Goal: Task Accomplishment & Management: Use online tool/utility

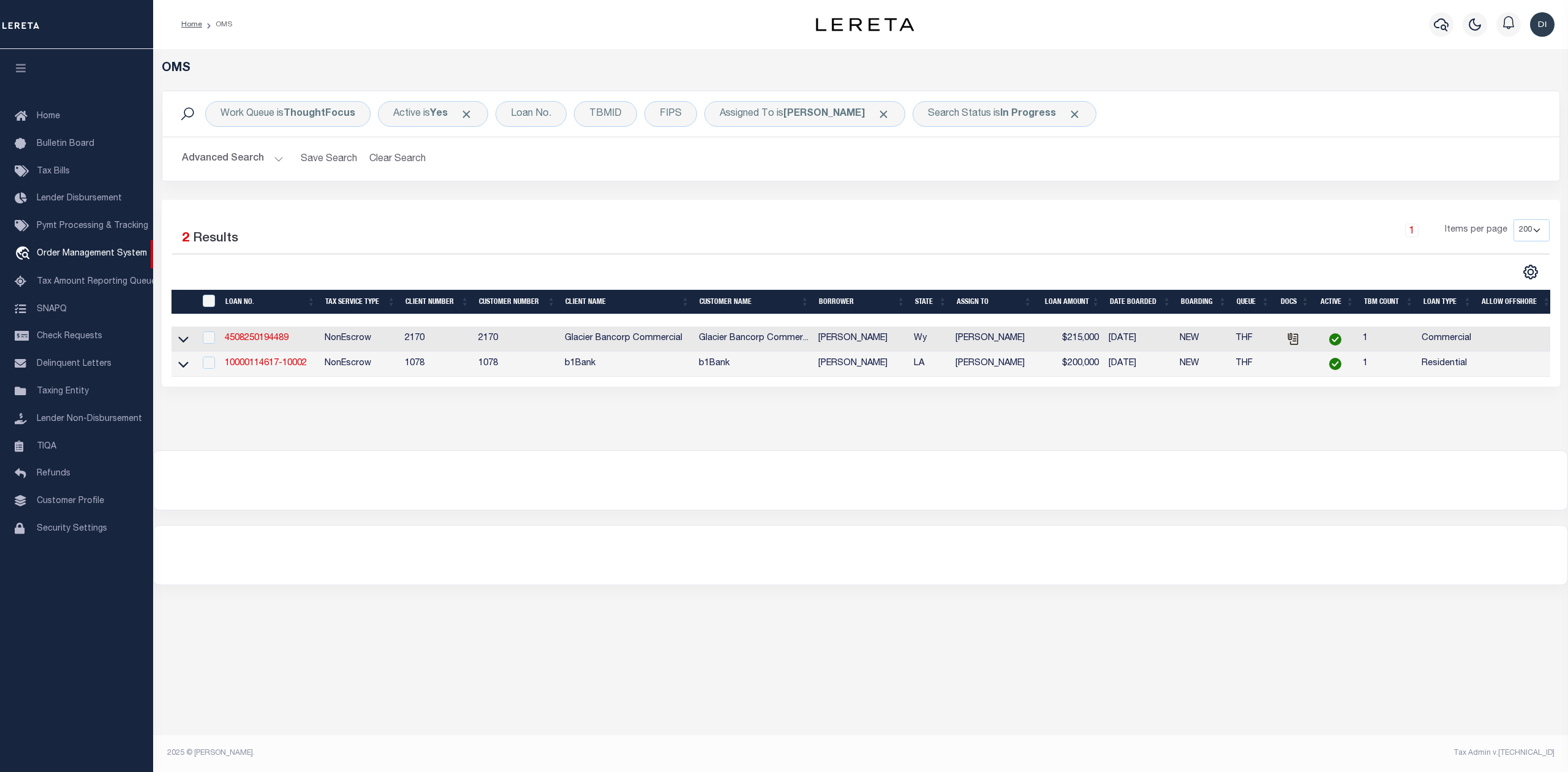
select select "200"
click at [836, 202] on div "Selected 2 Results 1 Items per page 10 25 50 100 200" at bounding box center [861, 293] width 1398 height 187
click at [745, 610] on div "OMS Work Queue is ThoughtFocus Active is Yes Loan No. TBMID FIPS Assigned To is…" at bounding box center [860, 396] width 1415 height 695
click at [898, 203] on div "Selected 2 Results 1 Items per page 10 25 50 100 200" at bounding box center [861, 293] width 1398 height 187
click at [529, 479] on div at bounding box center [860, 480] width 1414 height 59
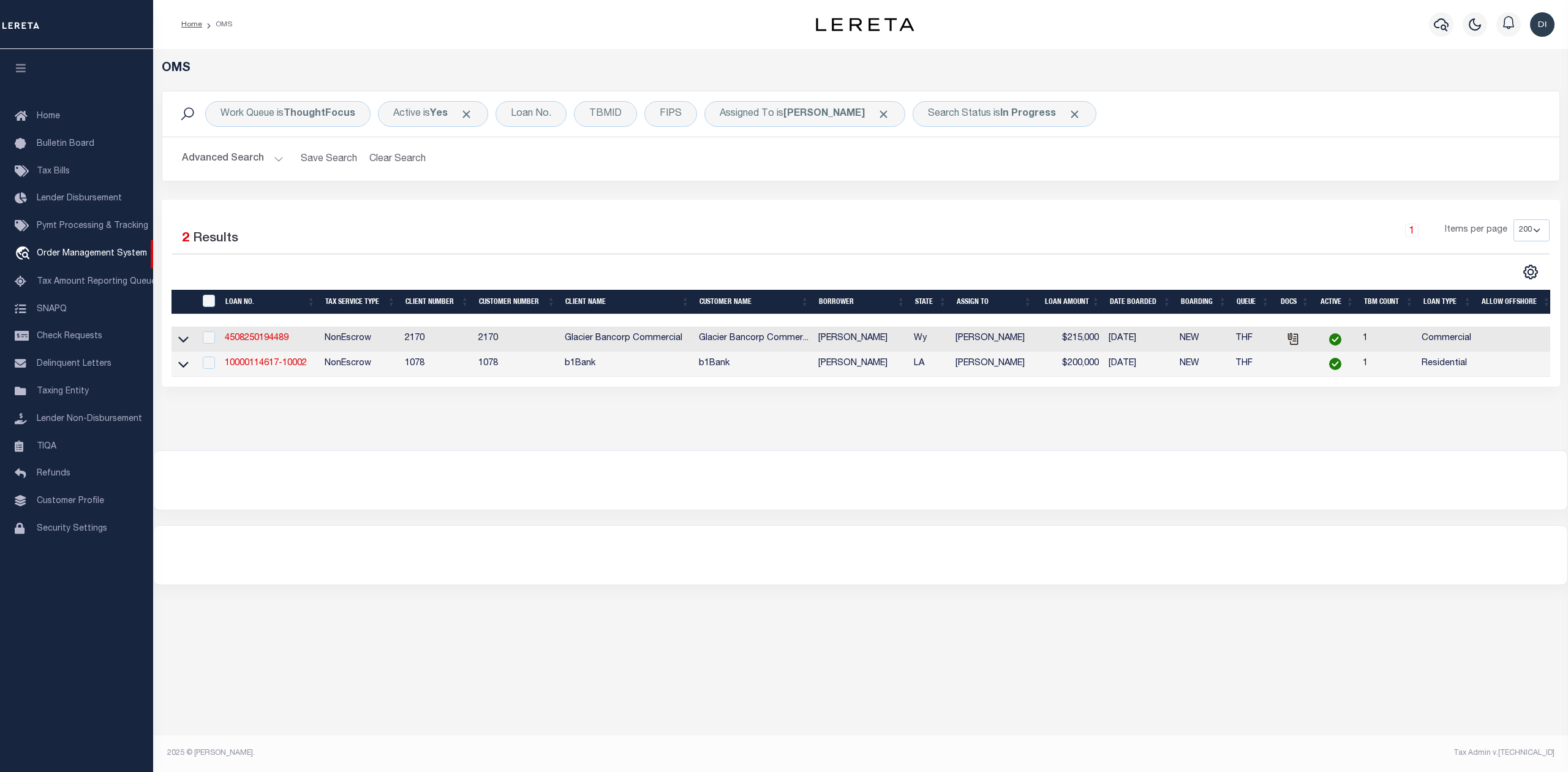
click at [528, 474] on div at bounding box center [860, 480] width 1414 height 59
click at [268, 341] on link "4508250194489" at bounding box center [256, 338] width 64 height 9
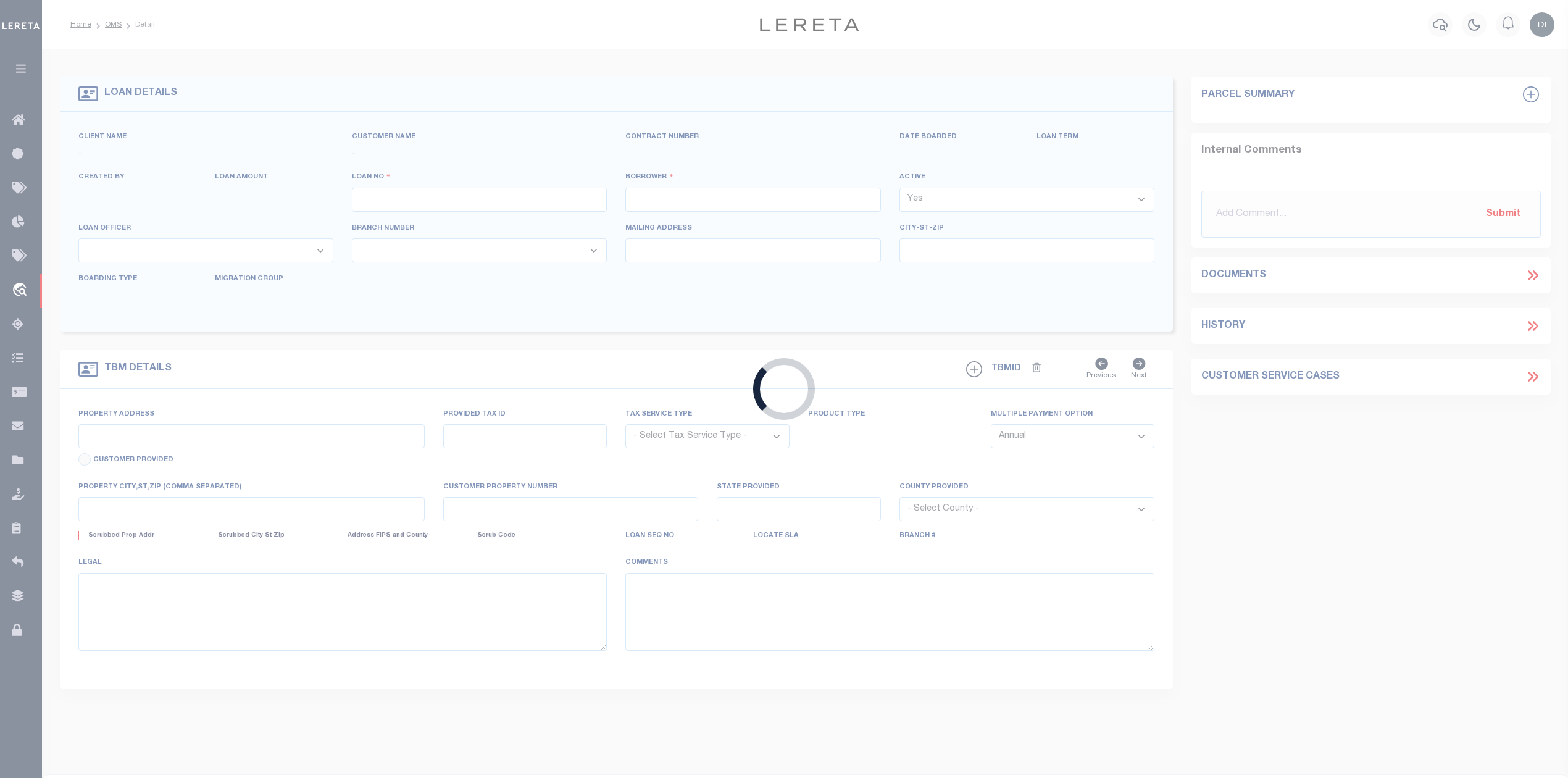
type input "4508250194489"
type input "[PERSON_NAME]"
select select
type input "[STREET_ADDRESS]"
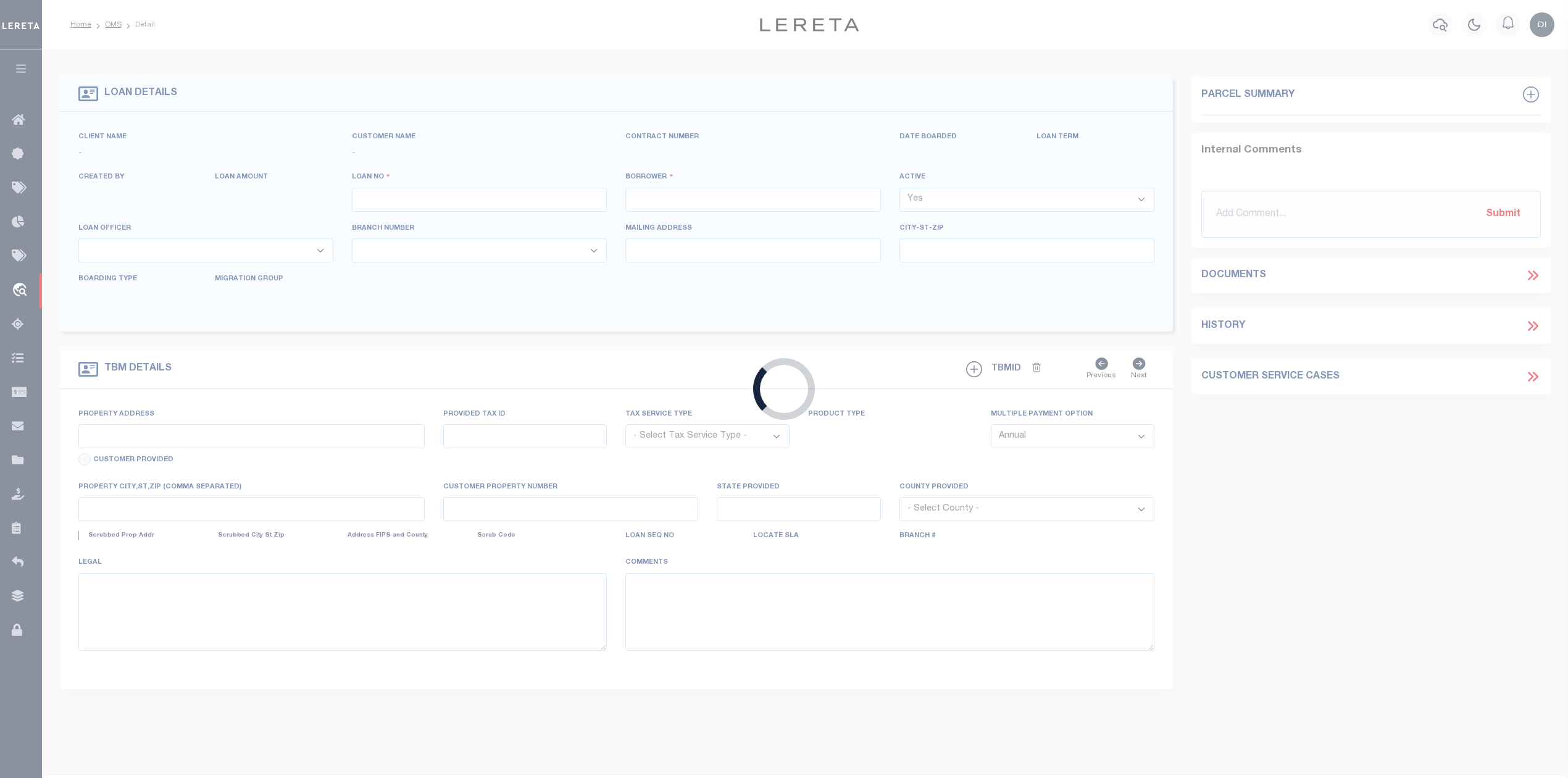
type input "WHEATLAND WY 82201-9230"
type input "[DATE]"
select select "100"
select select "20"
select select "NonEscrow"
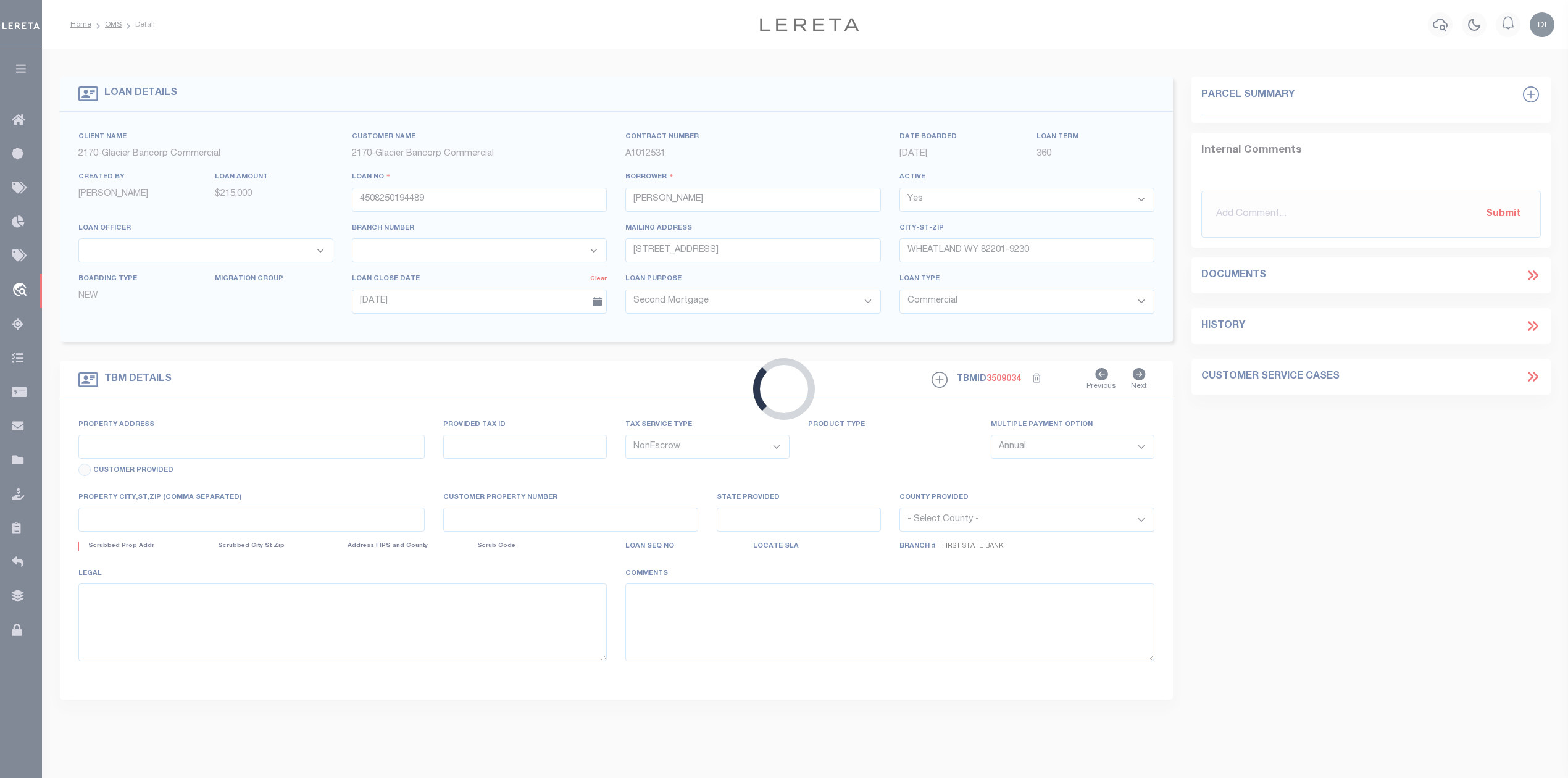
type input "[GEOGRAPHIC_DATA]"
type input "R0004743"
select select
type input "Wheatland Wy 82201"
type input "Wy"
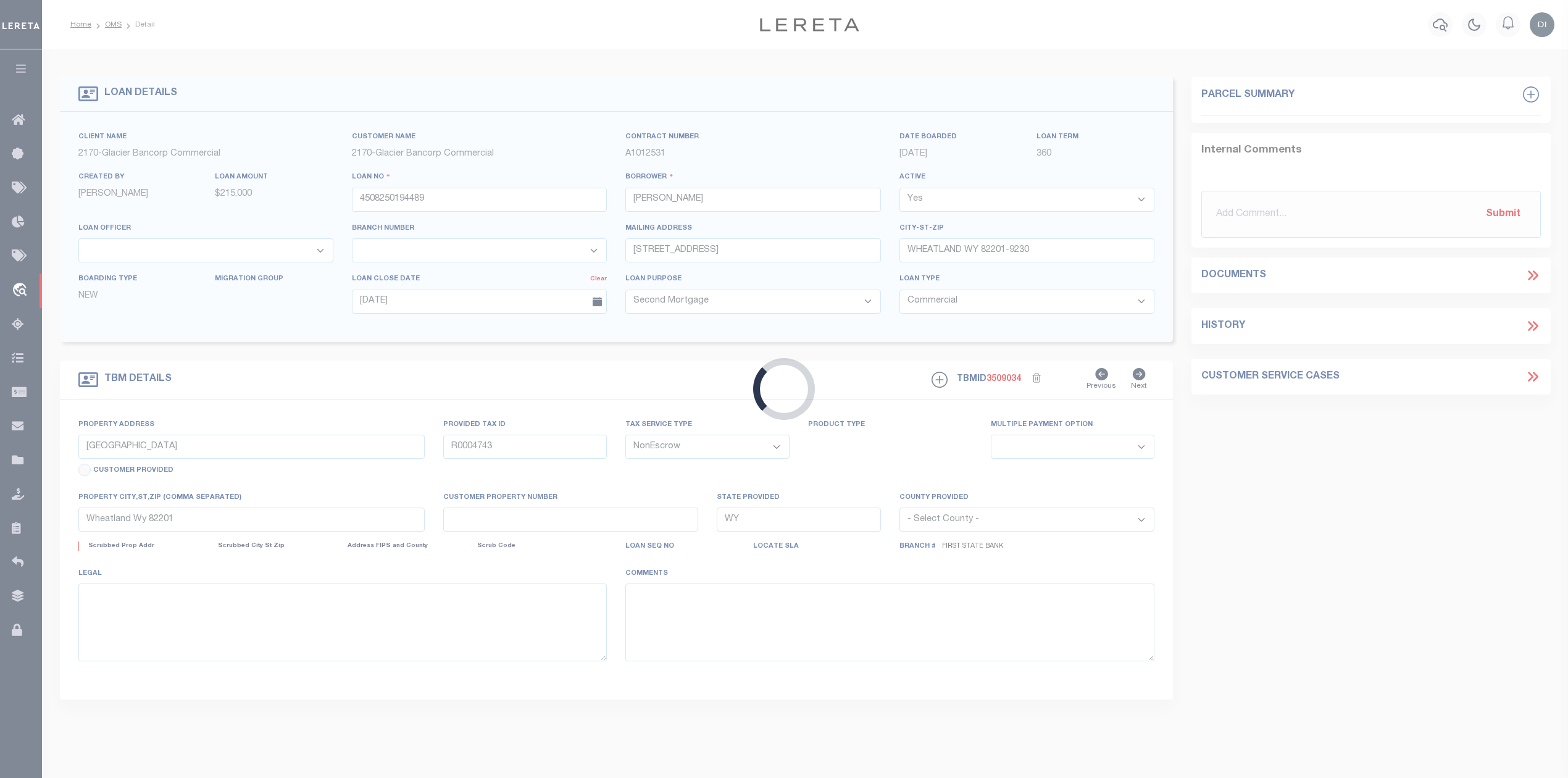
select select "4578"
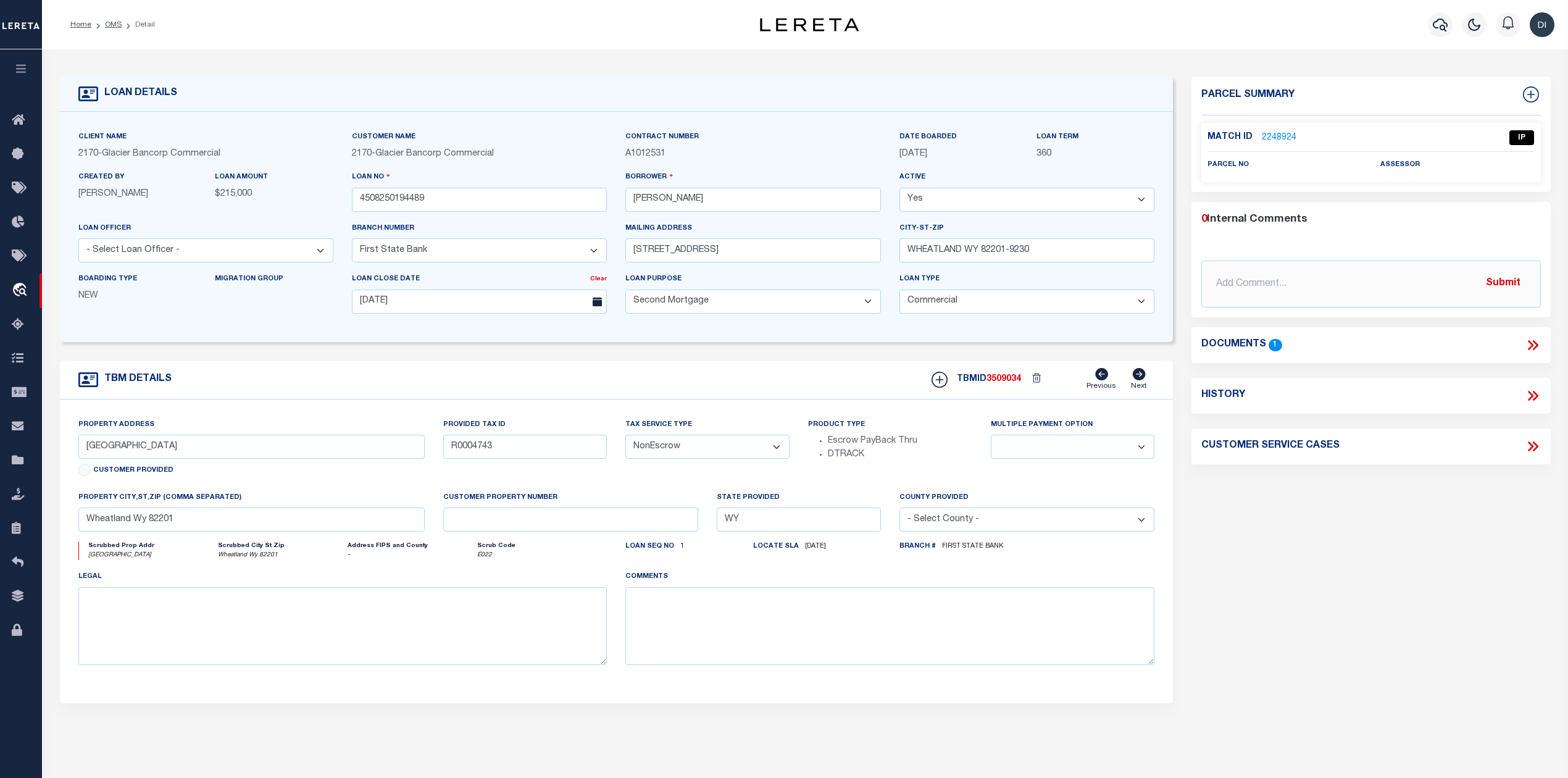
click at [1213, 505] on div "Parcel Summary Match ID 2248924 0" at bounding box center [1371, 414] width 377 height 675
click at [1528, 346] on icon at bounding box center [1533, 345] width 16 height 16
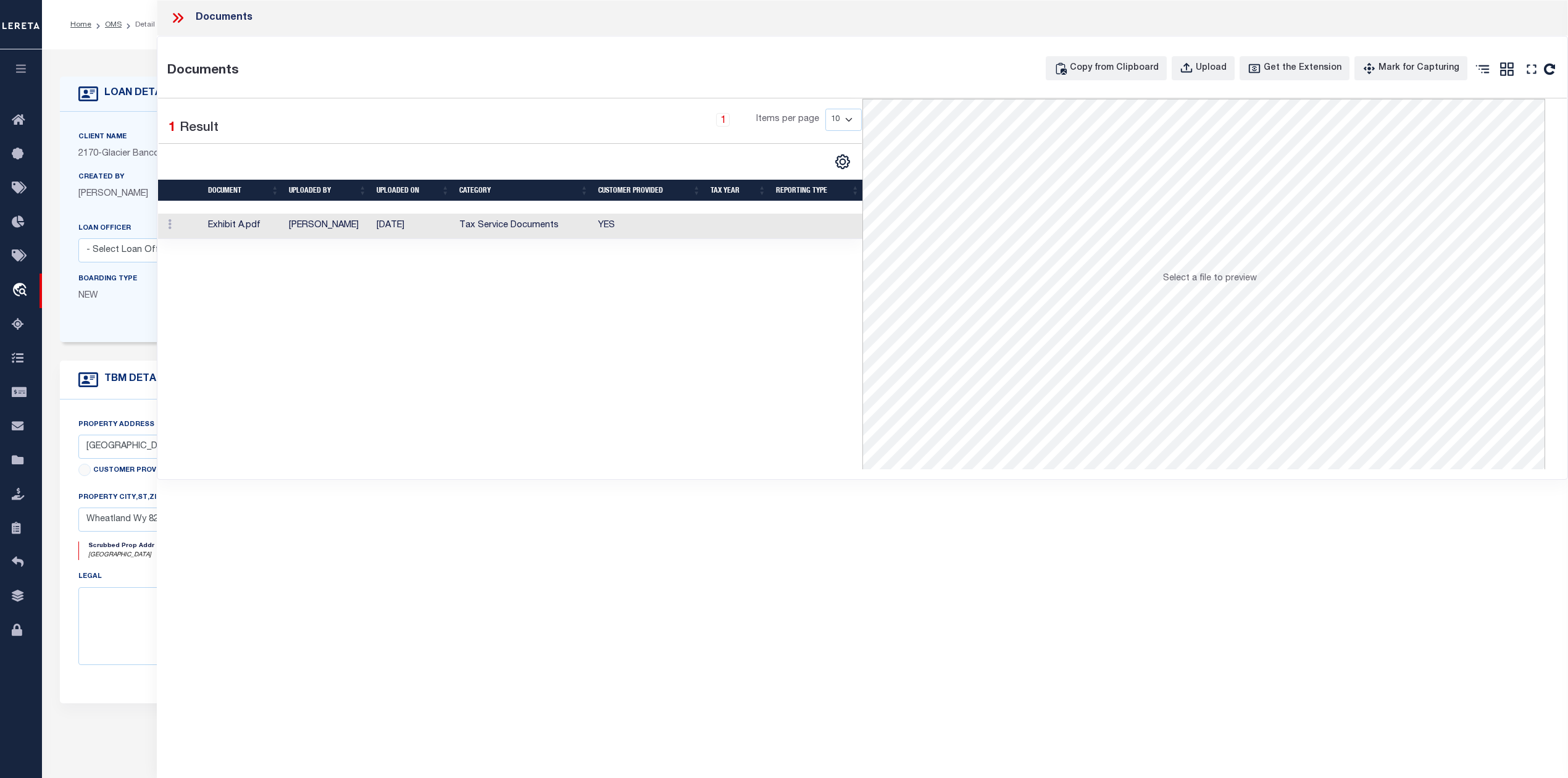
click at [381, 227] on td "[DATE]" at bounding box center [413, 226] width 82 height 25
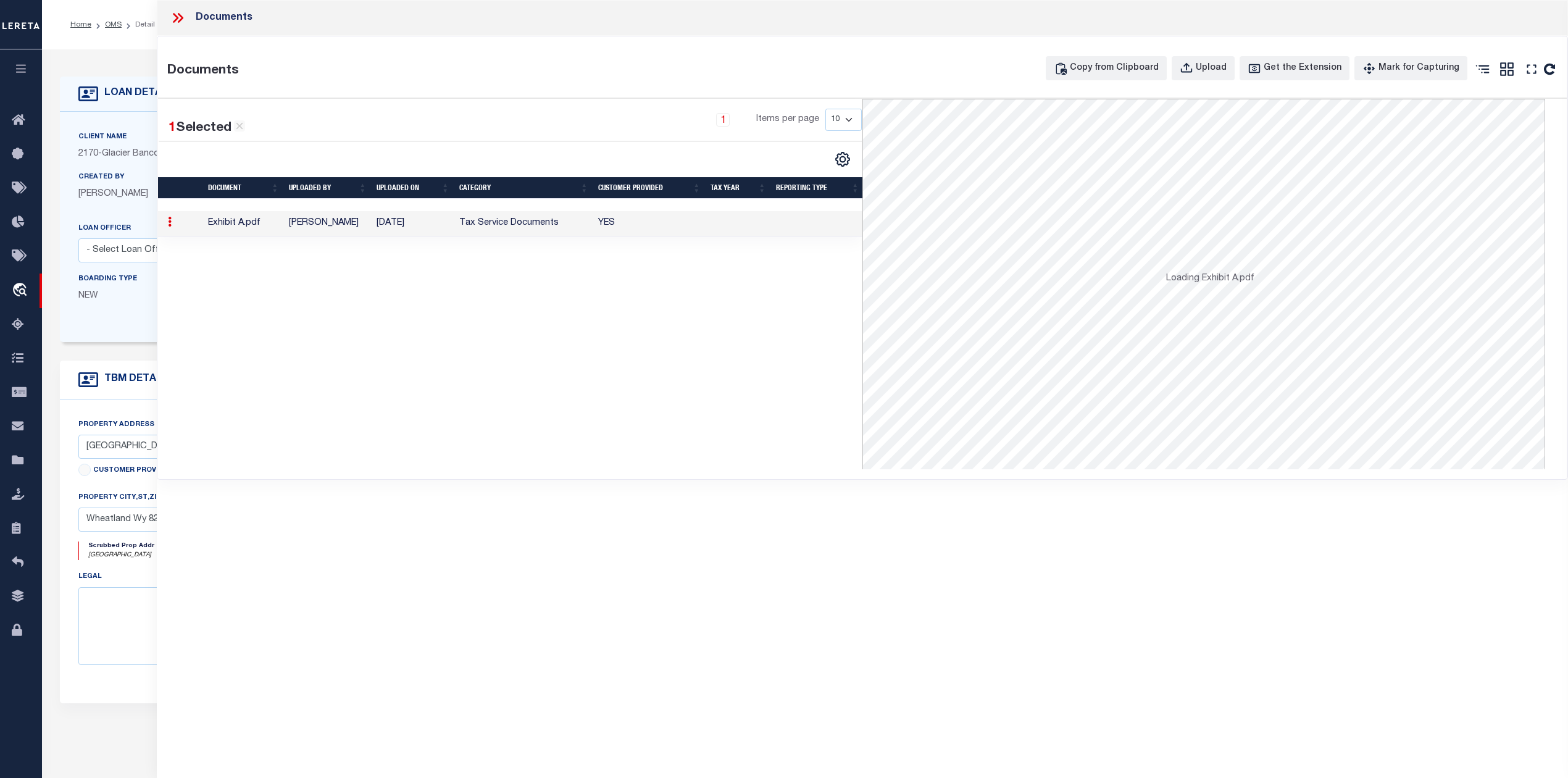
click at [381, 227] on td "[DATE]" at bounding box center [413, 223] width 82 height 25
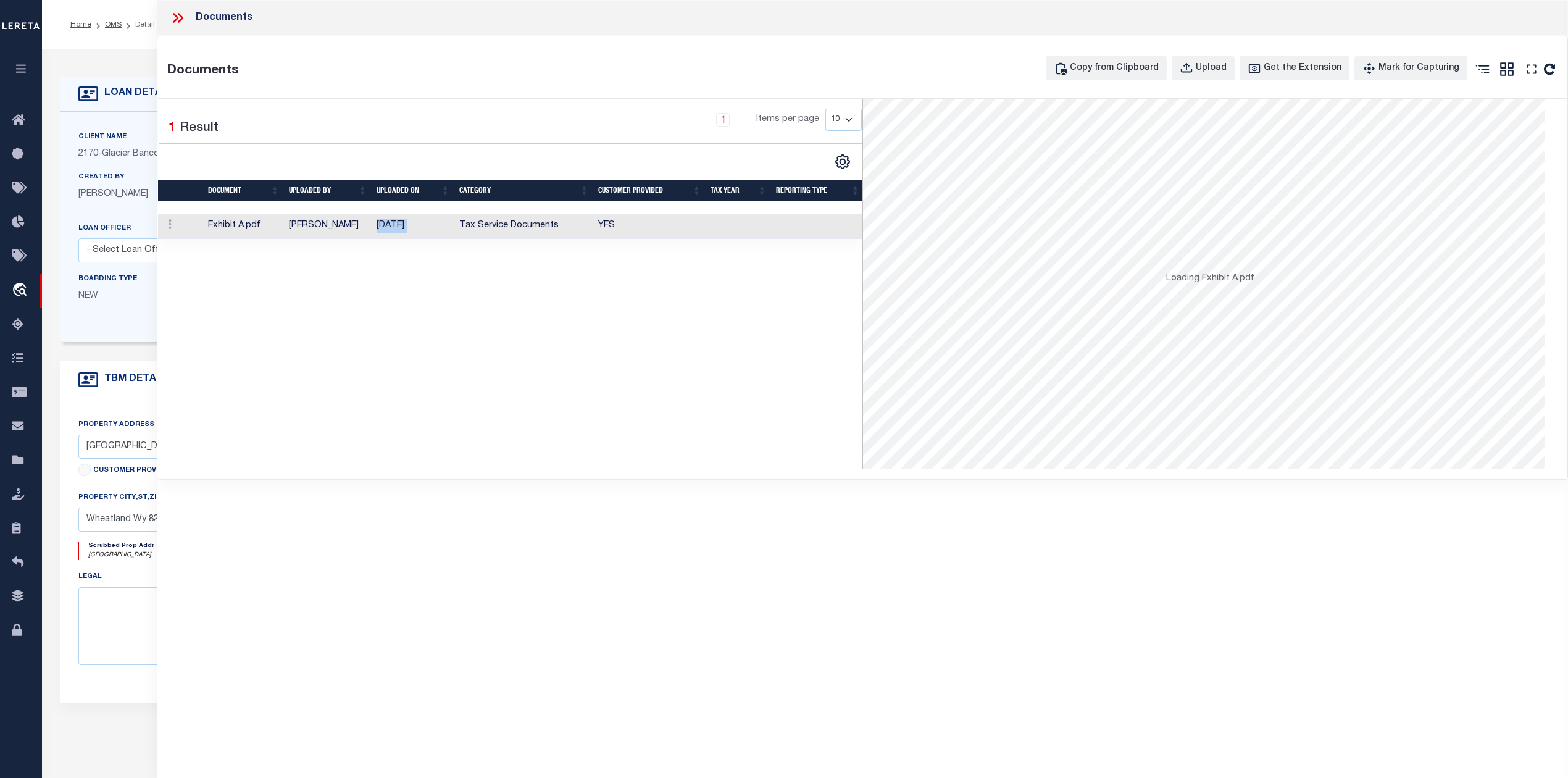
click at [381, 227] on td "[DATE]" at bounding box center [413, 226] width 82 height 25
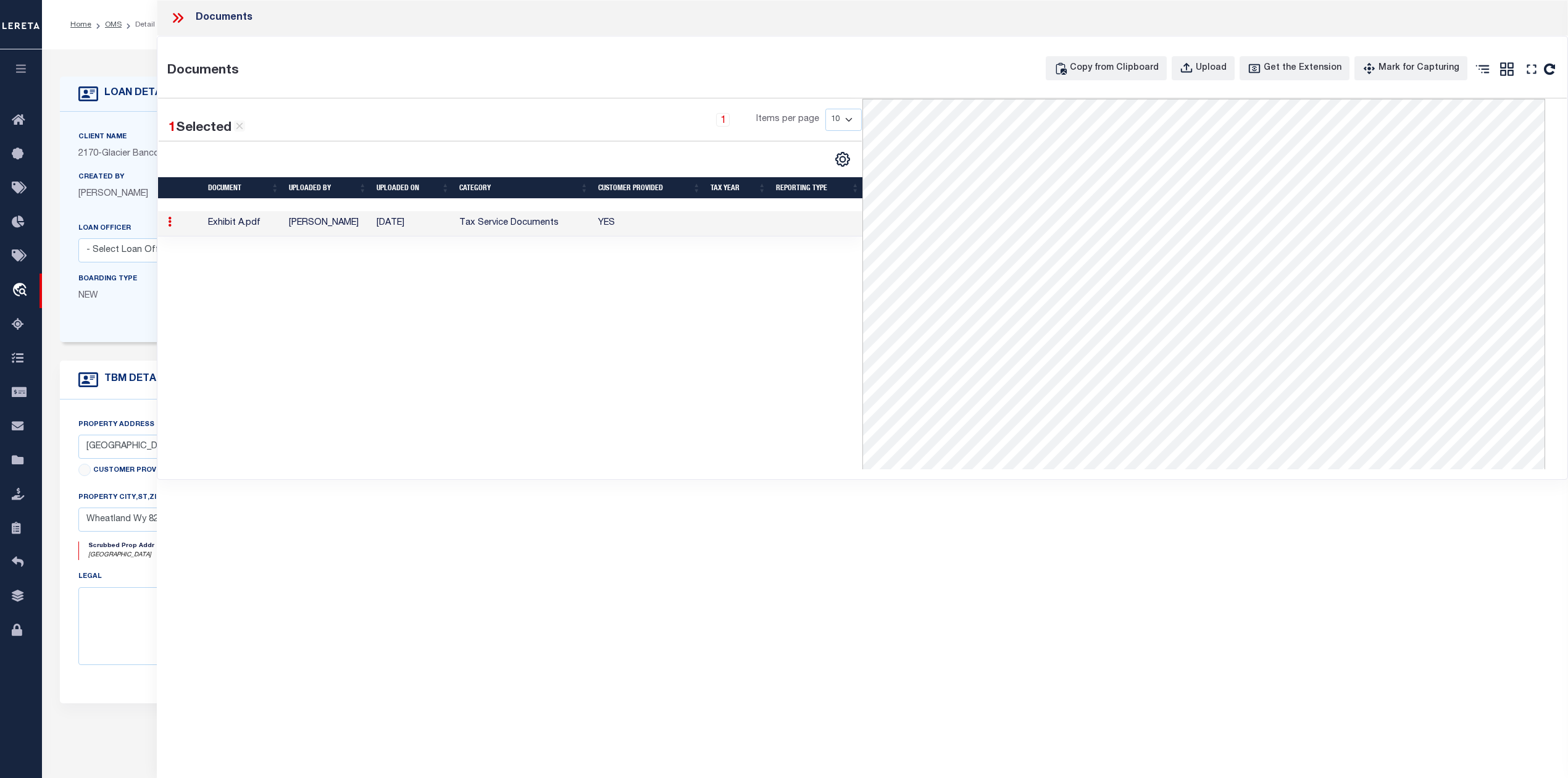
click at [175, 18] on icon at bounding box center [178, 18] width 16 height 16
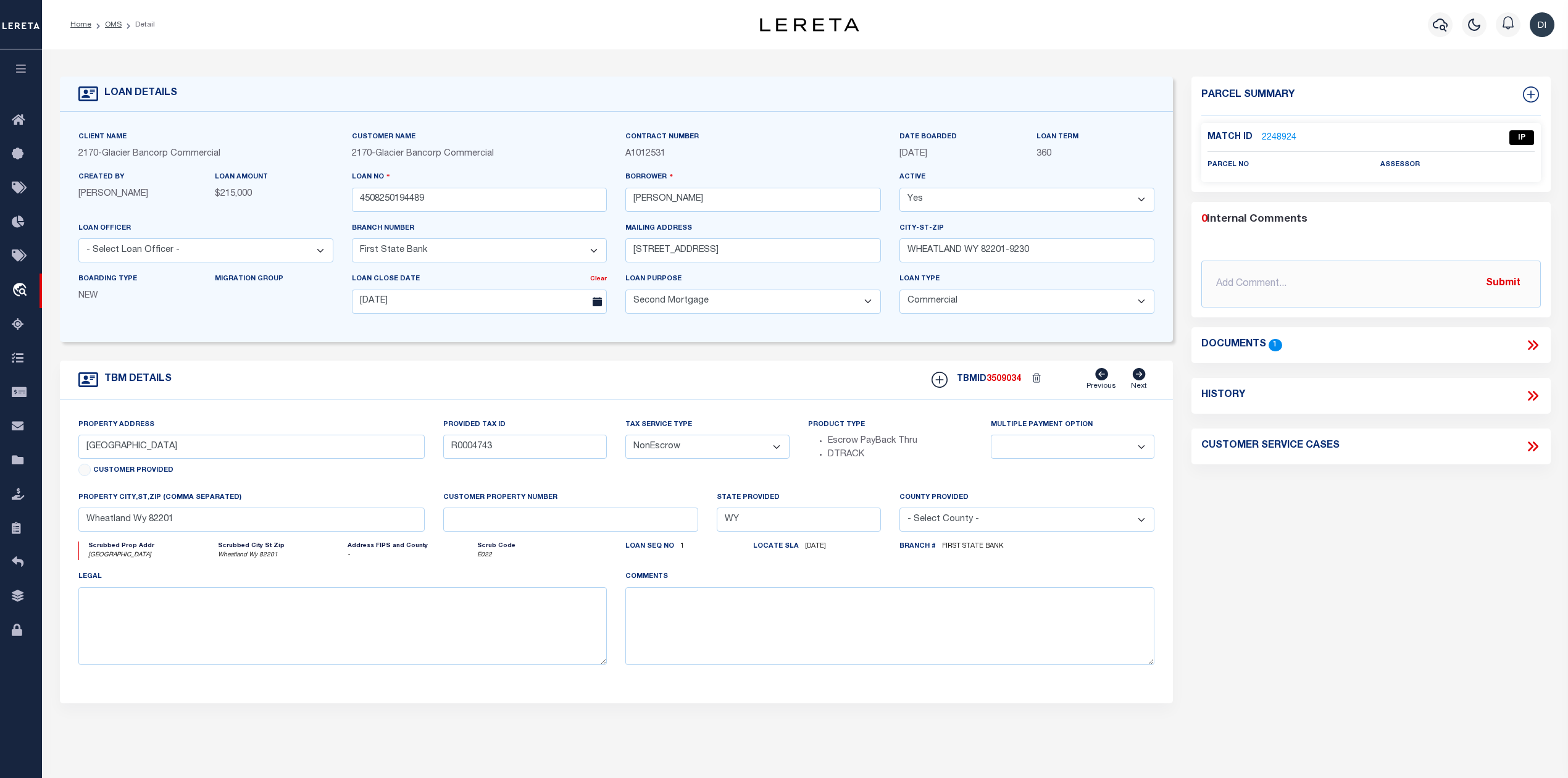
click at [1275, 135] on link "2248924" at bounding box center [1279, 138] width 34 height 13
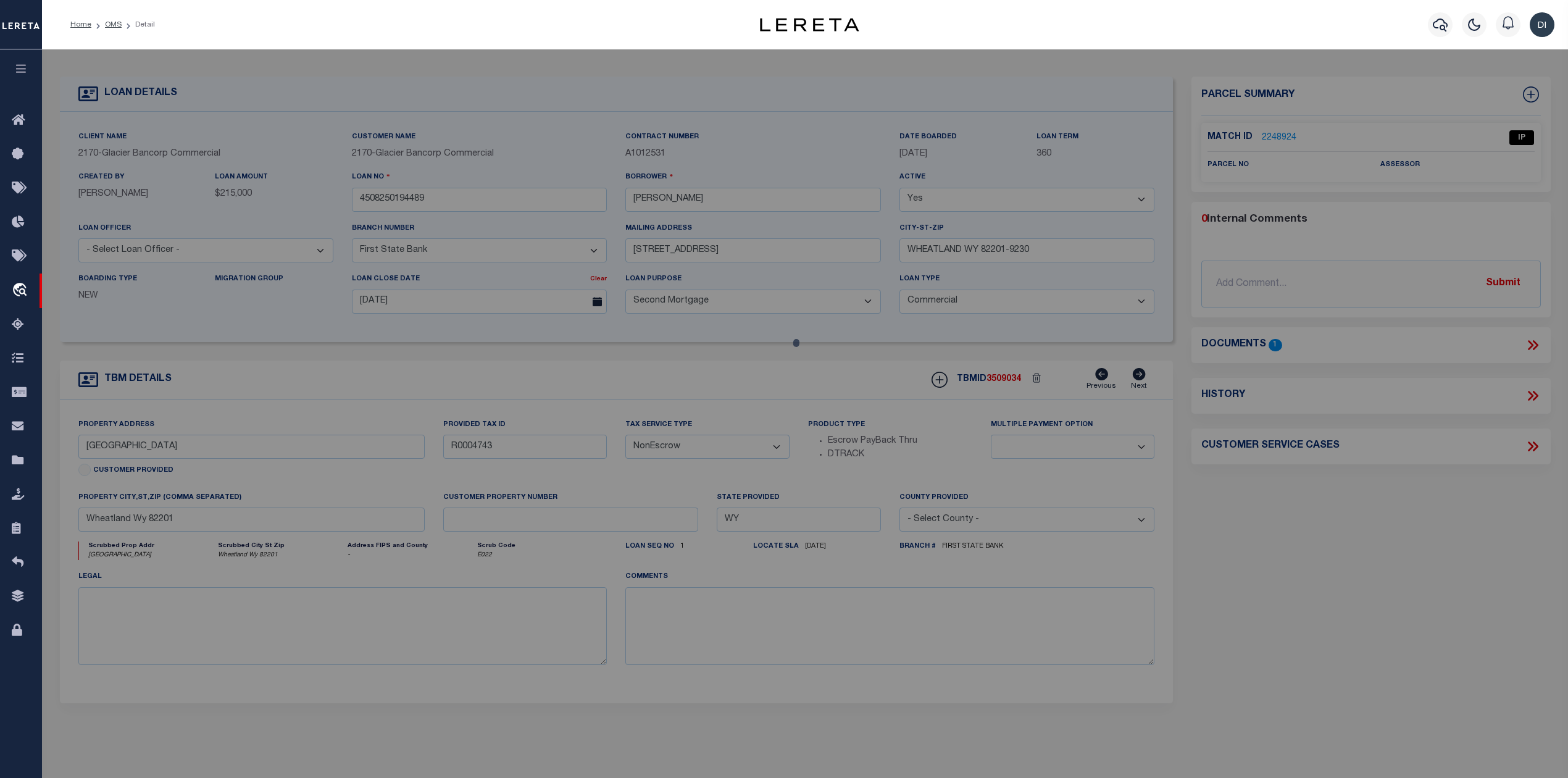
checkbox input "false"
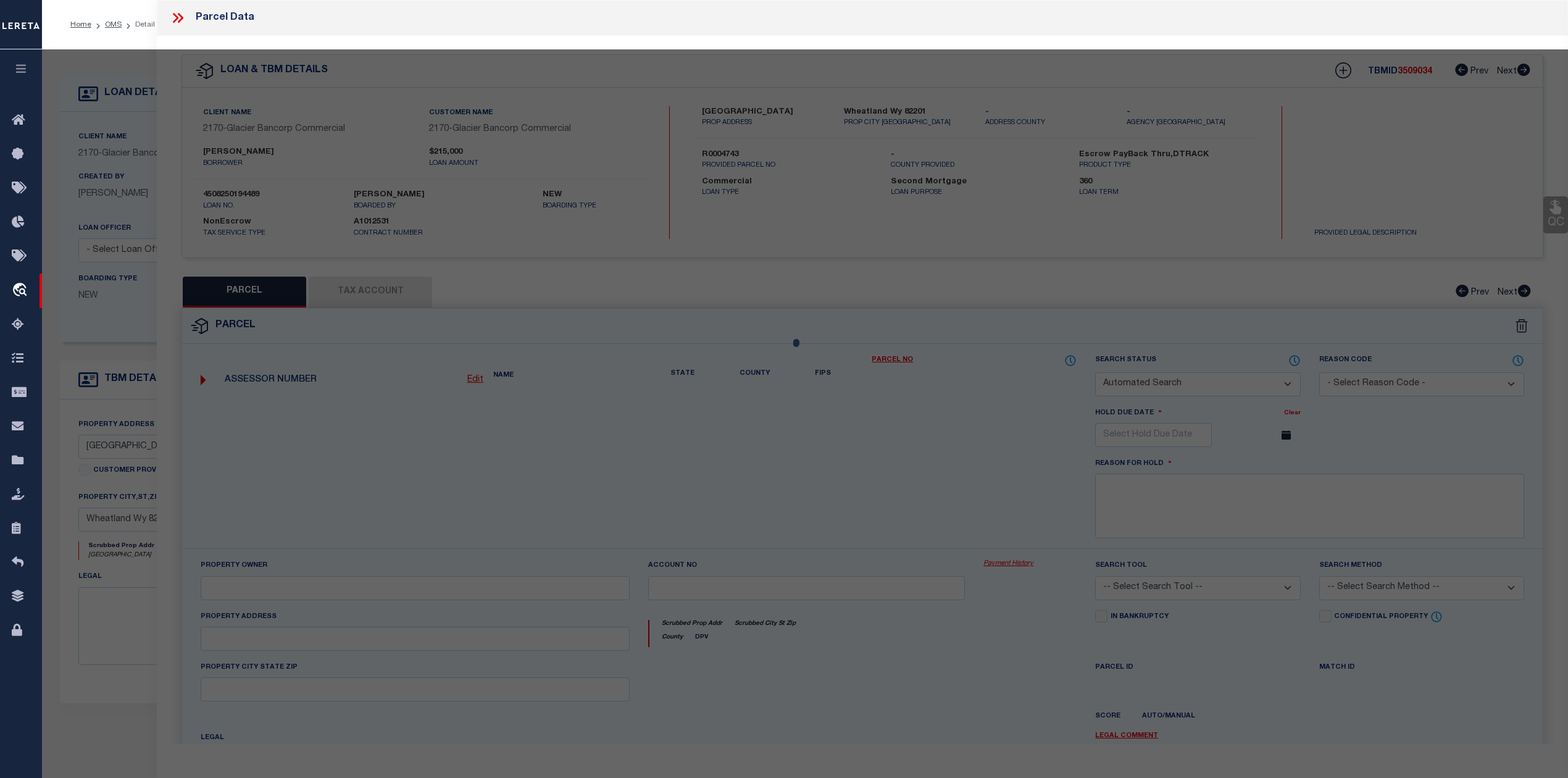
select select "IP"
checkbox input "false"
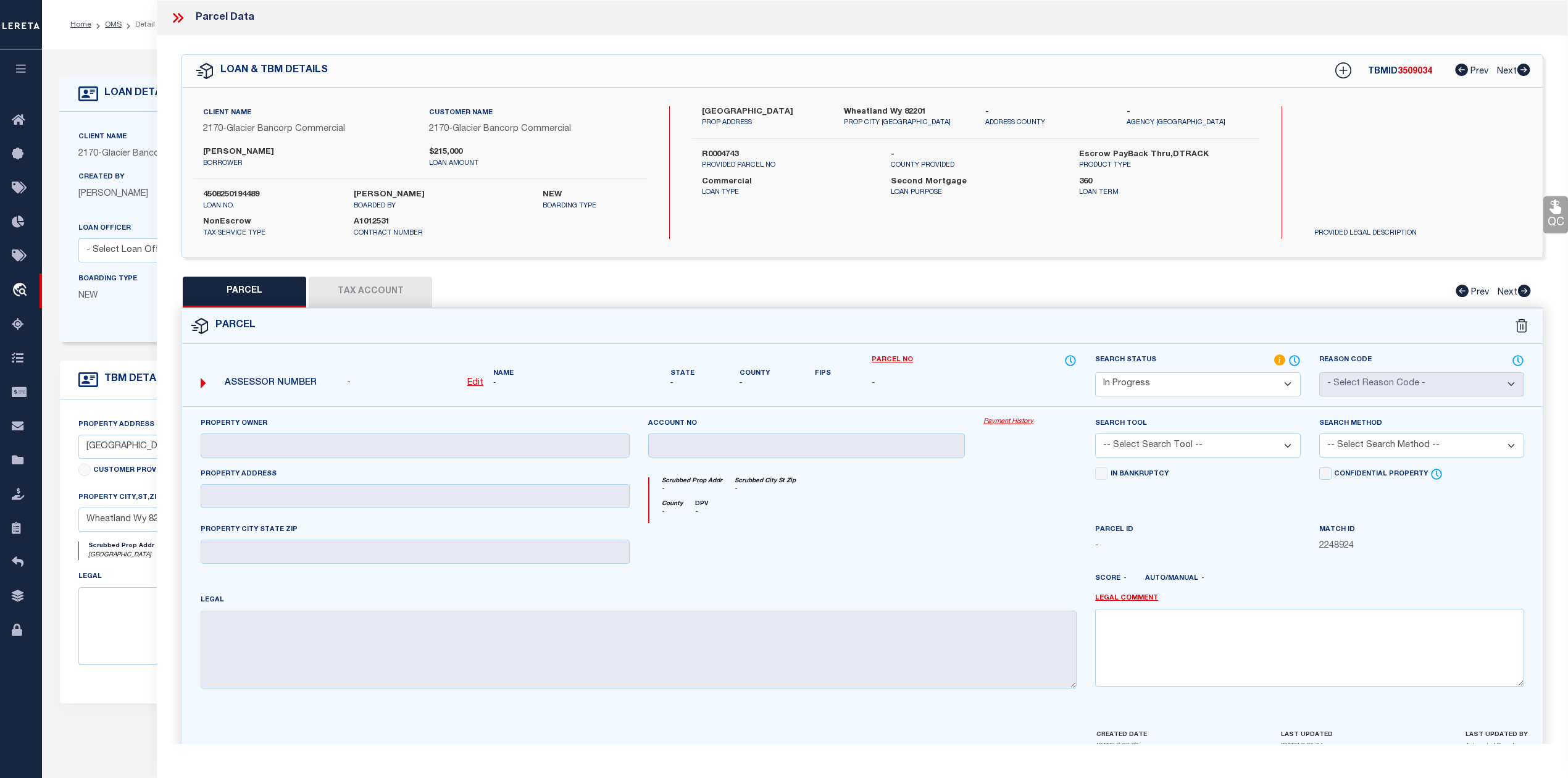
click at [921, 226] on div "East Fairview Rd PROP ADDRESS Wheatland Wy 82201 PROP CITY ST ZIP - ADDRESS COU…" at bounding box center [975, 172] width 567 height 132
click at [862, 111] on label "Wheatland Wy 82201" at bounding box center [905, 112] width 123 height 12
copy label "Wheatland"
click at [710, 154] on label "R0004743" at bounding box center [786, 155] width 170 height 12
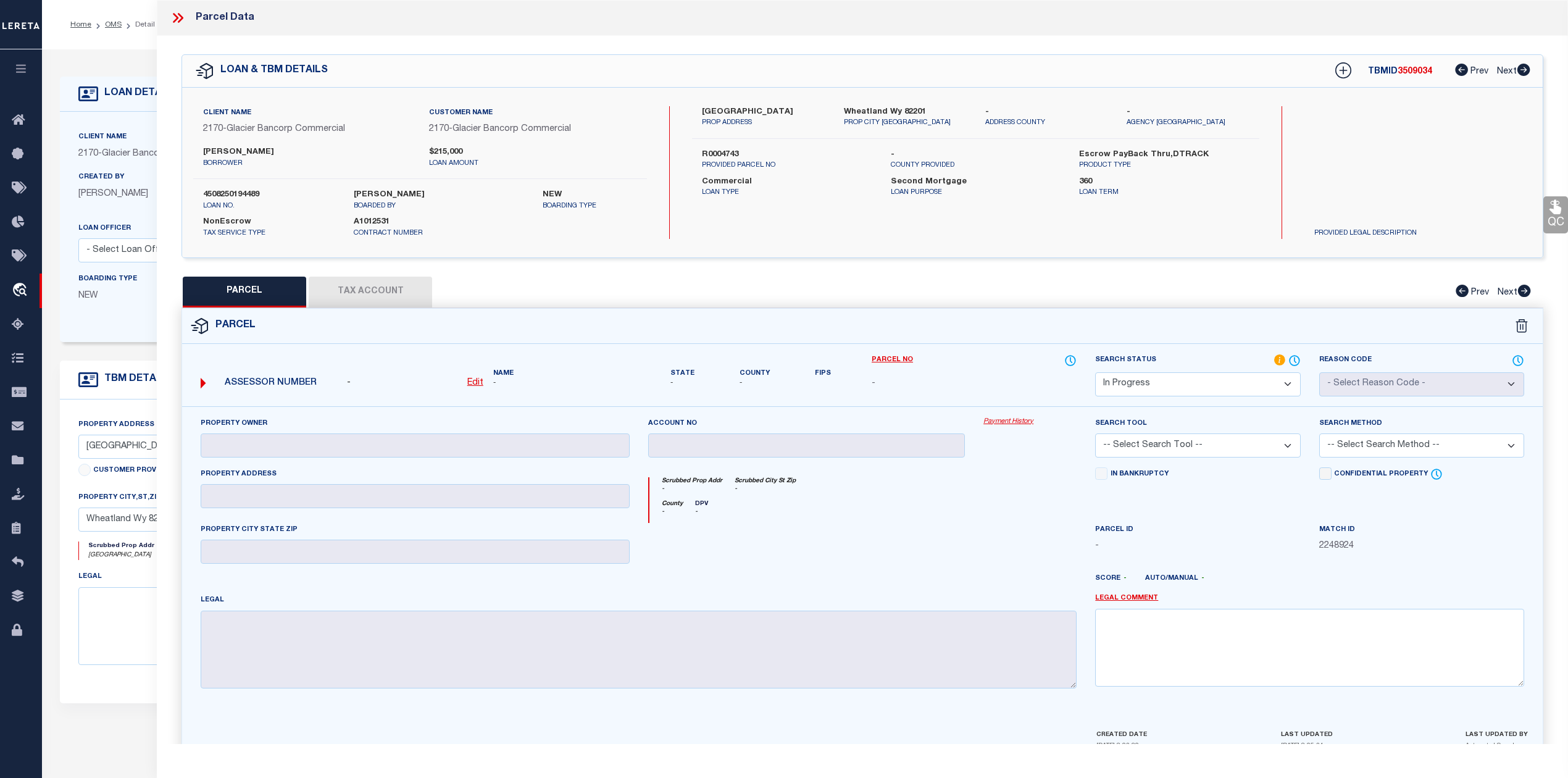
click at [710, 154] on label "R0004743" at bounding box center [786, 155] width 170 height 12
copy label "R0004743"
click at [176, 15] on icon at bounding box center [178, 18] width 16 height 16
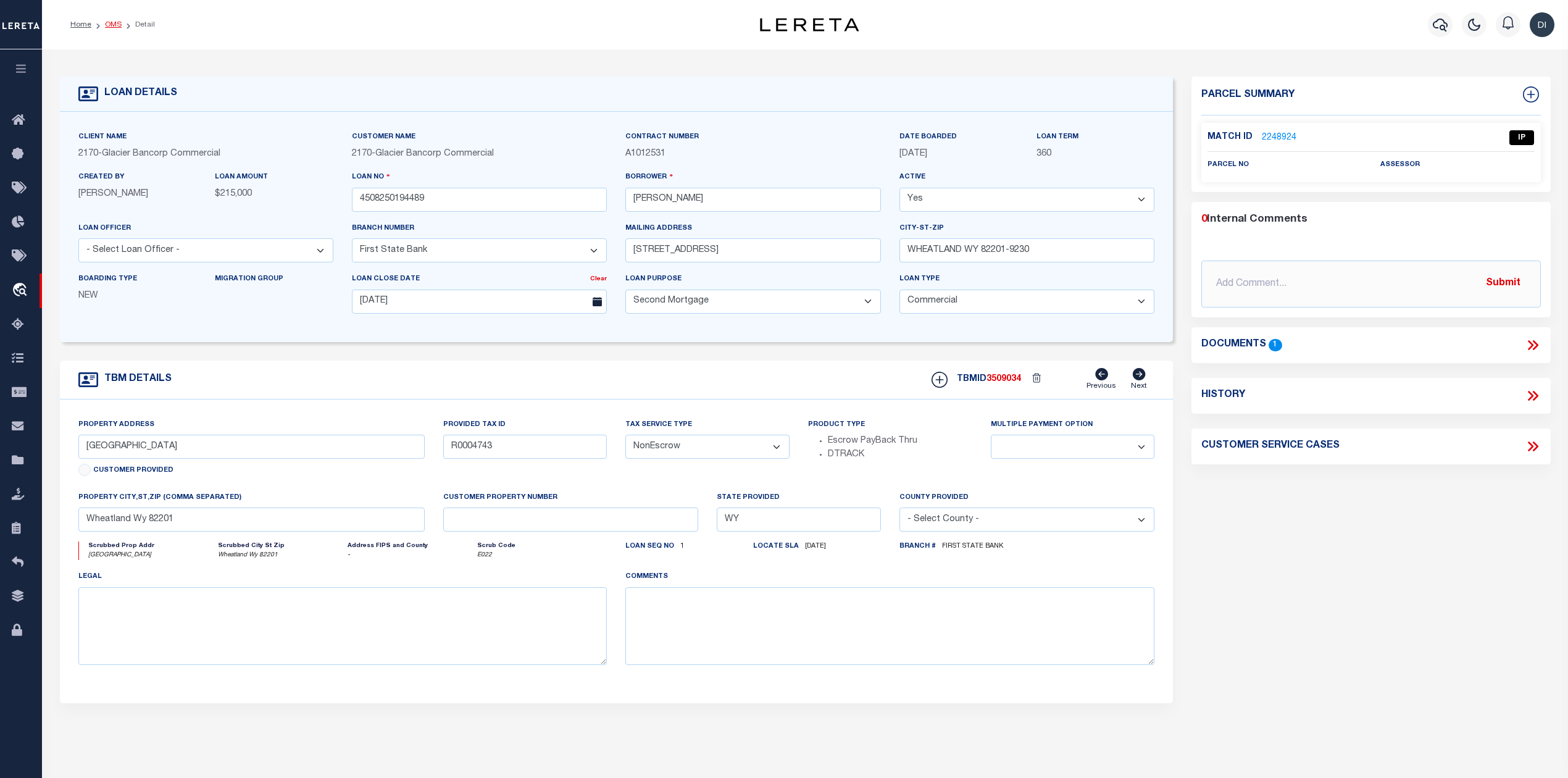
click at [115, 21] on link "OMS" at bounding box center [113, 24] width 17 height 7
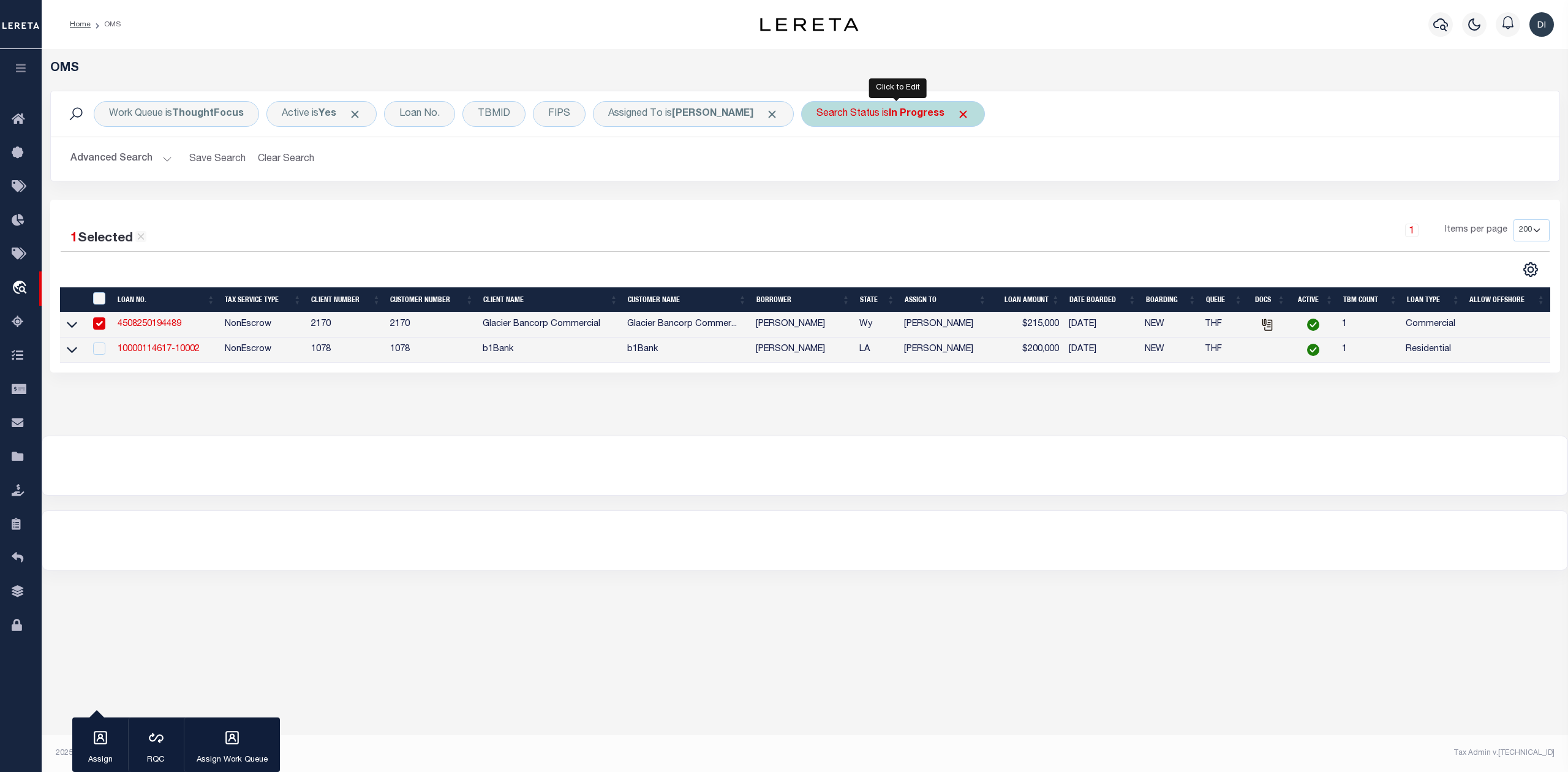
click at [926, 114] on b "In Progress" at bounding box center [916, 114] width 56 height 10
click at [875, 169] on select "Automated Search Bad Parcel Complete Duplicate Parcel High Dollar Reporting In …" at bounding box center [907, 174] width 180 height 23
select select "RD"
click at [821, 163] on select "Automated Search Bad Parcel Complete Duplicate Parcel High Dollar Reporting In …" at bounding box center [907, 174] width 180 height 23
click at [976, 203] on input "Apply" at bounding box center [979, 201] width 36 height 20
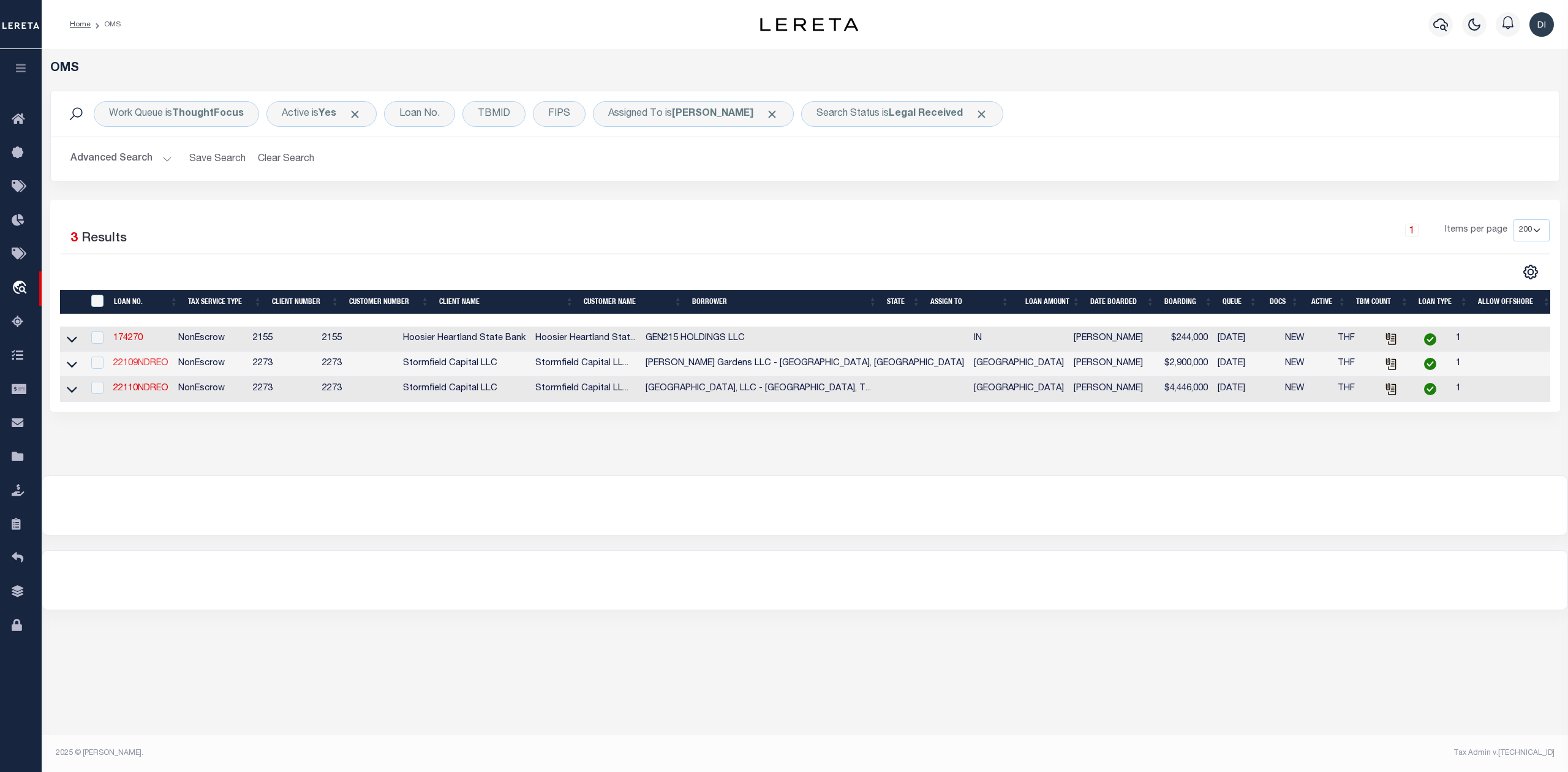
click at [148, 364] on link "22109NDREO" at bounding box center [141, 363] width 55 height 9
type input "22109NDREO"
type input "Jackson Gardens LLC - Pasadena, TX"
select select
type input "2771 Merrick Avenue"
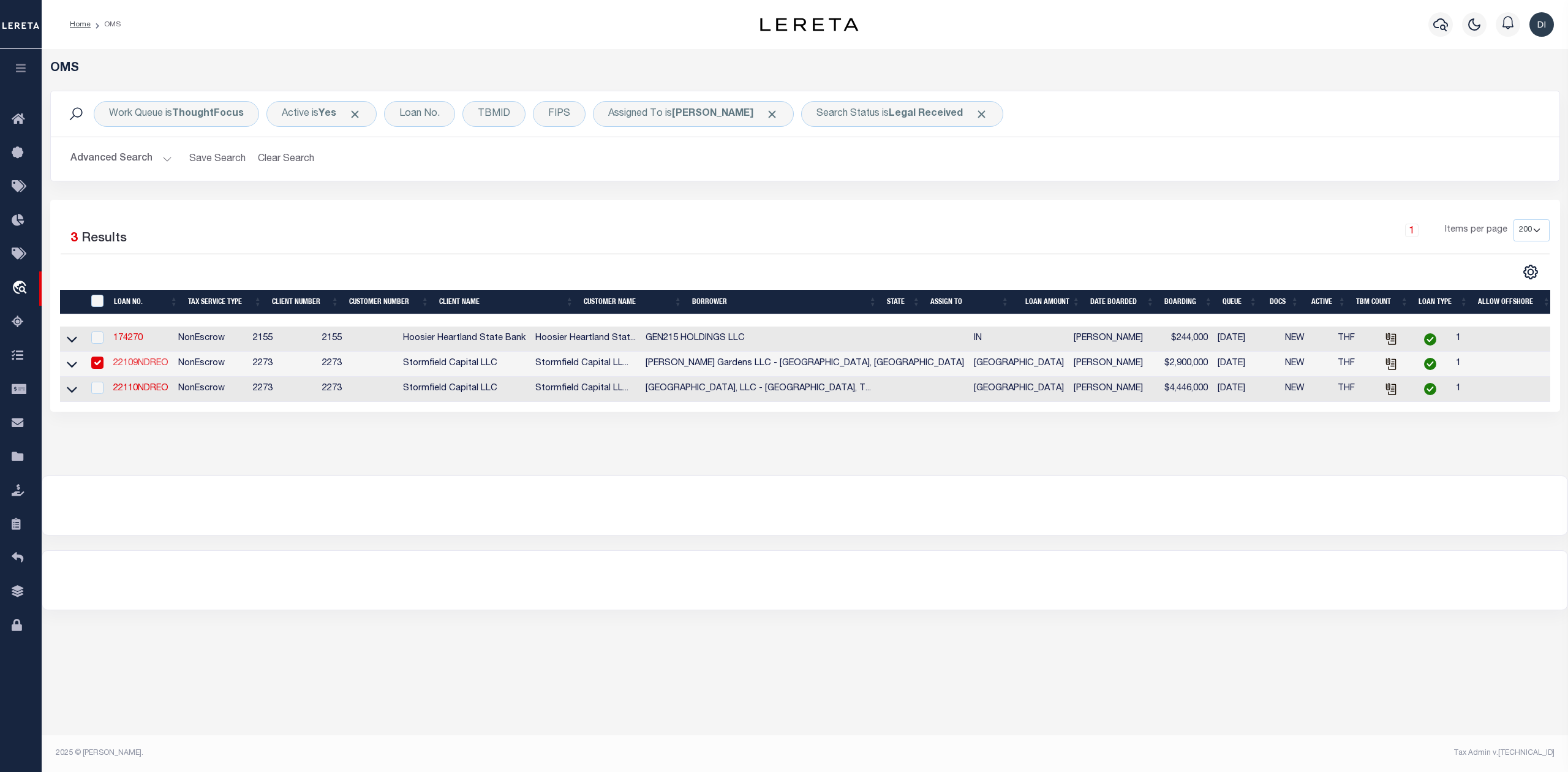
type input "Merrick NY 11566"
select select "400"
select select
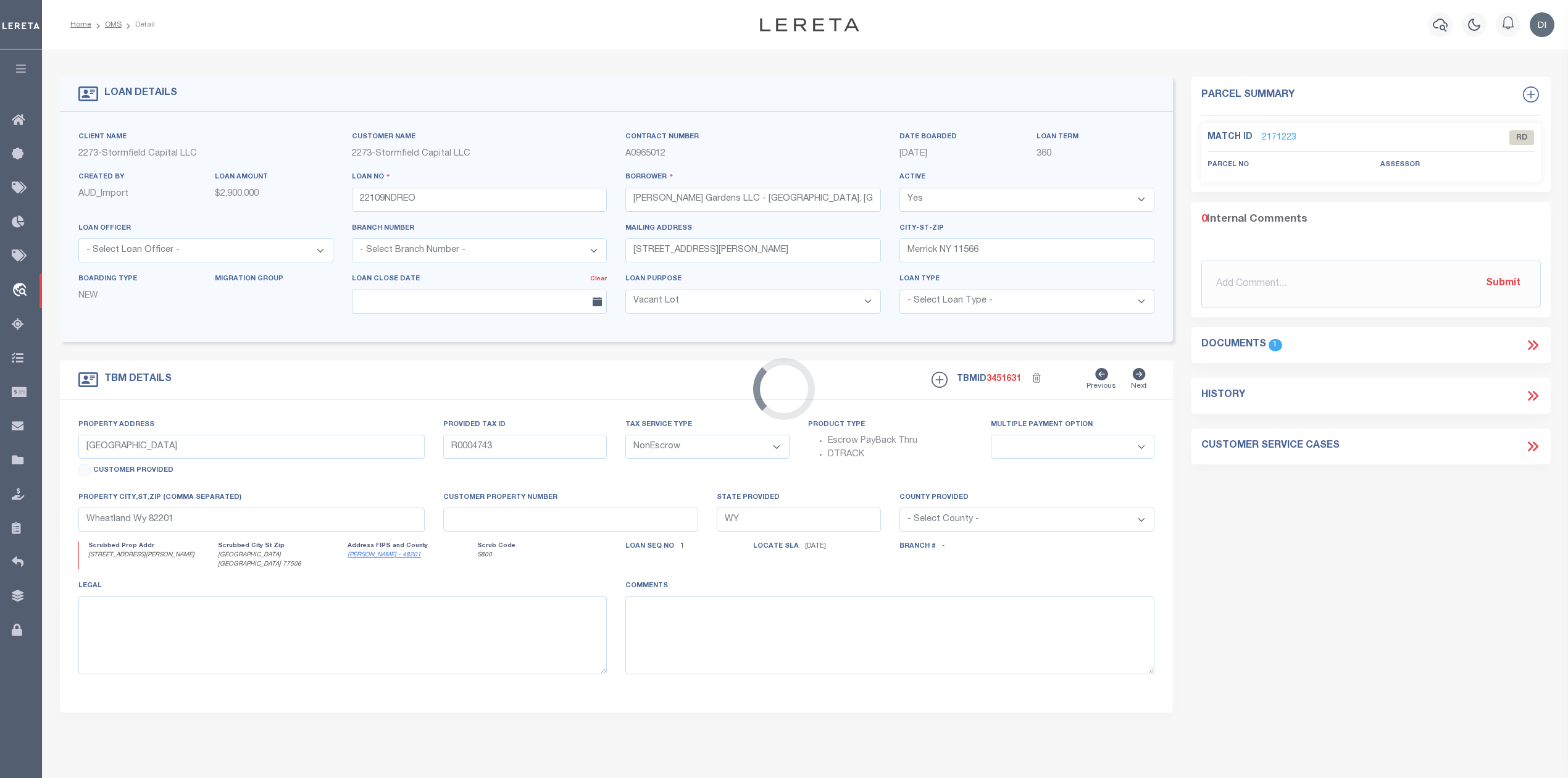
type input "1010 Jackson Avenue"
type input "0710850000058"
select select
type input "Pasadena TX 77506"
type input "[GEOGRAPHIC_DATA]"
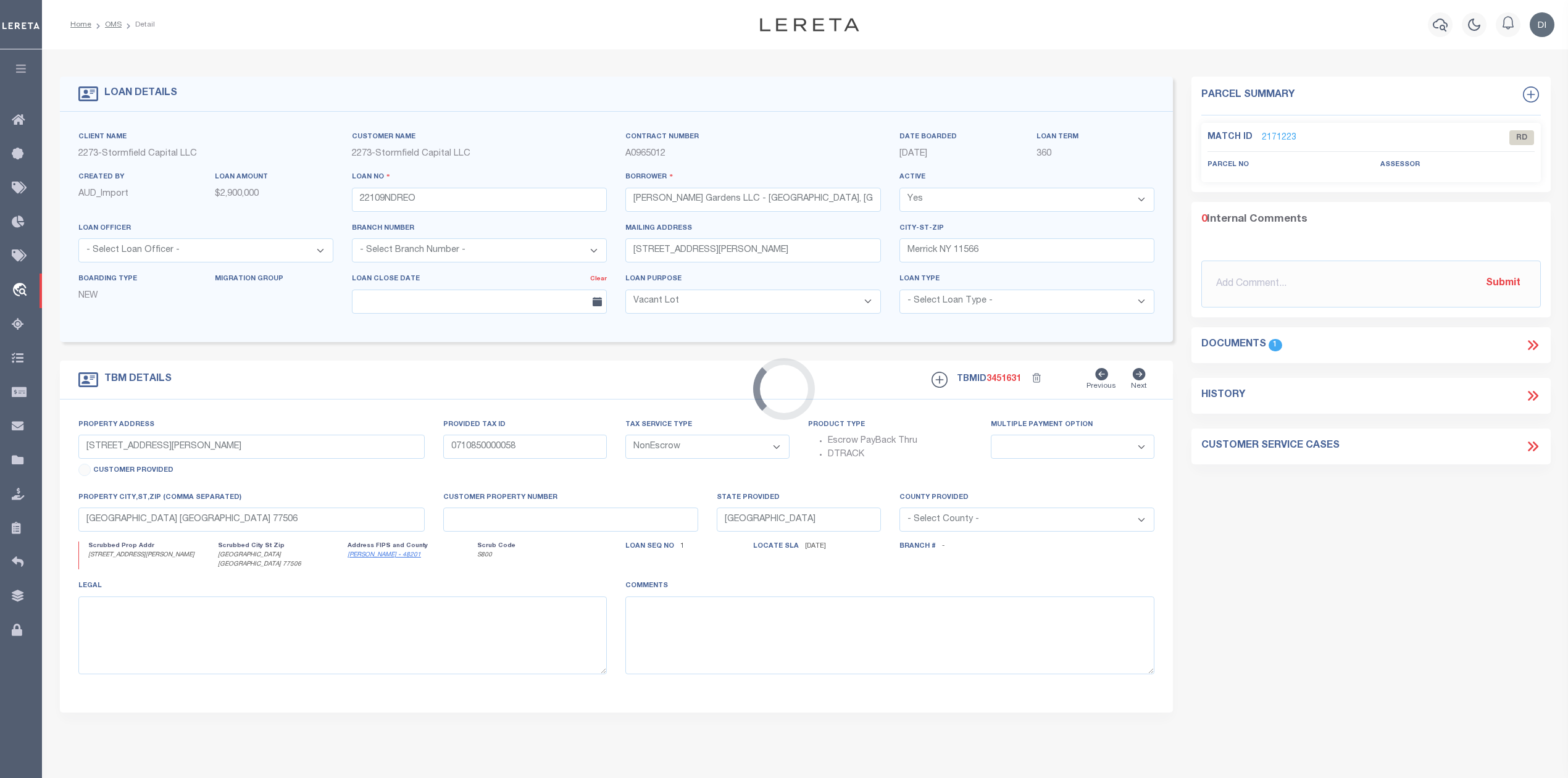
select select
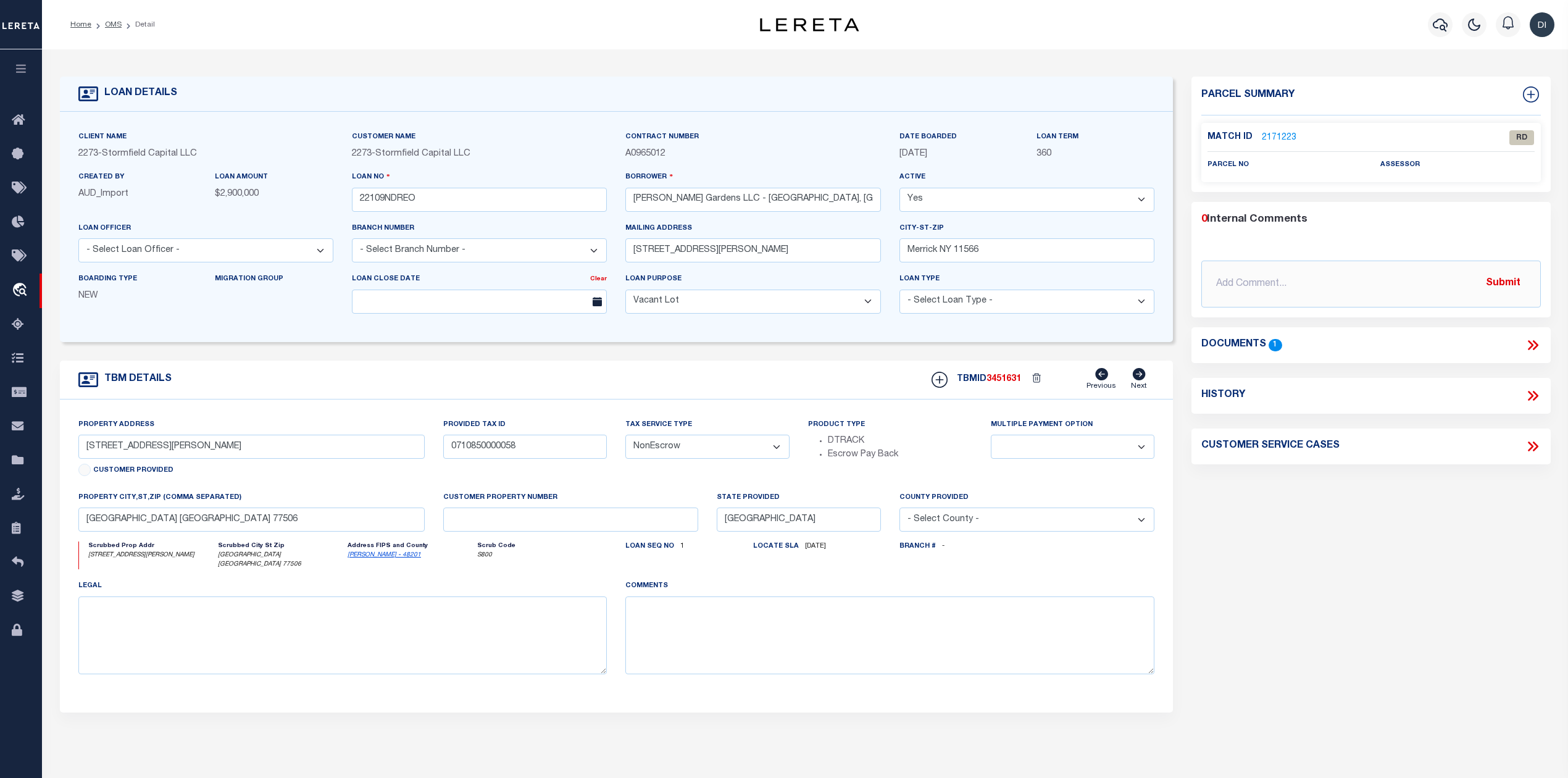
click at [1529, 342] on icon at bounding box center [1530, 345] width 5 height 10
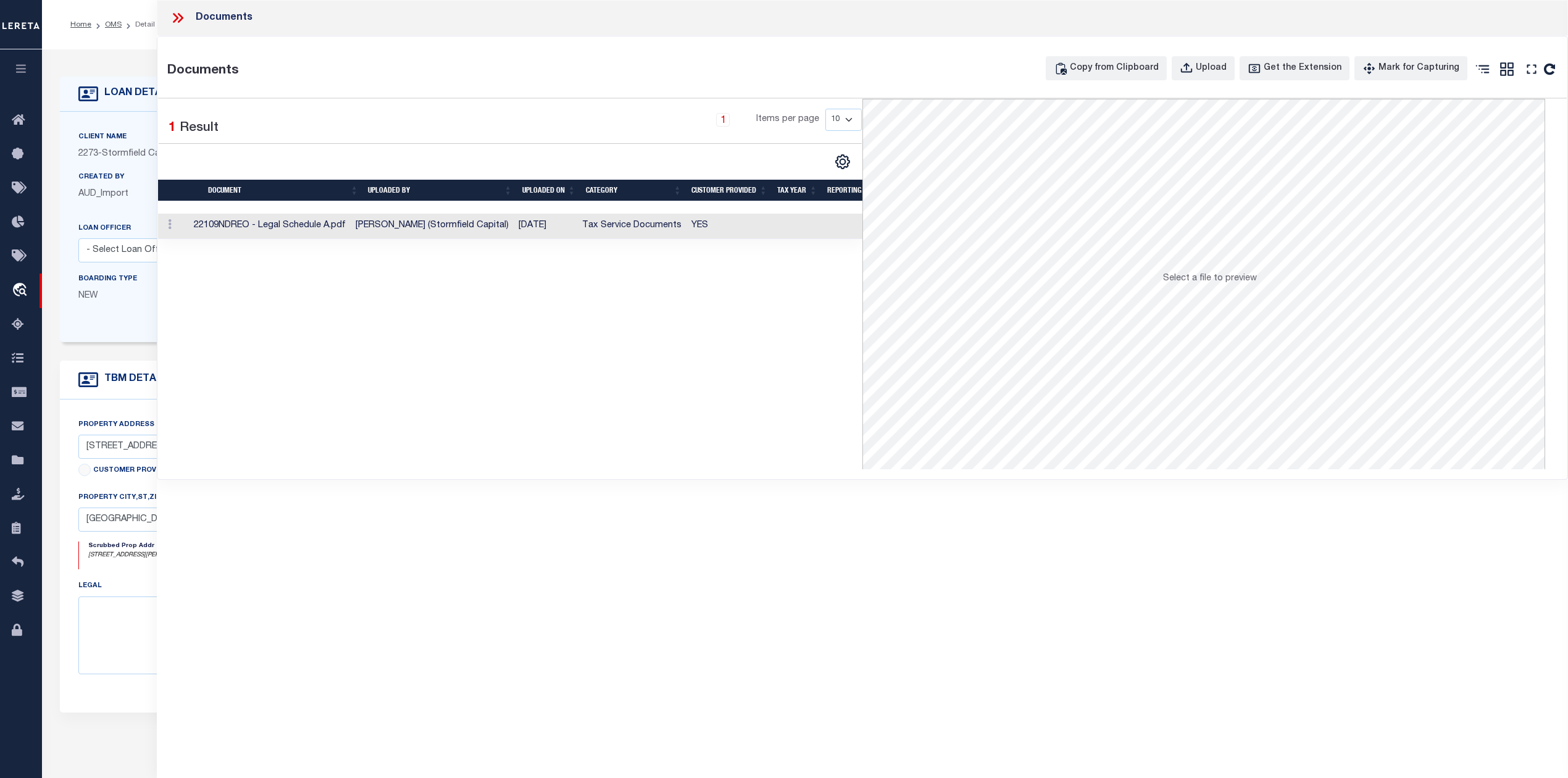
click at [420, 222] on td "Victoria Sobeski (Stormfield Capital)" at bounding box center [432, 226] width 163 height 25
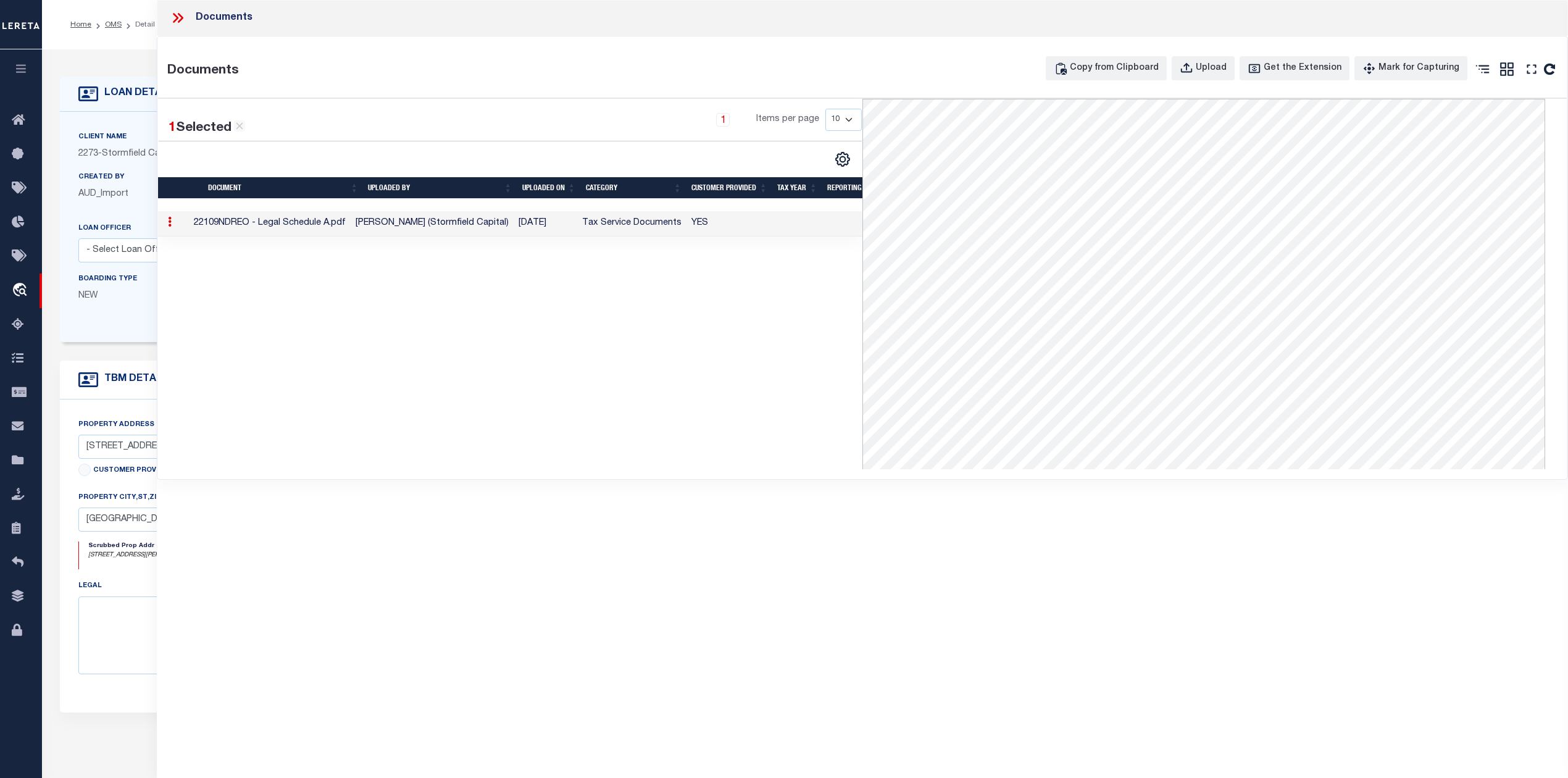
click at [184, 11] on icon at bounding box center [178, 18] width 16 height 16
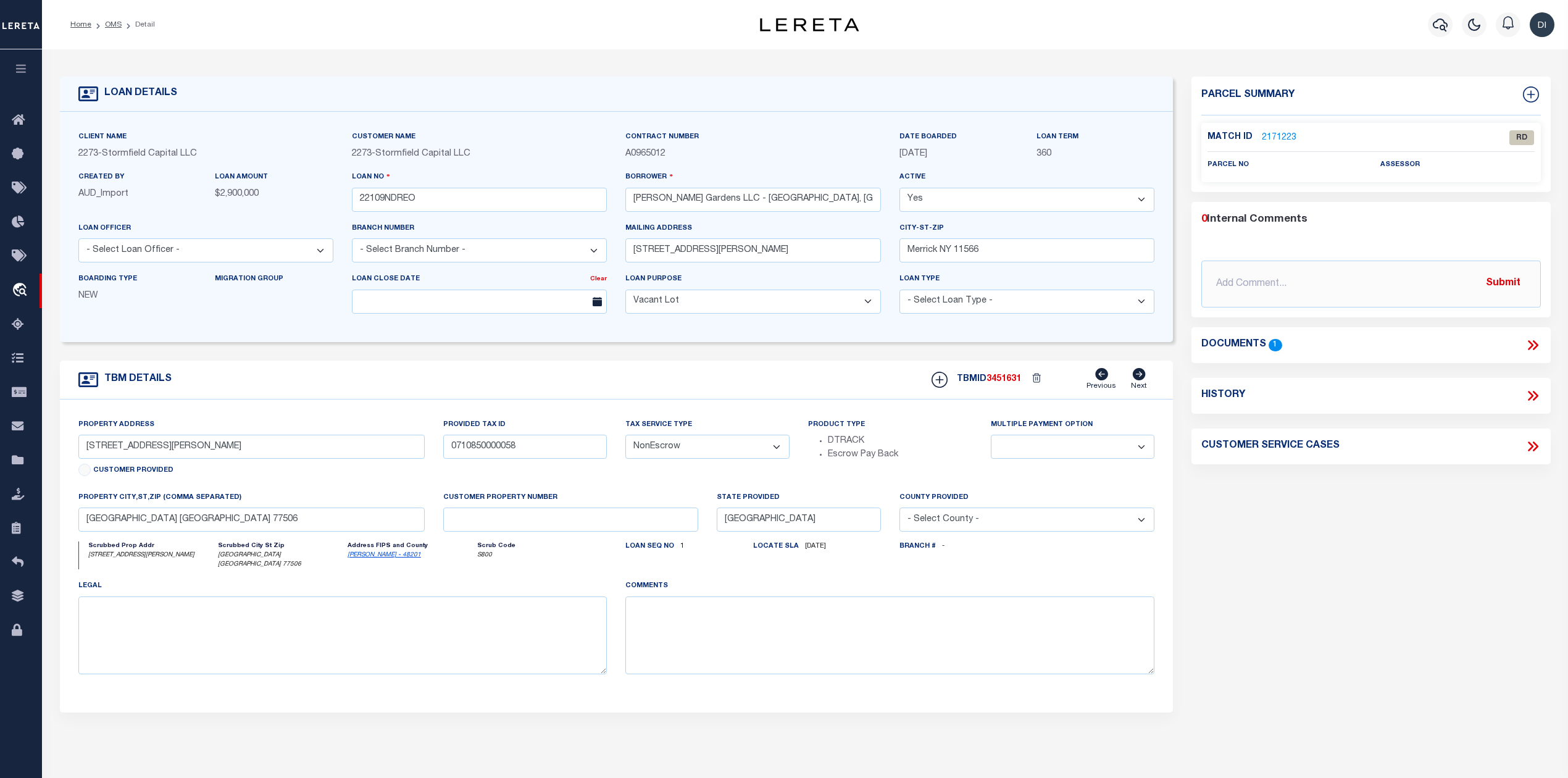
click at [1280, 132] on link "2171223" at bounding box center [1279, 138] width 34 height 13
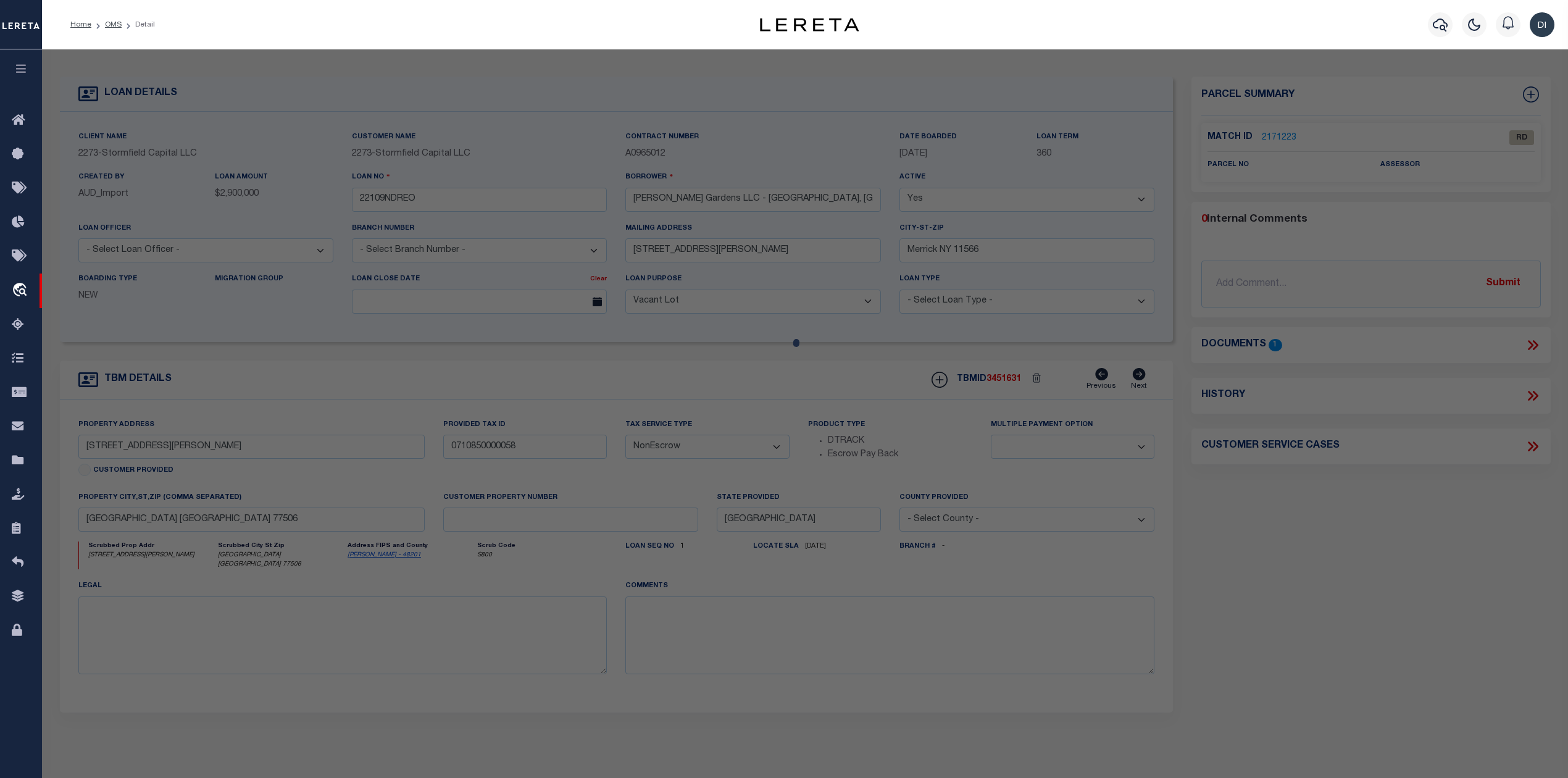
select select "AS"
checkbox input "false"
select select "RD"
checkbox input "false"
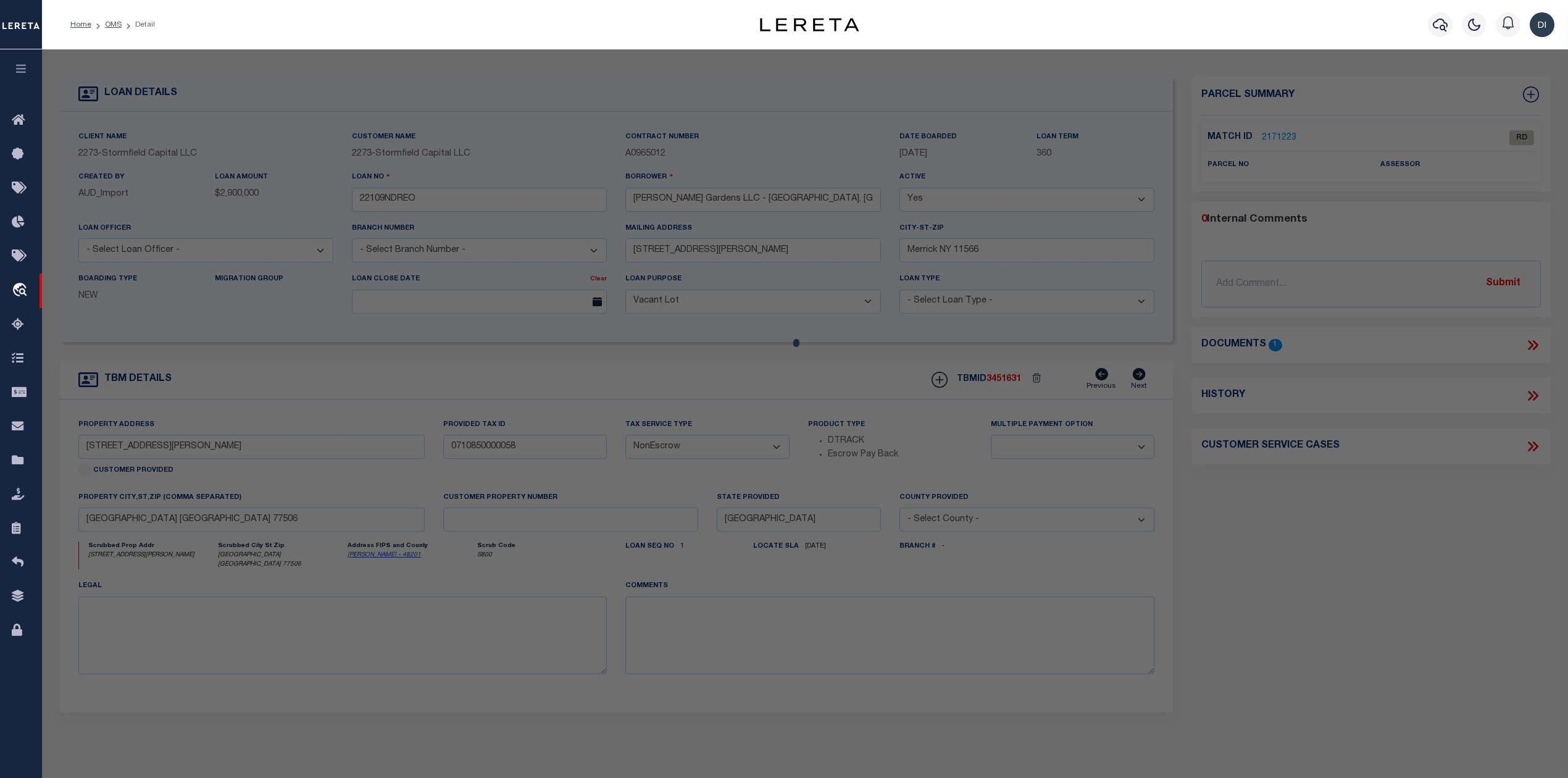
type textarea "Document uploaded that satisfies a legal requirement, changing from ND to RD"
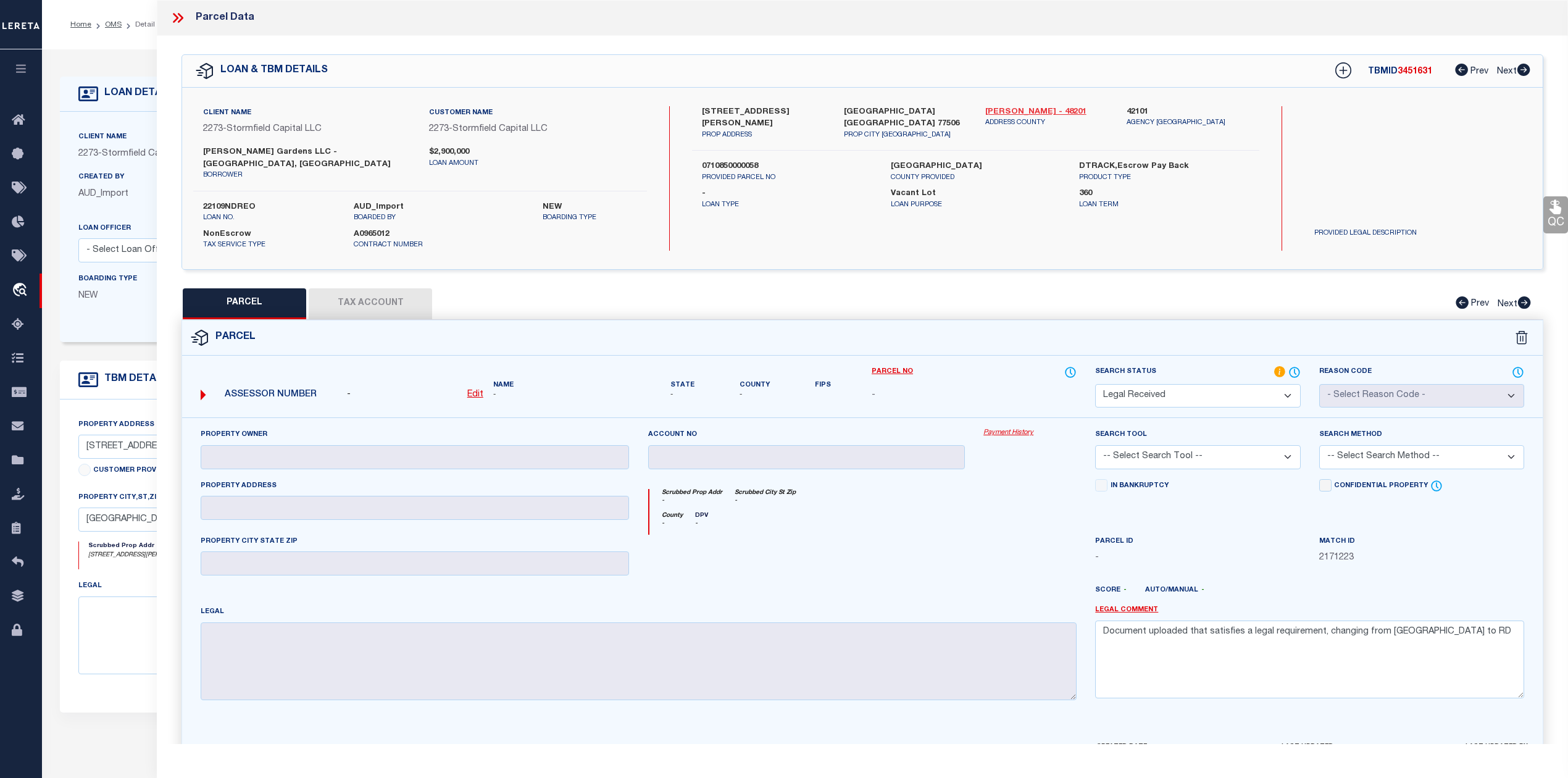
click at [1003, 110] on link "Harris - 48201" at bounding box center [1046, 112] width 123 height 12
click at [719, 161] on label "0710850000058" at bounding box center [786, 167] width 170 height 12
copy label "0710850000058"
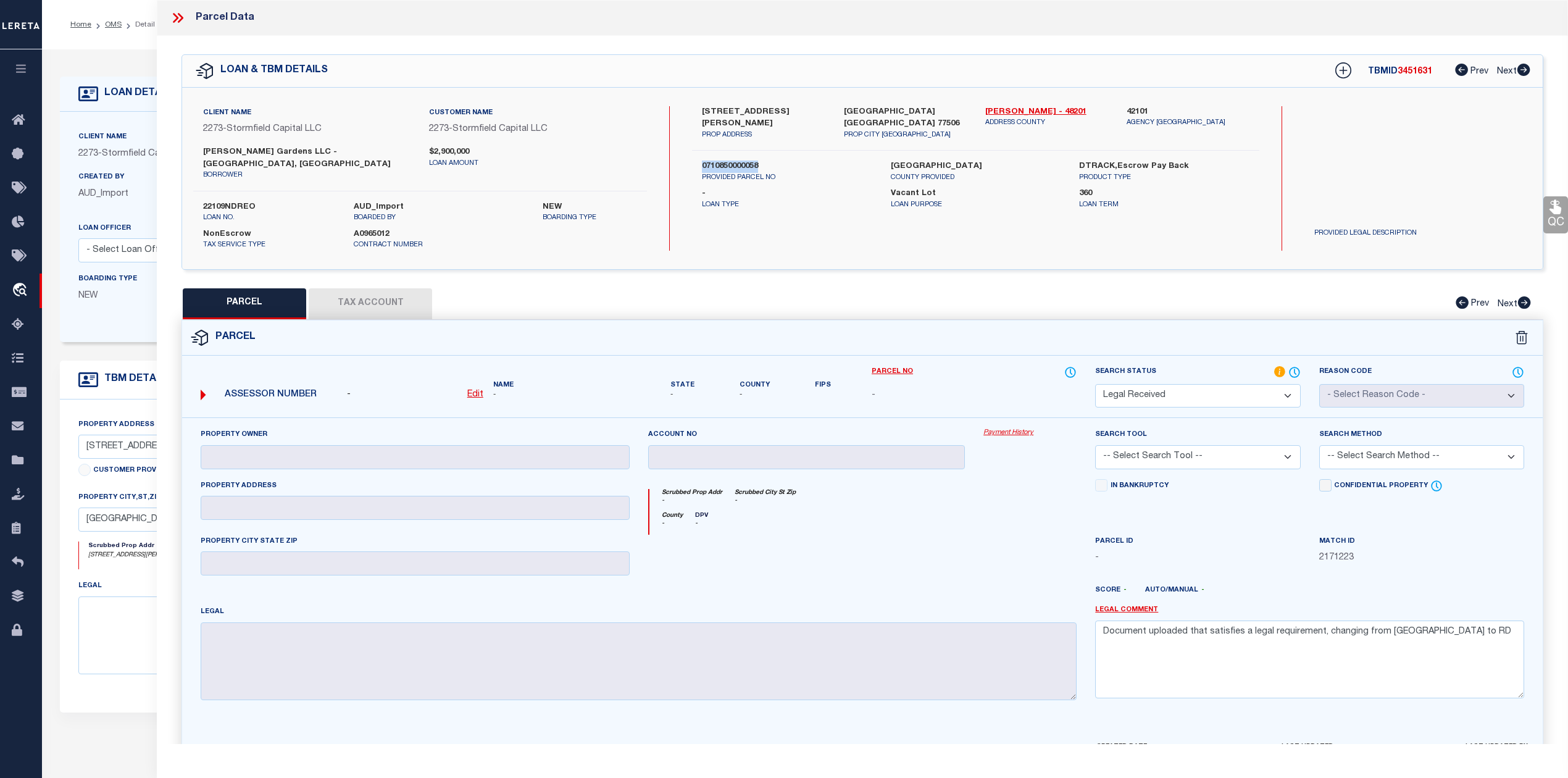
click at [732, 161] on label "0710850000058" at bounding box center [786, 167] width 170 height 12
click at [748, 161] on label "0710850000058" at bounding box center [786, 167] width 170 height 12
click at [744, 161] on label "0710850000058" at bounding box center [786, 167] width 170 height 12
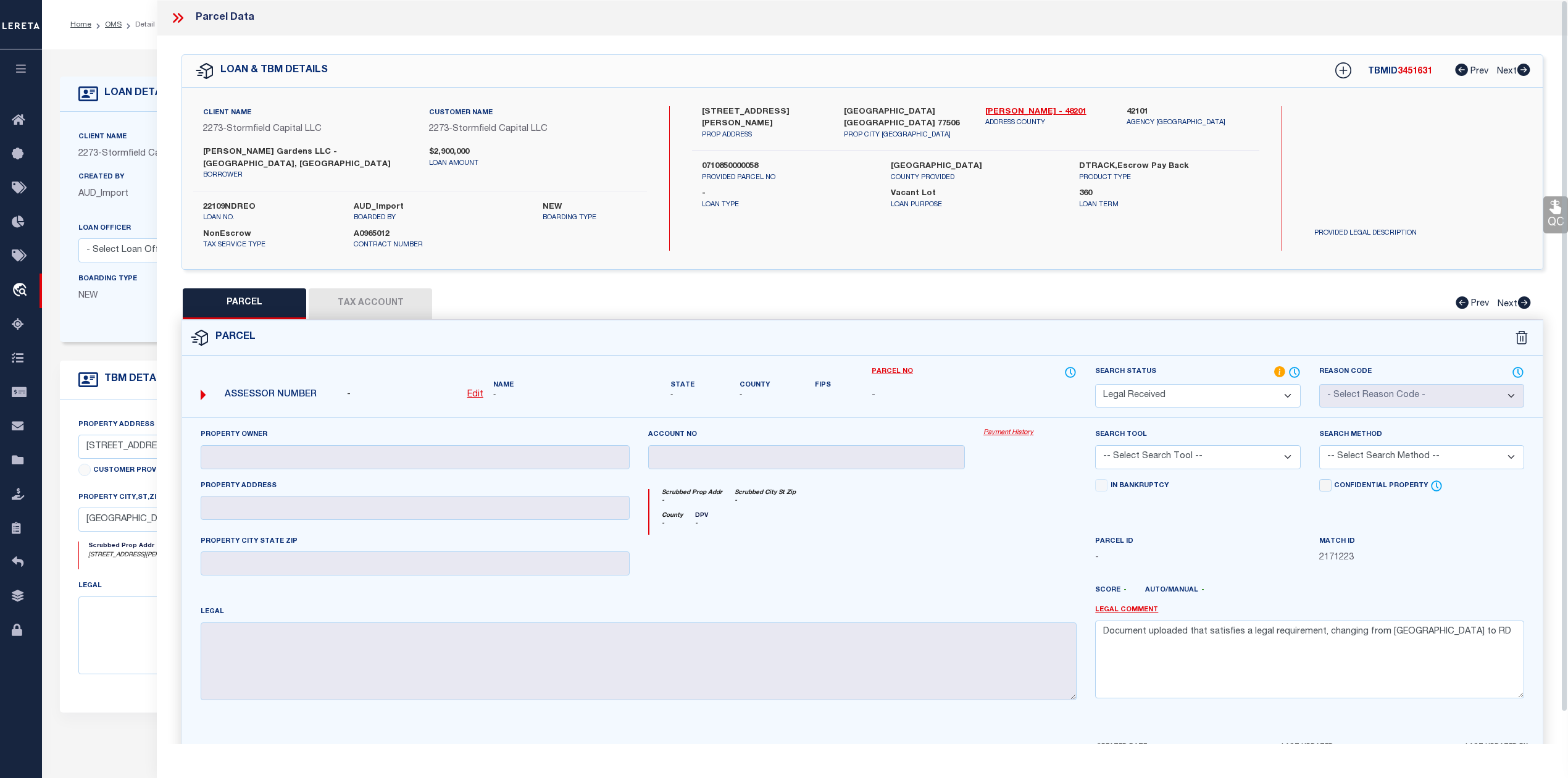
click at [744, 161] on label "0710850000058" at bounding box center [786, 167] width 170 height 12
drag, startPoint x: 698, startPoint y: 109, endPoint x: 758, endPoint y: 109, distance: 60.0
click at [758, 109] on div "1010 Jackson Avenue PROP ADDRESS" at bounding box center [763, 123] width 141 height 34
copy label "1010 Jackson"
click at [811, 107] on label "1010 Jackson Avenue" at bounding box center [763, 118] width 123 height 24
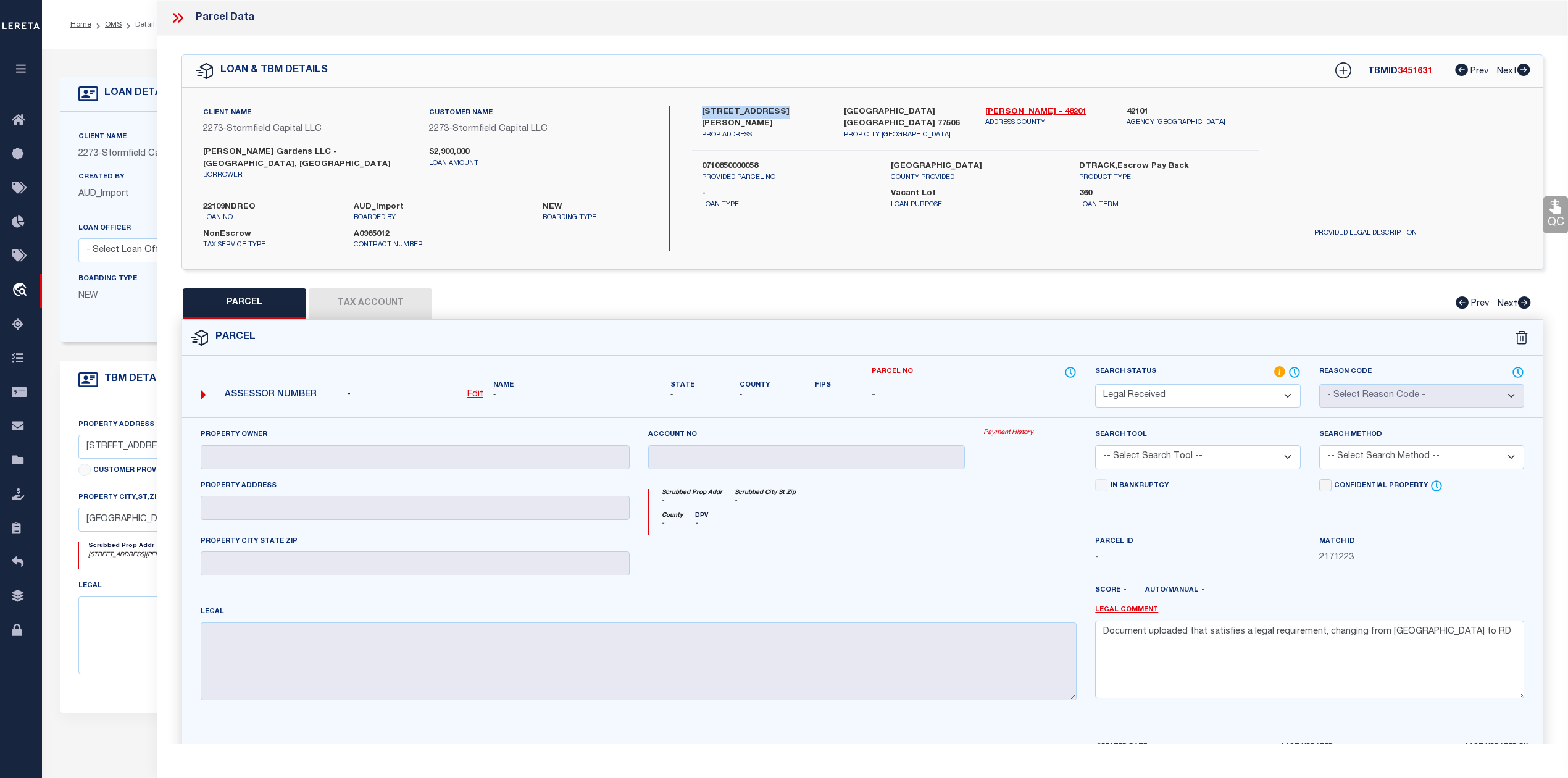
drag, startPoint x: 701, startPoint y: 105, endPoint x: 772, endPoint y: 115, distance: 71.7
click at [772, 115] on div "1010 Jackson Avenue PROP ADDRESS" at bounding box center [763, 123] width 141 height 34
copy label "1010 Jackson Ave"
click at [1169, 384] on select "Automated Search Bad Parcel Complete Duplicate Parcel High Dollar Reporting In …" at bounding box center [1197, 396] width 205 height 24
select select "ND"
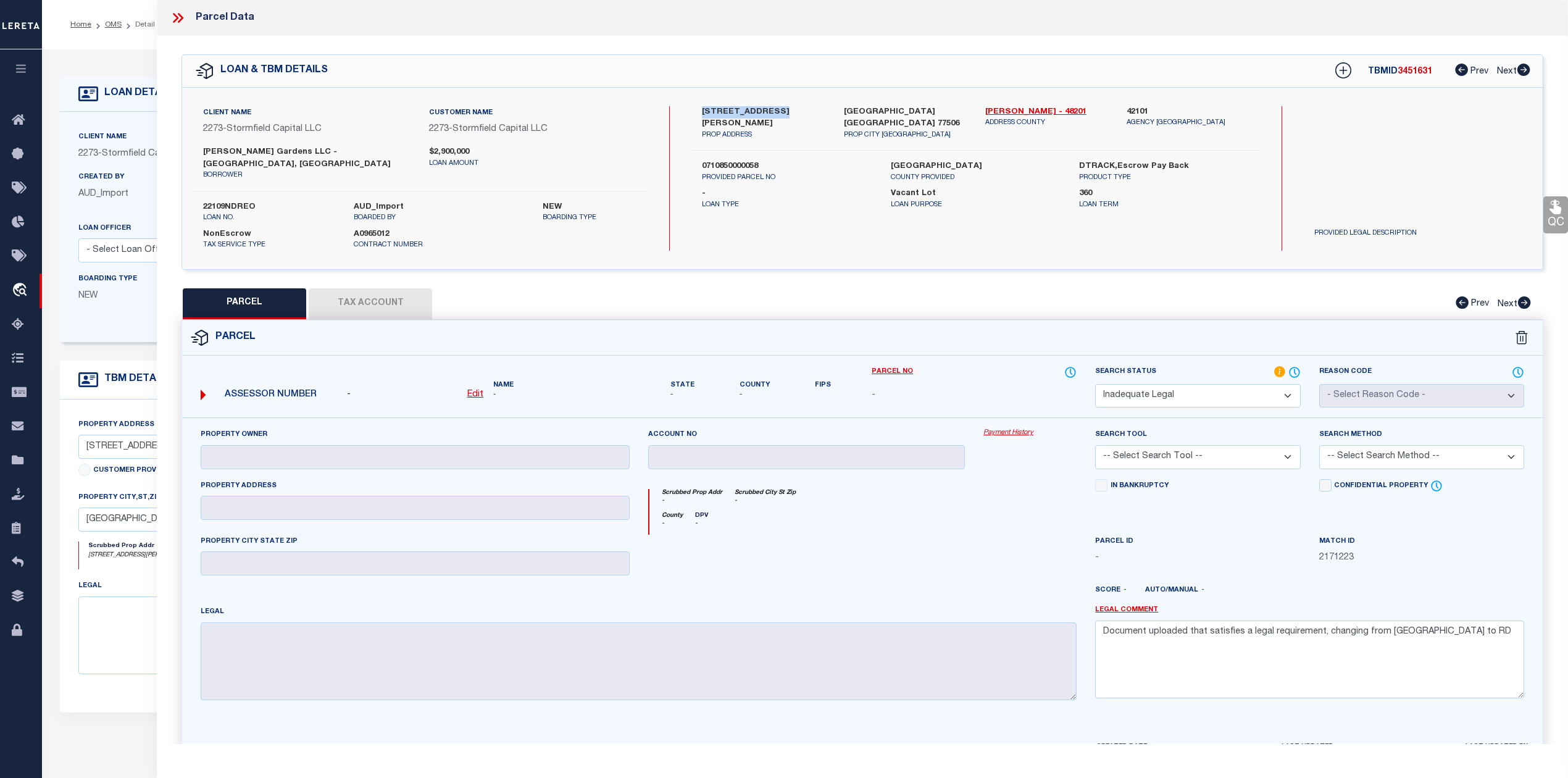
click at [1095, 384] on select "Automated Search Bad Parcel Complete Duplicate Parcel High Dollar Reporting In …" at bounding box center [1197, 396] width 205 height 24
drag, startPoint x: 1403, startPoint y: 627, endPoint x: 1392, endPoint y: 625, distance: 11.2
click at [1392, 625] on textarea "Document uploaded that satisfies a legal requirement, changing from ND to RD" at bounding box center [1309, 659] width 429 height 78
drag, startPoint x: 1426, startPoint y: 624, endPoint x: 1075, endPoint y: 609, distance: 351.3
click at [1075, 609] on div "Property Owner Account no Payment History Search Tool -- Select Search Tool -- …" at bounding box center [862, 569] width 1342 height 283
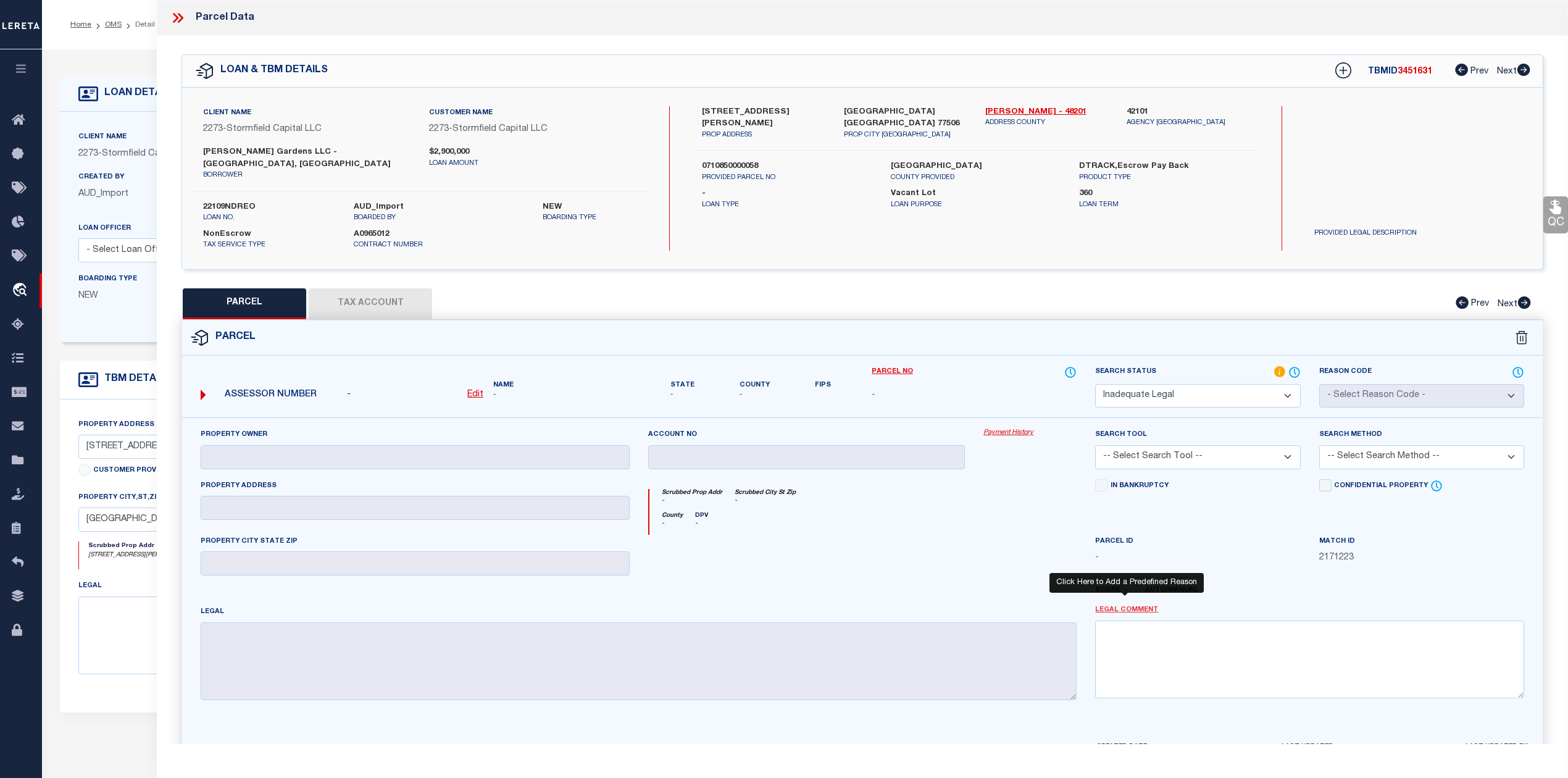
click at [1128, 605] on link "Legal Comment" at bounding box center [1126, 610] width 63 height 11
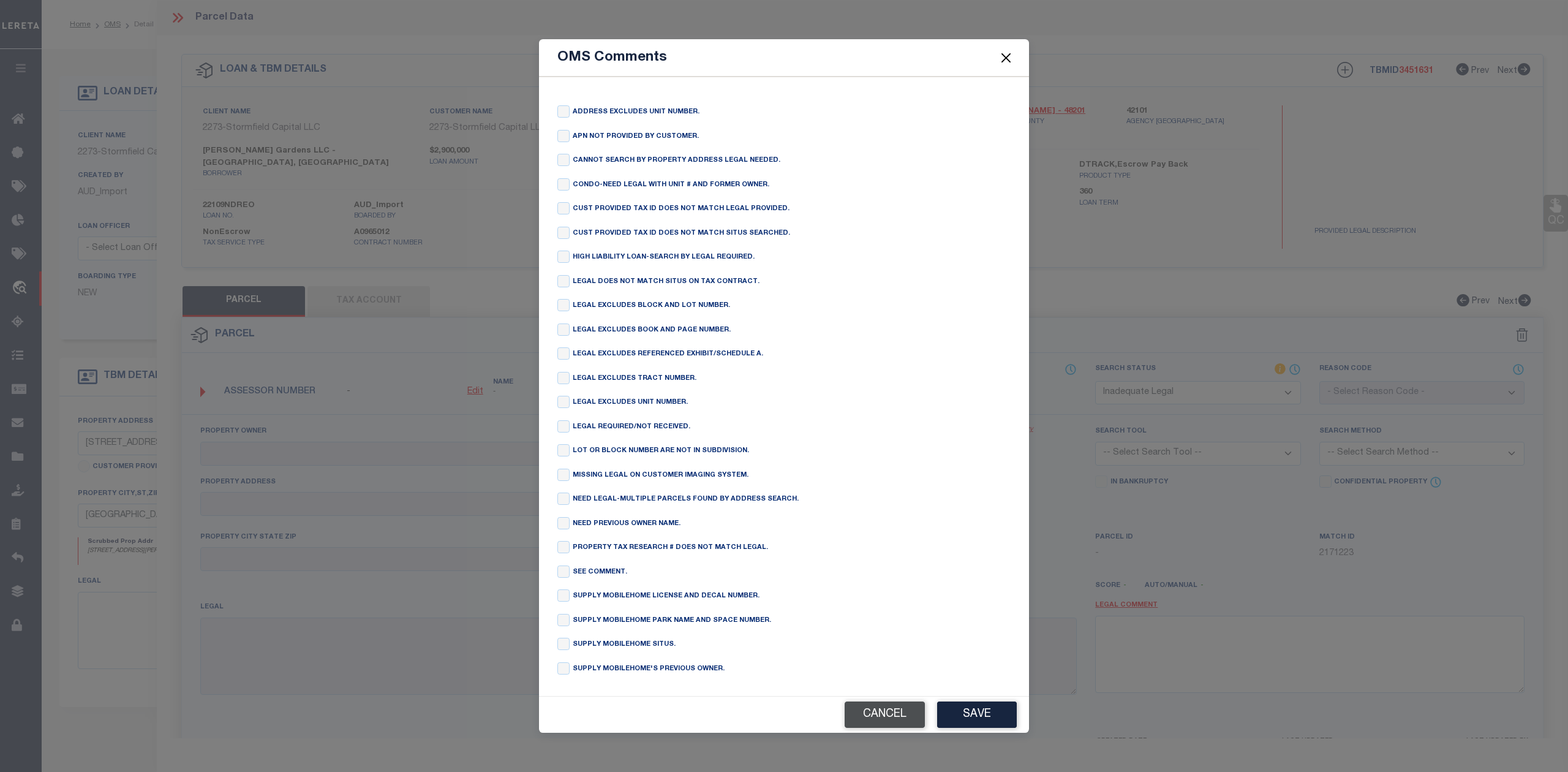
click at [878, 714] on button "Cancel" at bounding box center [885, 714] width 80 height 26
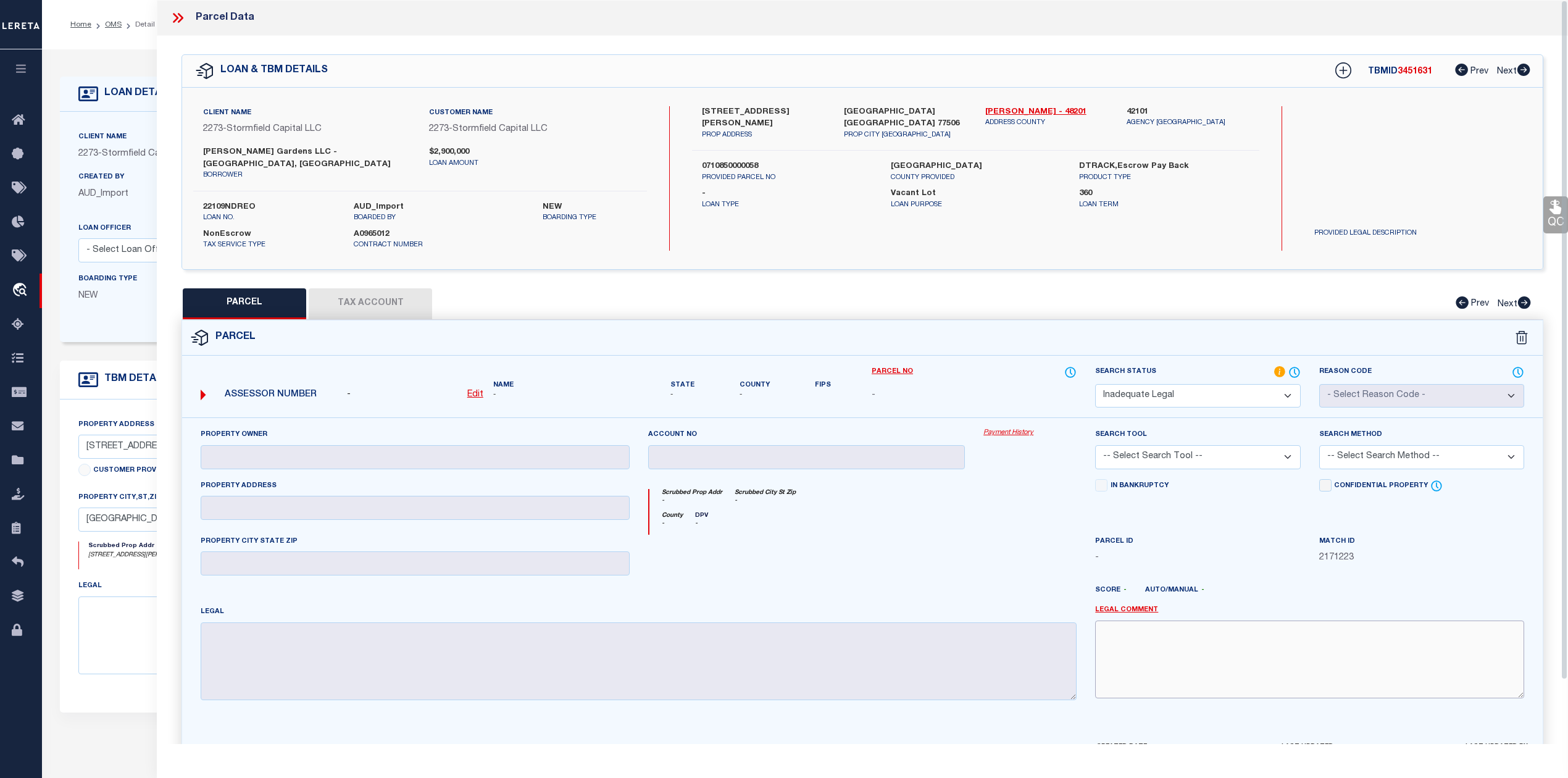
click at [1170, 661] on textarea at bounding box center [1309, 659] width 429 height 78
click at [376, 289] on div "PARCEL Tax Account Prev Next" at bounding box center [863, 304] width 1362 height 31
click at [472, 390] on u "Edit" at bounding box center [476, 394] width 16 height 9
select select "ND"
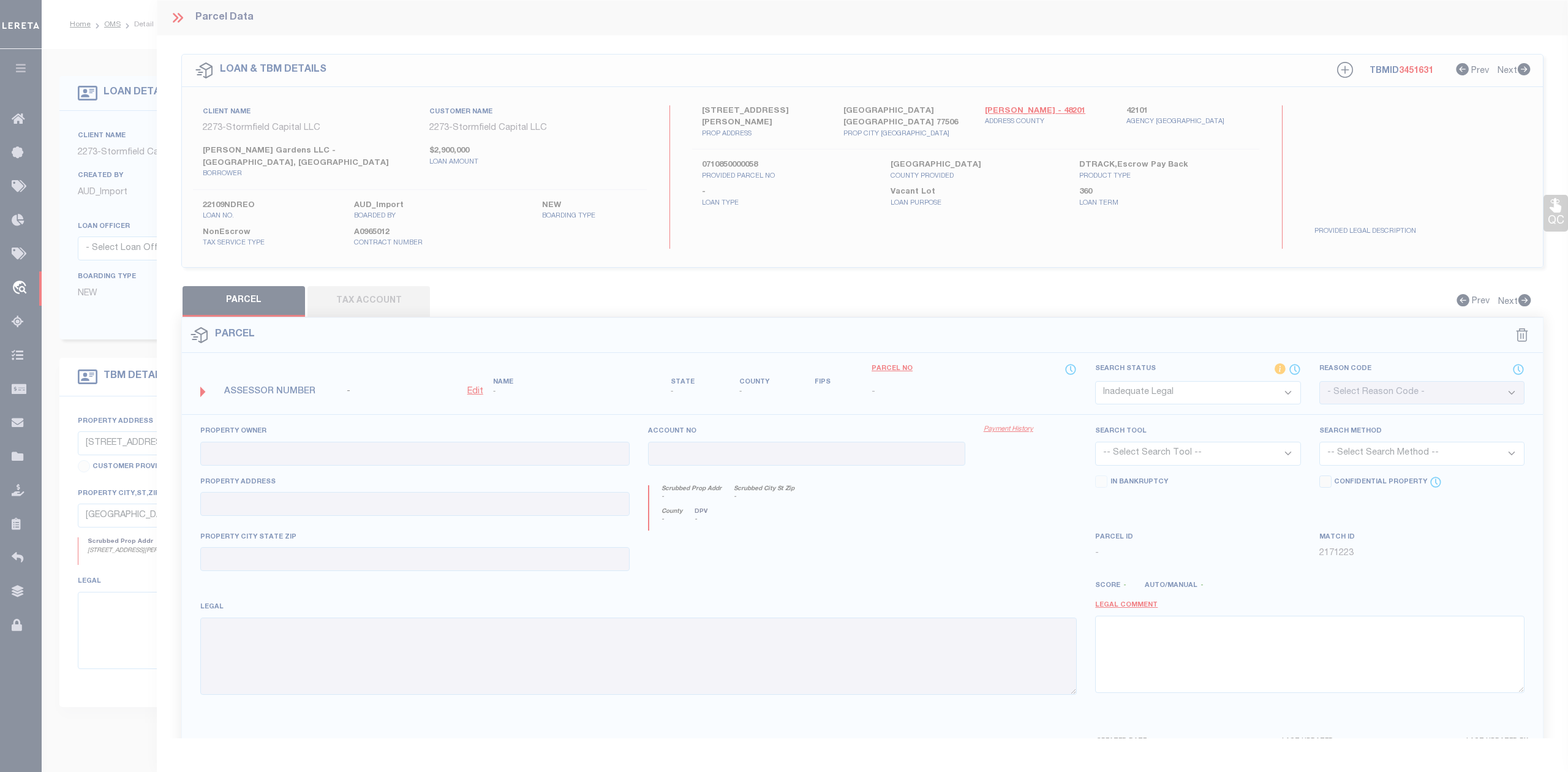
type textarea "-"
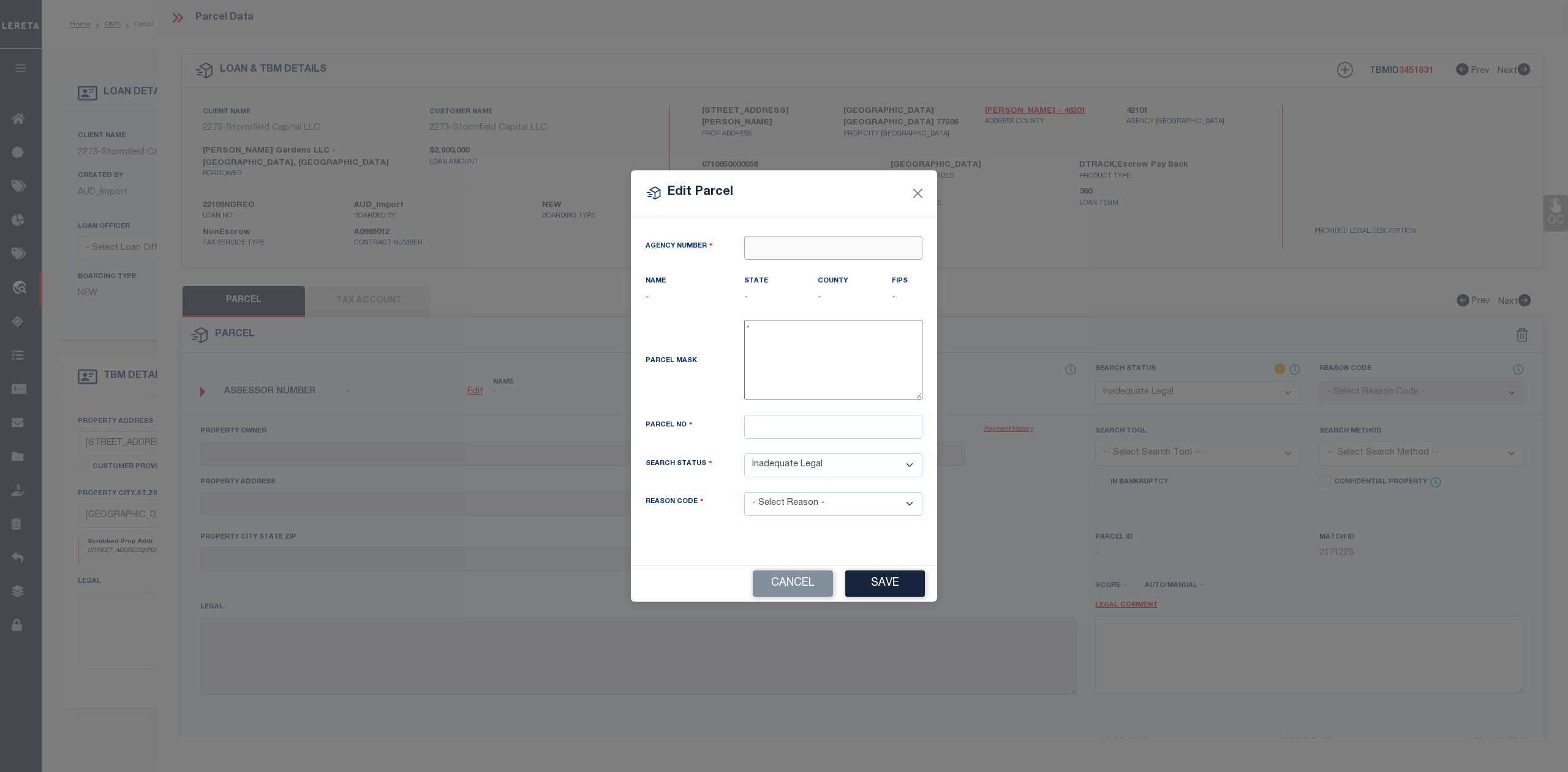
click at [772, 246] on input "text" at bounding box center [833, 248] width 178 height 24
click at [792, 265] on div "421010000 : HARRIS COUNTY" at bounding box center [833, 277] width 177 height 35
type input "421010000"
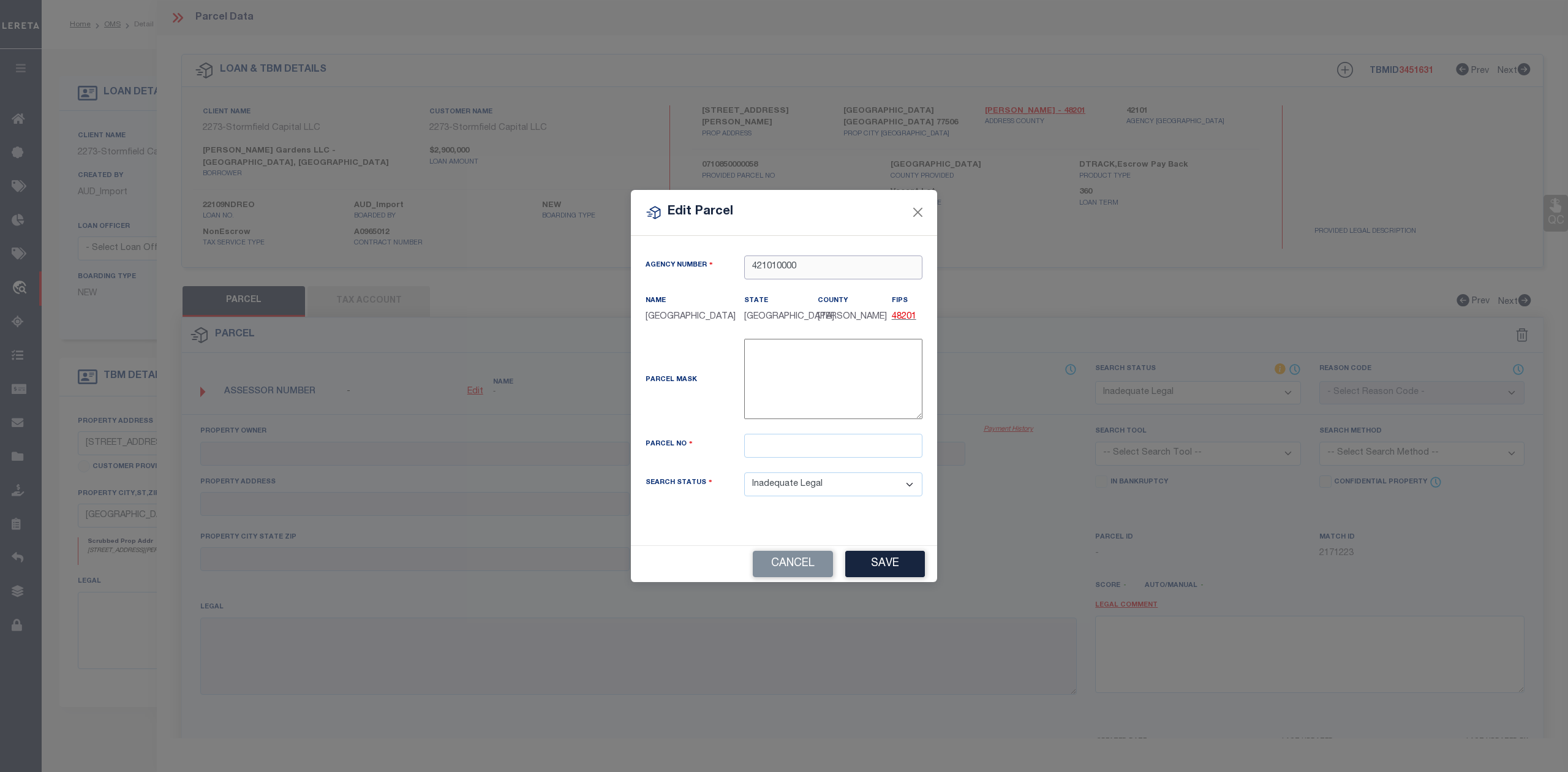
type input "421010000"
paste input "0710850000058"
click at [796, 452] on input "text" at bounding box center [833, 446] width 178 height 24
type input "0710850000058"
click at [674, 394] on div "Parcel Mask -" at bounding box center [784, 381] width 295 height 85
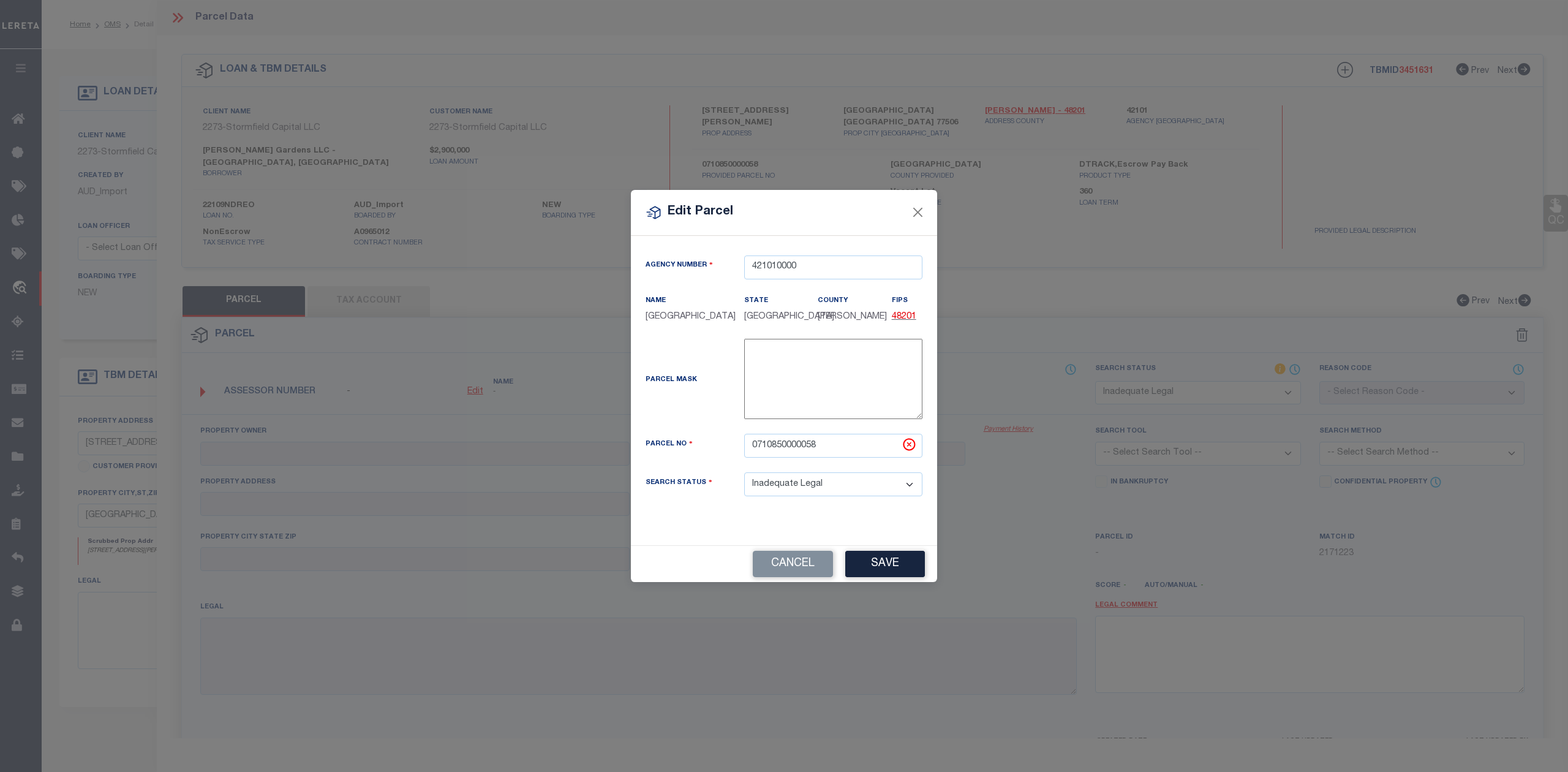
click at [856, 482] on select "Automated Search Bad Parcel Complete Duplicate Parcel High Dollar Reporting In …" at bounding box center [833, 484] width 178 height 24
select select "RD"
click at [744, 474] on select "Automated Search Bad Parcel Complete Duplicate Parcel High Dollar Reporting In …" at bounding box center [833, 484] width 178 height 24
click at [887, 563] on button "Save" at bounding box center [885, 563] width 80 height 26
click at [887, 563] on div "Cancel Saving..." at bounding box center [784, 564] width 306 height 36
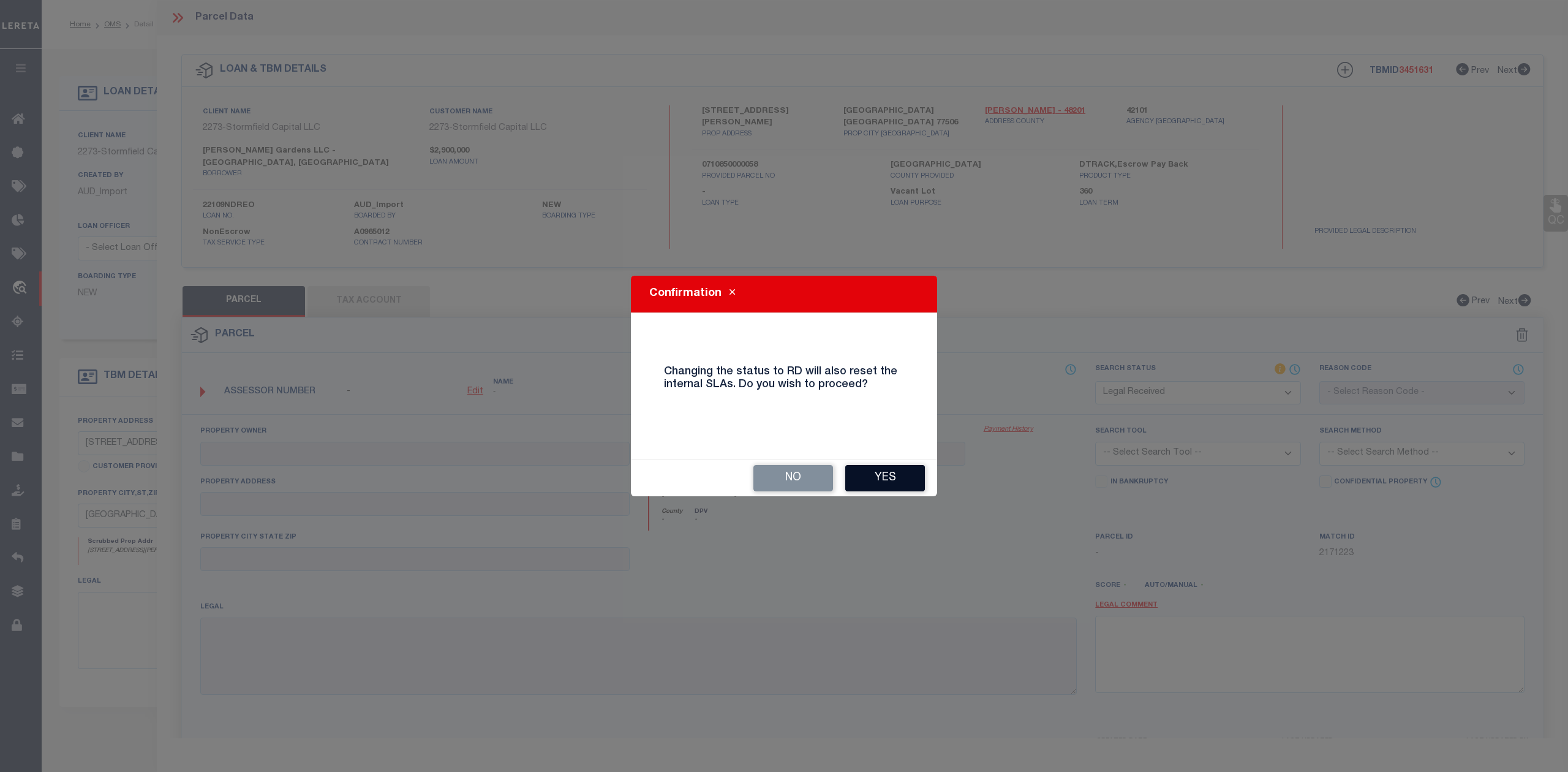
click at [881, 476] on button "Yes" at bounding box center [885, 478] width 80 height 26
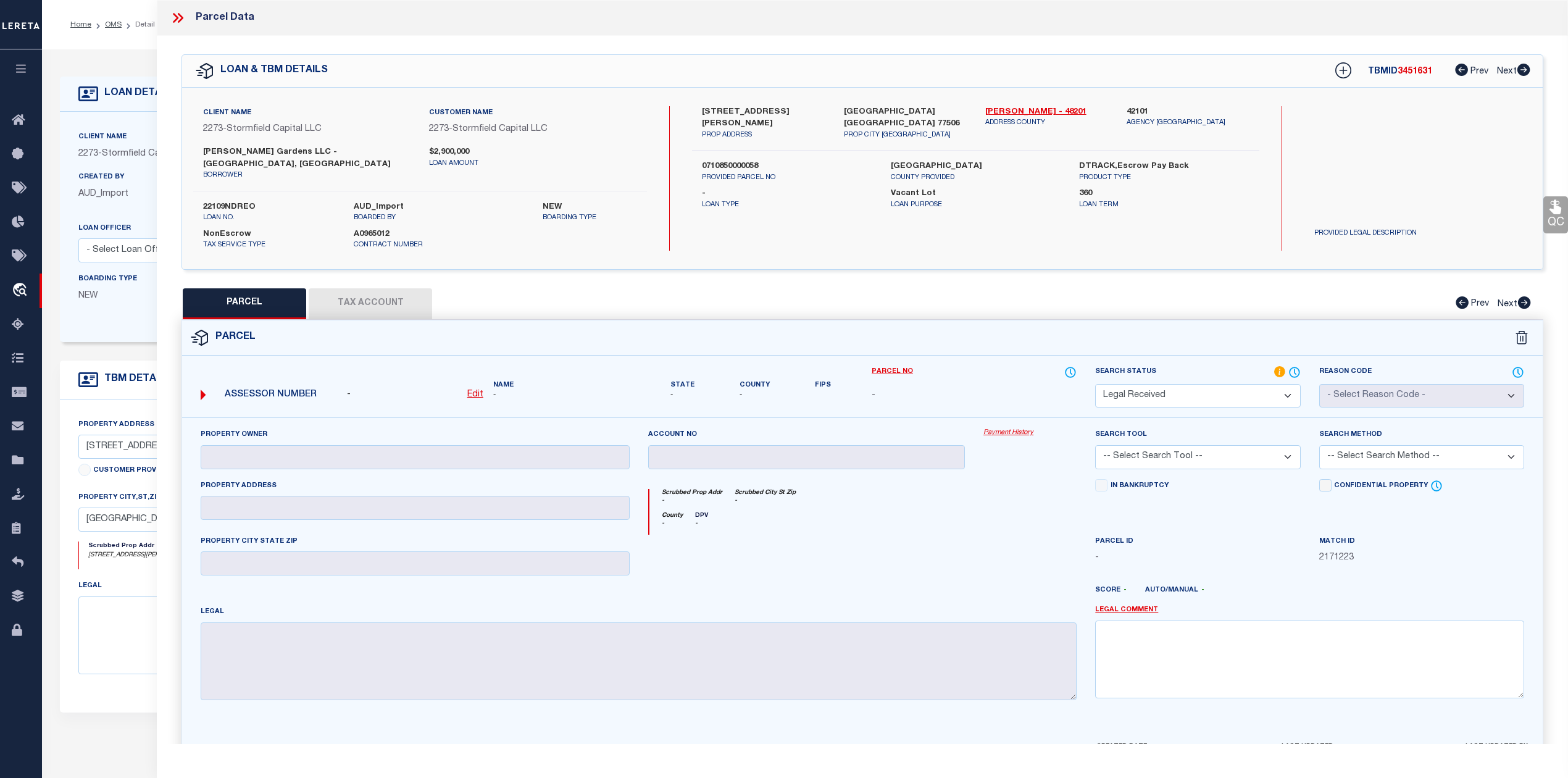
select select "RD"
checkbox input "false"
type input "POWER ALLIANCE LLC"
type input "1010 JACKSON AVE # 42"
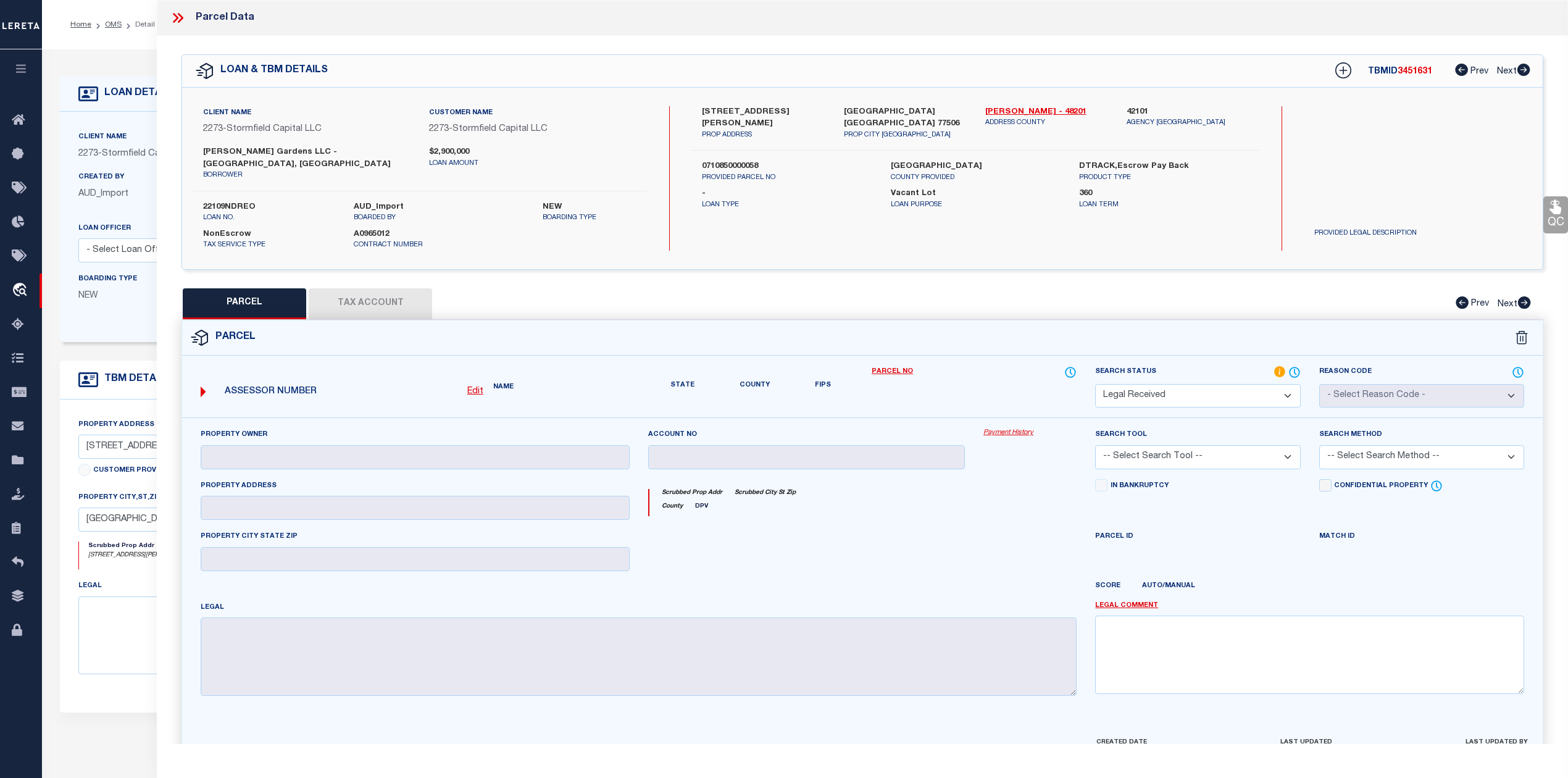
checkbox input "false"
type input "PASADENA TX 77506"
type textarea "LTS 61 62 63 & 68 & TRS 64B & 64C TATAR"
type textarea "Document uploaded that satisfies a legal requirement, changing from ND to RD"
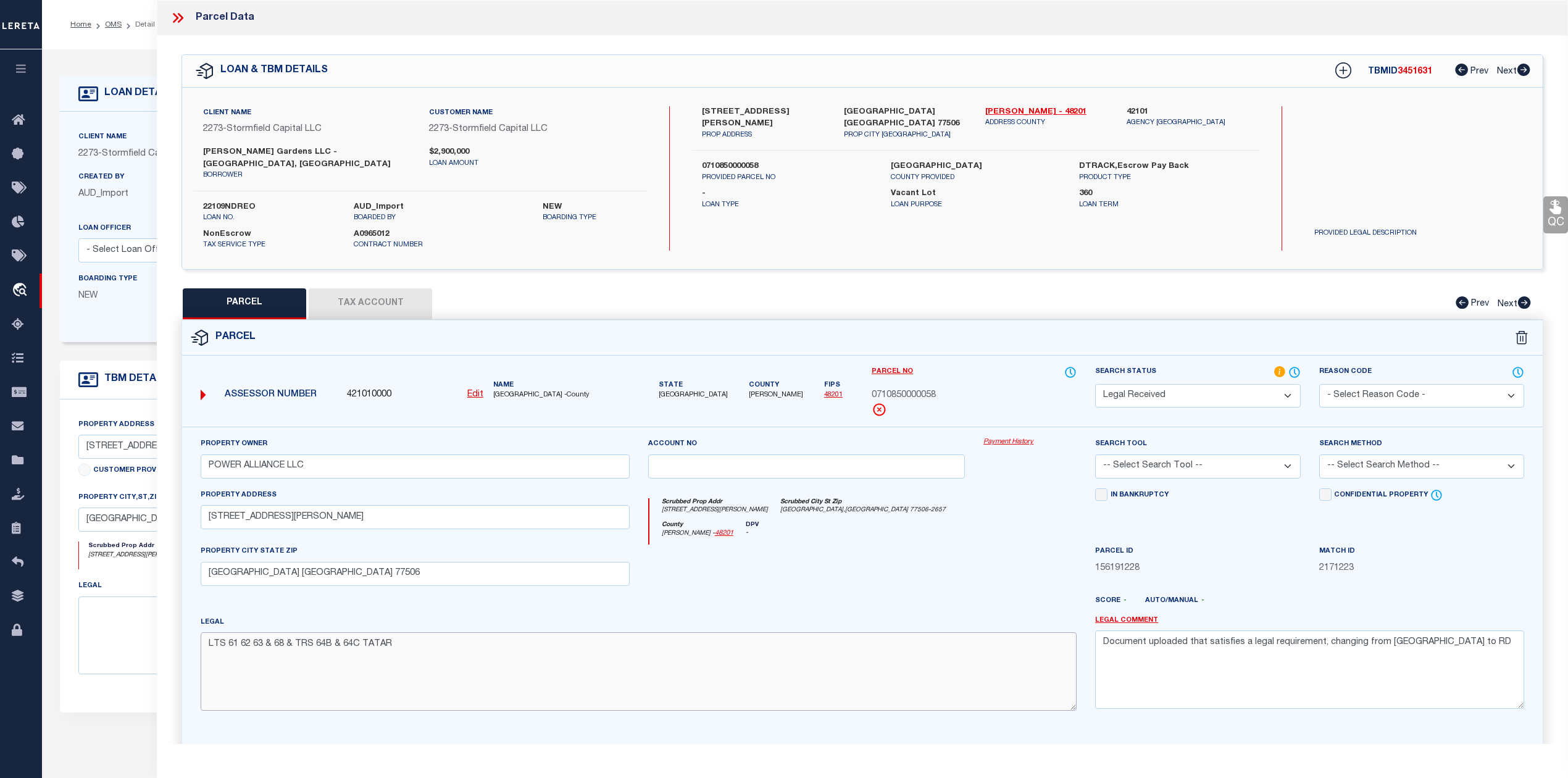
click at [252, 665] on textarea "LTS 61 62 63 & 68 & TRS 64B & 64C TATAR" at bounding box center [638, 671] width 876 height 78
drag, startPoint x: 1449, startPoint y: 643, endPoint x: 1094, endPoint y: 635, distance: 355.1
click at [1094, 635] on div "Legal Comment Document uploaded that satisfies a legal requirement, changing fr…" at bounding box center [1309, 668] width 447 height 105
click at [1253, 457] on select "-- Select Search Tool -- 3rd Party Website Agency File Agency Website ATLS CNV-…" at bounding box center [1197, 466] width 205 height 24
select select "AGW"
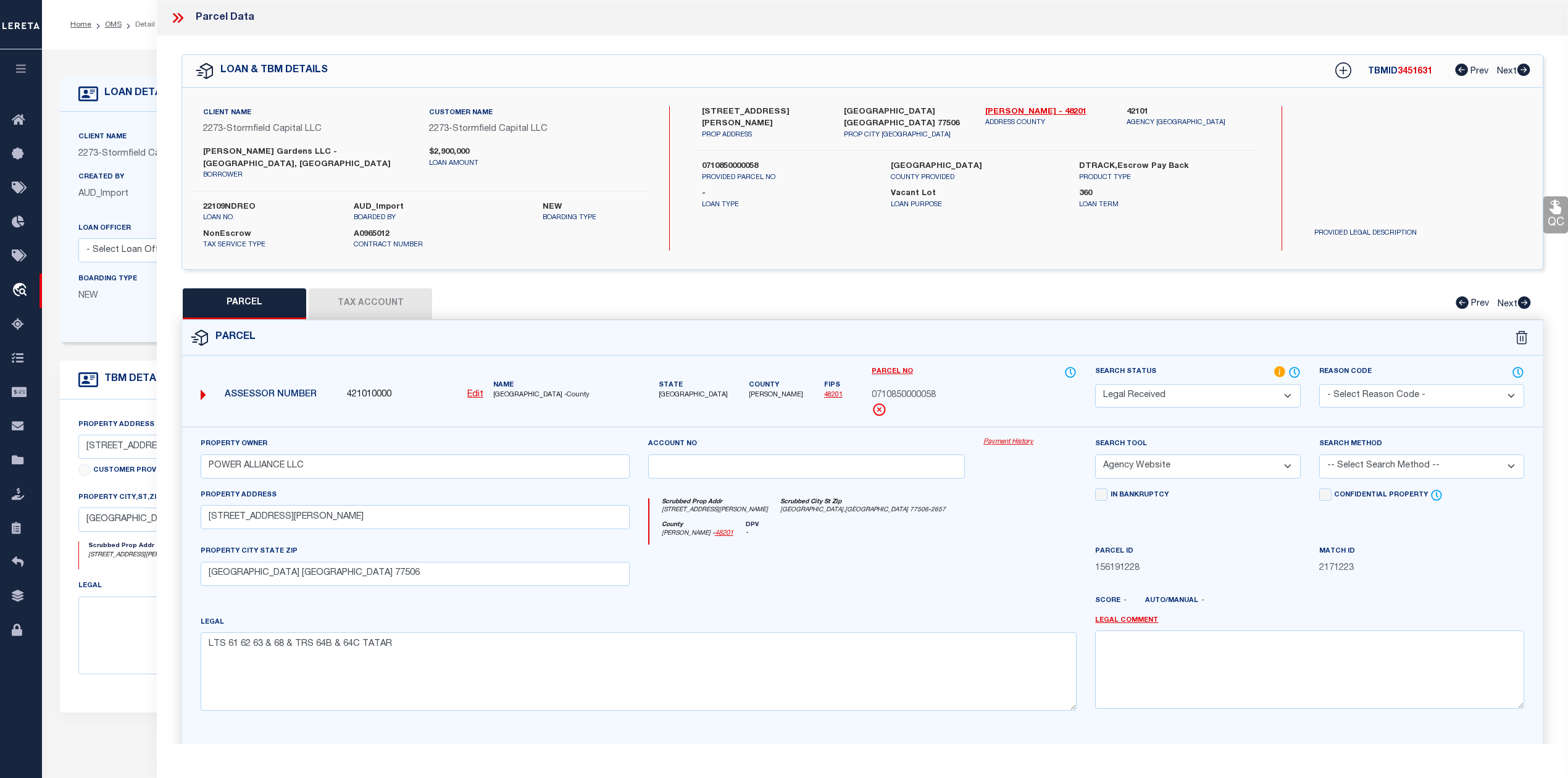
click at [1095, 454] on select "-- Select Search Tool -- 3rd Party Website Agency File Agency Website ATLS CNV-…" at bounding box center [1197, 466] width 205 height 24
click at [1371, 456] on select "-- Select Search Method -- Property Address Legal Liability Info Provided" at bounding box center [1421, 466] width 205 height 24
click at [1319, 454] on select "-- Select Search Method -- Property Address Legal Liability Info Provided" at bounding box center [1421, 466] width 205 height 24
click at [1395, 454] on select "-- Select Search Method -- Property Address Legal Liability Info Provided" at bounding box center [1421, 466] width 205 height 24
select select "LEG"
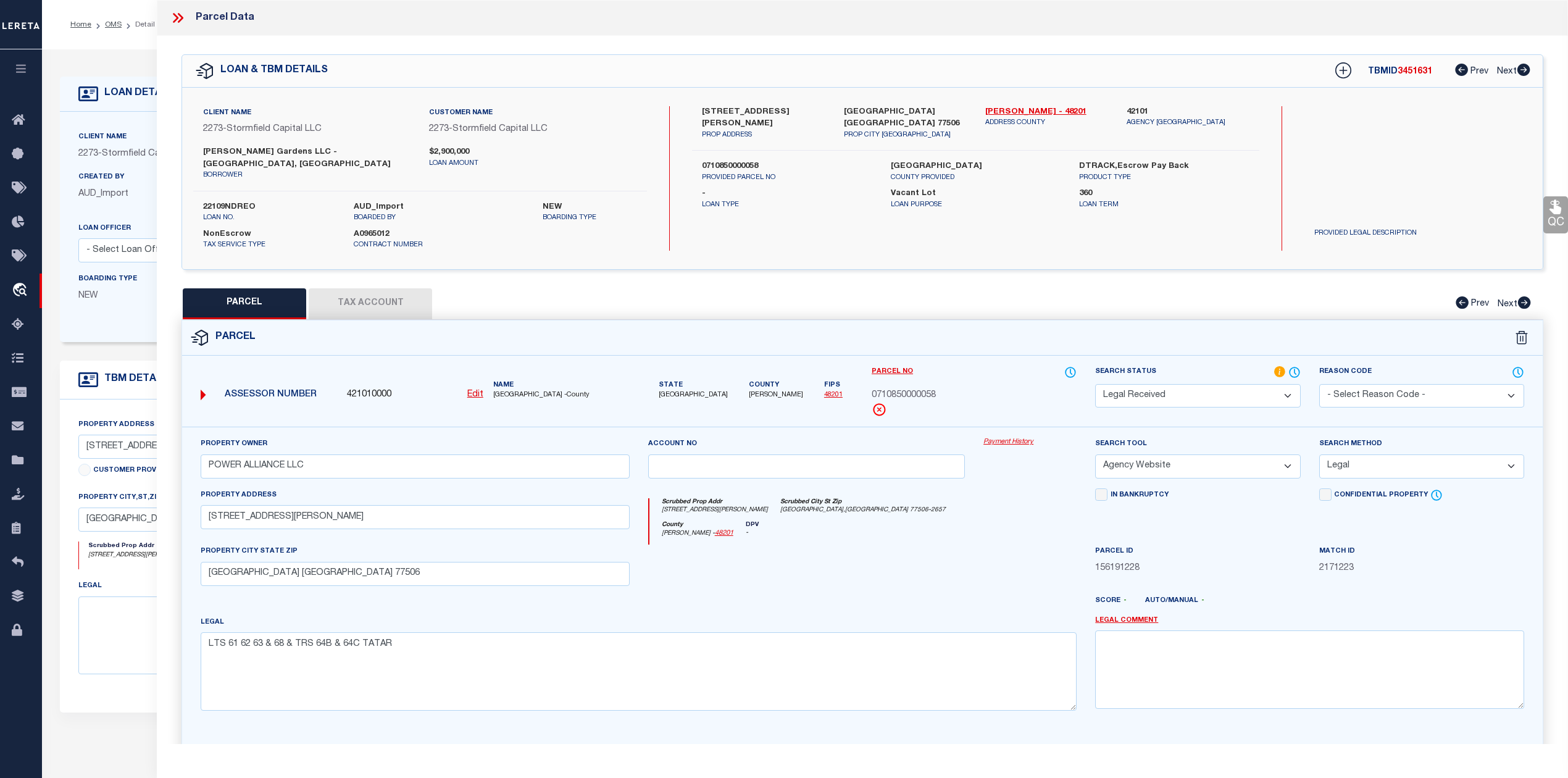
click at [1319, 454] on select "-- Select Search Method -- Property Address Legal Liability Info Provided" at bounding box center [1421, 466] width 205 height 24
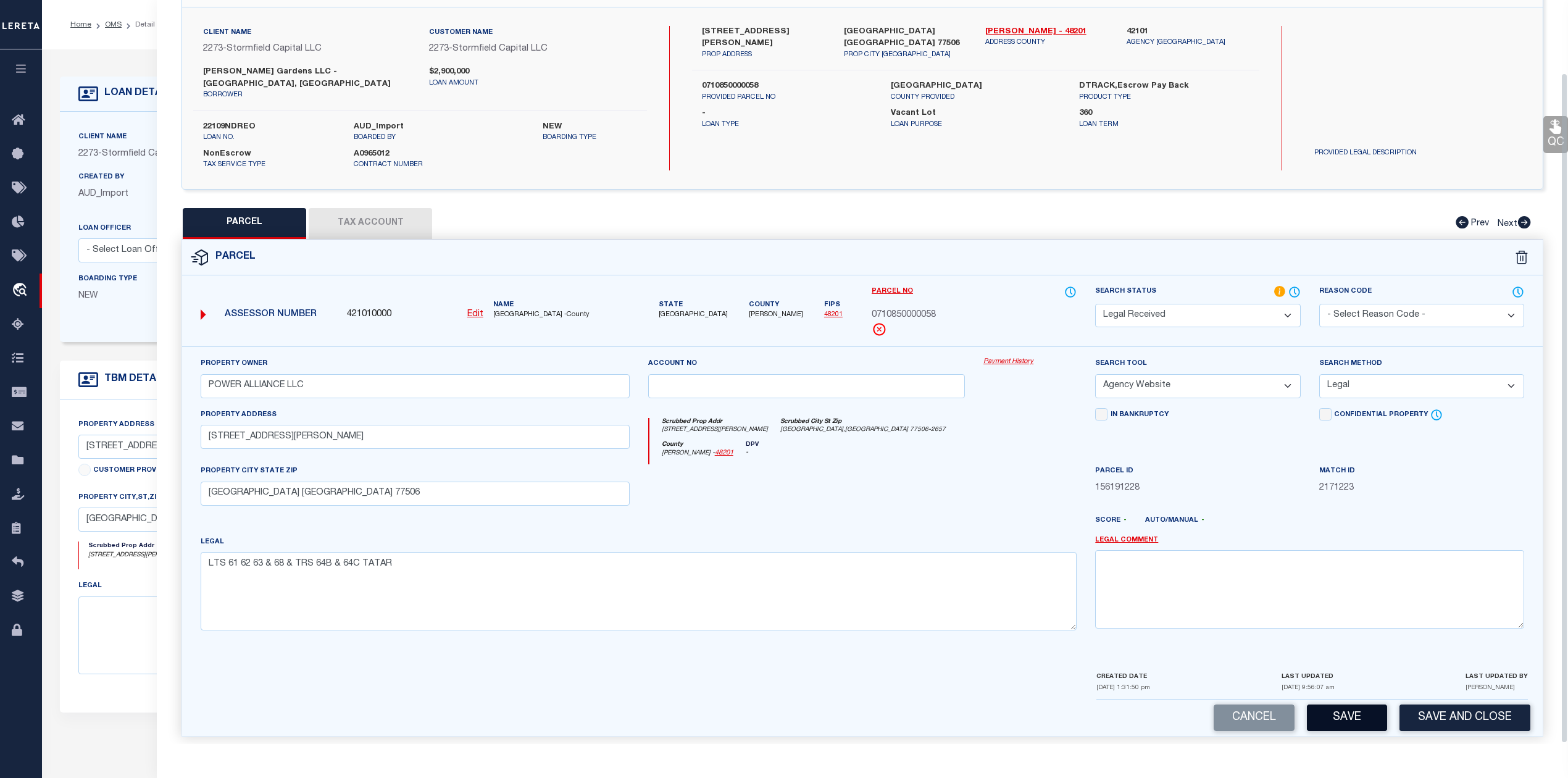
click at [1331, 705] on button "Save" at bounding box center [1346, 718] width 80 height 26
click at [370, 213] on button "Tax Account" at bounding box center [370, 224] width 124 height 31
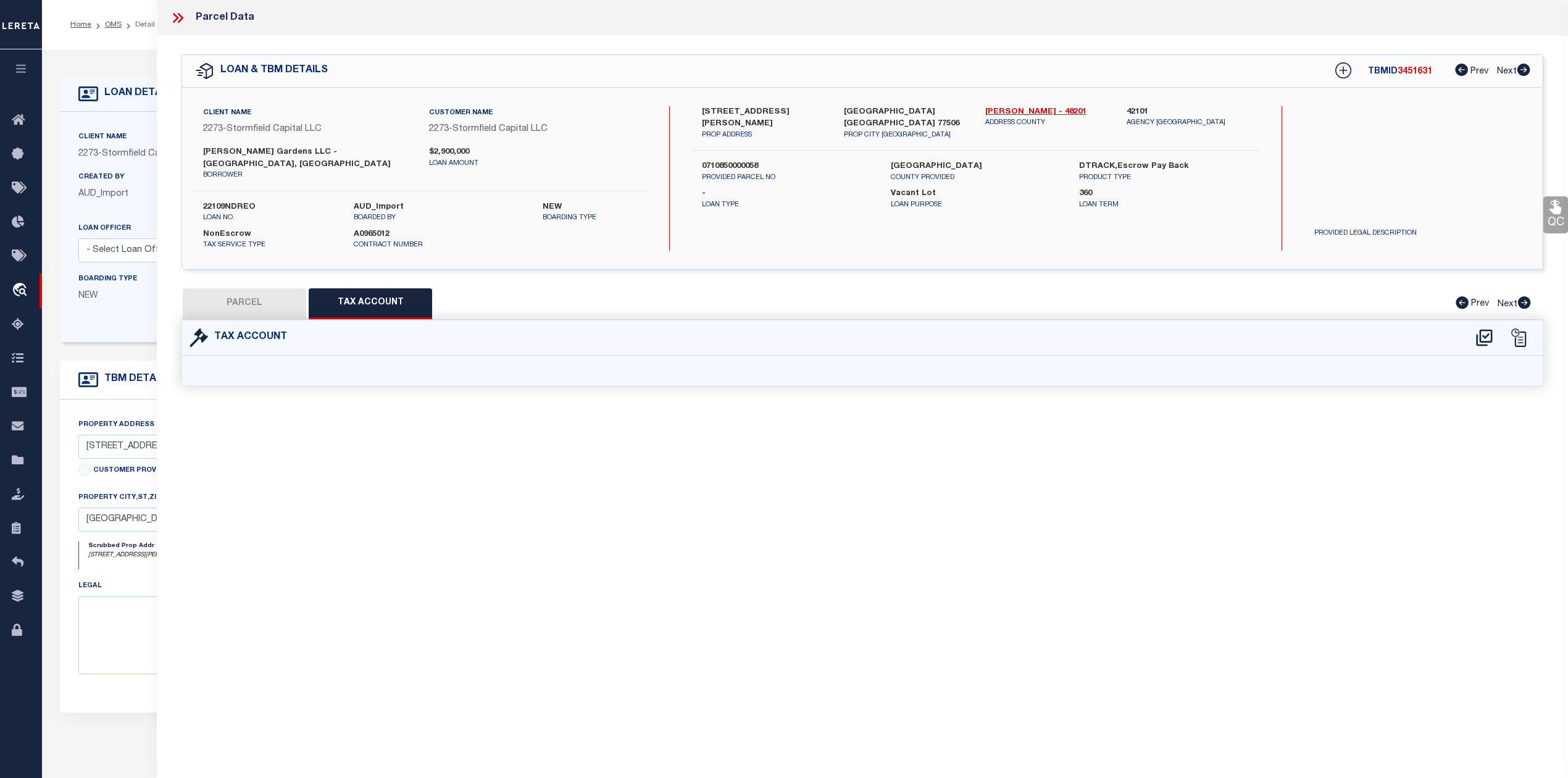
select select "100"
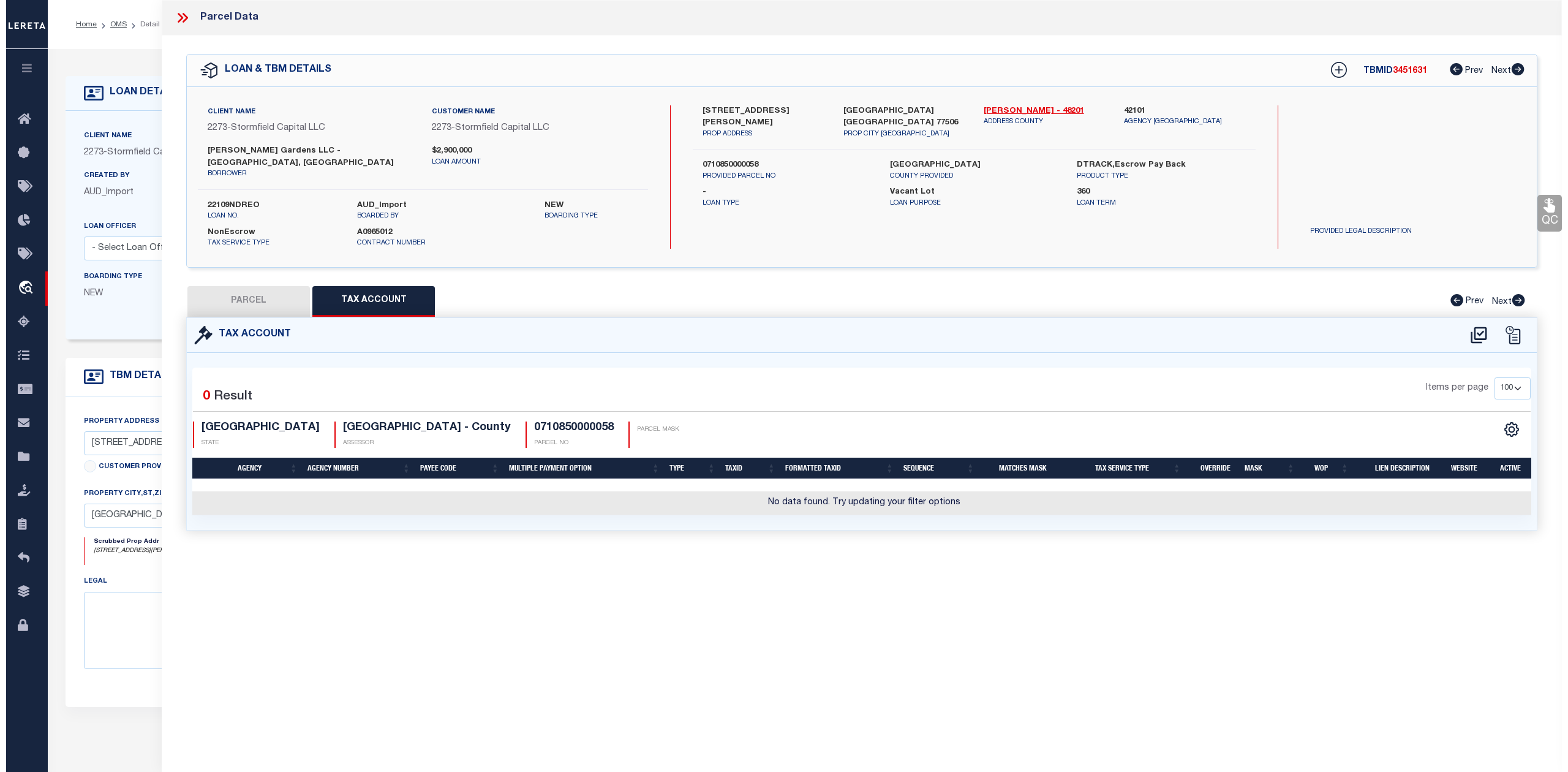
scroll to position [0, 0]
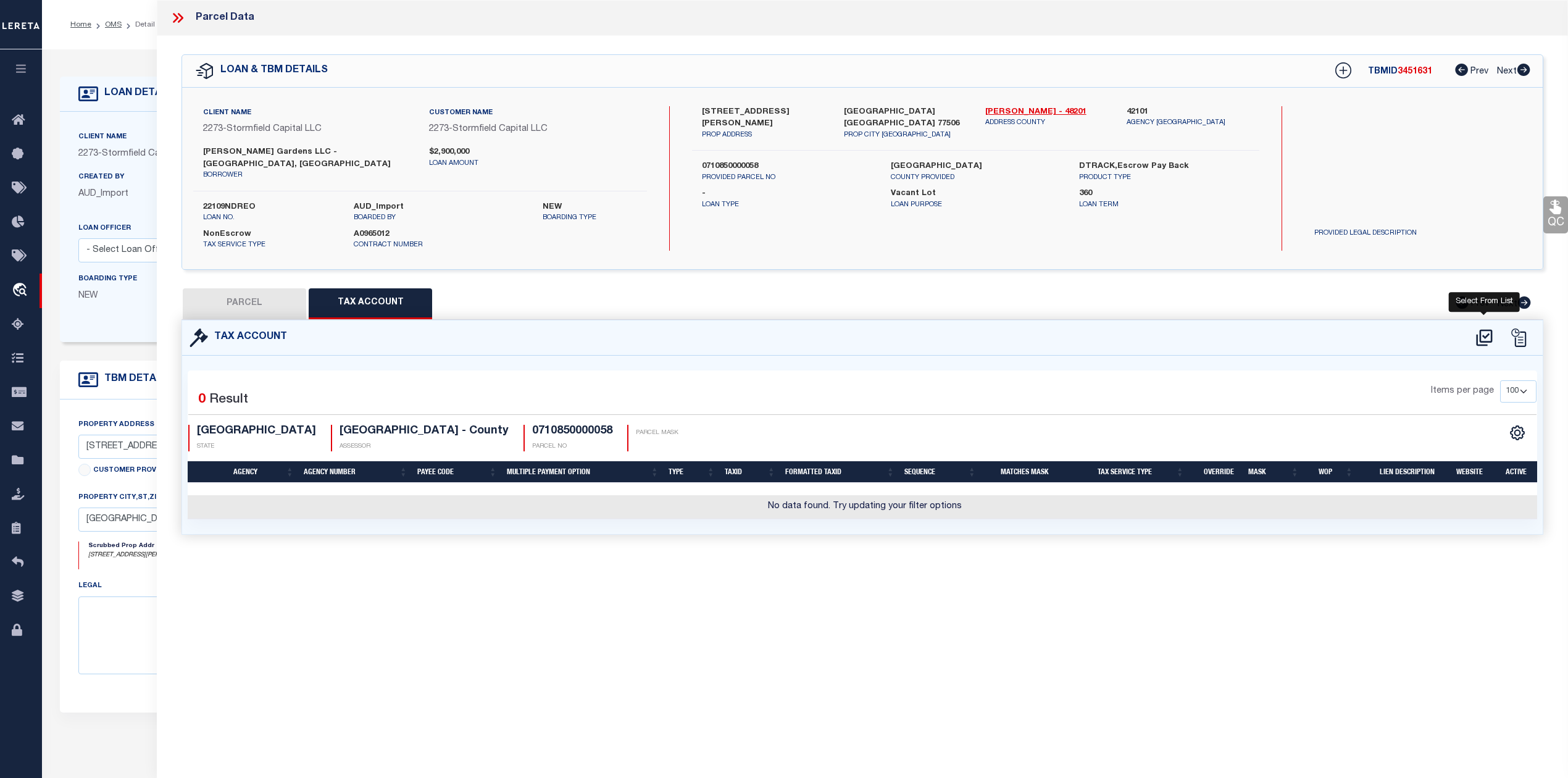
click at [1489, 329] on icon at bounding box center [1484, 337] width 20 height 20
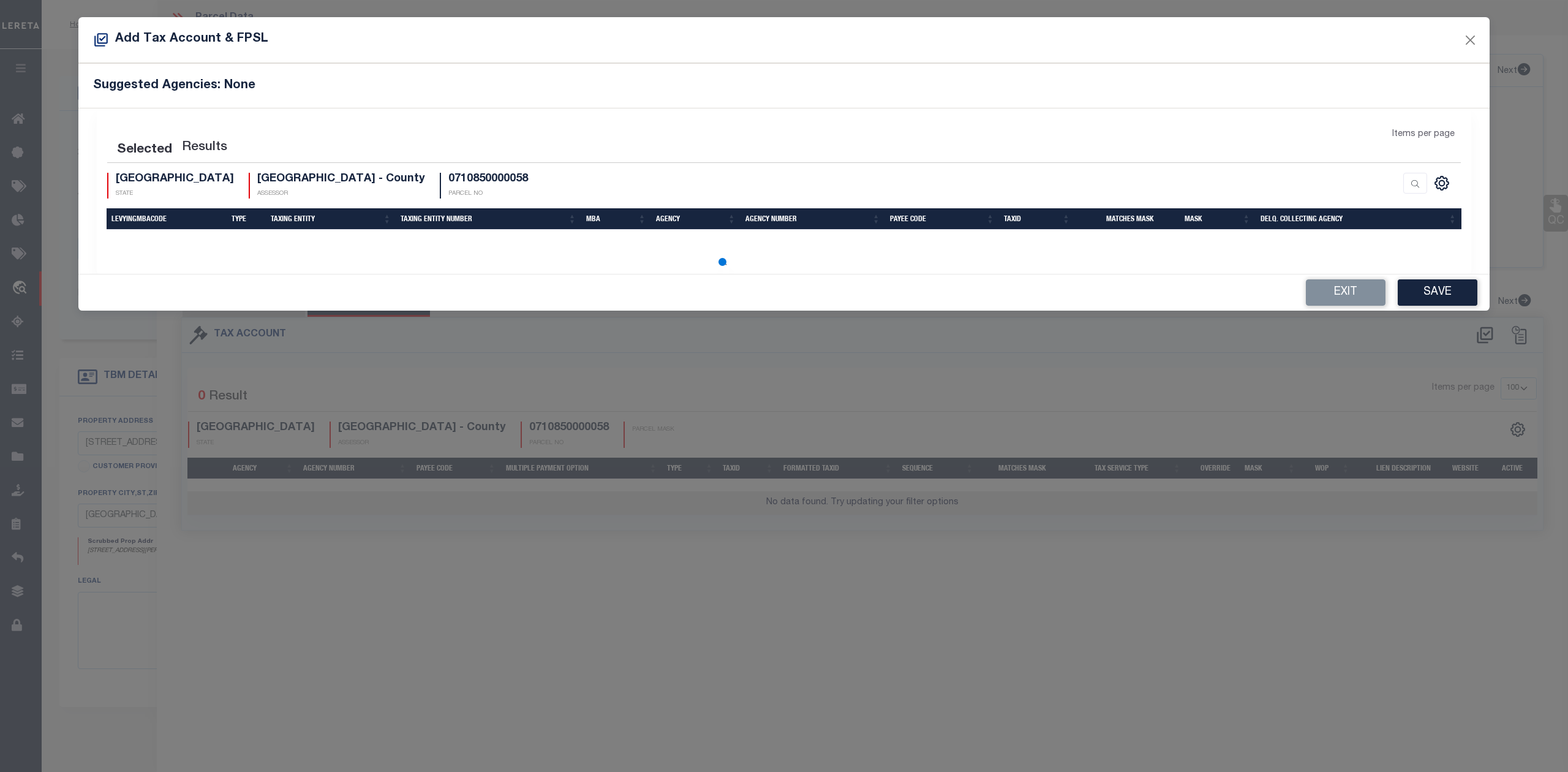
select select "100"
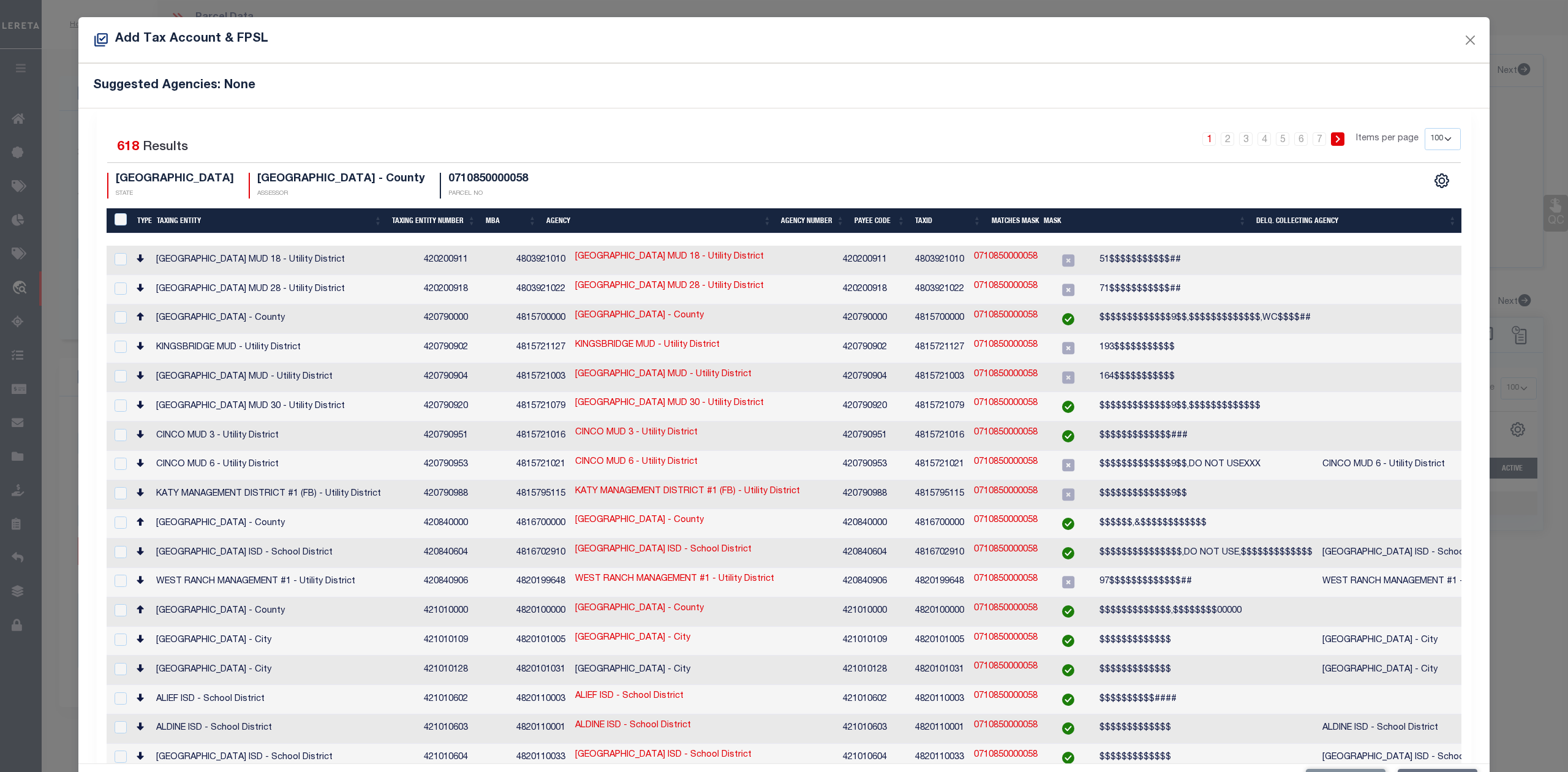
click at [188, 223] on th "Taxing Entity" at bounding box center [269, 221] width 235 height 25
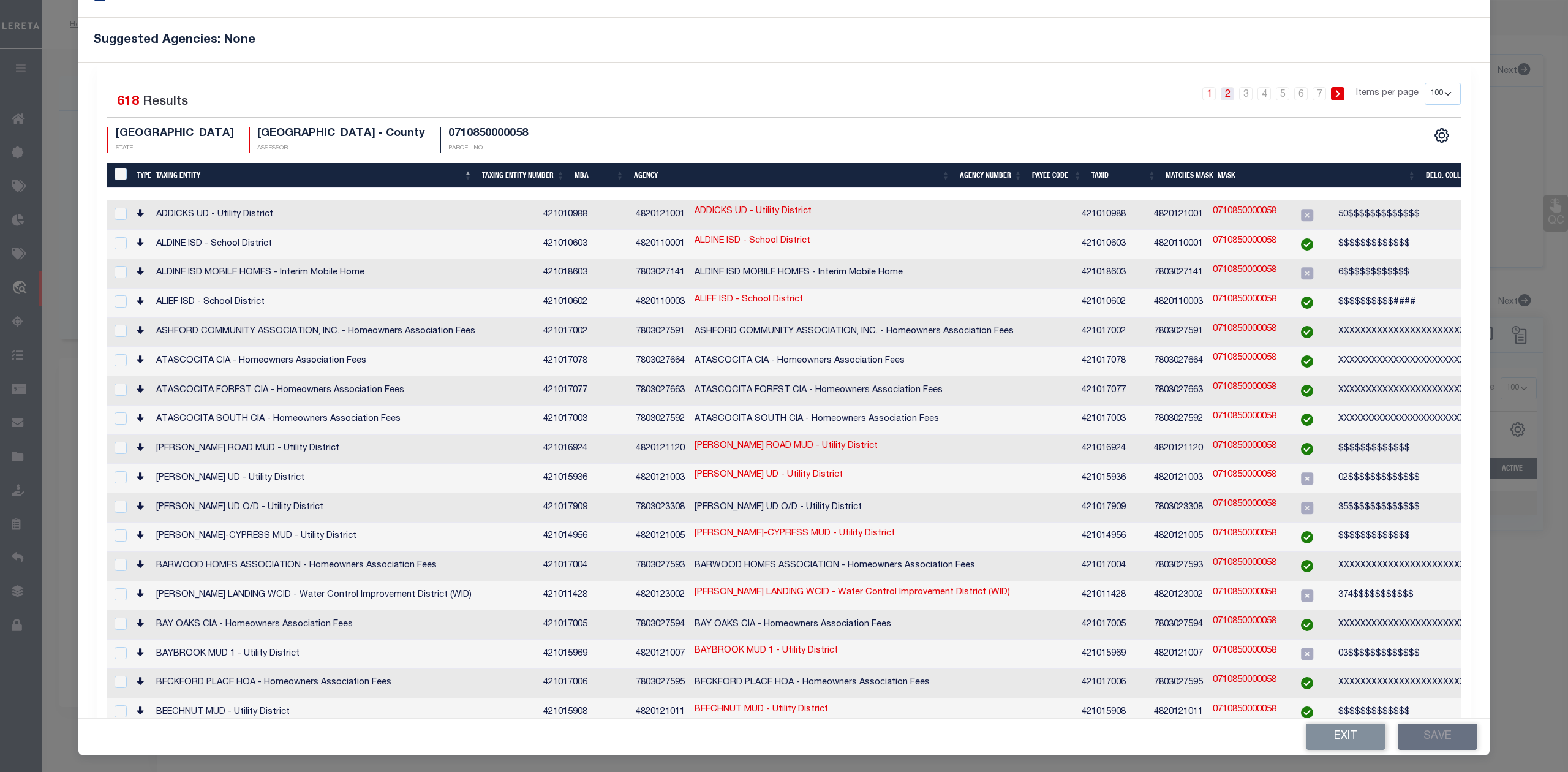
click at [1221, 93] on link "2" at bounding box center [1227, 94] width 13 height 13
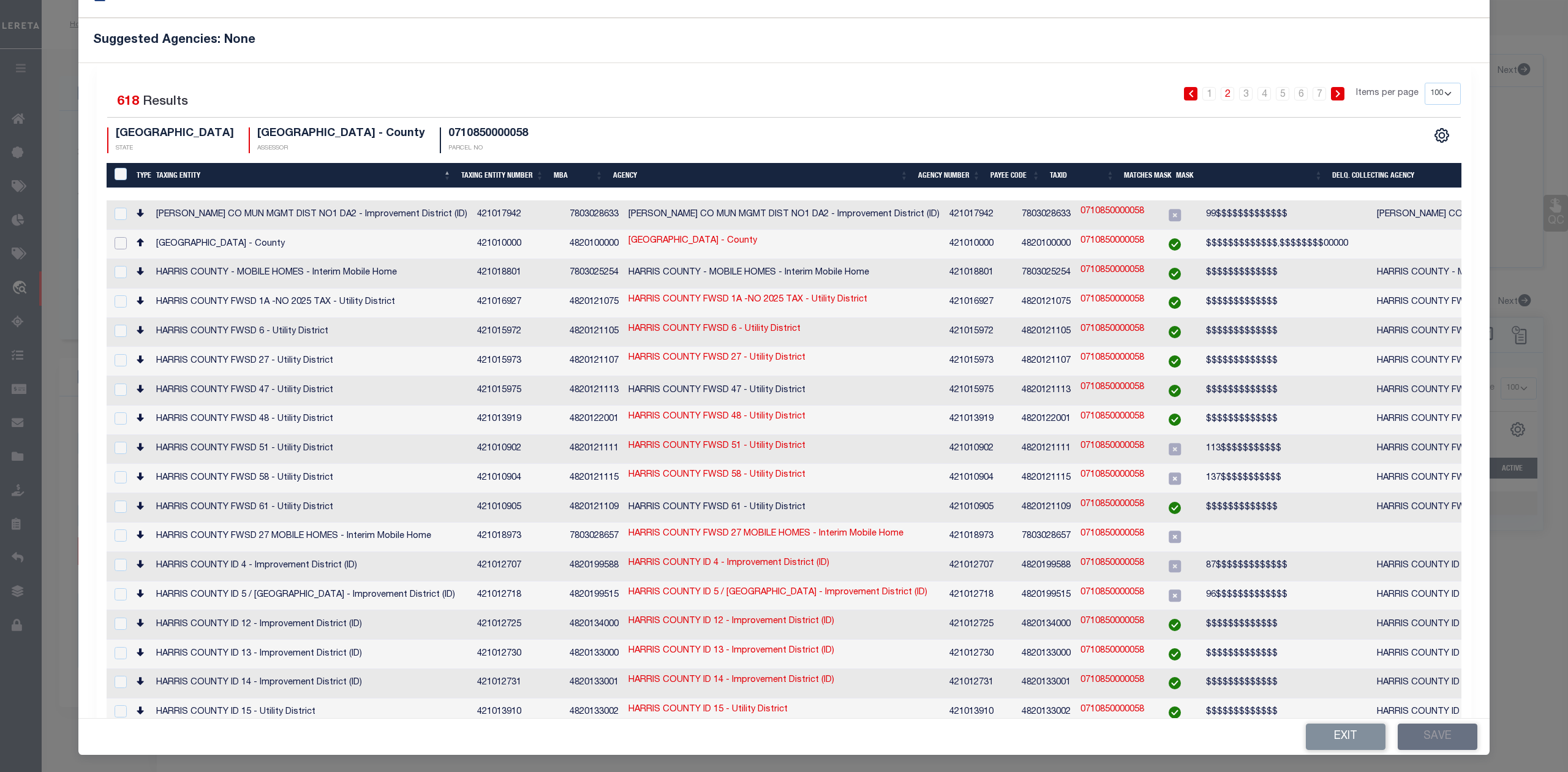
click at [121, 241] on input "checkbox" at bounding box center [121, 243] width 12 height 12
checkbox input "true"
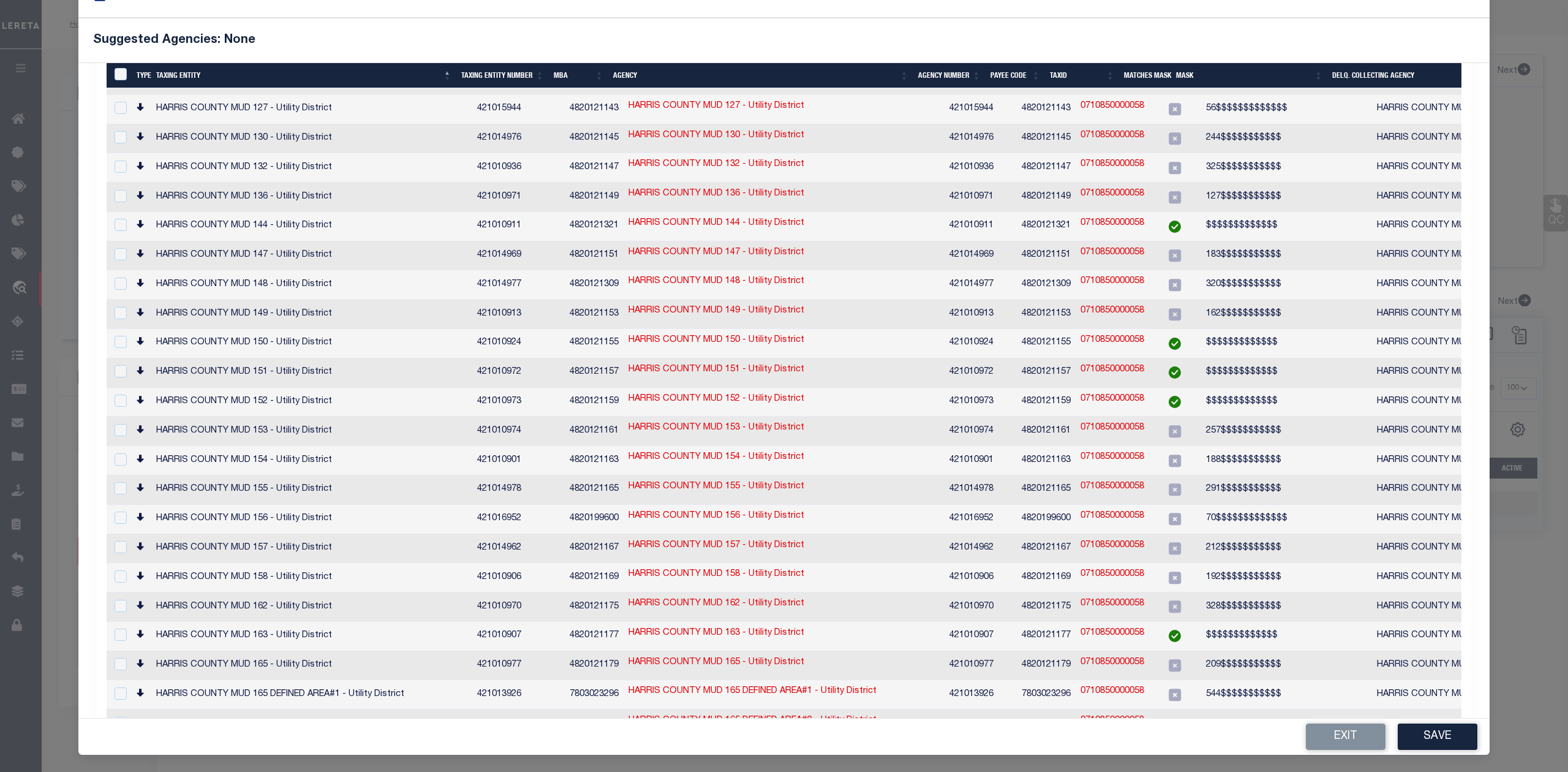
scroll to position [2263, 0]
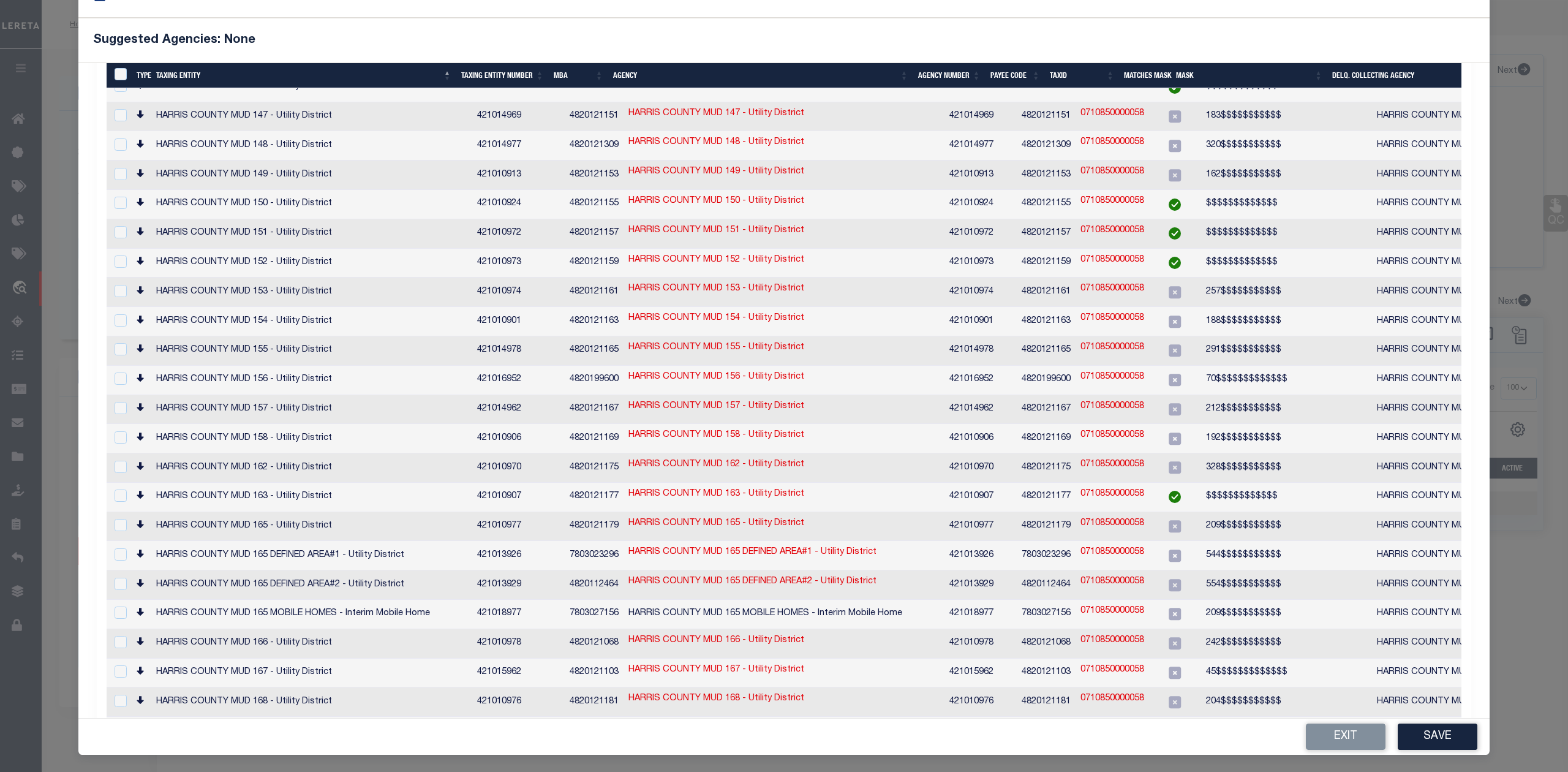
click at [1067, 35] on h5 "Suggested Agencies: None" at bounding box center [784, 40] width 1382 height 15
click at [1445, 728] on button "Save" at bounding box center [1437, 736] width 80 height 26
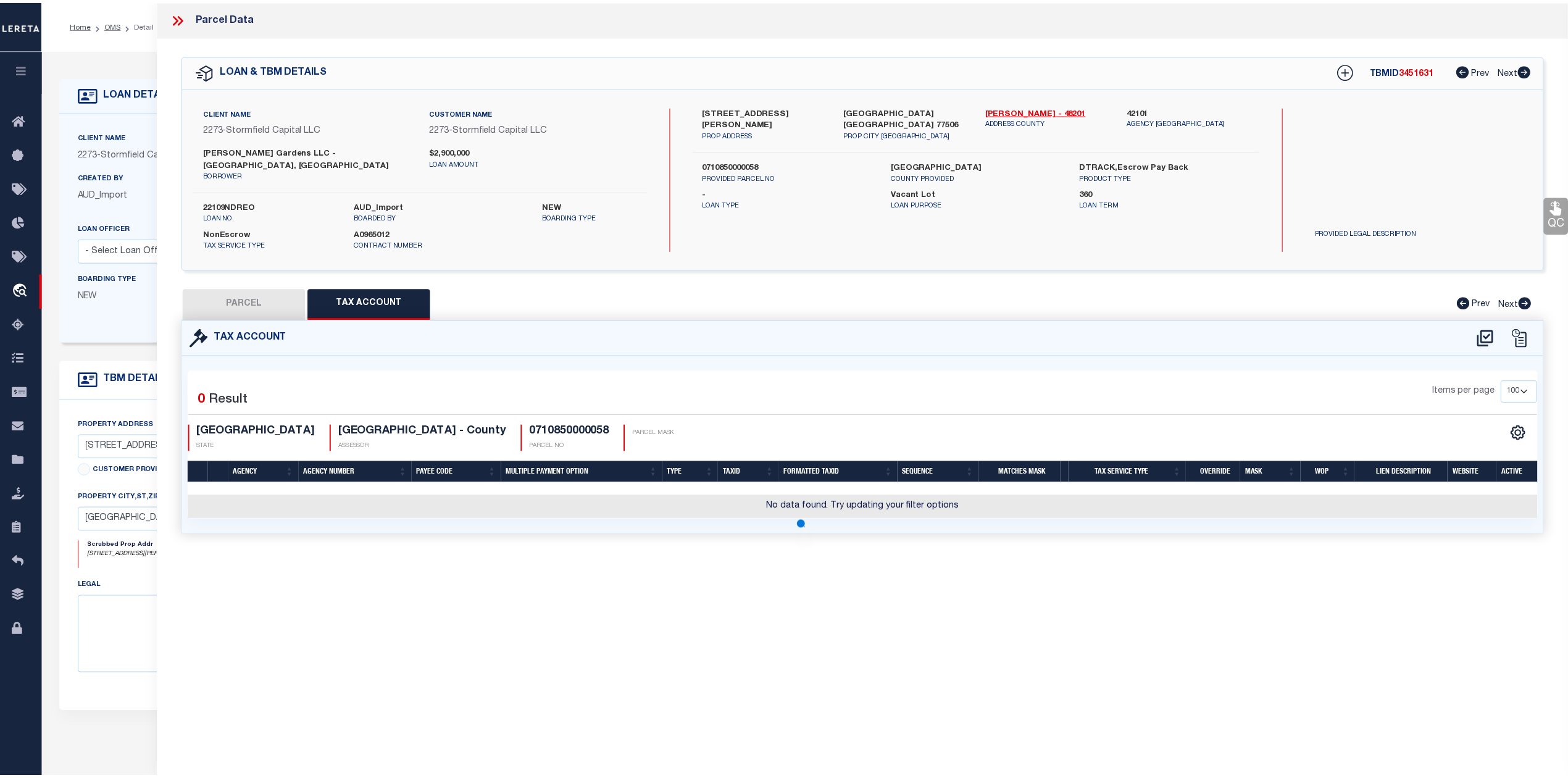
scroll to position [0, 0]
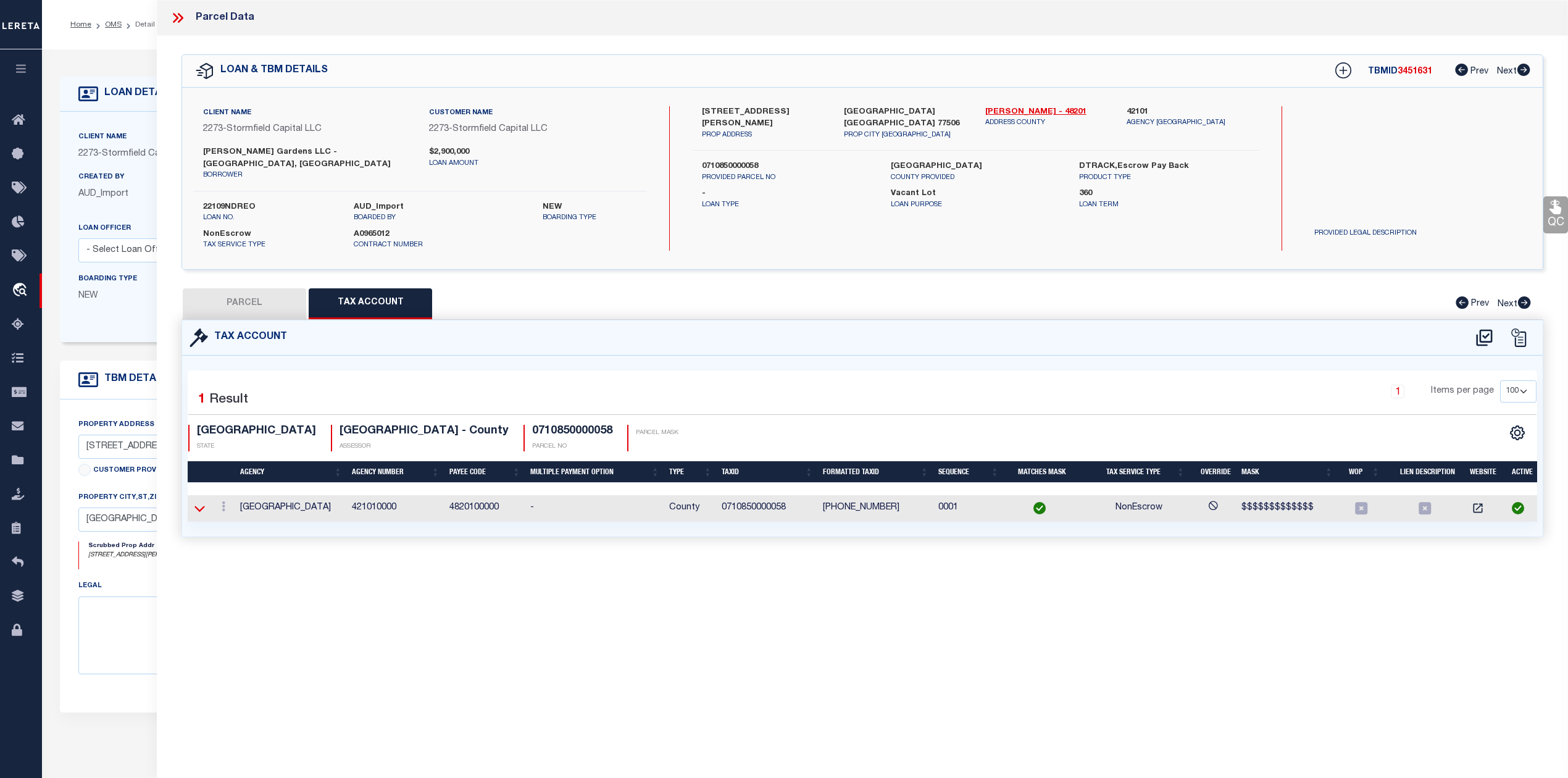
click at [201, 502] on icon at bounding box center [200, 508] width 11 height 13
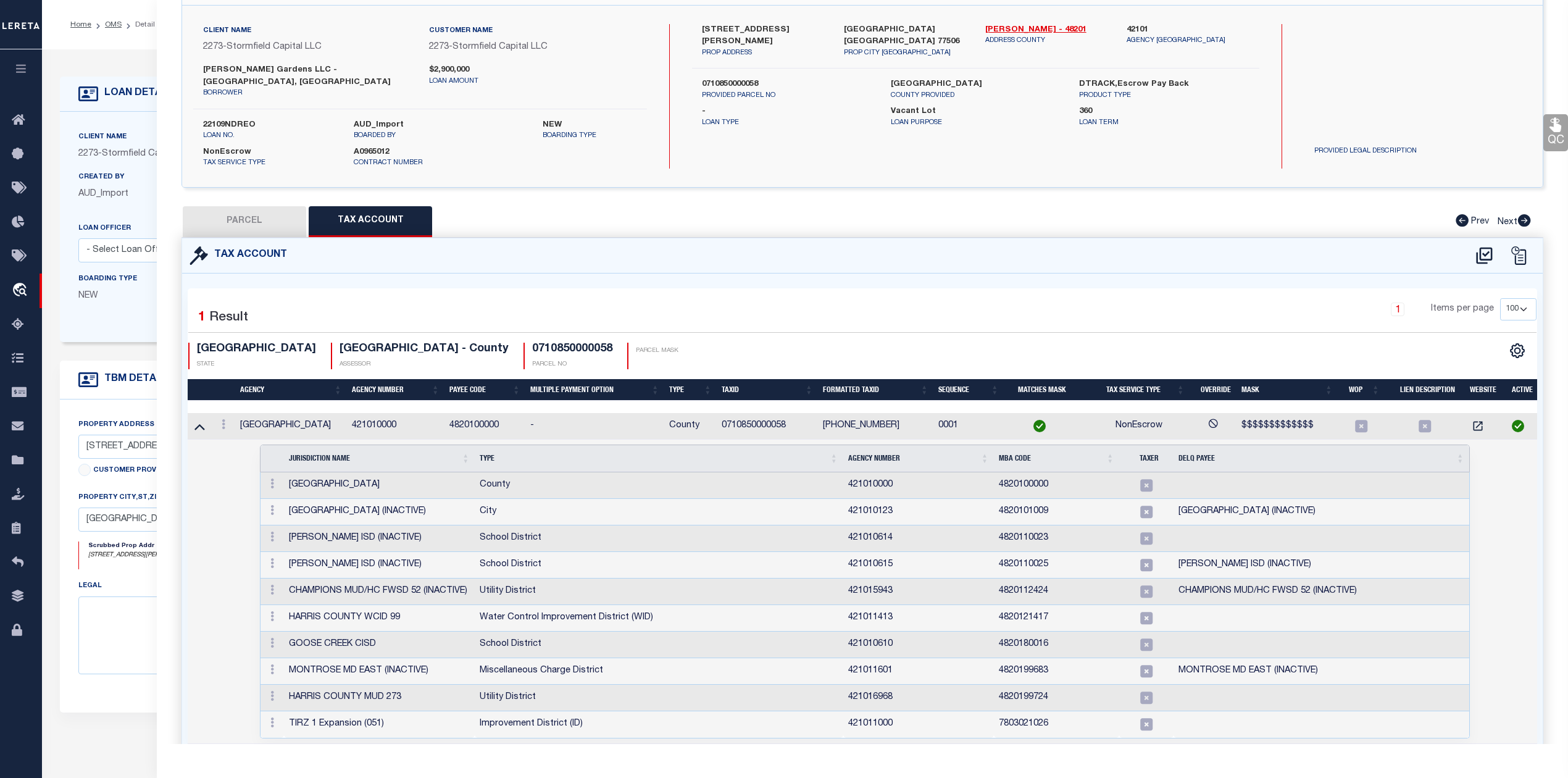
scroll to position [135, 0]
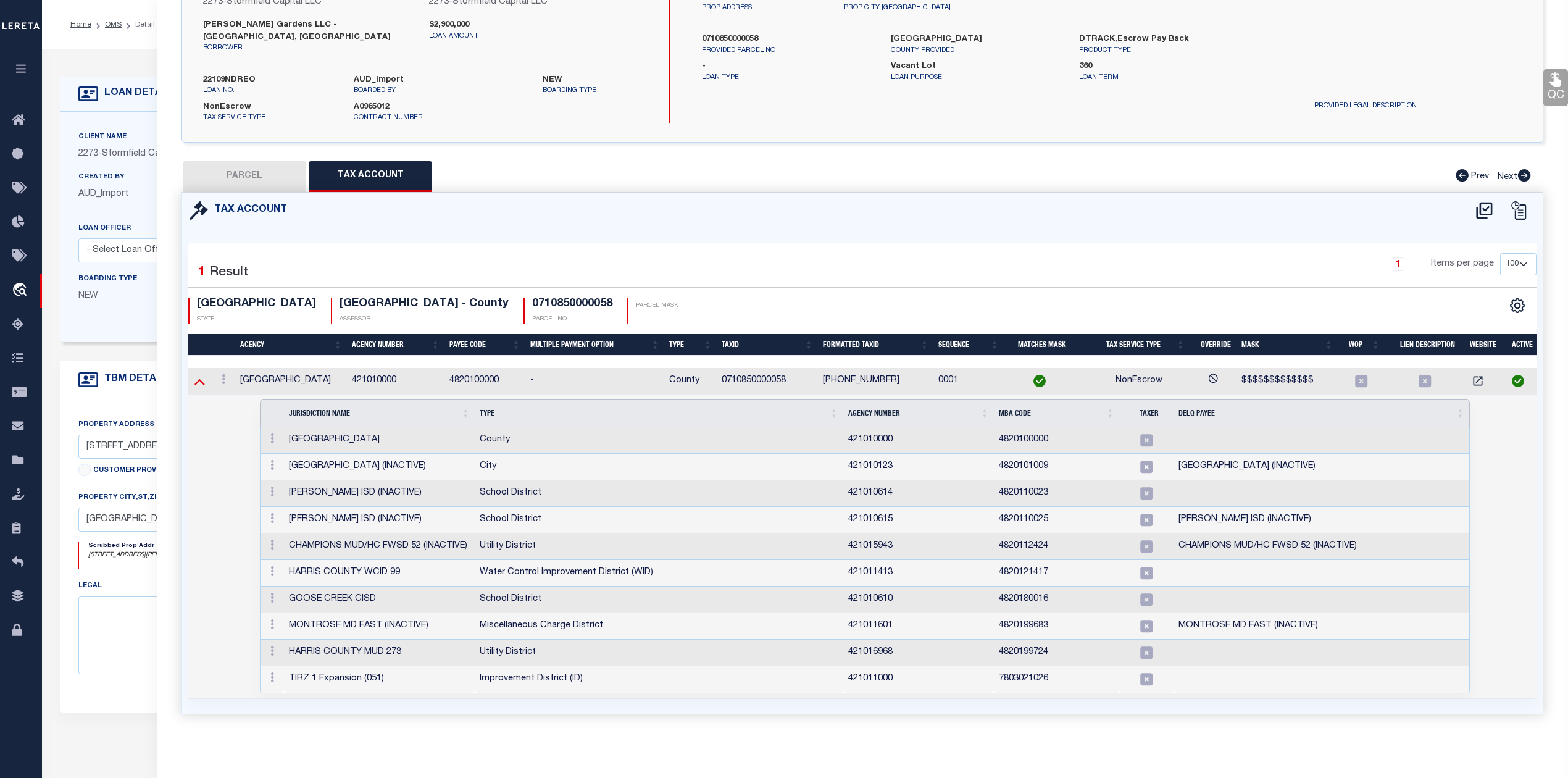
click at [198, 375] on icon at bounding box center [200, 381] width 11 height 13
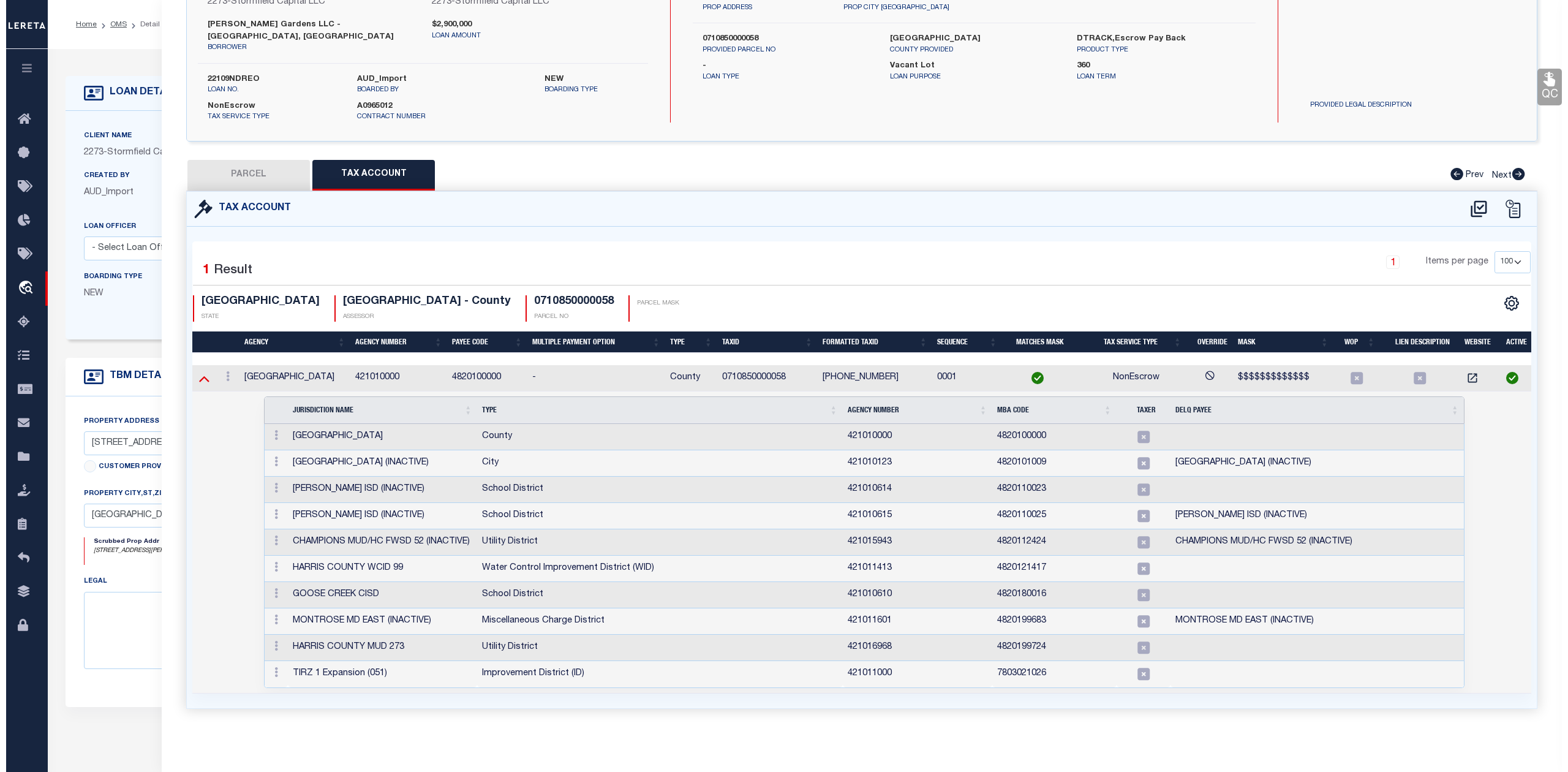
scroll to position [0, 0]
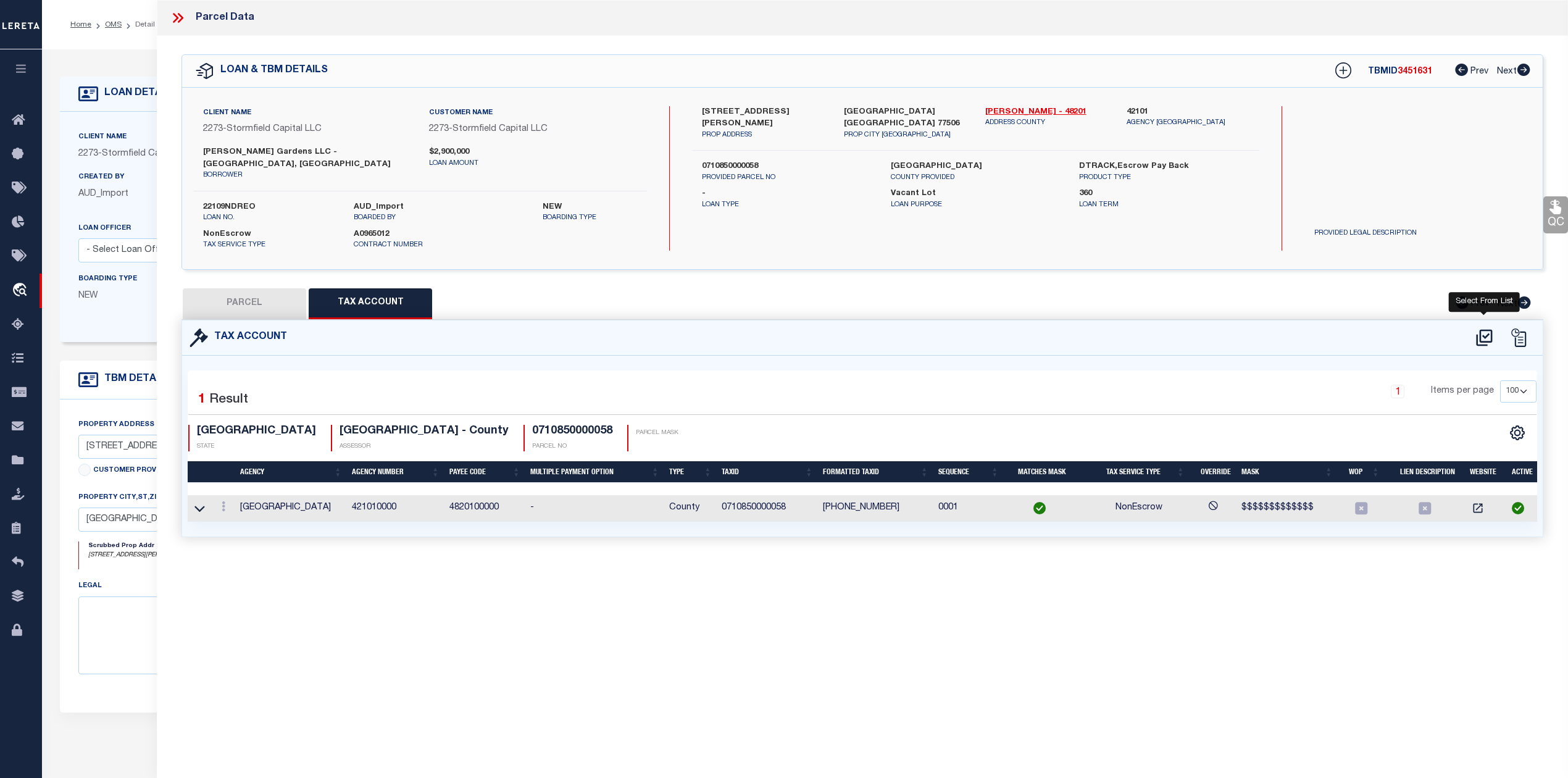
click at [1485, 329] on icon at bounding box center [1484, 337] width 16 height 17
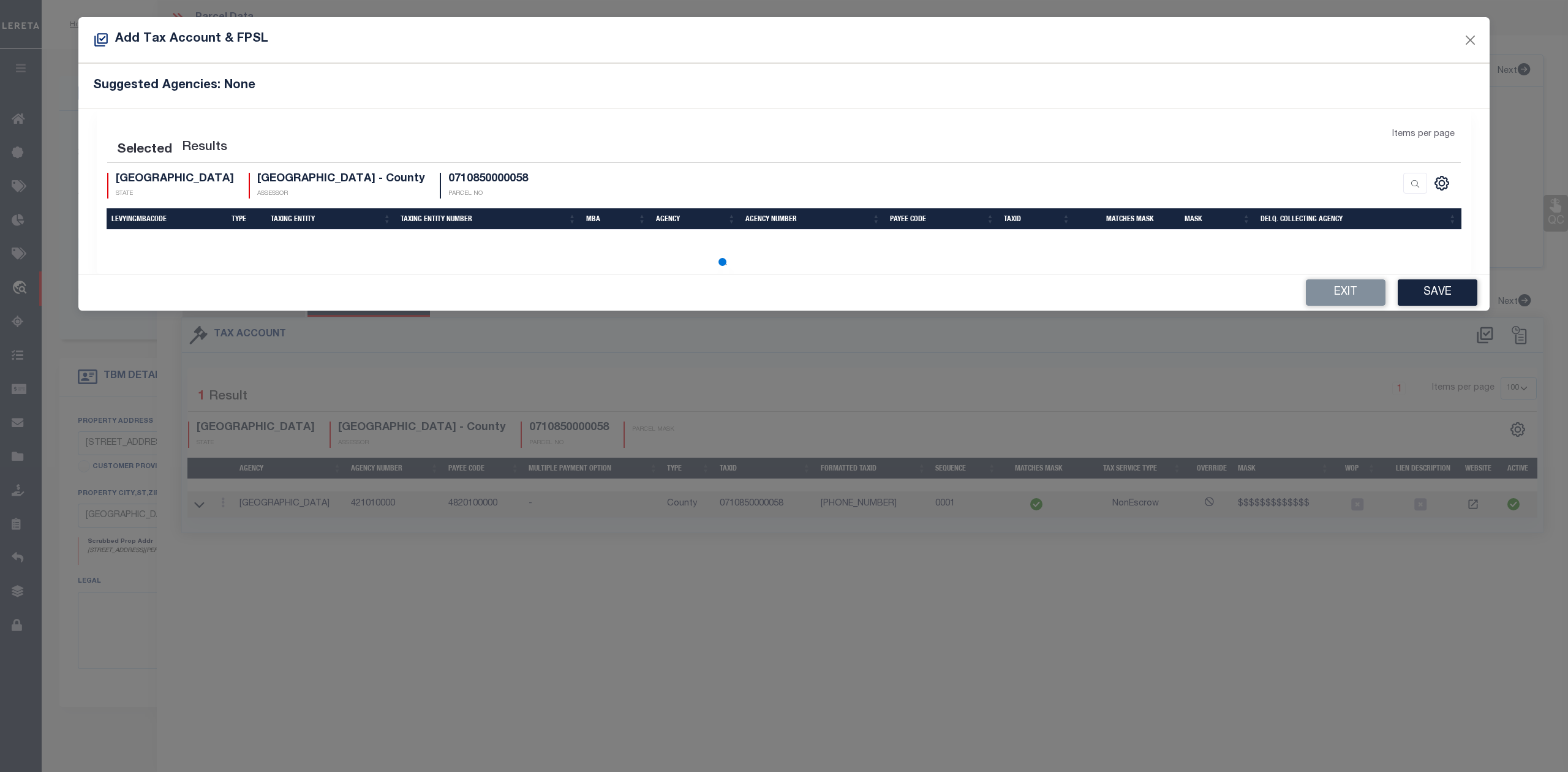
select select "100"
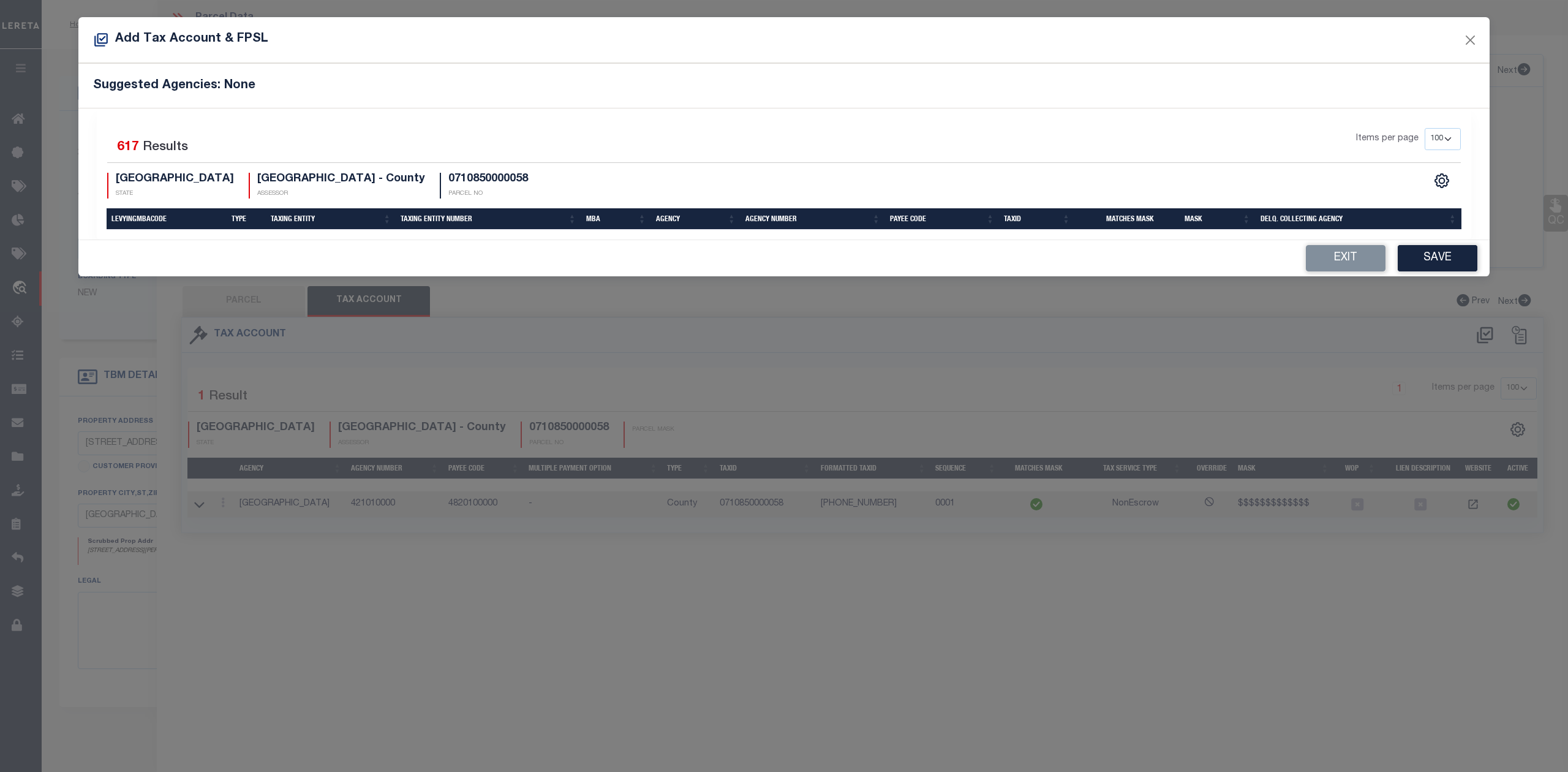
select select "100"
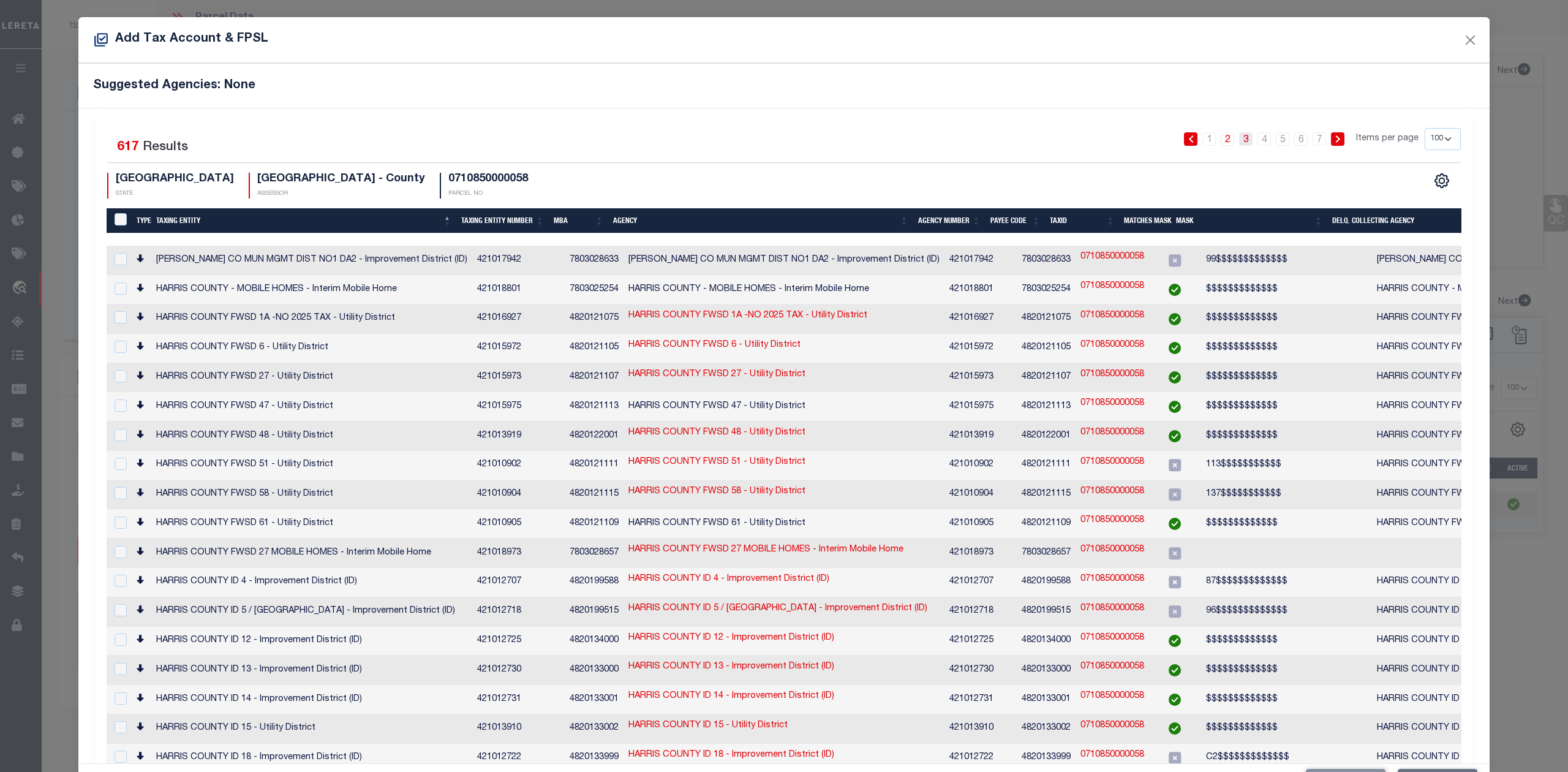
click at [1239, 133] on link "3" at bounding box center [1246, 139] width 13 height 13
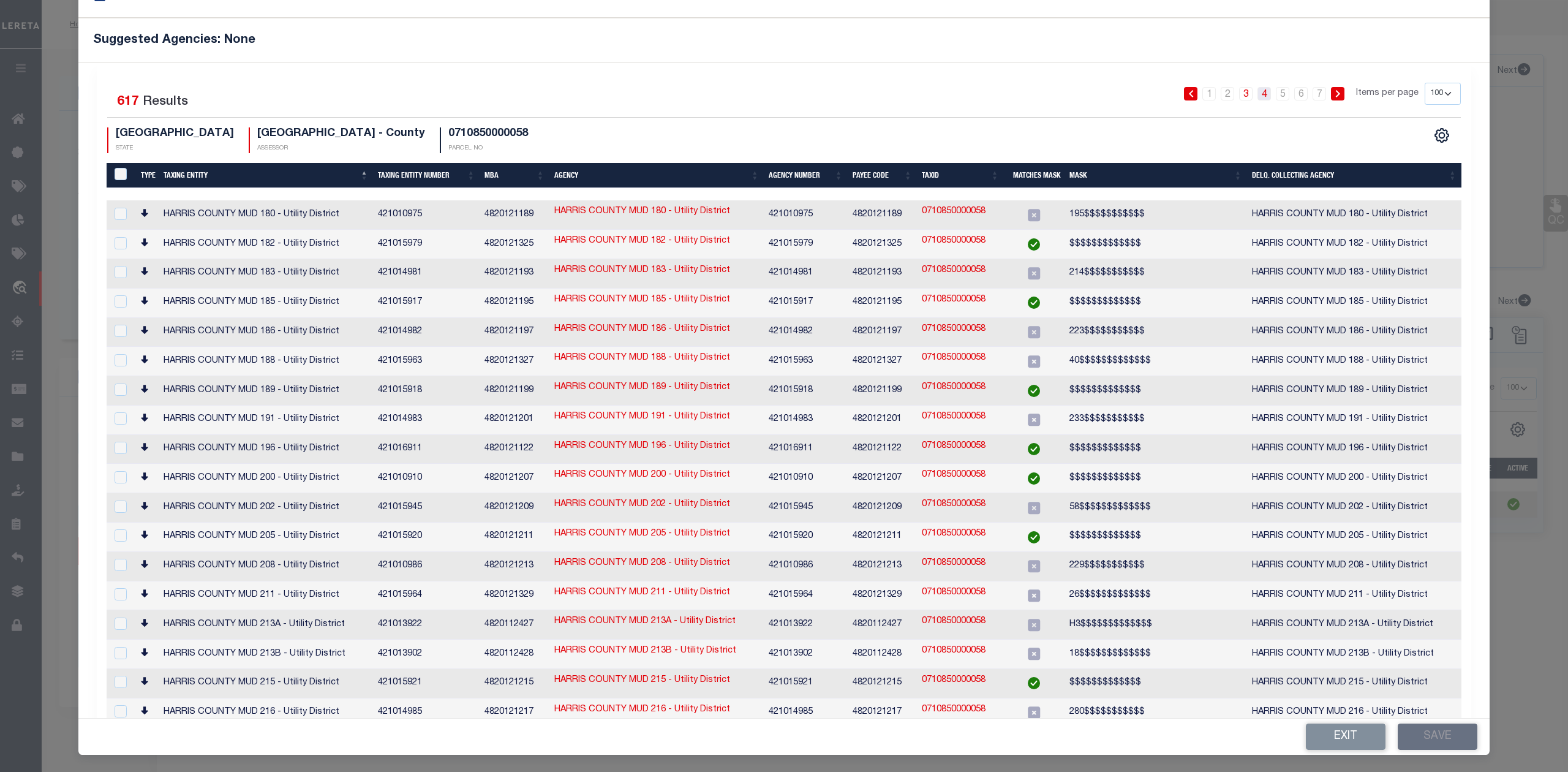
click at [1258, 94] on link "4" at bounding box center [1264, 94] width 13 height 13
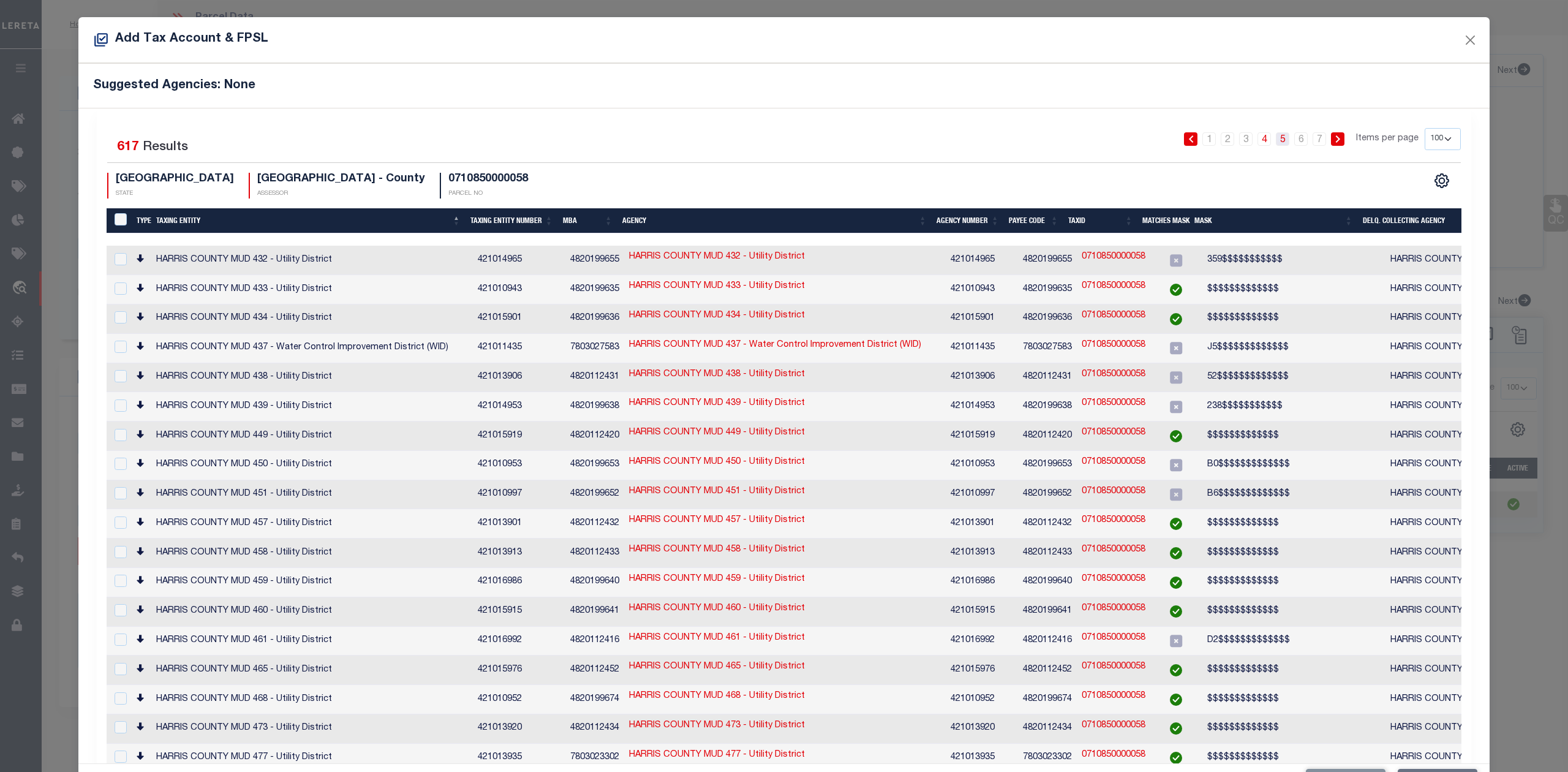
click at [1276, 140] on link "5" at bounding box center [1282, 139] width 13 height 13
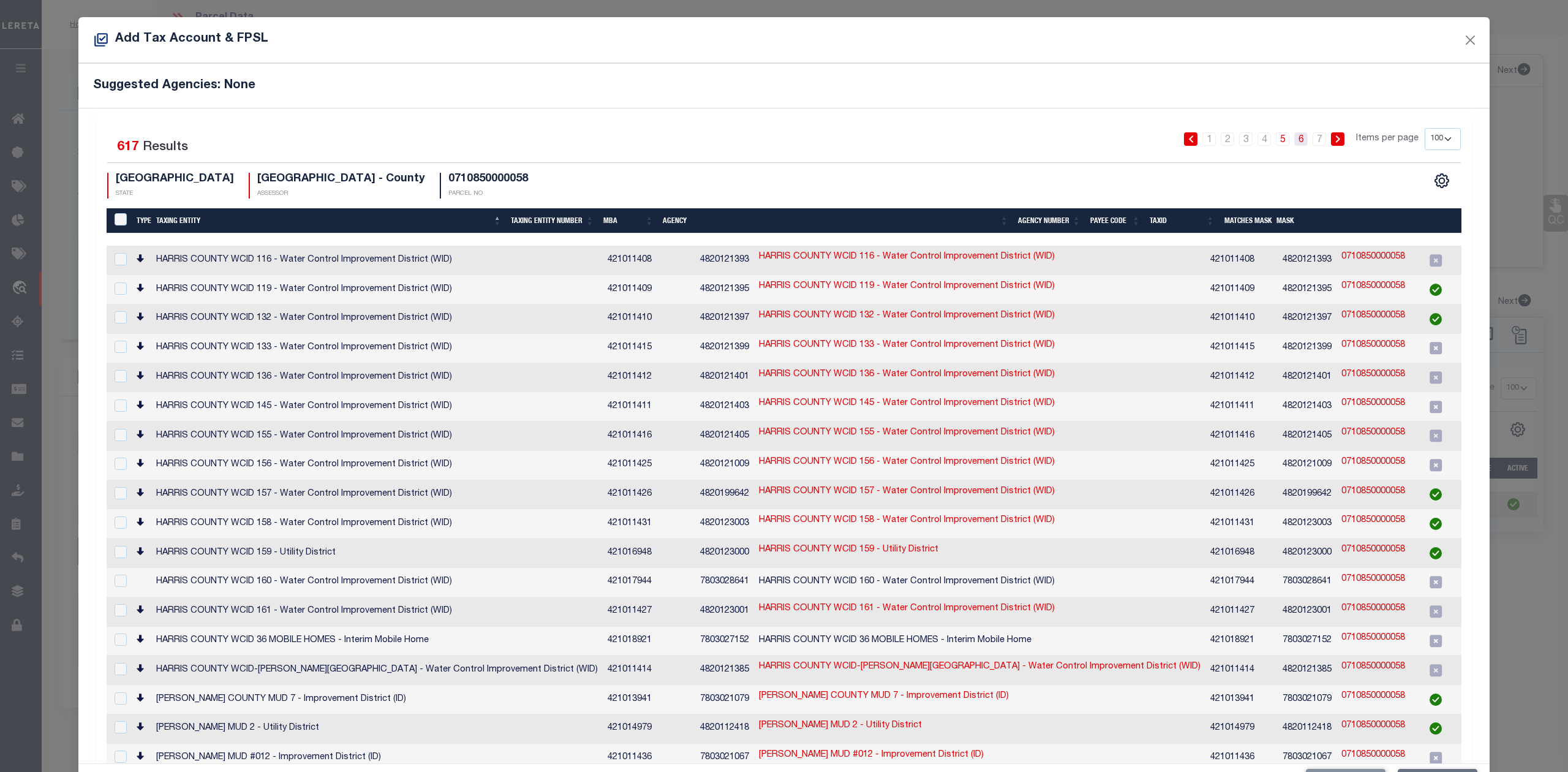
click at [1294, 140] on link "6" at bounding box center [1301, 139] width 13 height 13
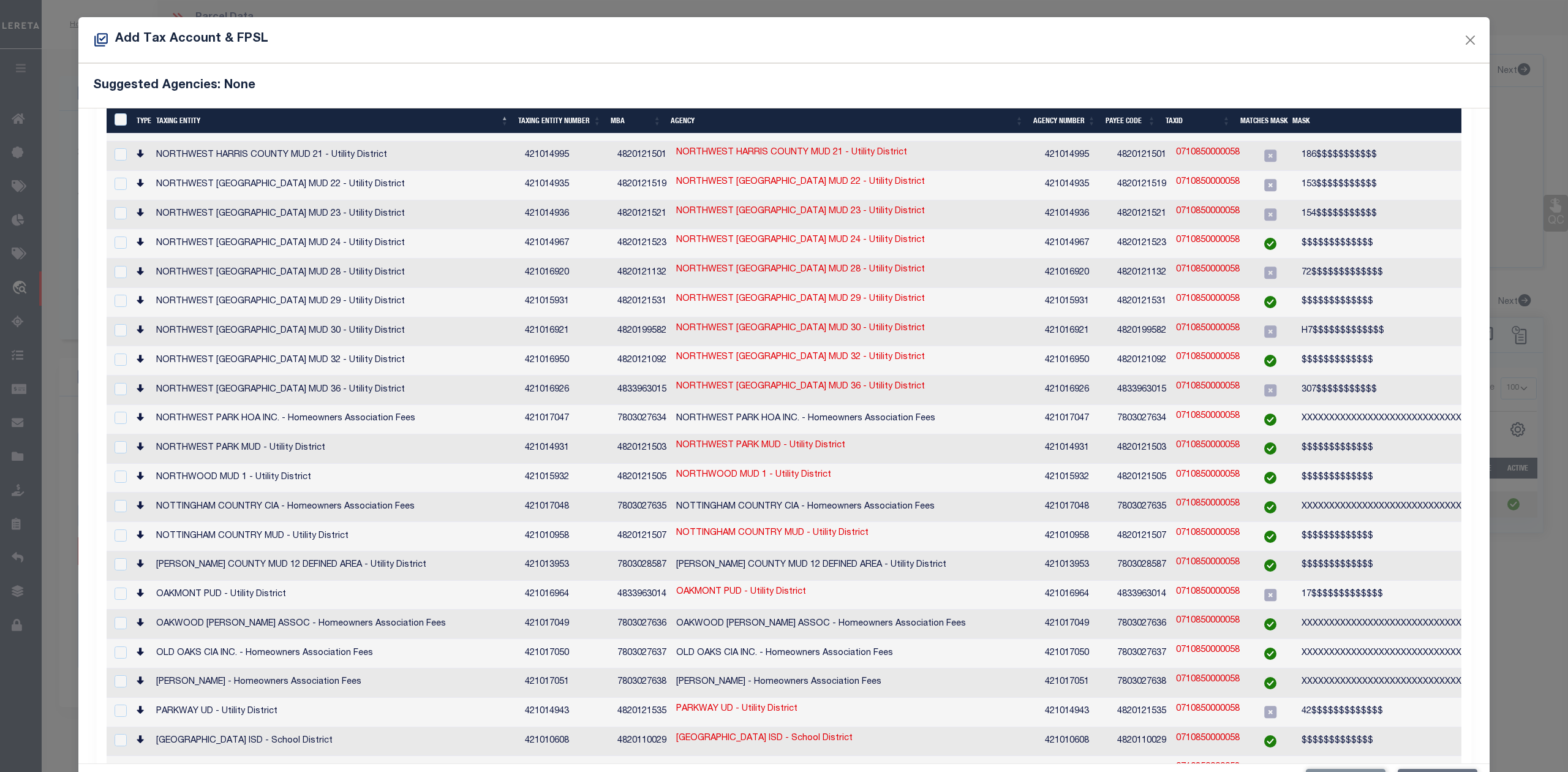
scroll to position [245, 0]
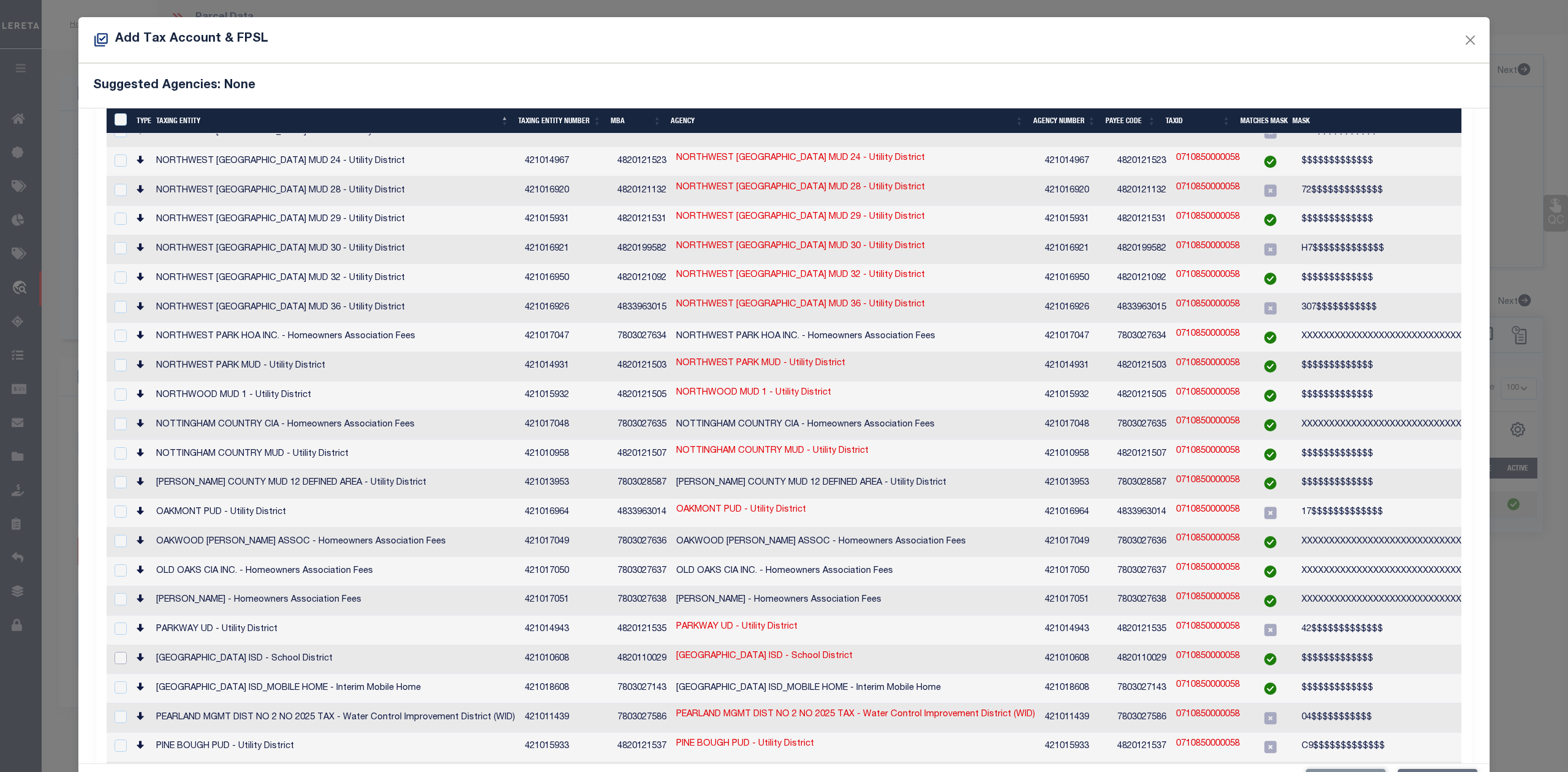
click at [116, 652] on input "checkbox" at bounding box center [121, 658] width 12 height 12
checkbox input "true"
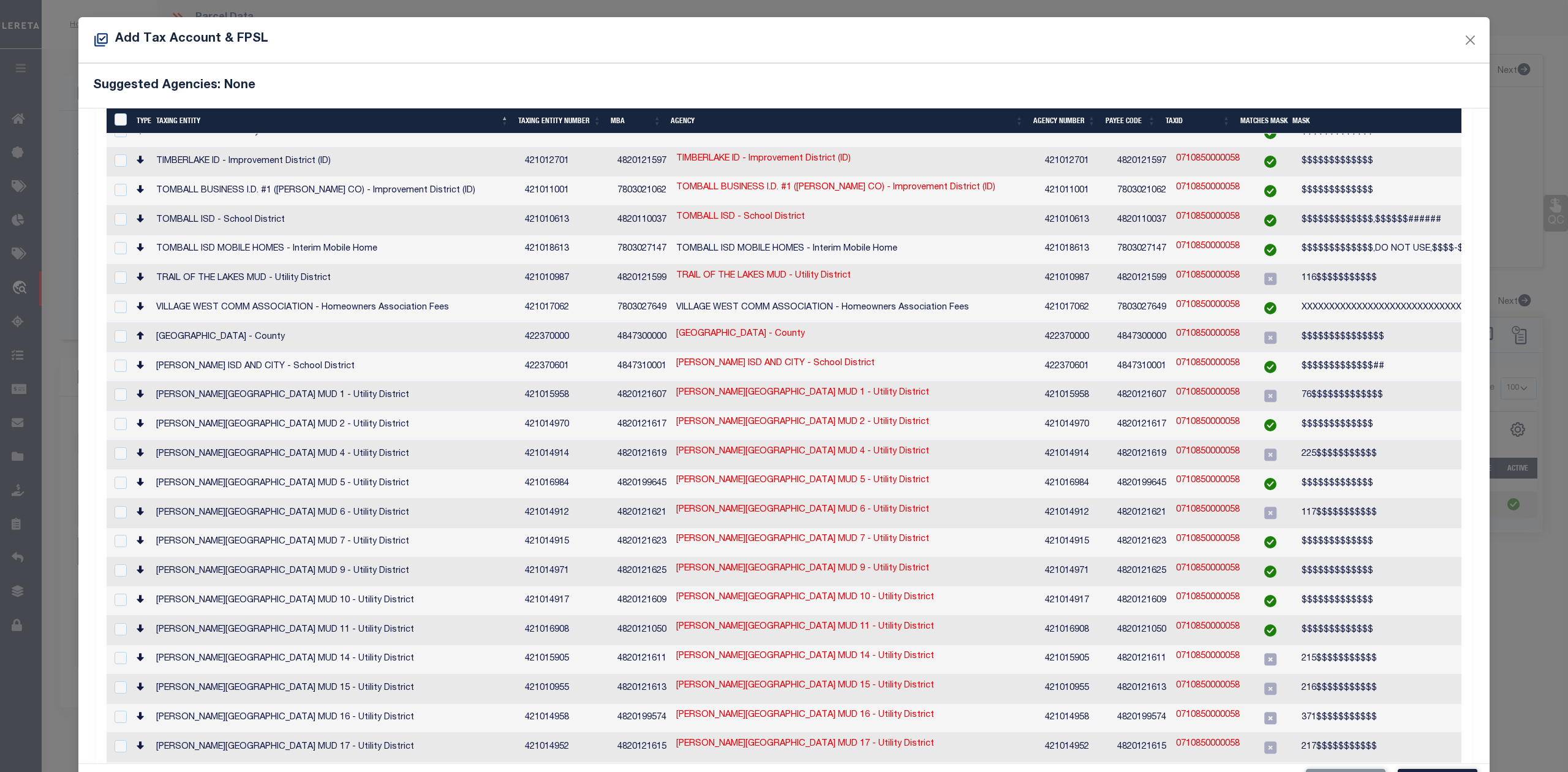
scroll to position [46, 0]
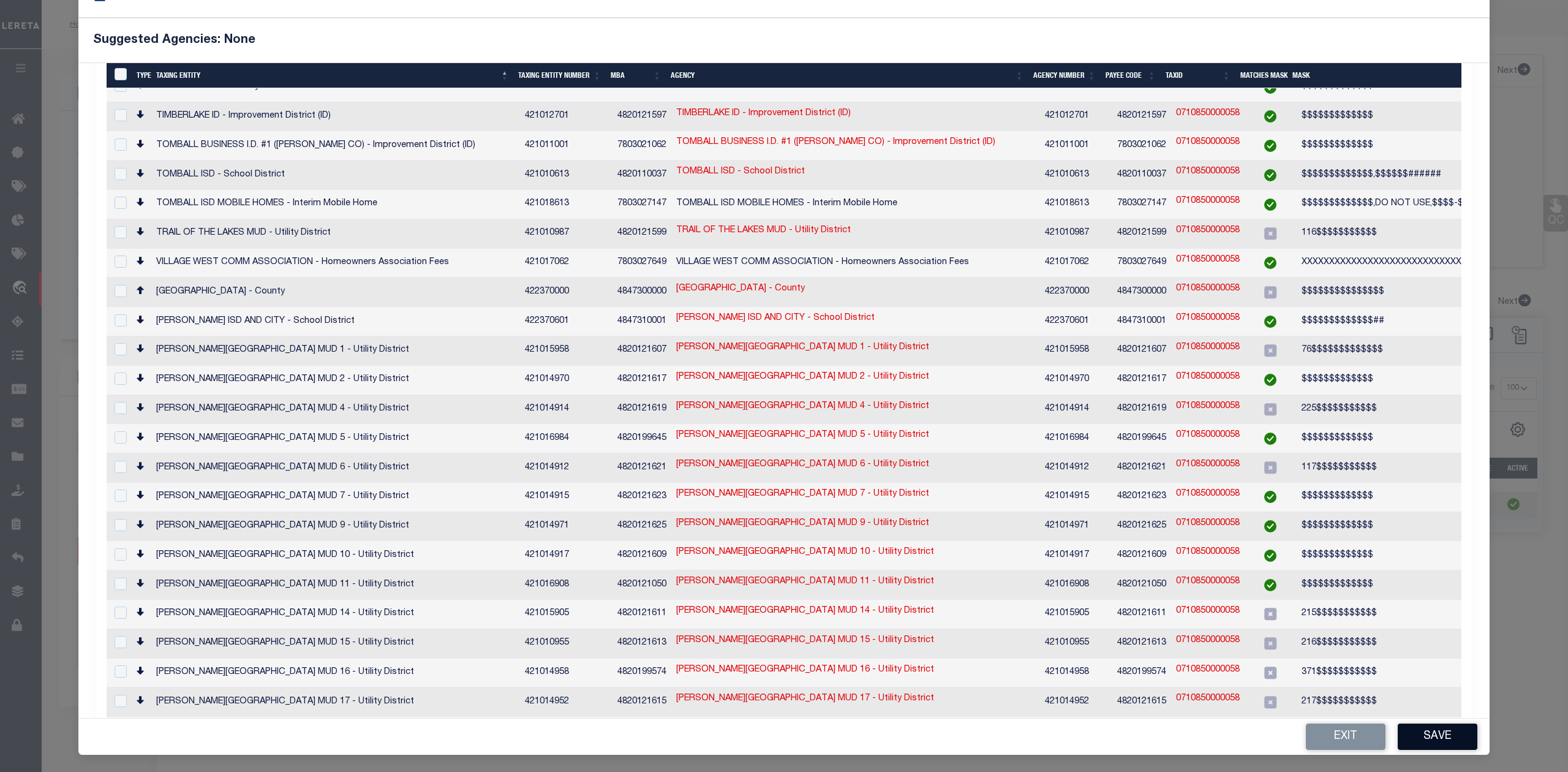
click at [1445, 735] on button "Save" at bounding box center [1437, 736] width 80 height 26
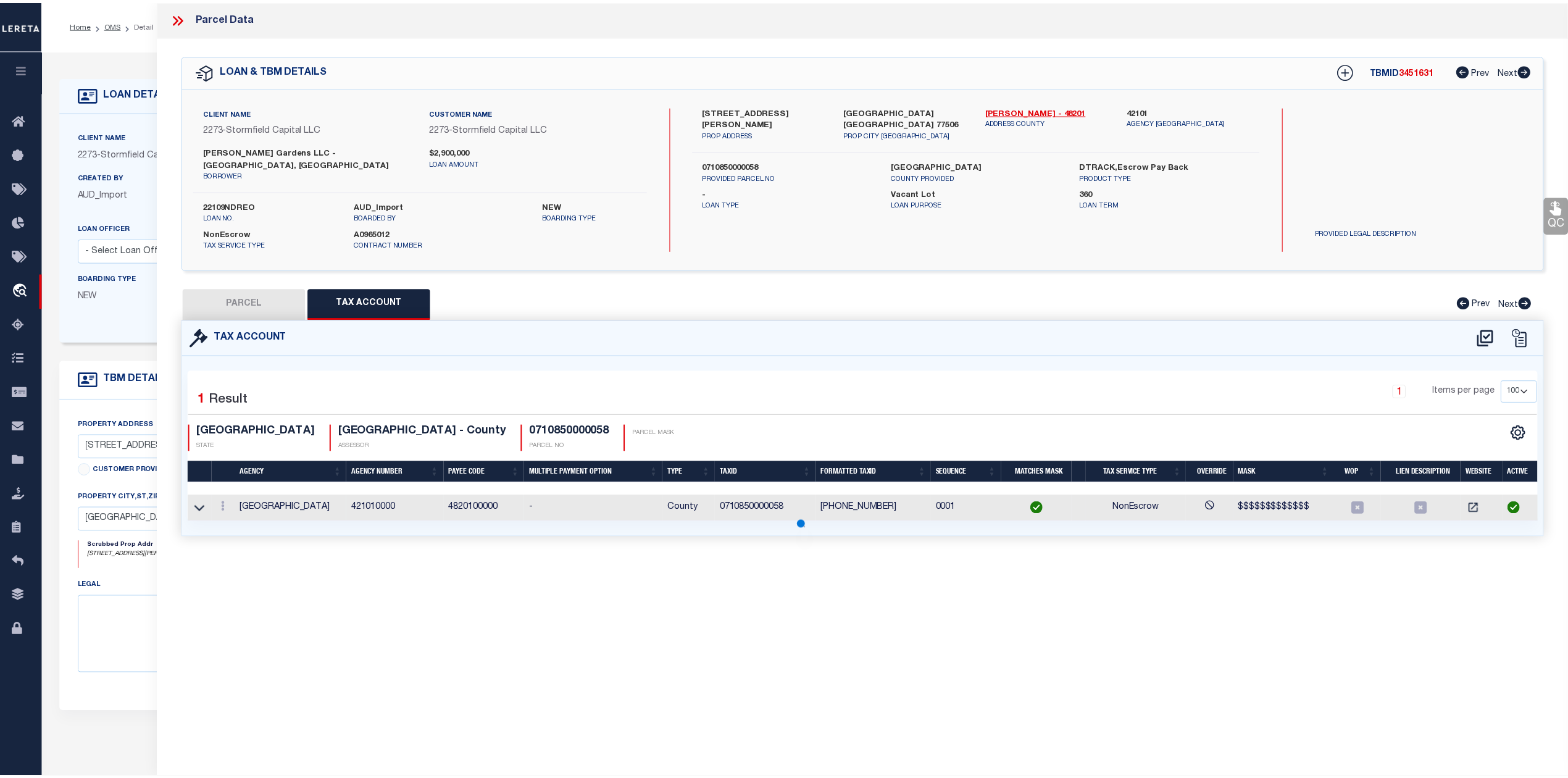
scroll to position [0, 0]
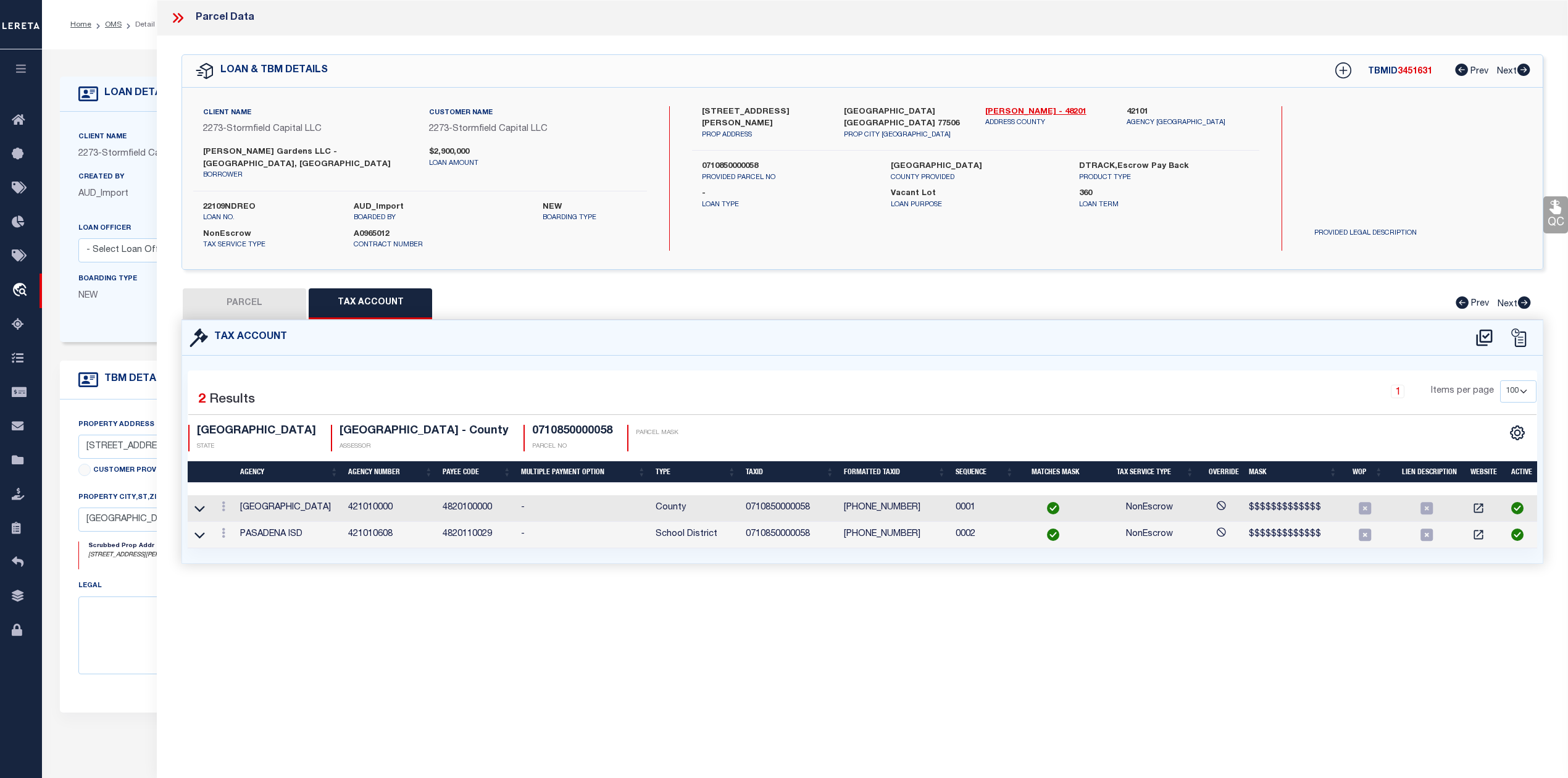
click at [236, 289] on button "PARCEL" at bounding box center [244, 304] width 124 height 31
select select "AS"
select select
checkbox input "false"
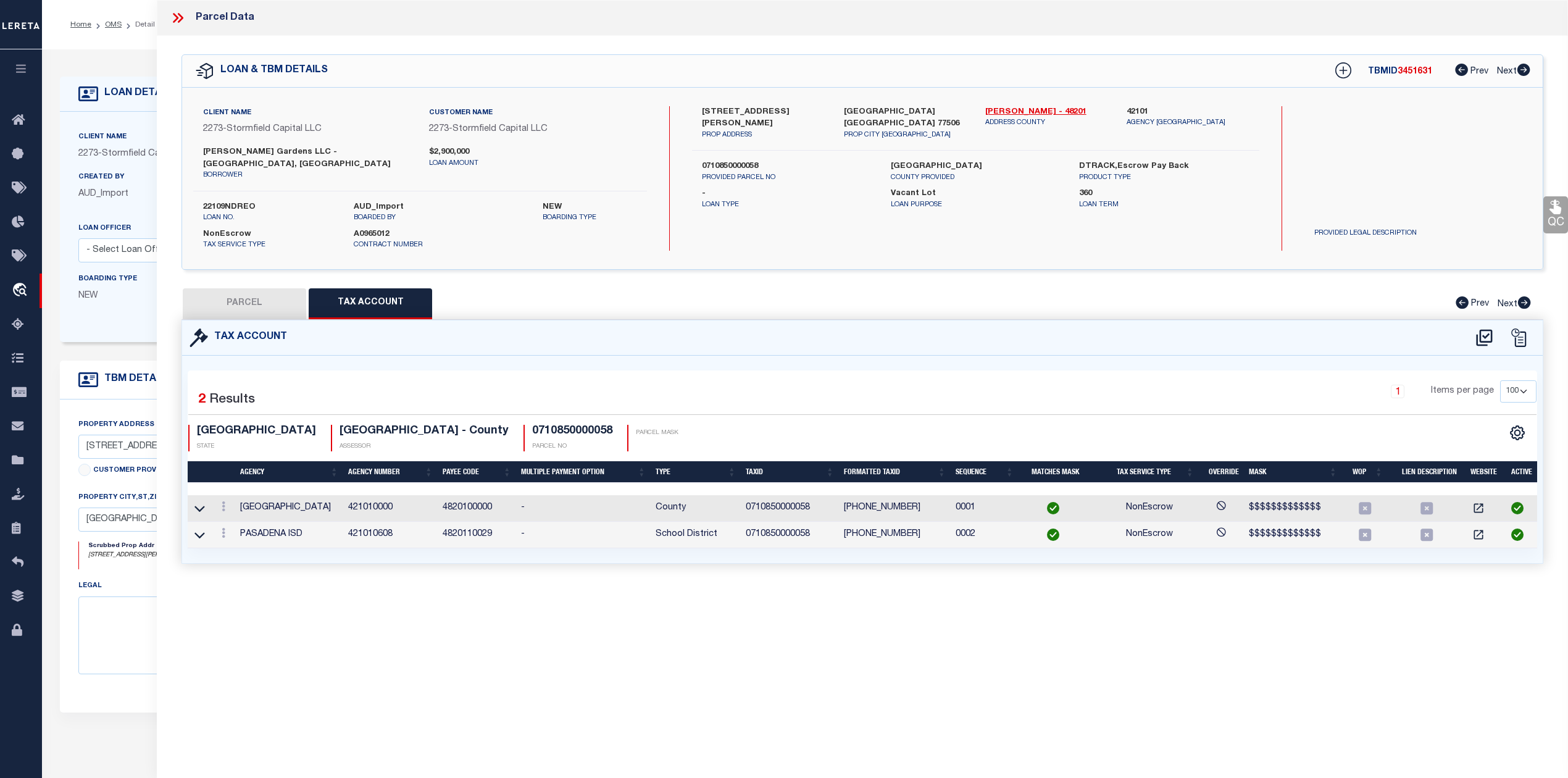
checkbox input "false"
select select "RD"
type input "POWER ALLIANCE LLC"
select select "AGW"
select select "LEG"
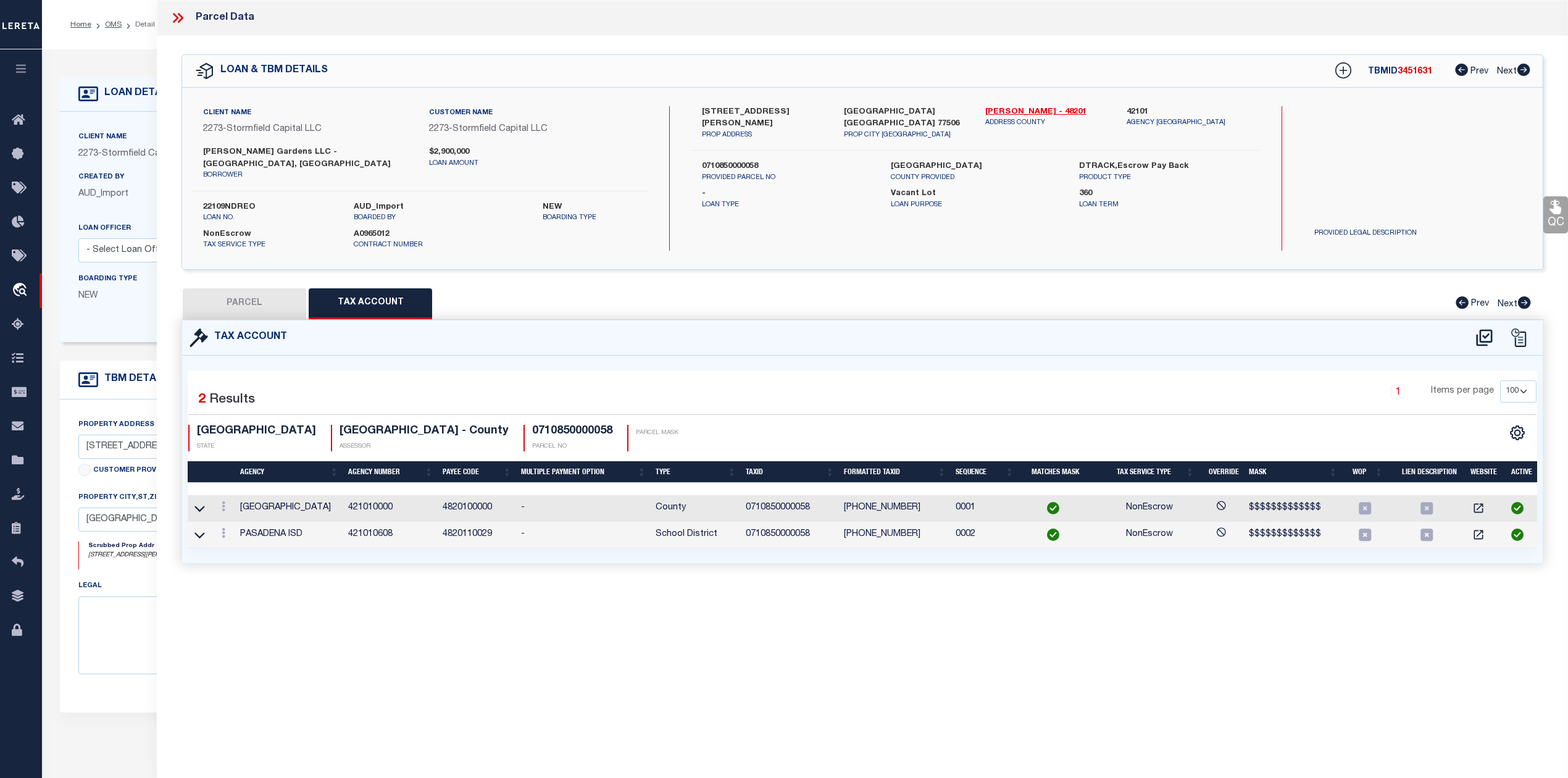
type input "1010 JACKSON AVE # 42"
type input "PASADENA TX 77506"
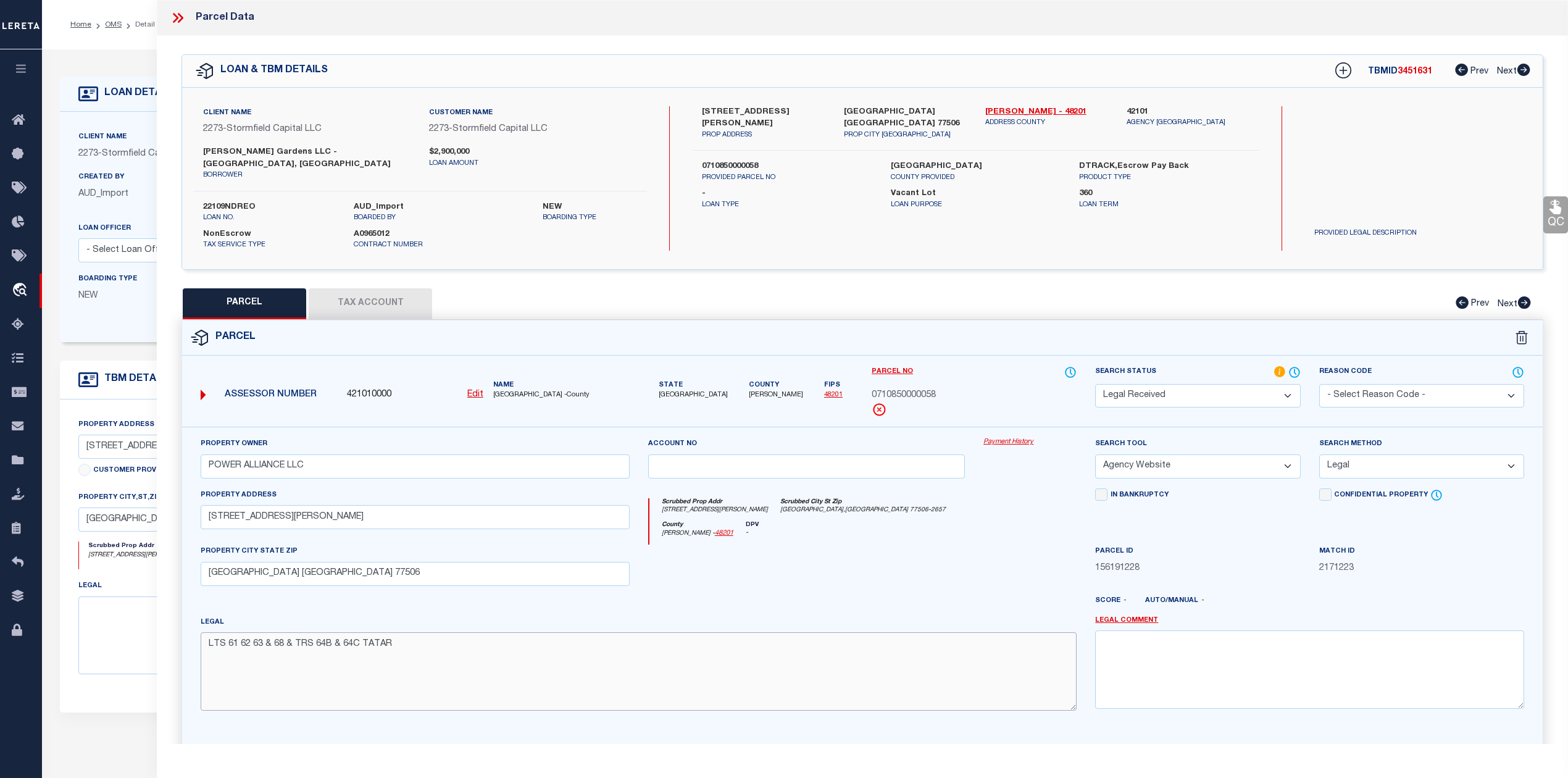
click at [419, 640] on textarea "LTS 61 62 63 & 68 & TRS 64B & 64C TATAR" at bounding box center [638, 671] width 876 height 78
paste textarea "1.0561 AC"
drag, startPoint x: 228, startPoint y: 653, endPoint x: 209, endPoint y: 656, distance: 19.2
click at [209, 656] on textarea "LTS 61 62 63 & 68 & TRS 64B & 64C TATAR 1.0561 AC1.0561 AC" at bounding box center [638, 671] width 876 height 78
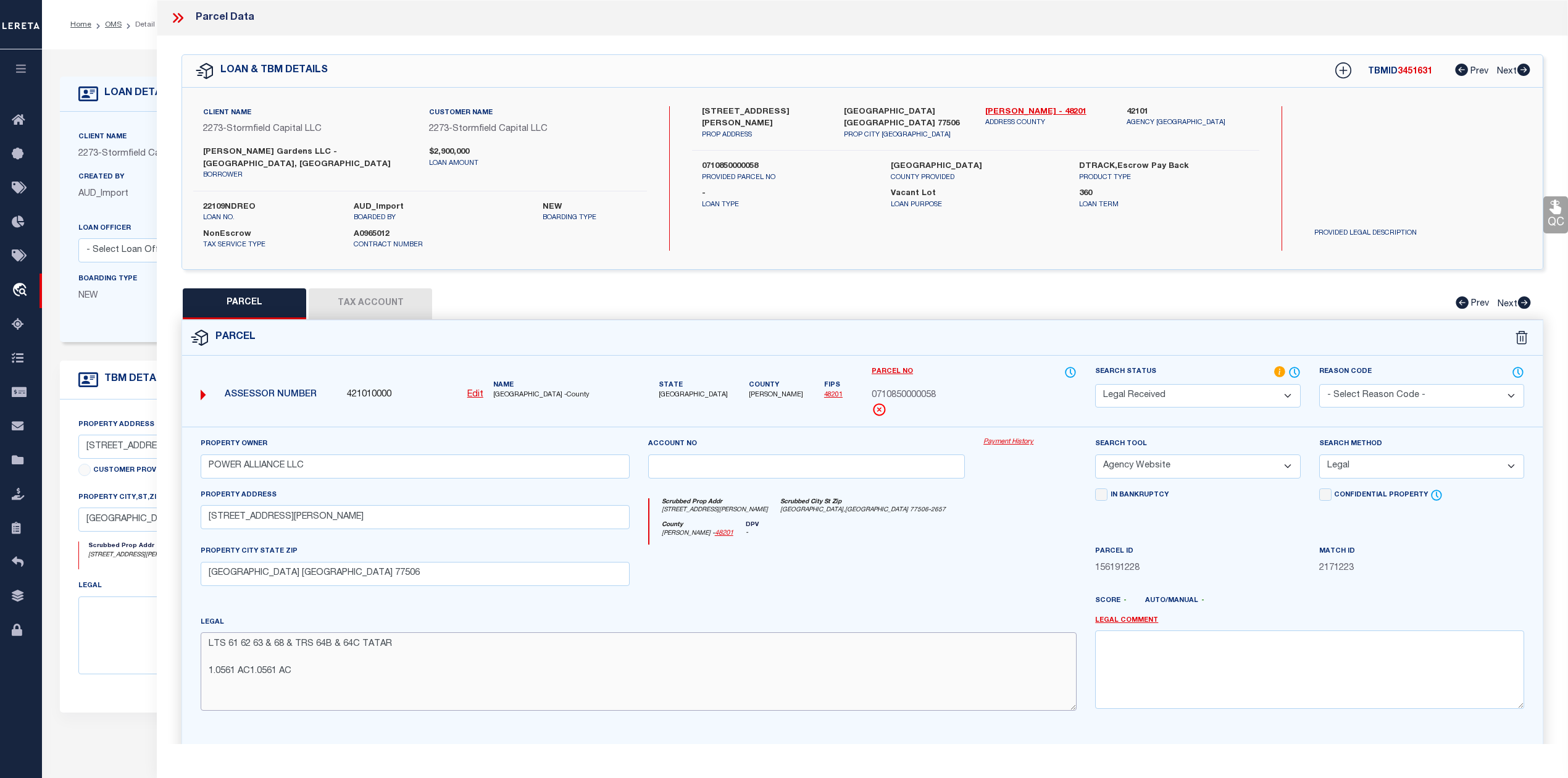
click at [209, 665] on textarea "LTS 61 62 63 & 68 & TRS 64B & 64C TATAR 1.0561 AC1.0561 AC" at bounding box center [638, 671] width 876 height 78
paste textarea
type textarea "LTS 61 62 63 & 68 & TRS 64B & 64C TATAR 1.0561 AC"
click at [1238, 545] on div "Parcel ID 156191228" at bounding box center [1197, 560] width 205 height 30
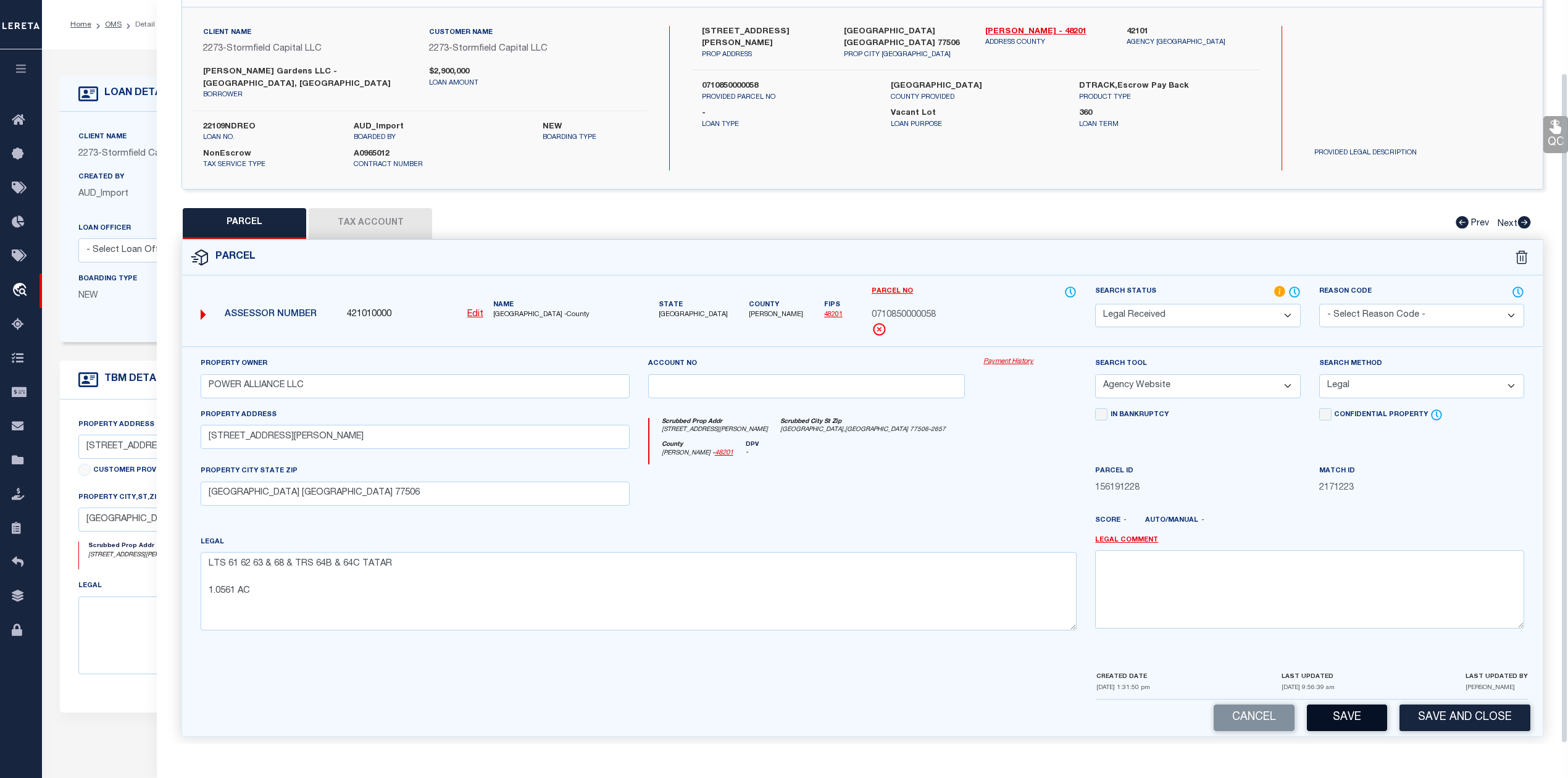
click at [1356, 705] on button "Save" at bounding box center [1346, 718] width 80 height 26
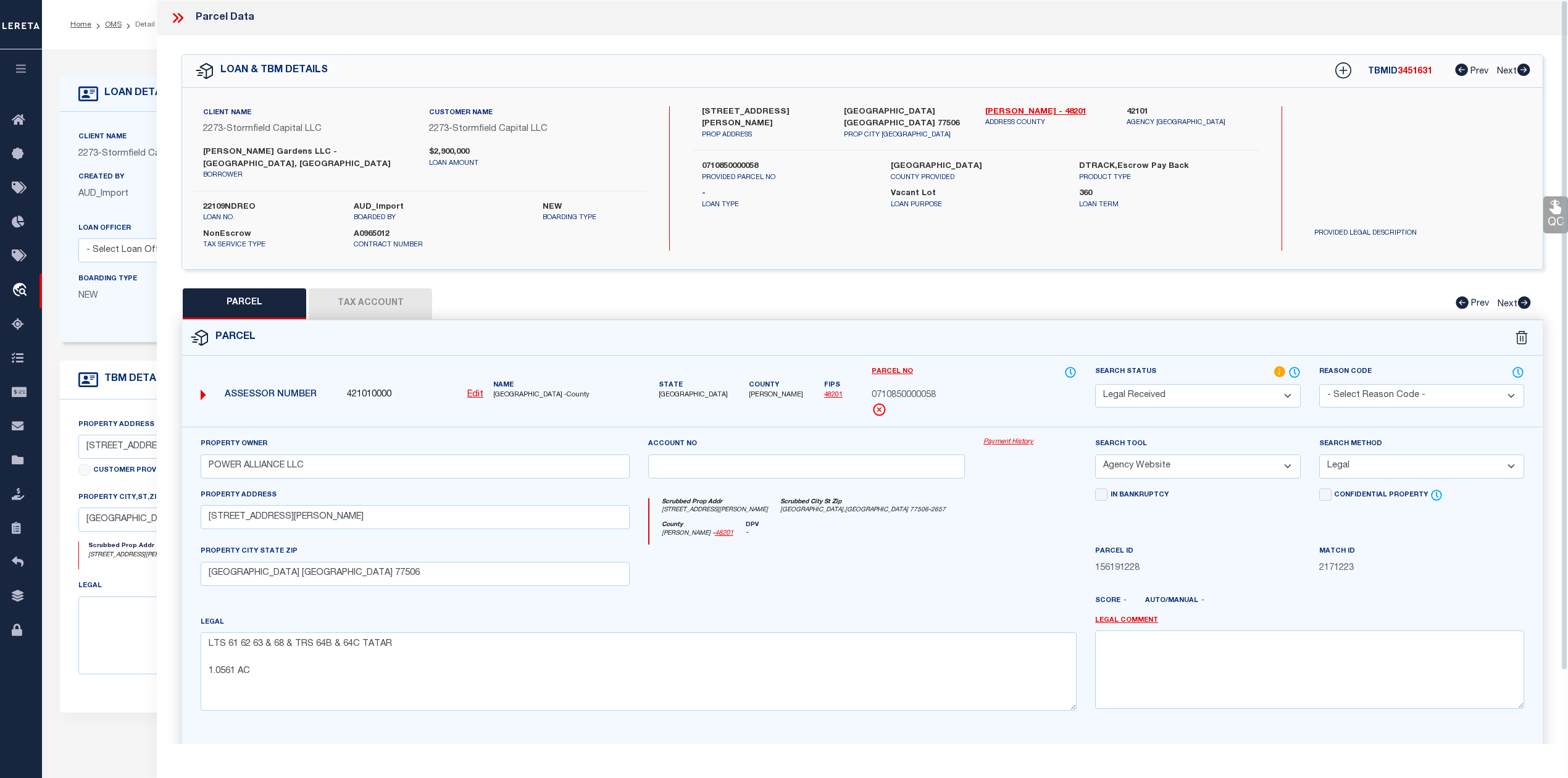
select select "AS"
select select
checkbox input "false"
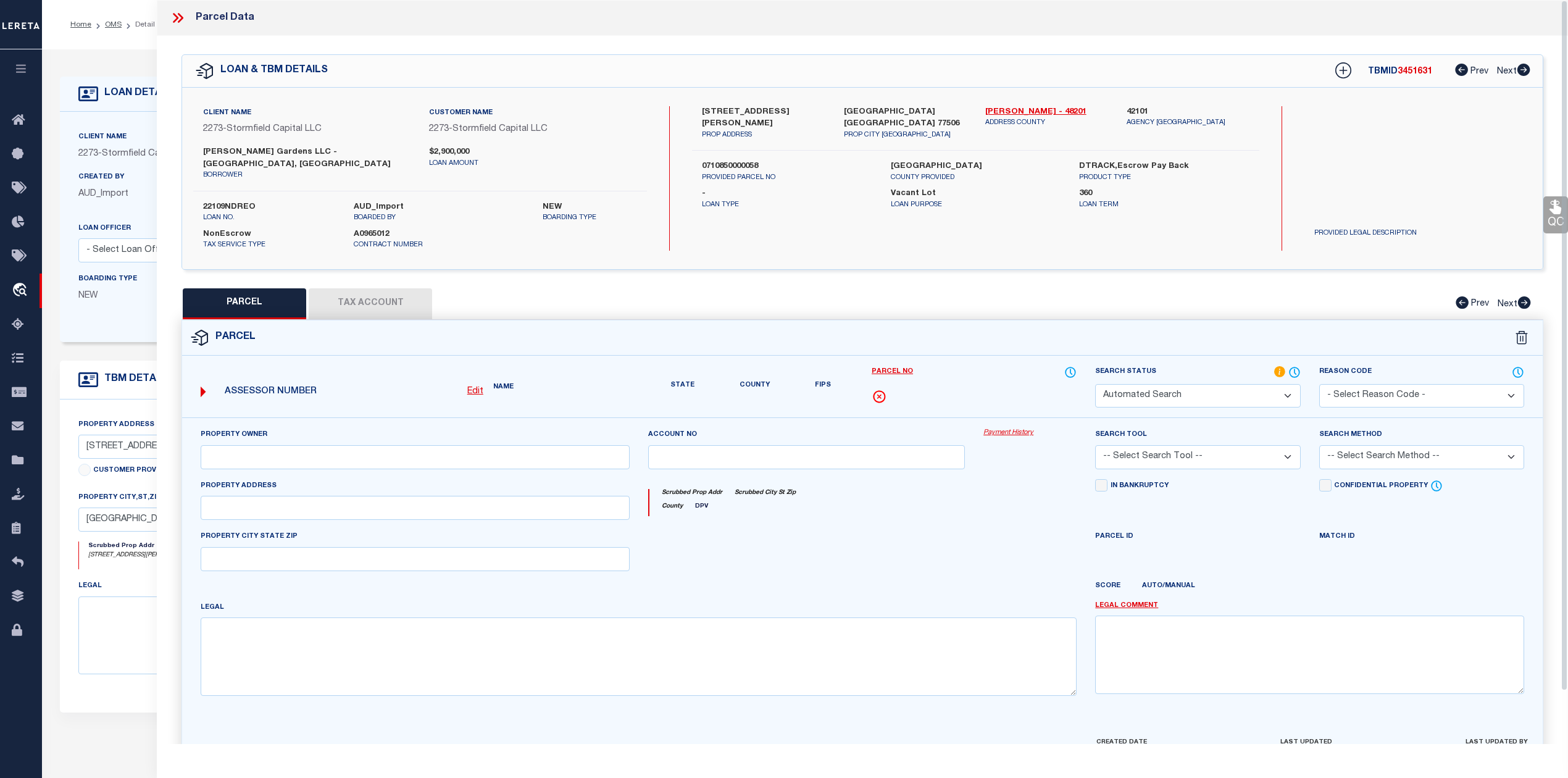
select select "RD"
type input "POWER ALLIANCE LLC"
select select "AGW"
select select "LEG"
type input "1010 JACKSON AVE # 42"
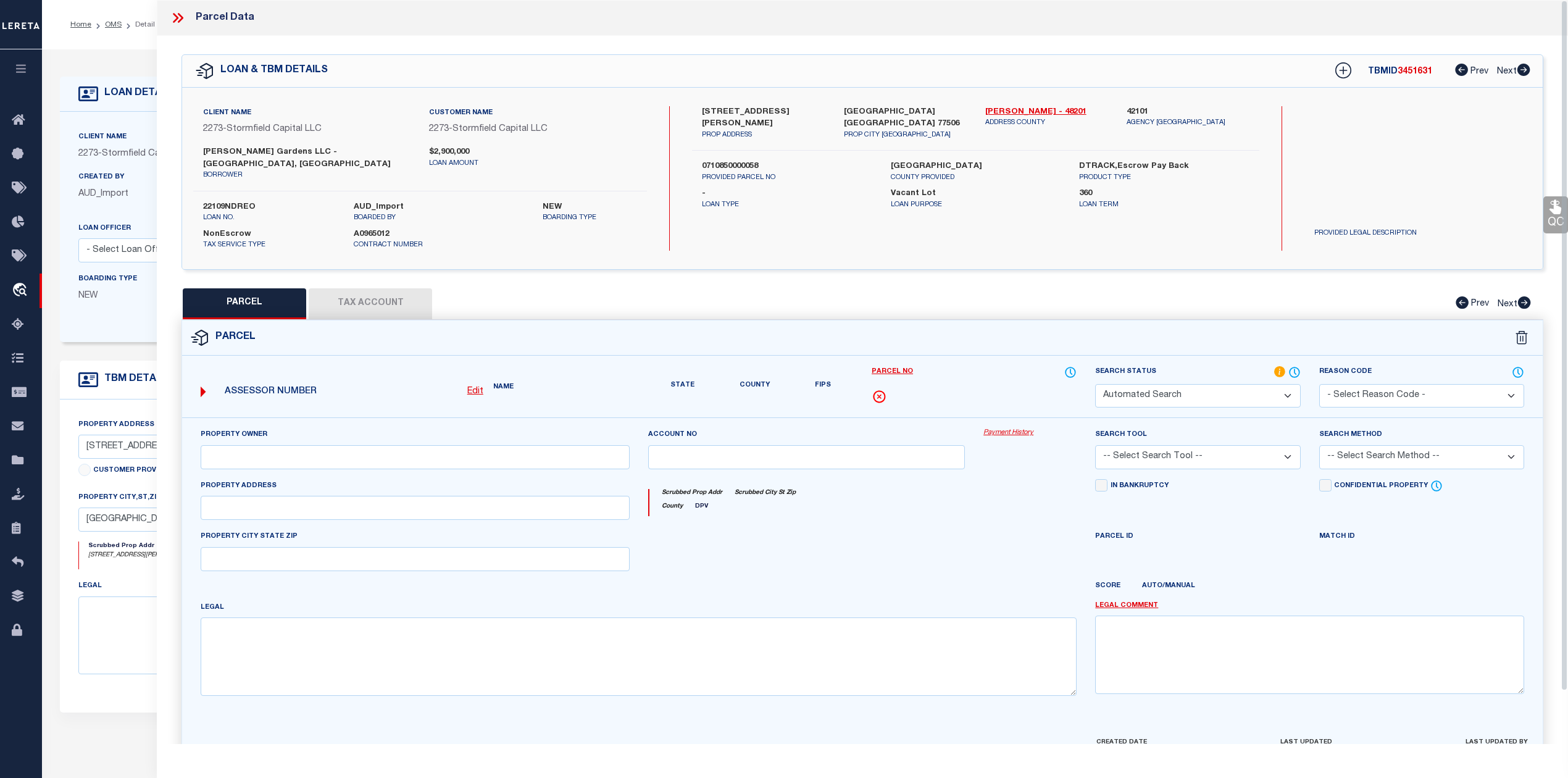
type input "PASADENA TX 77506"
type textarea "LTS 61 62 63 & 68 & TRS 64B & 64C TATAR 1.0561 AC"
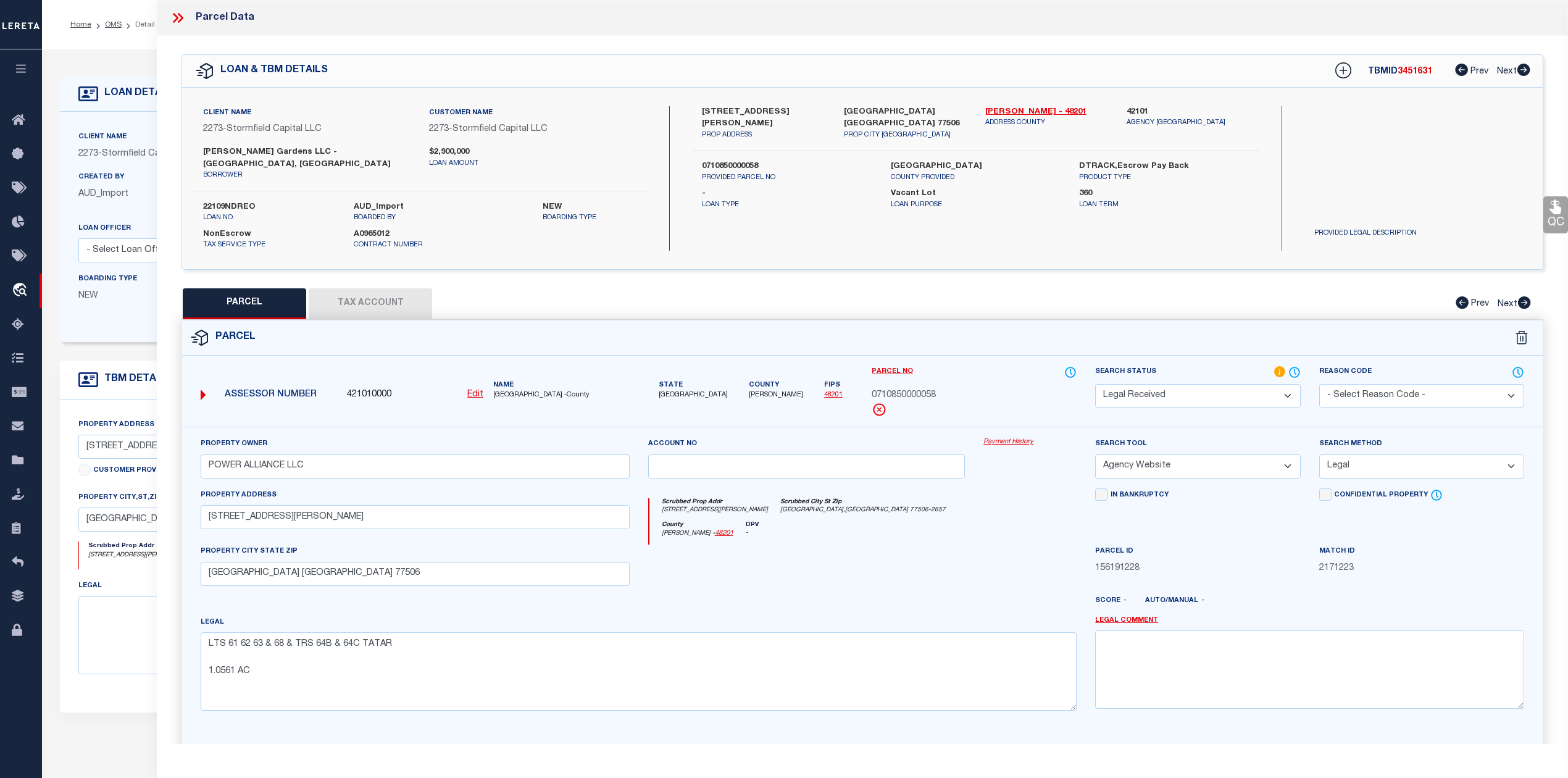
click at [380, 289] on button "Tax Account" at bounding box center [370, 304] width 124 height 31
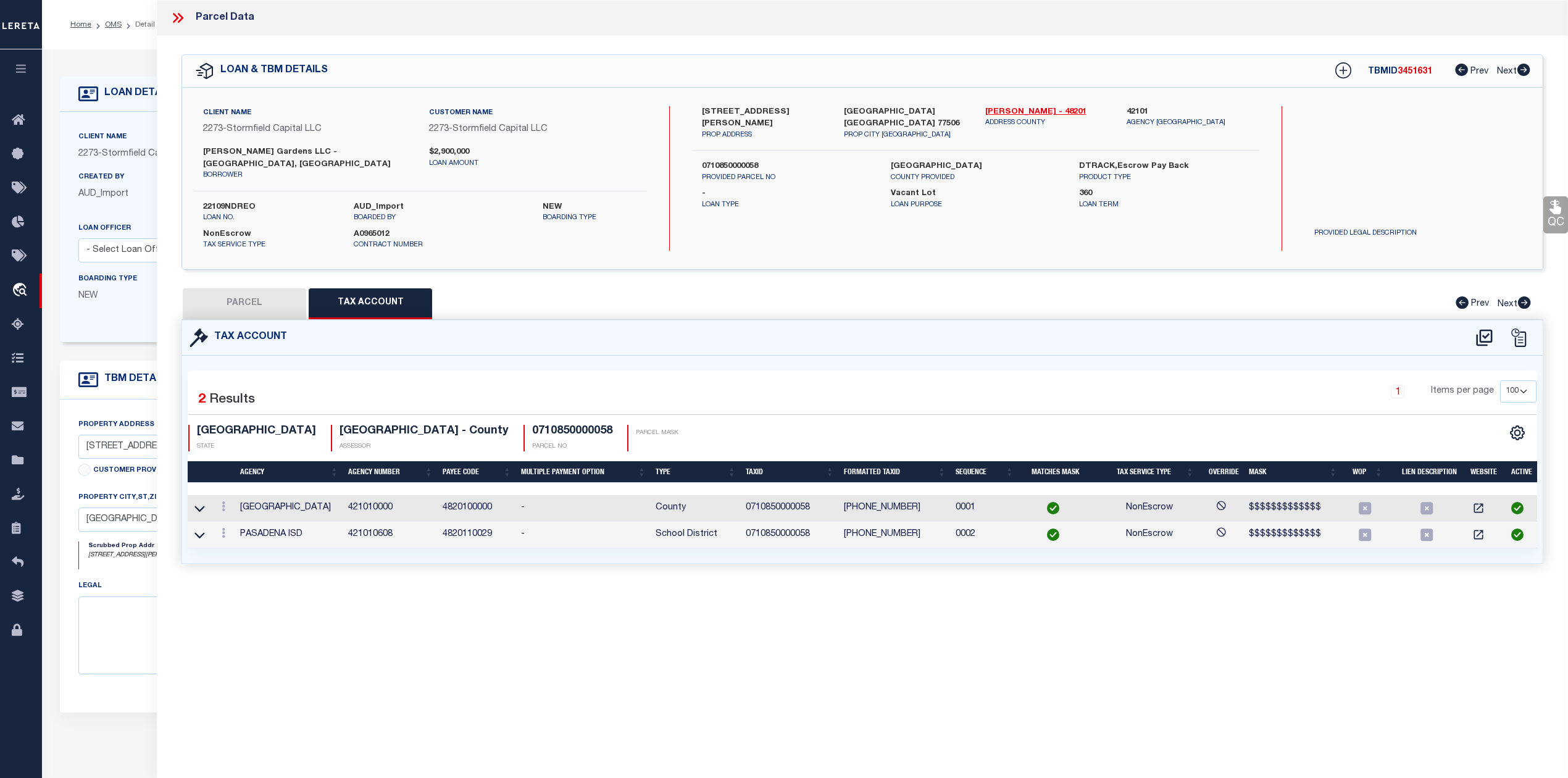
select select "100"
click at [247, 297] on button "PARCEL" at bounding box center [244, 304] width 124 height 31
select select "AS"
select select
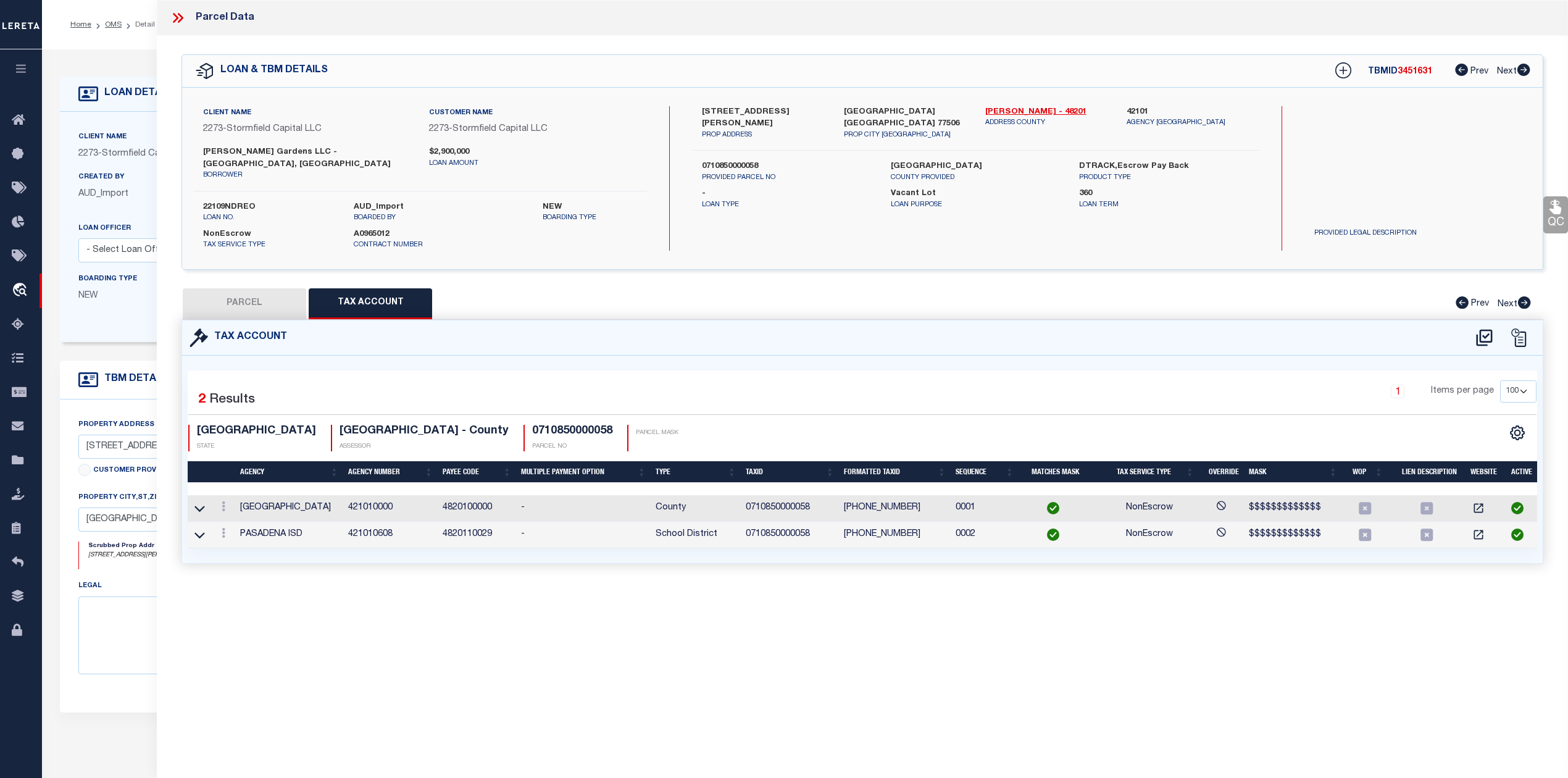
checkbox input "false"
select select "RD"
type input "POWER ALLIANCE LLC"
select select "AGW"
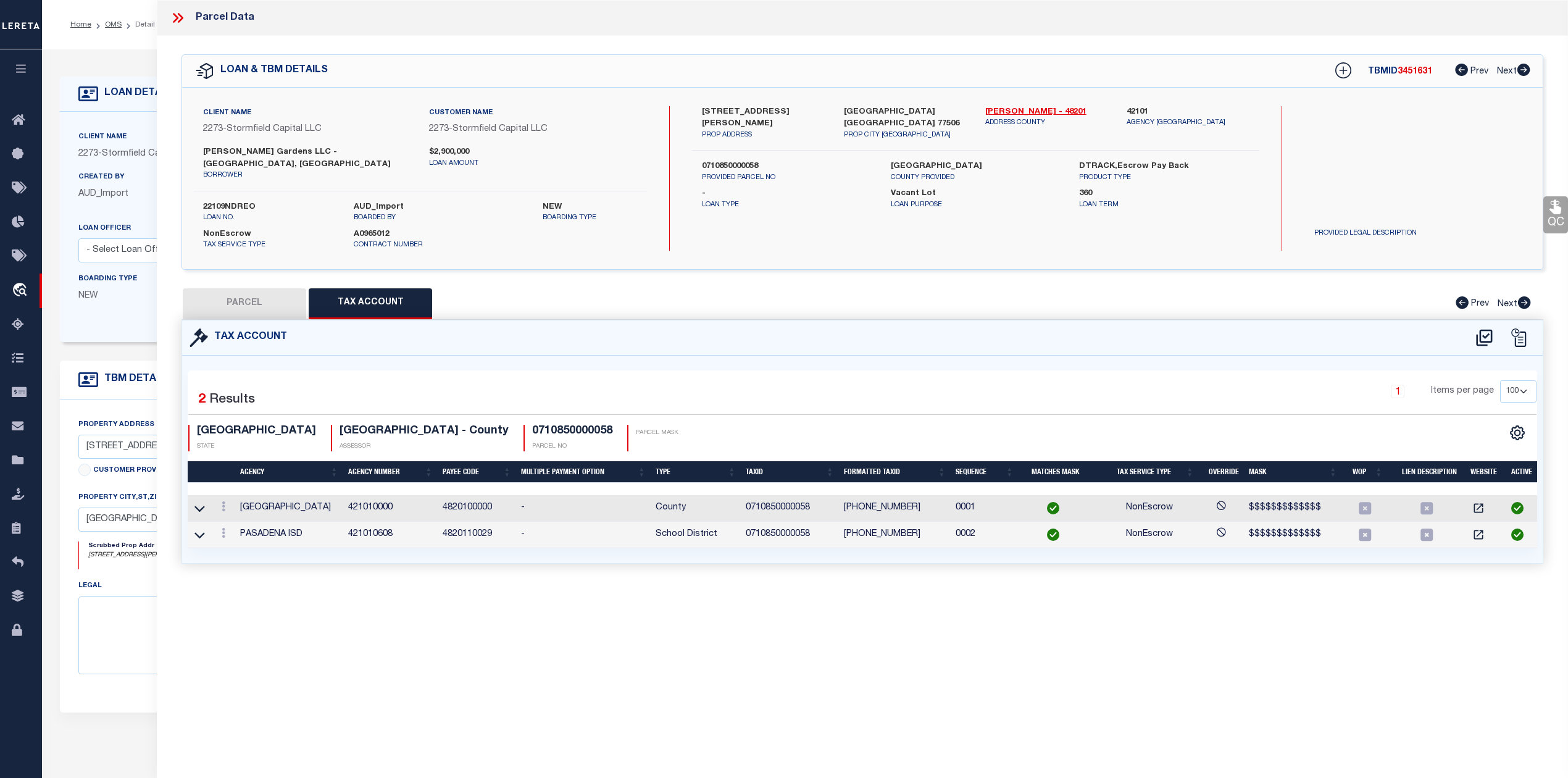
select select "LEG"
type input "1010 JACKSON AVE # 42"
type input "PASADENA TX 77506"
type textarea "LTS 61 62 63 & 68 & TRS 64B & 64C TATAR 1.0561 AC"
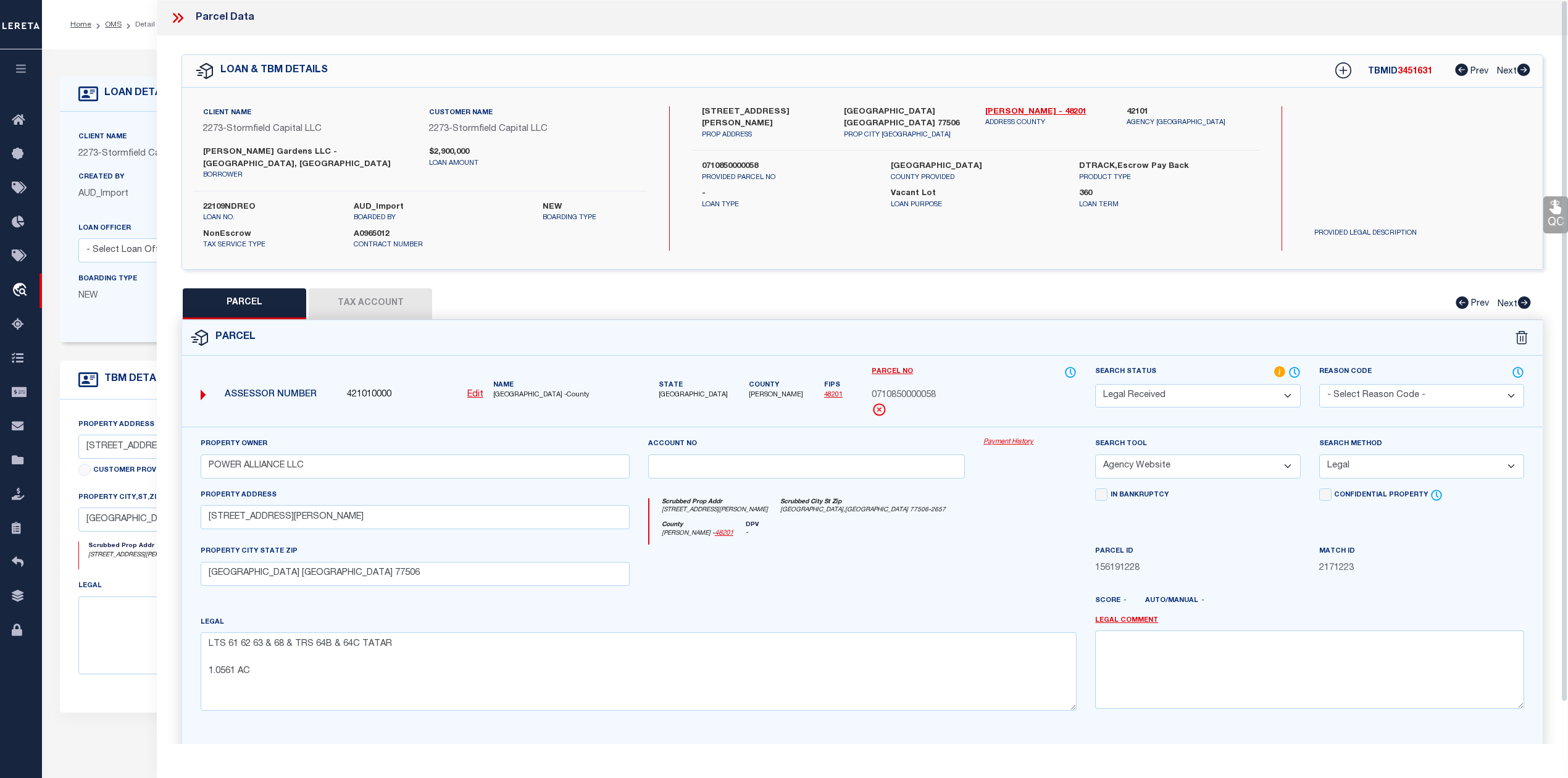
click at [928, 506] on div "Scrubbed Prop Addr 1010 JACKSON AVE # 42 Scrubbed City St Zip PASADENA,TX 77506…" at bounding box center [863, 510] width 428 height 23
click at [382, 299] on button "Tax Account" at bounding box center [370, 304] width 124 height 31
select select "100"
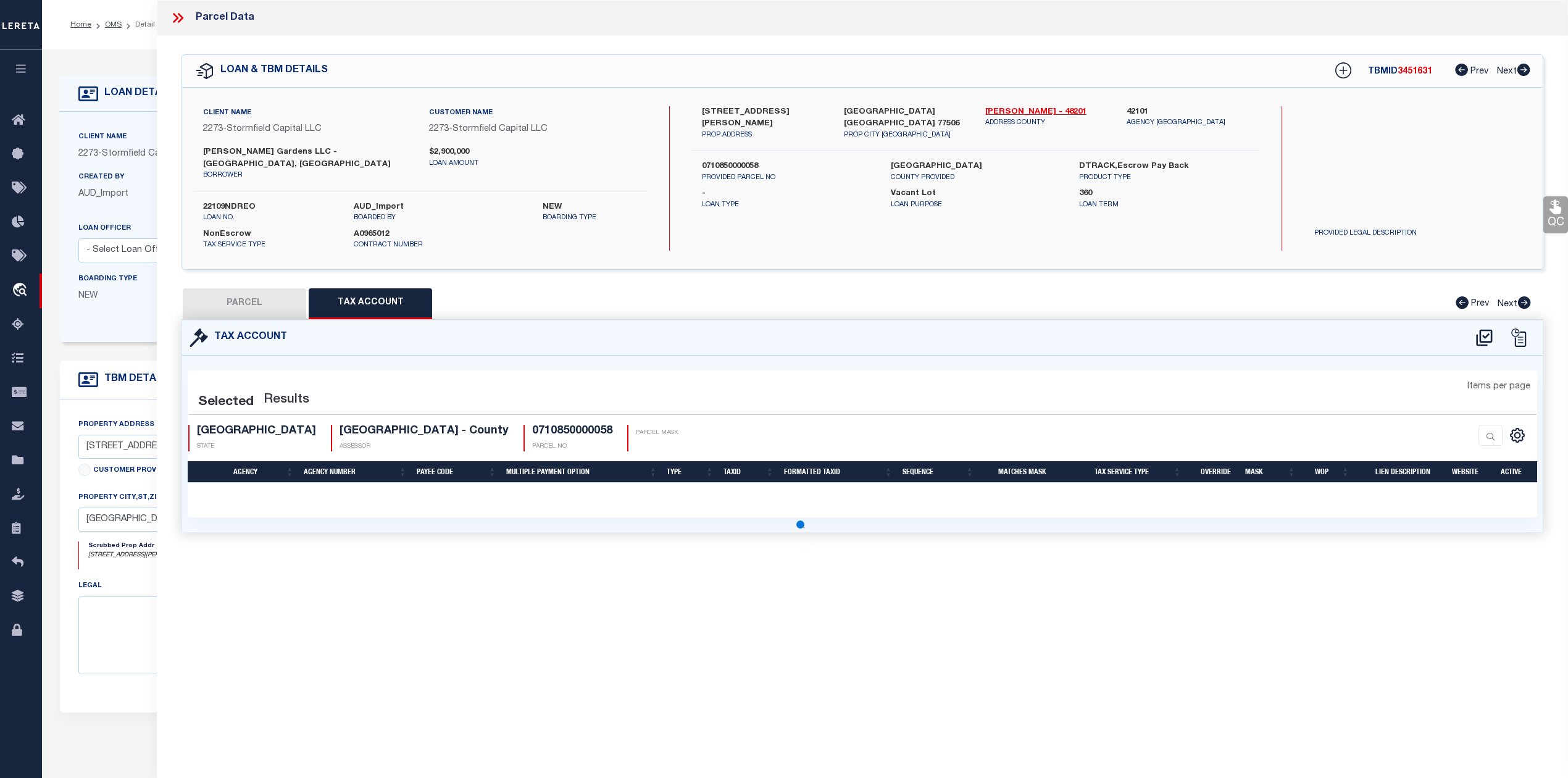
select select "100"
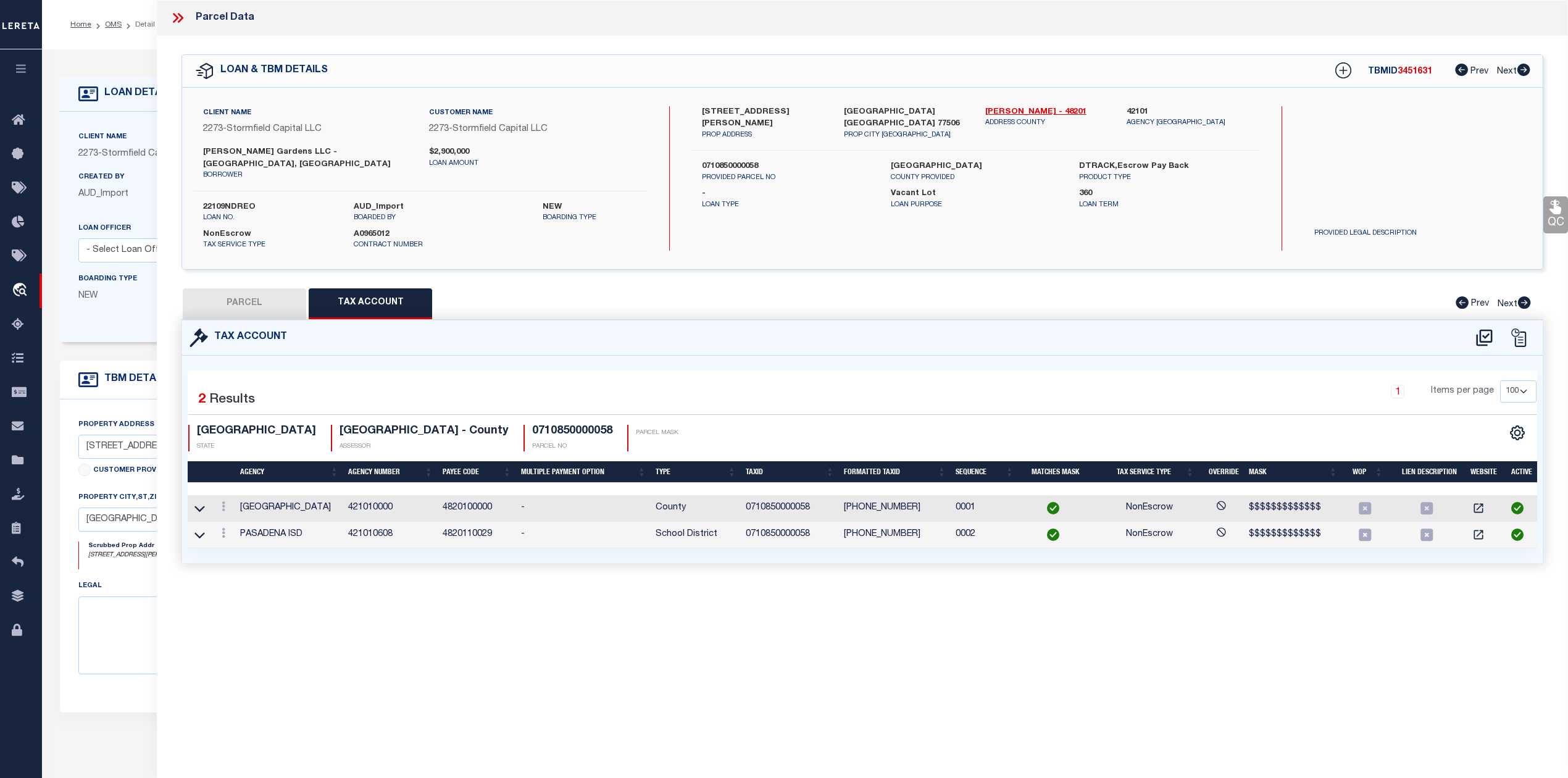
click at [265, 295] on button "PARCEL" at bounding box center [244, 304] width 124 height 31
select select "AS"
select select
checkbox input "false"
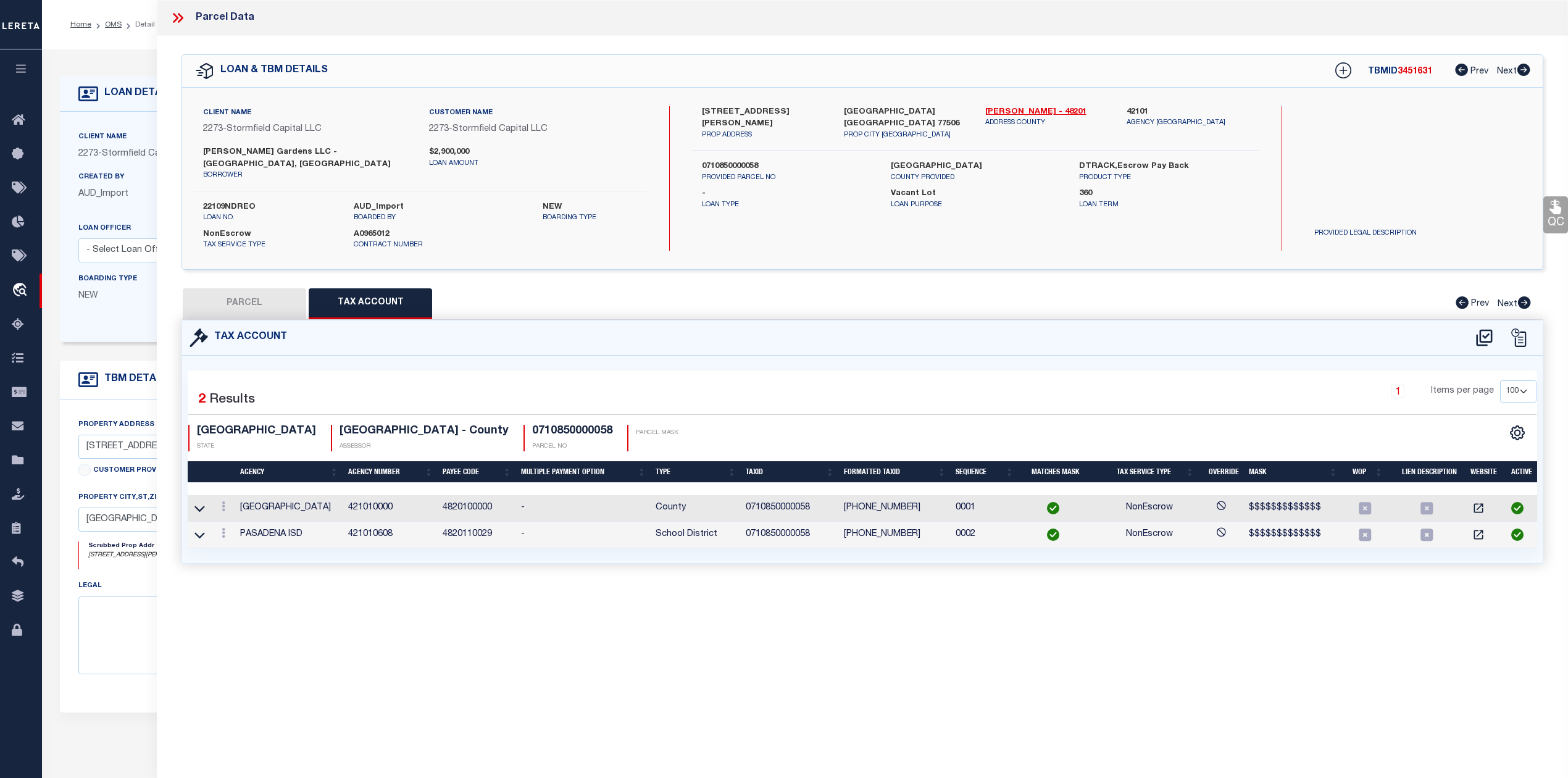
checkbox input "false"
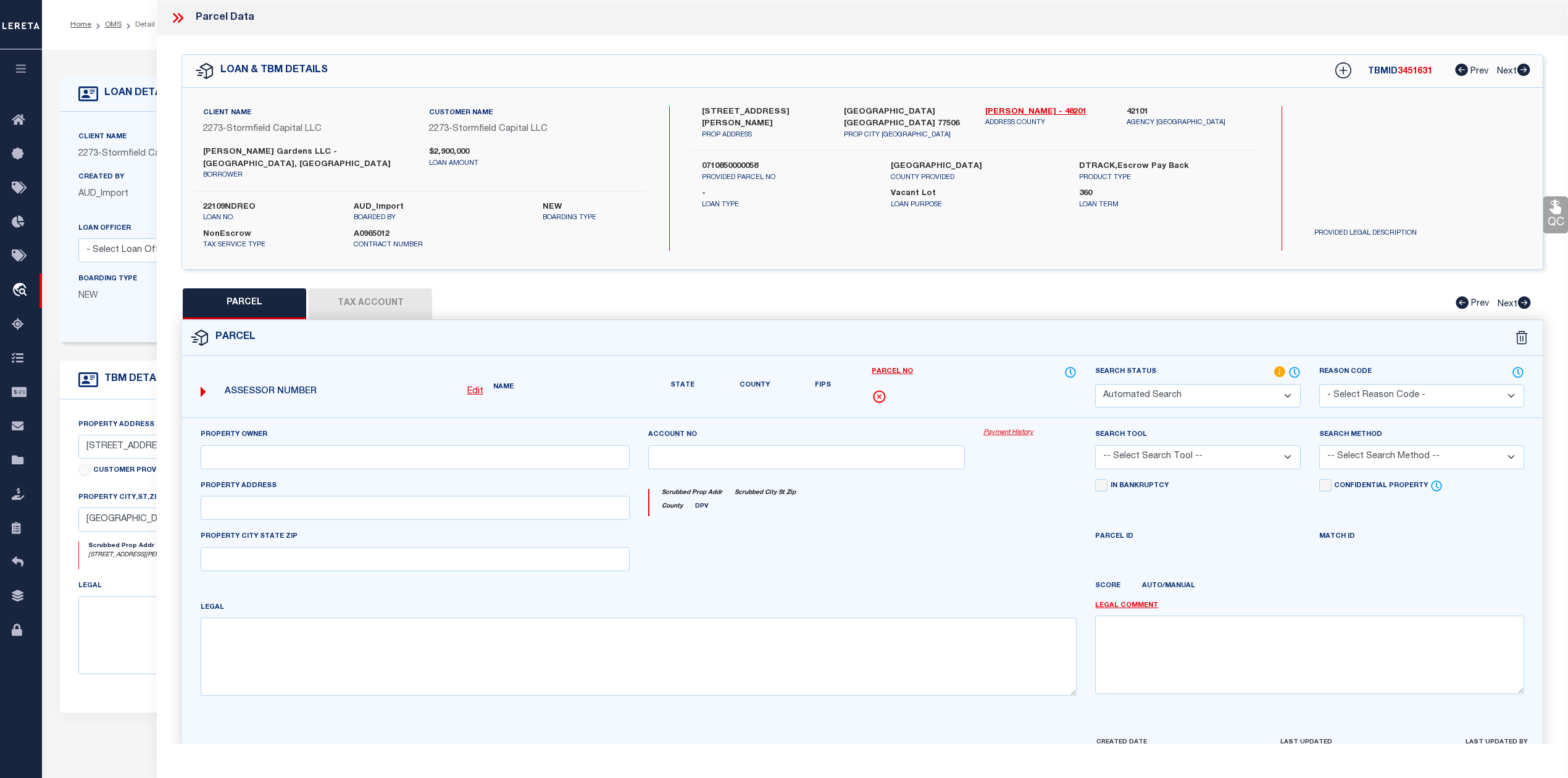
select select "RD"
type input "POWER ALLIANCE LLC"
select select "AGW"
select select "LEG"
type input "1010 JACKSON AVE # 42"
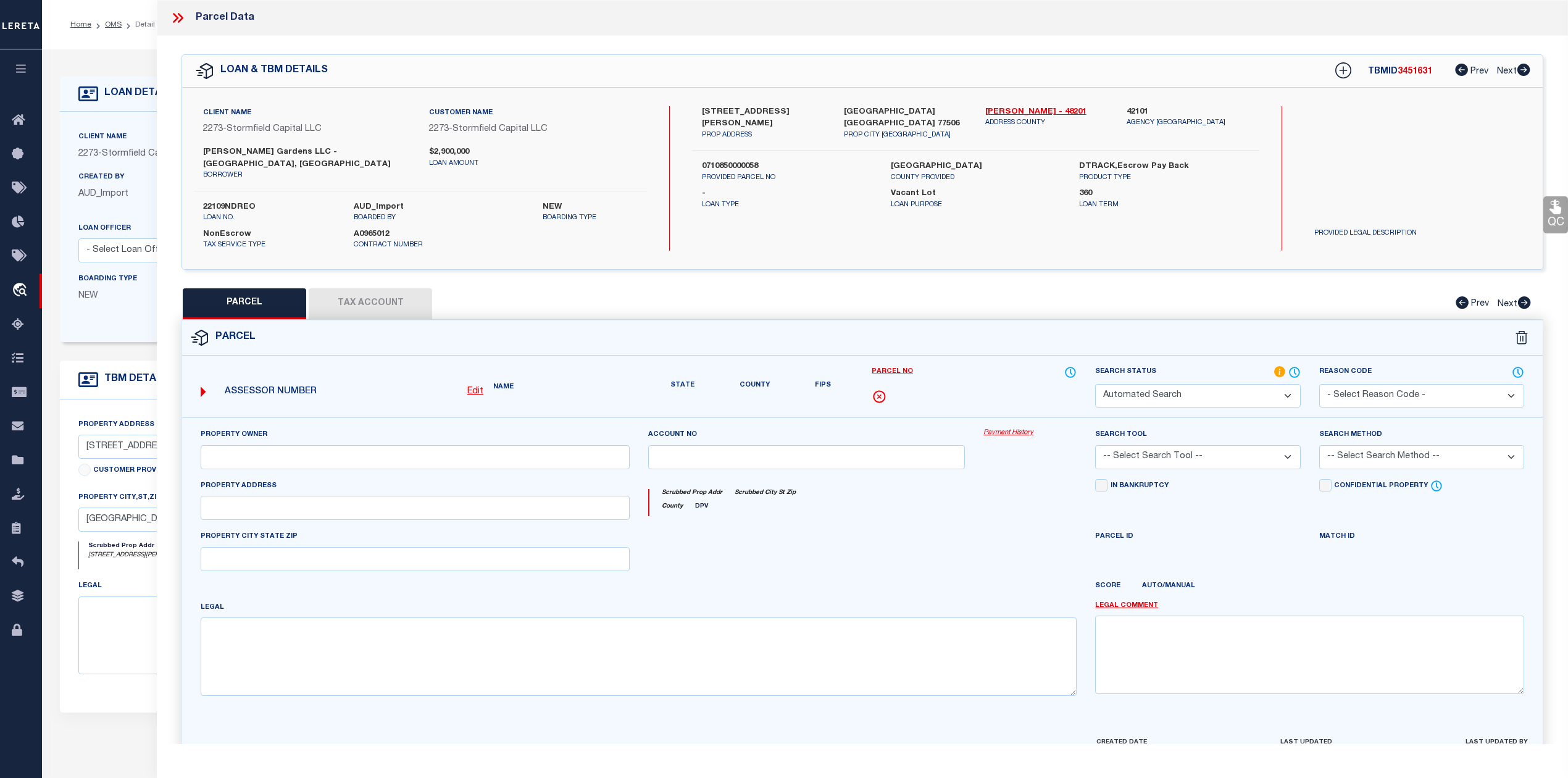
type input "PASADENA TX 77506"
type textarea "LTS 61 62 63 & 68 & TRS 64B & 64C TATAR 1.0561 AC"
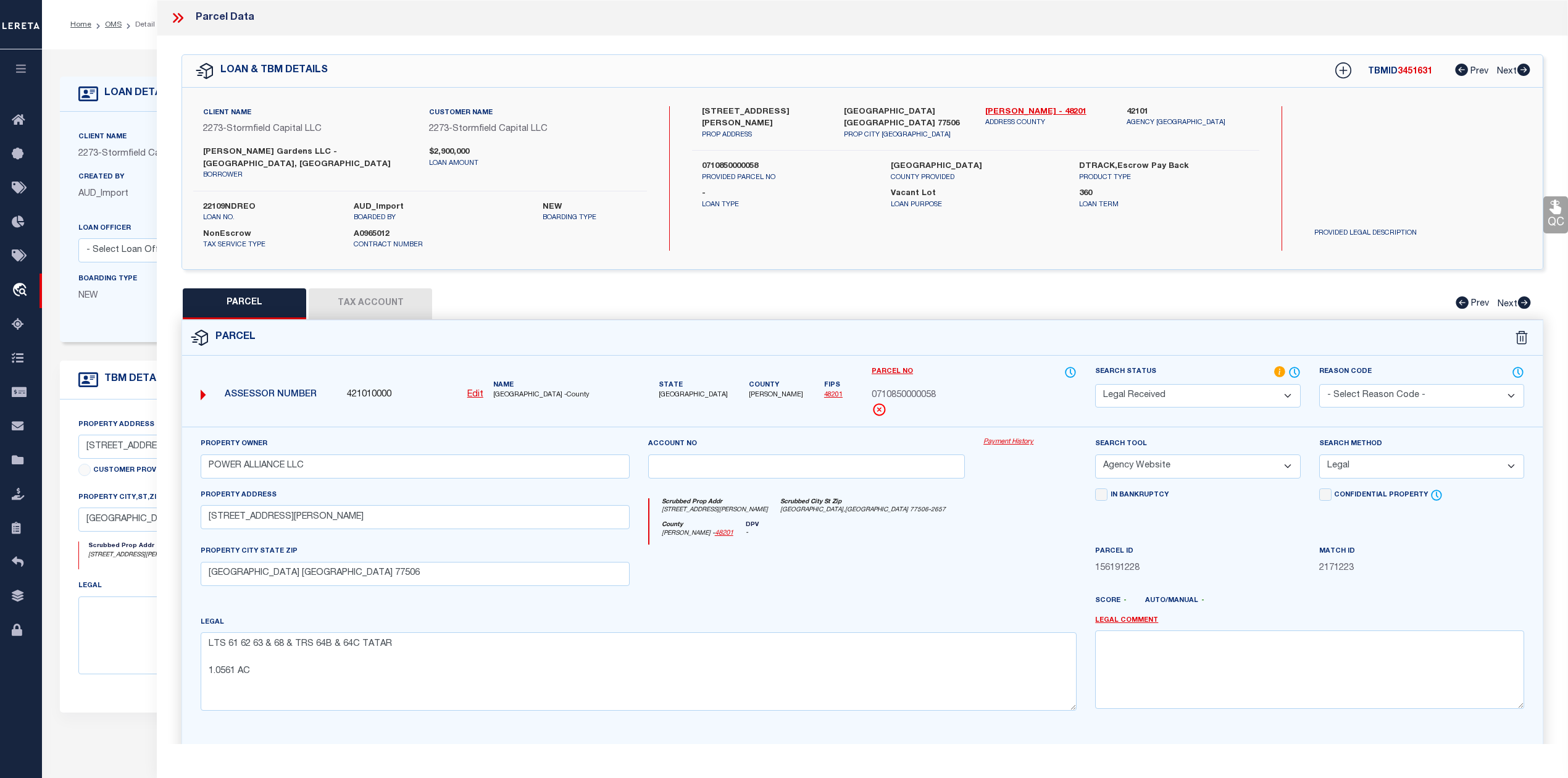
click at [1279, 384] on select "Automated Search Bad Parcel Complete Duplicate Parcel High Dollar Reporting In …" at bounding box center [1197, 396] width 205 height 24
click at [1095, 384] on select "Automated Search Bad Parcel Complete Duplicate Parcel High Dollar Reporting In …" at bounding box center [1197, 396] width 205 height 24
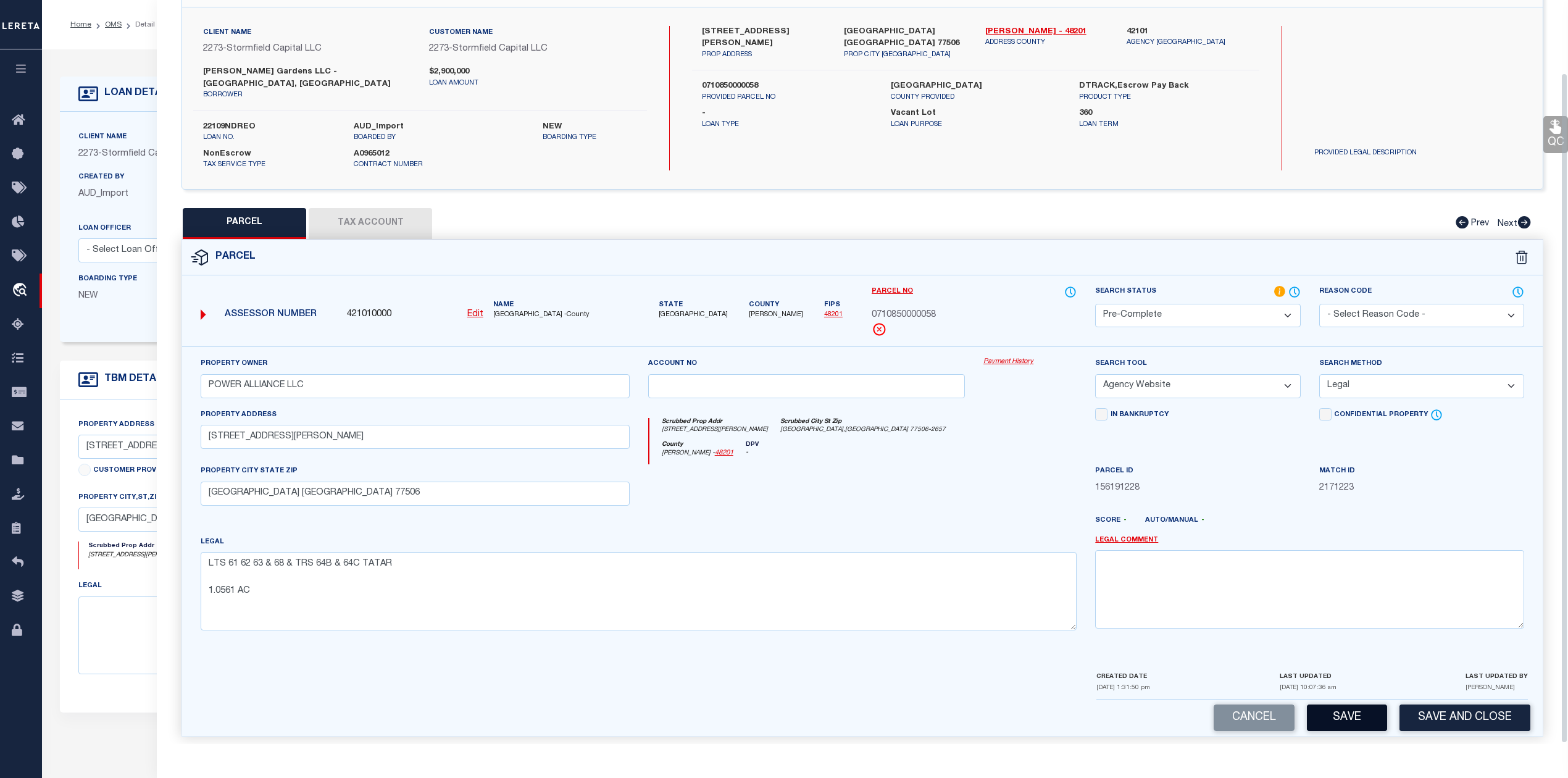
click at [1347, 712] on button "Save" at bounding box center [1346, 718] width 80 height 26
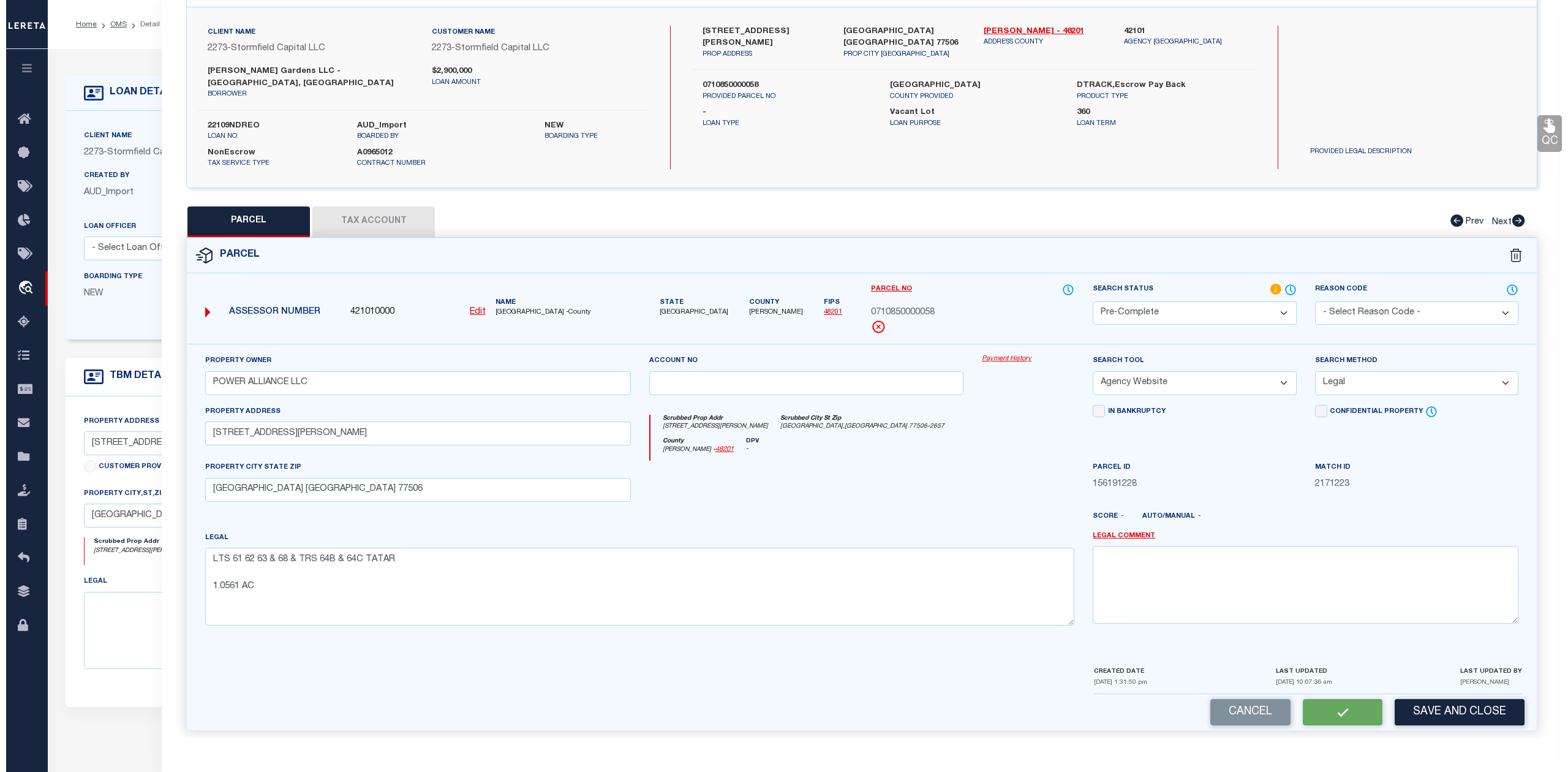
scroll to position [0, 0]
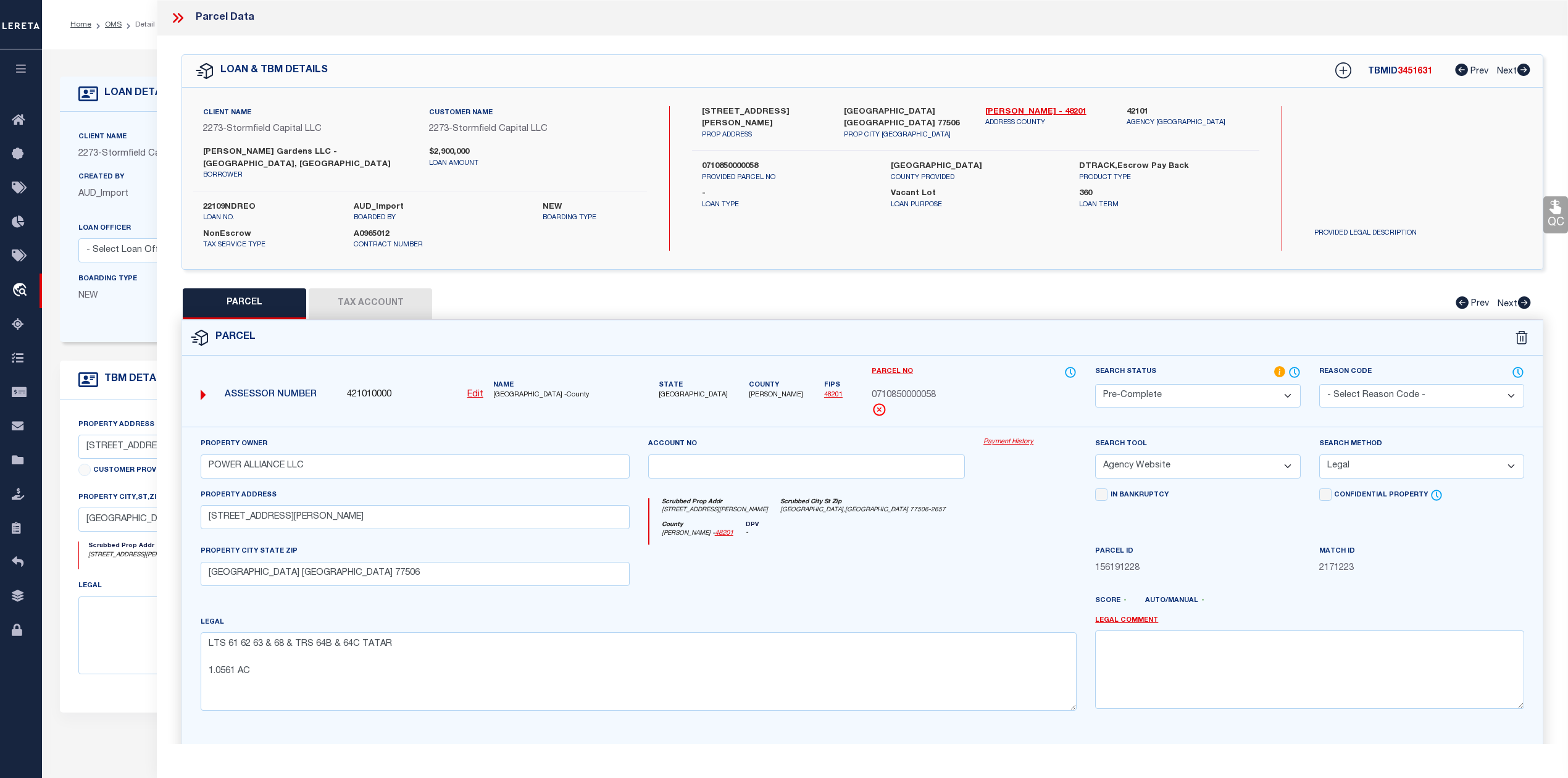
select select "AS"
select select
checkbox input "false"
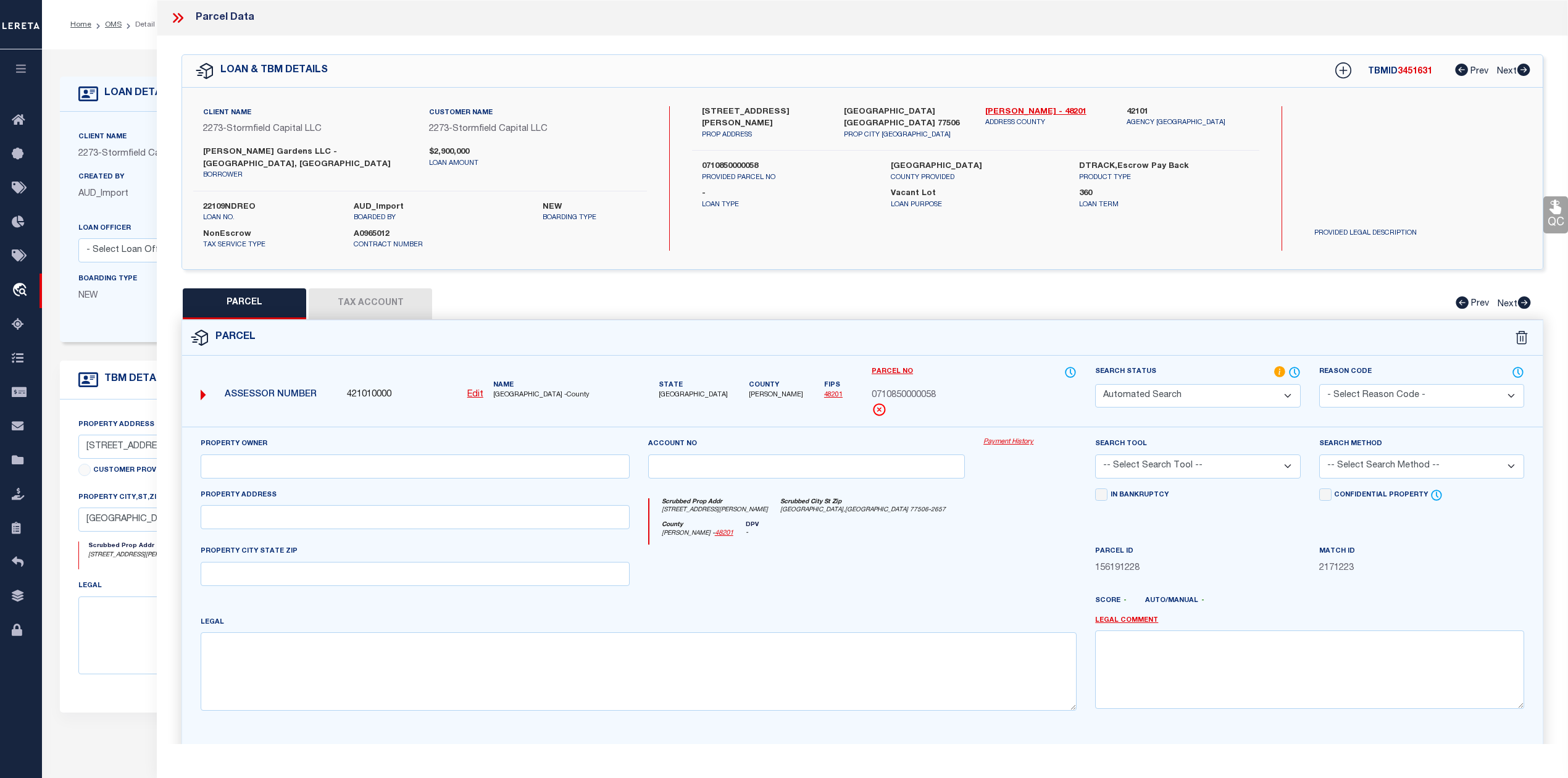
select select "PC"
type input "POWER ALLIANCE LLC"
select select "AGW"
select select "LEG"
type input "1010 JACKSON AVE # 42"
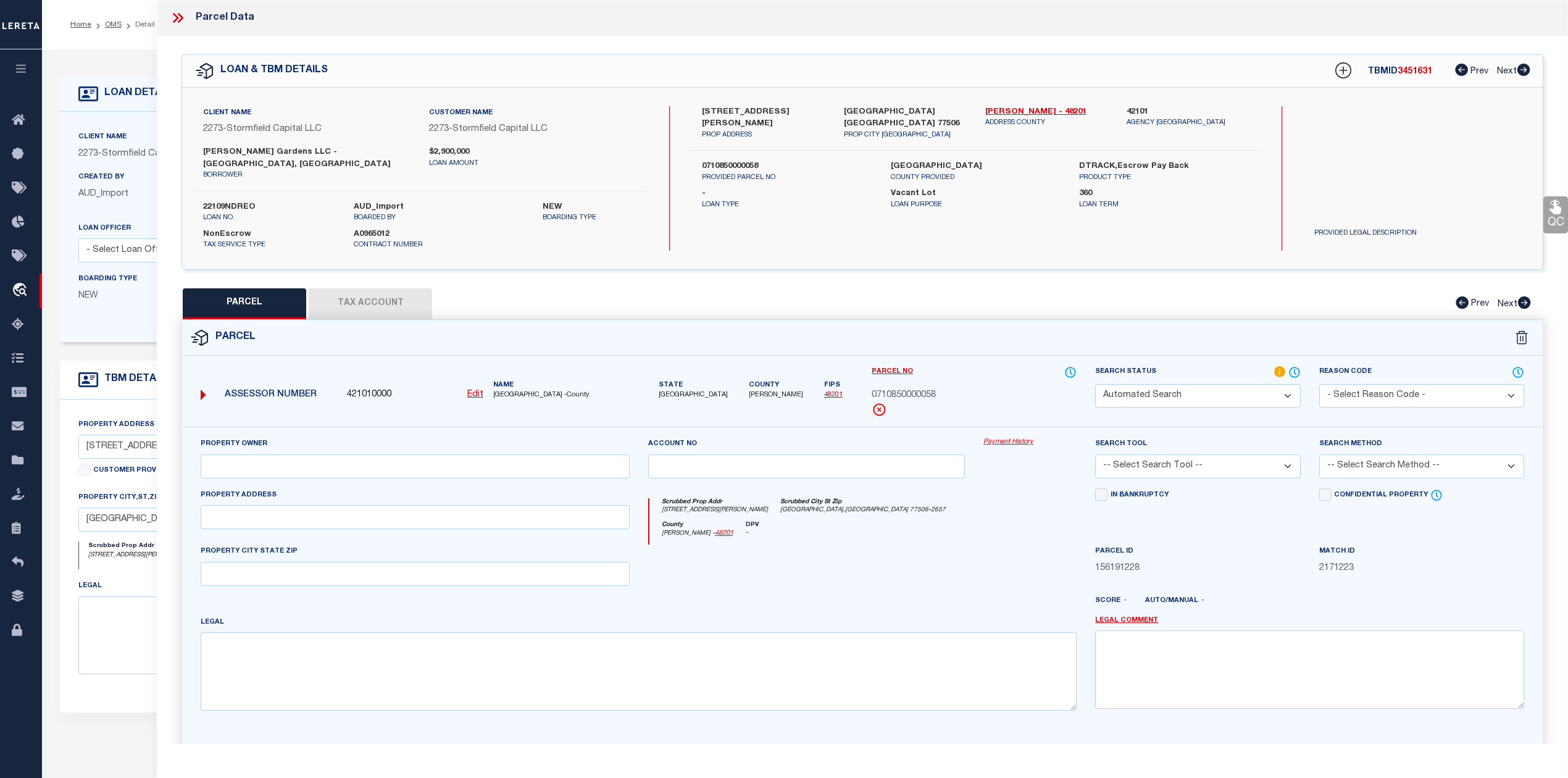
type input "PASADENA TX 77506"
type textarea "LTS 61 62 63 & 68 & TRS 64B & 64C TATAR 1.0561 AC"
click at [1419, 70] on span "3451631" at bounding box center [1415, 72] width 34 height 9
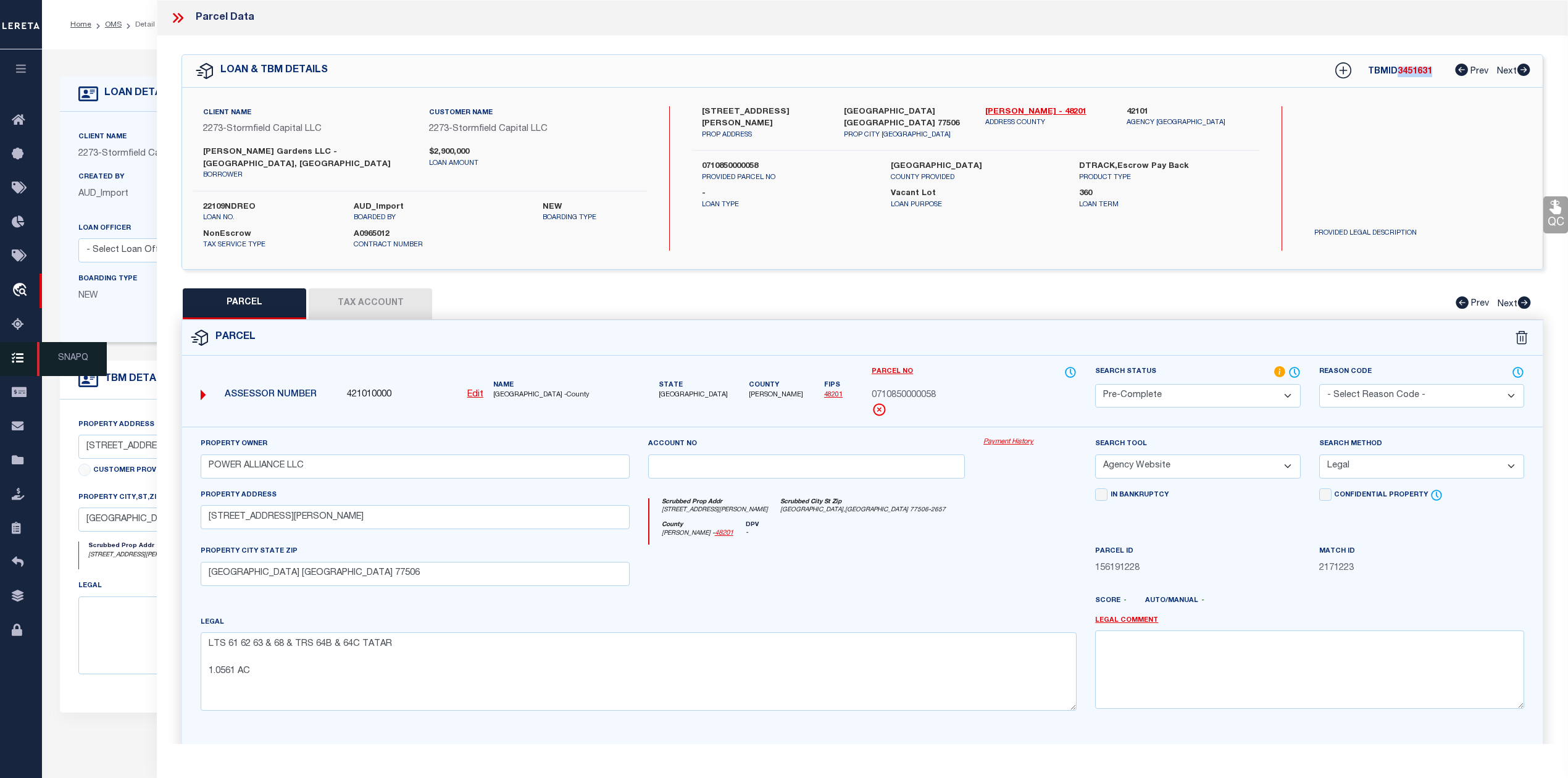
copy span "3451631"
click at [246, 201] on label "22109NDREO" at bounding box center [270, 208] width 132 height 12
copy label "22109NDREO"
click at [512, 390] on span "HARRIS COUNTY -County" at bounding box center [561, 395] width 136 height 11
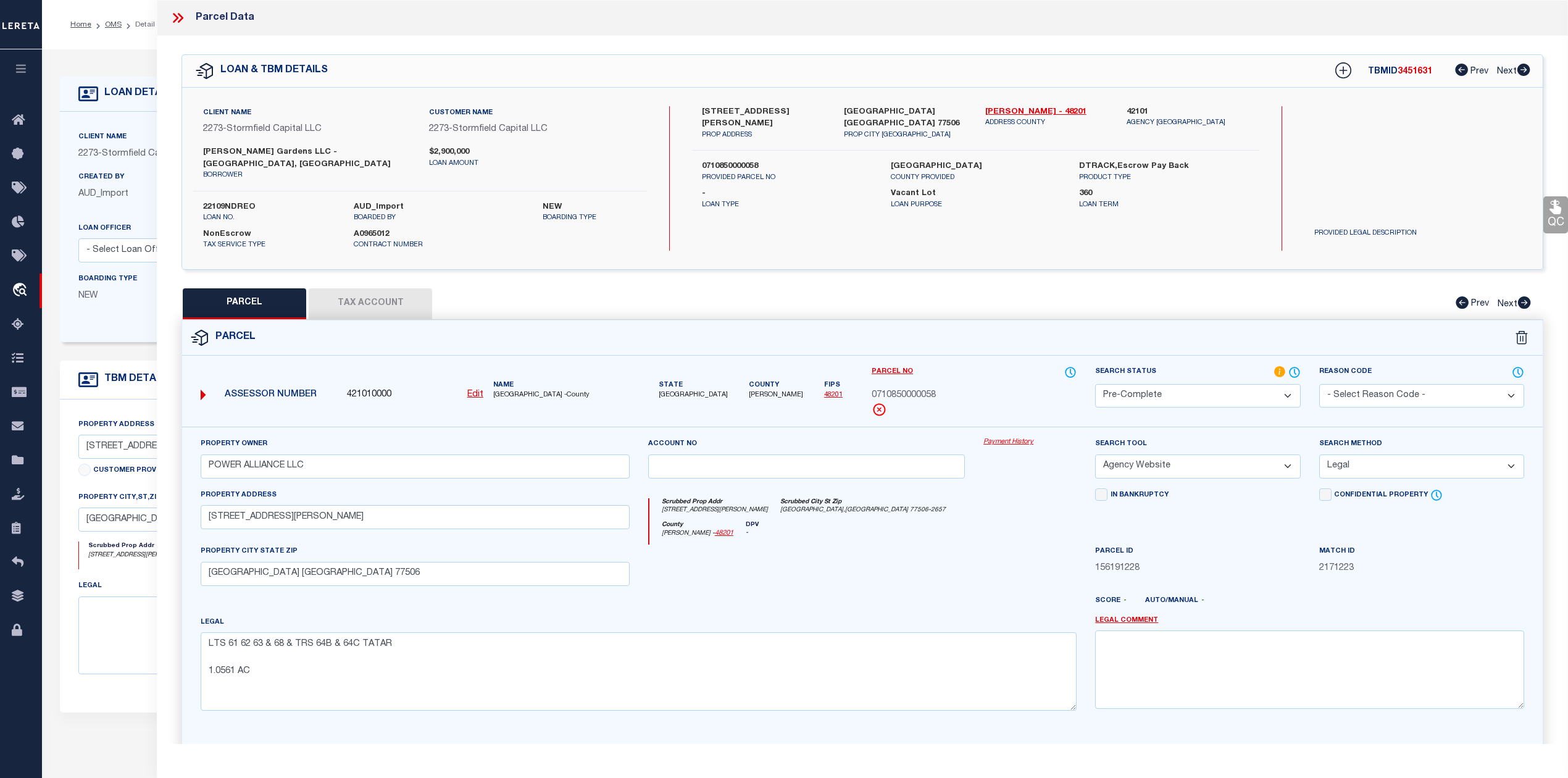
click at [512, 390] on span "HARRIS COUNTY -County" at bounding box center [561, 395] width 136 height 11
copy span "HARRIS"
click at [910, 389] on span "0710850000058" at bounding box center [903, 396] width 64 height 14
copy span "0710850000058"
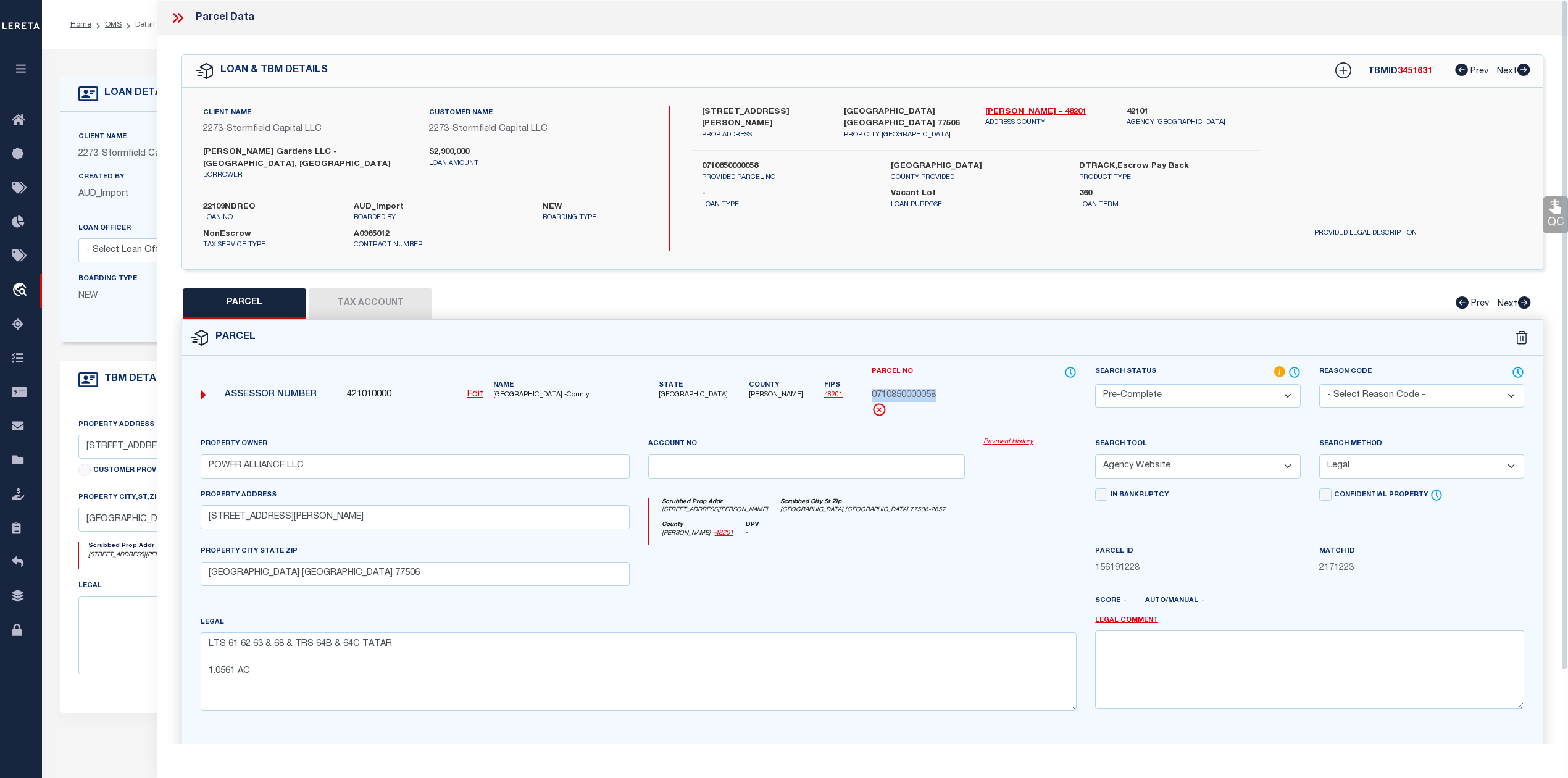
click at [919, 545] on div at bounding box center [807, 570] width 336 height 51
click at [368, 294] on button "Tax Account" at bounding box center [370, 304] width 124 height 31
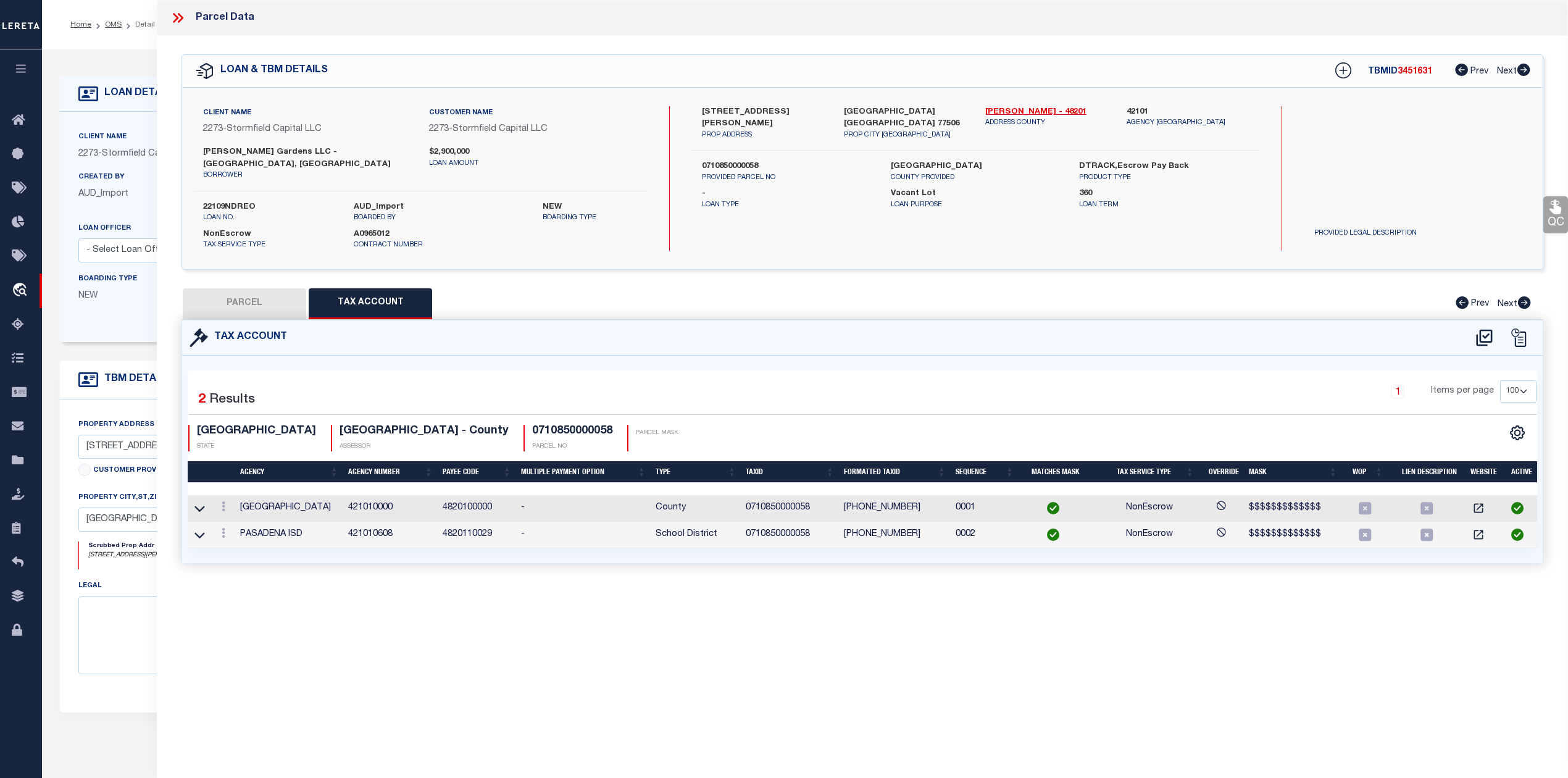
select select "100"
click at [247, 289] on button "PARCEL" at bounding box center [244, 304] width 124 height 31
select select "AS"
select select
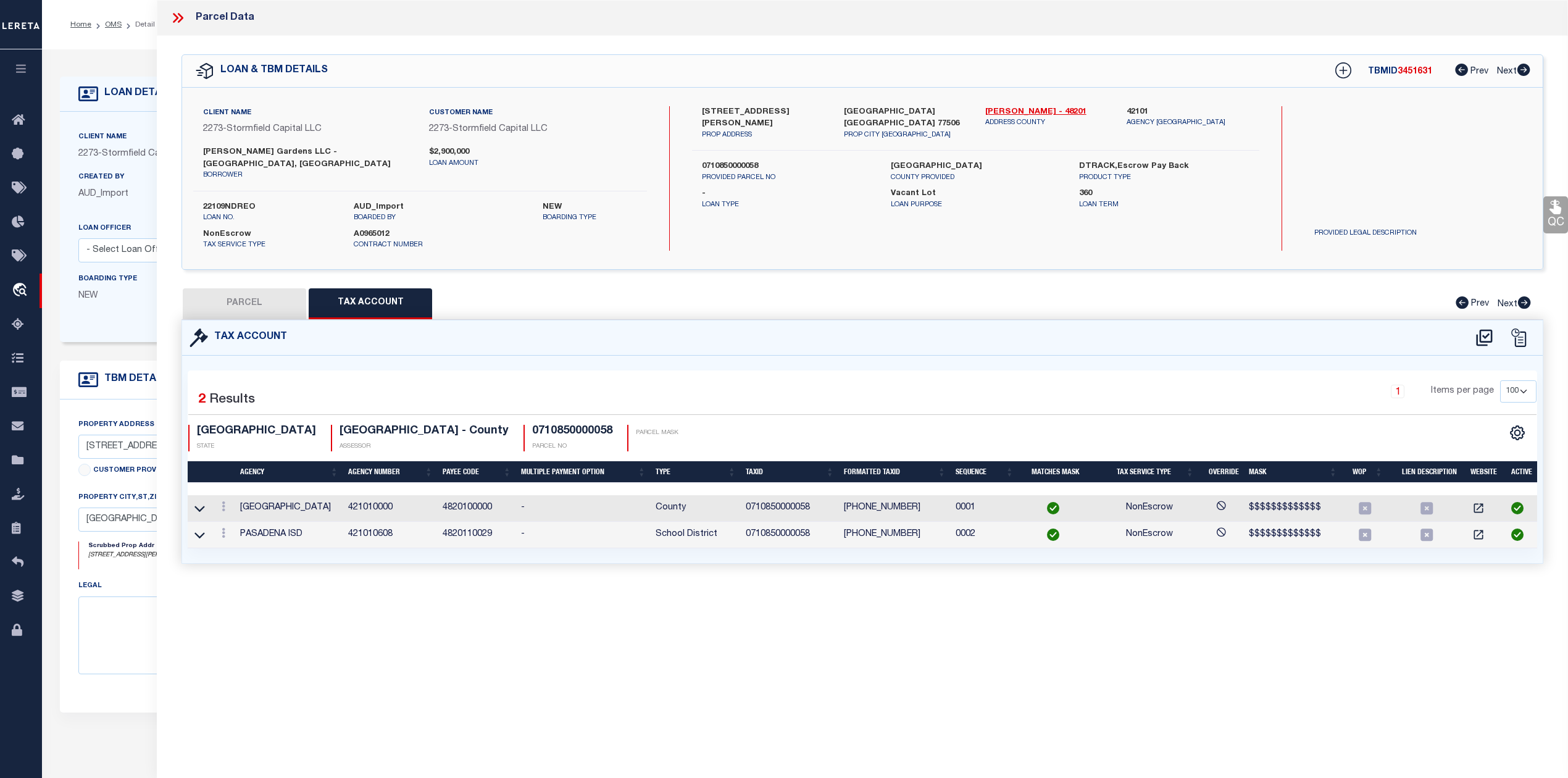
checkbox input "false"
select select "QC"
type input "POWER ALLIANCE LLC"
select select "AGW"
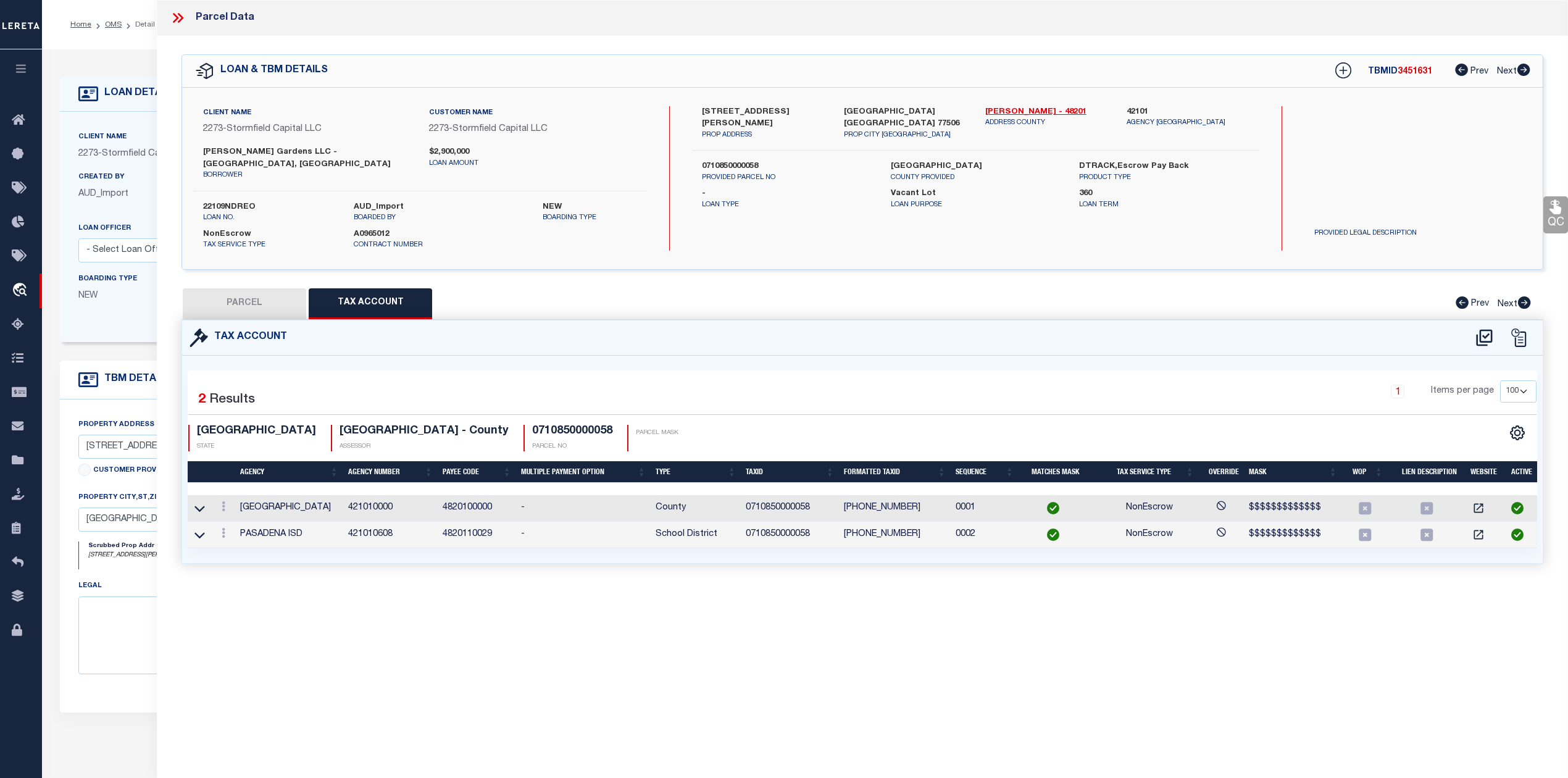
select select "LEG"
type input "1010 JACKSON AVE # 42"
type input "PASADENA TX 77506"
type textarea "LTS 61 62 63 & 68 & TRS 64B & 64C TATAR 1.0561 AC"
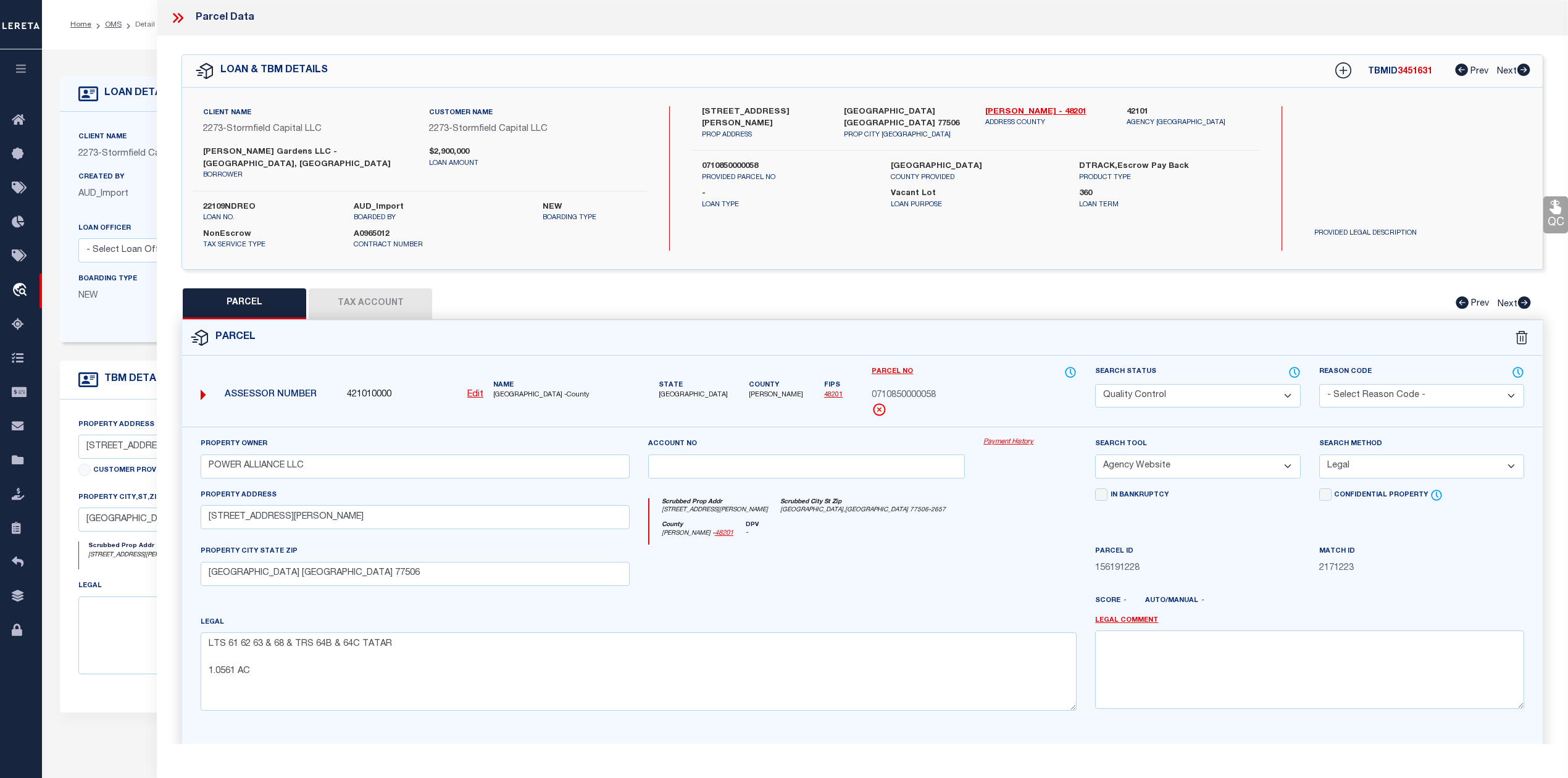
click at [1042, 188] on label "Vacant Lot" at bounding box center [975, 194] width 170 height 12
click at [182, 16] on icon at bounding box center [178, 18] width 16 height 16
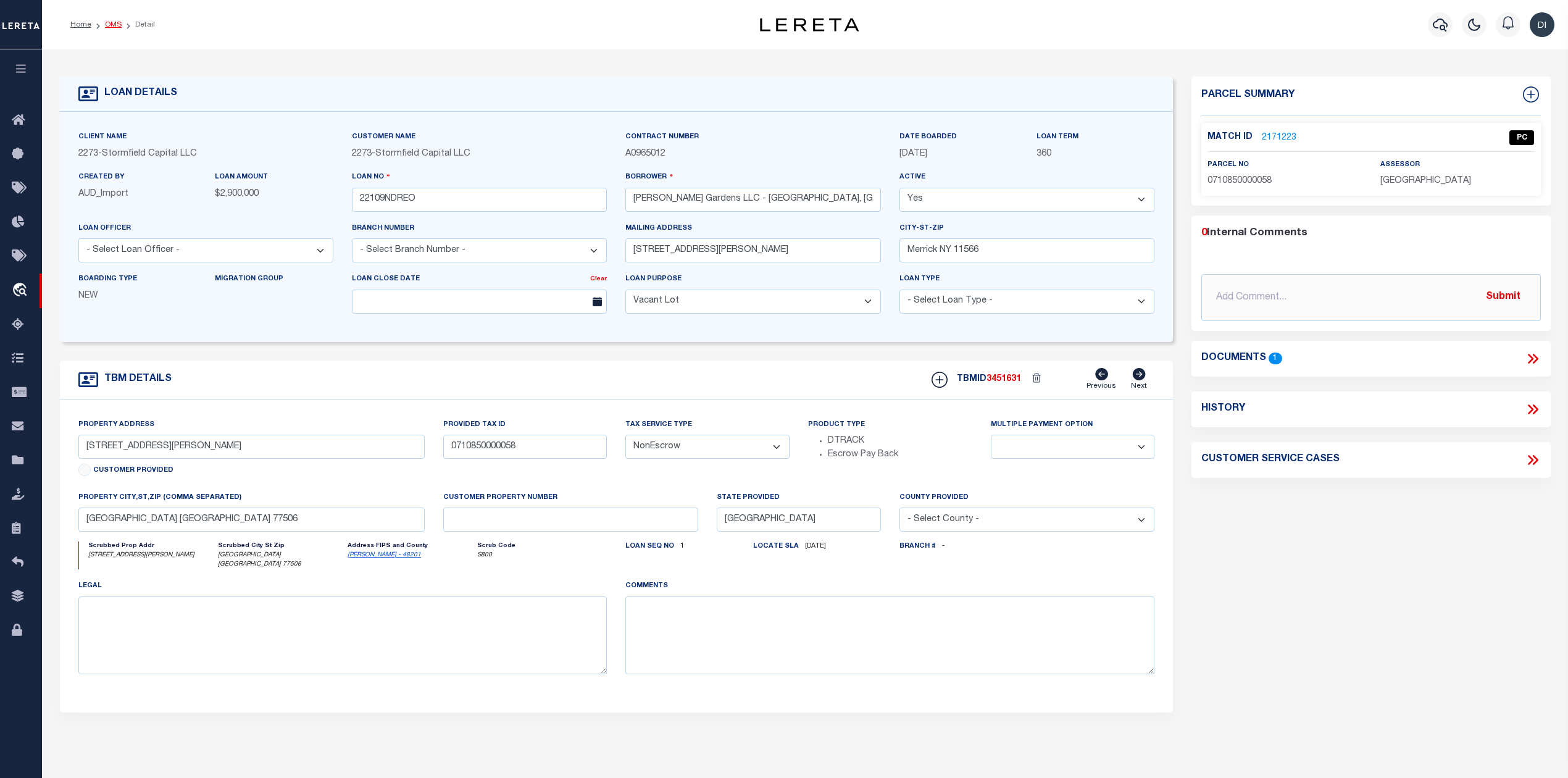
click at [115, 24] on link "OMS" at bounding box center [113, 24] width 17 height 7
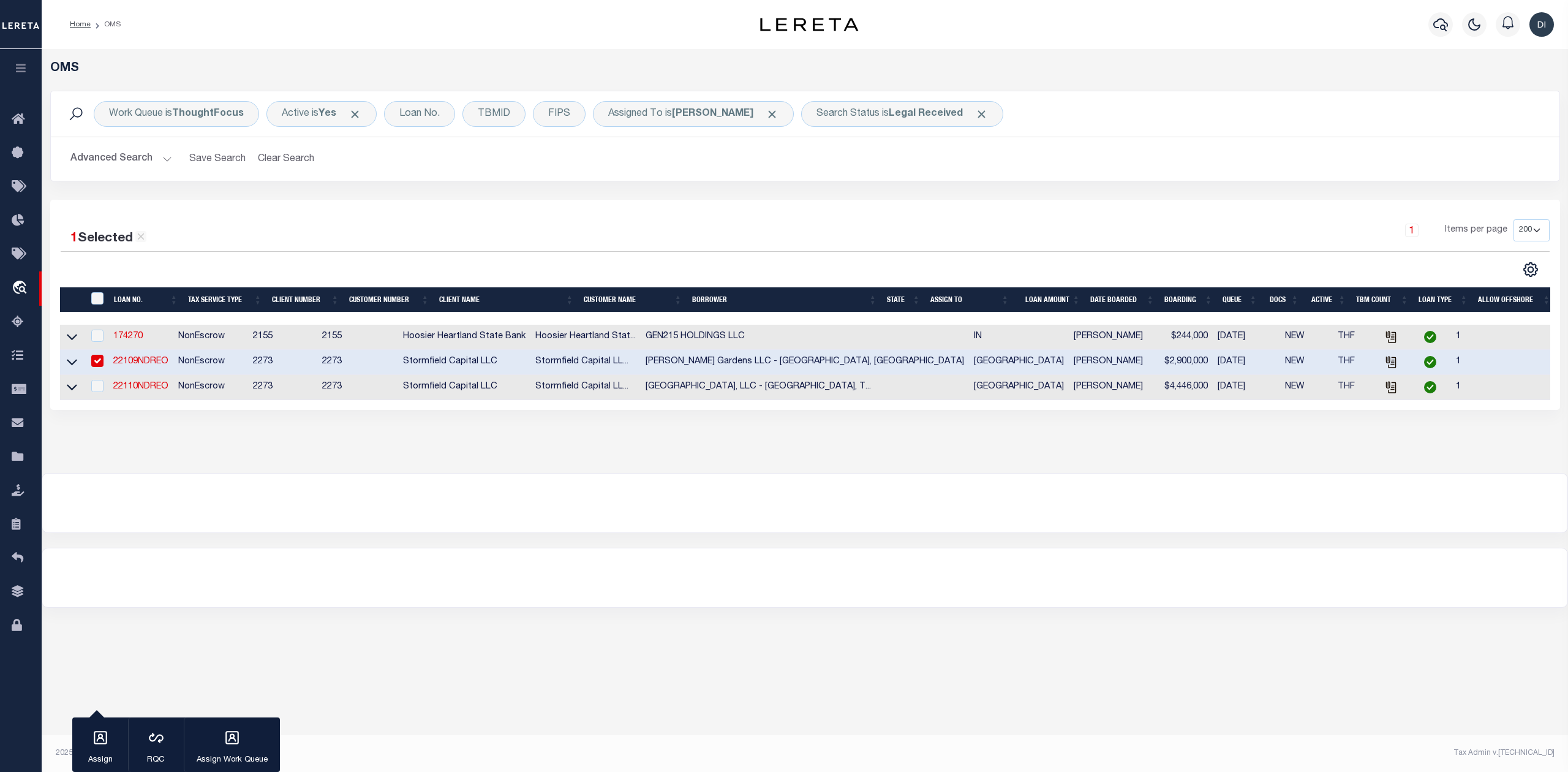
click at [395, 256] on div "1 Selected 3 Results 1 Items per page 10 25 50 100 200" at bounding box center [805, 248] width 1508 height 58
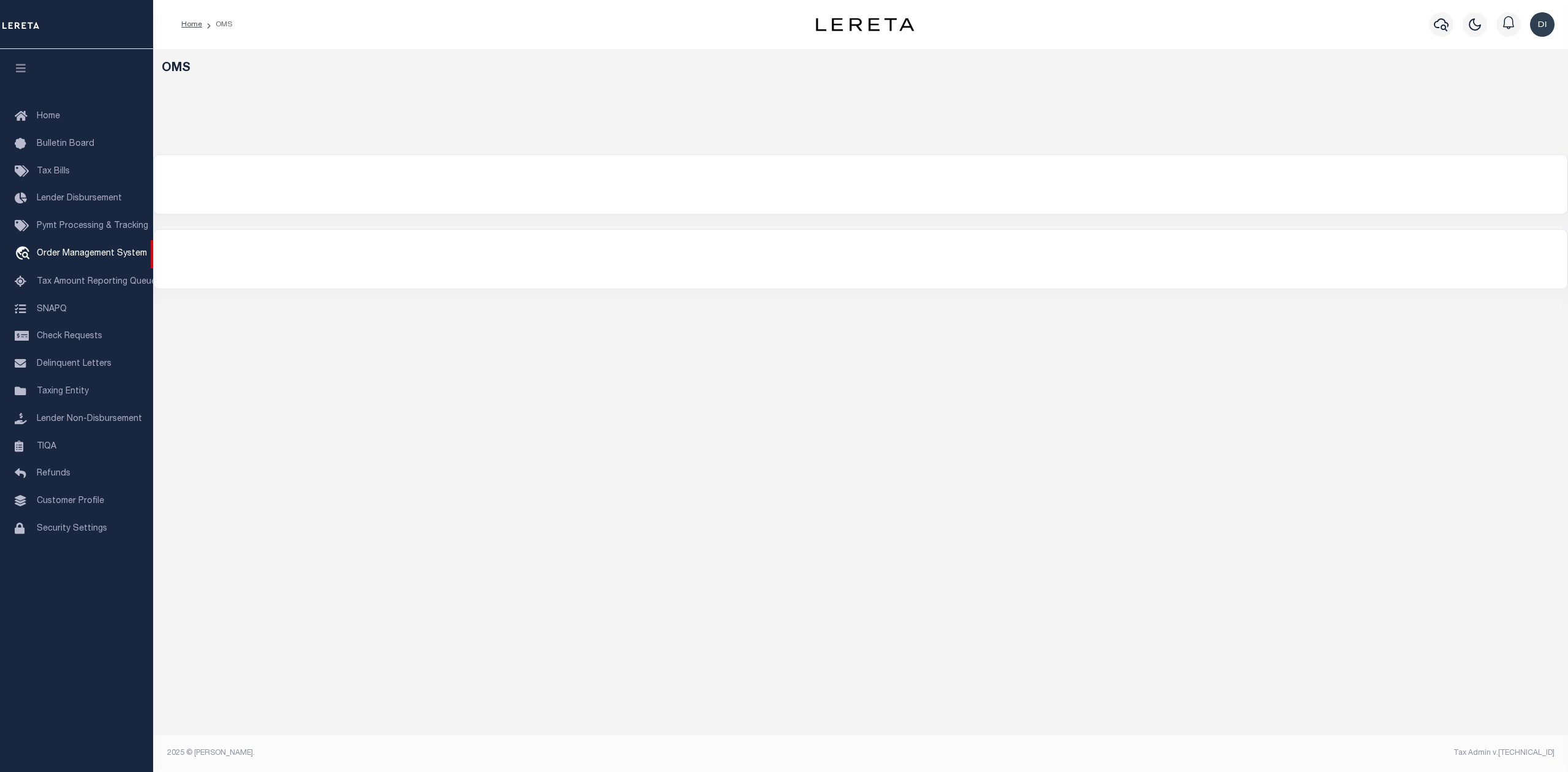
select select "200"
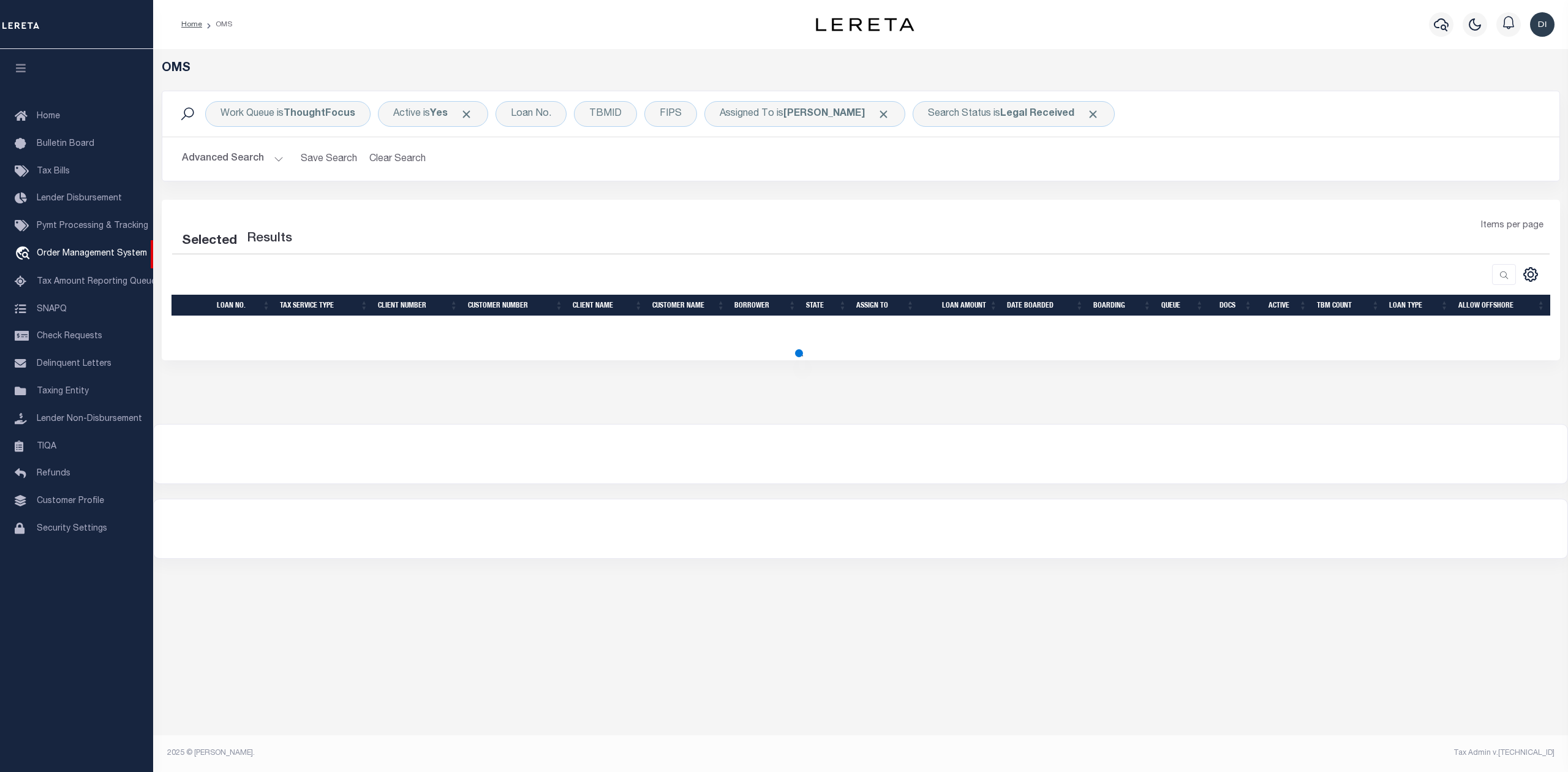
select select "200"
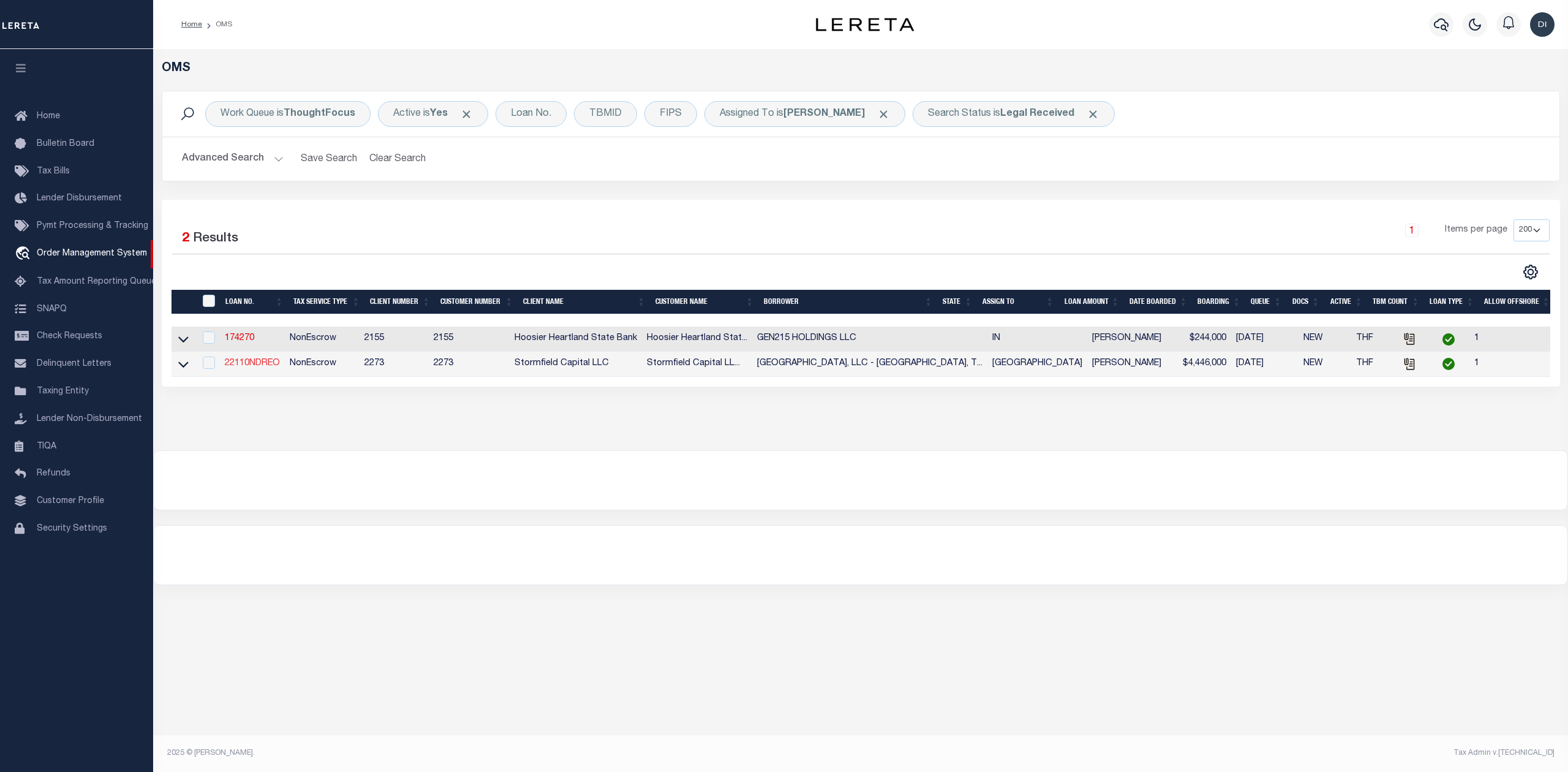
click at [262, 363] on link "22110NDREO" at bounding box center [252, 363] width 55 height 9
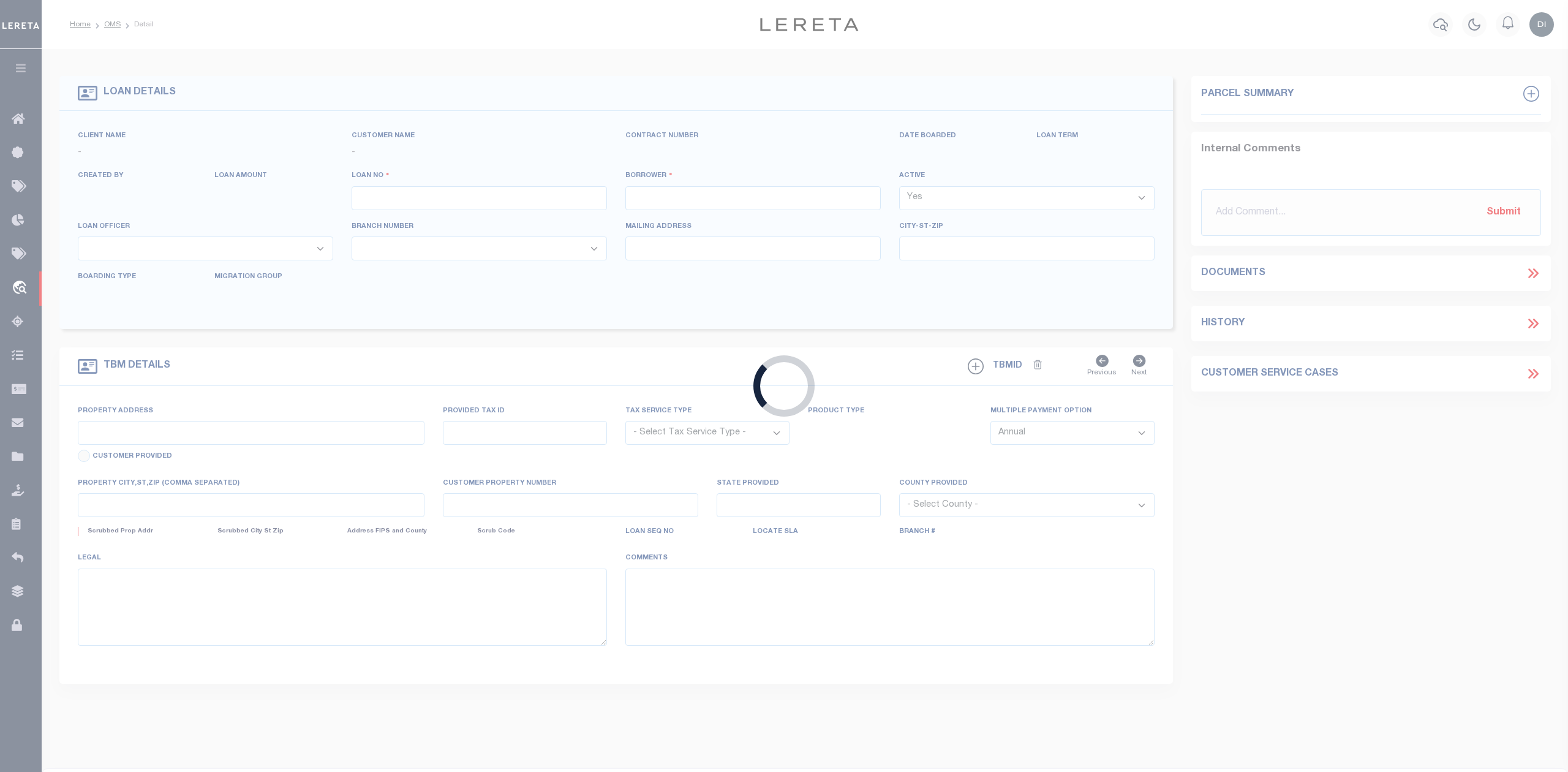
type input "22110NDREO"
type input "Sycamore Gardens, LLC - Pasadena, TX"
select select
type input "2771 Merrick Avenue"
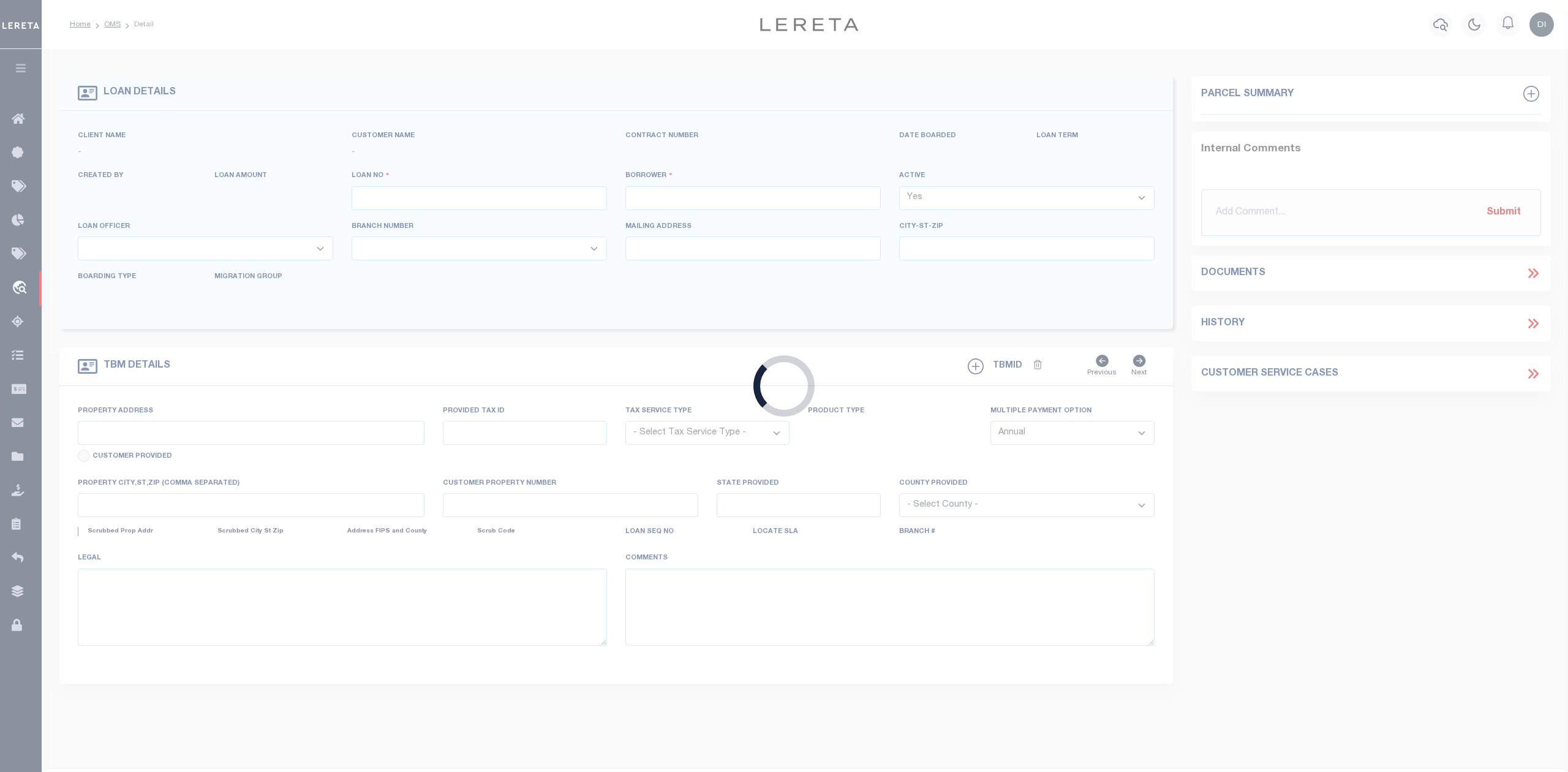
type input "Merrick NY 11566"
select select "400"
select select "NonEscrow"
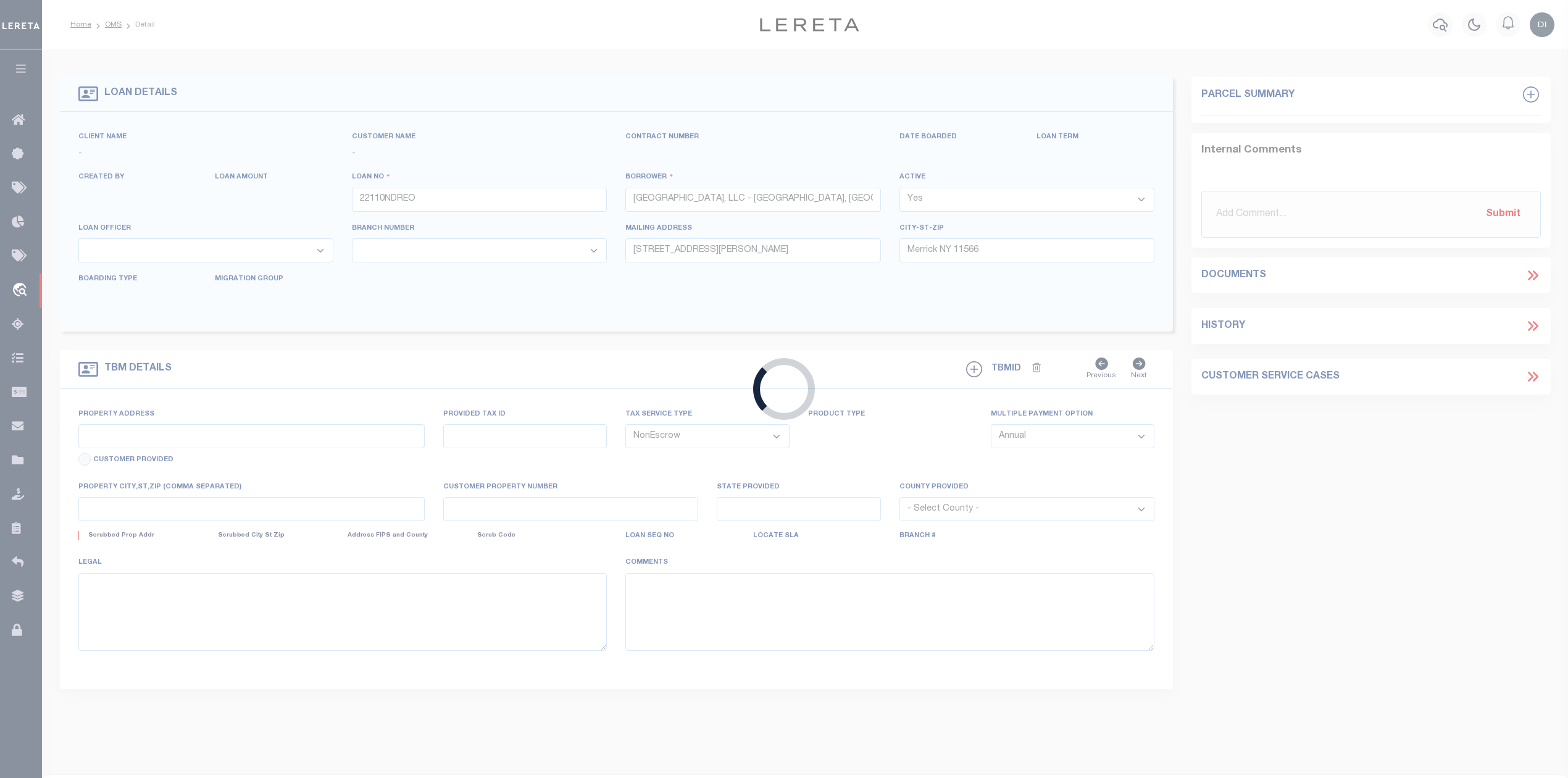
type input "4802 Sycamore Avenue"
type input "0612060200032"
select select
type input "Pasadena TX 77503"
type input "[GEOGRAPHIC_DATA]"
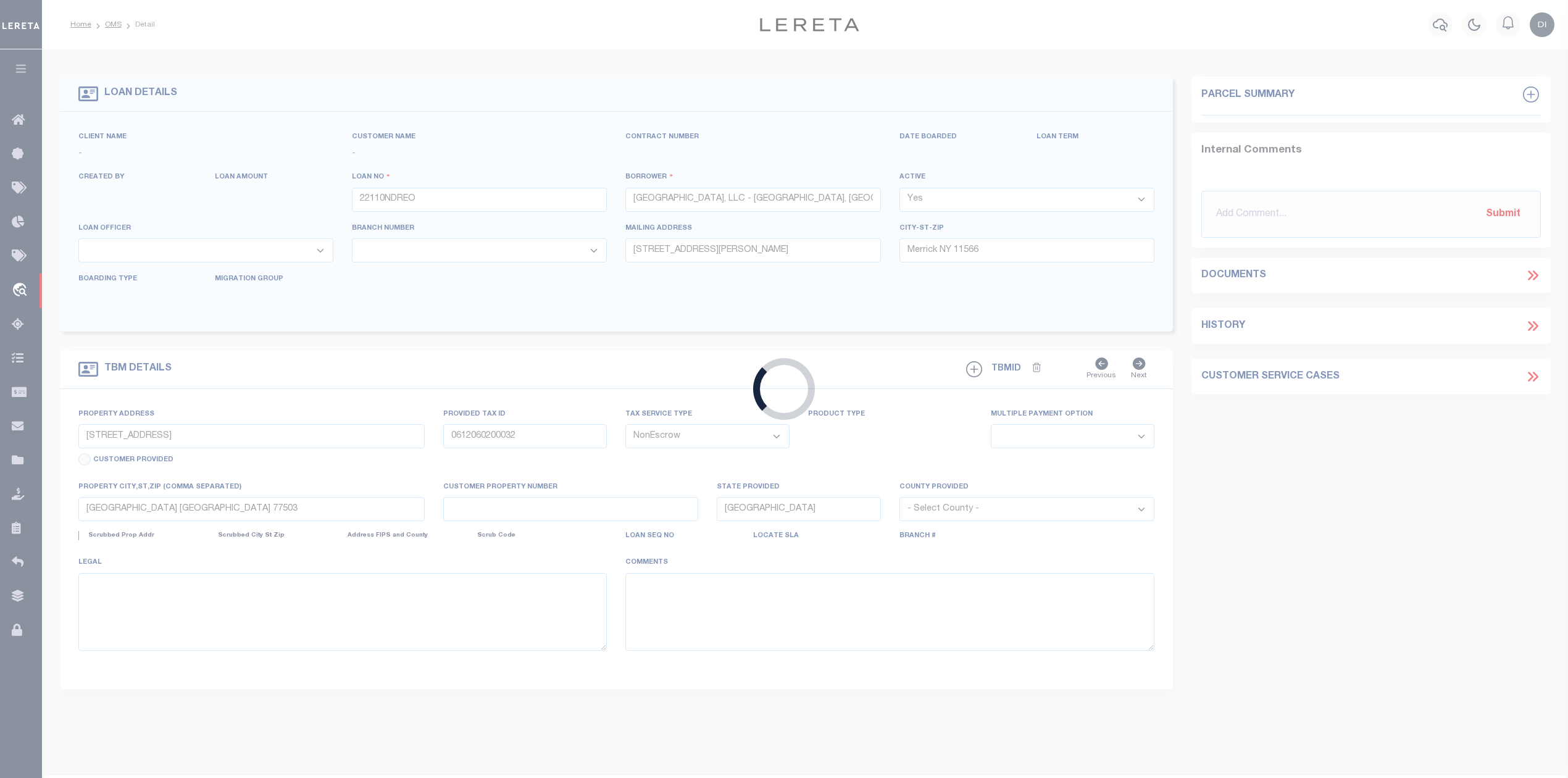
select select
select select "84866"
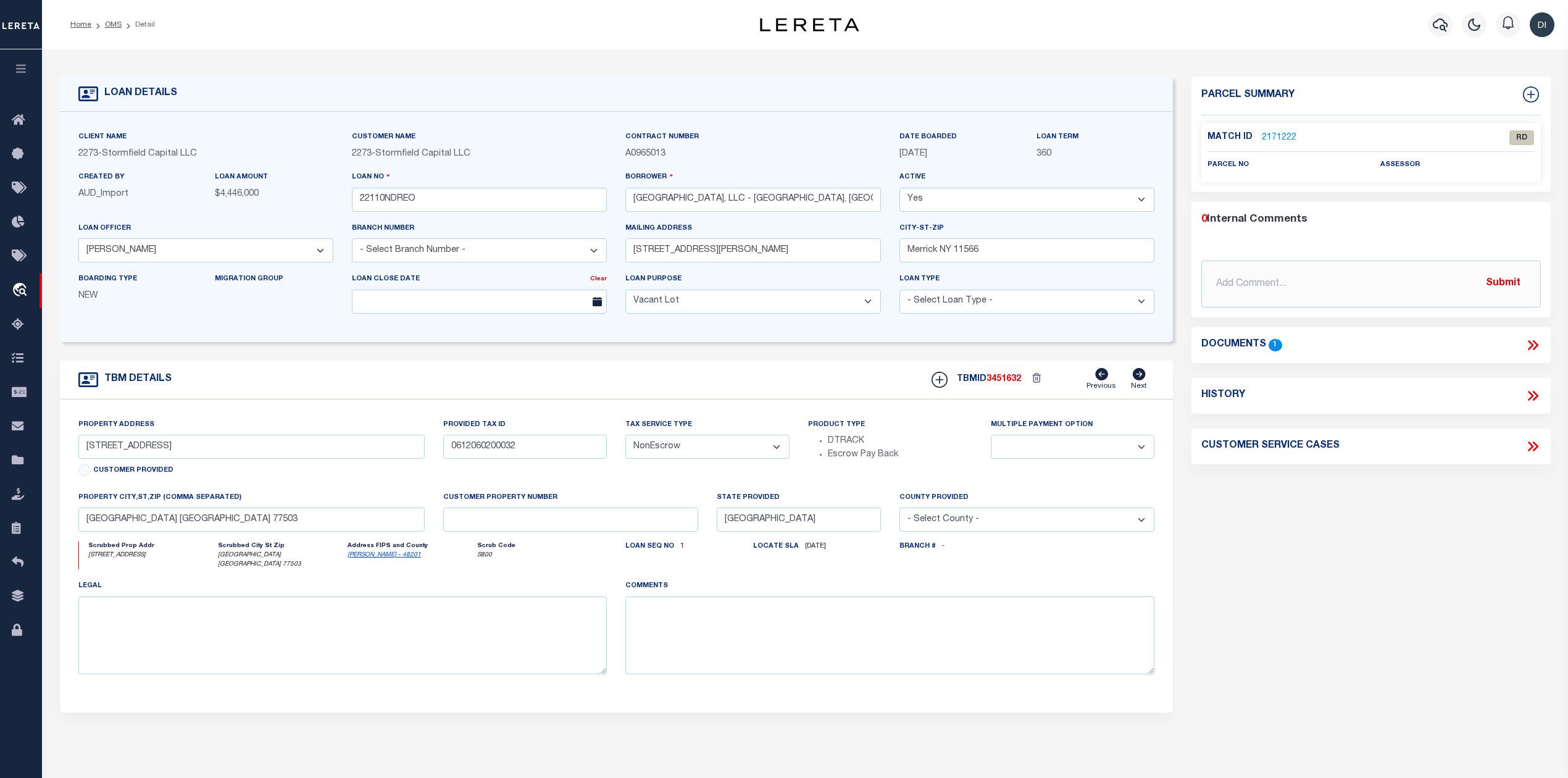
click at [1531, 346] on icon at bounding box center [1533, 345] width 16 height 16
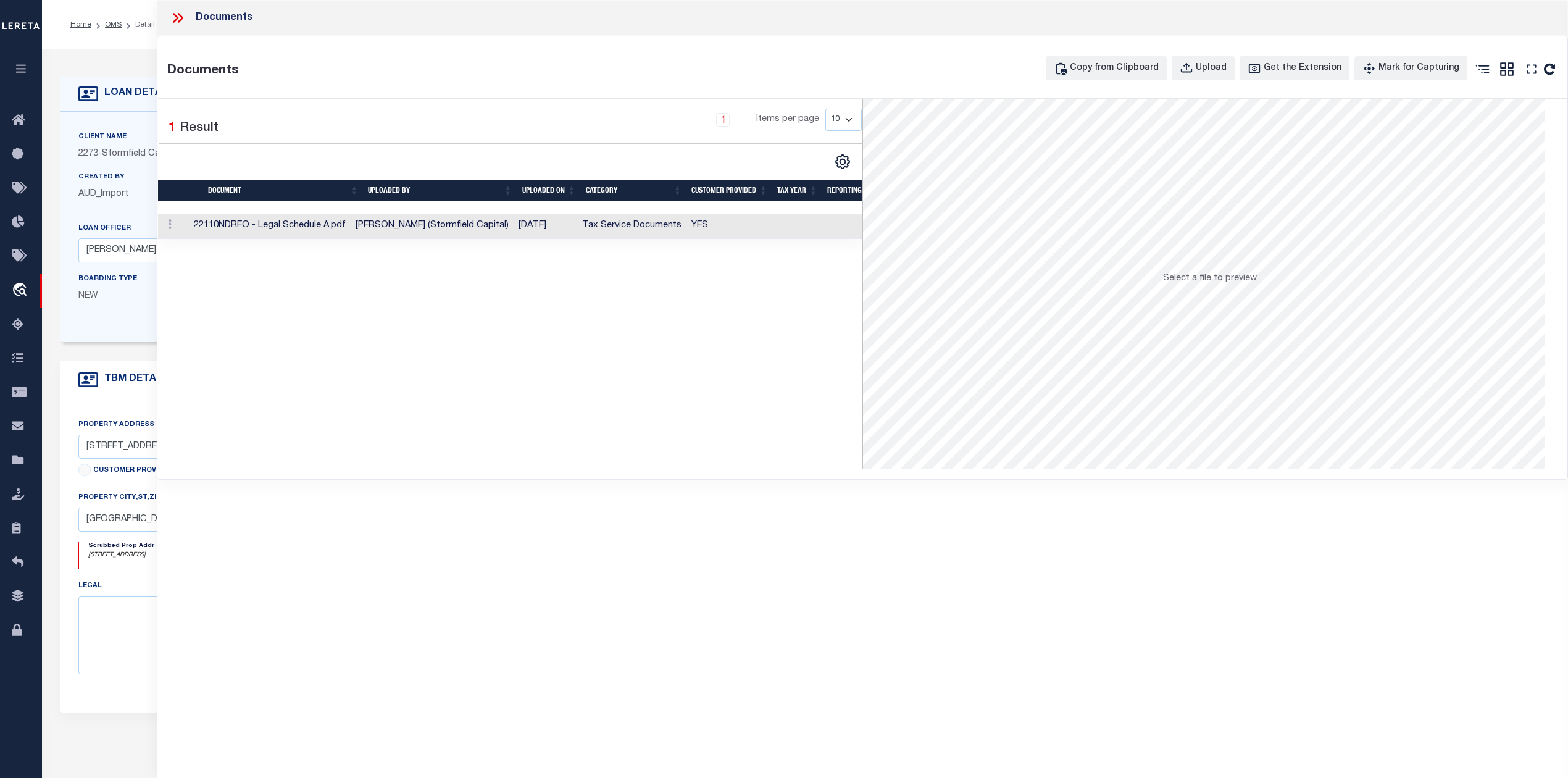
click at [304, 220] on td "22110NDREO - Legal Schedule A.pdf" at bounding box center [270, 226] width 161 height 25
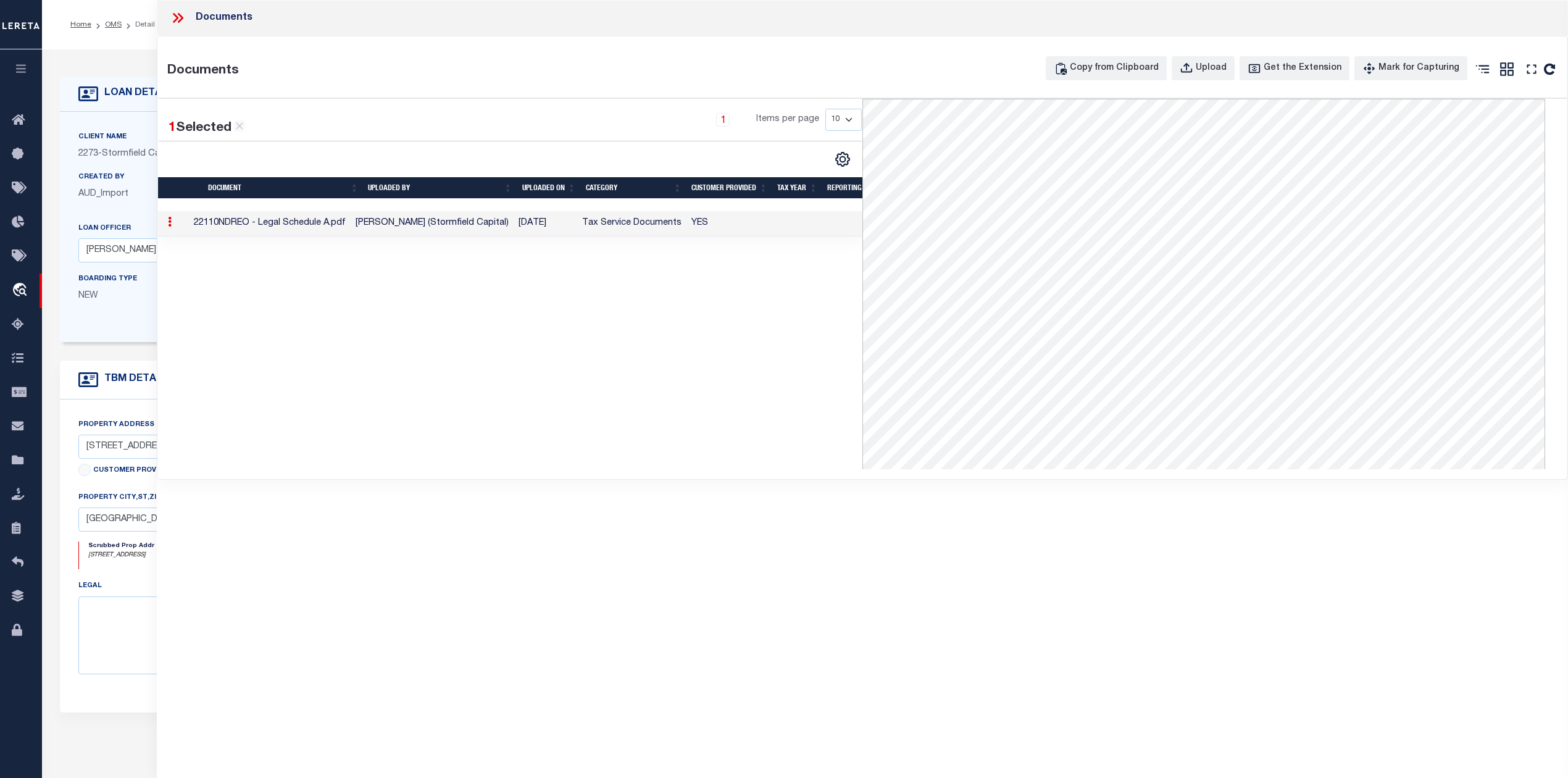
click at [178, 16] on icon at bounding box center [178, 18] width 16 height 16
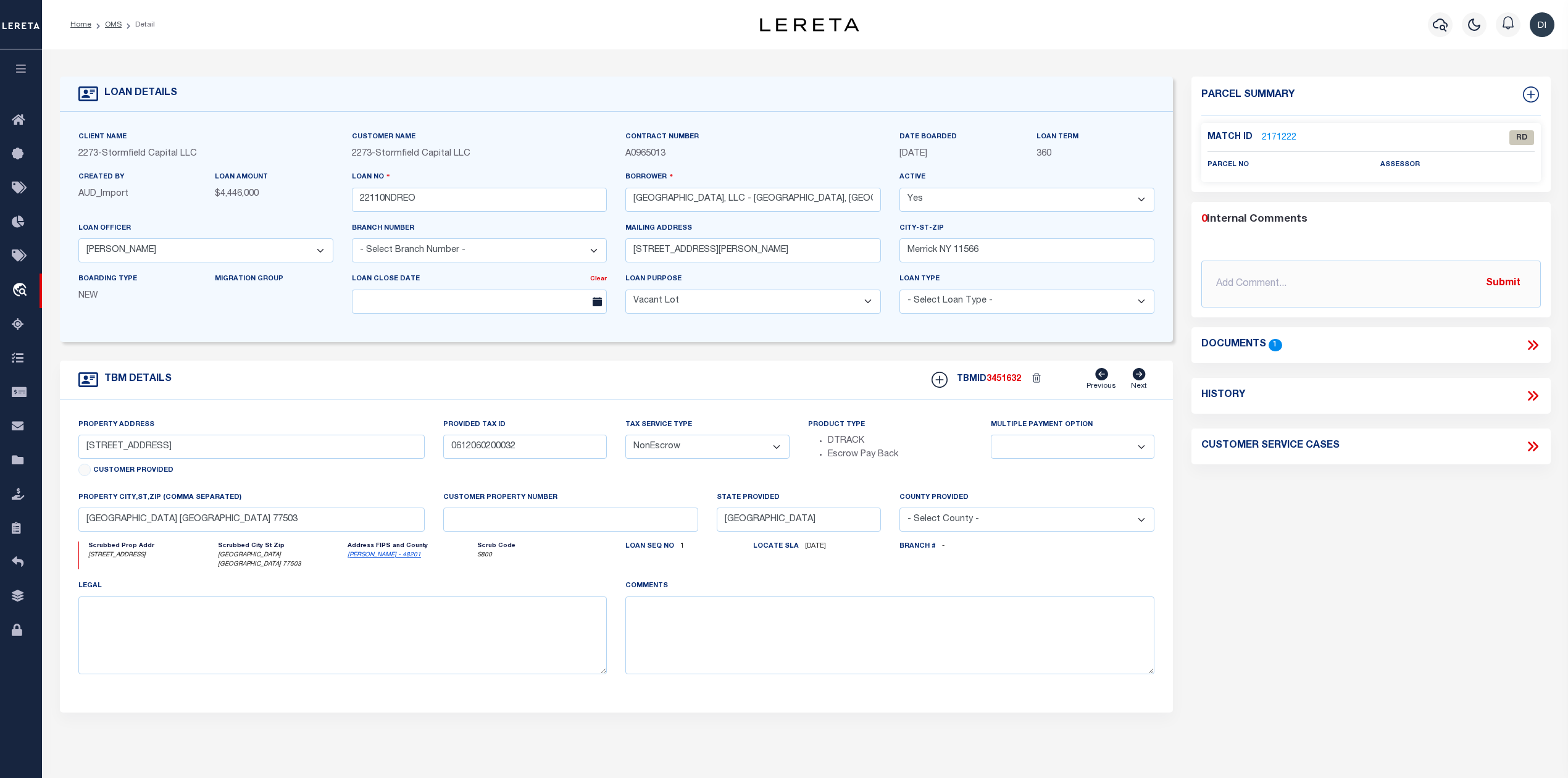
click at [1282, 132] on link "2171222" at bounding box center [1279, 138] width 34 height 13
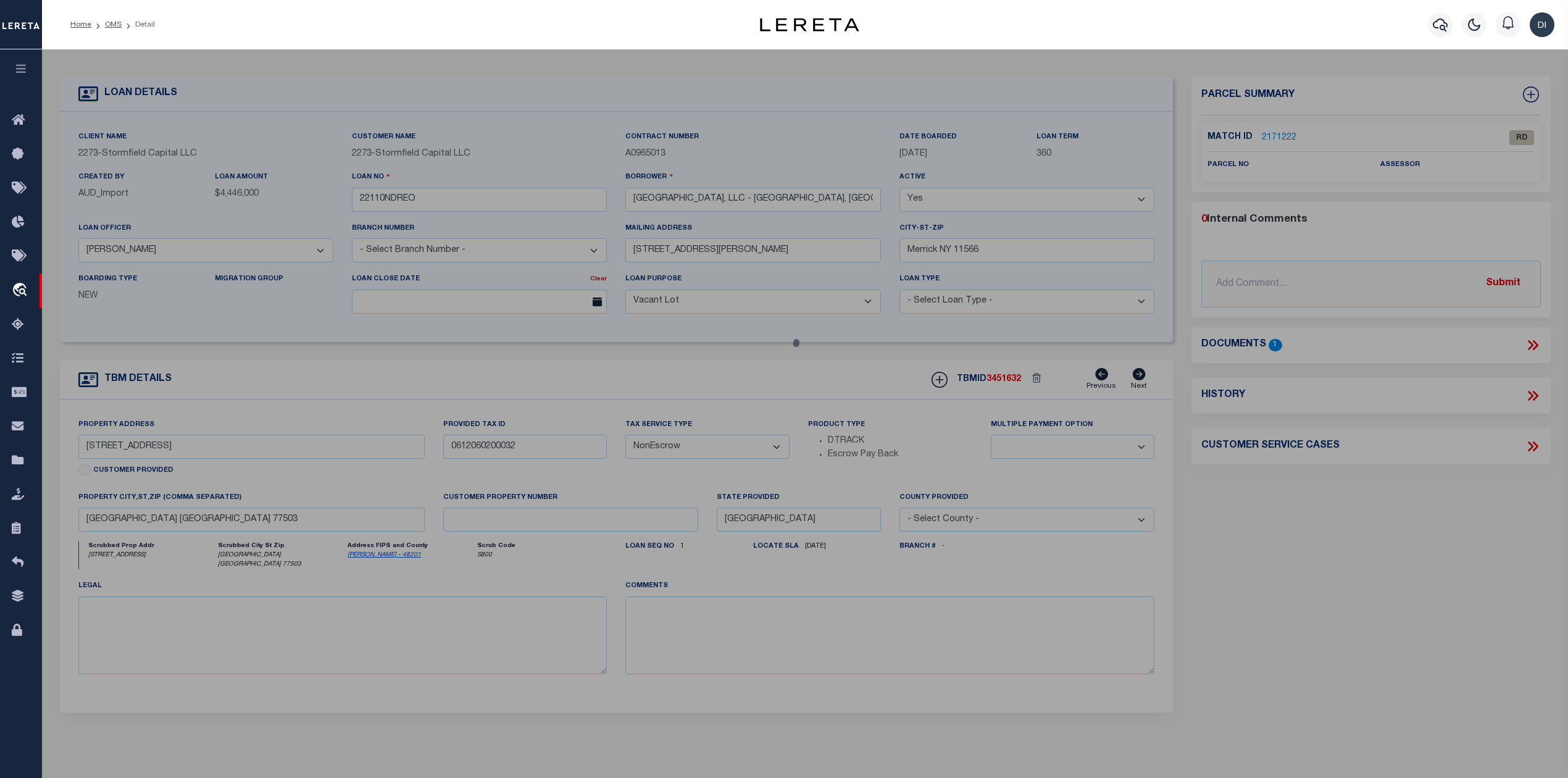
checkbox input "false"
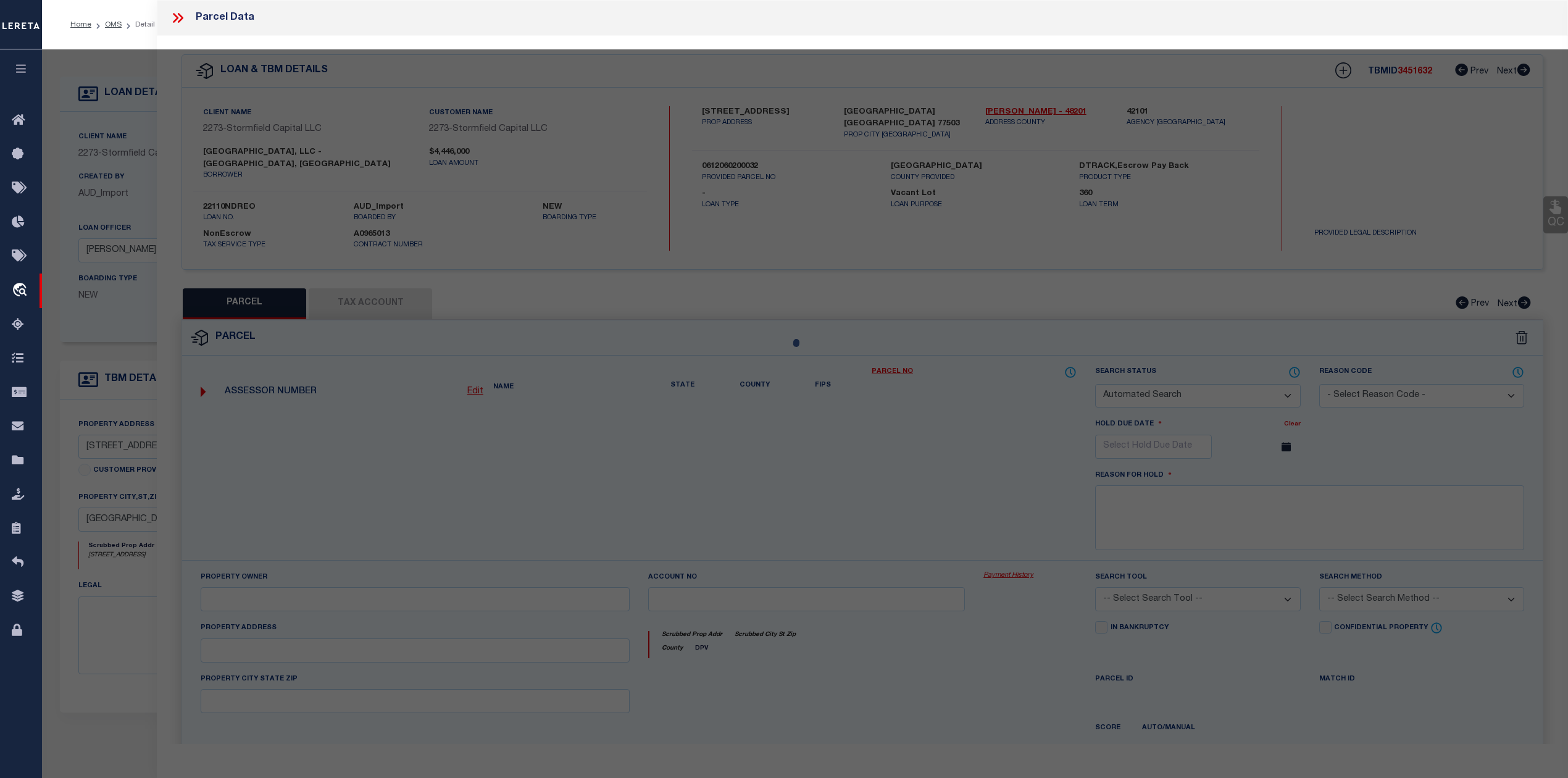
select select "RD"
checkbox input "false"
type textarea "Document uploaded that satisfies a legal requirement, changing from ND to RD"
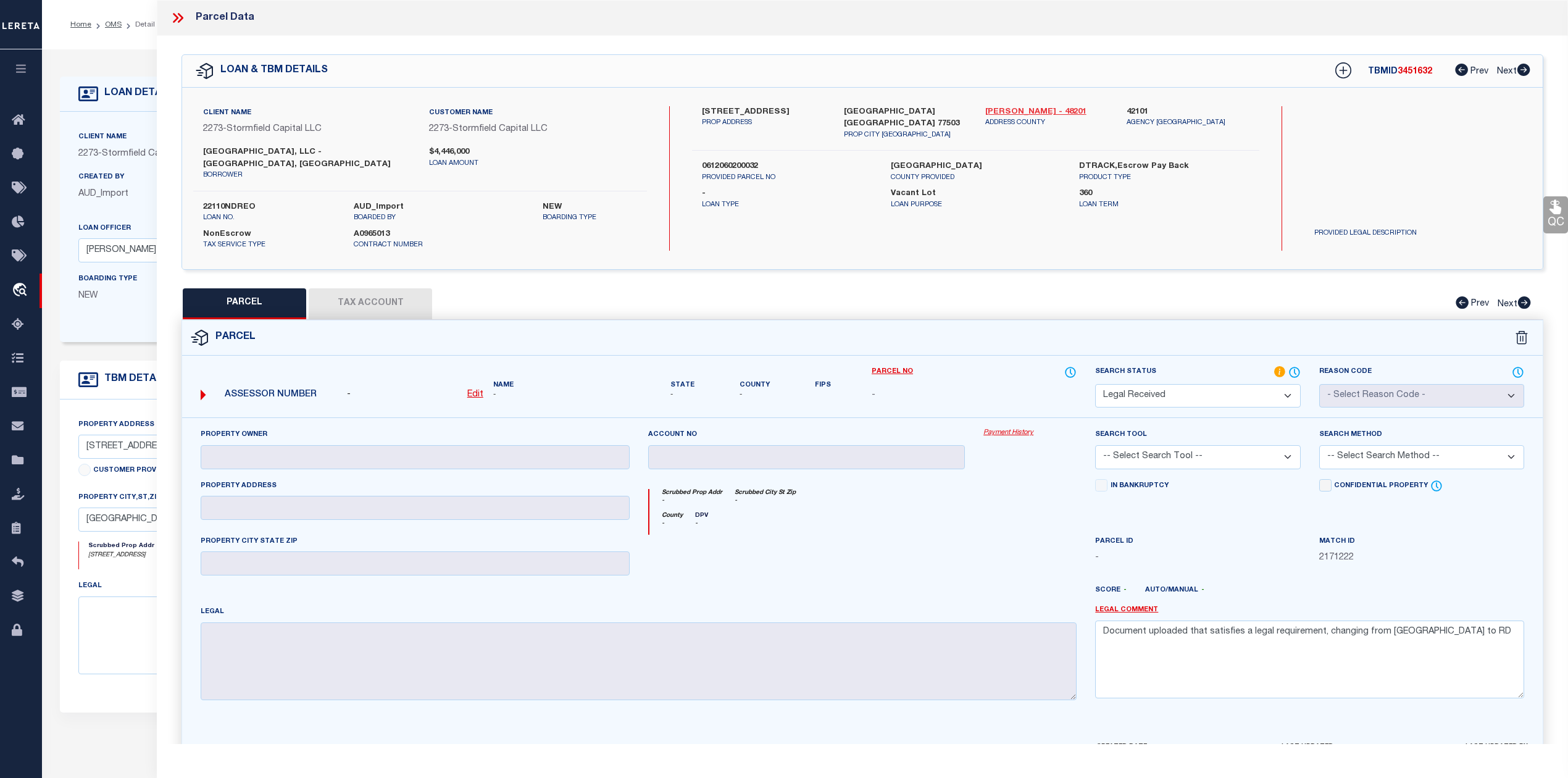
click at [1008, 109] on link "Harris - 48201" at bounding box center [1046, 112] width 123 height 12
drag, startPoint x: 694, startPoint y: 105, endPoint x: 764, endPoint y: 112, distance: 70.3
click at [764, 112] on div "4802 Sycamore Avenue PROP ADDRESS" at bounding box center [763, 123] width 141 height 34
copy label "4802 Sycamore"
click at [858, 223] on div "4802 Sycamore Avenue PROP ADDRESS Pasadena TX 77503 PROP CITY ST ZIP Harris - 4…" at bounding box center [975, 178] width 567 height 145
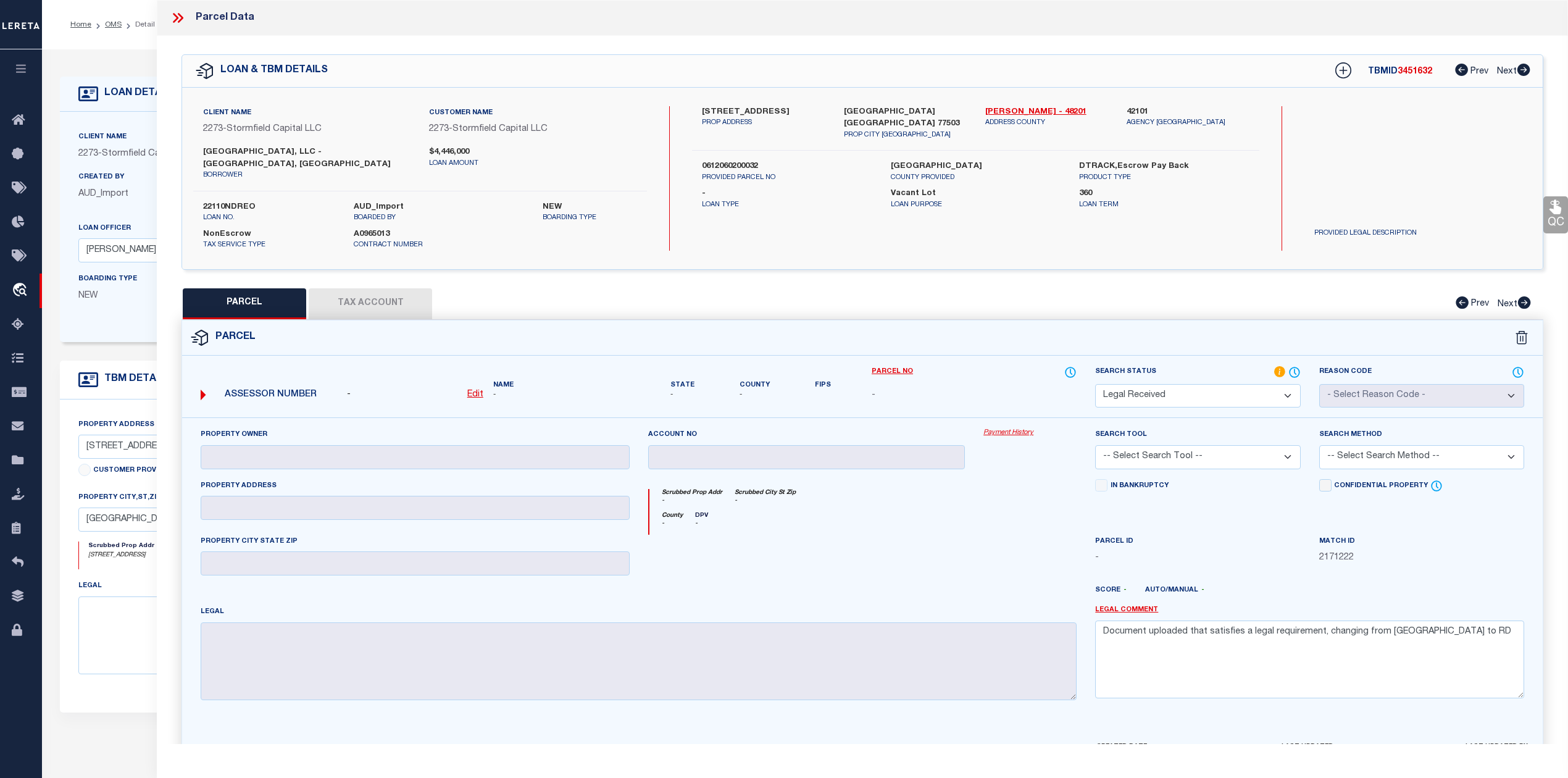
drag, startPoint x: 692, startPoint y: 104, endPoint x: 776, endPoint y: 112, distance: 84.4
click at [776, 112] on div "4802 Sycamore Avenue PROP ADDRESS" at bounding box center [763, 123] width 141 height 34
copy label "4802 Sycamore Ave"
click at [717, 161] on label "0612060200032" at bounding box center [786, 167] width 170 height 12
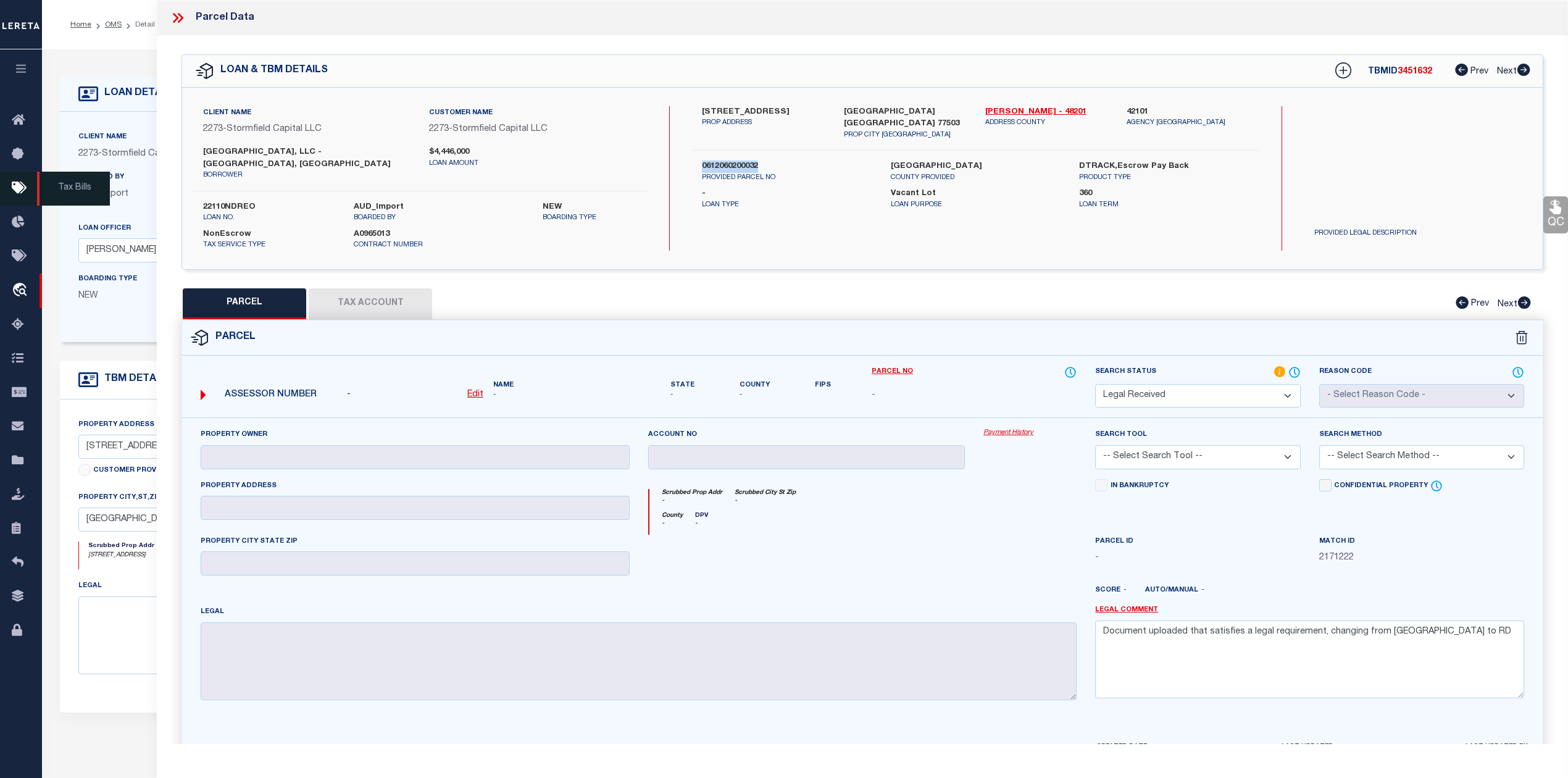
copy label "0612060200032"
click at [476, 390] on u "Edit" at bounding box center [476, 394] width 16 height 9
select select "RD"
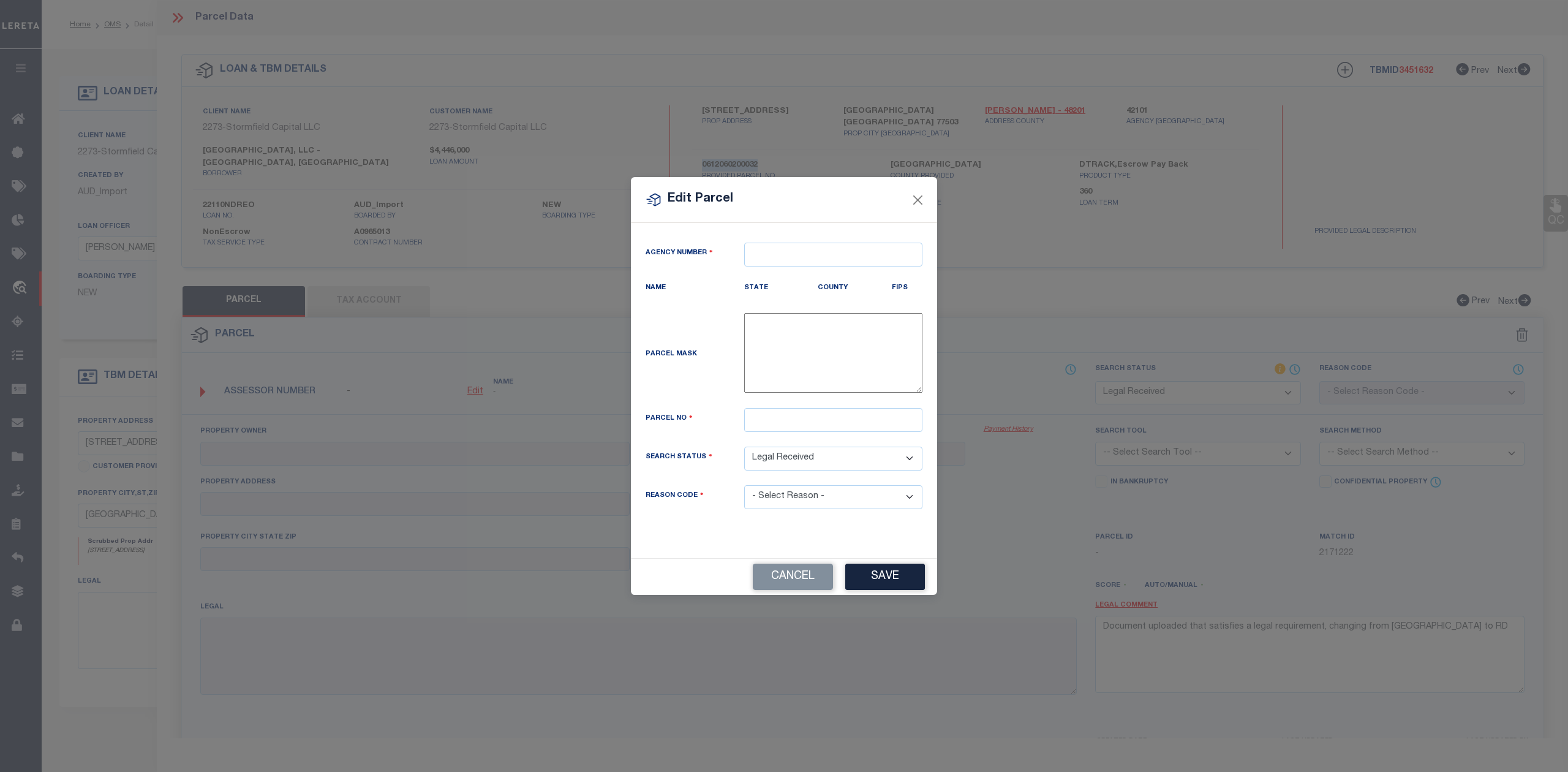
type textarea "-"
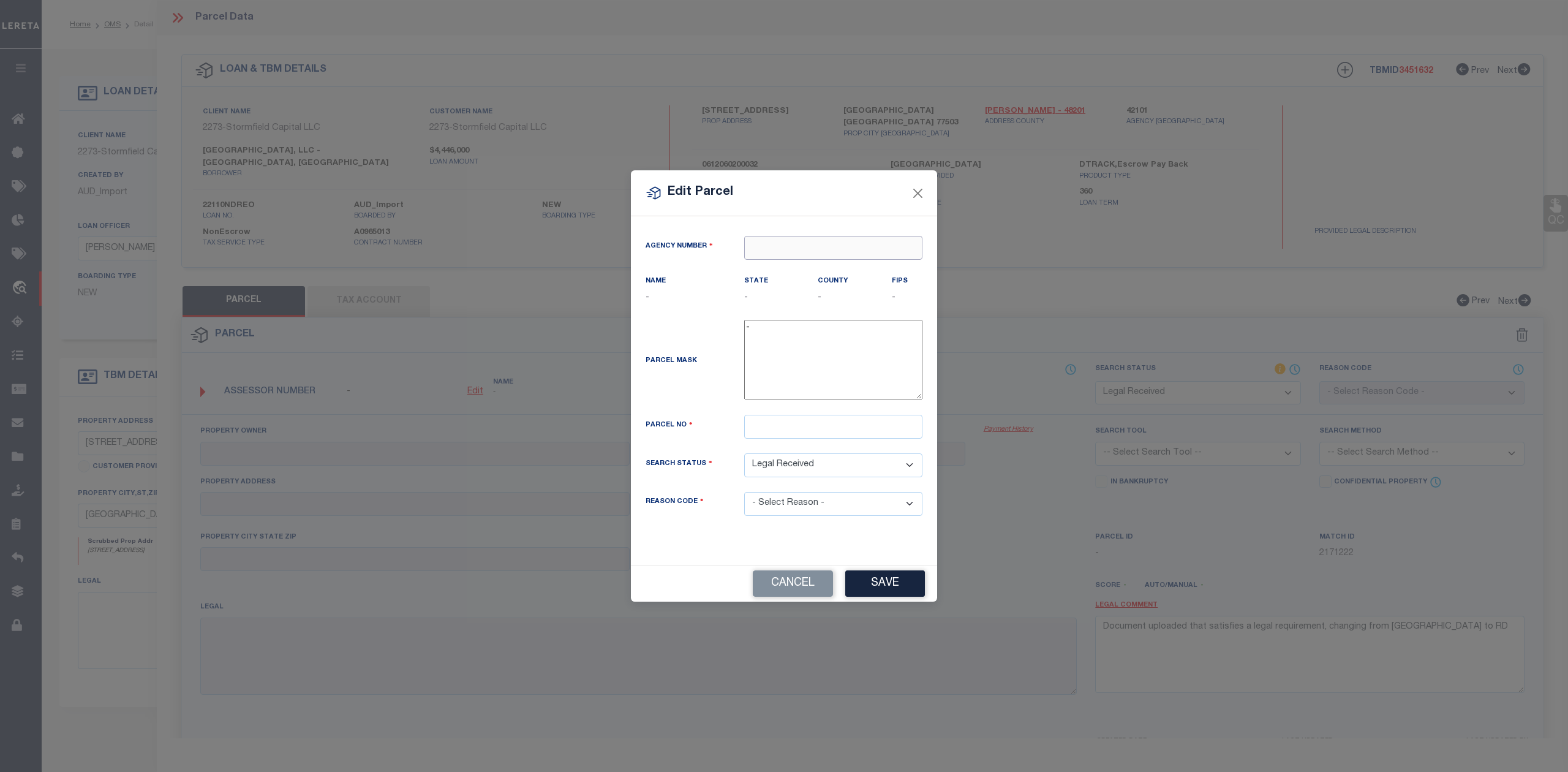
click at [792, 244] on input "text" at bounding box center [833, 248] width 178 height 24
click at [785, 274] on div "421010000 : HARRIS COUNTY" at bounding box center [833, 277] width 177 height 35
type input "421010000"
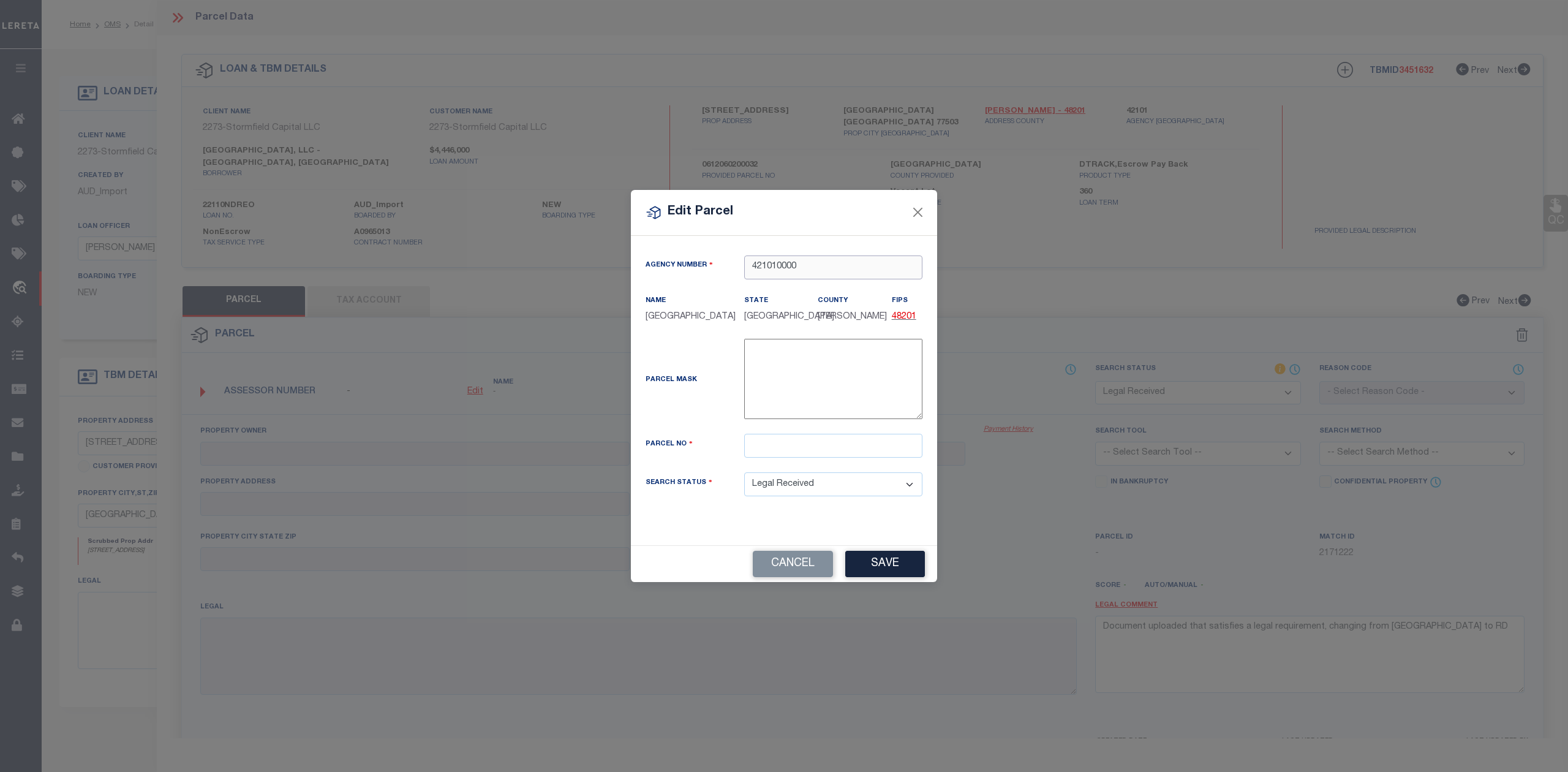
type input "421010000"
click at [761, 444] on input "text" at bounding box center [833, 446] width 178 height 24
paste input "0612060200032"
click at [749, 444] on input "0612060200032" at bounding box center [833, 446] width 178 height 24
type input "0612060200032"
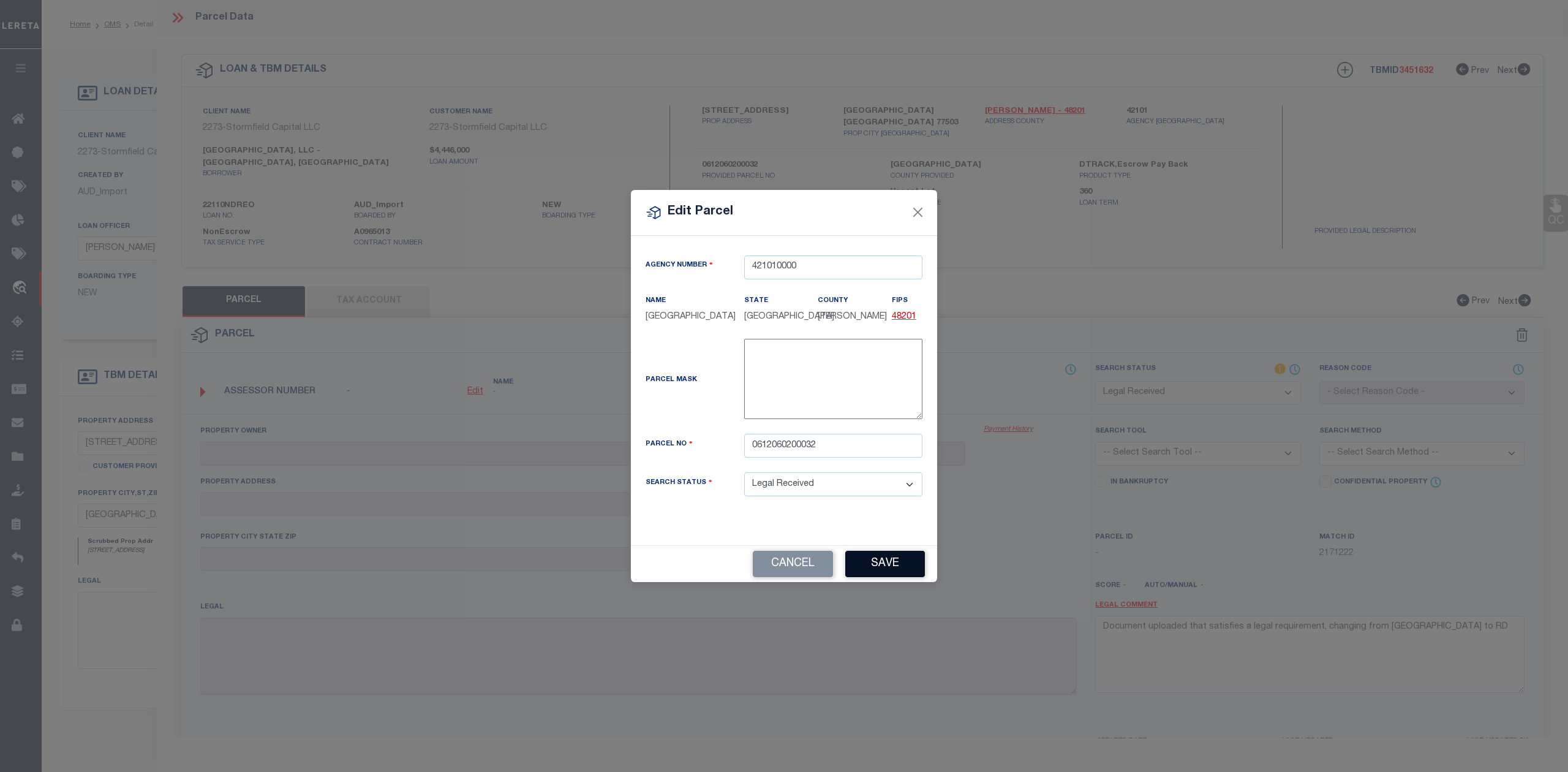
click at [884, 559] on button "Save" at bounding box center [885, 563] width 80 height 26
select select "RD"
checkbox input "false"
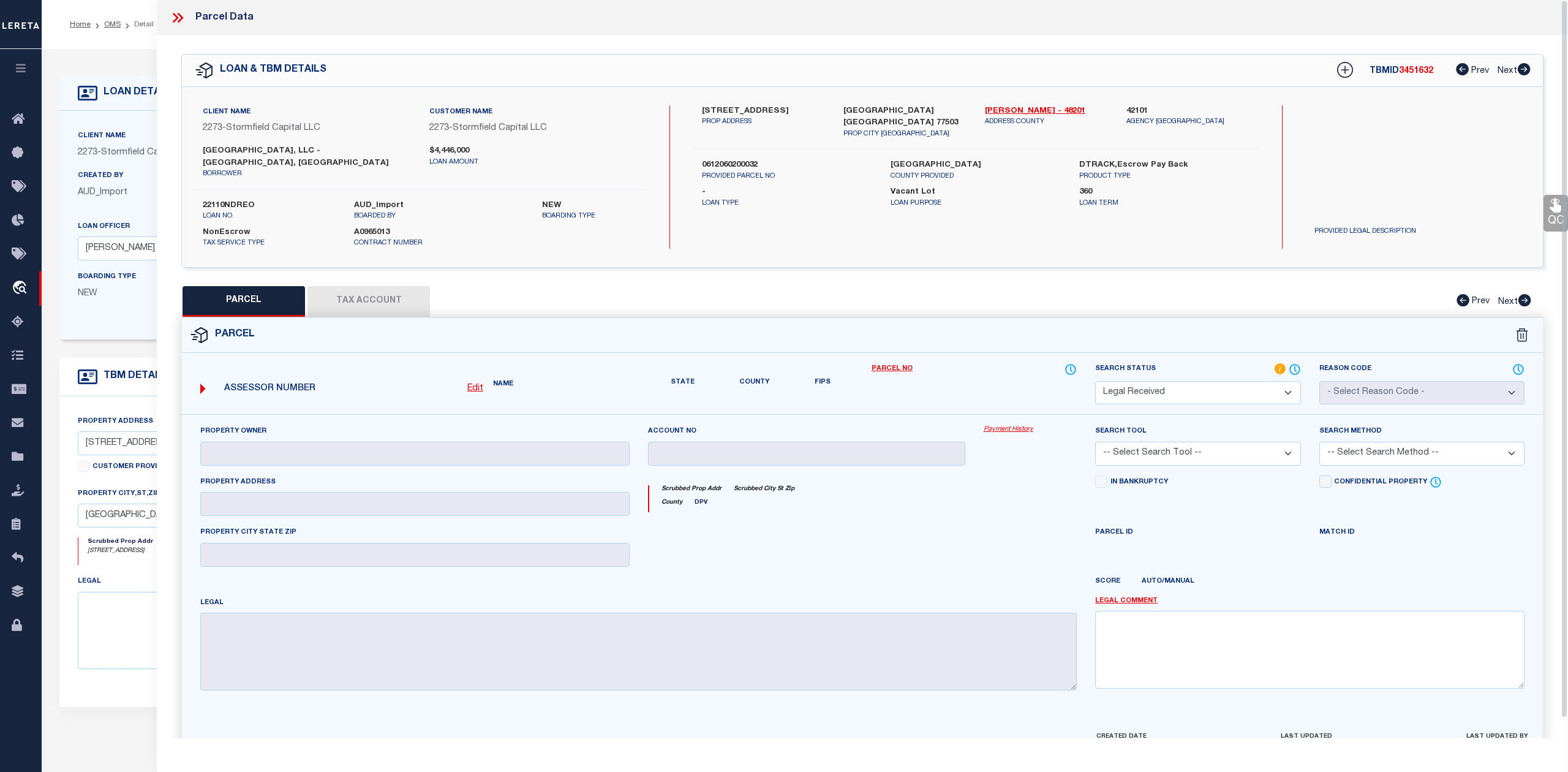
type input "SYCAMORE GARDENS LLC"
type input "4812 SYCAMORE AVE # 56"
checkbox input "false"
type input "PASADENA TX 77503"
type textarea "N 1/2 OF LTS 31 & 32 GOLDEN ACRES SEC 1"
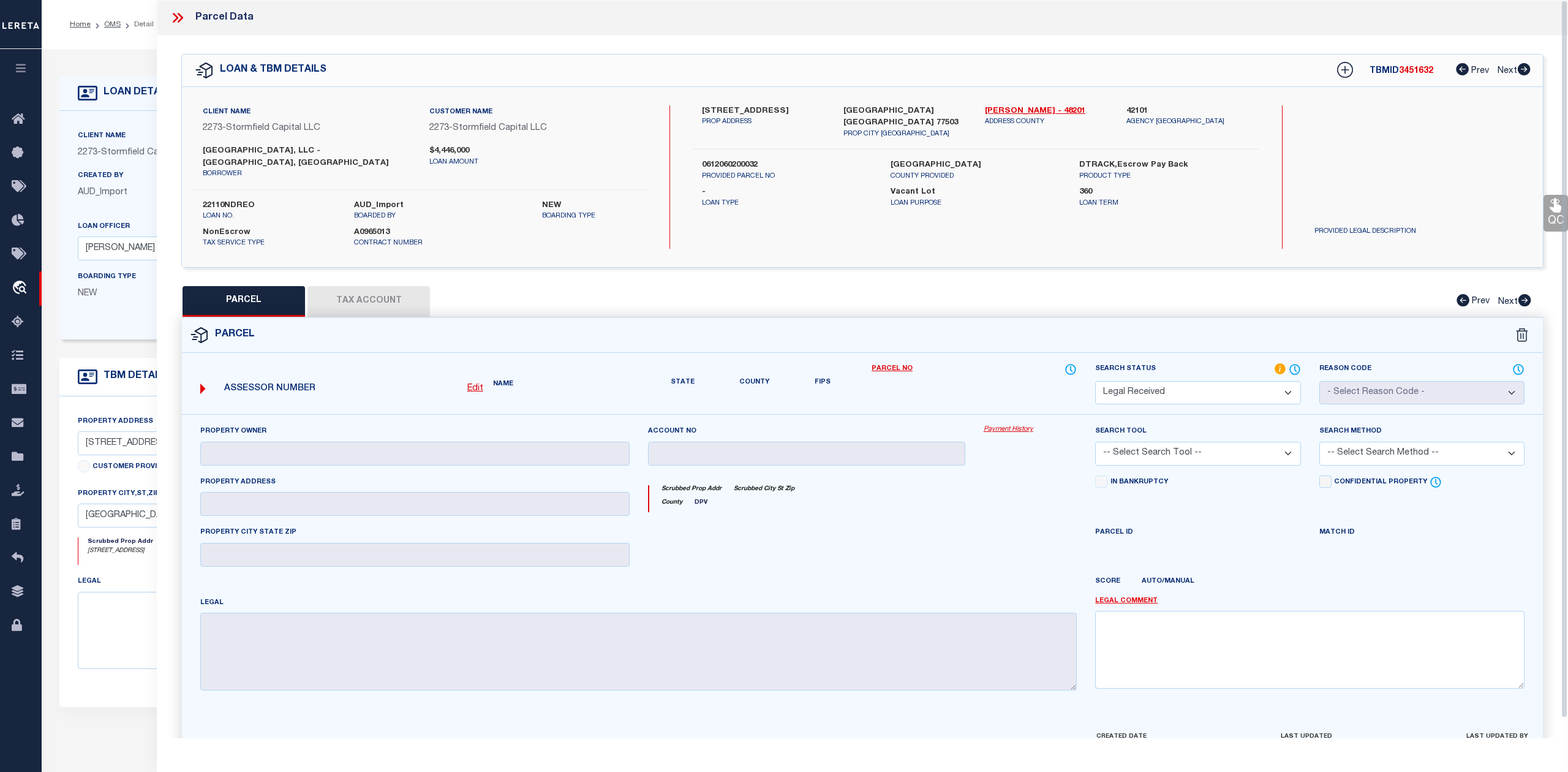
type textarea "Document uploaded that satisfies a legal requirement, changing from ND to RD"
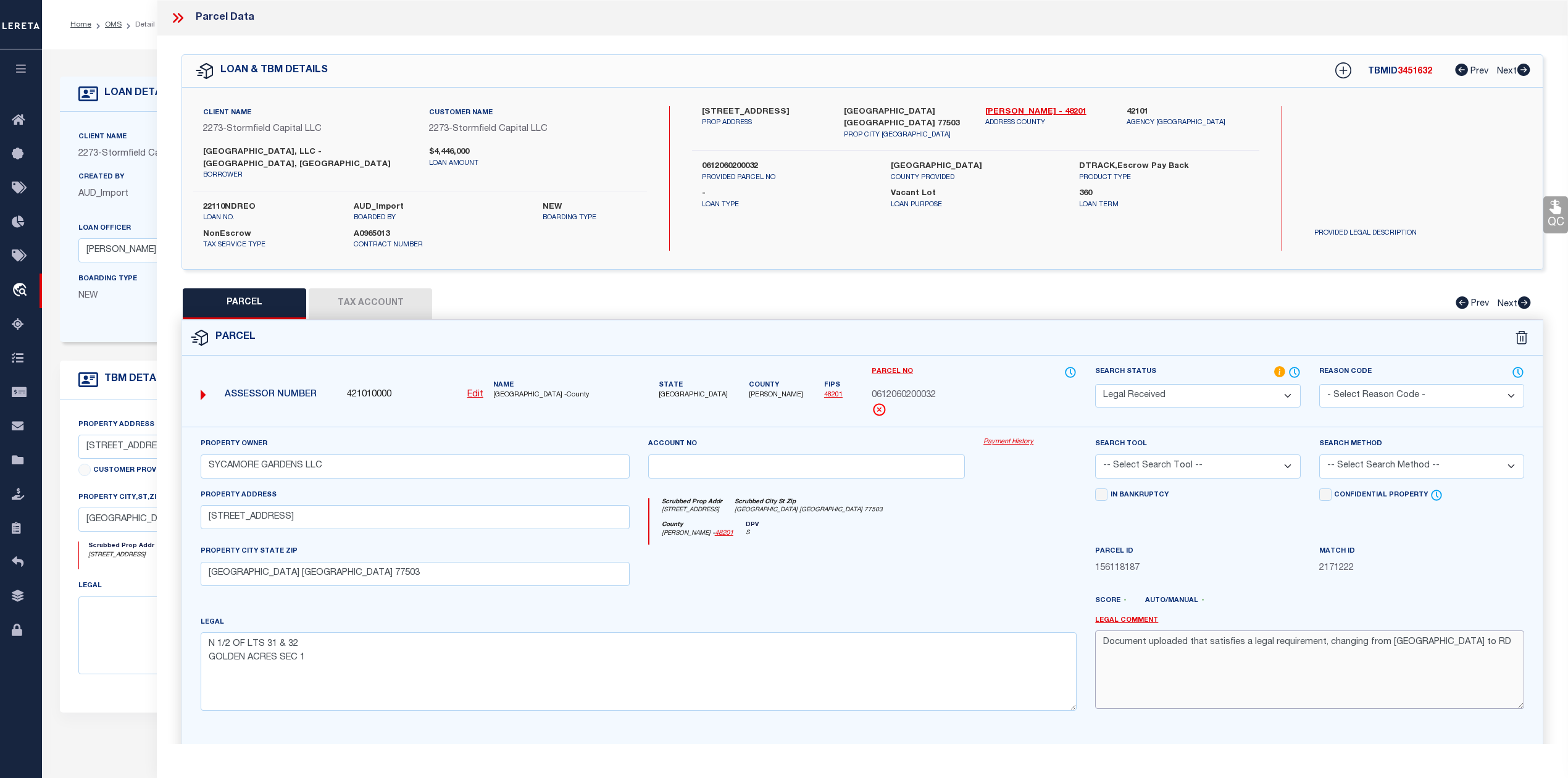
drag, startPoint x: 1442, startPoint y: 631, endPoint x: 1098, endPoint y: 633, distance: 344.0
click at [1098, 633] on textarea "Document uploaded that satisfies a legal requirement, changing from ND to RD" at bounding box center [1309, 669] width 429 height 78
click at [805, 533] on div "County Harris - 48201 DPV S" at bounding box center [863, 533] width 428 height 24
click at [1226, 460] on select "-- Select Search Tool -- 3rd Party Website Agency File Agency Website ATLS CNV-…" at bounding box center [1197, 466] width 205 height 24
select select "AGW"
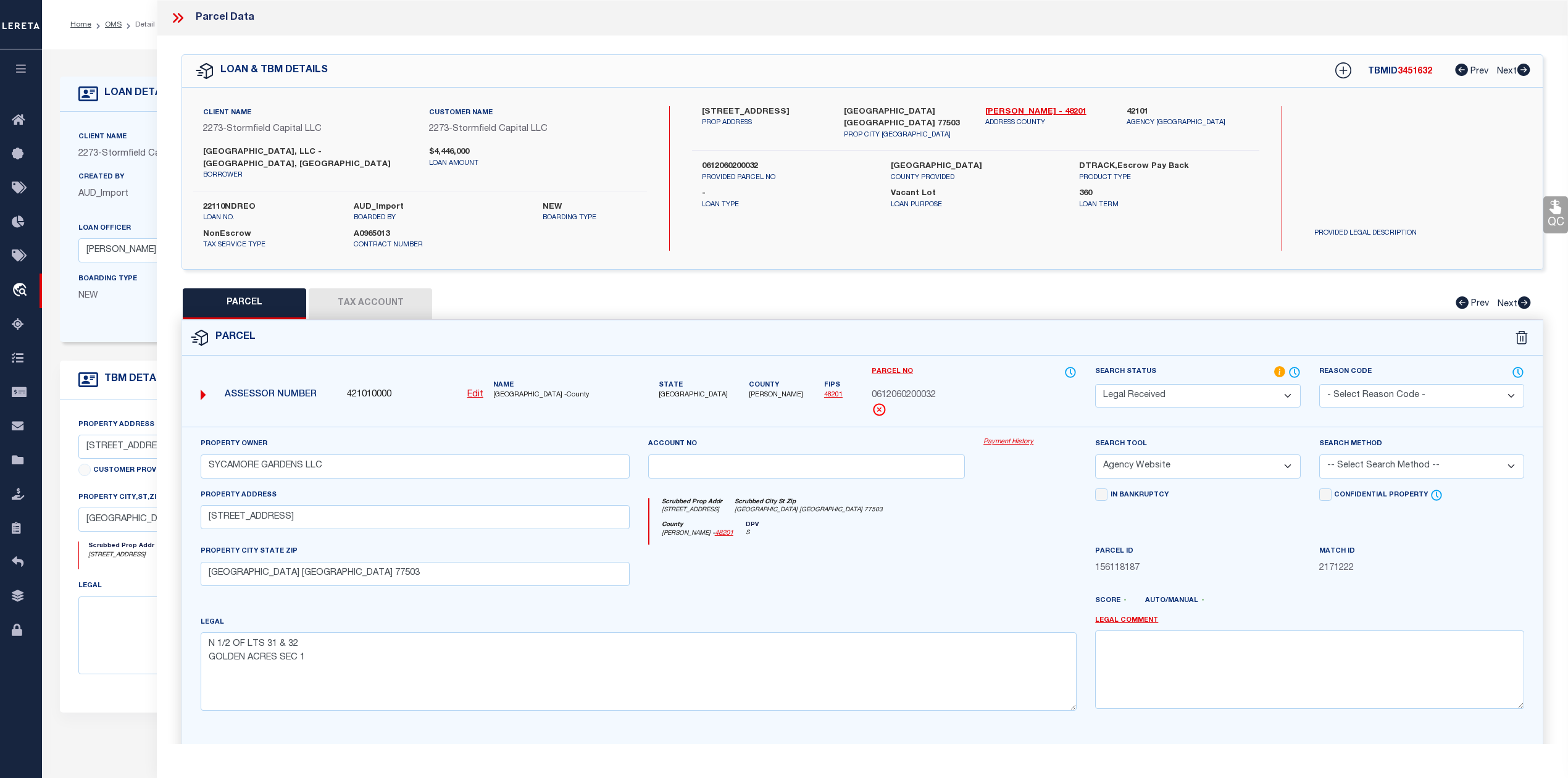
click at [1095, 454] on select "-- Select Search Tool -- 3rd Party Website Agency File Agency Website ATLS CNV-…" at bounding box center [1197, 466] width 205 height 24
click at [1388, 458] on select "-- Select Search Method -- Property Address Legal Liability Info Provided" at bounding box center [1421, 466] width 205 height 24
select select "LEG"
click at [1319, 454] on select "-- Select Search Method -- Property Address Legal Liability Info Provided" at bounding box center [1421, 466] width 205 height 24
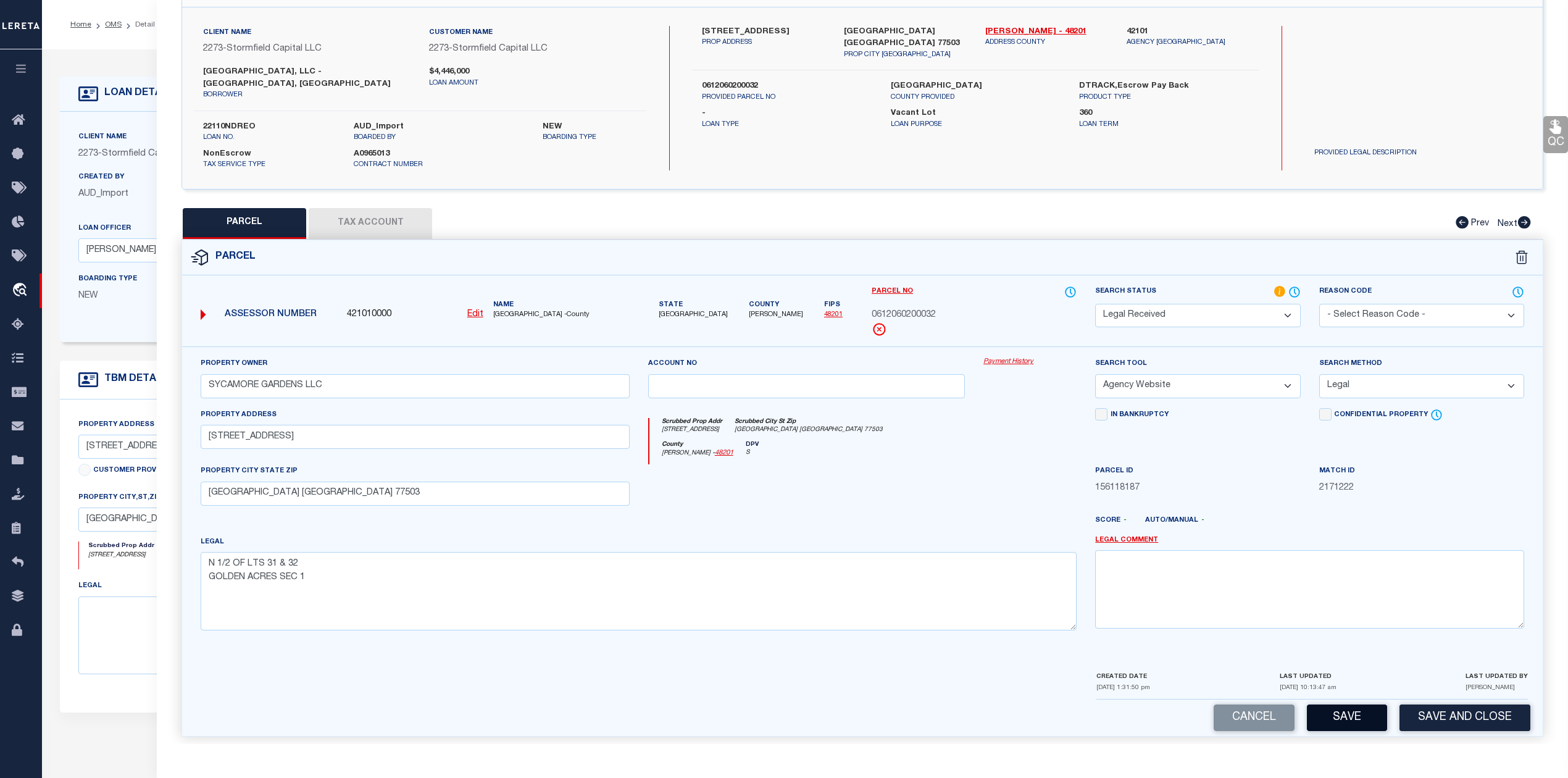
click at [1342, 705] on button "Save" at bounding box center [1346, 718] width 80 height 26
select select "AS"
select select
checkbox input "false"
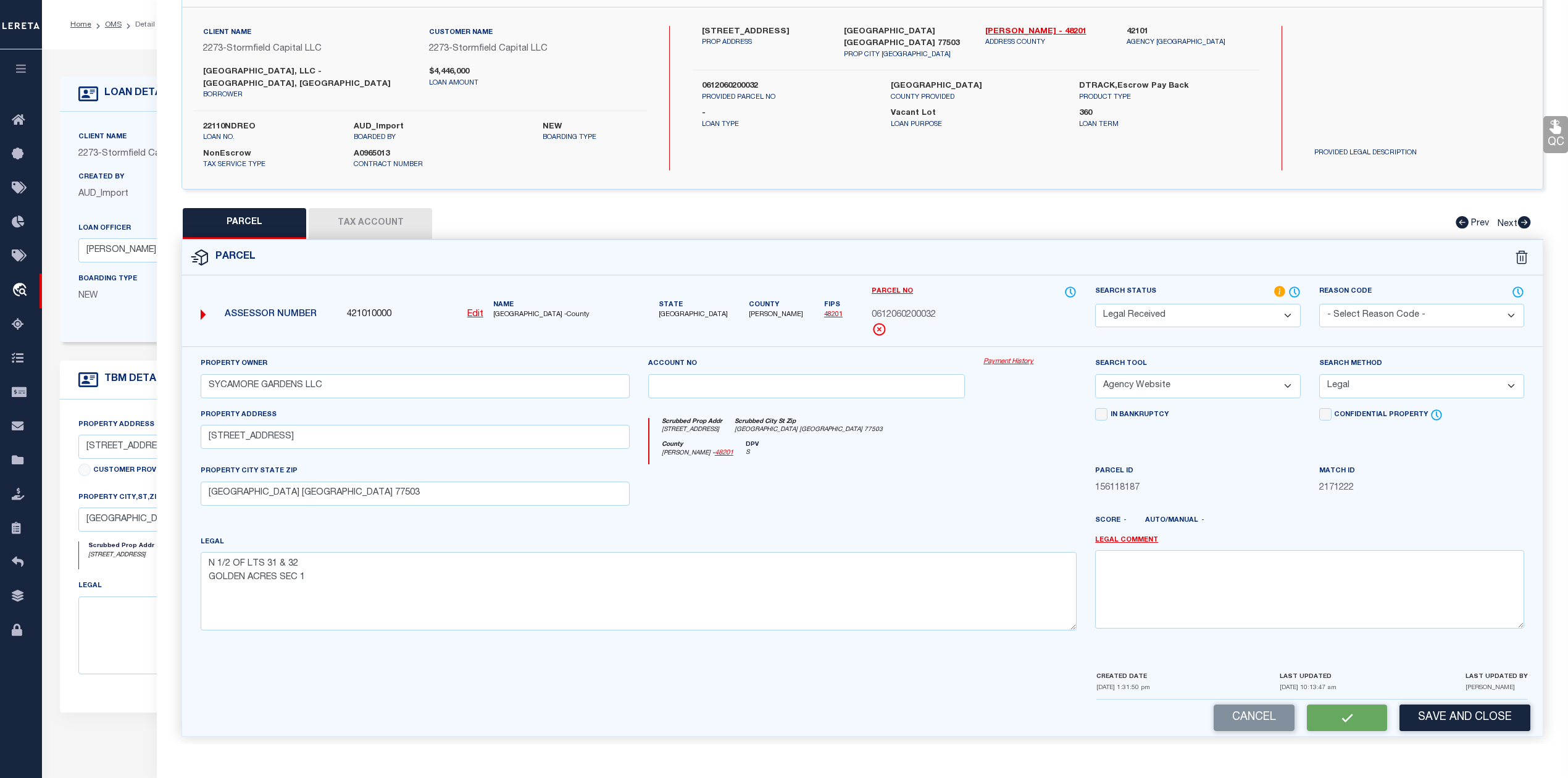
checkbox input "false"
select select "RD"
type input "SYCAMORE GARDENS LLC"
select select "AGW"
select select "LEG"
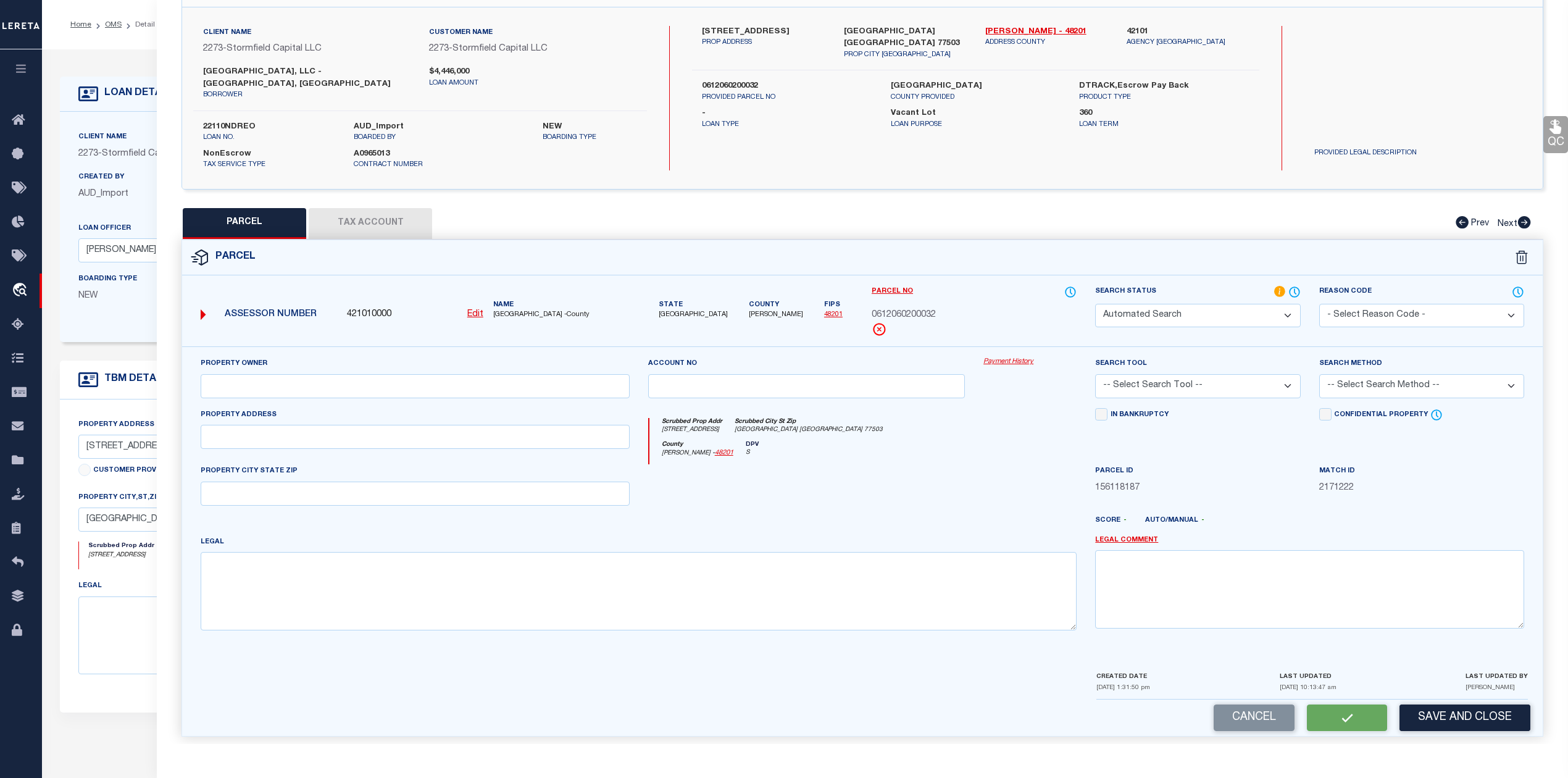
type input "4812 SYCAMORE AVE # 56"
type input "PASADENA TX 77503"
type textarea "N 1/2 OF LTS 31 & 32 GOLDEN ACRES SEC 1"
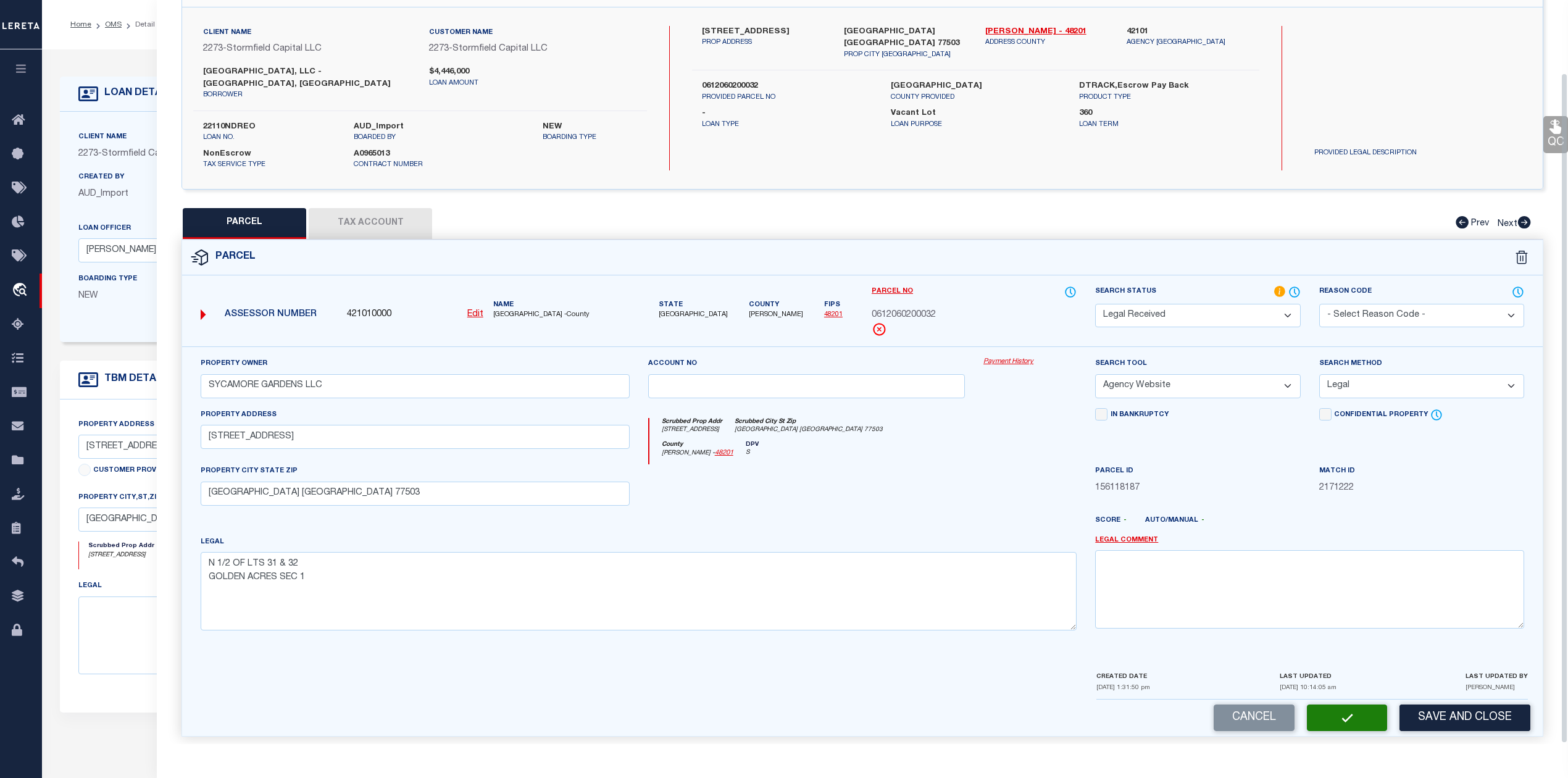
click at [384, 211] on button "Tax Account" at bounding box center [370, 224] width 124 height 31
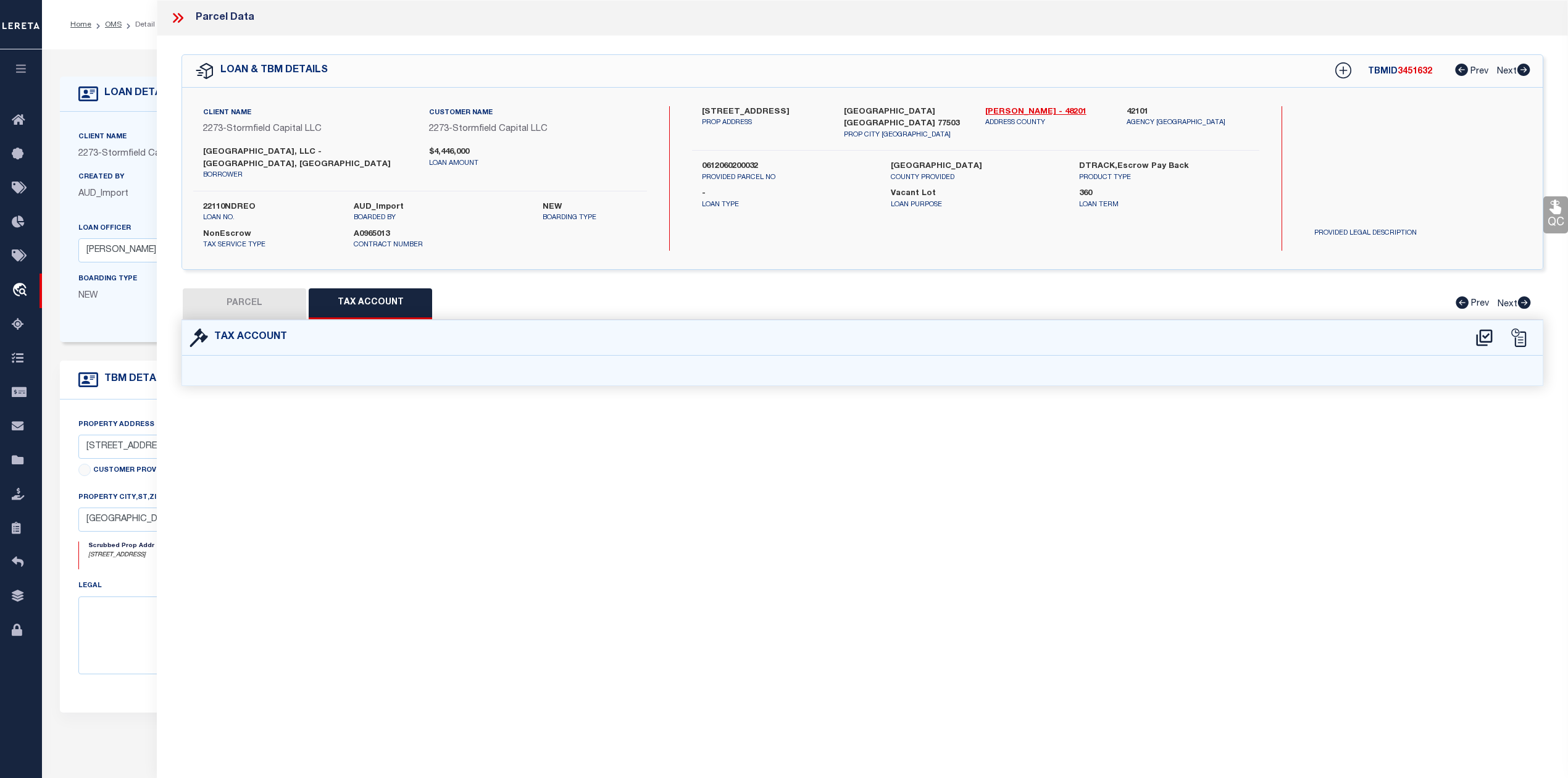
select select "100"
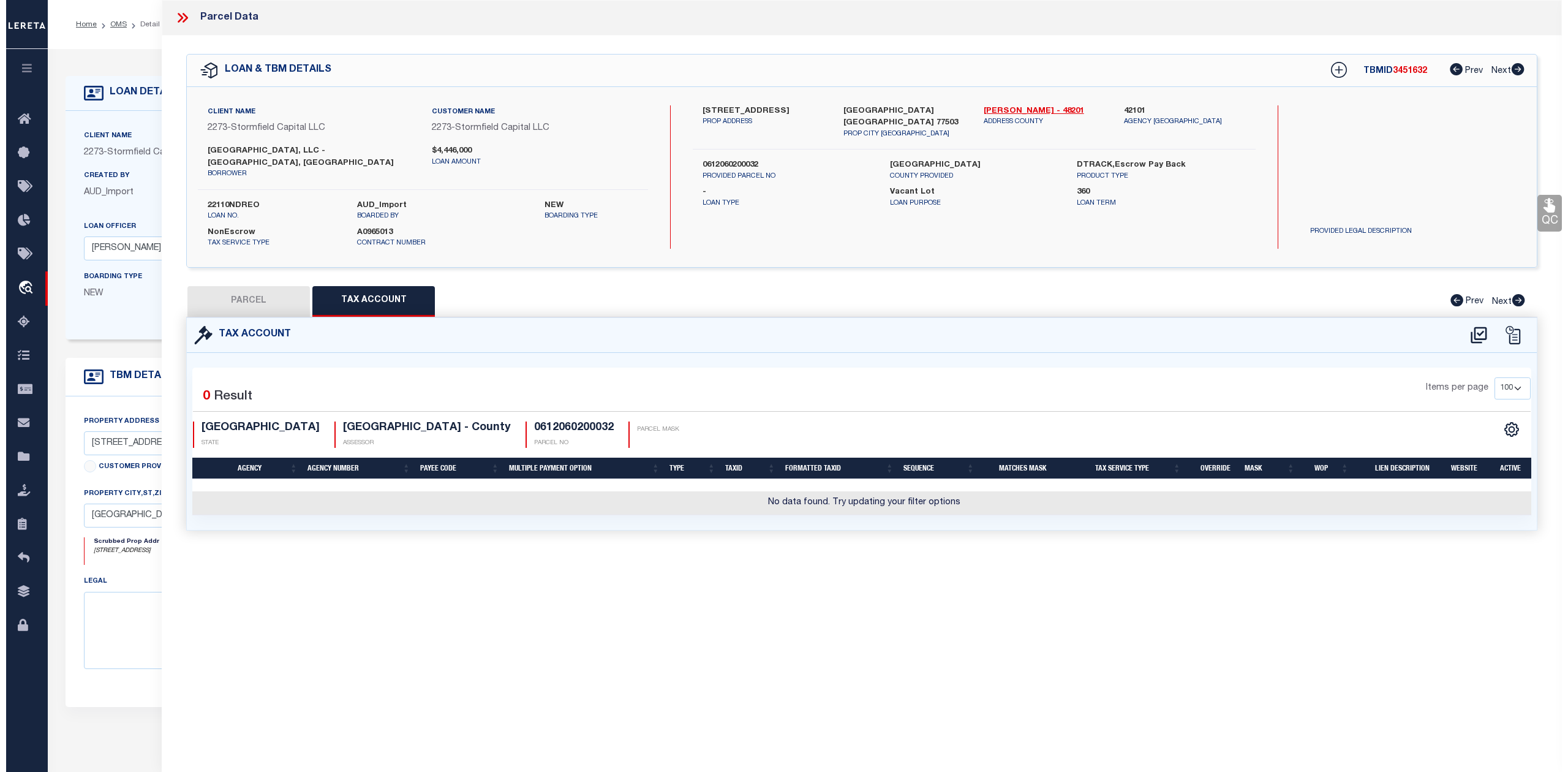
scroll to position [0, 0]
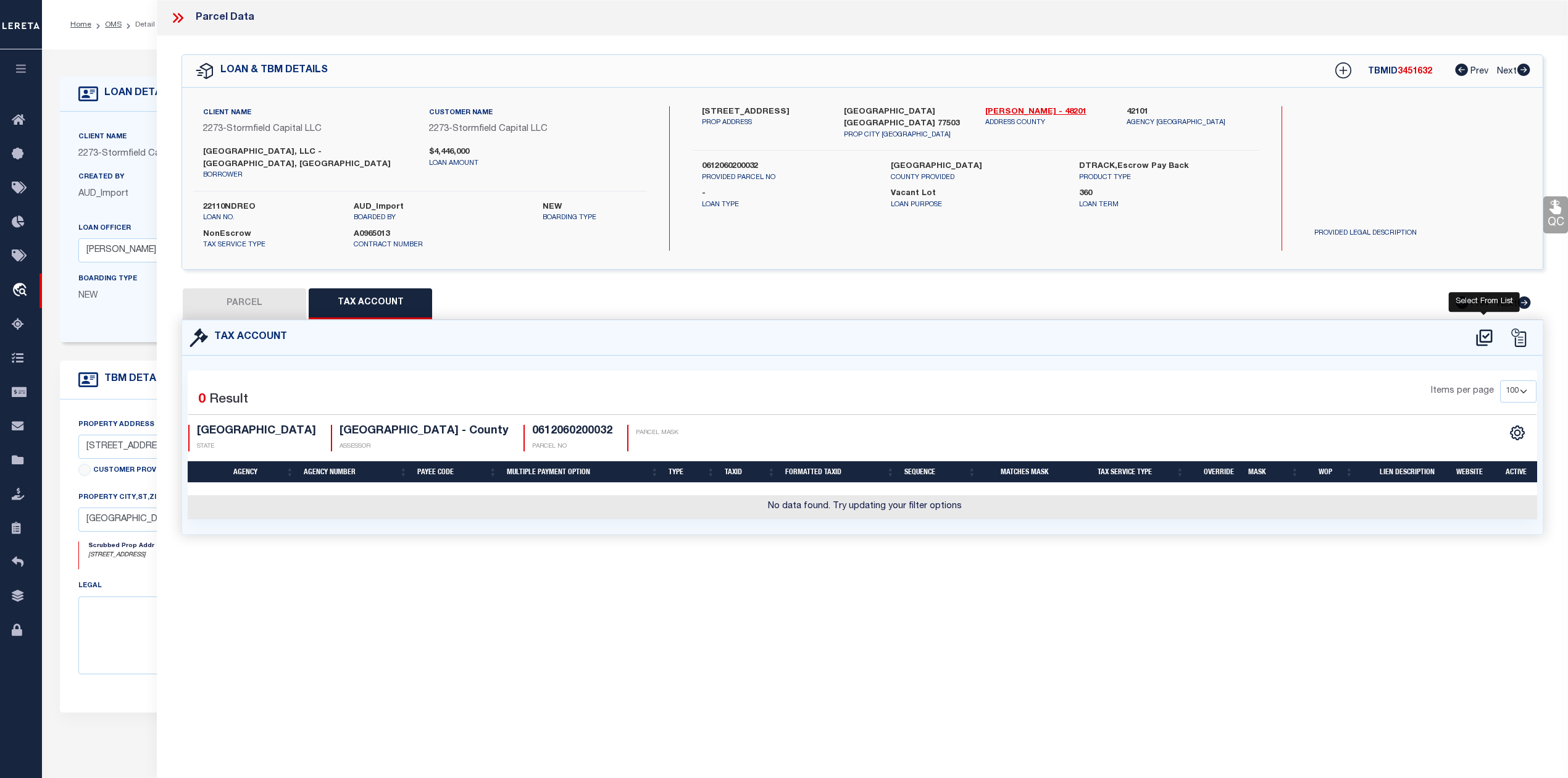
click at [1482, 328] on icon at bounding box center [1484, 337] width 20 height 20
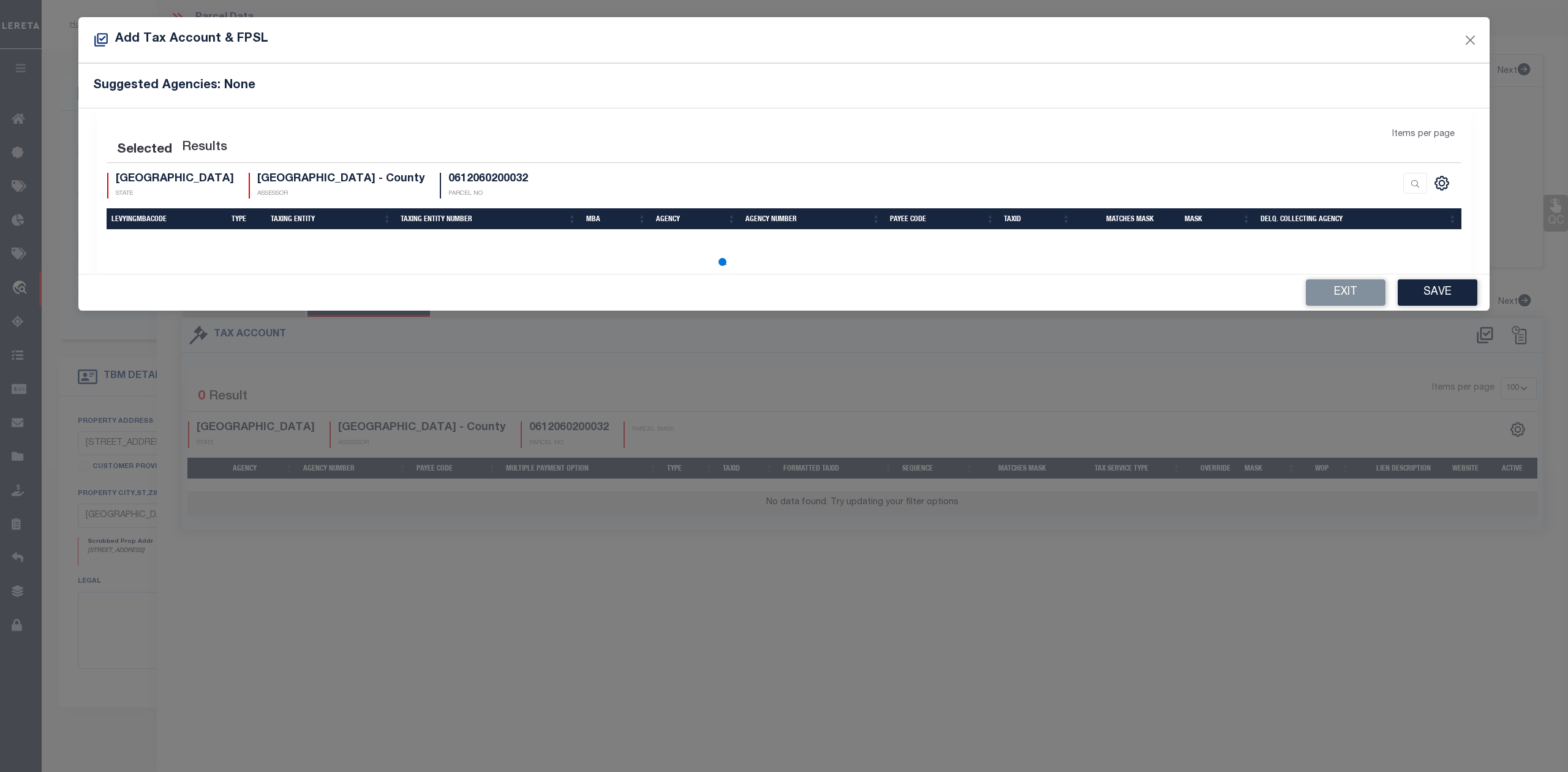
select select "100"
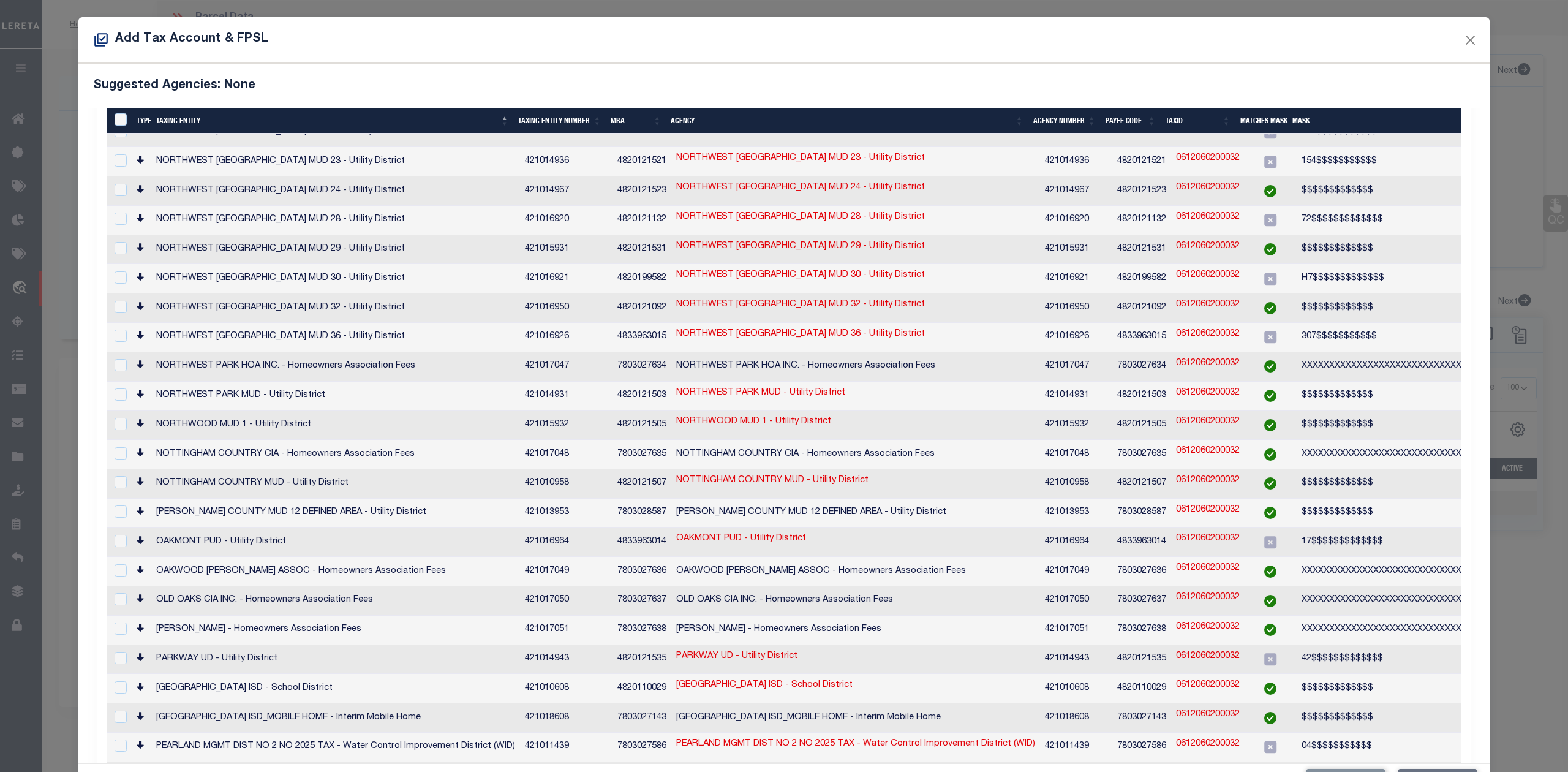
scroll to position [408, 0]
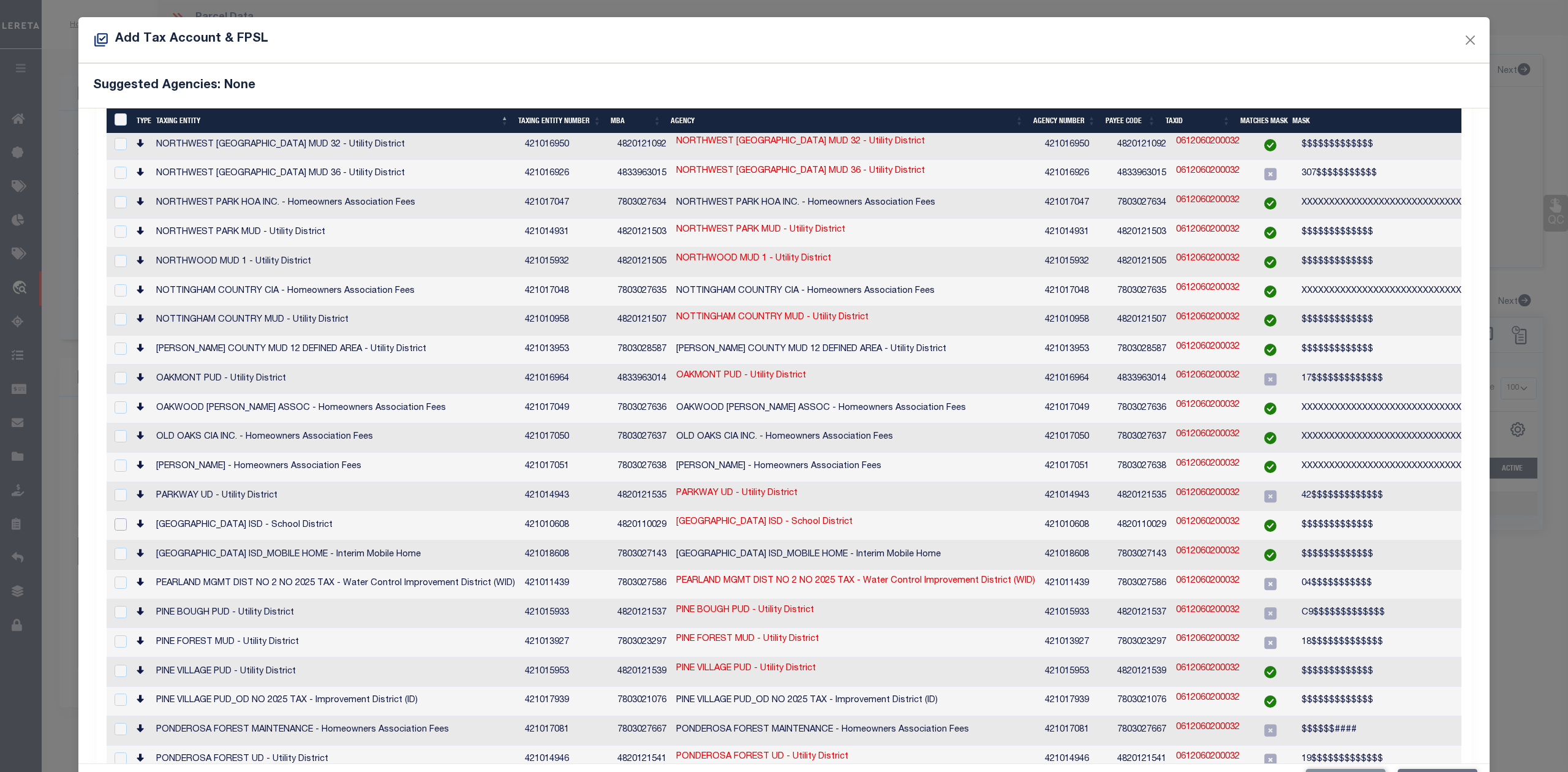
click at [123, 518] on input "checkbox" at bounding box center [121, 525] width 12 height 12
checkbox input "true"
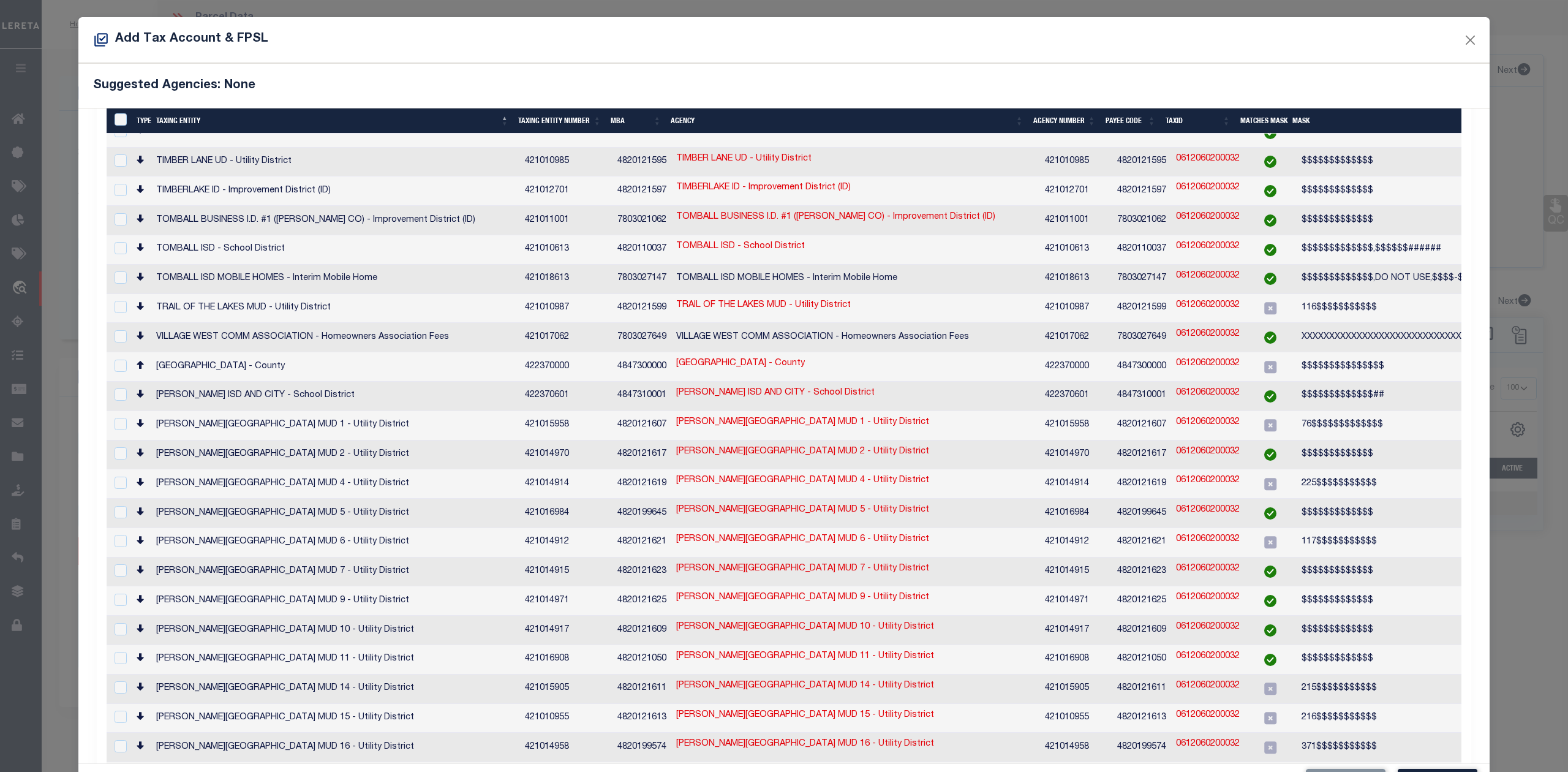
scroll to position [46, 0]
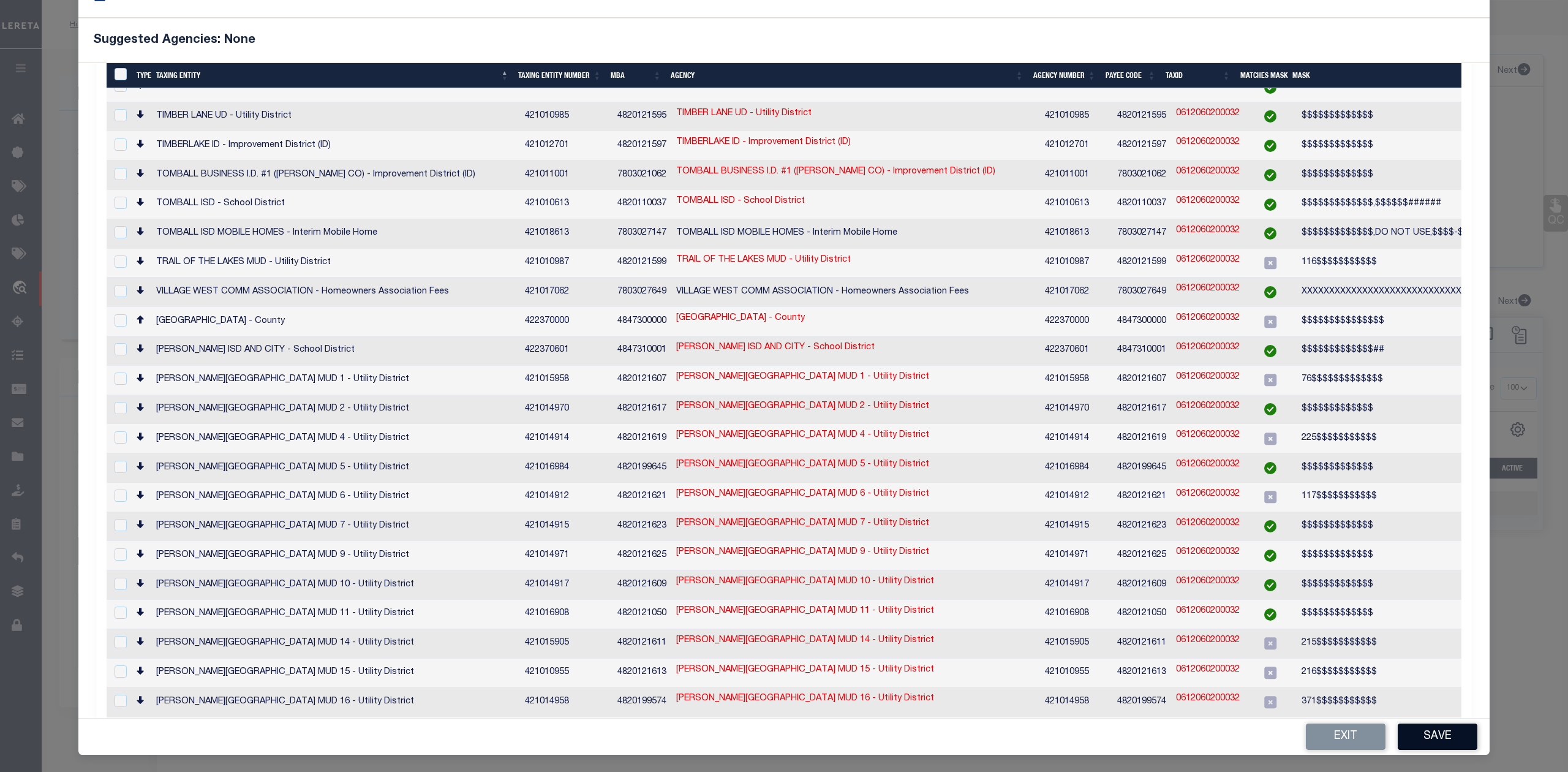
click at [1431, 732] on button "Save" at bounding box center [1437, 736] width 80 height 26
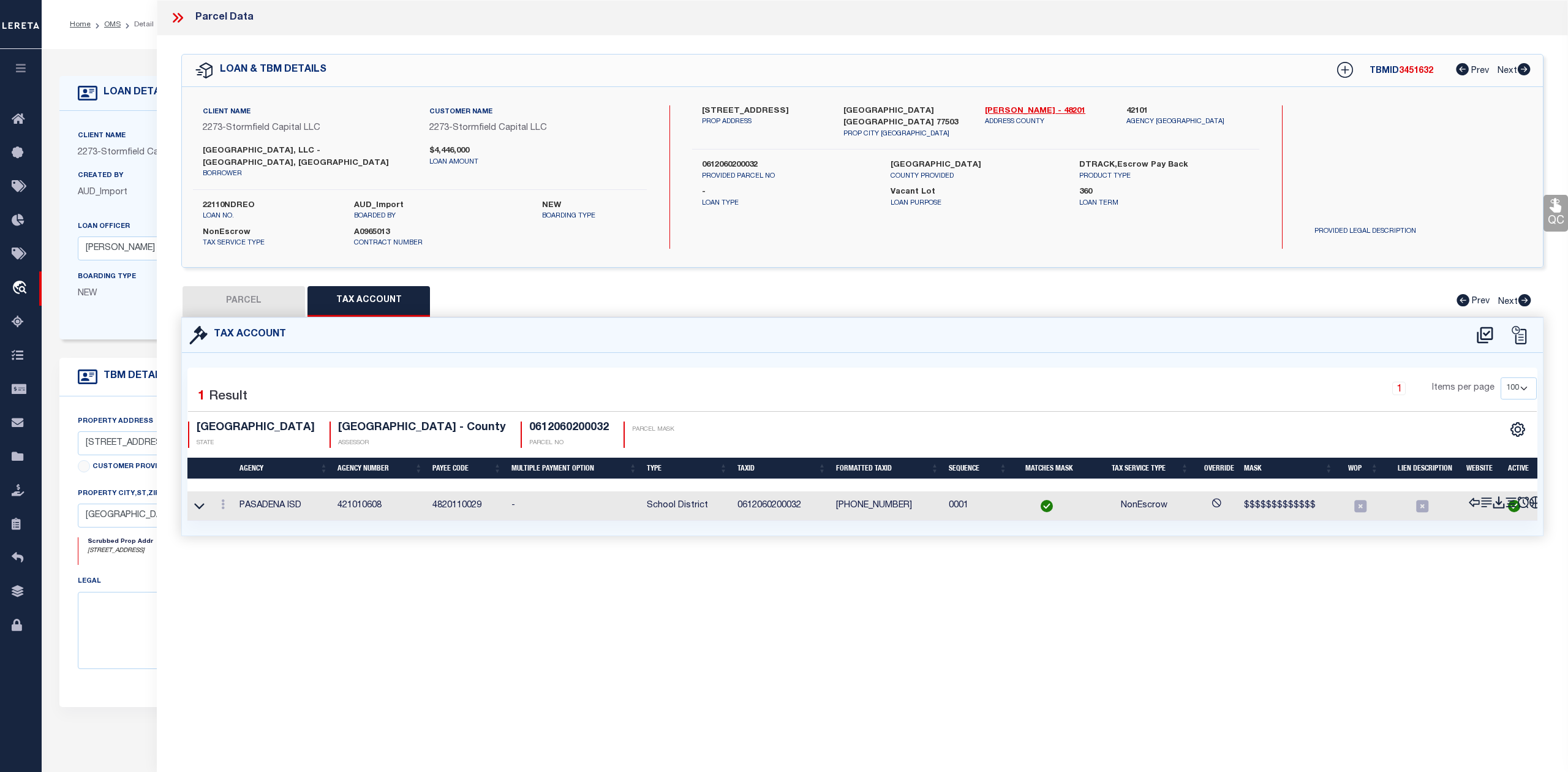
scroll to position [0, 0]
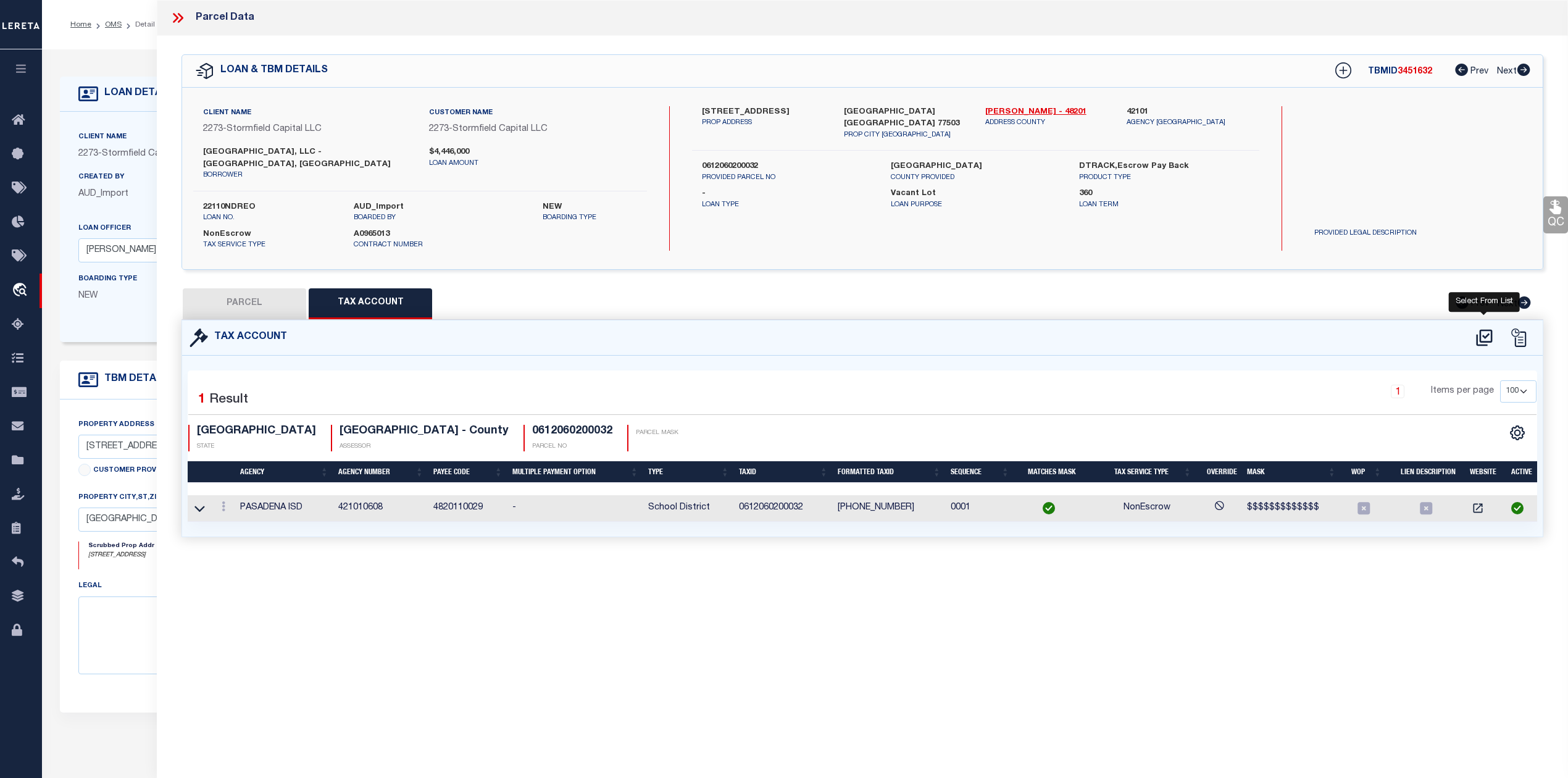
click at [1484, 329] on icon at bounding box center [1484, 337] width 16 height 17
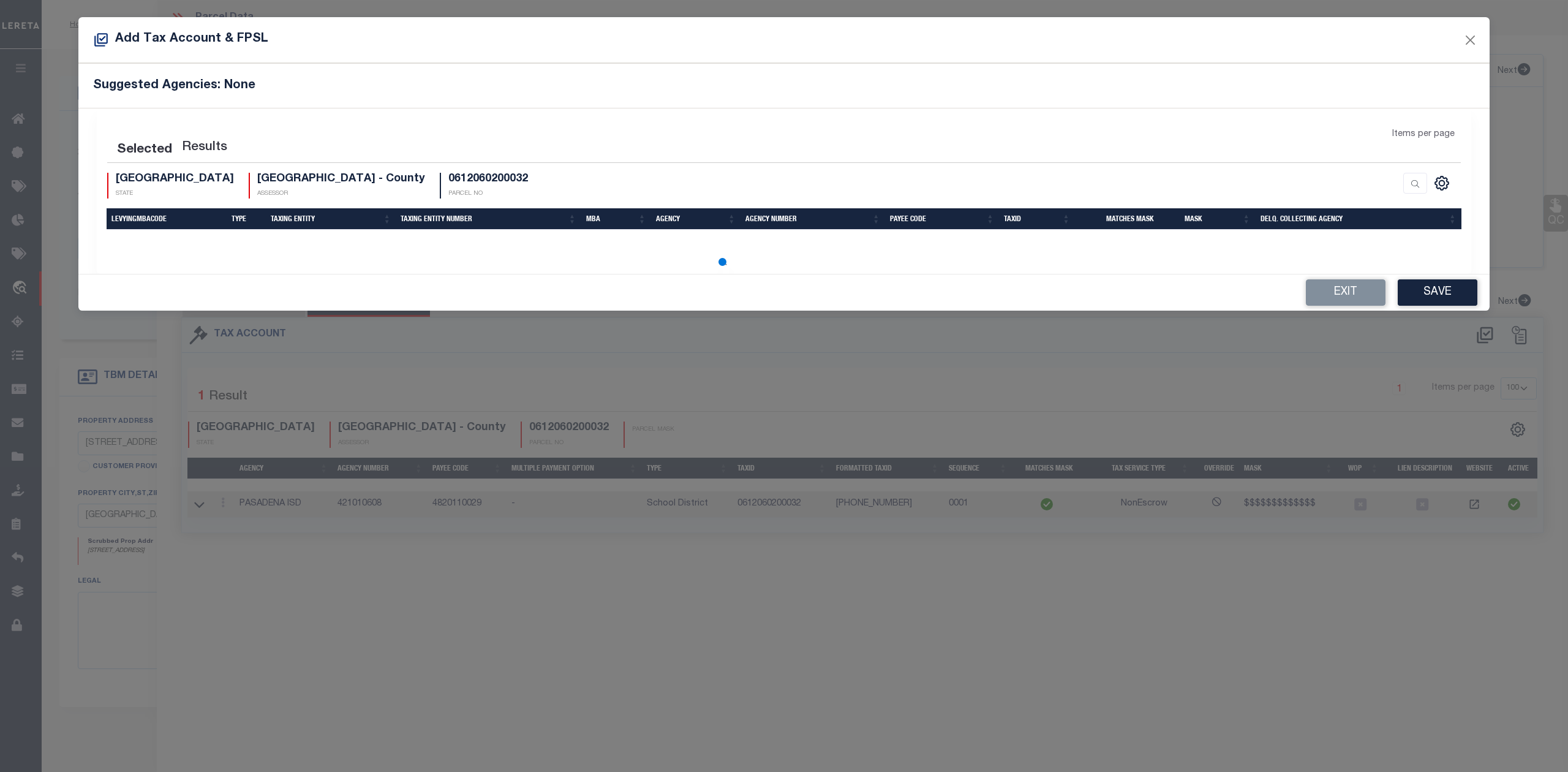
select select "100"
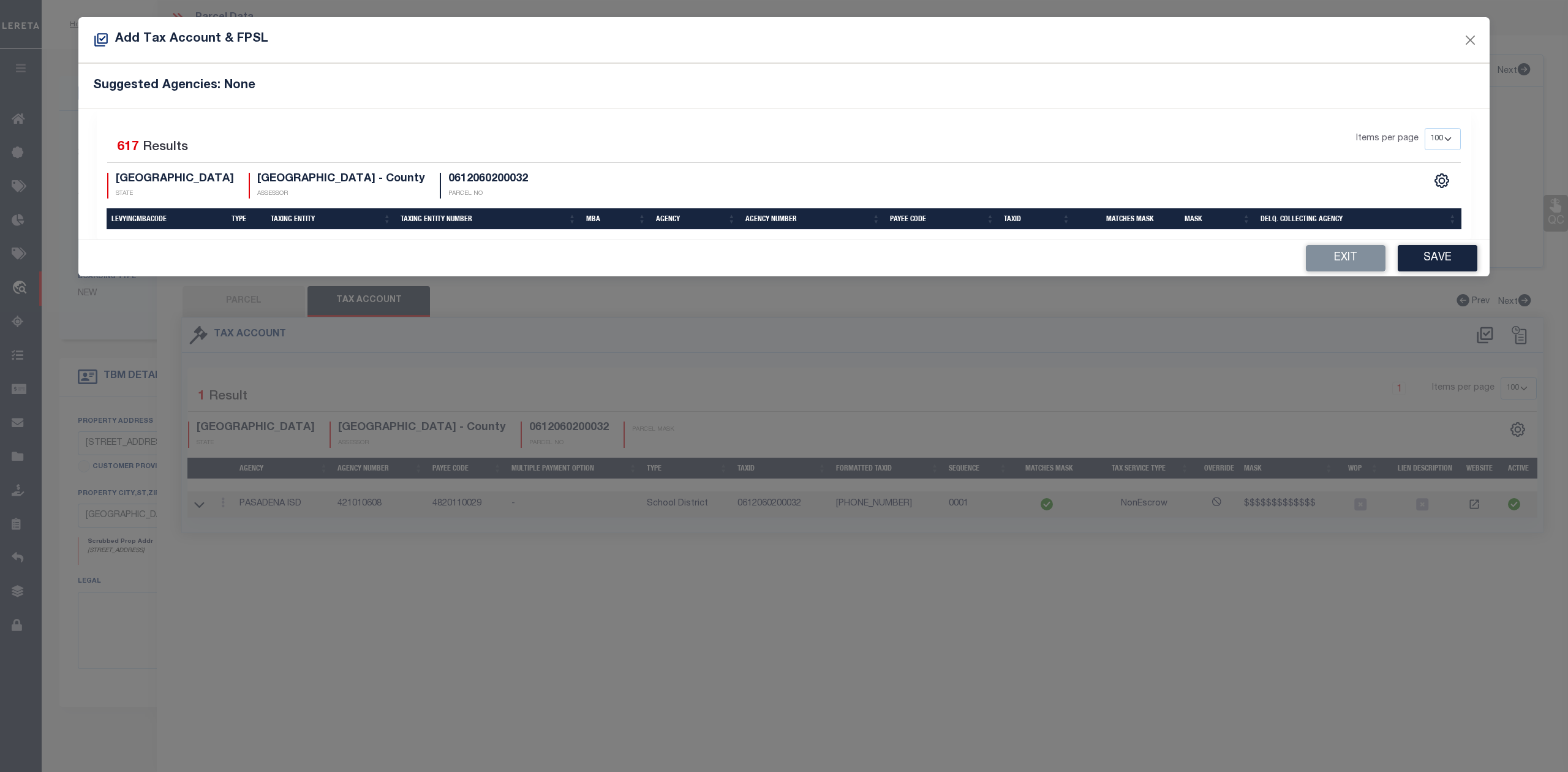
select select "100"
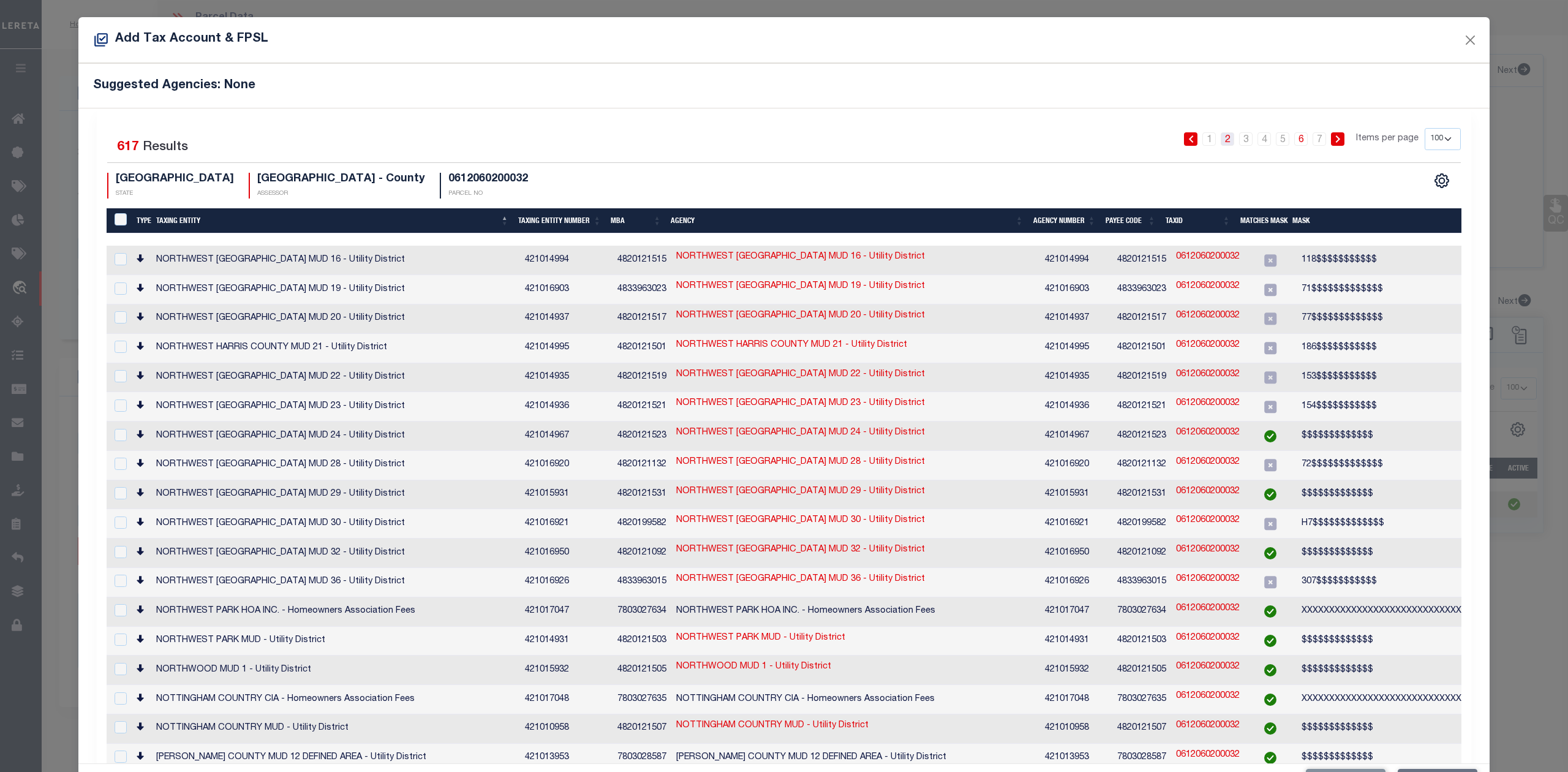
click at [1221, 139] on link "2" at bounding box center [1227, 139] width 13 height 13
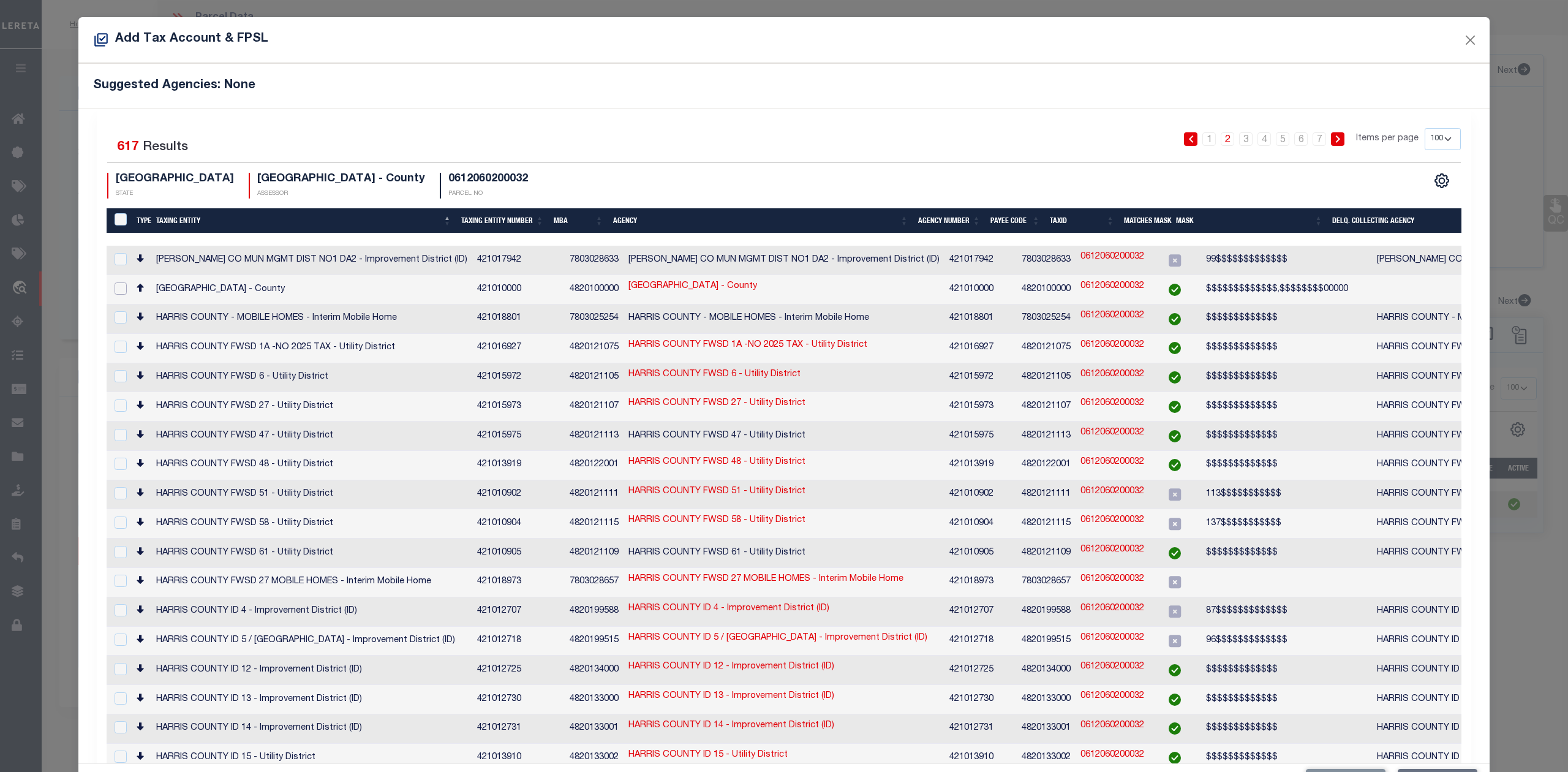
click at [118, 284] on input "checkbox" at bounding box center [121, 288] width 12 height 12
checkbox input "true"
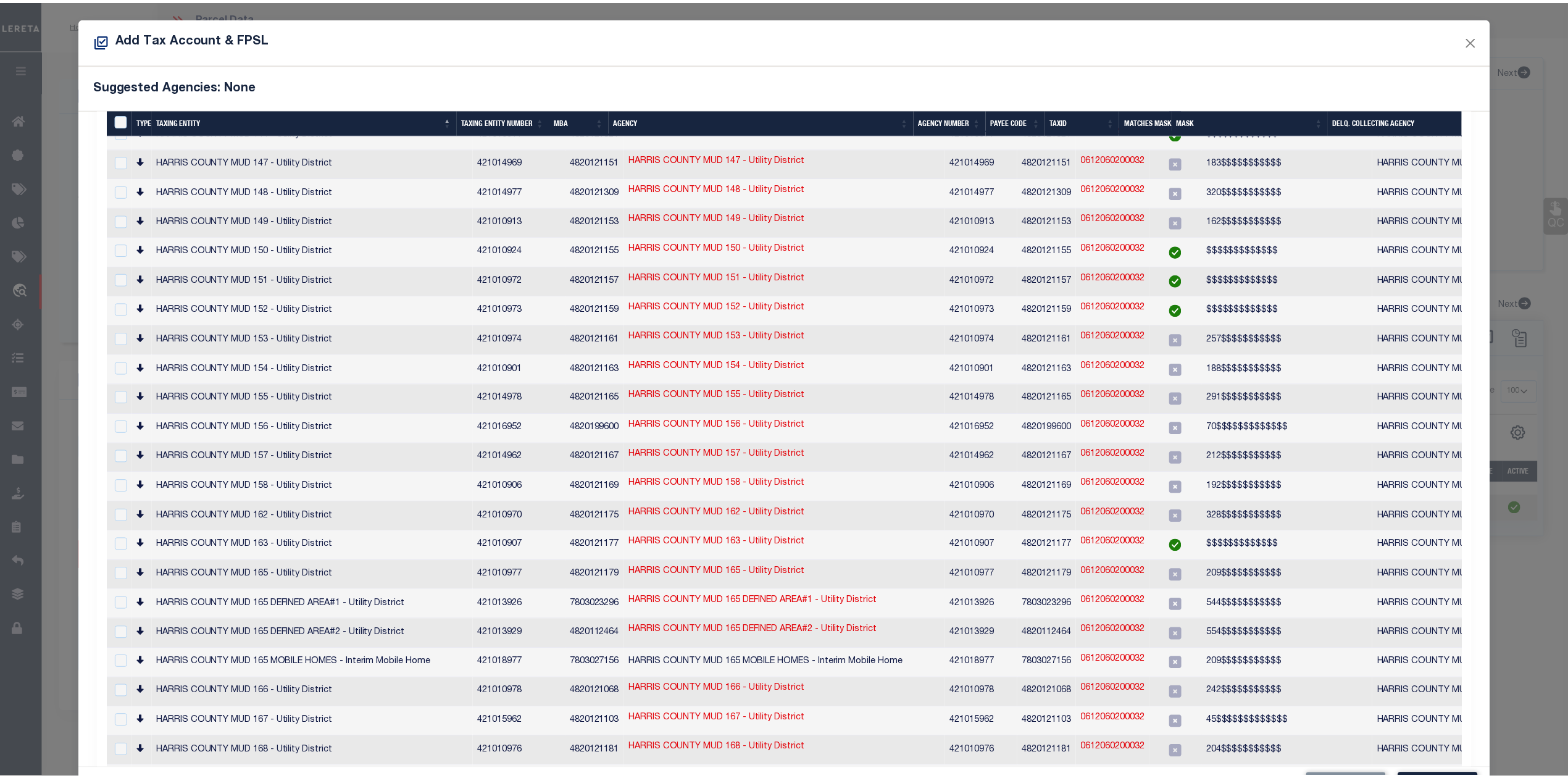
scroll to position [46, 0]
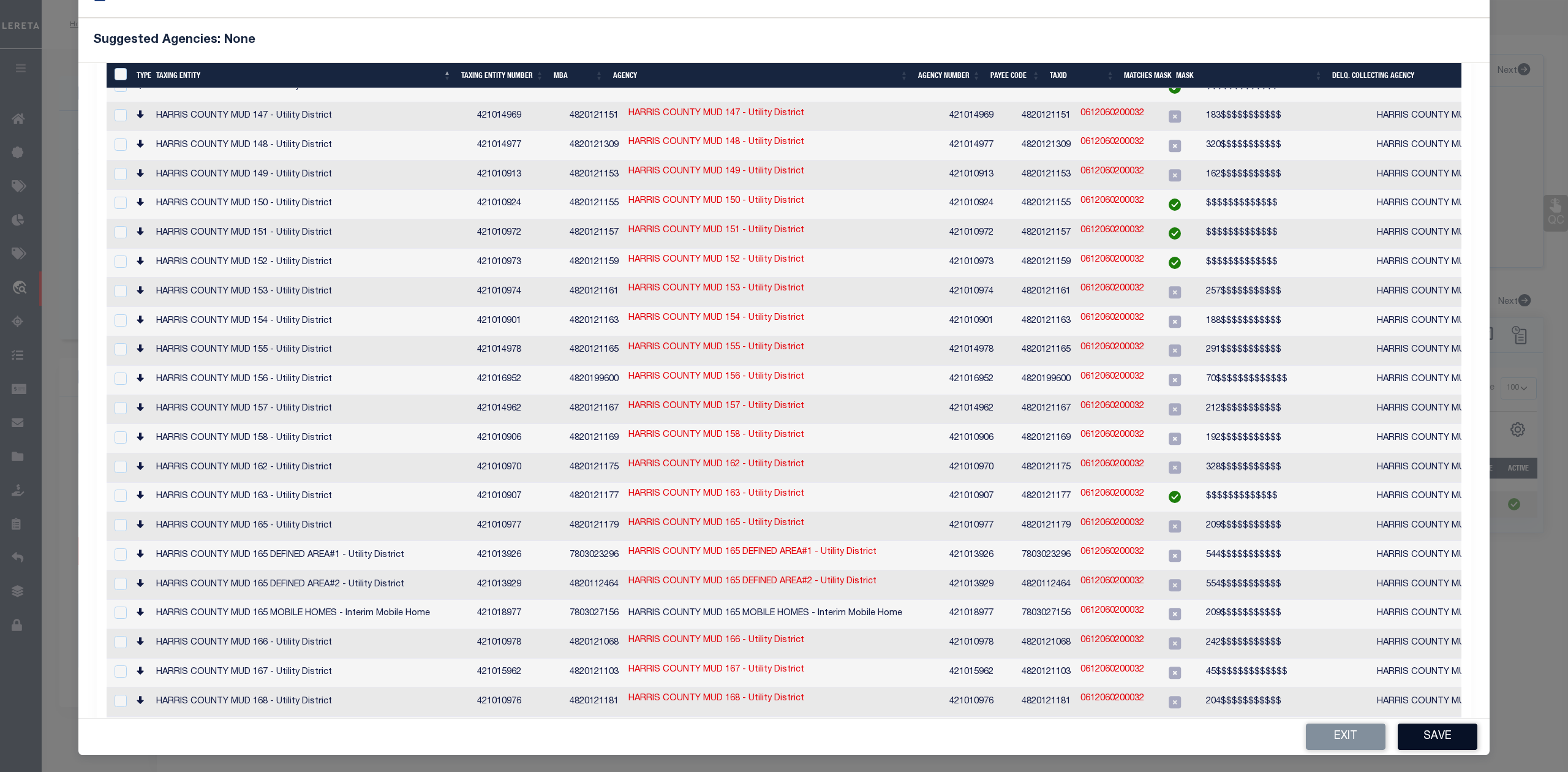
click at [1429, 738] on button "Save" at bounding box center [1437, 736] width 80 height 26
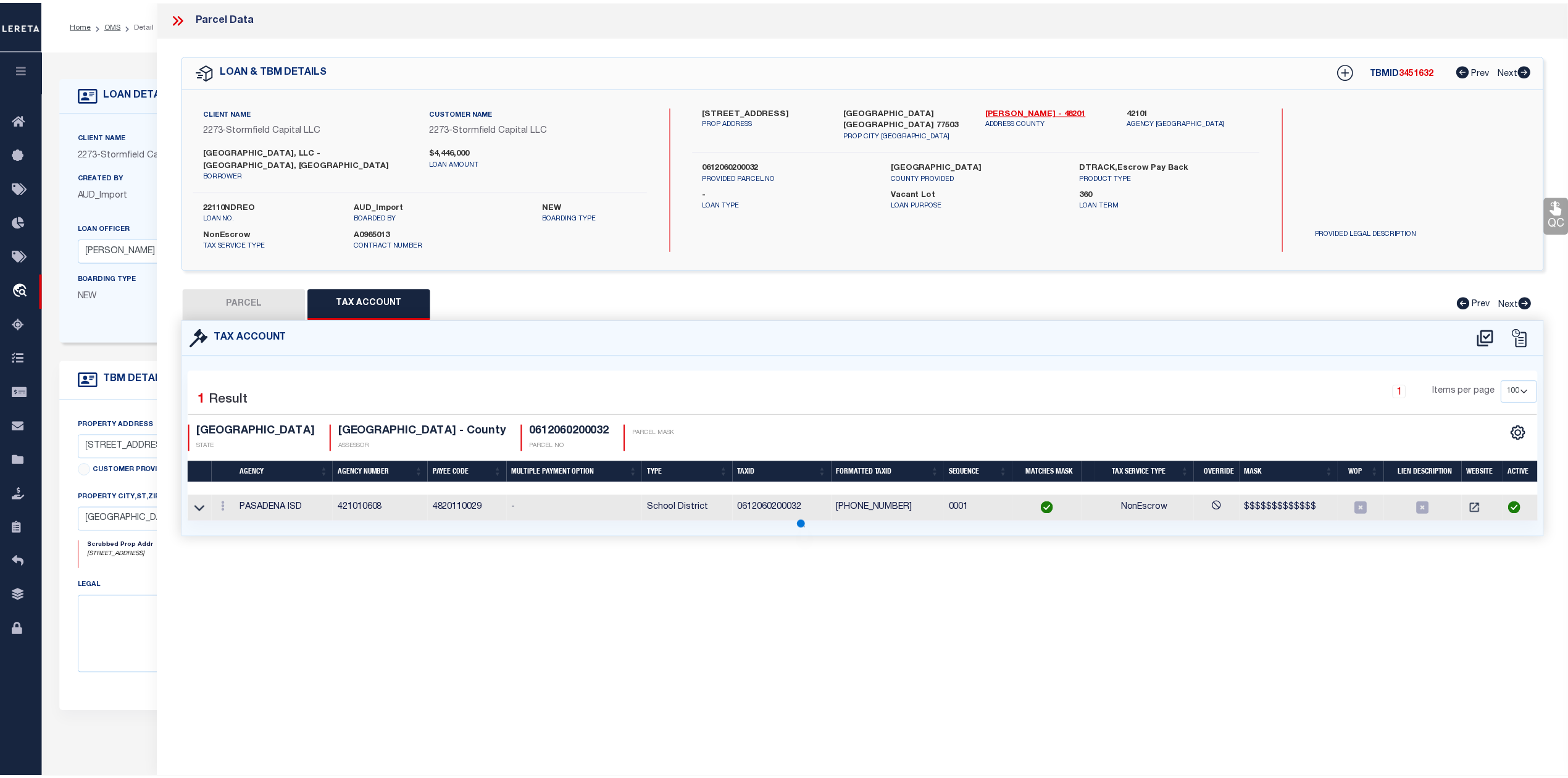
scroll to position [0, 0]
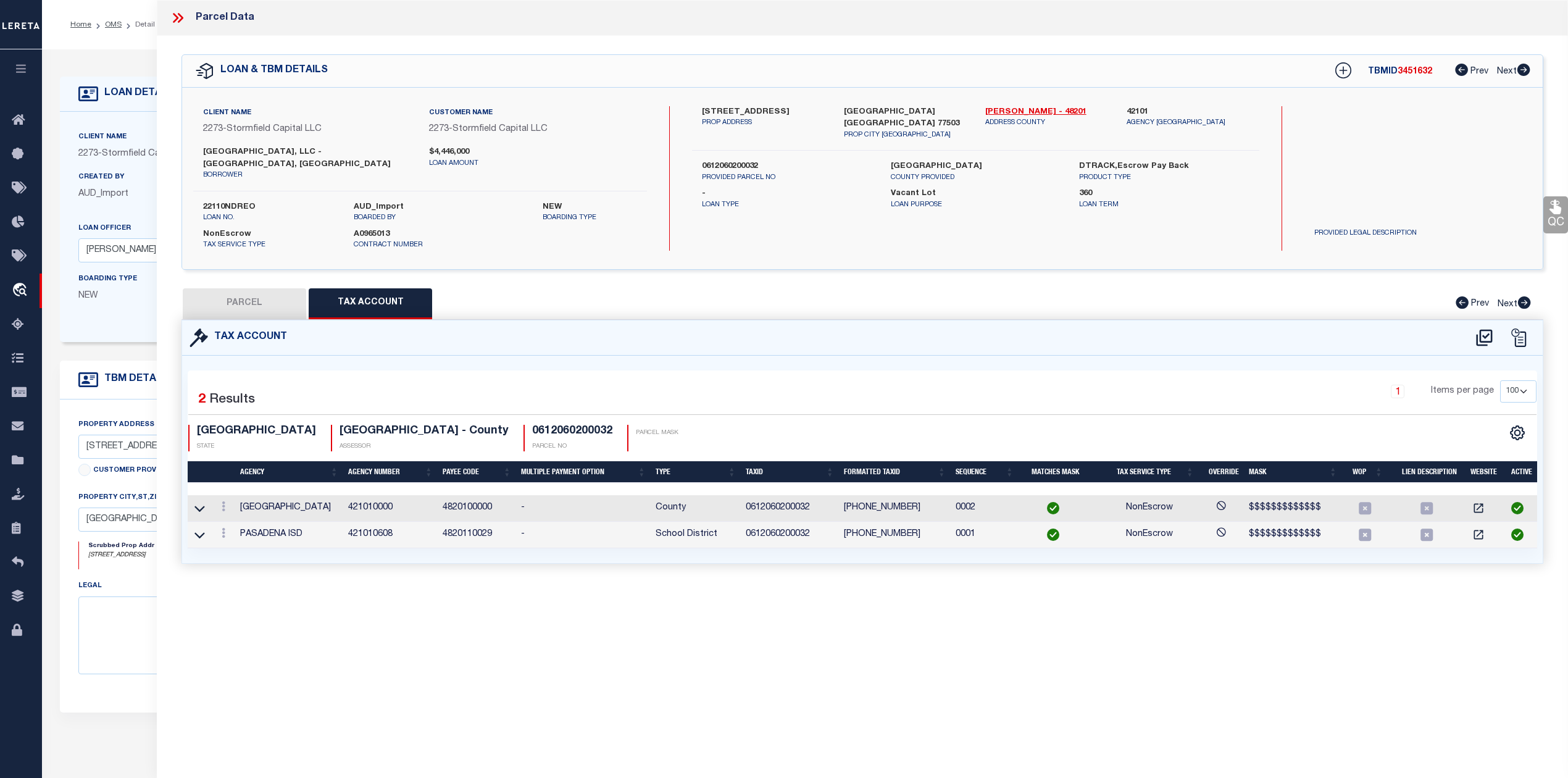
click at [232, 290] on button "PARCEL" at bounding box center [244, 304] width 124 height 31
select select "AS"
select select
checkbox input "false"
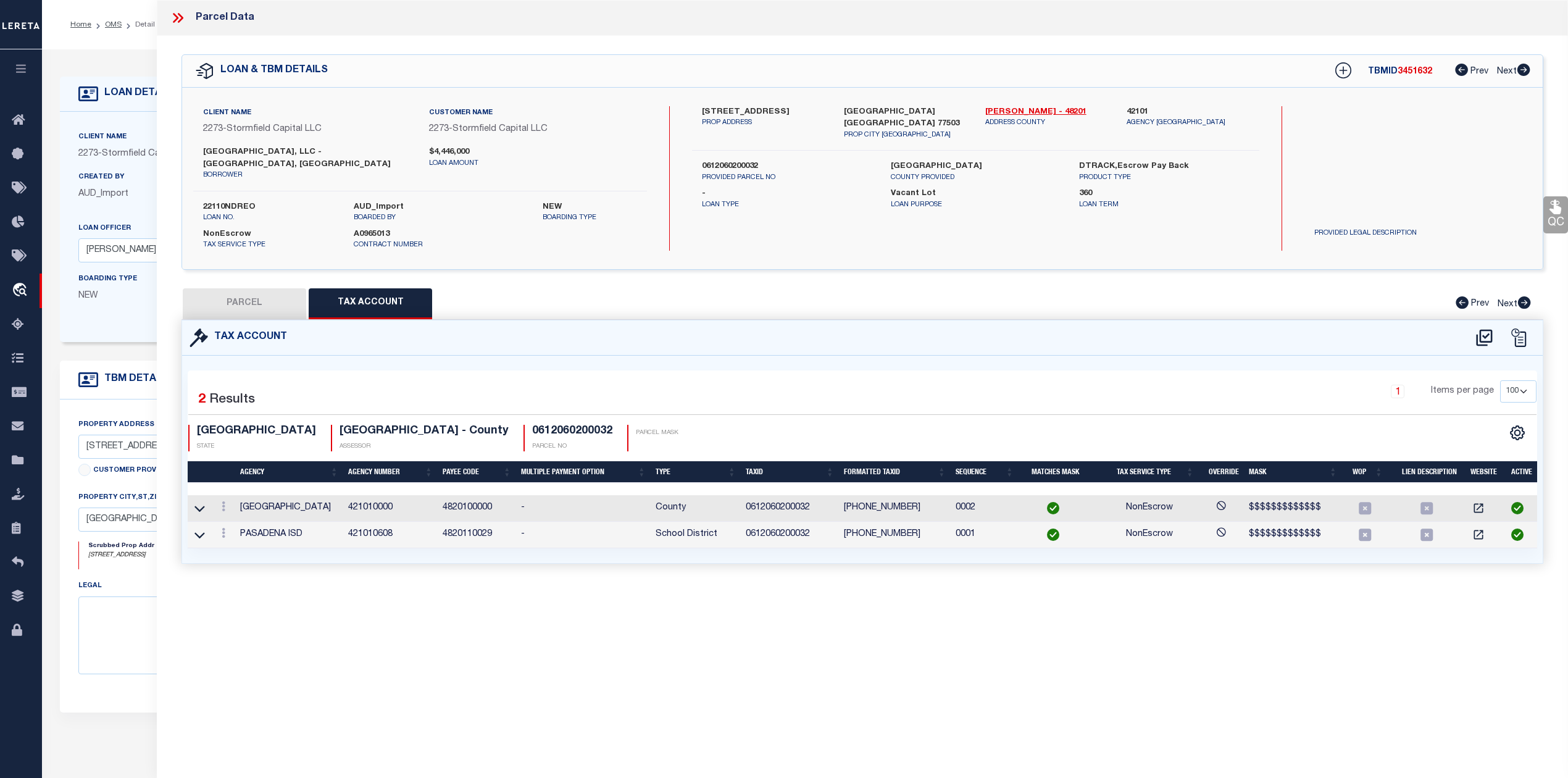
checkbox input "false"
select select "RD"
type input "SYCAMORE GARDENS LLC"
select select "AGW"
select select "LEG"
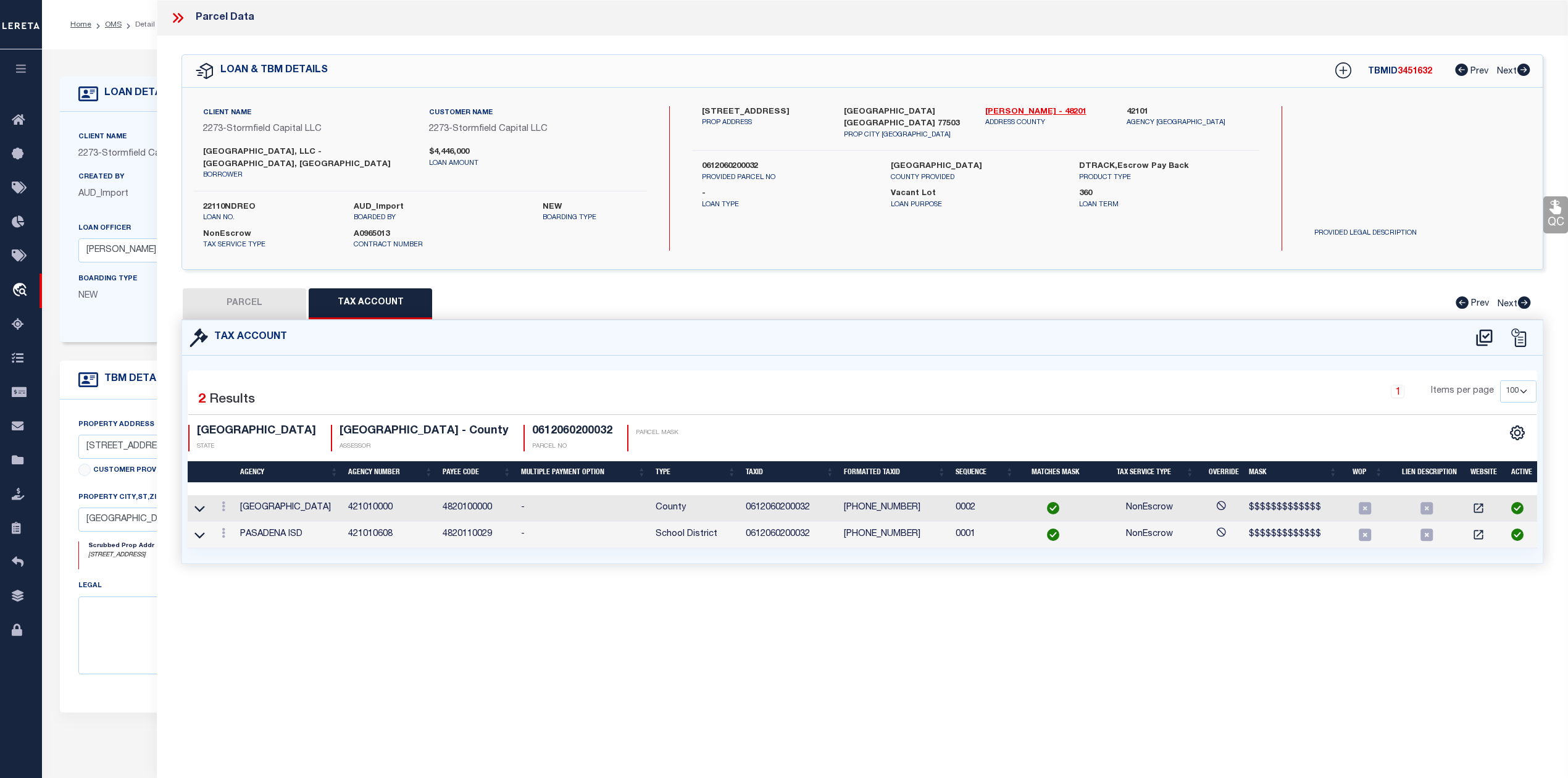
type input "4812 SYCAMORE AVE # 56"
type input "PASADENA TX 77503"
type textarea "N 1/2 OF LTS 31 & 32 GOLDEN ACRES SEC 1"
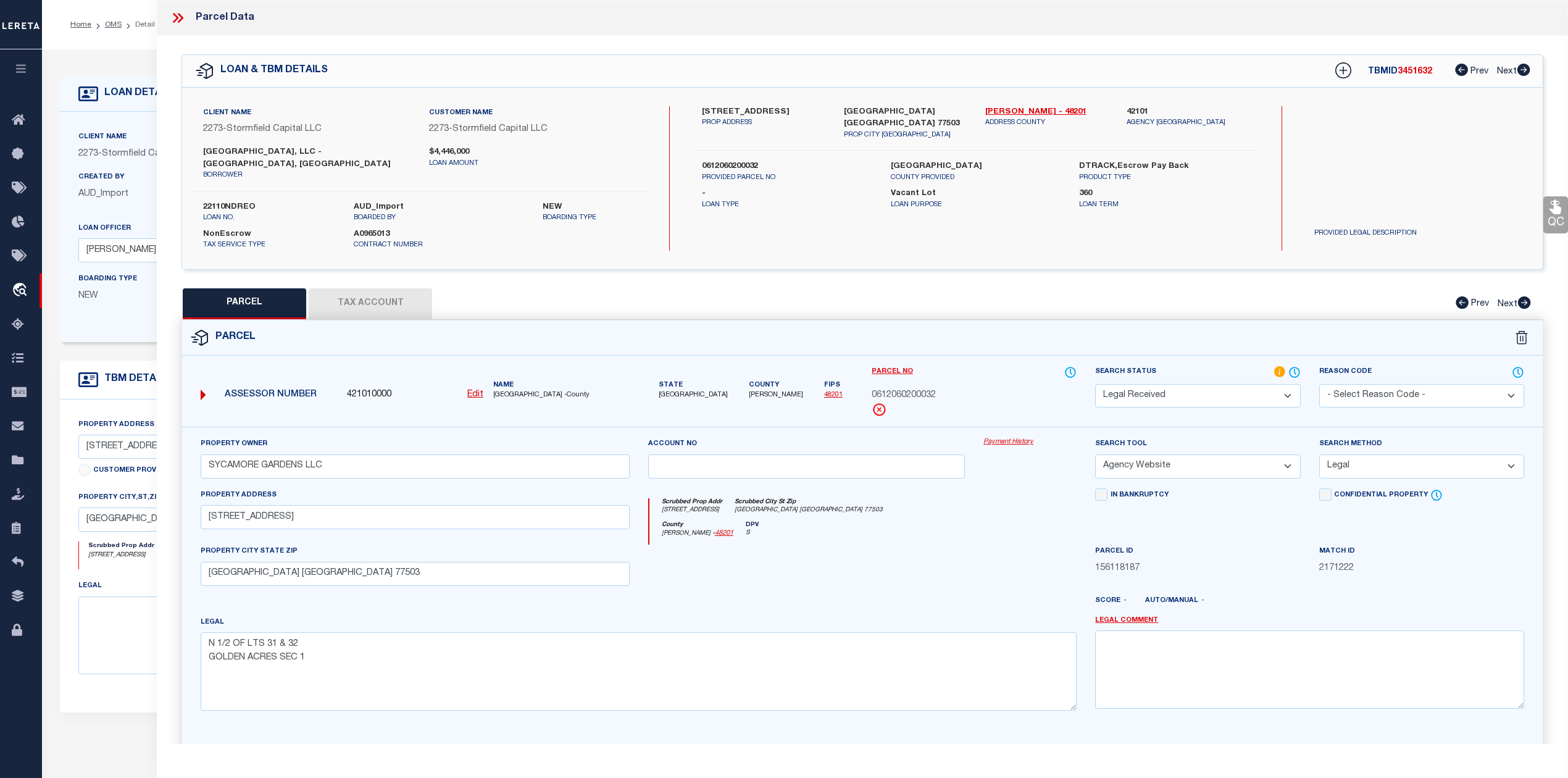
click at [1250, 384] on select "Automated Search Bad Parcel Complete Duplicate Parcel High Dollar Reporting In …" at bounding box center [1197, 396] width 205 height 24
click at [1095, 384] on select "Automated Search Bad Parcel Complete Duplicate Parcel High Dollar Reporting In …" at bounding box center [1197, 396] width 205 height 24
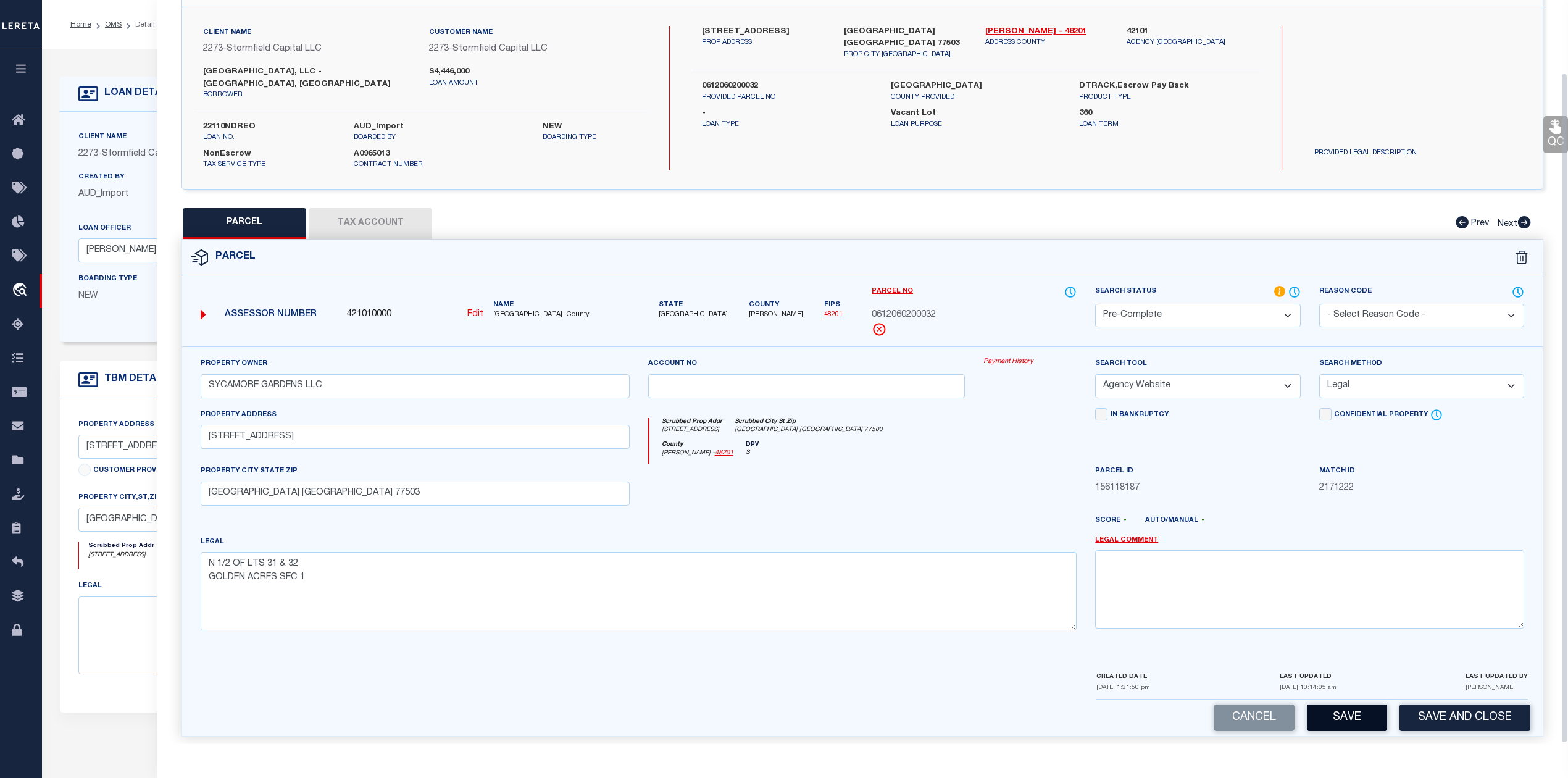
click at [1332, 710] on button "Save" at bounding box center [1346, 718] width 80 height 26
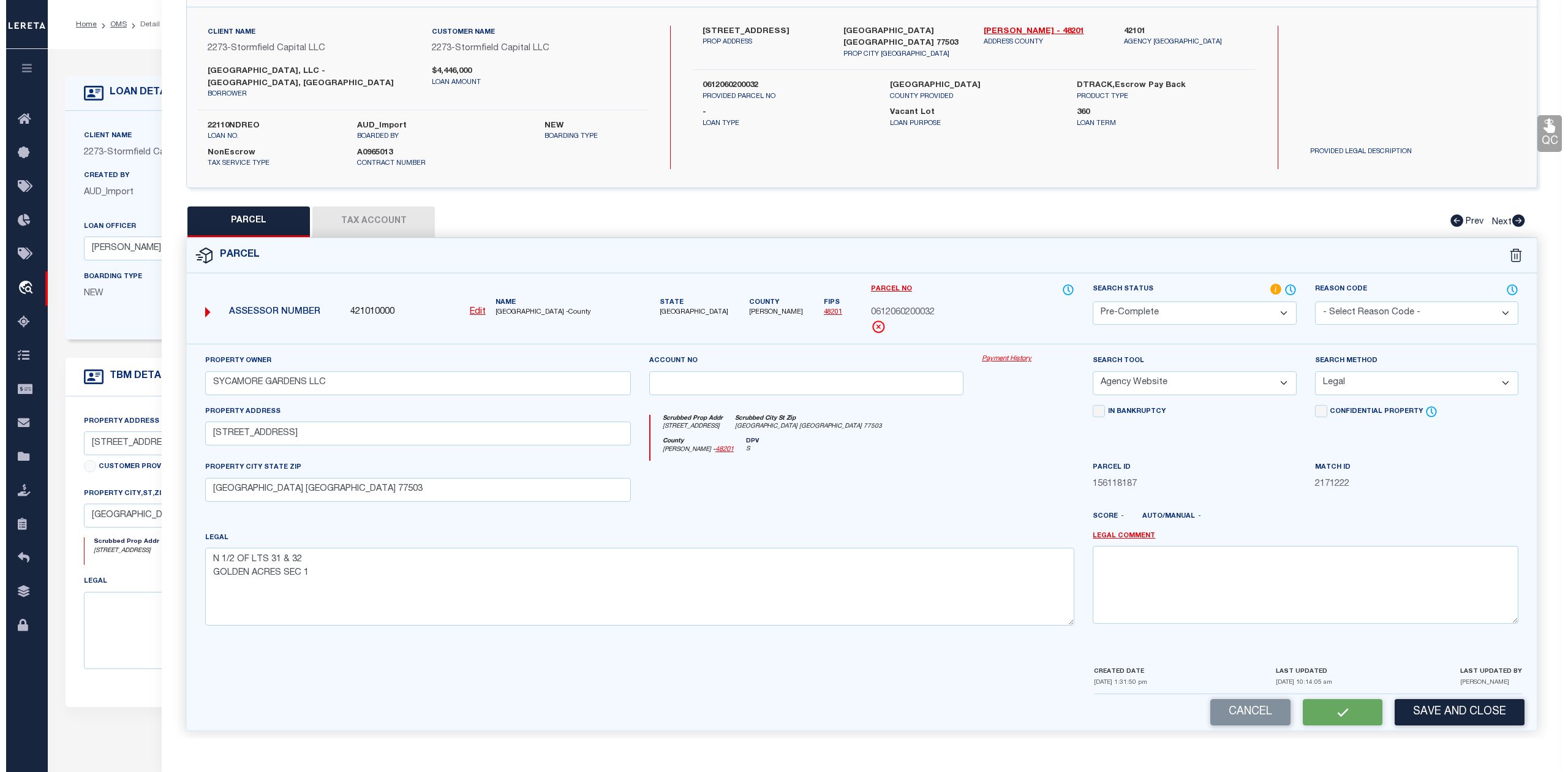
scroll to position [0, 0]
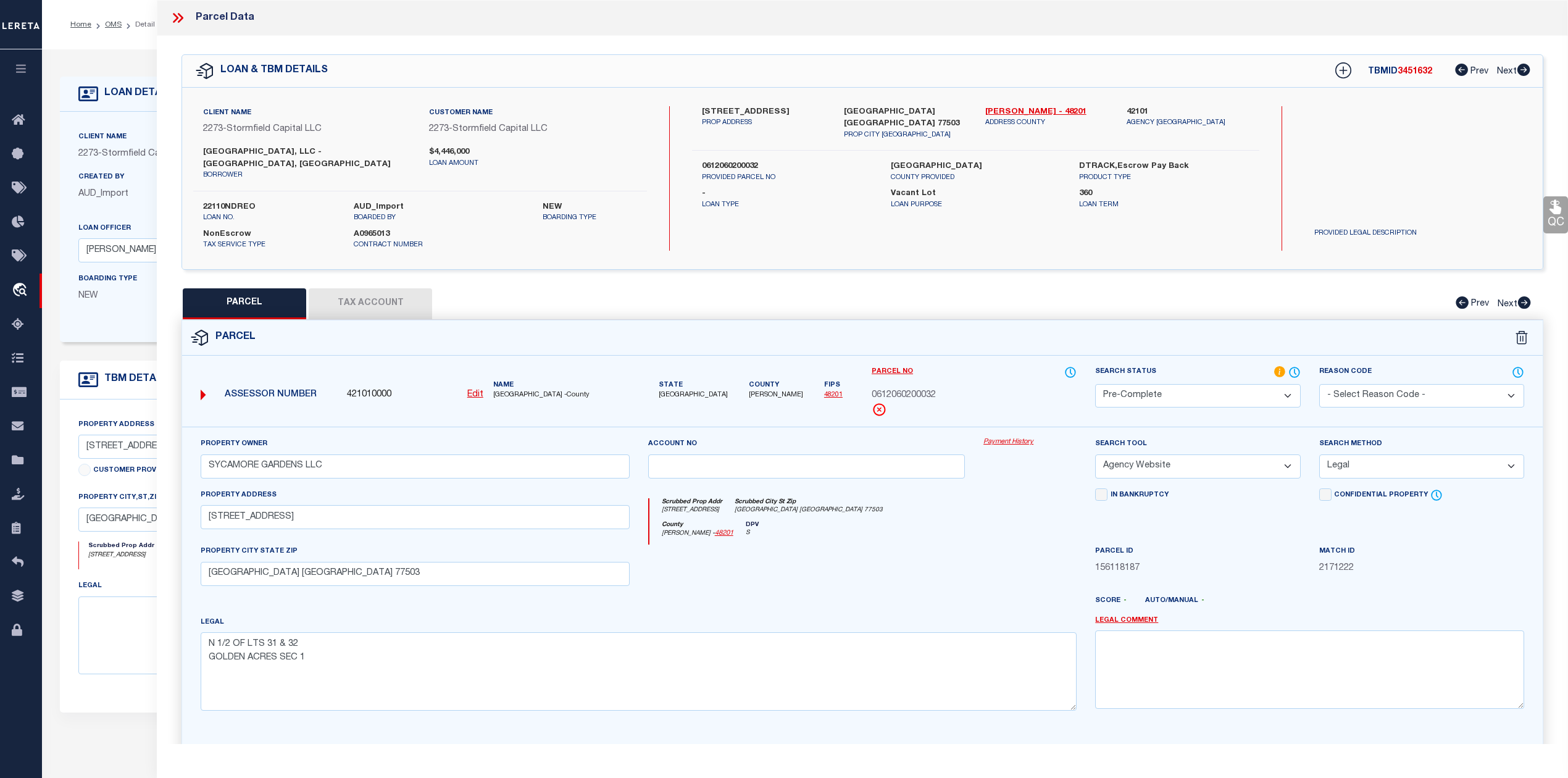
select select "AS"
select select
checkbox input "false"
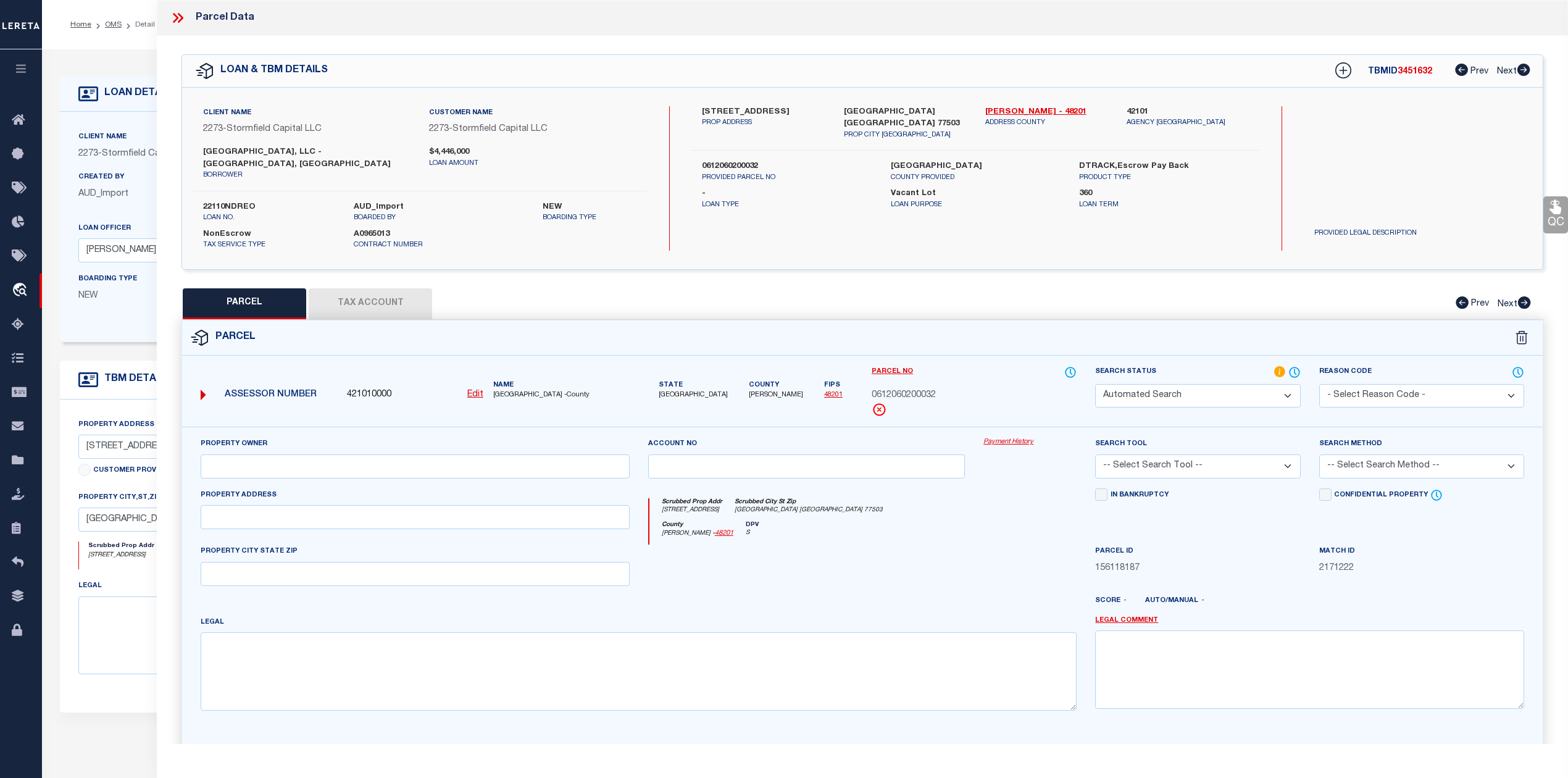
select select "PC"
type input "SYCAMORE GARDENS LLC"
select select "AGW"
select select "LEG"
type input "4812 SYCAMORE AVE # 56"
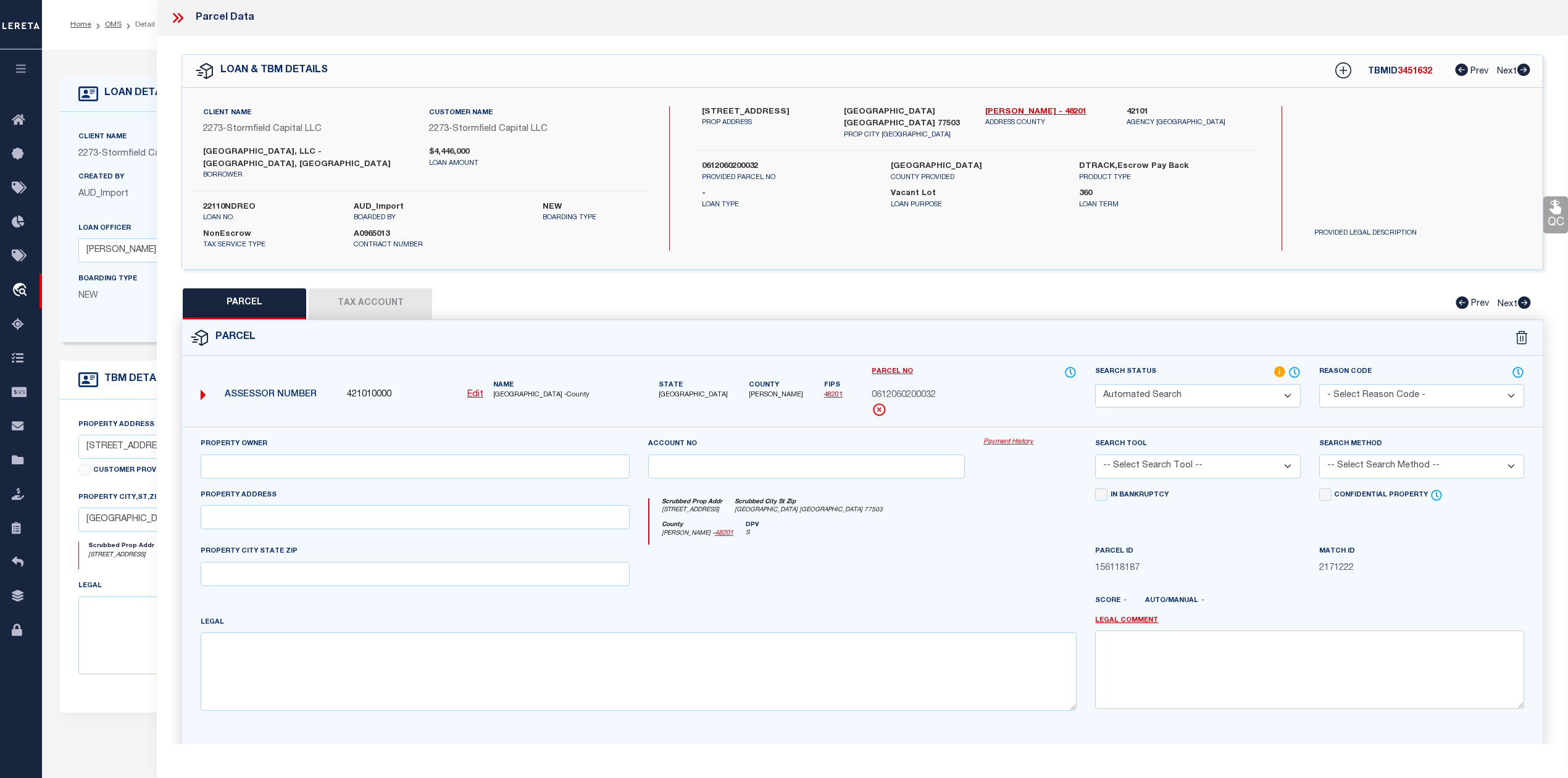
type input "PASADENA TX 77503"
type textarea "N 1/2 OF LTS 31 & 32 GOLDEN ACRES SEC 1"
click at [1420, 68] on span "3451632" at bounding box center [1415, 72] width 34 height 9
copy span "3451632"
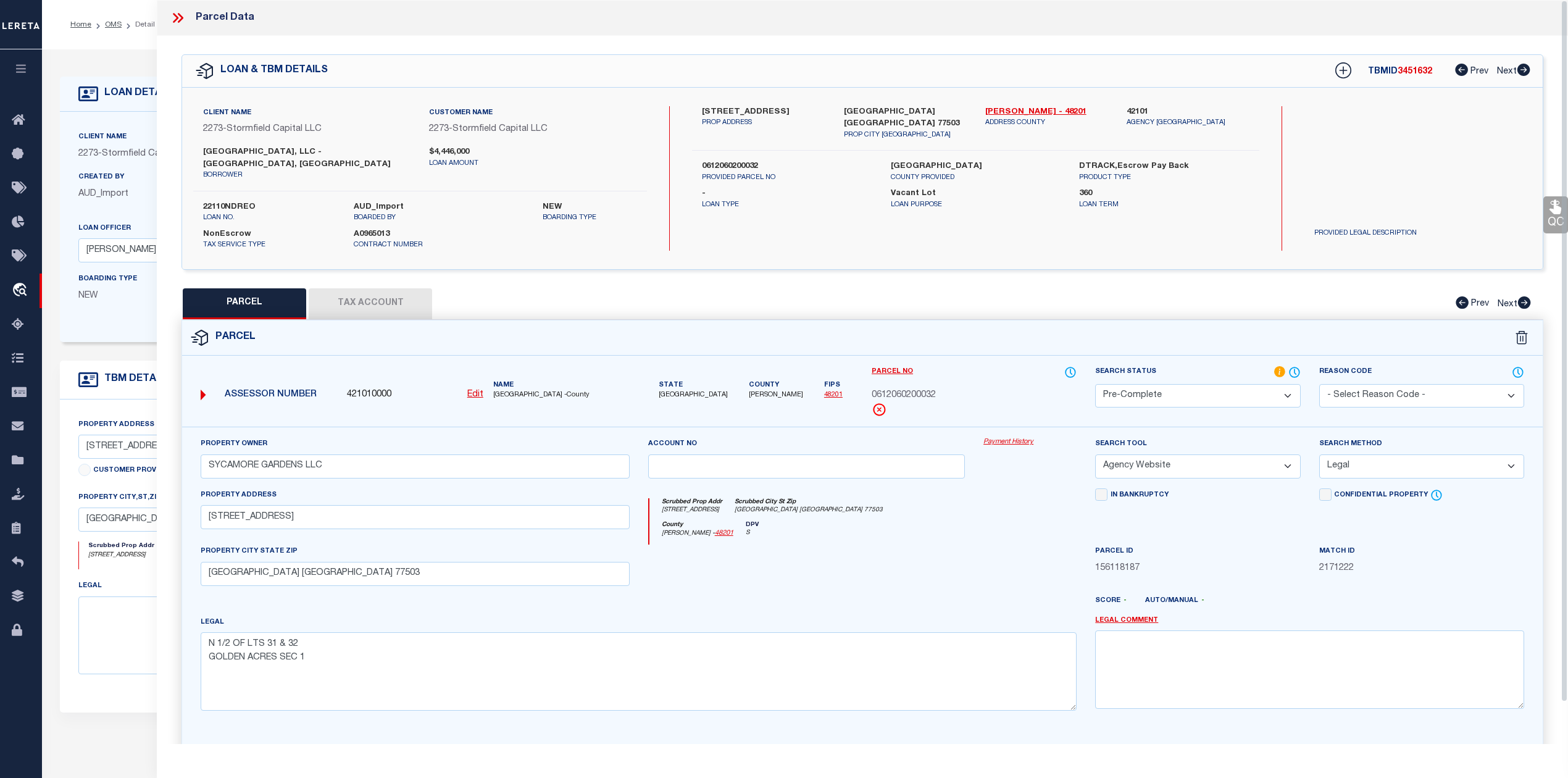
click at [220, 201] on label "22110NDREO" at bounding box center [270, 208] width 132 height 12
copy label "22110NDREO"
click at [930, 389] on span "0612060200032" at bounding box center [903, 396] width 64 height 14
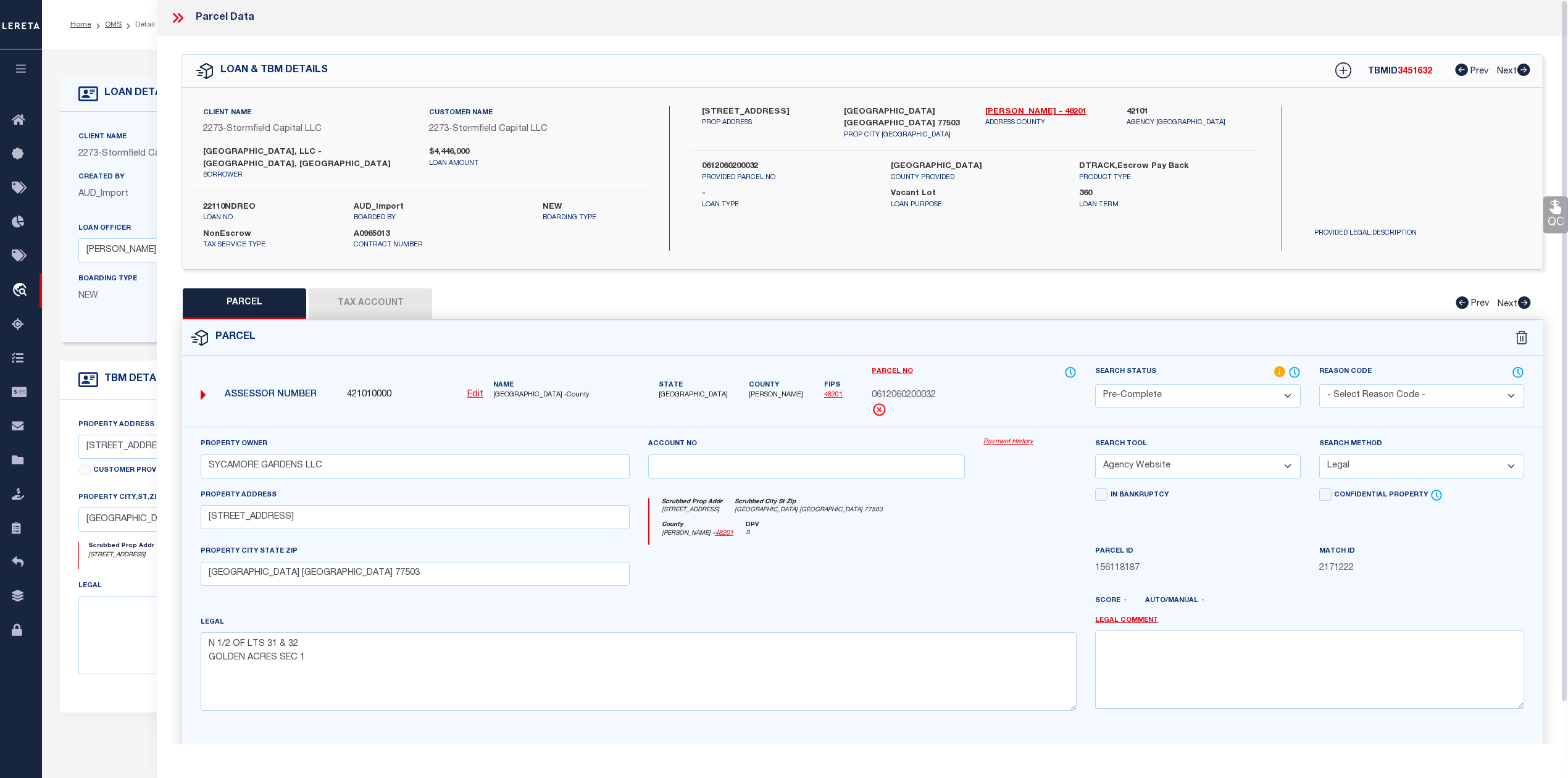
click at [930, 389] on span "0612060200032" at bounding box center [903, 396] width 64 height 14
copy div "0612060200032"
click at [390, 274] on div "QC QC QC" at bounding box center [862, 416] width 1411 height 760
click at [381, 289] on button "Tax Account" at bounding box center [370, 304] width 124 height 31
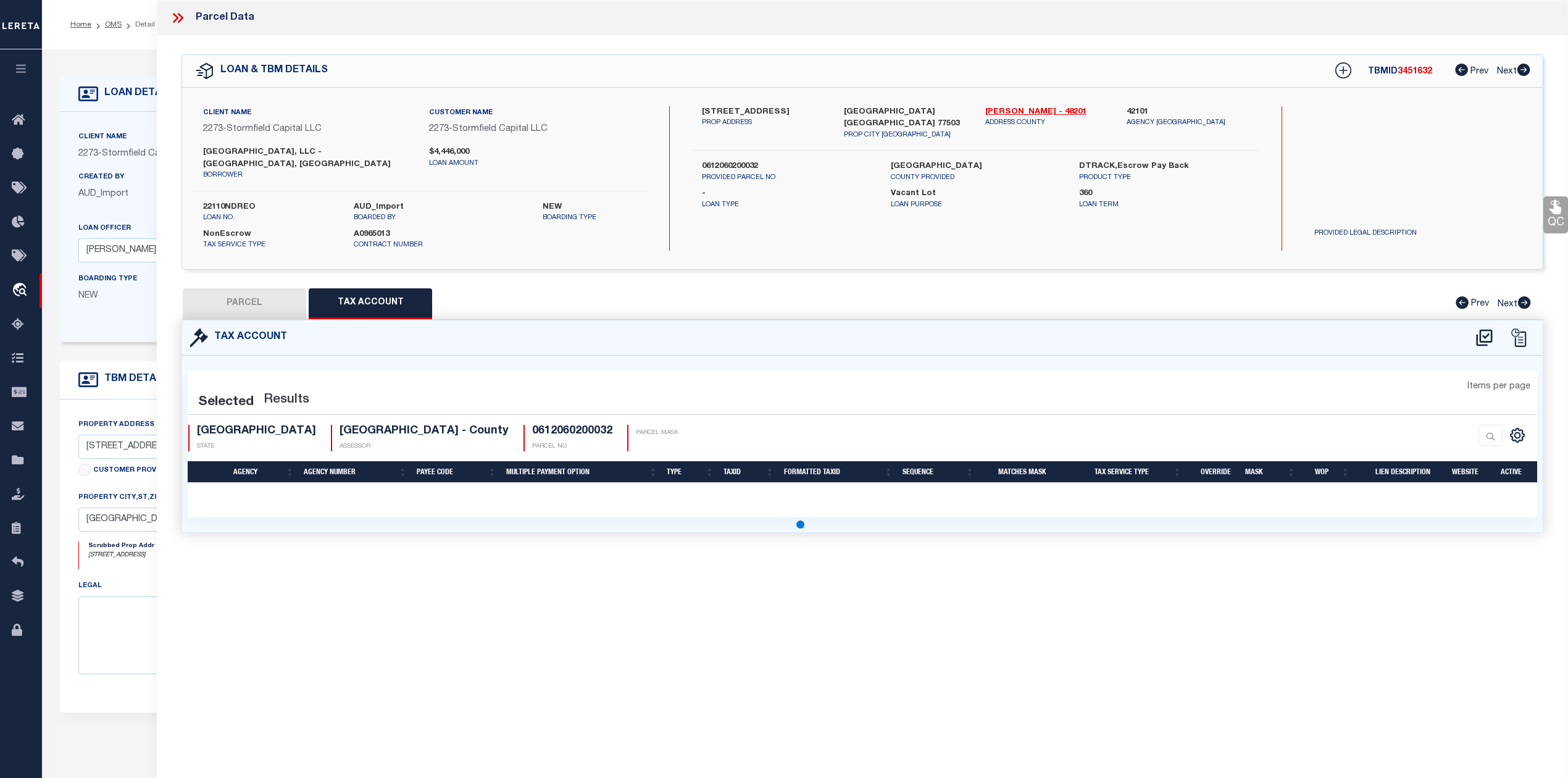
select select "100"
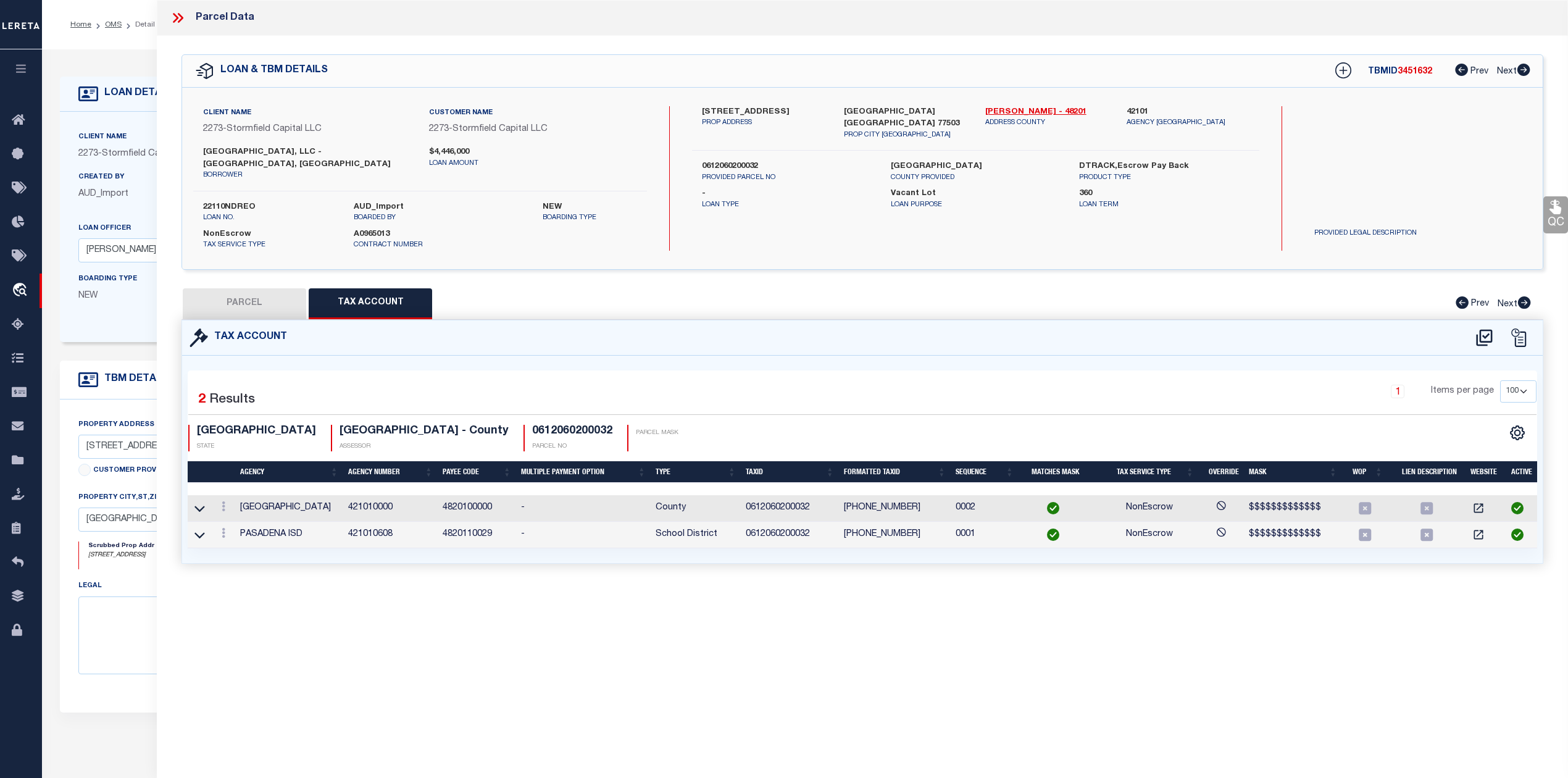
click at [276, 289] on button "PARCEL" at bounding box center [244, 304] width 124 height 31
select select "AS"
select select
checkbox input "false"
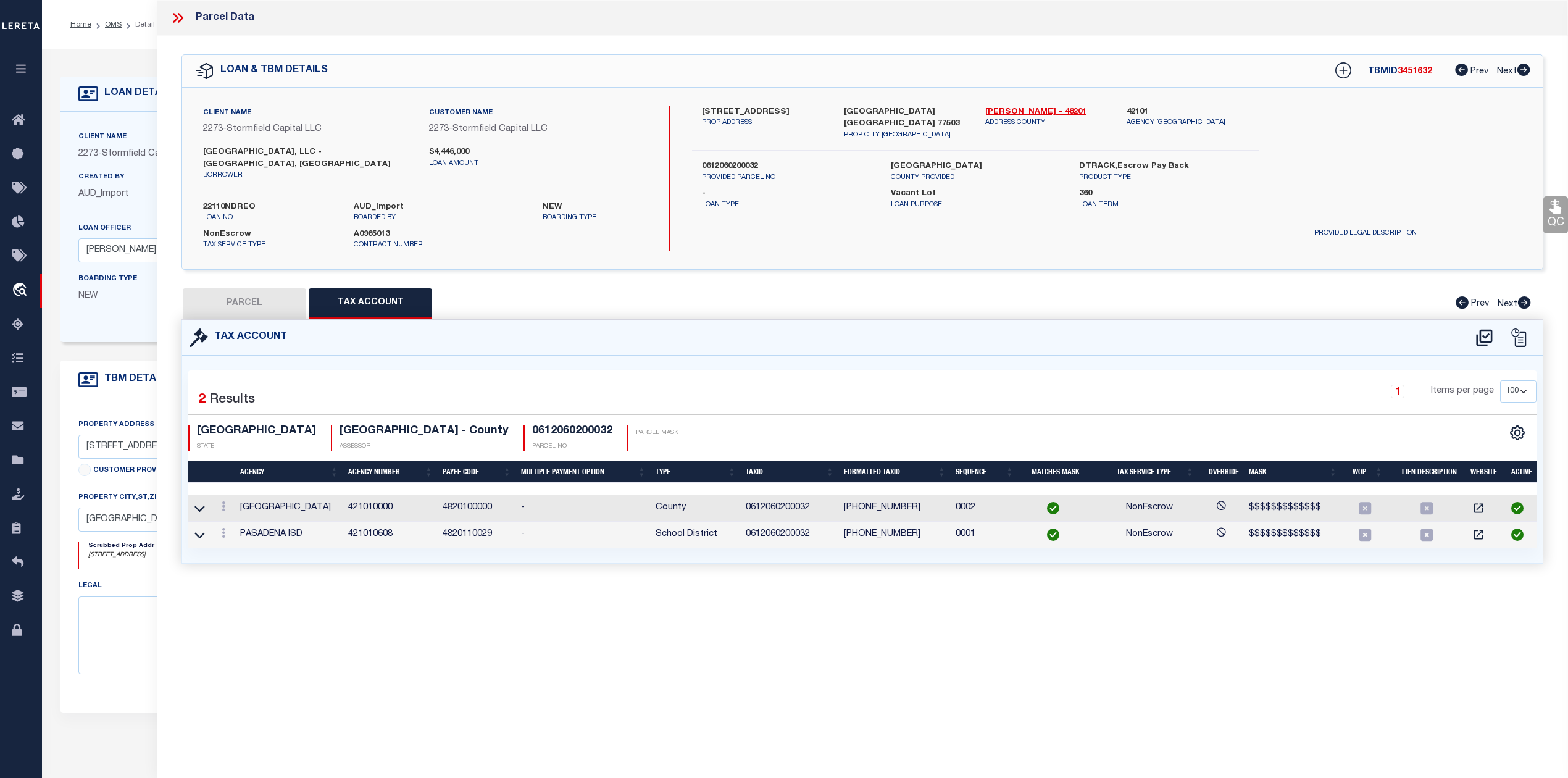
checkbox input "false"
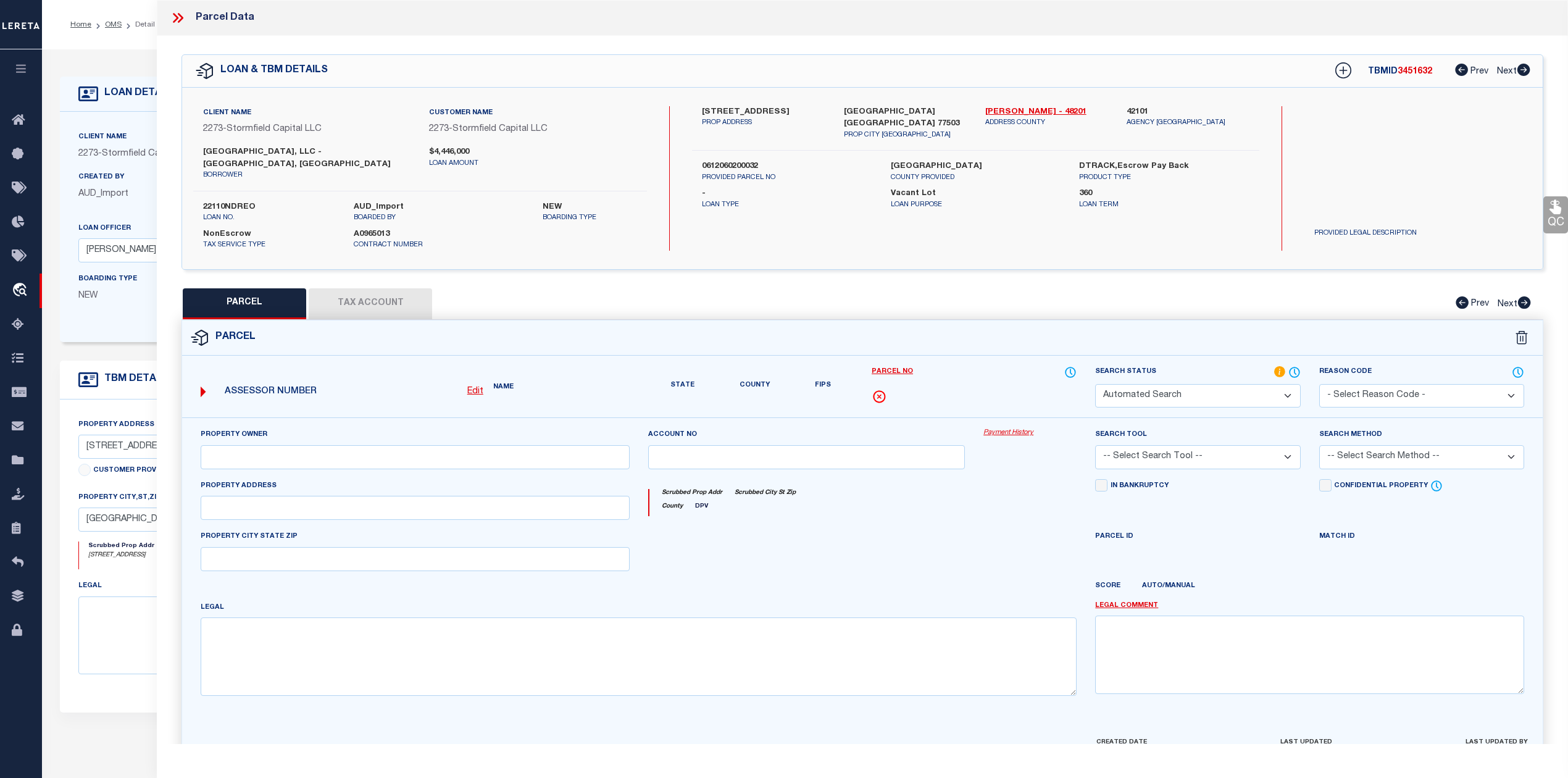
select select "QC"
type input "SYCAMORE GARDENS LLC"
select select "AGW"
select select "LEG"
type input "4812 SYCAMORE AVE # 56"
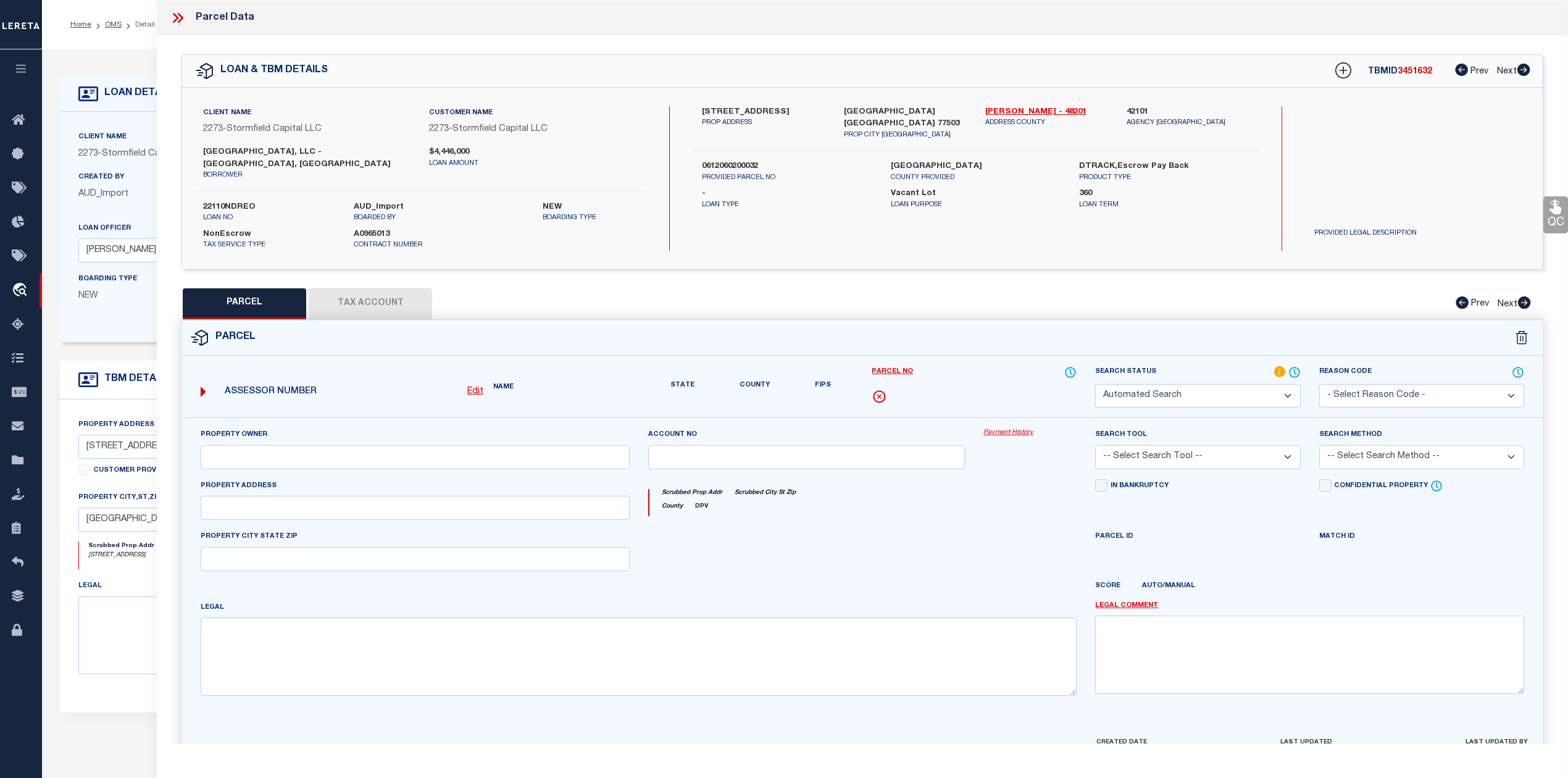
type input "PASADENA TX 77503"
type textarea "N 1/2 OF LTS 31 & 32 GOLDEN ACRES SEC 1"
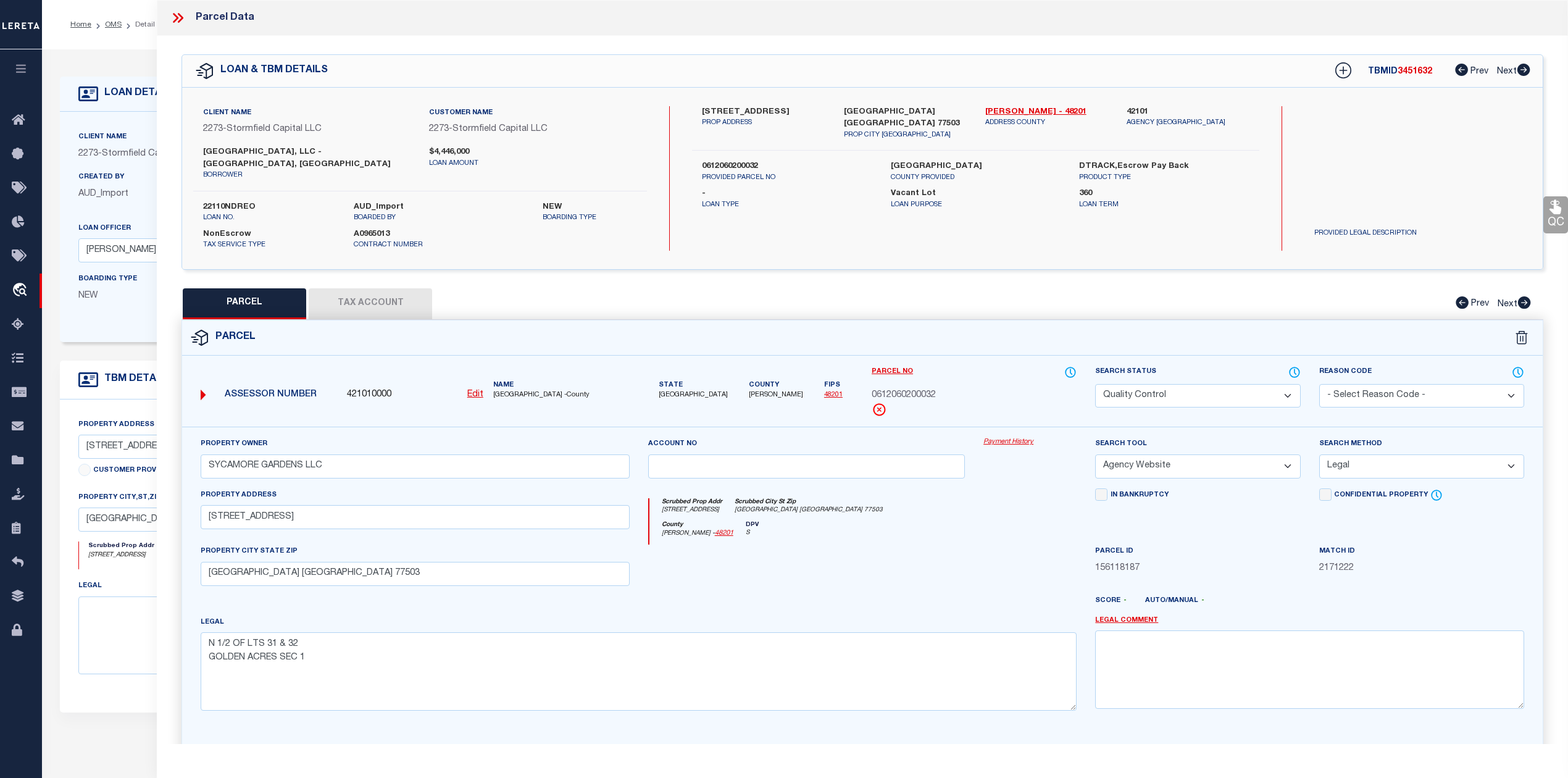
click at [174, 16] on icon at bounding box center [178, 18] width 16 height 16
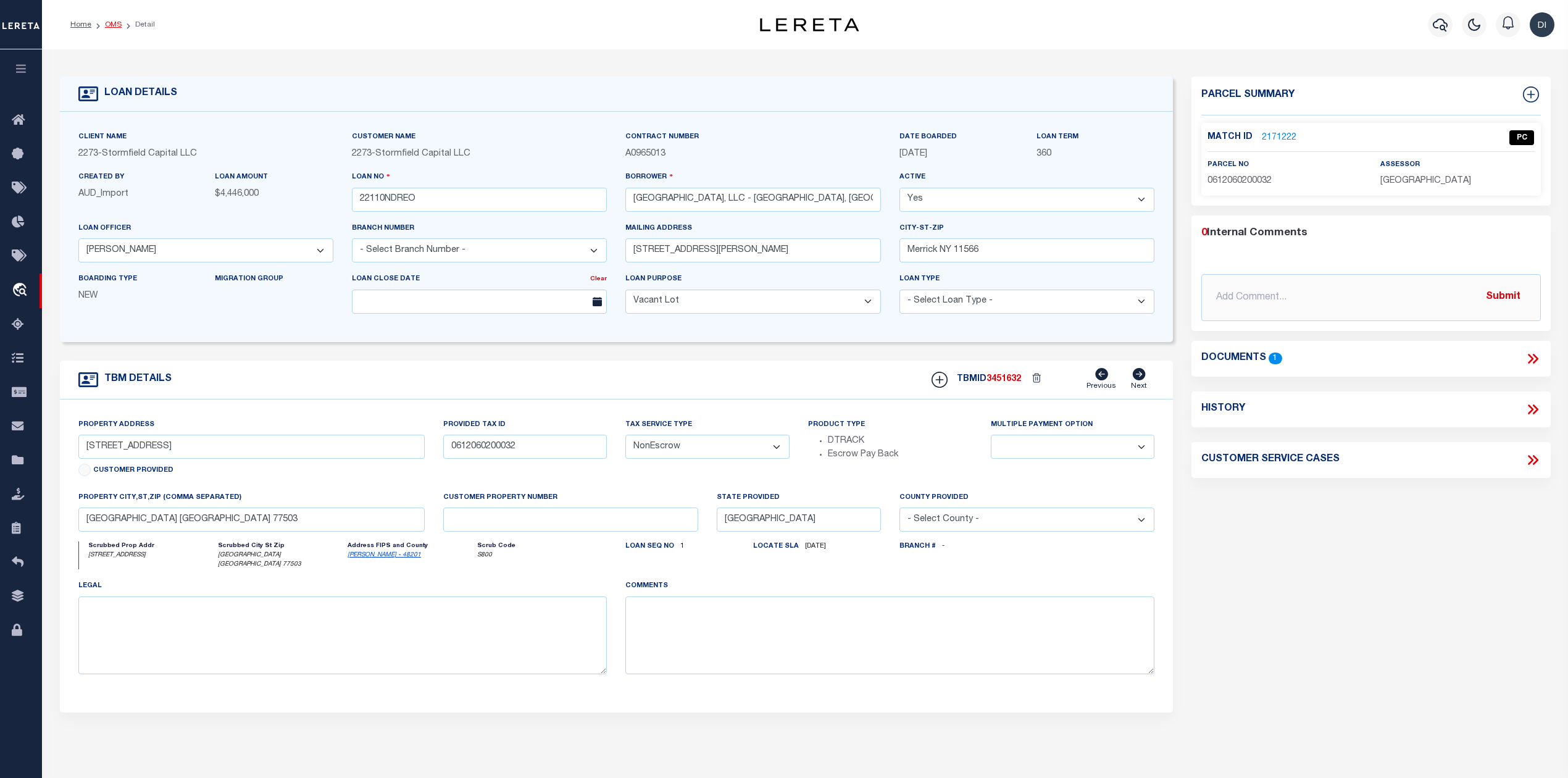
click at [112, 24] on link "OMS" at bounding box center [113, 24] width 17 height 7
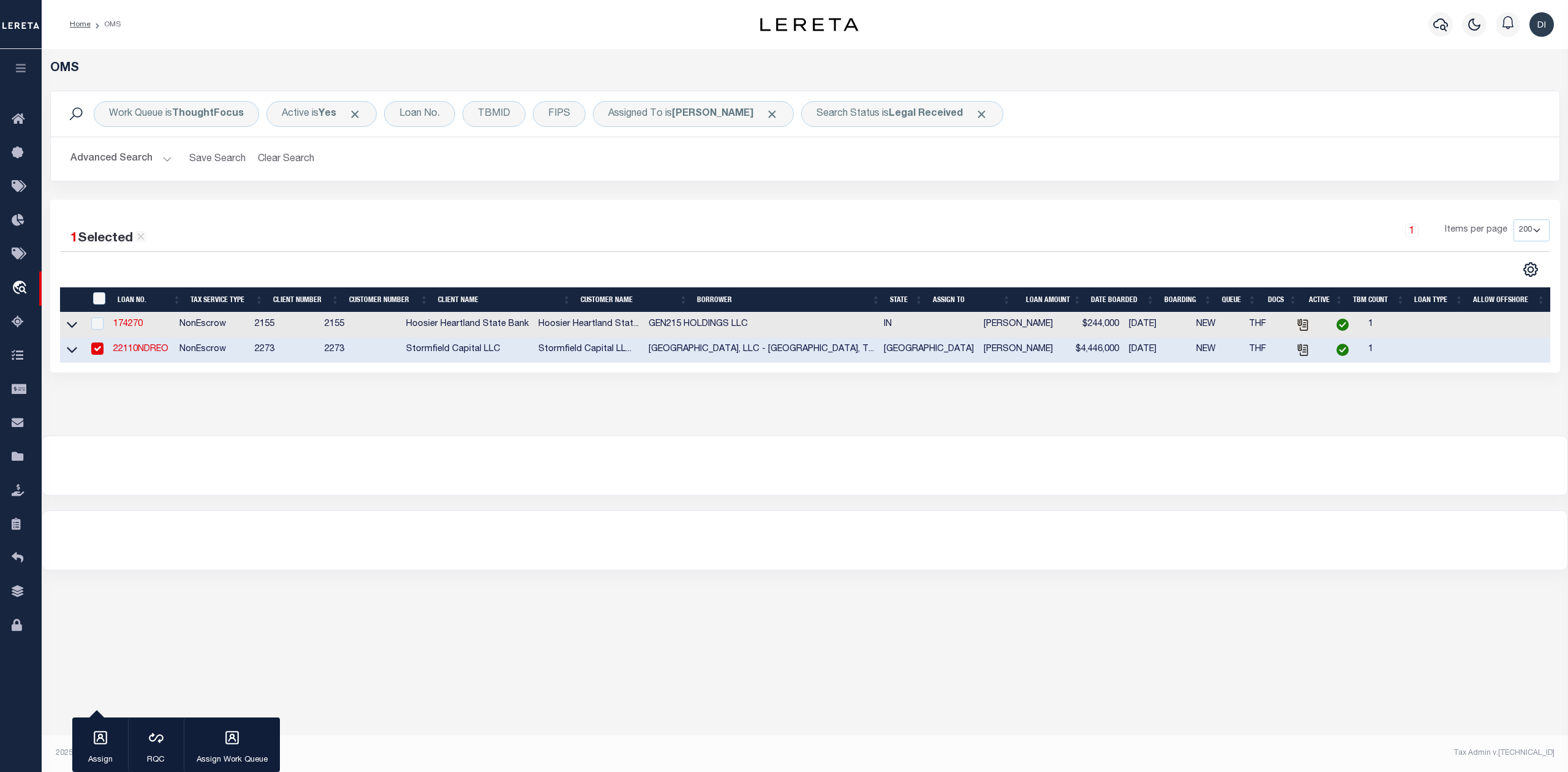
click at [603, 274] on div at bounding box center [432, 270] width 745 height 16
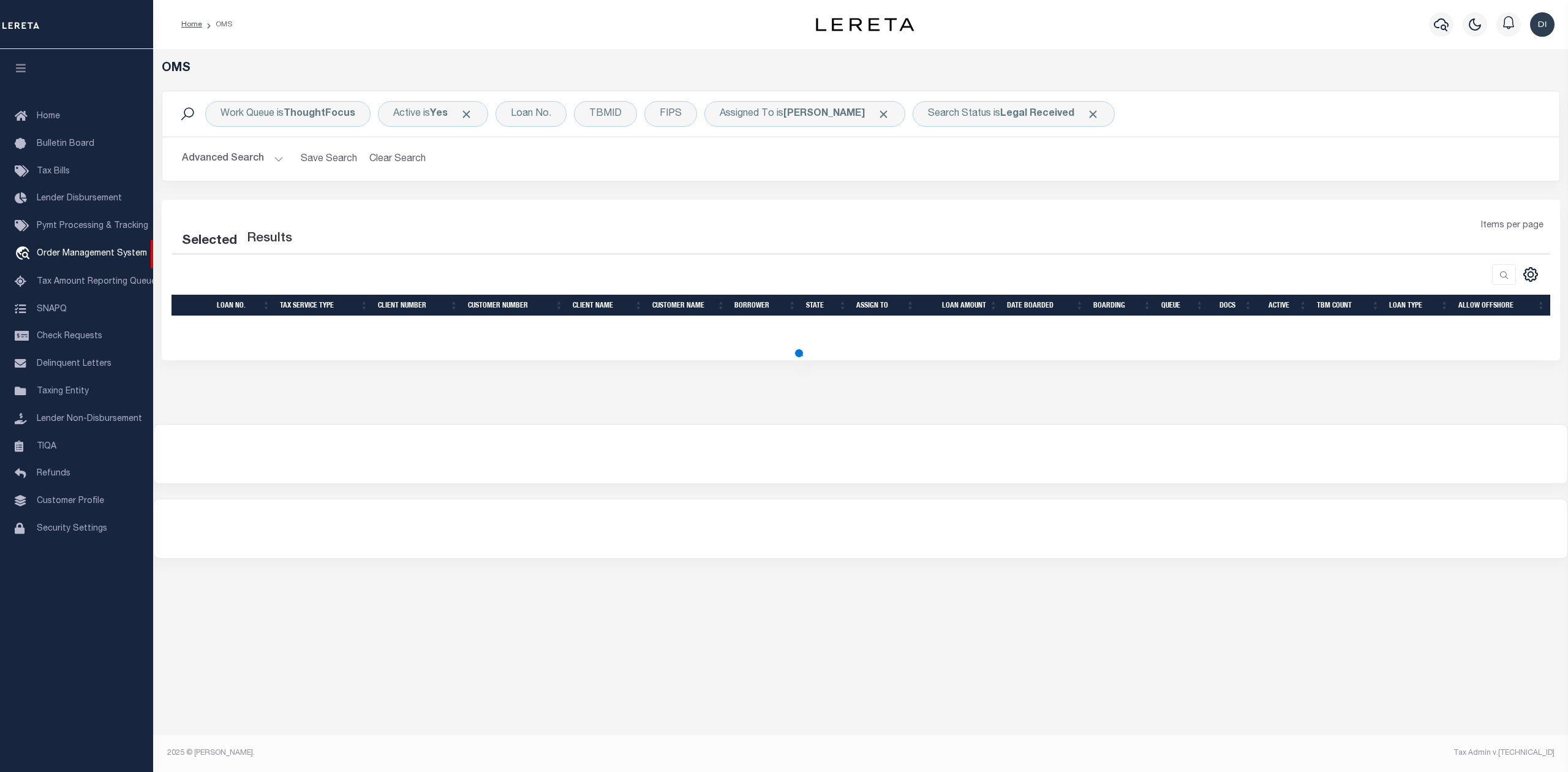
select select "200"
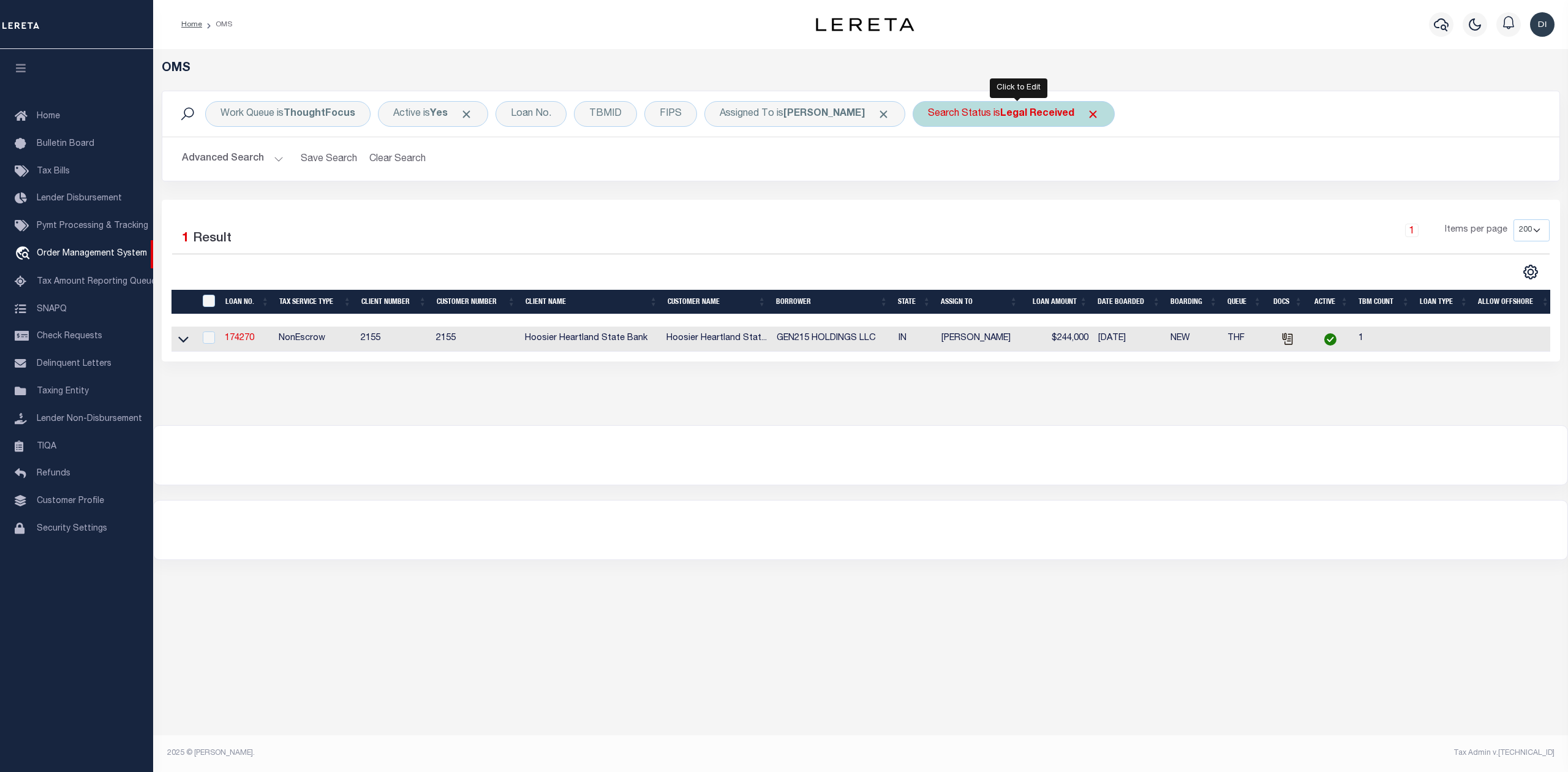
click at [1034, 115] on b "Legal Received" at bounding box center [1037, 114] width 74 height 10
click at [998, 178] on select "Automated Search Bad Parcel Complete Duplicate Parcel High Dollar Reporting In …" at bounding box center [1018, 174] width 180 height 23
select select "IP"
click at [933, 163] on select "Automated Search Bad Parcel Complete Duplicate Parcel High Dollar Reporting In …" at bounding box center [1018, 174] width 180 height 23
click at [1091, 197] on input "Apply" at bounding box center [1091, 201] width 36 height 20
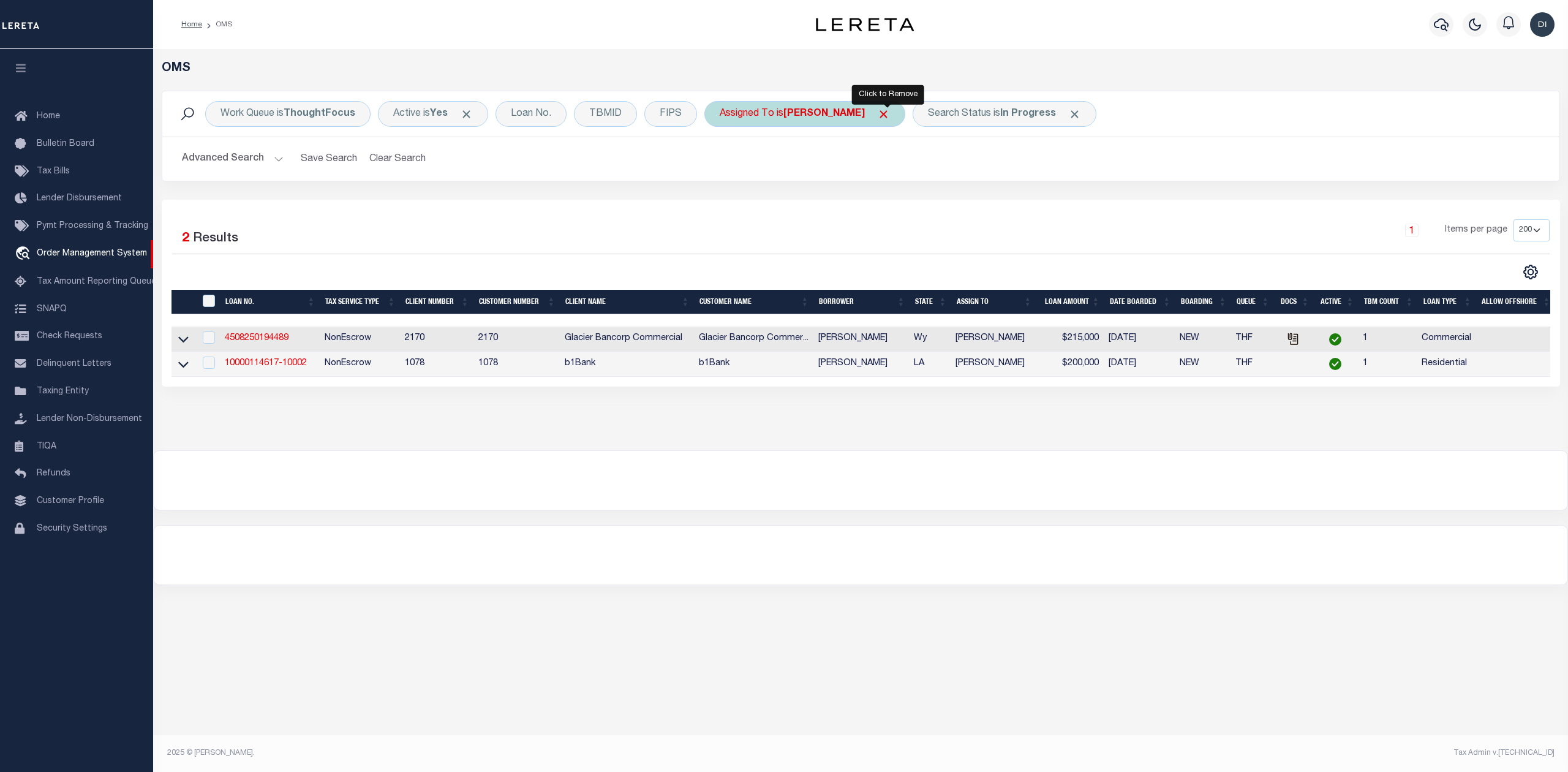
click at [883, 111] on span "Click to Remove" at bounding box center [883, 114] width 13 height 13
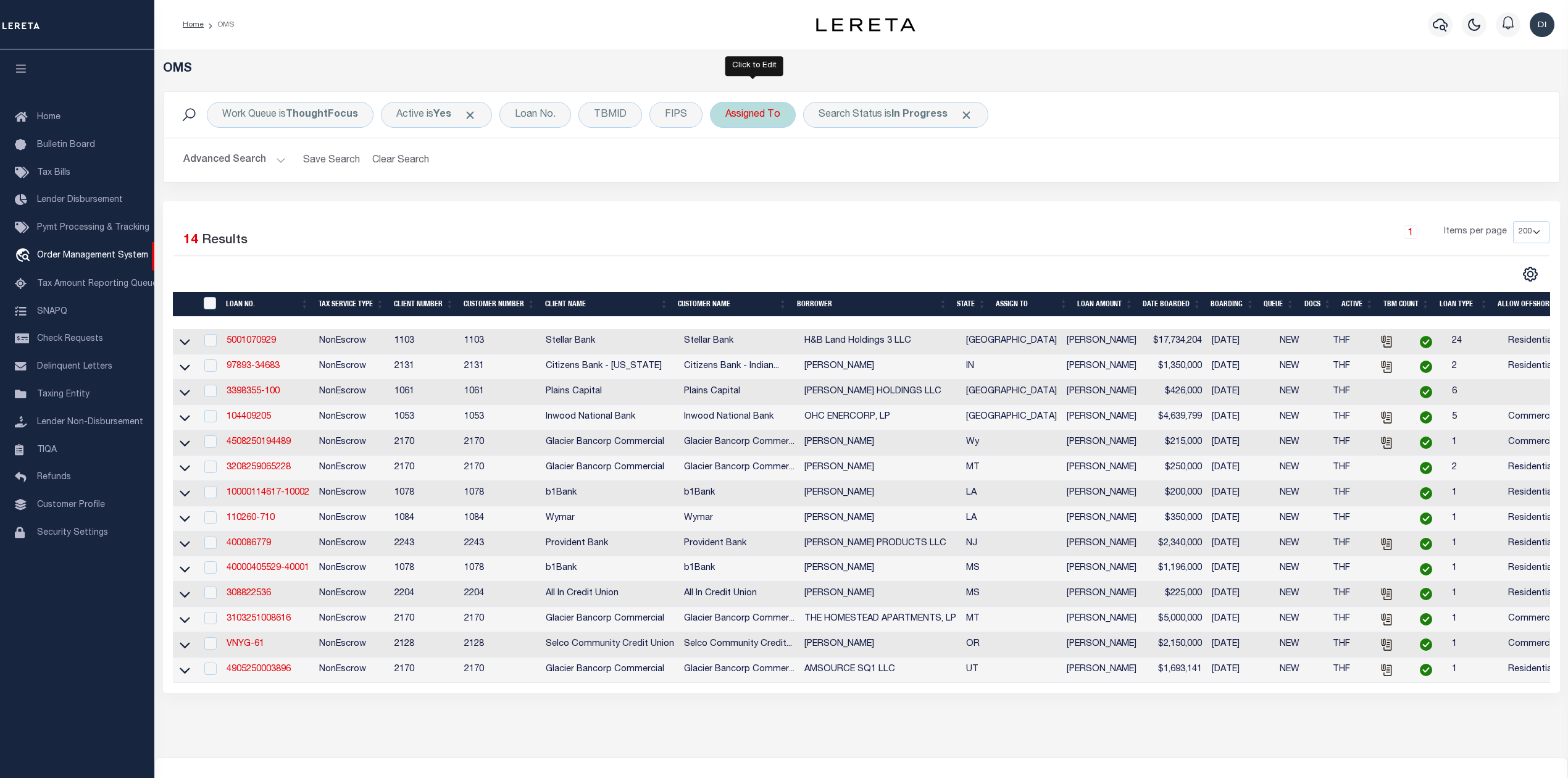
click at [752, 114] on div "Assigned To" at bounding box center [753, 115] width 86 height 26
click at [795, 175] on select "--Unassigned-- Abdul Muzain Agustin Fernandez Ahmad Darwish Alberto Estrada All…" at bounding box center [817, 175] width 182 height 24
select select "[PERSON_NAME]"
click at [726, 164] on select "--Unassigned-- Abdul Muzain Agustin Fernandez Ahmad Darwish Alberto Estrada All…" at bounding box center [817, 175] width 182 height 24
click at [897, 199] on input "Apply" at bounding box center [889, 202] width 36 height 20
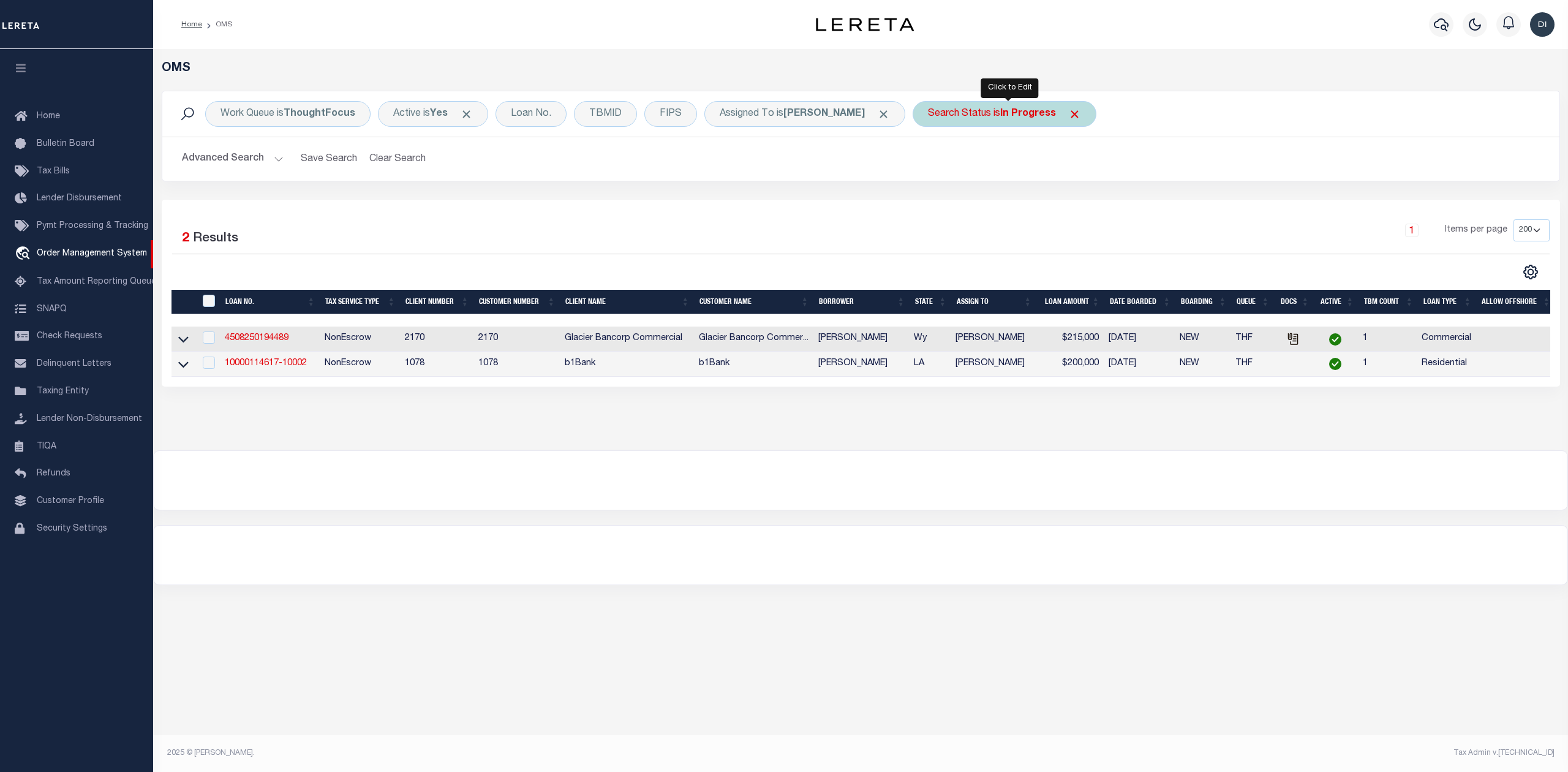
click at [993, 109] on div "Search Status is In Progress" at bounding box center [1004, 114] width 184 height 25
select select "IP"
click at [998, 169] on select "Automated Search Bad Parcel Complete Duplicate Parcel High Dollar Reporting In …" at bounding box center [1018, 174] width 180 height 23
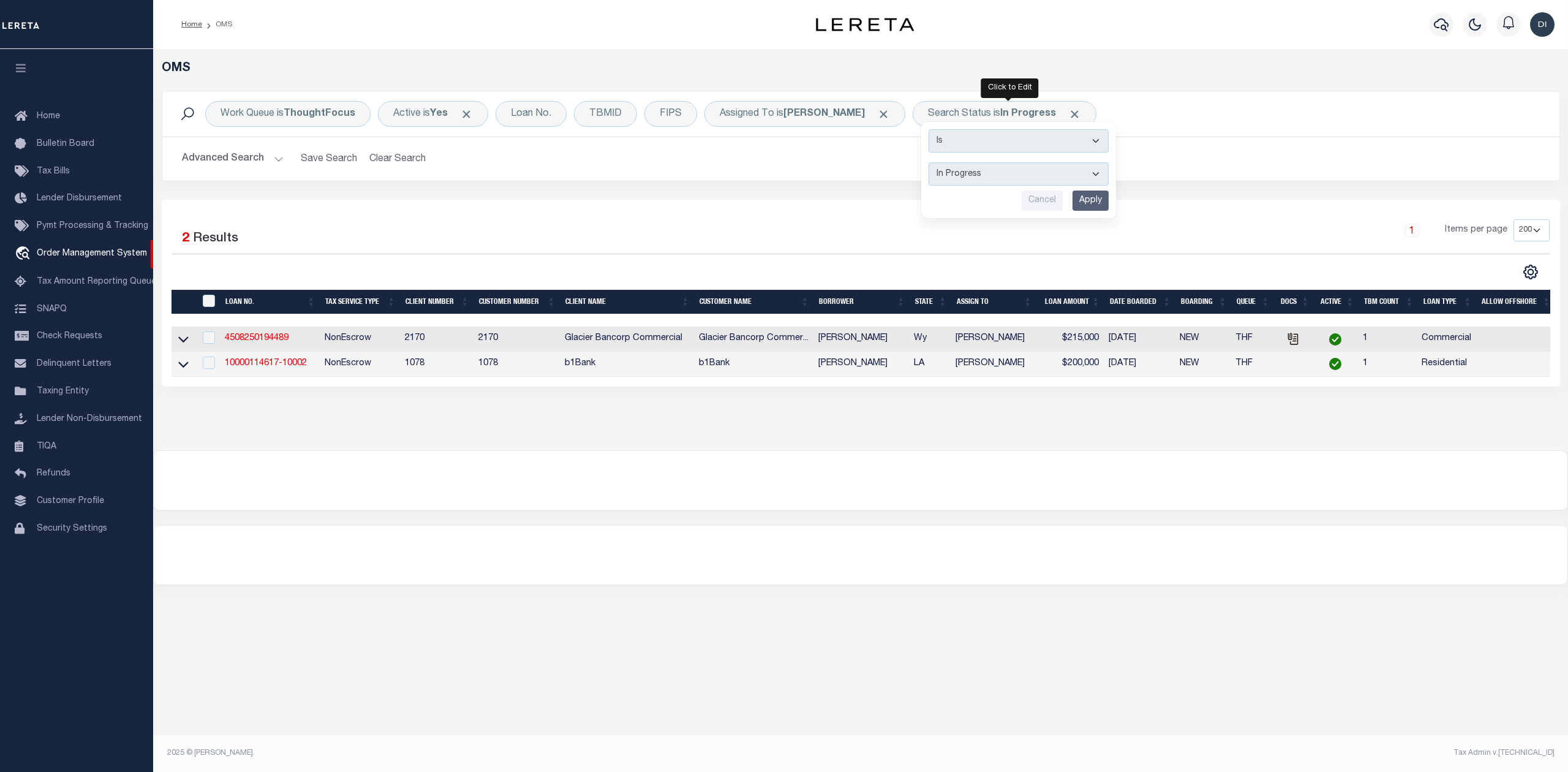
click at [772, 250] on div "1 Items per page 10 25 50 100 200" at bounding box center [1035, 235] width 1028 height 32
click at [723, 446] on div "OMS Work Queue is ThoughtFocus Active is Yes Loan No. TBMID FIPS Assigned To is…" at bounding box center [860, 250] width 1415 height 401
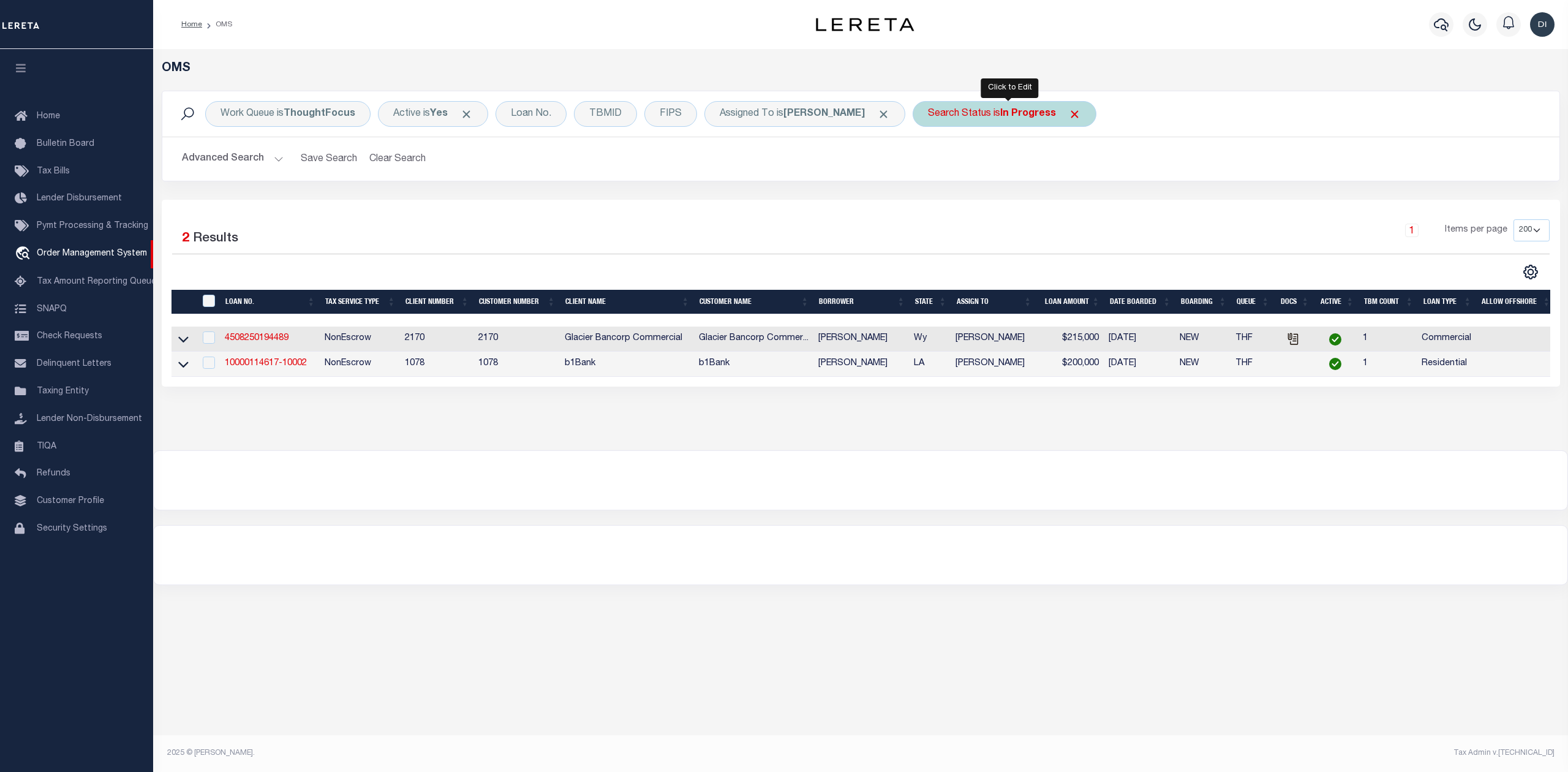
click at [1017, 113] on b "In Progress" at bounding box center [1028, 114] width 56 height 10
click at [981, 174] on select "Automated Search Bad Parcel Complete Duplicate Parcel High Dollar Reporting In …" at bounding box center [1018, 174] width 180 height 23
select select "RD"
click at [933, 163] on select "Automated Search Bad Parcel Complete Duplicate Parcel High Dollar Reporting In …" at bounding box center [1018, 174] width 180 height 23
click at [1091, 192] on input "Apply" at bounding box center [1091, 201] width 36 height 20
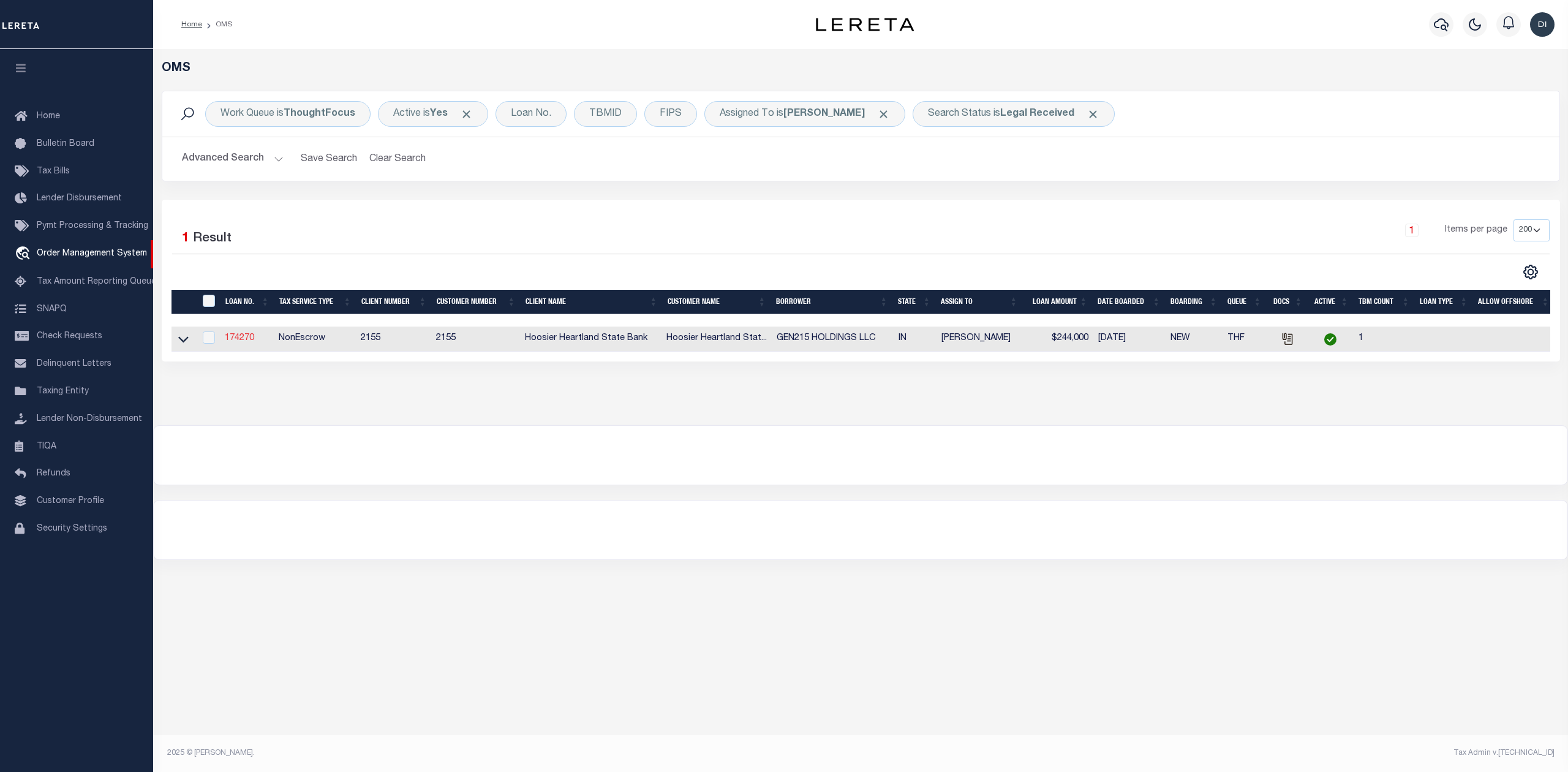
click at [243, 341] on link "174270" at bounding box center [239, 338] width 29 height 9
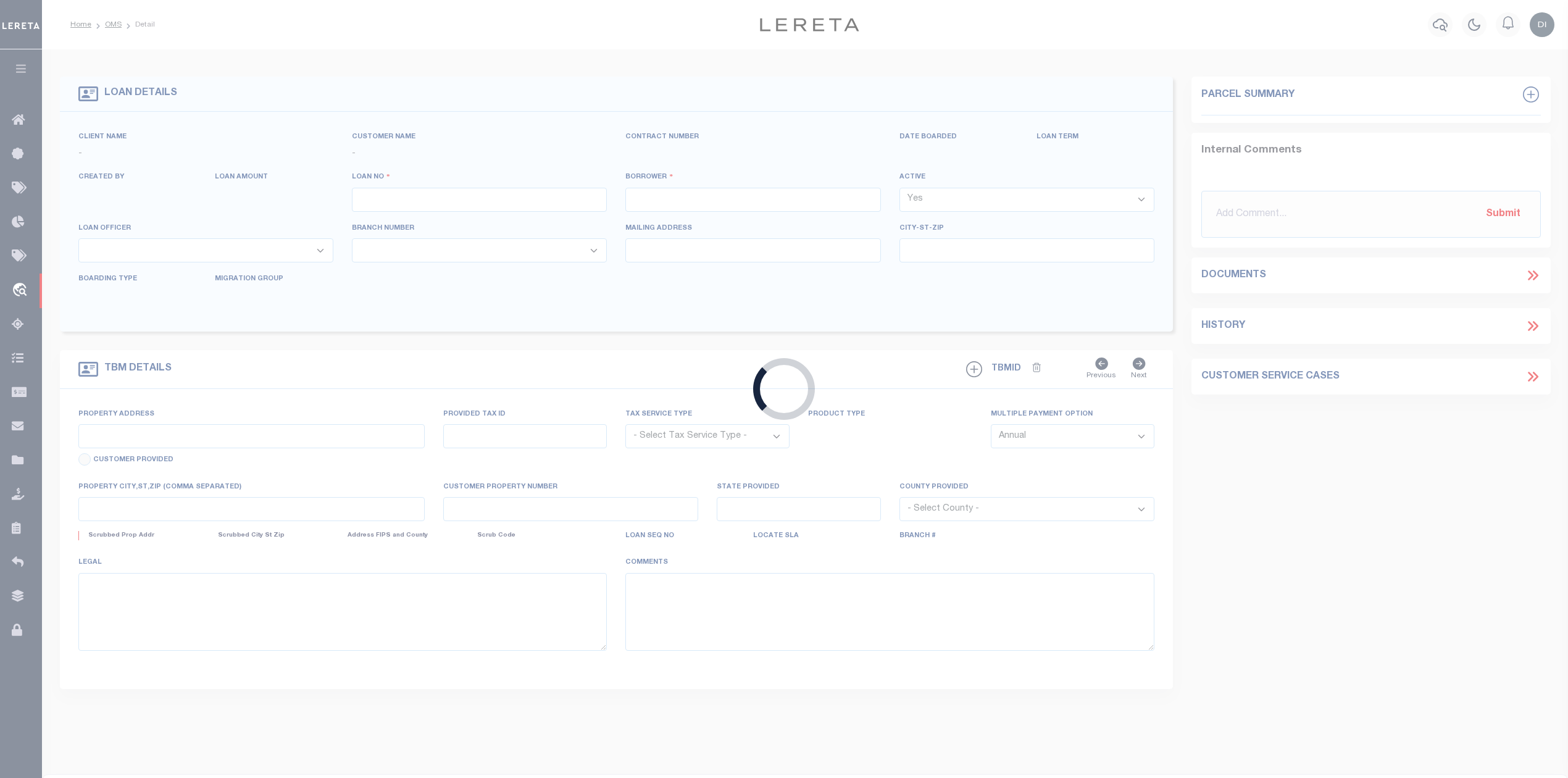
type input "174270"
type input "GEN215 HOLDINGS LLC"
select select
select select "10"
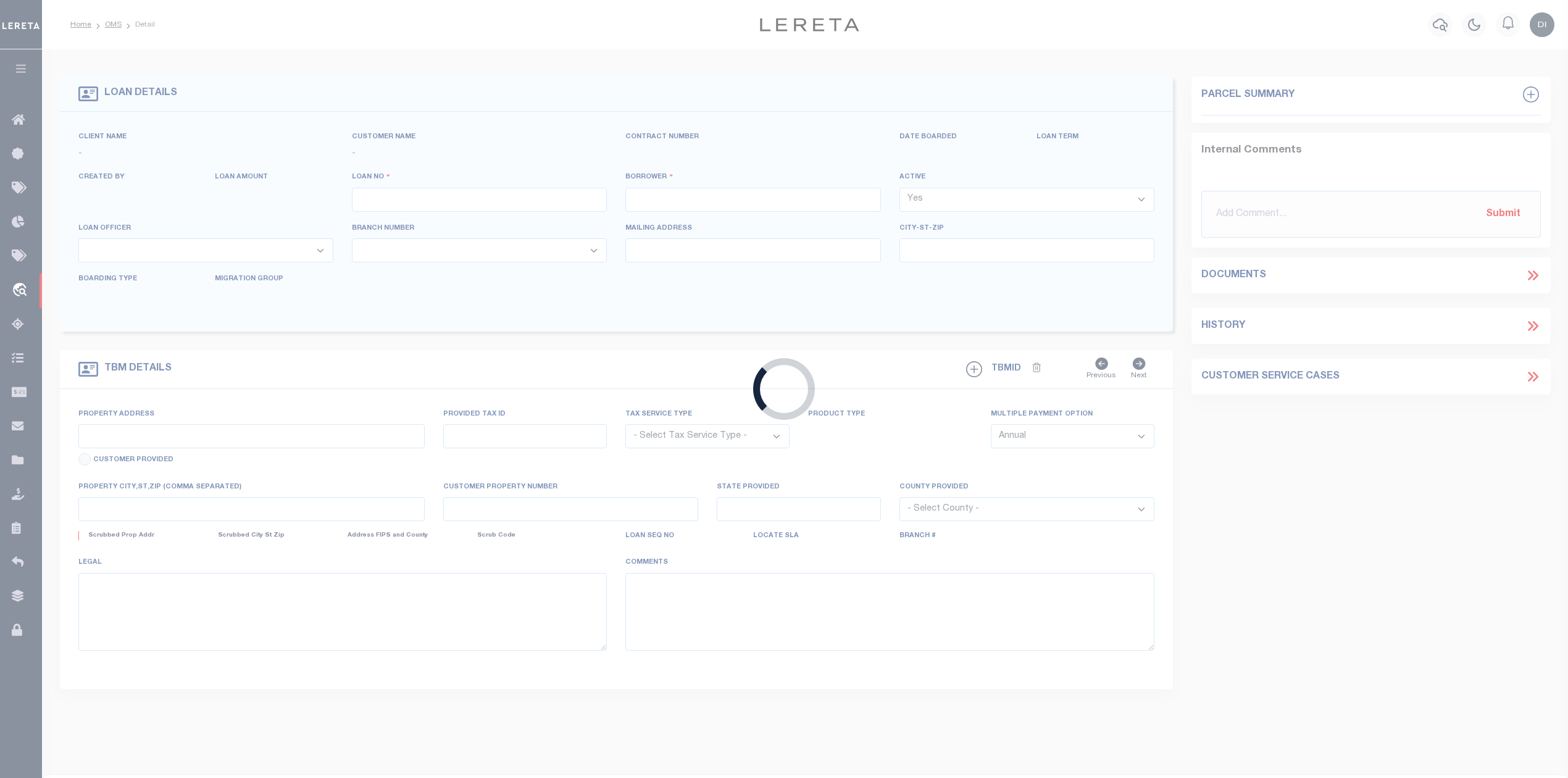
select select "NonEscrow"
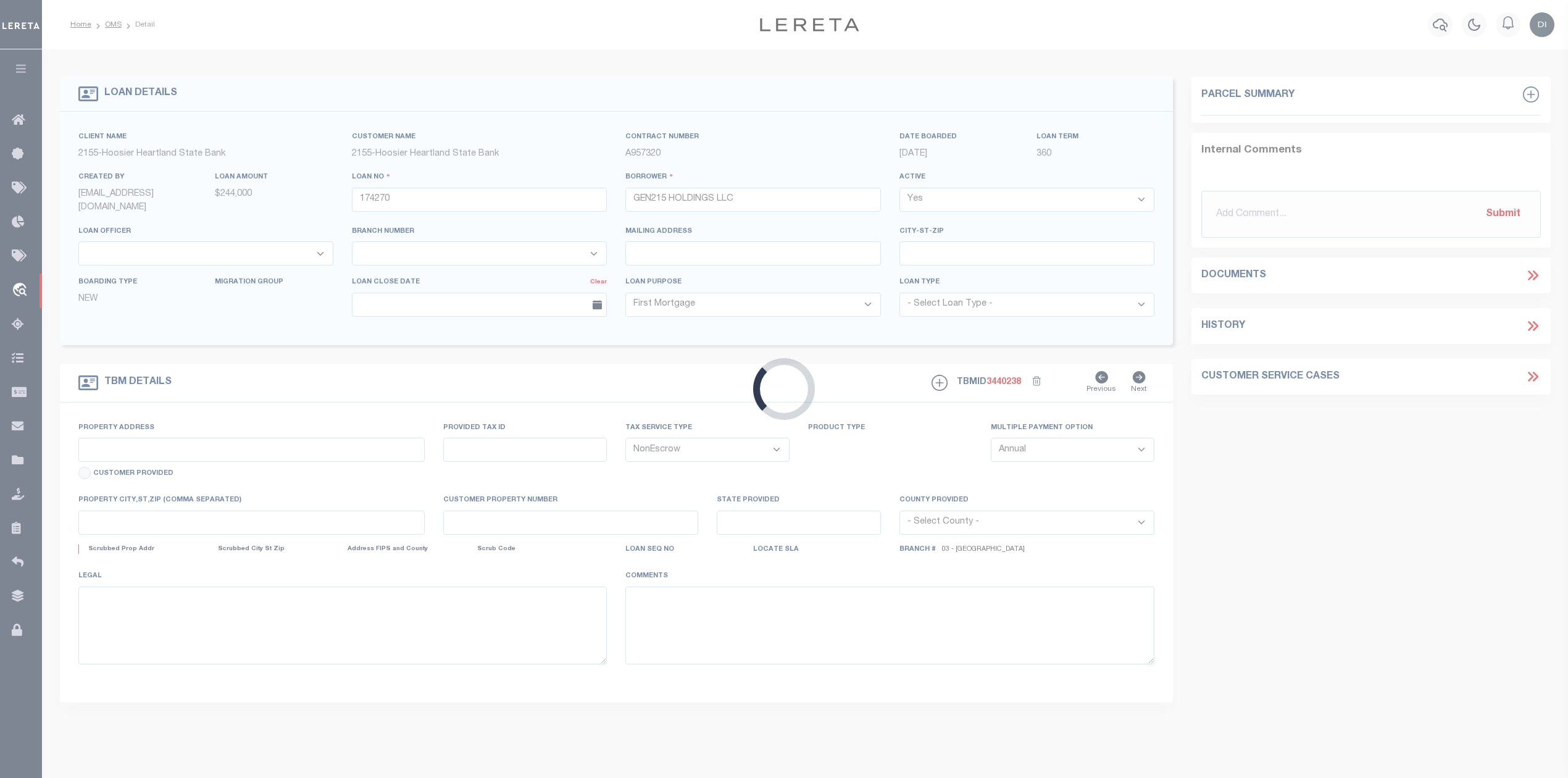
type input "701 N PERRY ST"
type input "23-04-05-110-001.000-008"
select select
type input "ATTICA IN 47918"
type input "IN"
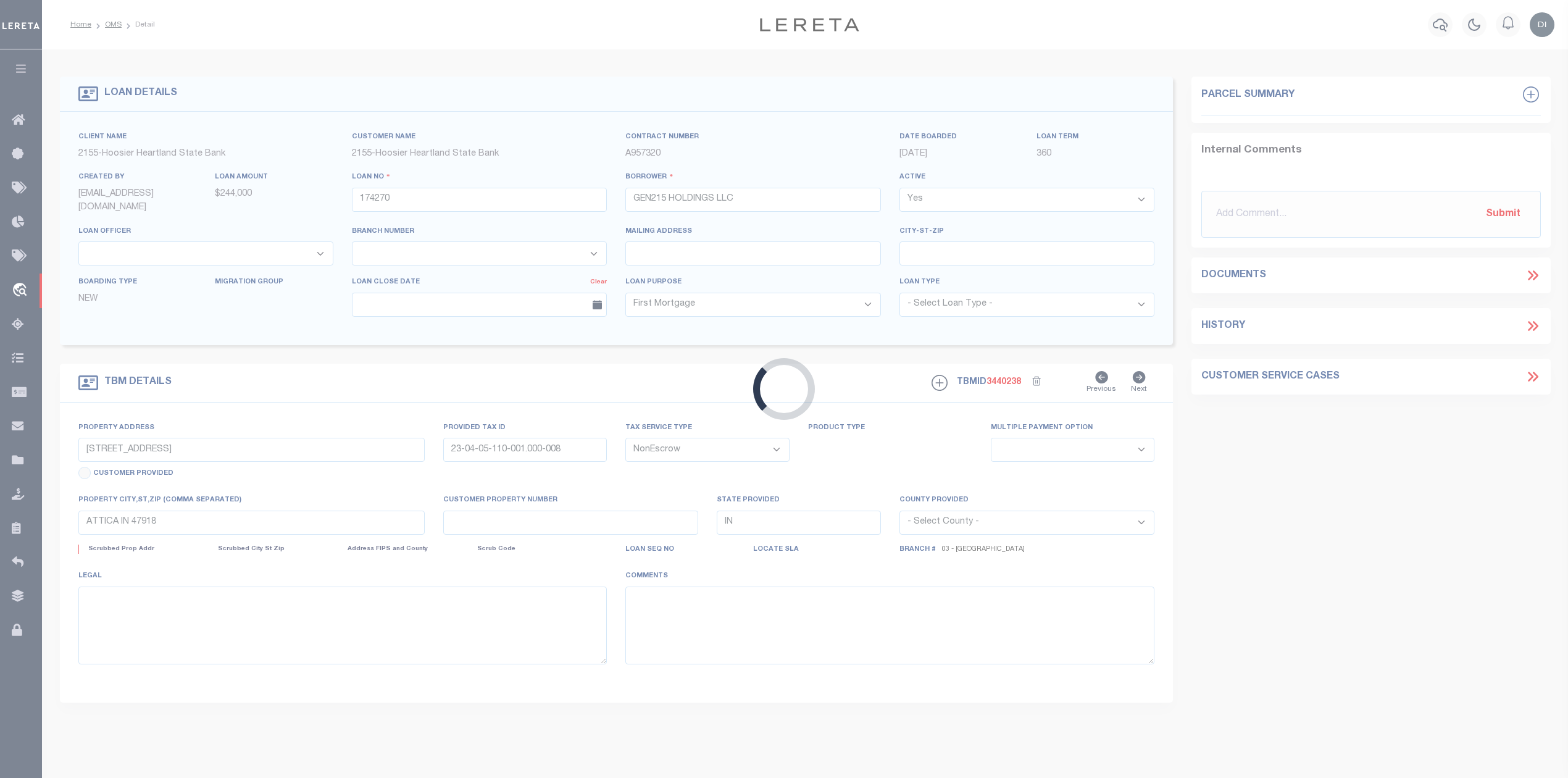
select select
select select "3667"
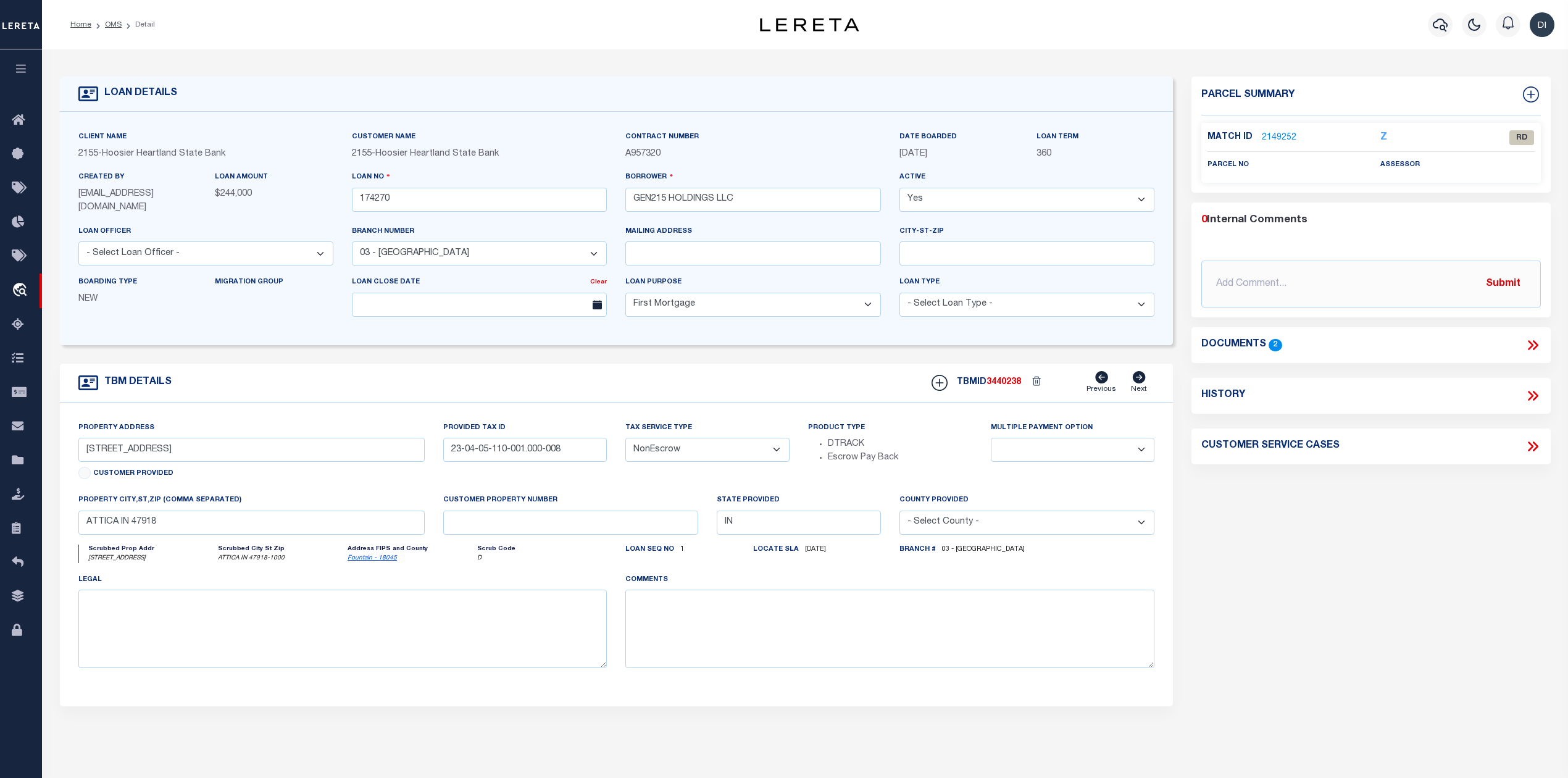
click at [1528, 343] on icon at bounding box center [1533, 345] width 16 height 16
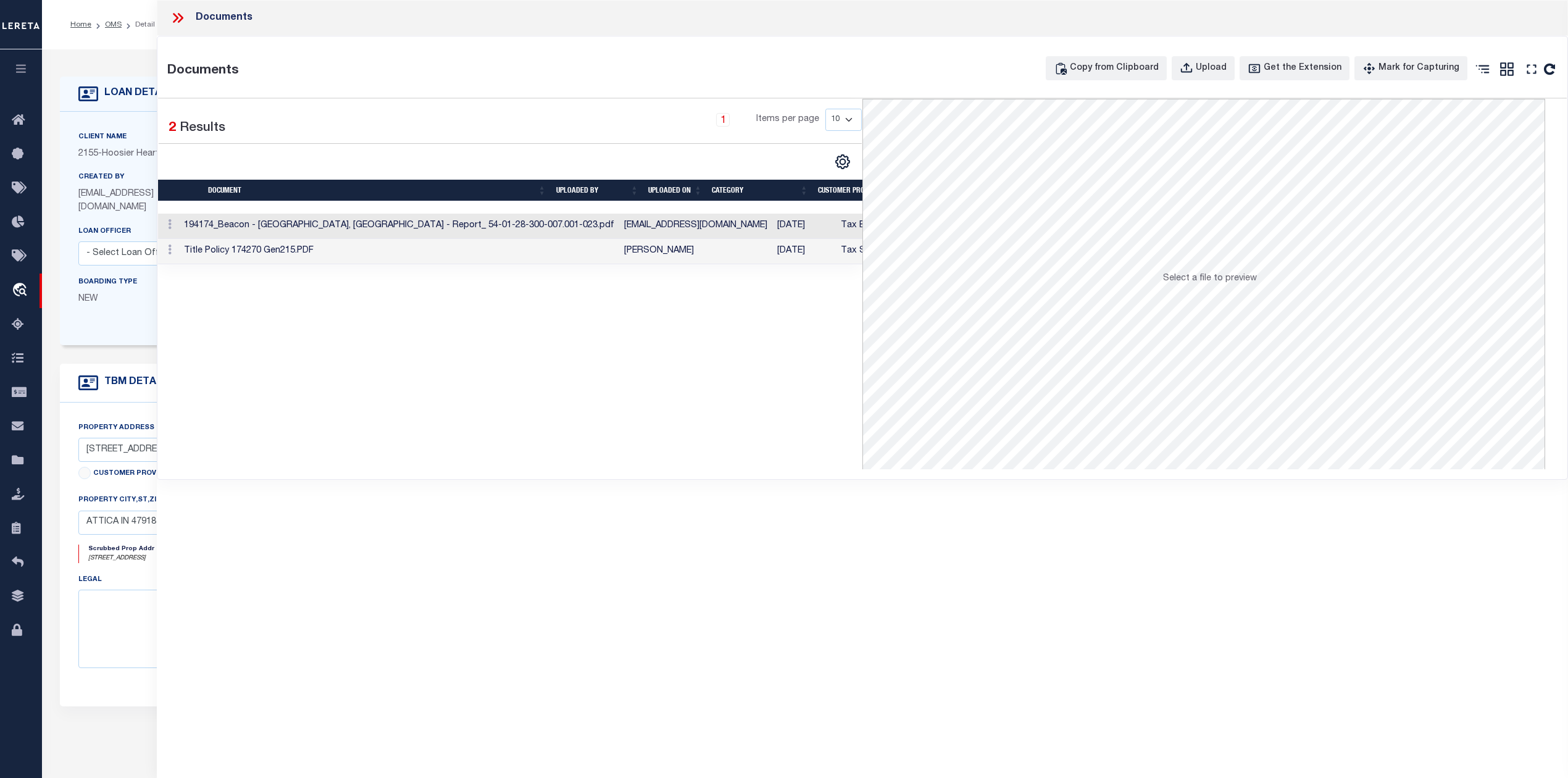
click at [517, 220] on td "194174_Beacon - Montgomery County, IN - Report_ 54-01-28-300-007.001-023.pdf" at bounding box center [399, 226] width 440 height 25
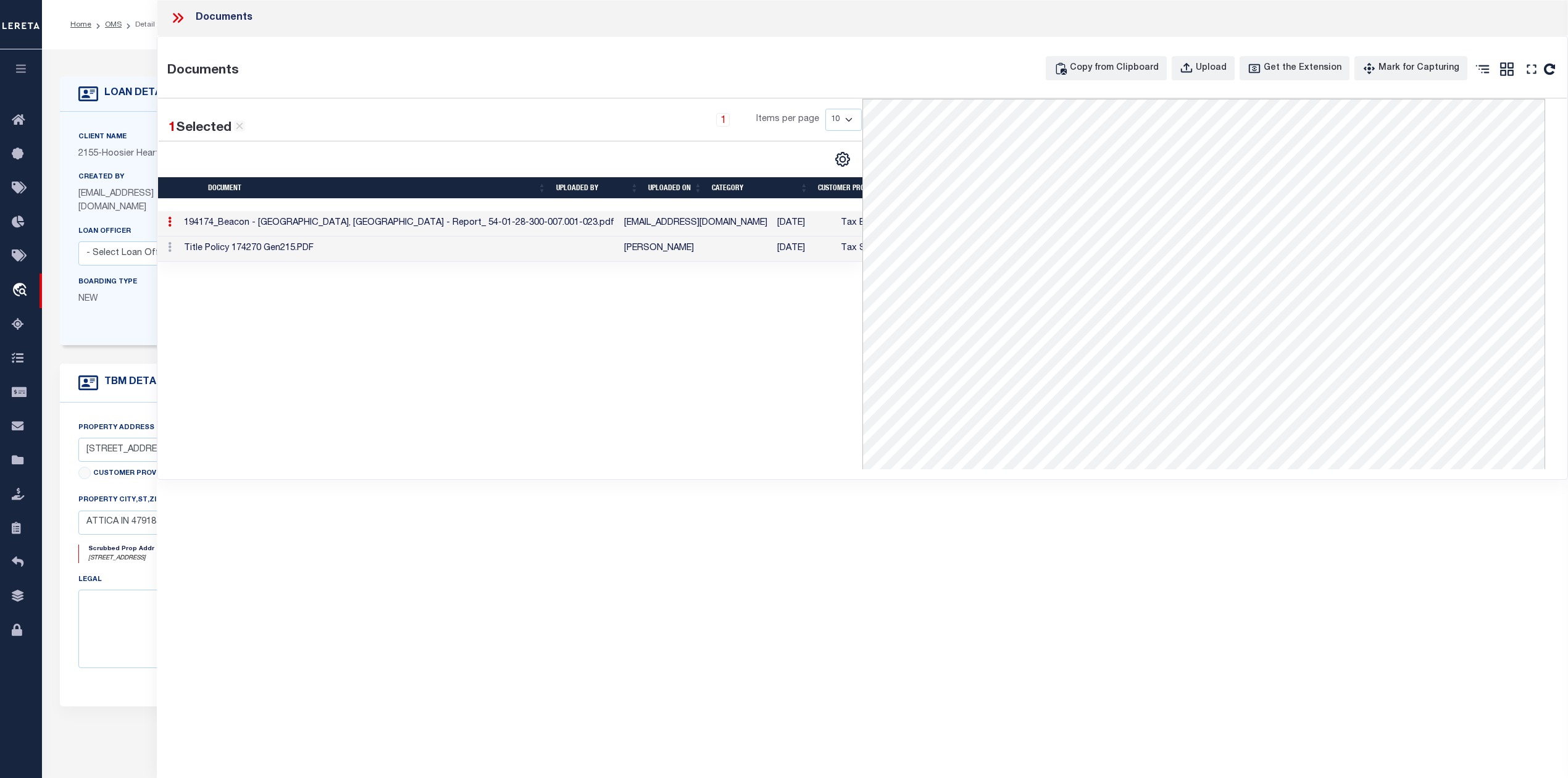
click at [836, 253] on td "Tax Service Documents" at bounding box center [890, 249] width 109 height 25
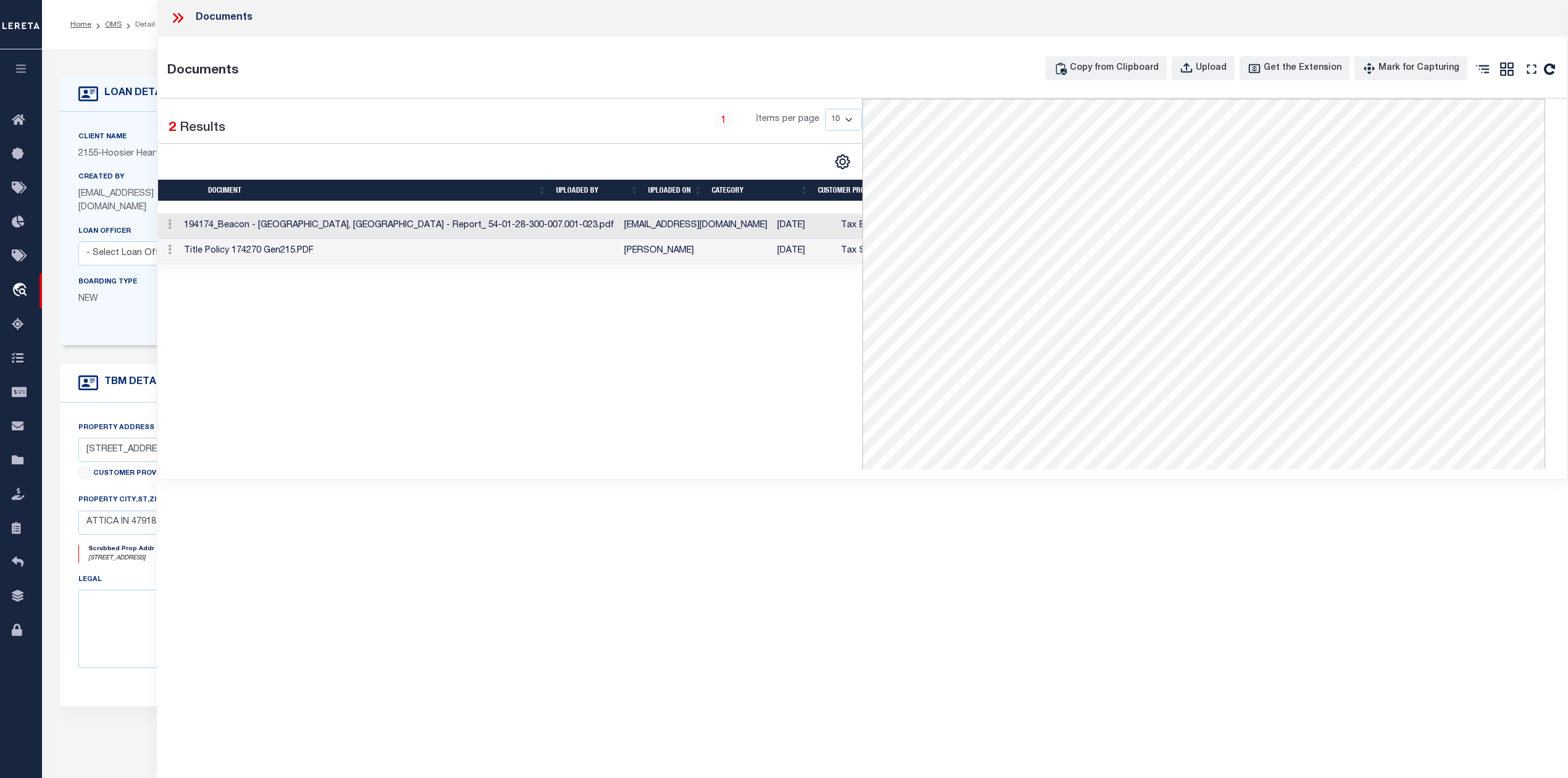
click at [176, 18] on icon at bounding box center [176, 18] width 5 height 10
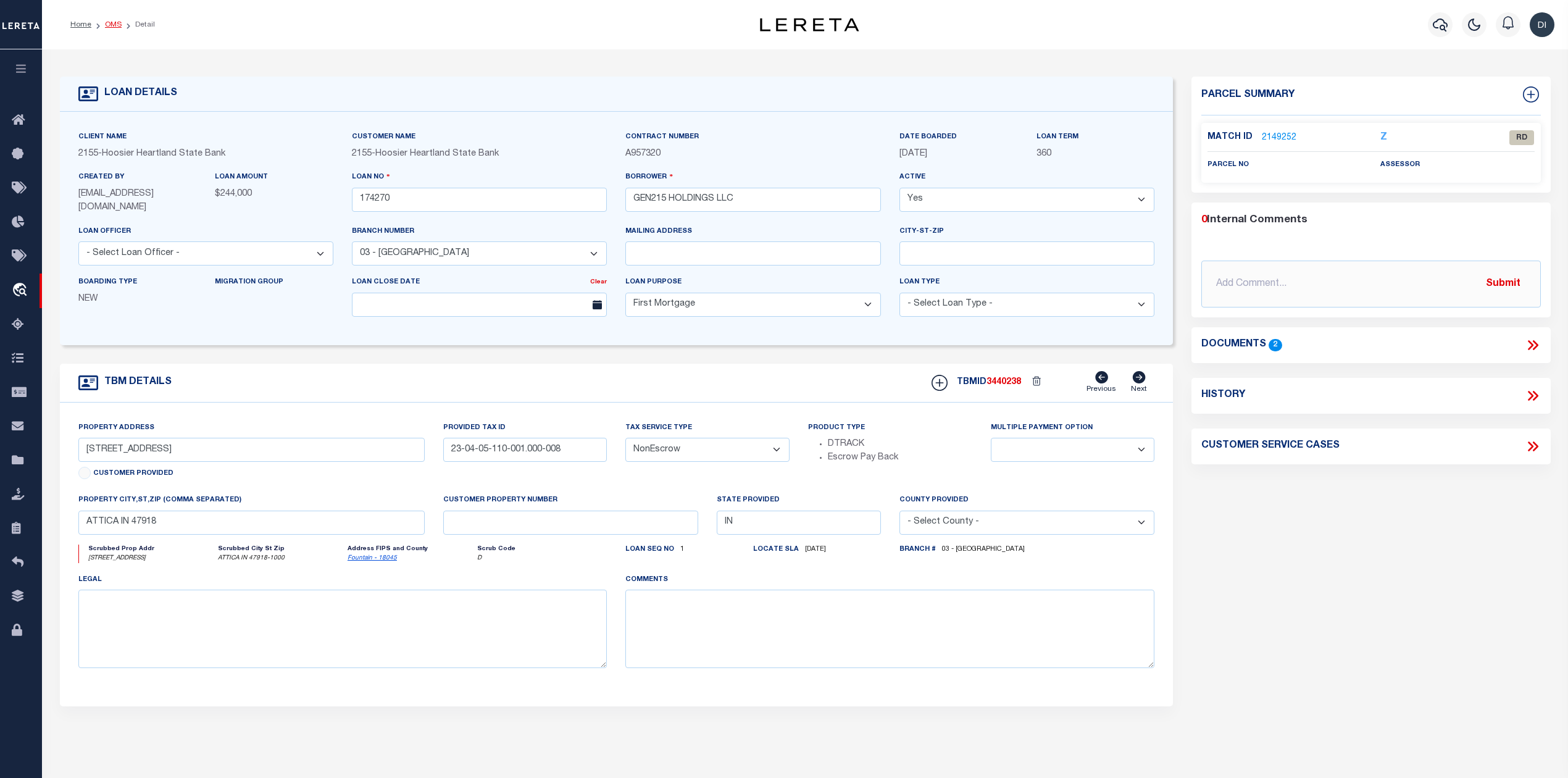
click at [110, 22] on link "OMS" at bounding box center [113, 24] width 17 height 7
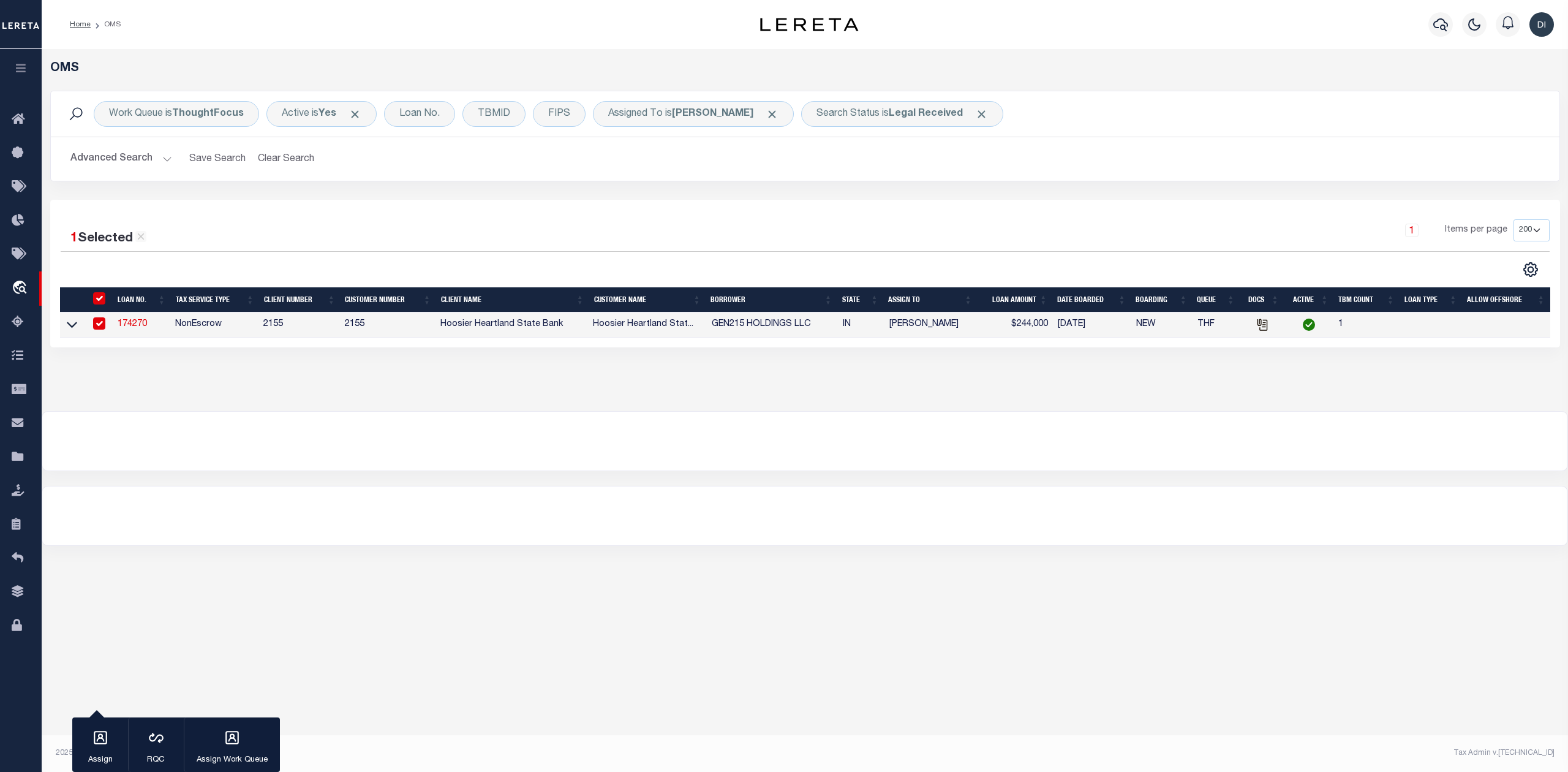
click at [131, 329] on link "174270" at bounding box center [132, 324] width 29 height 9
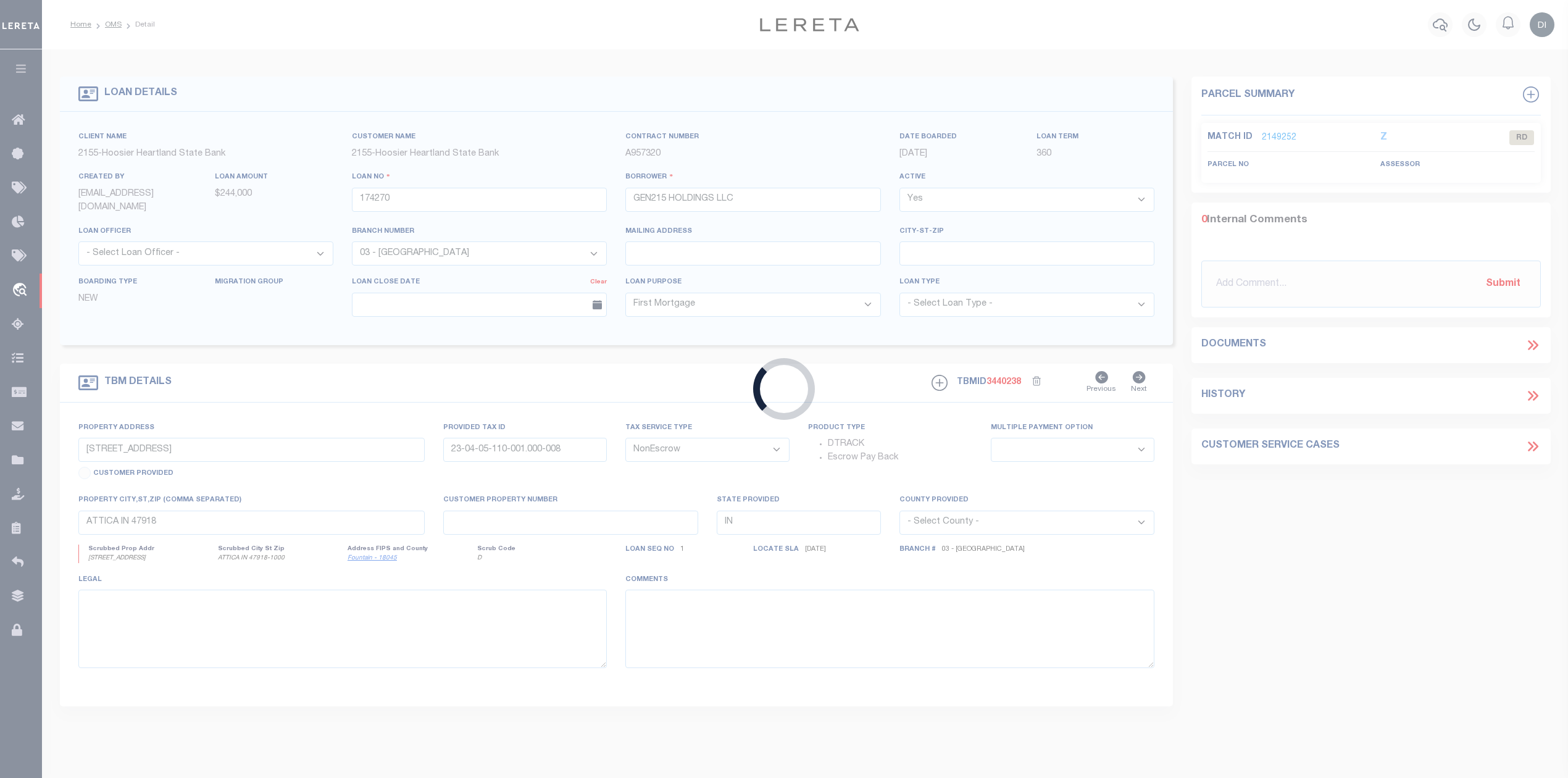
select select
select select "3667"
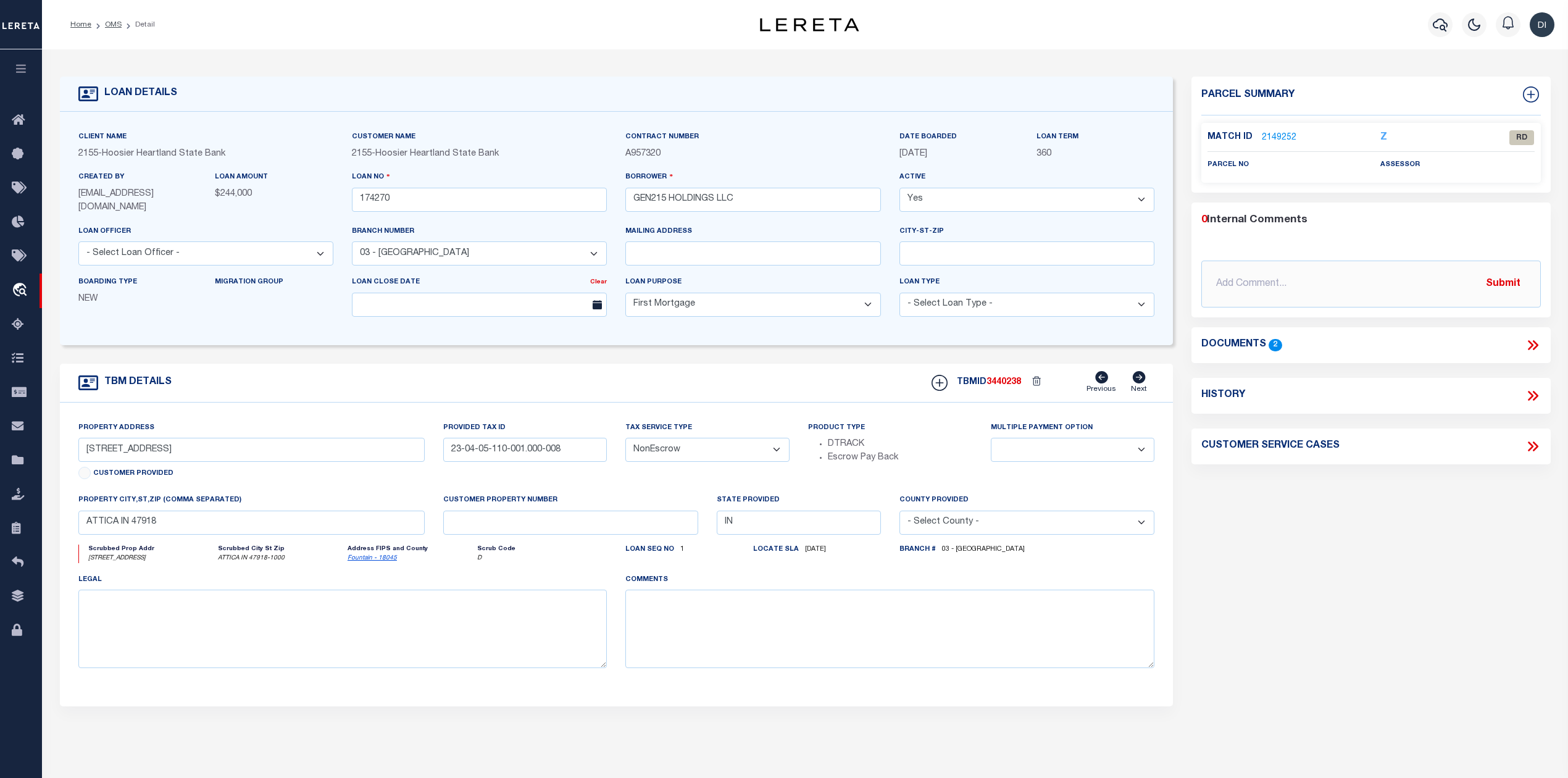
click at [1277, 132] on link "2149252" at bounding box center [1279, 138] width 34 height 13
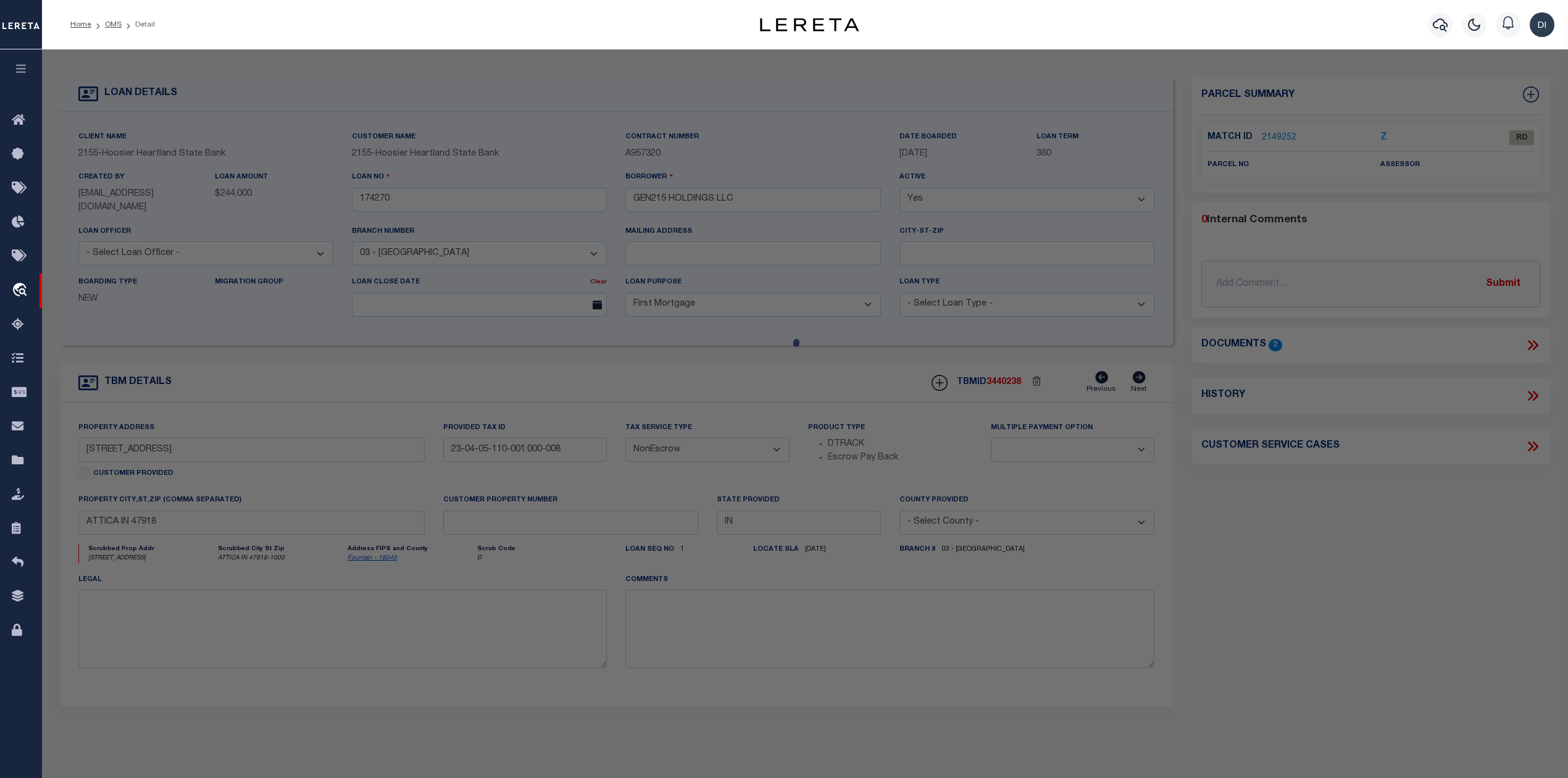
checkbox input "false"
select select "RD"
checkbox input "false"
type textarea "Document uploaded that satisfies a legal requirement, changing from ND to RD"
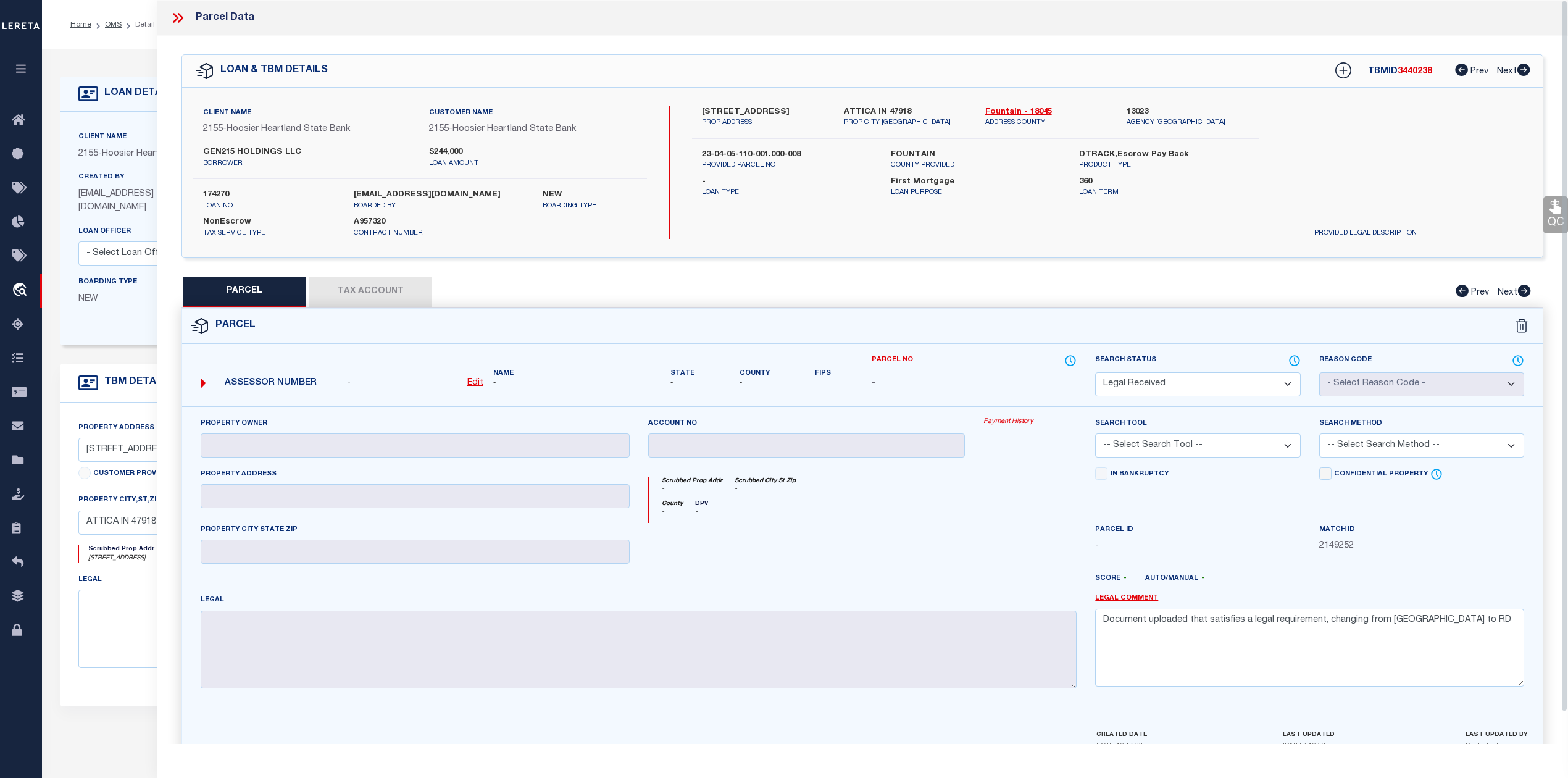
click at [1011, 104] on div "Client Name 2155 - Hoosier Heartland State Bank Customer Name 2155 - Hoosier He…" at bounding box center [863, 172] width 1361 height 170
click at [996, 107] on link "Fountain - 18045" at bounding box center [1046, 112] width 123 height 12
drag, startPoint x: 702, startPoint y: 154, endPoint x: 803, endPoint y: 153, distance: 101.0
click at [803, 153] on label "23-04-05-110-001.000-008" at bounding box center [786, 155] width 170 height 12
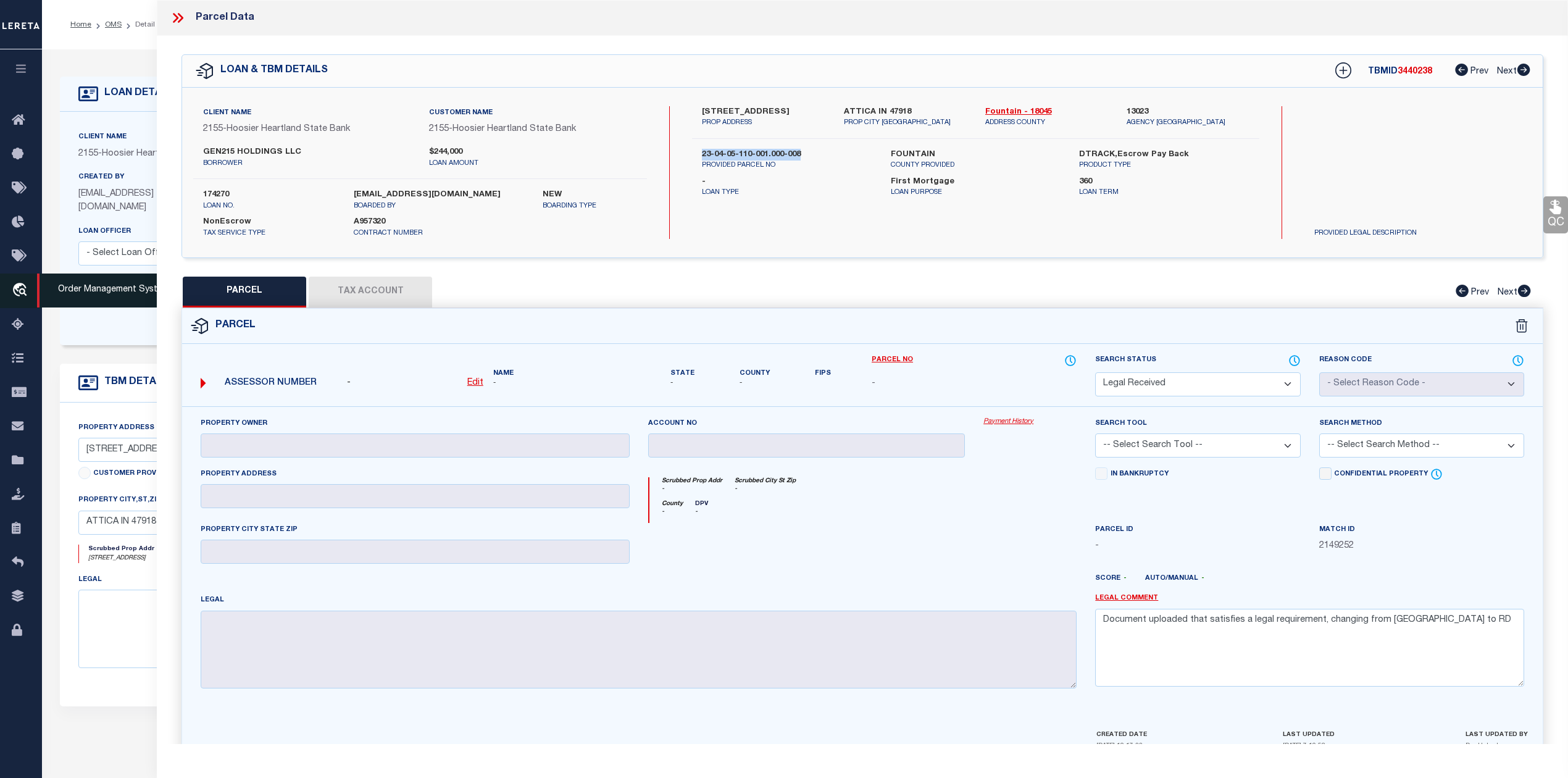
copy label "23-04-05-110-001.000-008"
drag, startPoint x: 199, startPoint y: 149, endPoint x: 232, endPoint y: 149, distance: 33.0
click at [232, 149] on div "GEN215 HOLDINGS LLC borrower" at bounding box center [307, 157] width 226 height 22
copy label "GEN215"
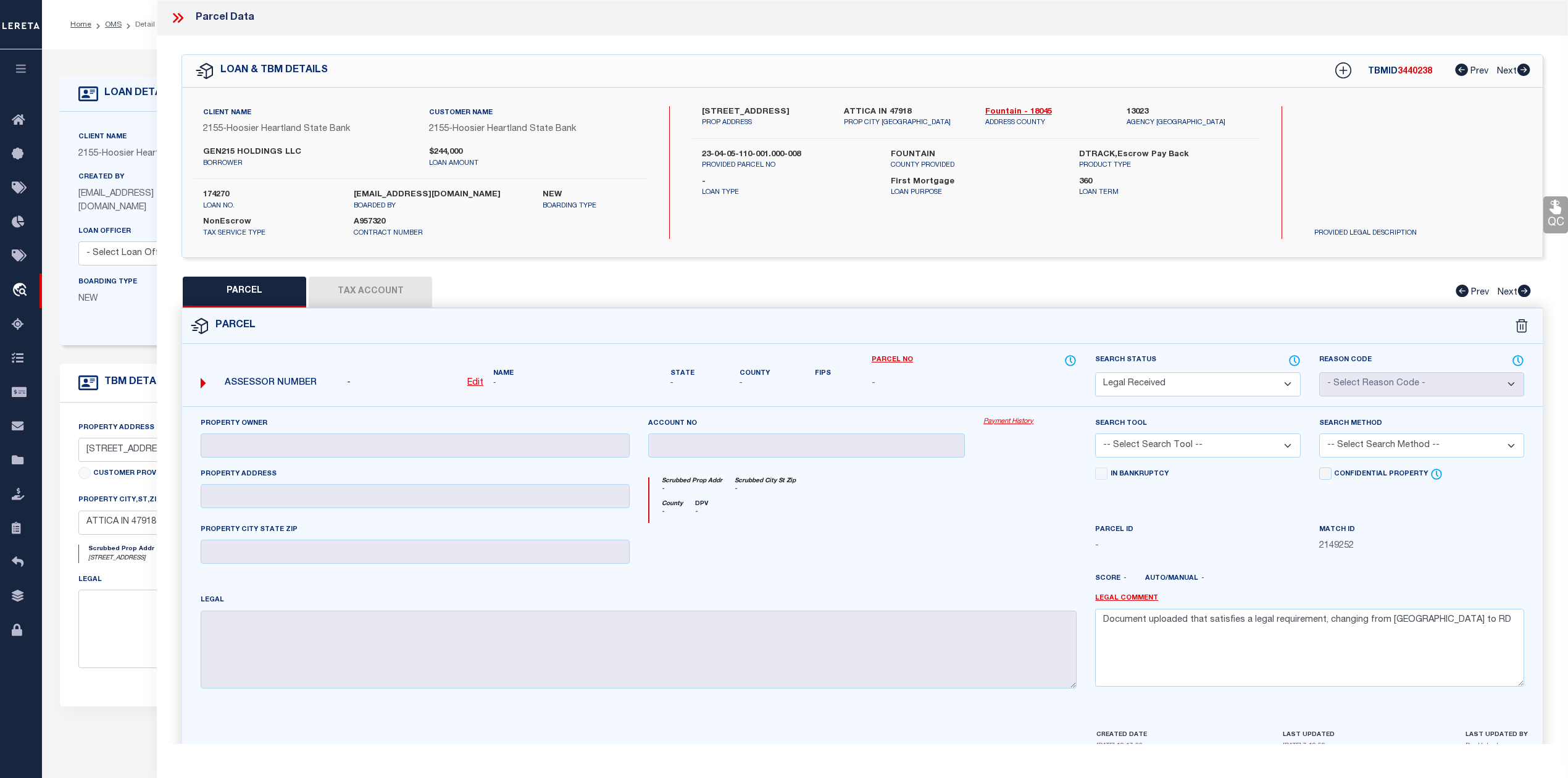
click at [732, 109] on label "701 N PERRY ST" at bounding box center [763, 112] width 123 height 12
copy label "PERRY"
click at [476, 384] on u "Edit" at bounding box center [476, 383] width 16 height 9
select select "RD"
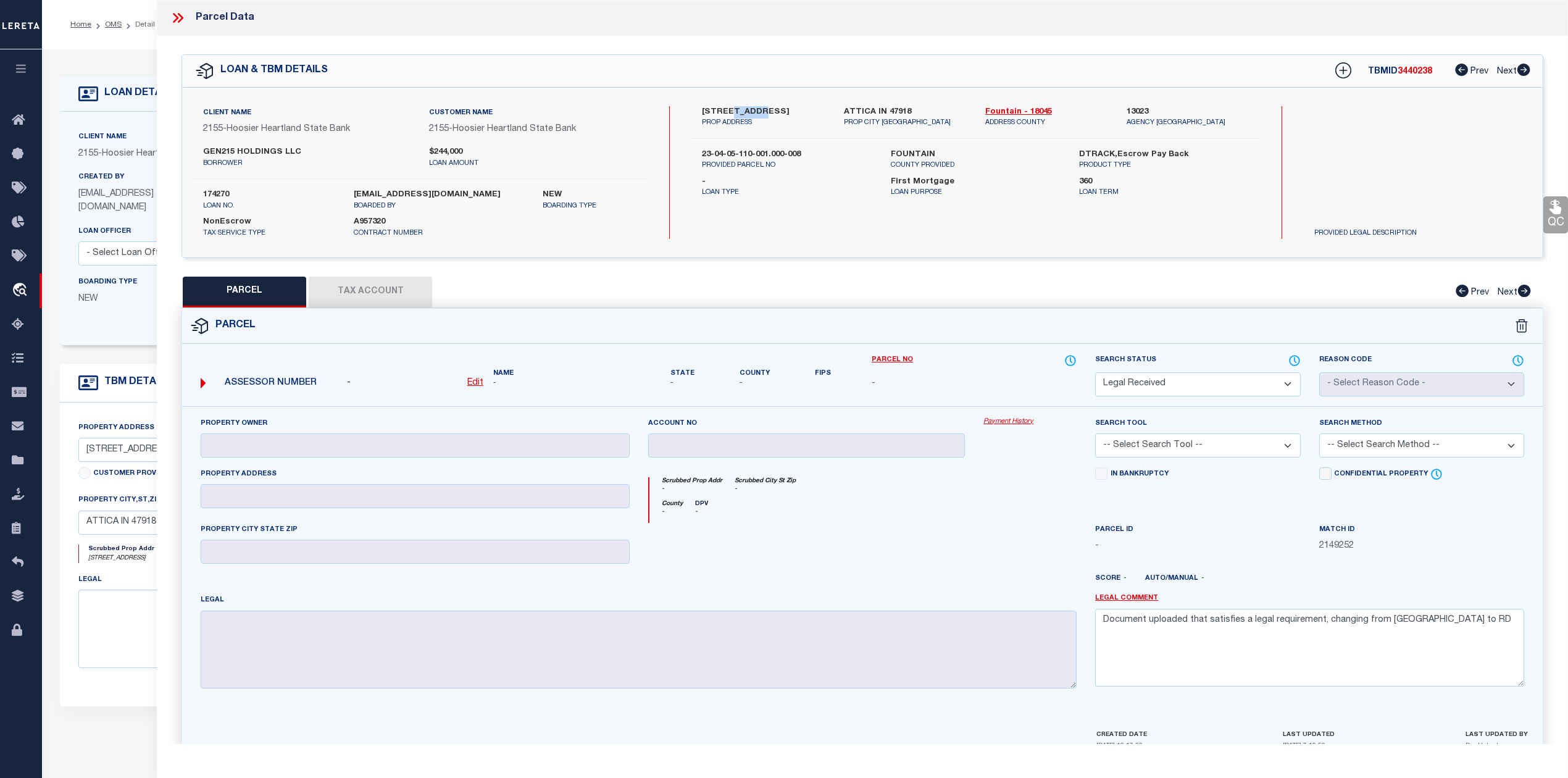
type textarea "-"
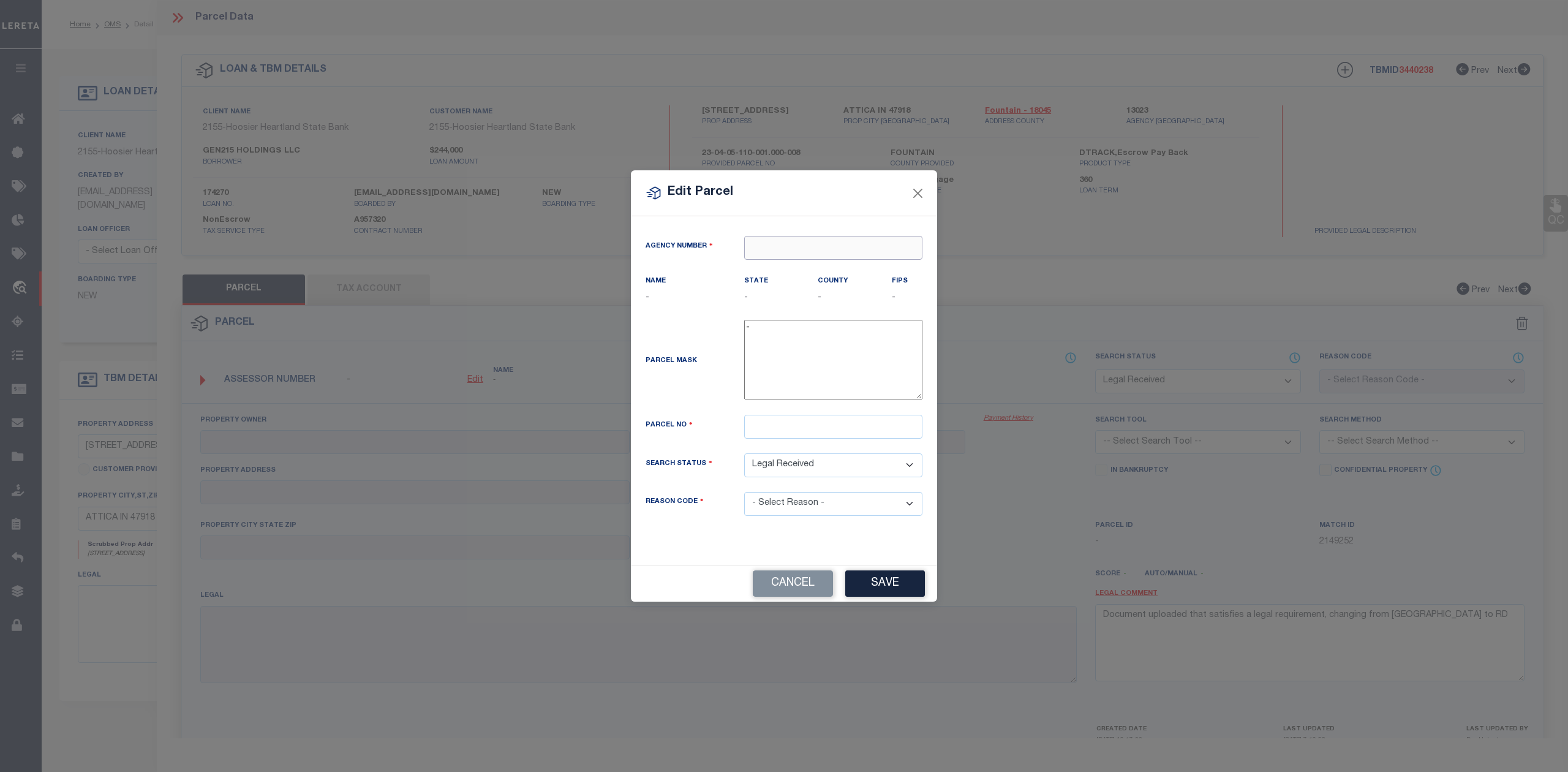
click at [775, 245] on input "text" at bounding box center [833, 248] width 178 height 24
click at [789, 273] on div "130230000 : FOUNTAIN COUNTY" at bounding box center [833, 277] width 177 height 35
type input "130230000"
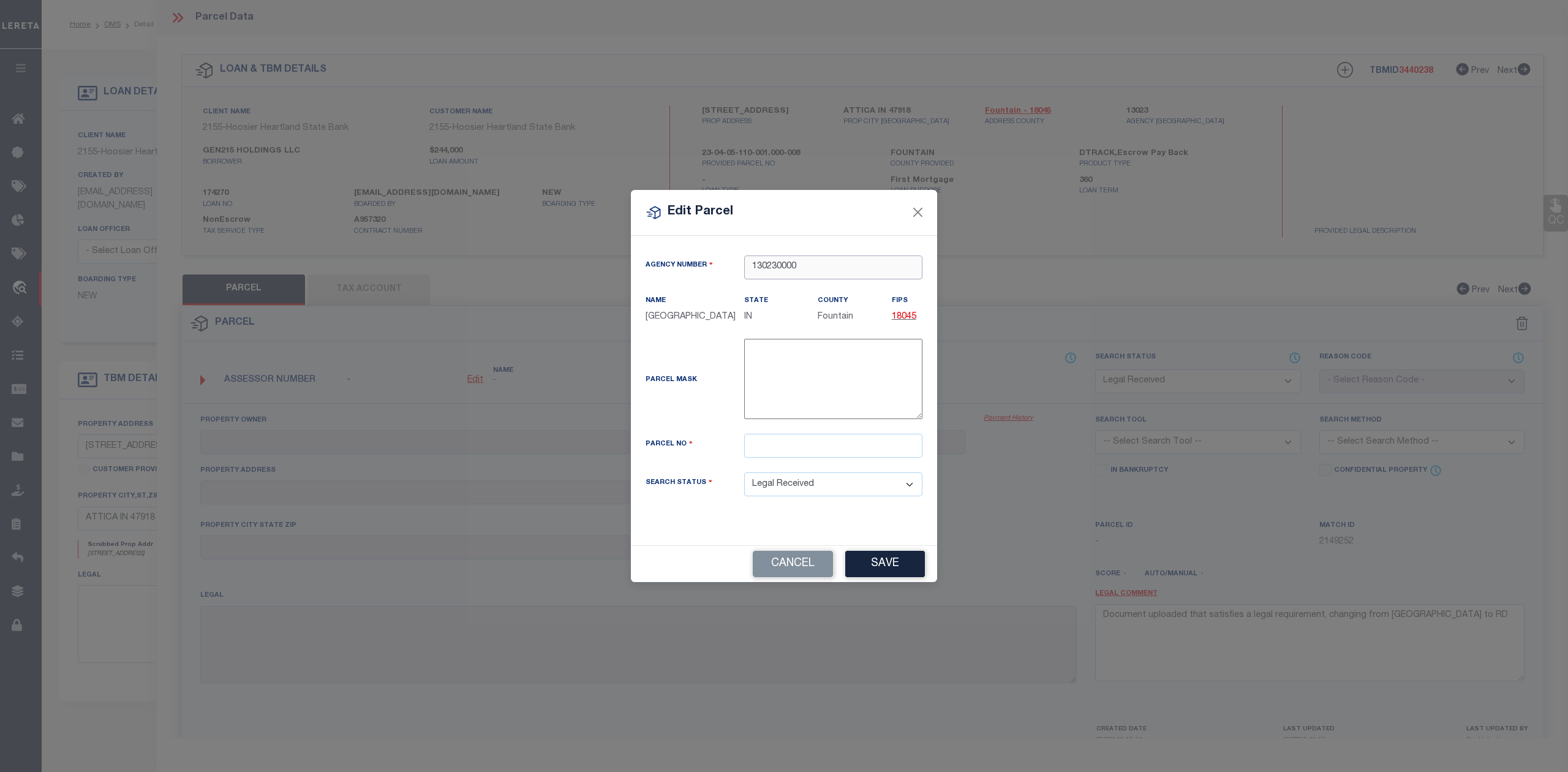
type input "130230000"
click at [767, 457] on input "text" at bounding box center [833, 446] width 178 height 24
paste input "23-04-05-110-001.000-008"
click at [772, 451] on input "23-04-05-110-001.000-008" at bounding box center [833, 446] width 178 height 24
type input "23-04-05-110-001.000-008"
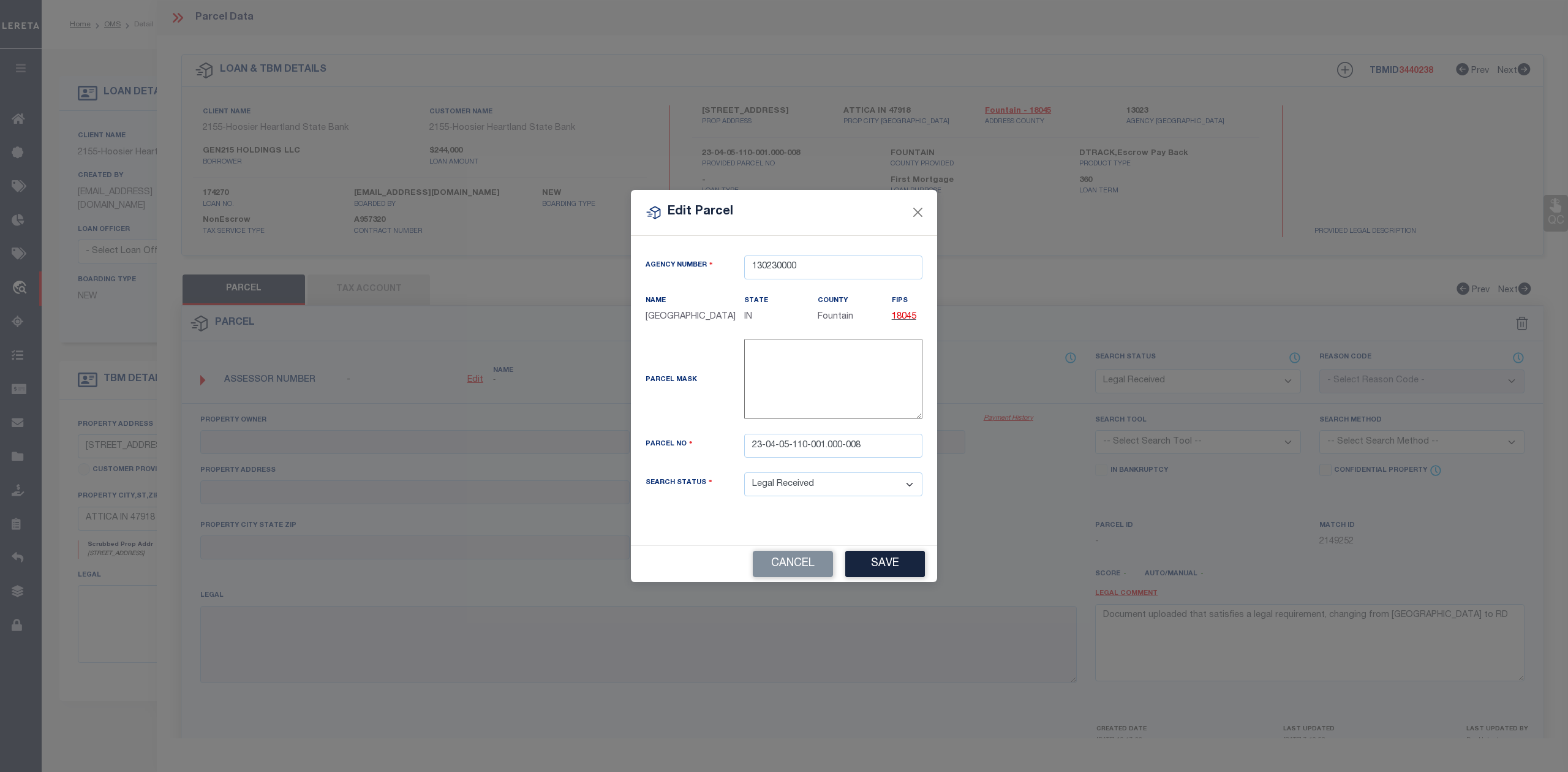
click at [702, 390] on div "Parcel Mask" at bounding box center [685, 382] width 99 height 17
click at [895, 574] on button "Save" at bounding box center [885, 563] width 80 height 26
select select "RD"
checkbox input "false"
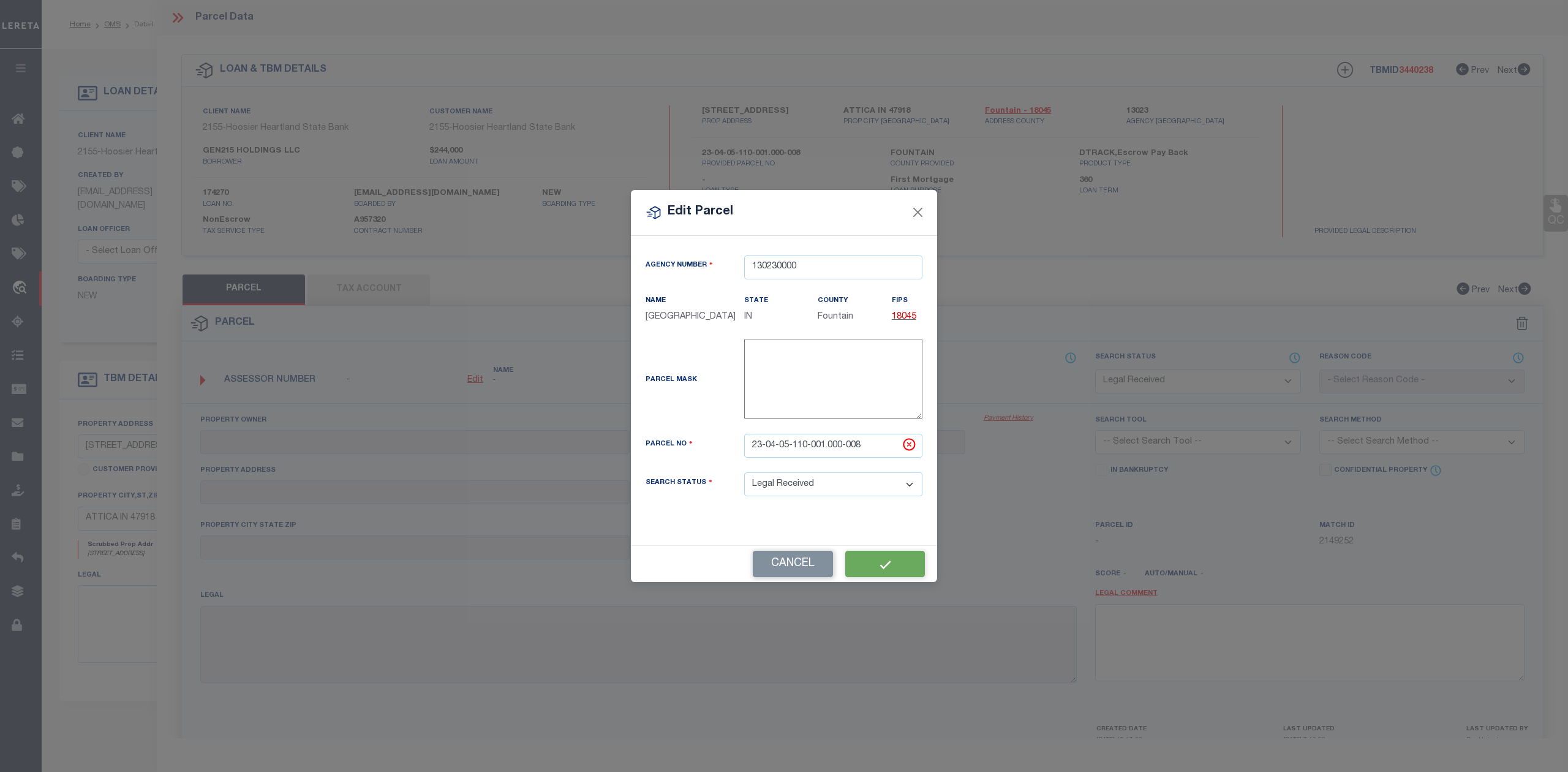
checkbox input "false"
type textarea "Document uploaded that satisfies a legal requirement, changing from ND to RD"
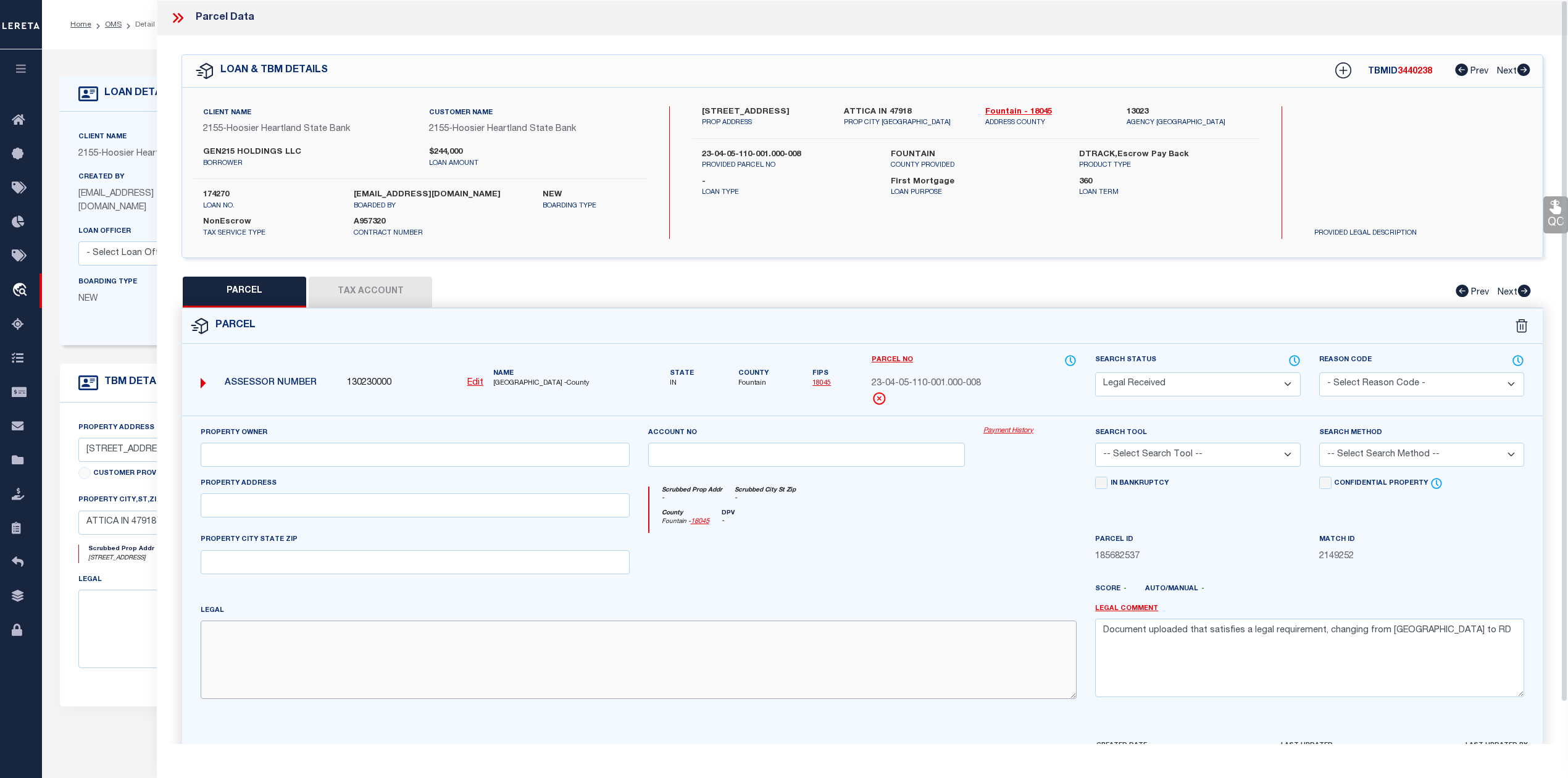
click at [284, 680] on textarea at bounding box center [638, 659] width 876 height 78
paste textarea "014-01250-00 GRANTS FR COR MULBERRY & PERRY STS"
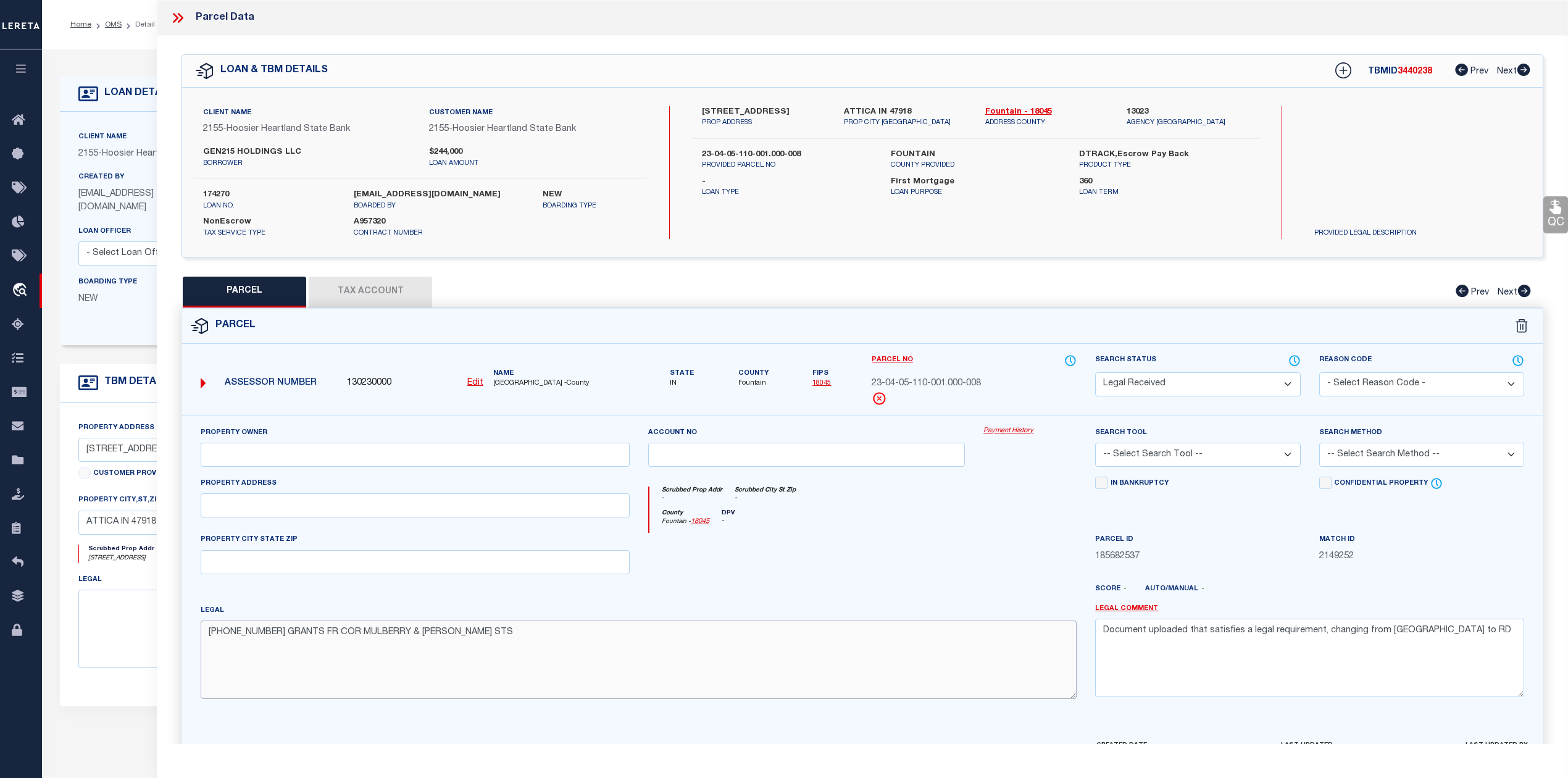
click at [230, 638] on textarea "014-01250-00 GRANTS FR COR MULBERRY & PERRY STS" at bounding box center [638, 659] width 876 height 78
type textarea "014-01250-00 GRANTS FR COR MULBERRY & PERRY STS"
click at [279, 514] on input "text" at bounding box center [415, 506] width 429 height 24
paste input "701 N PERRY St"
type input "701 N PERRY St"
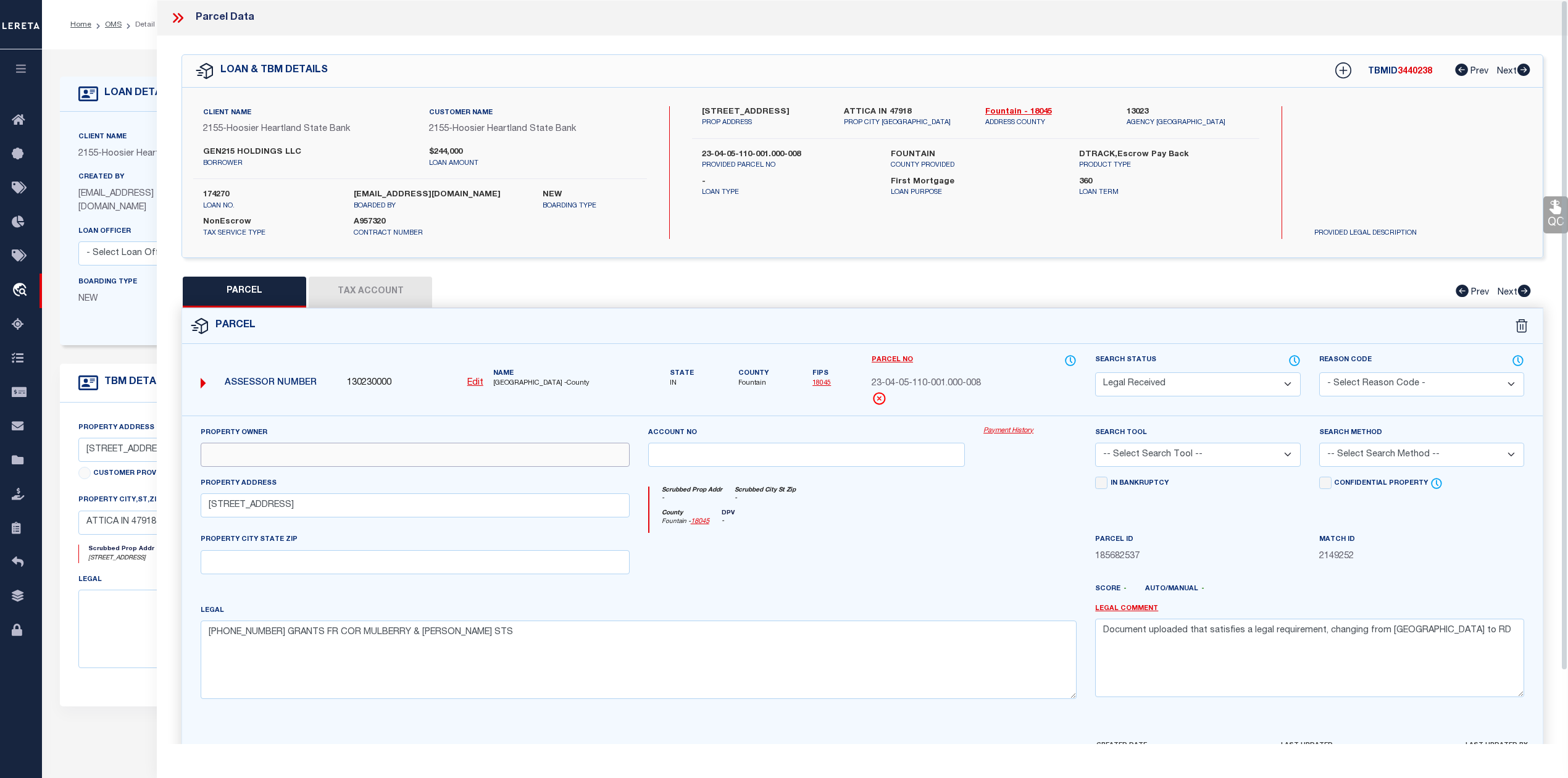
click at [331, 454] on input "text" at bounding box center [415, 455] width 429 height 24
paste input "GEN215 HOLDINGS LLC"
type input "GEN215 HOLDINGS LLC"
click at [1192, 460] on select "-- Select Search Tool -- 3rd Party Website Agency File Agency Website ATLS CNV-…" at bounding box center [1197, 455] width 205 height 24
select select "PHN"
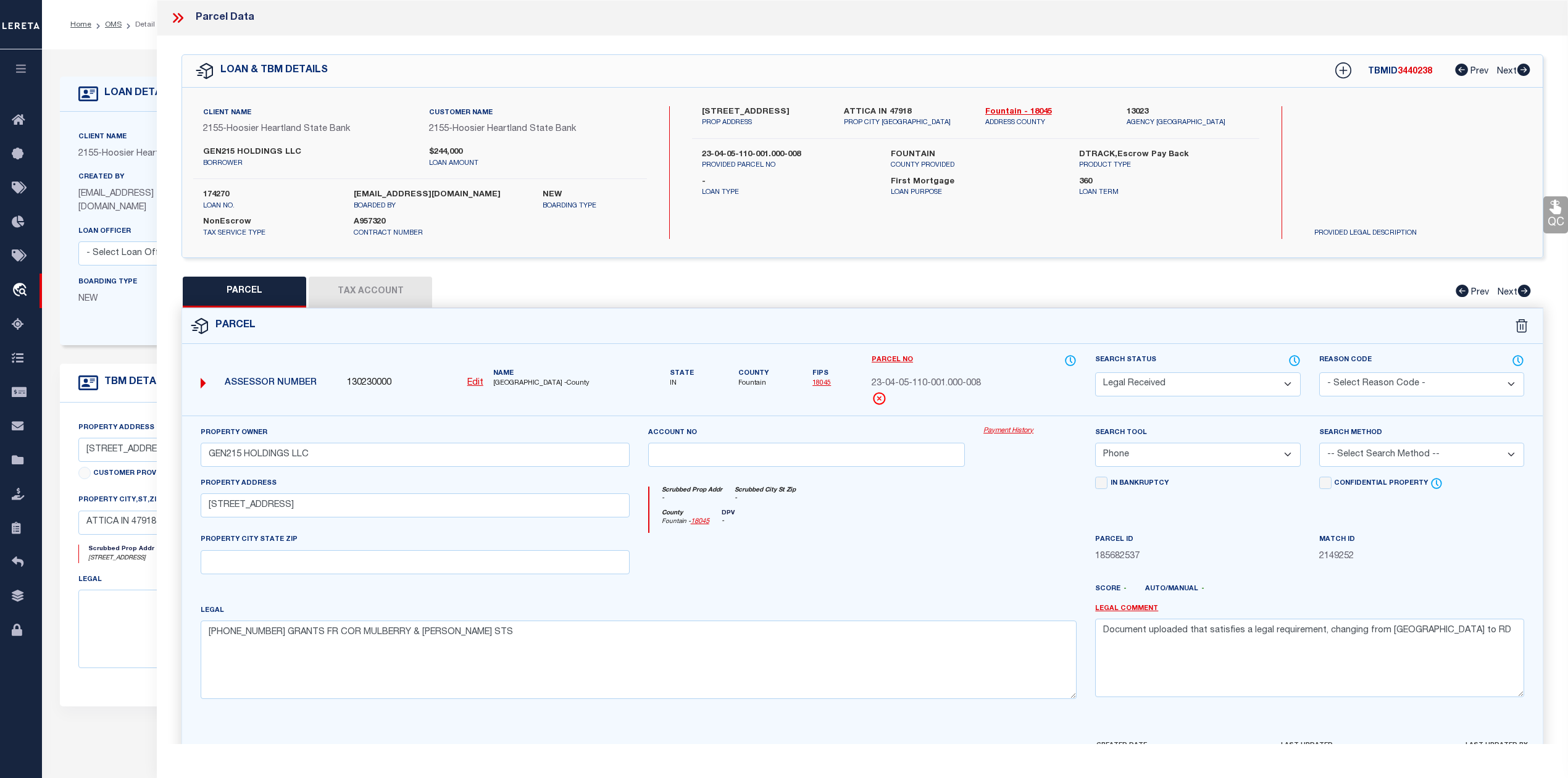
click at [1095, 445] on select "-- Select Search Tool -- 3rd Party Website Agency File Agency Website ATLS CNV-…" at bounding box center [1197, 455] width 205 height 24
click at [1385, 446] on select "-- Select Search Method -- Property Address Legal Liability Info Provided" at bounding box center [1421, 455] width 205 height 24
select select "LEG"
click at [1319, 445] on select "-- Select Search Method -- Property Address Legal Liability Info Provided" at bounding box center [1421, 455] width 205 height 24
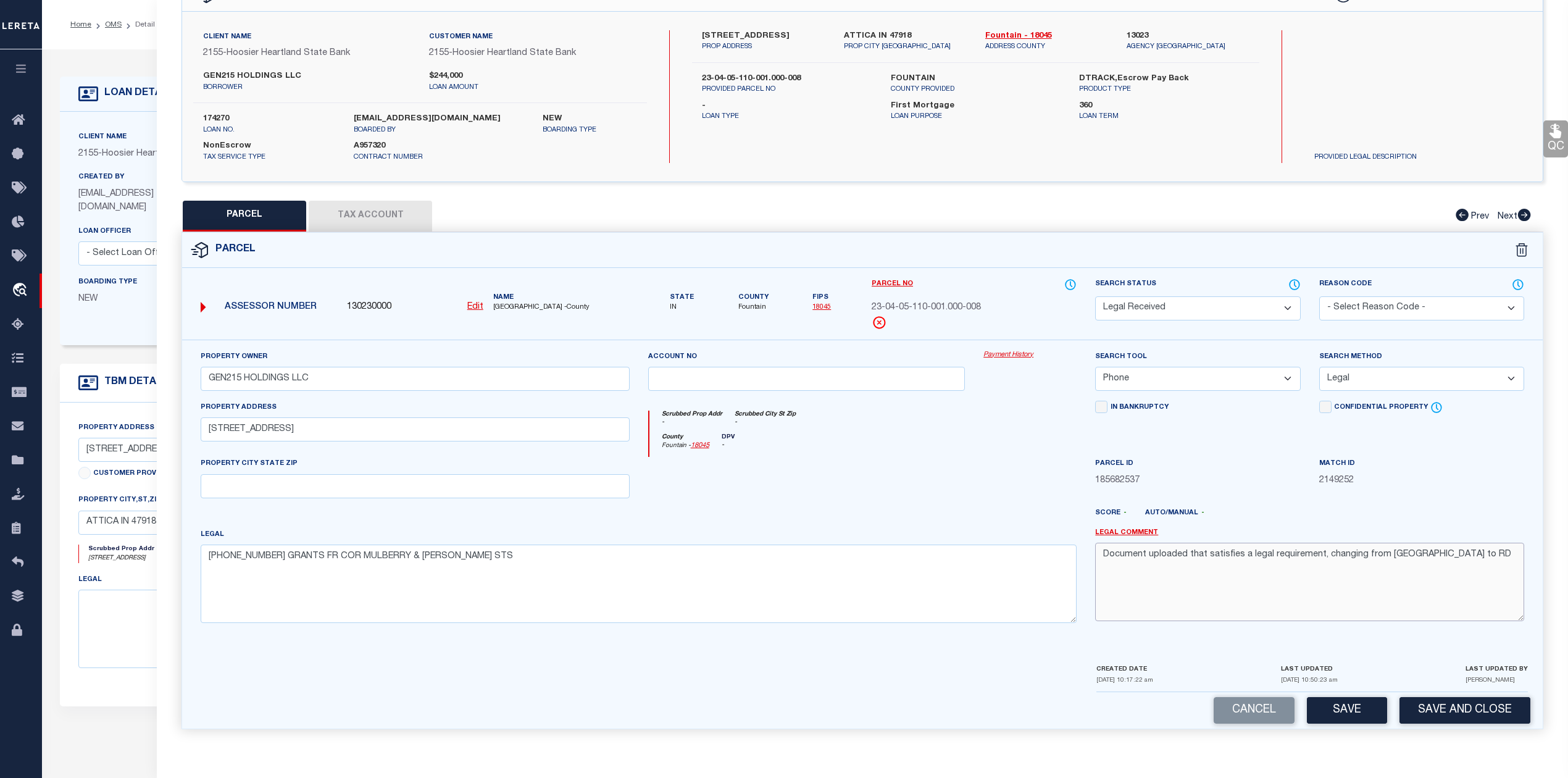
drag, startPoint x: 1434, startPoint y: 551, endPoint x: 1098, endPoint y: 564, distance: 336.3
click at [1098, 564] on textarea "Document uploaded that satisfies a legal requirement, changing from ND to RD" at bounding box center [1309, 581] width 429 height 78
click at [1351, 717] on button "Save" at bounding box center [1346, 710] width 80 height 26
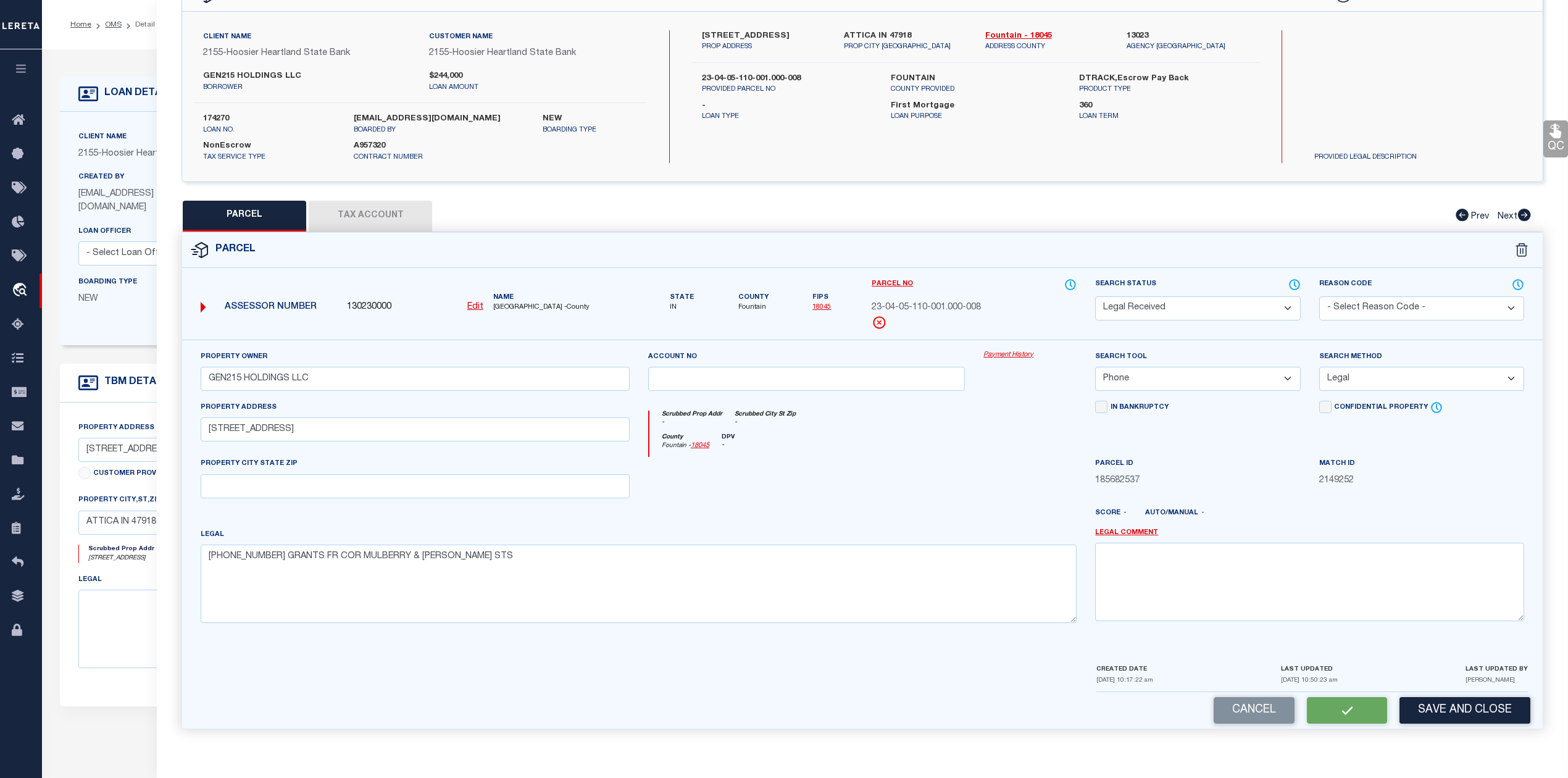
select select "AS"
select select
checkbox input "false"
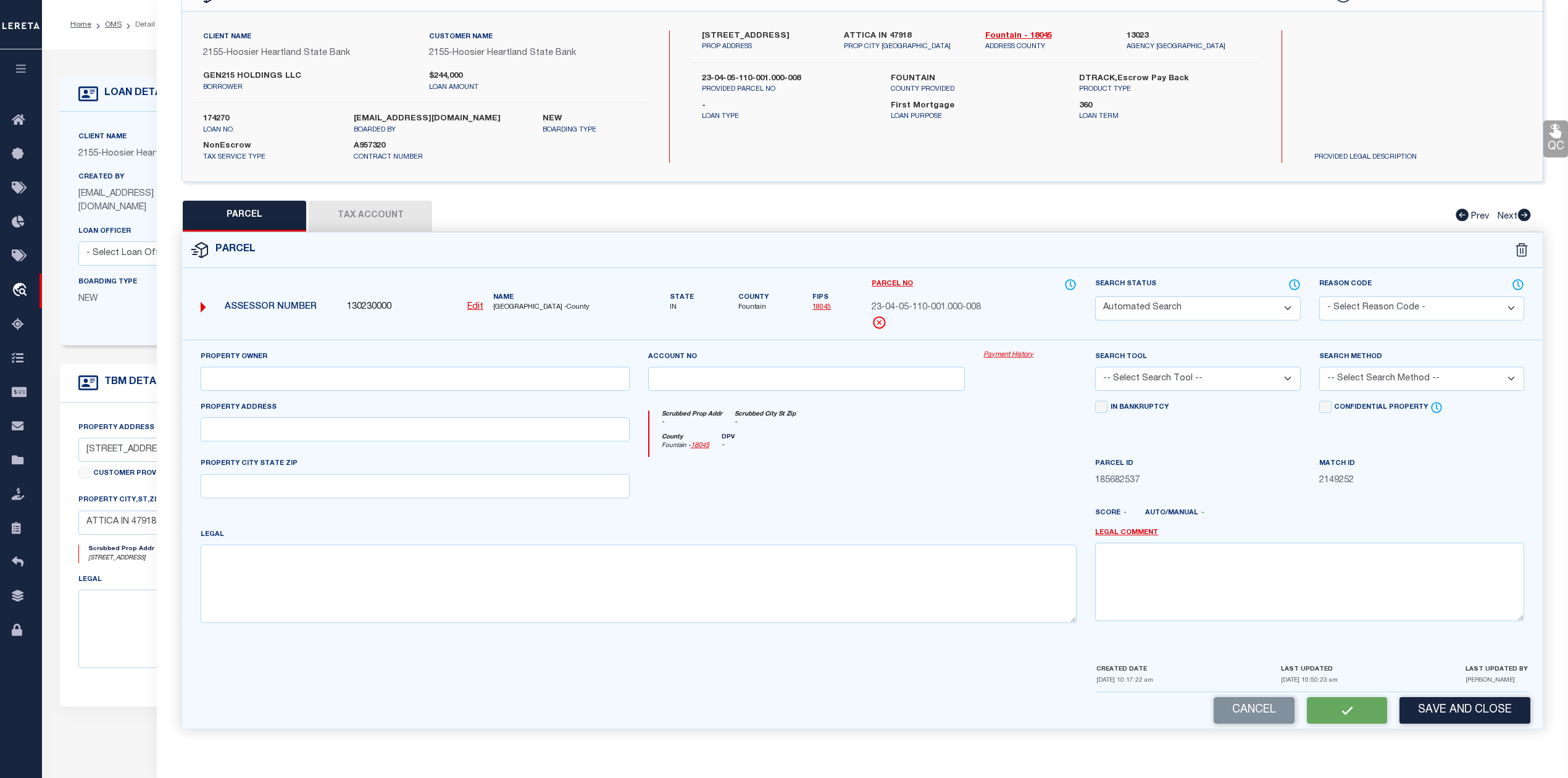
select select "RD"
type input "GEN215 HOLDINGS LLC"
select select "PHN"
select select "LEG"
type input "701 N PERRY St"
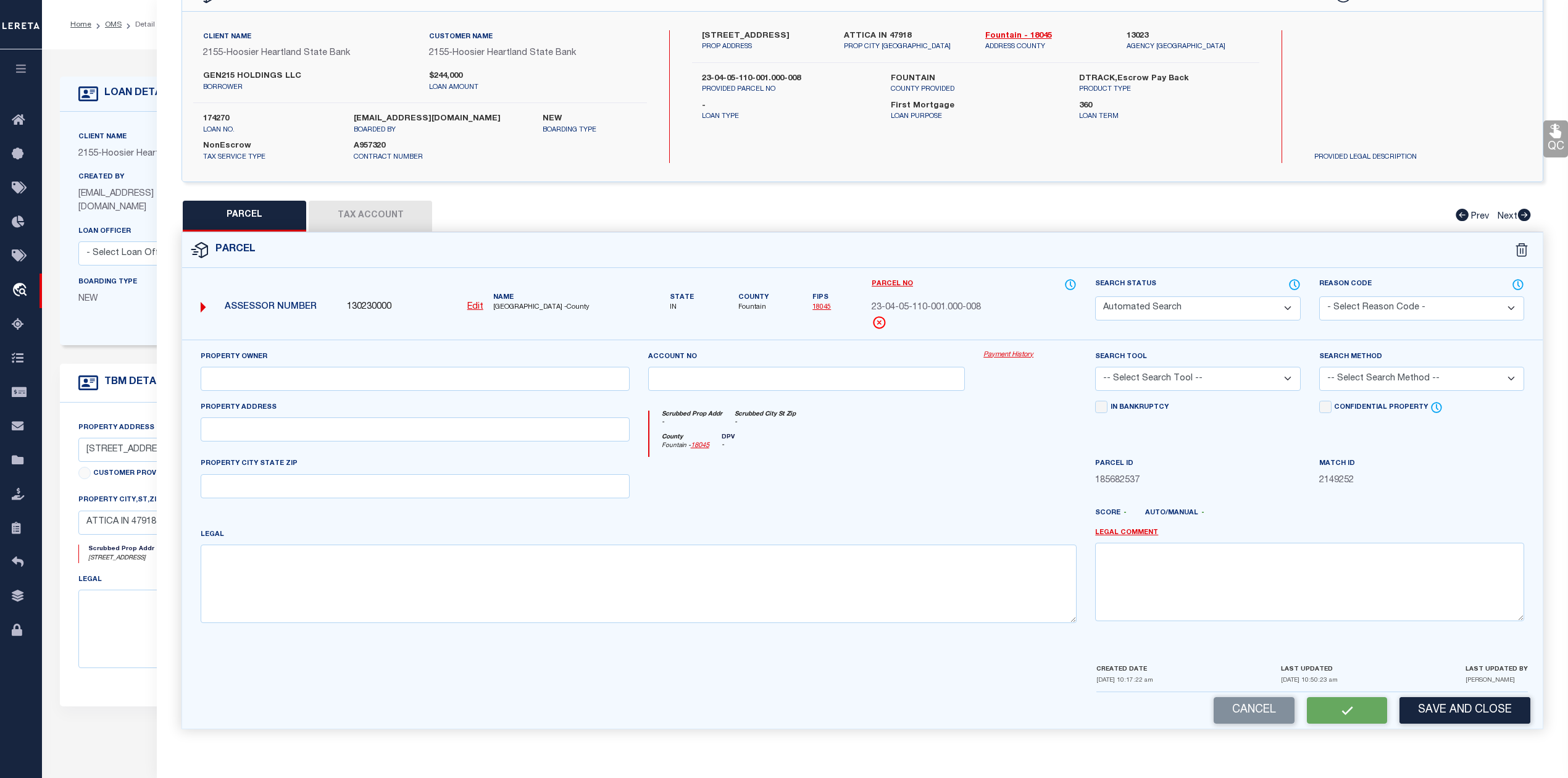
type textarea "014-01250-00 GRANTS FR COR MULBERRY & PERRY STS"
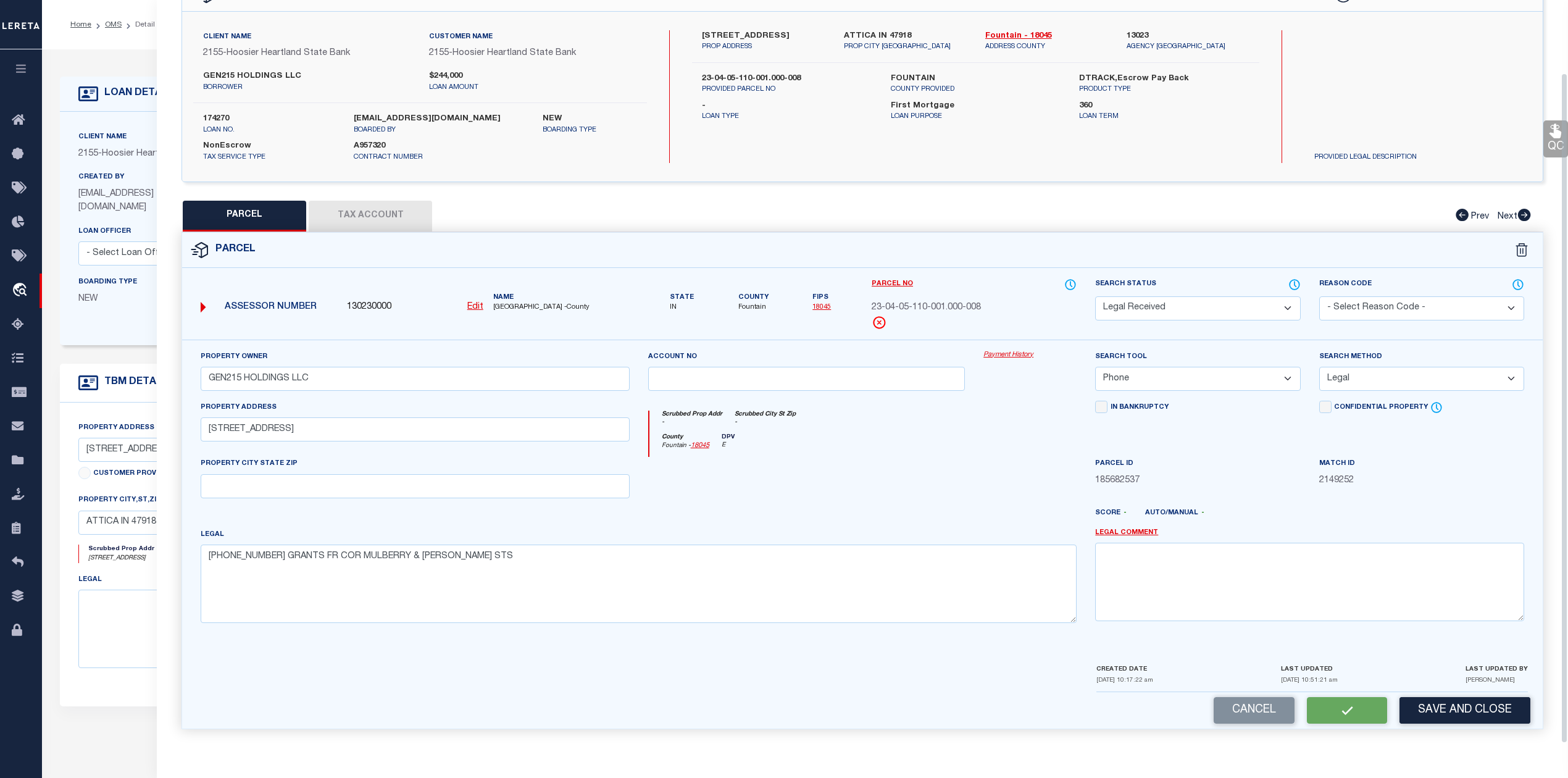
click at [376, 205] on button "Tax Account" at bounding box center [370, 216] width 124 height 31
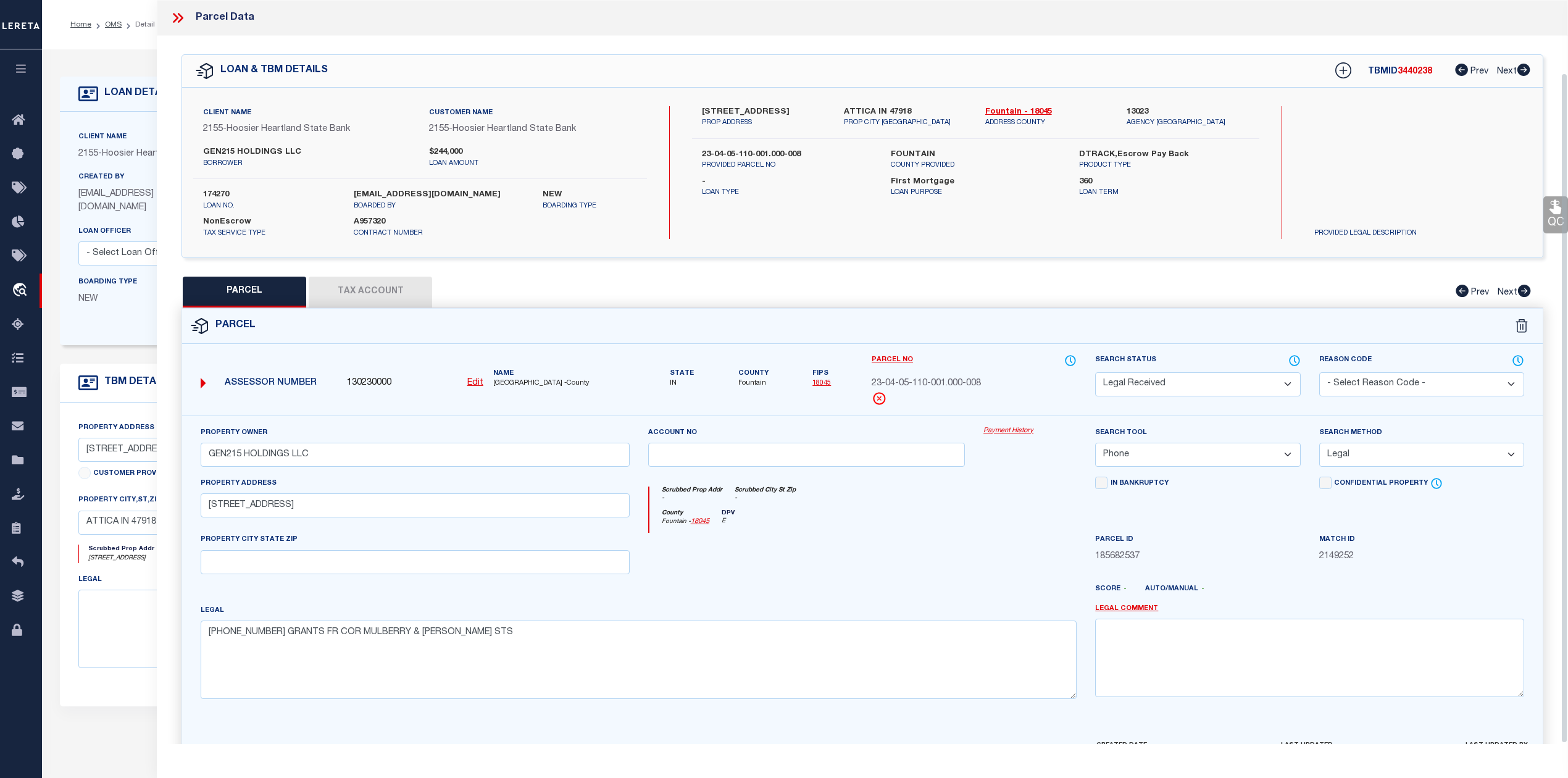
select select "100"
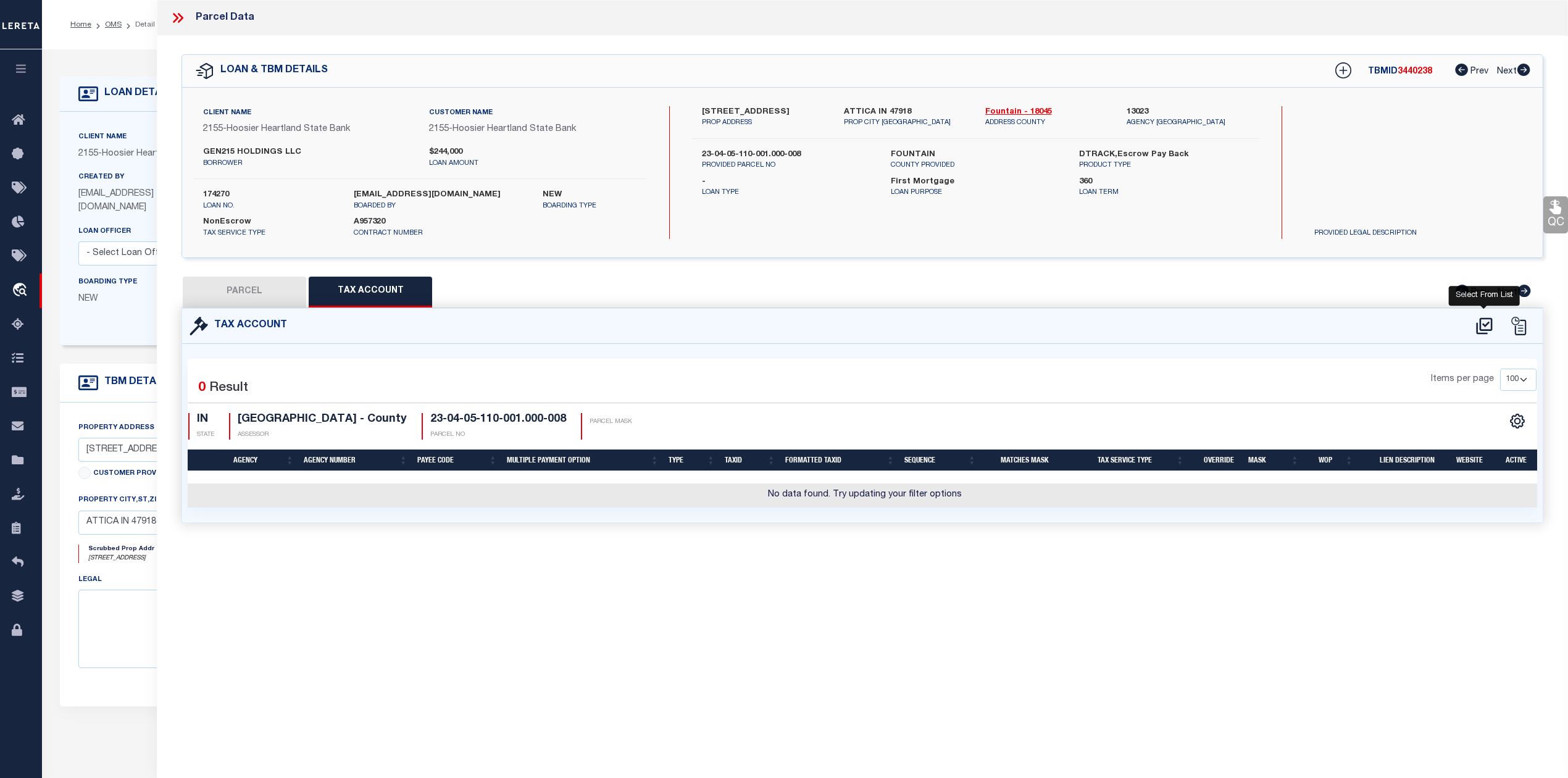
click at [1484, 325] on icon at bounding box center [1484, 326] width 16 height 17
select select "100"
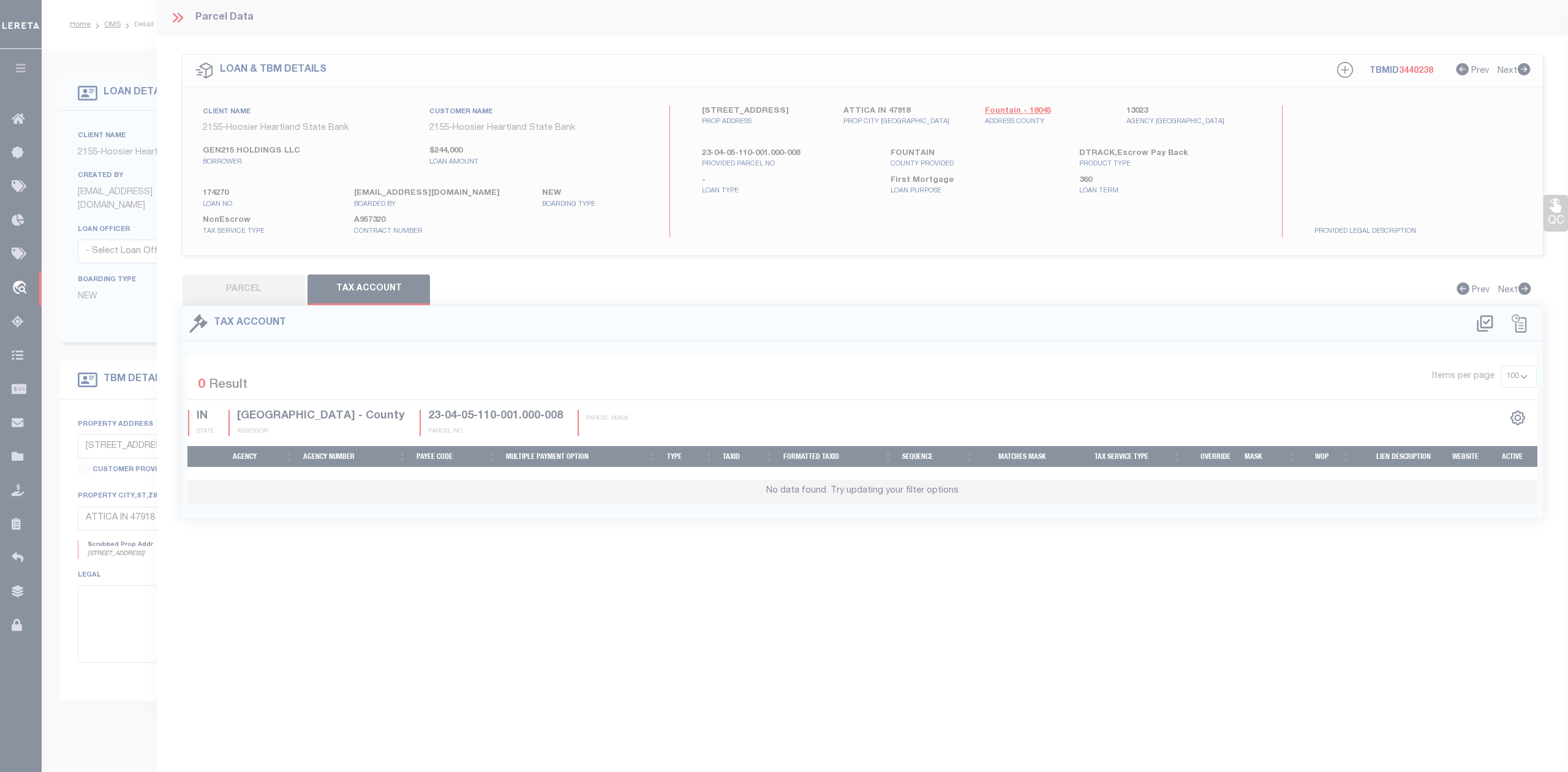
select select "100"
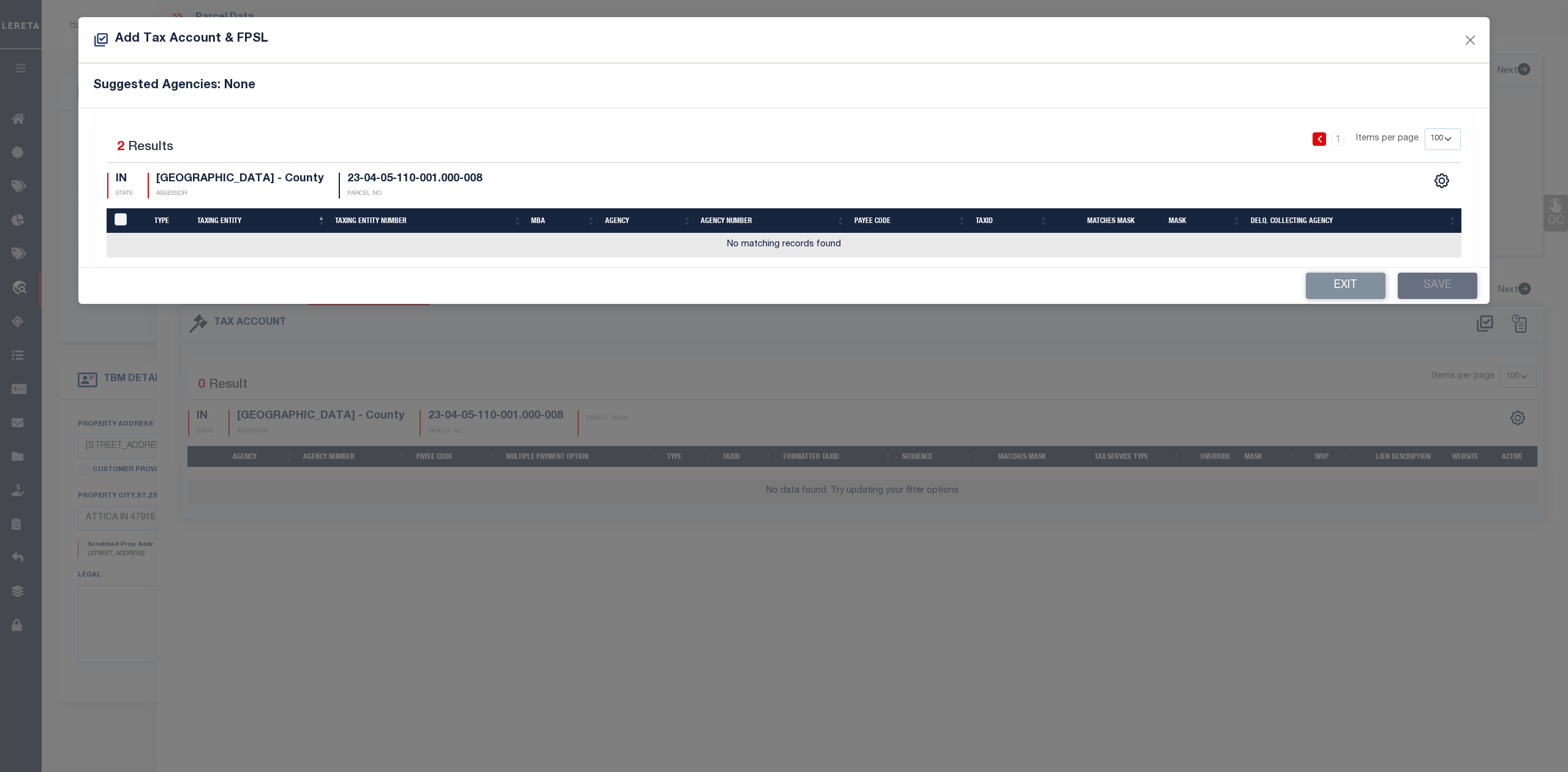
click at [225, 222] on th "Taxing Entity" at bounding box center [261, 221] width 139 height 25
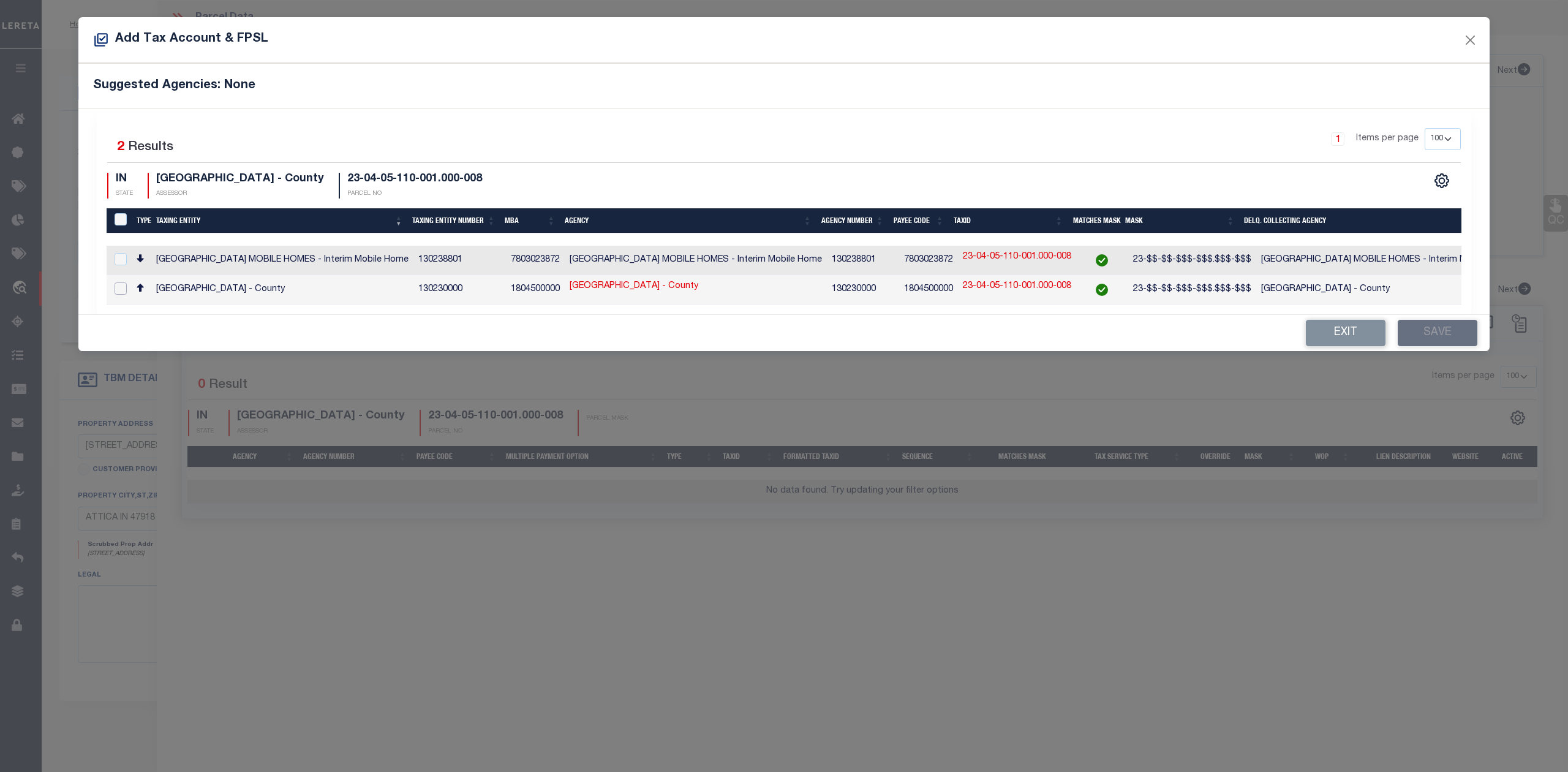
click at [121, 288] on input "checkbox" at bounding box center [121, 288] width 12 height 12
checkbox input "true"
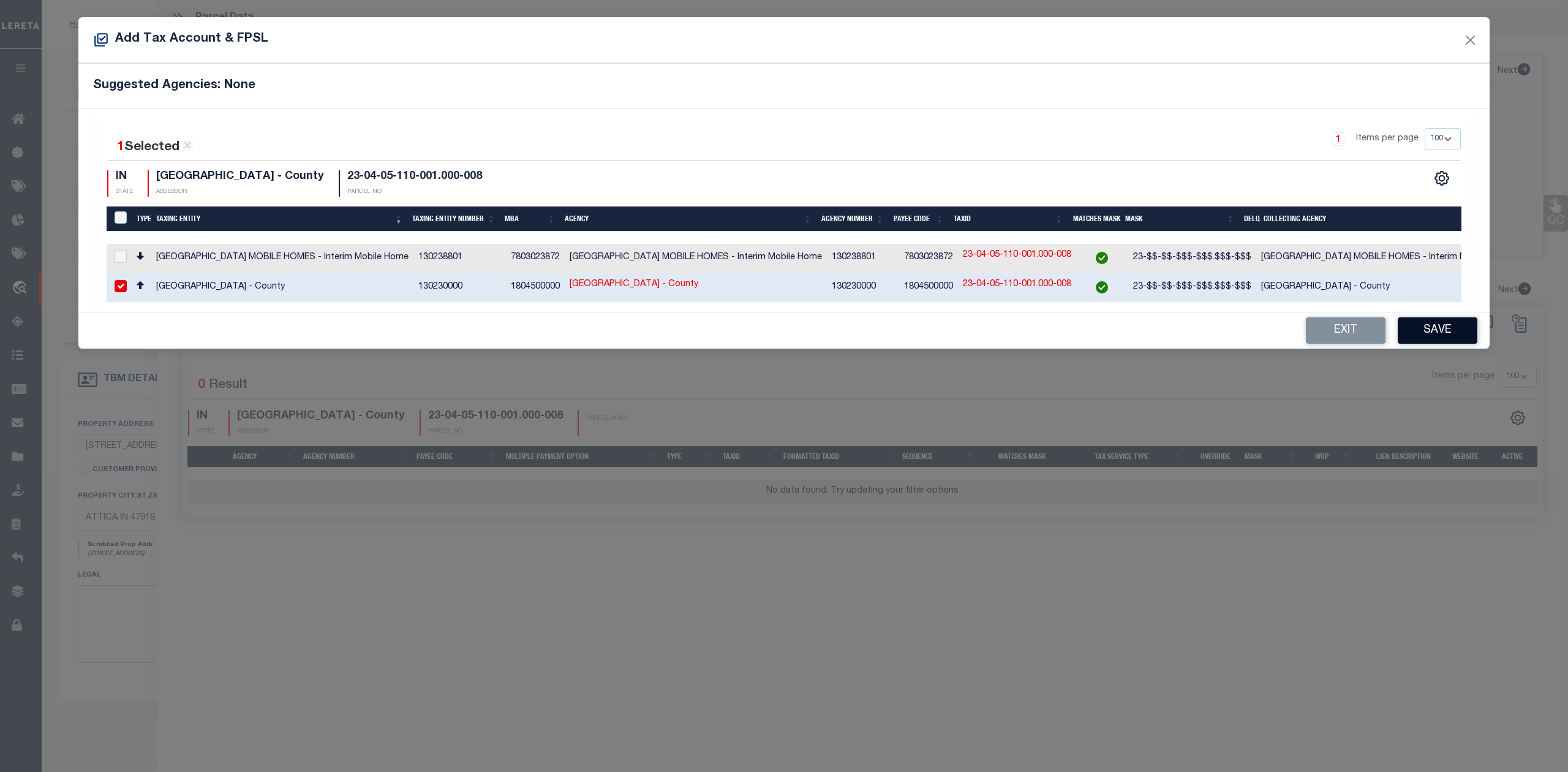
click at [1425, 337] on button "Save" at bounding box center [1437, 330] width 80 height 26
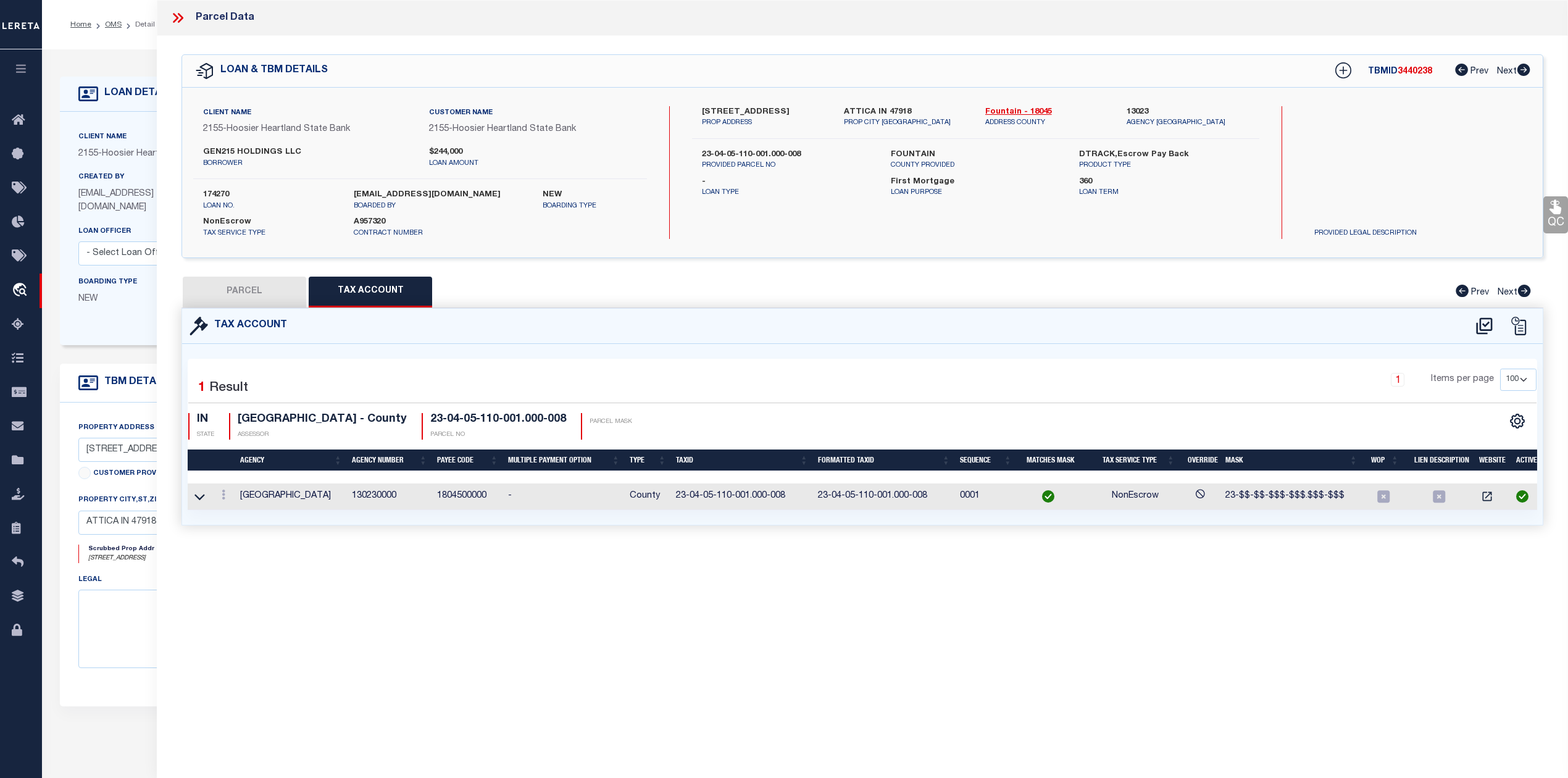
click at [240, 291] on button "PARCEL" at bounding box center [244, 292] width 124 height 31
select select "AS"
select select
checkbox input "false"
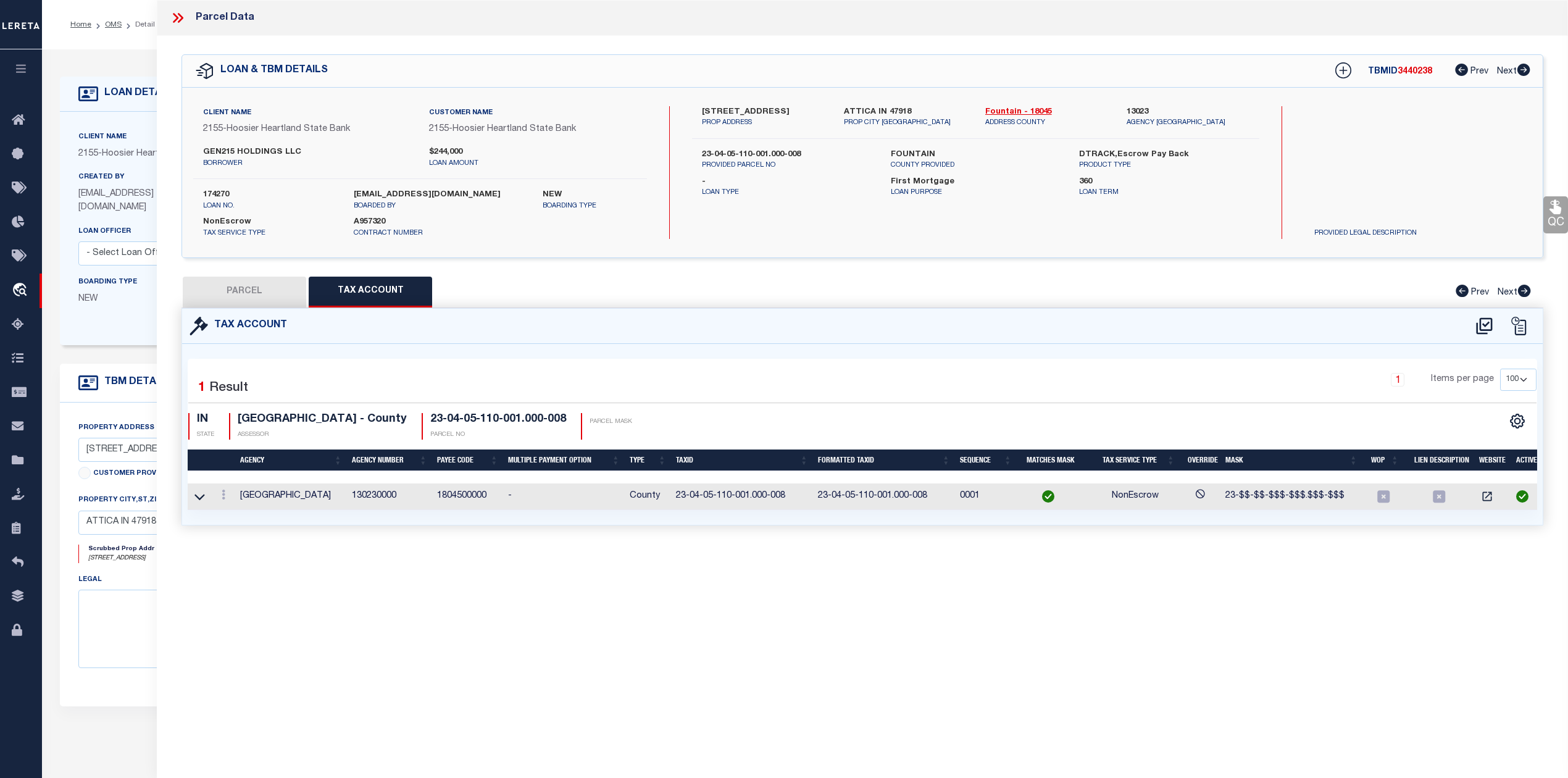
checkbox input "false"
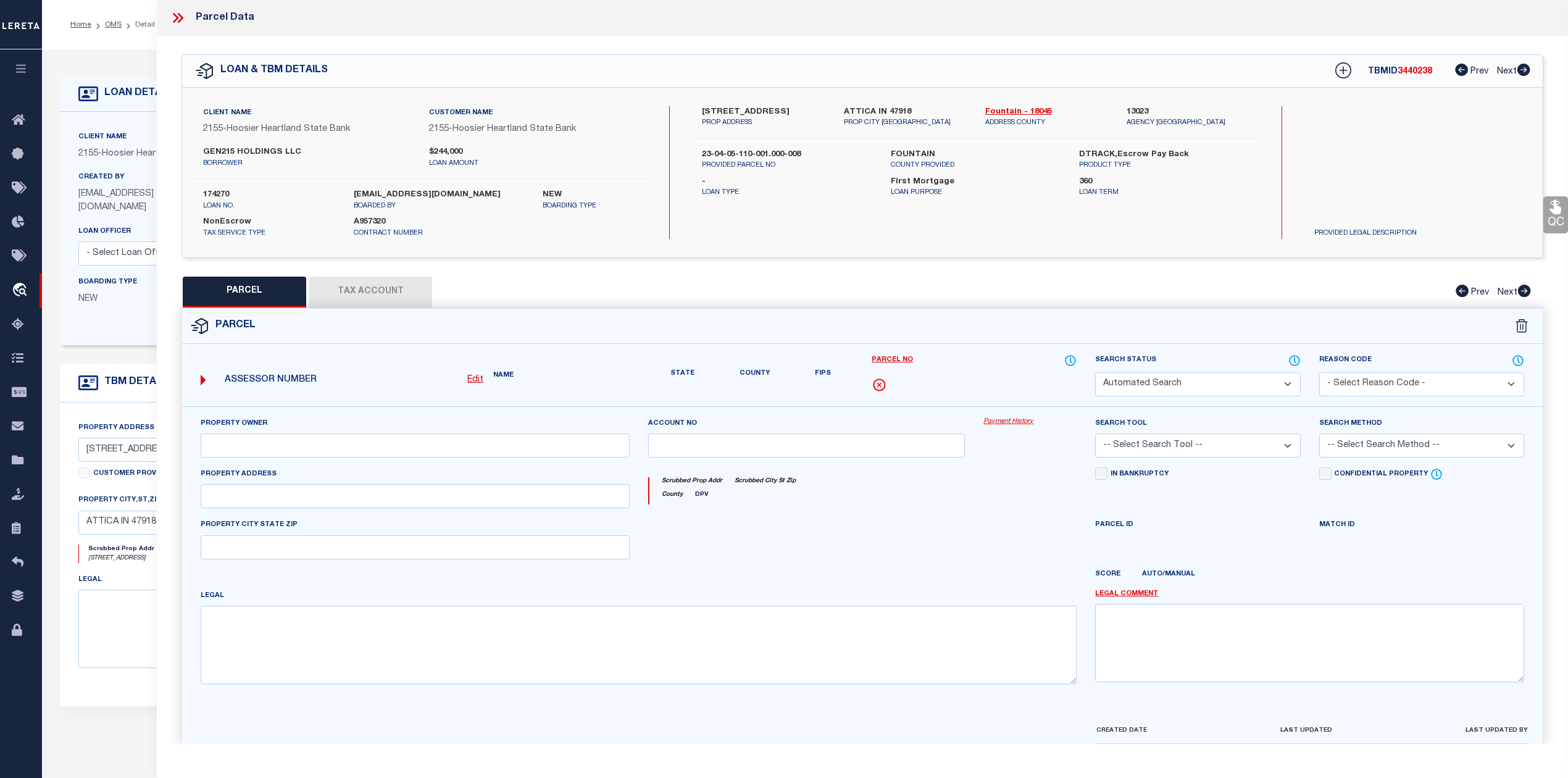
select select "RD"
type input "GEN215 HOLDINGS LLC"
select select "PHN"
select select "LEG"
type input "701 N PERRY St"
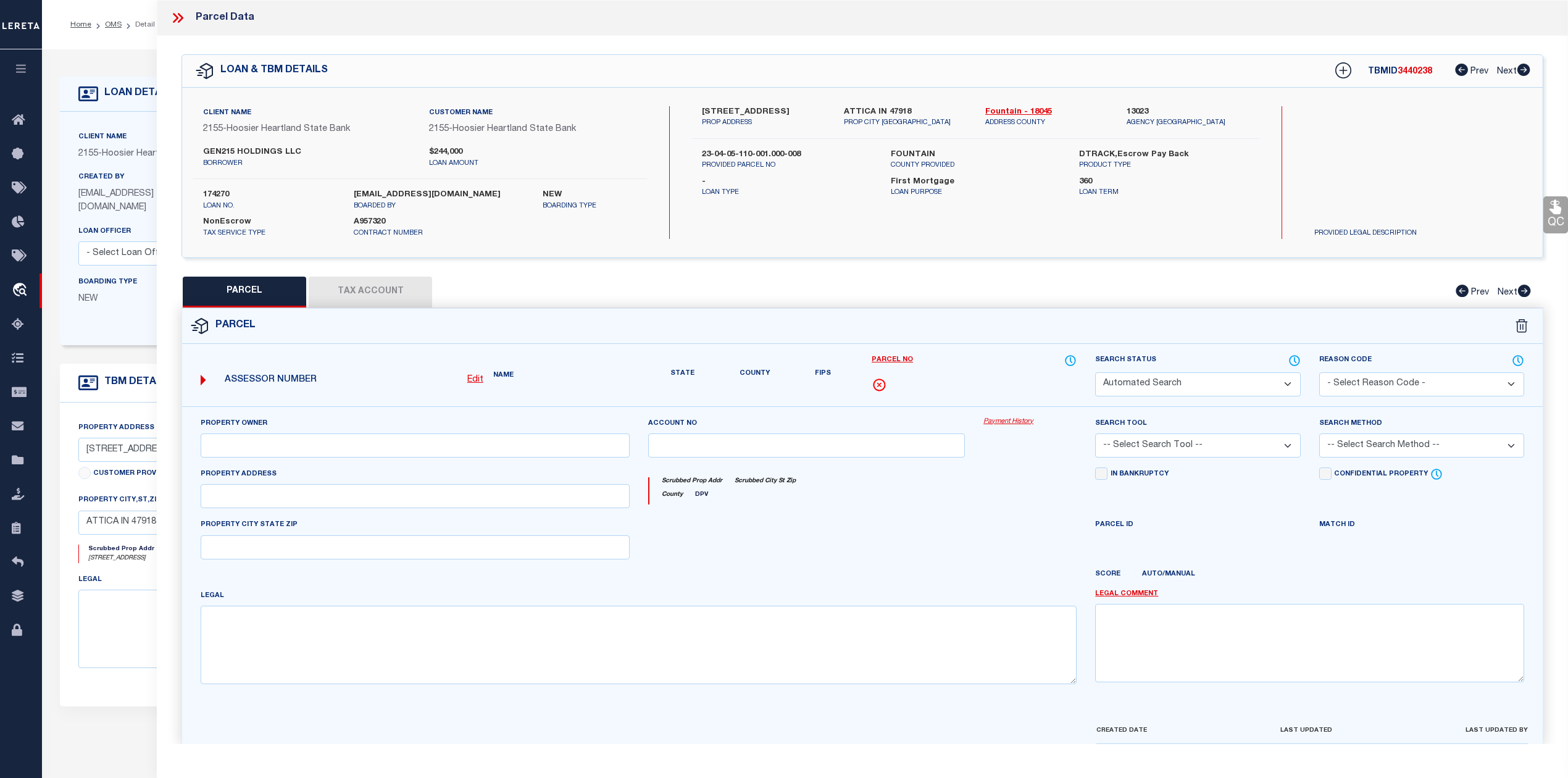
type textarea "014-01250-00 GRANTS FR COR MULBERRY & PERRY STS"
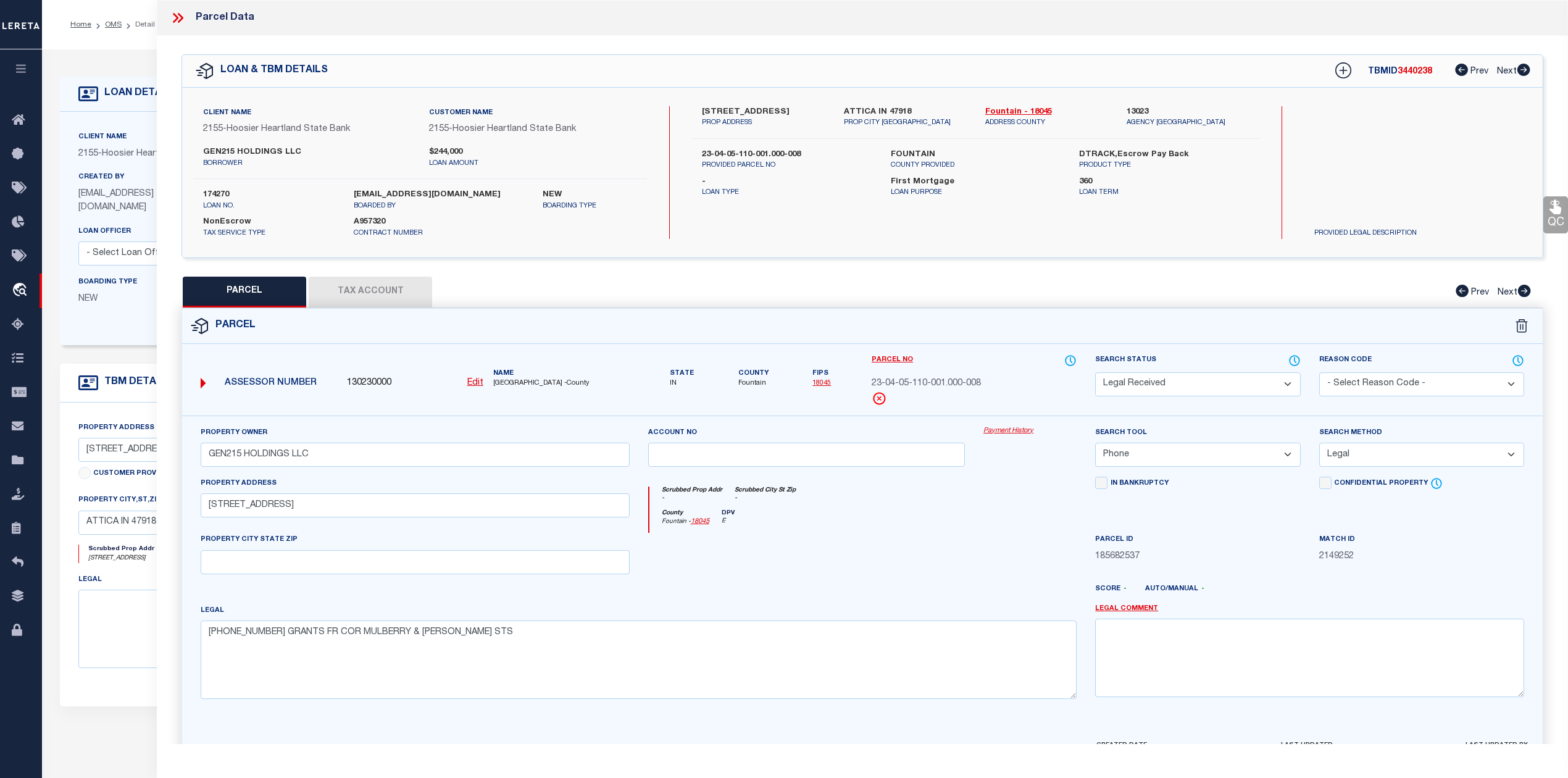
click at [1275, 379] on select "Automated Search Bad Parcel Complete Duplicate Parcel High Dollar Reporting In …" at bounding box center [1197, 385] width 205 height 24
click at [1095, 372] on select "Automated Search Bad Parcel Complete Duplicate Parcel High Dollar Reporting In …" at bounding box center [1197, 385] width 205 height 24
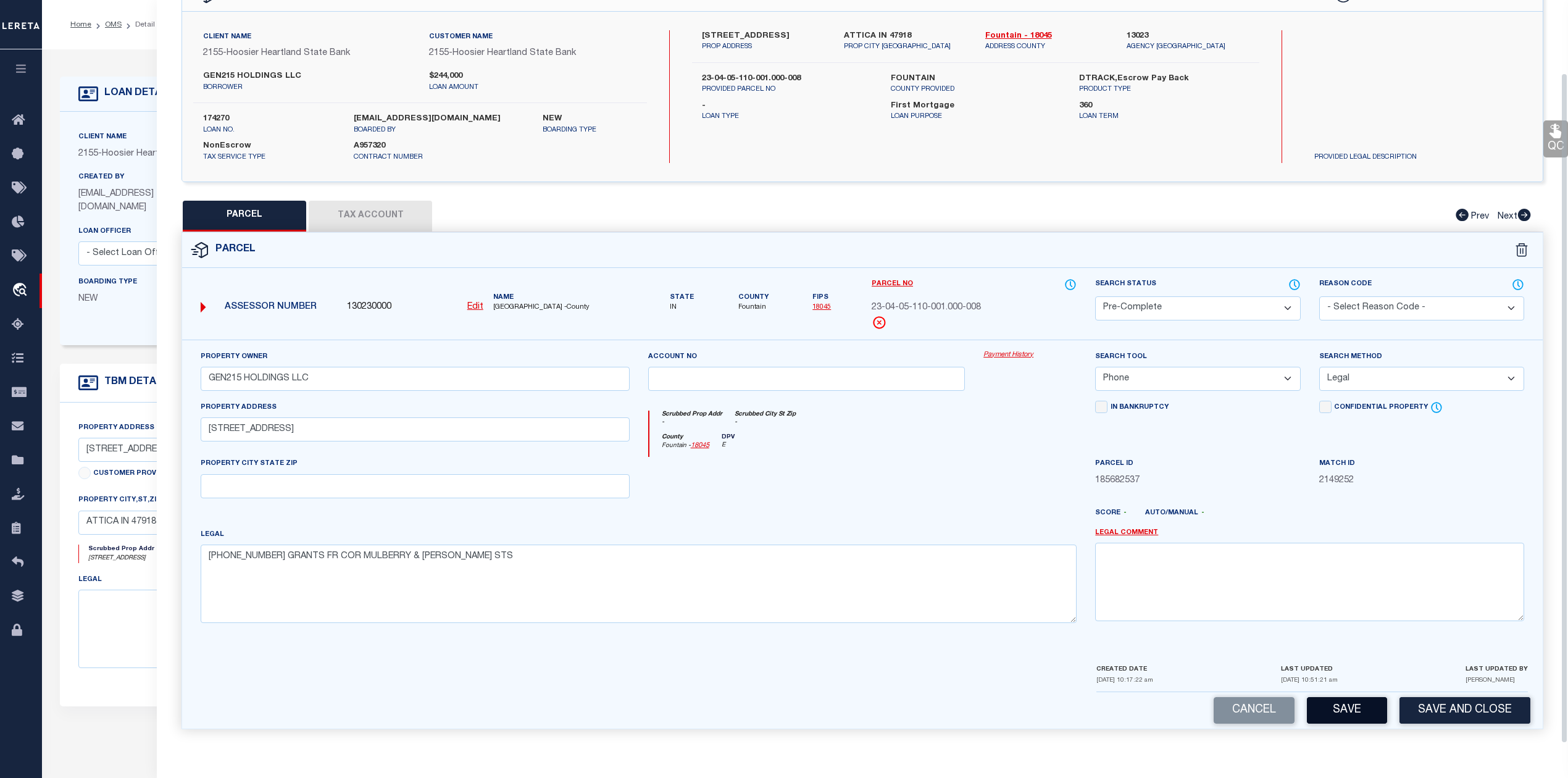
click at [1353, 710] on button "Save" at bounding box center [1346, 710] width 80 height 26
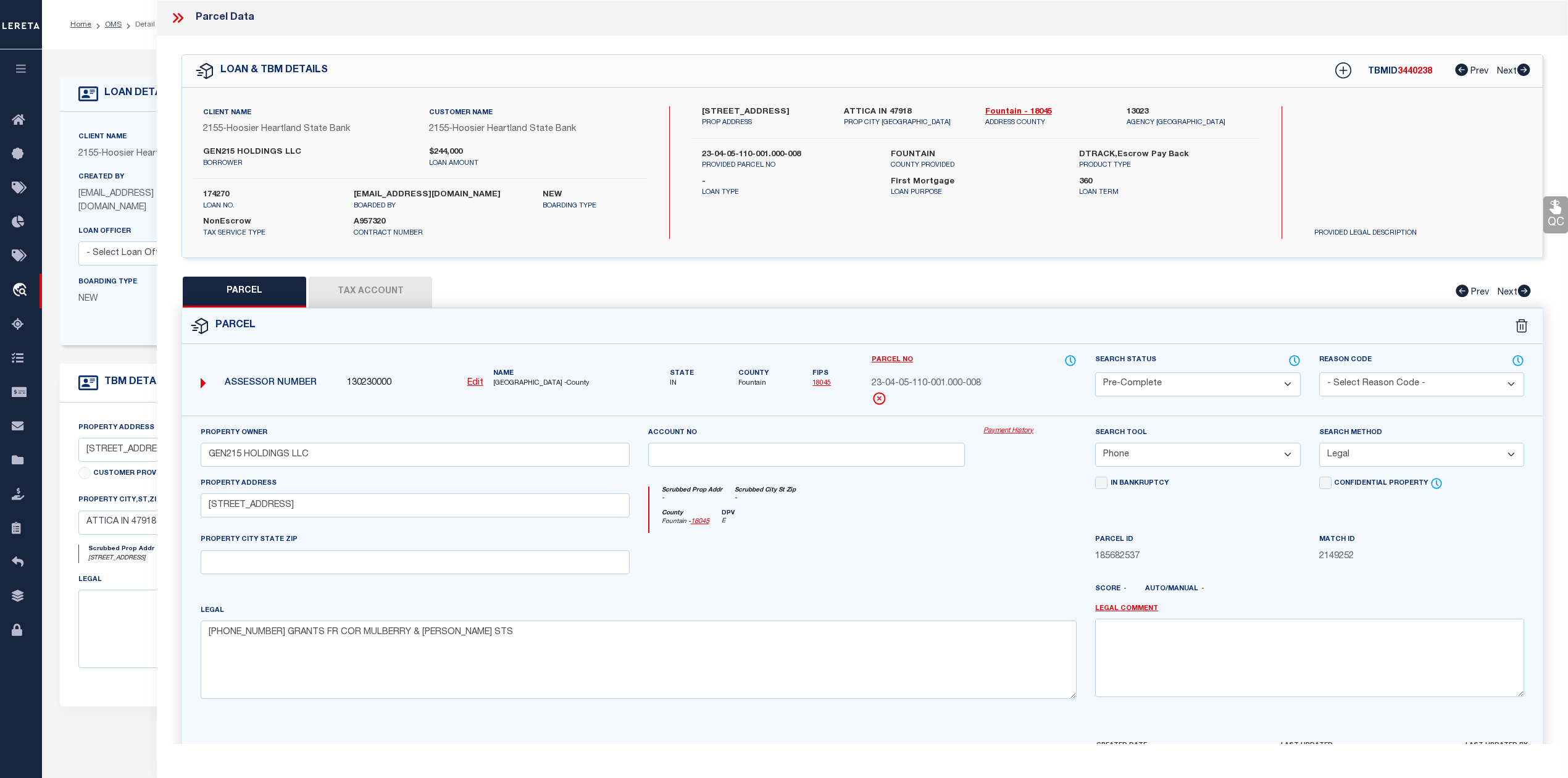
select select "AS"
select select
checkbox input "false"
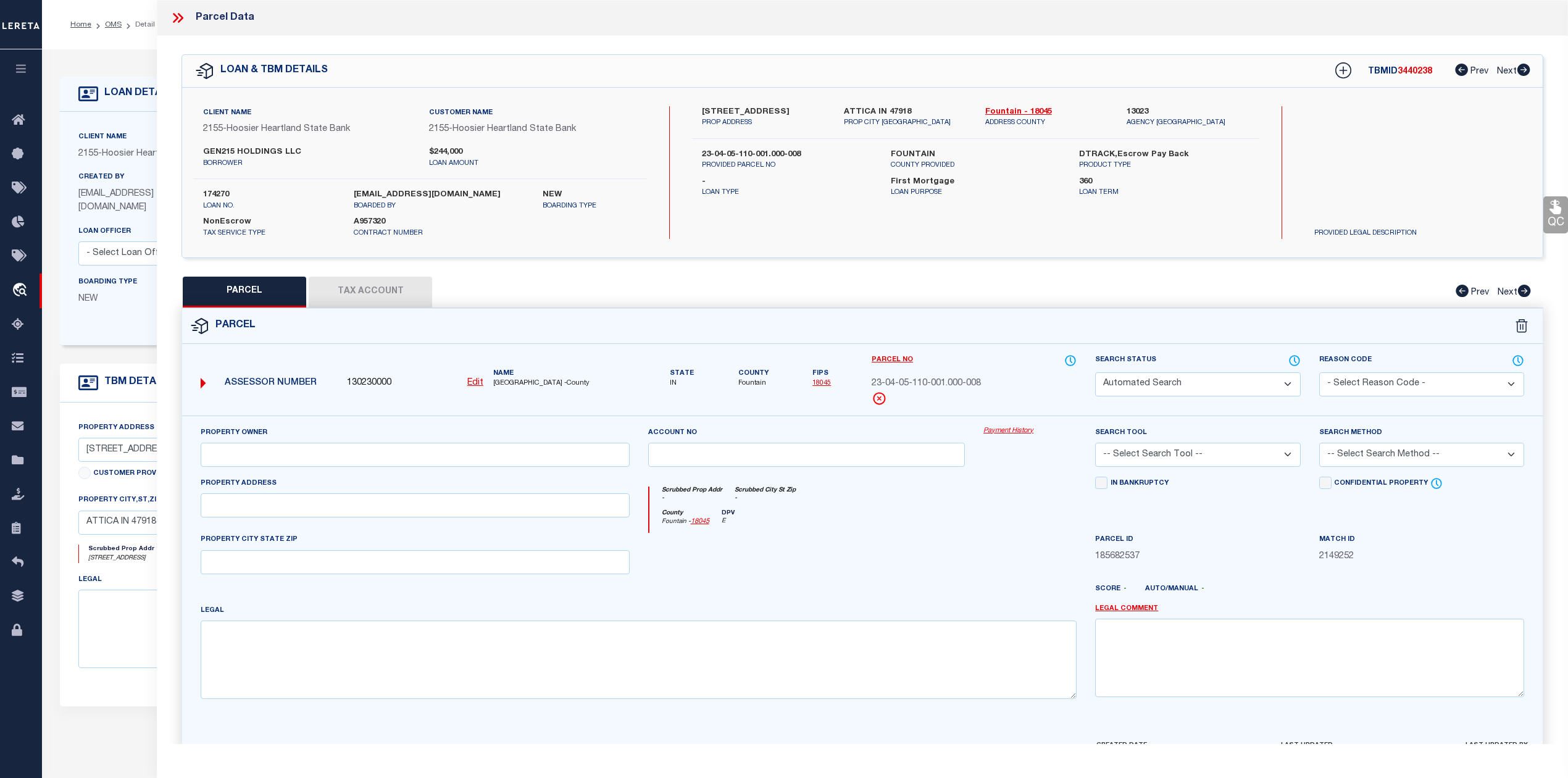
select select "PC"
type input "GEN215 HOLDINGS LLC"
select select "PHN"
select select "LEG"
type input "701 N PERRY St"
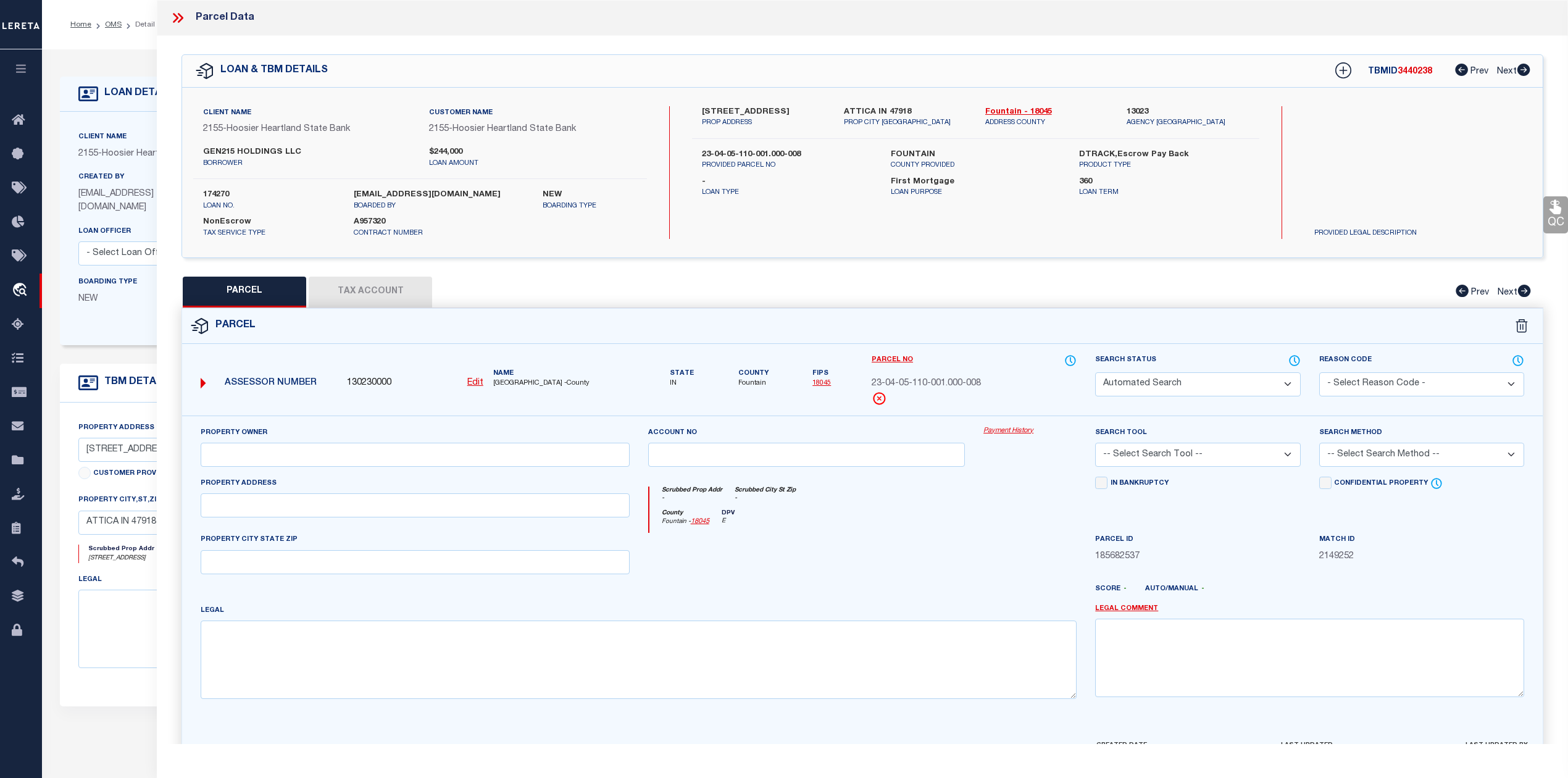
type textarea "014-01250-00 GRANTS FR COR MULBERRY & PERRY STS"
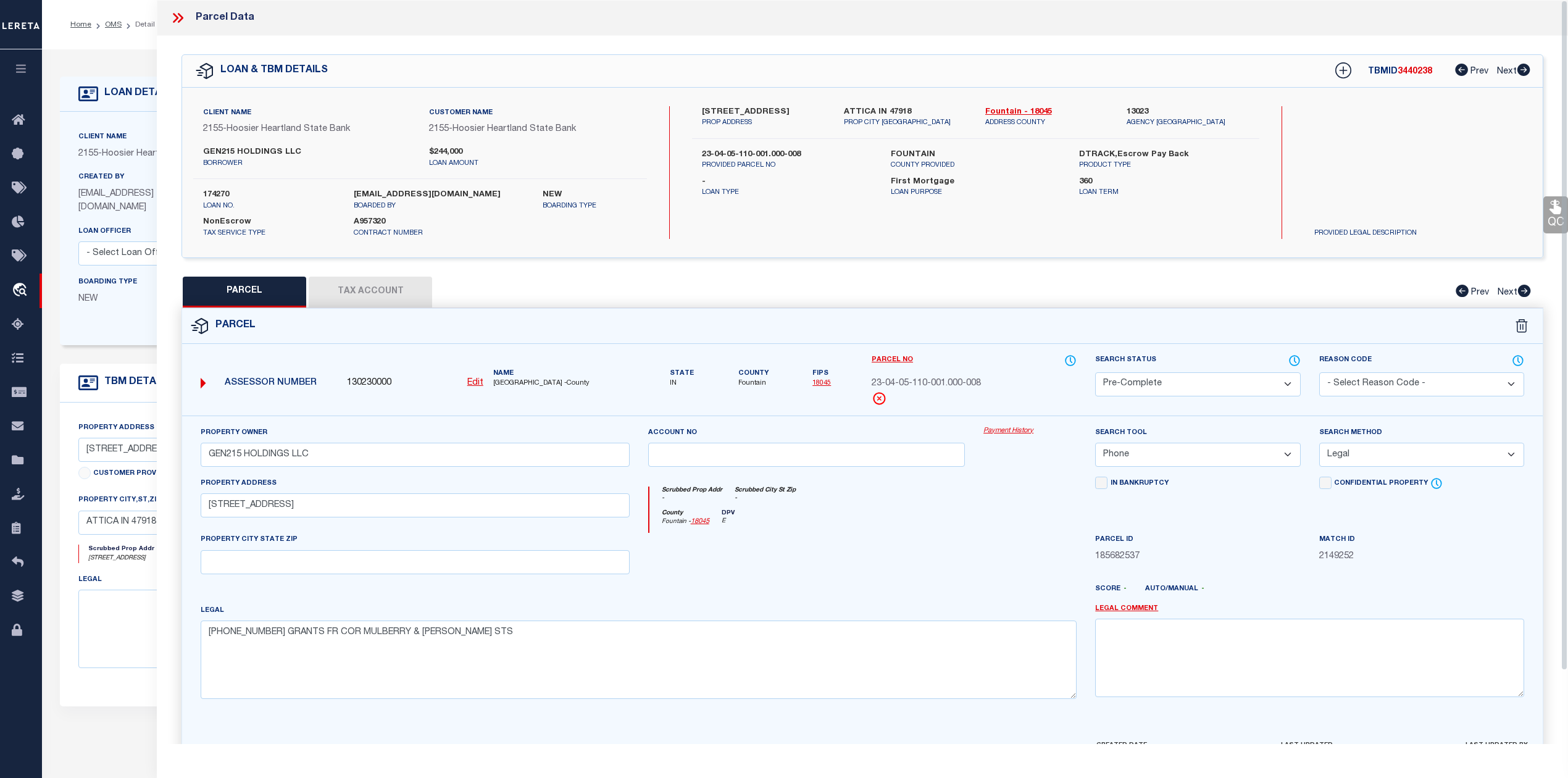
click at [1417, 74] on span "3440238" at bounding box center [1415, 72] width 34 height 9
copy span "3440238"
click at [218, 198] on label "174270" at bounding box center [270, 195] width 132 height 12
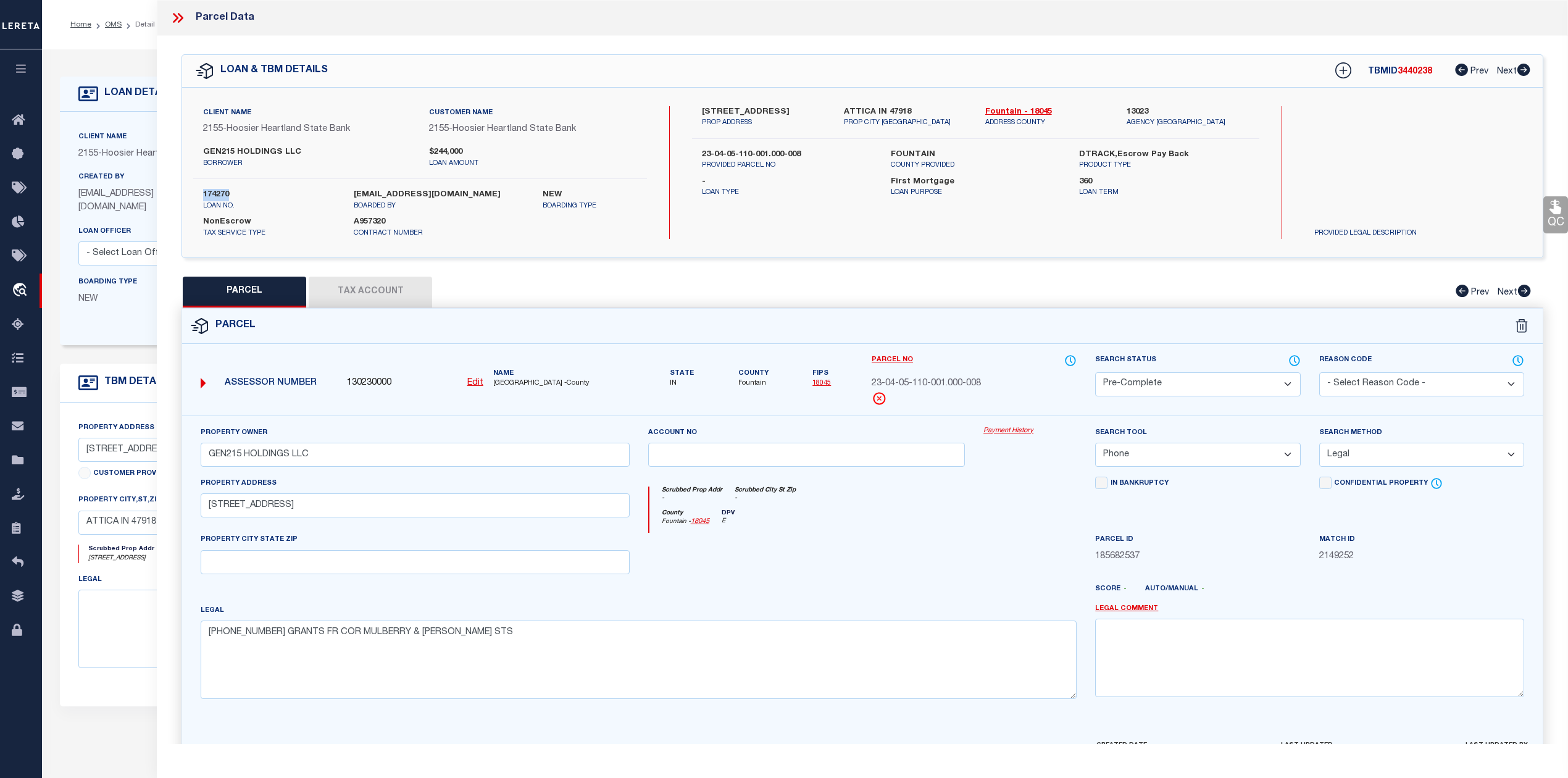
copy label "174270"
click at [509, 383] on span "FOUNTAIN COUNTY -County" at bounding box center [561, 384] width 136 height 11
copy span "FOUNTAIN"
drag, startPoint x: 867, startPoint y: 385, endPoint x: 1004, endPoint y: 397, distance: 137.5
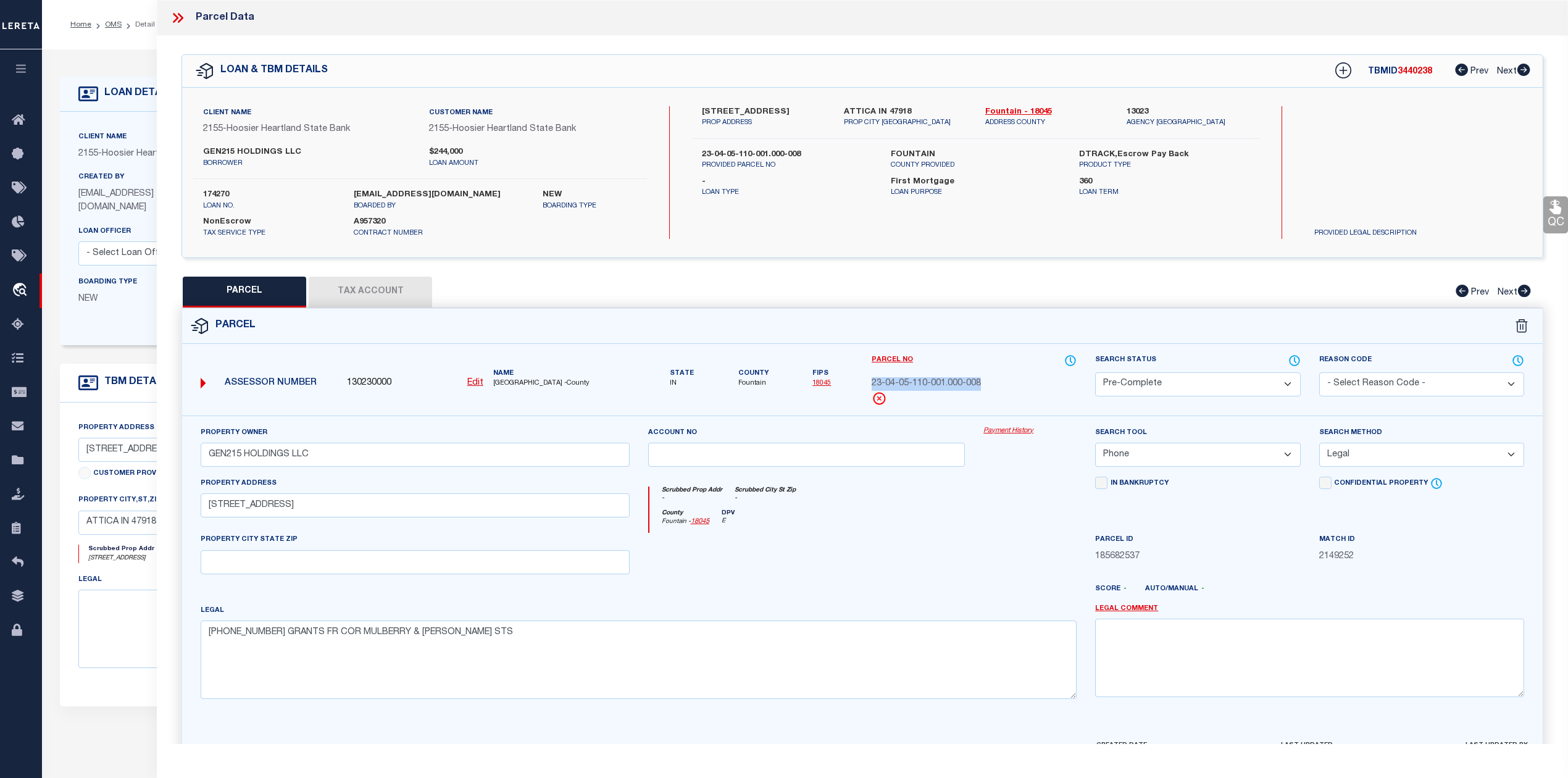
click at [1004, 397] on div "Parcel No 23-04-05-110-001.000-008" at bounding box center [973, 385] width 224 height 62
copy div "23-04-05-110-001.000-008"
click at [982, 603] on div at bounding box center [918, 593] width 336 height 20
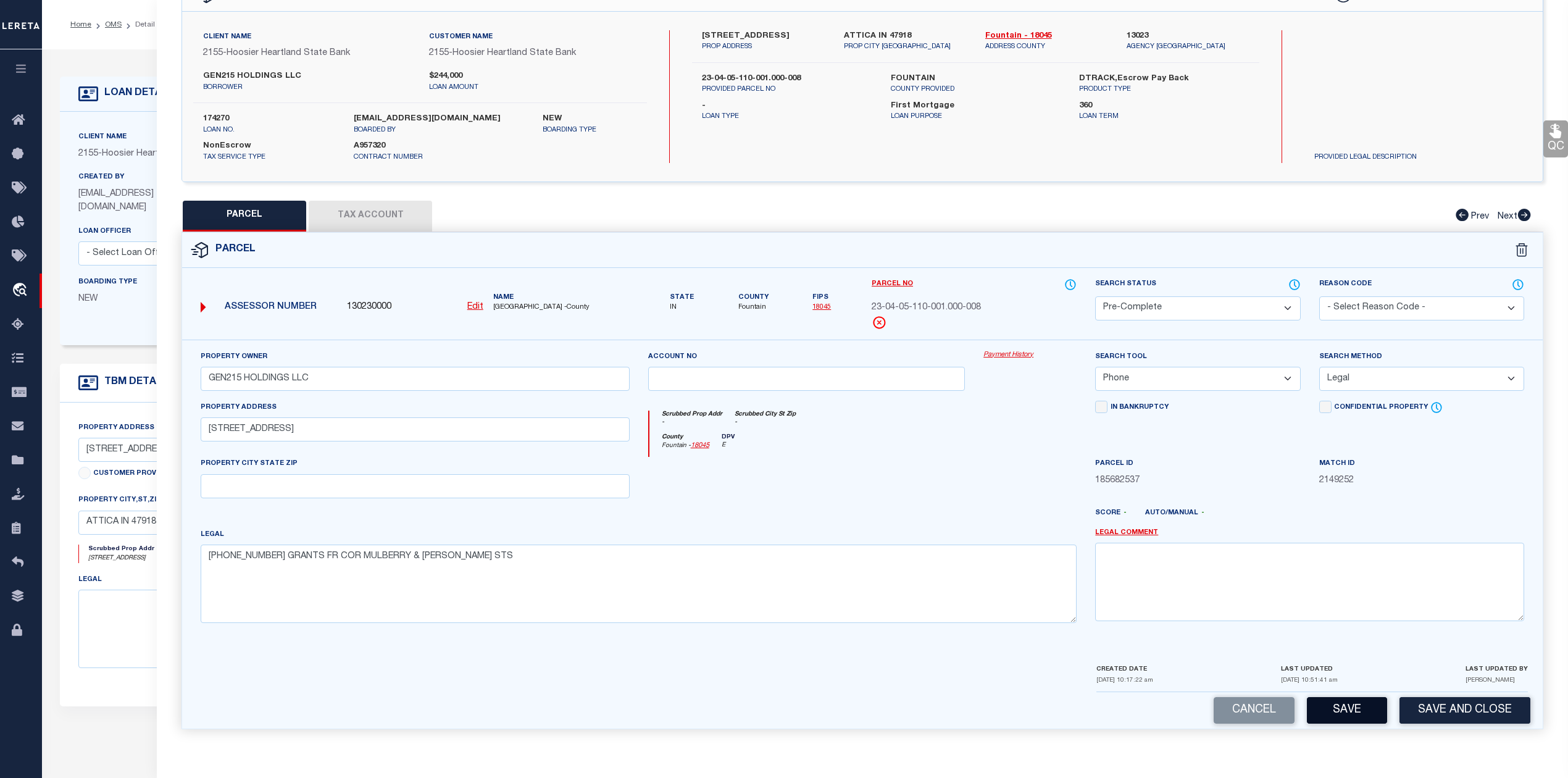
click at [1341, 703] on button "Save" at bounding box center [1346, 710] width 80 height 26
click at [363, 215] on button "Tax Account" at bounding box center [370, 216] width 124 height 31
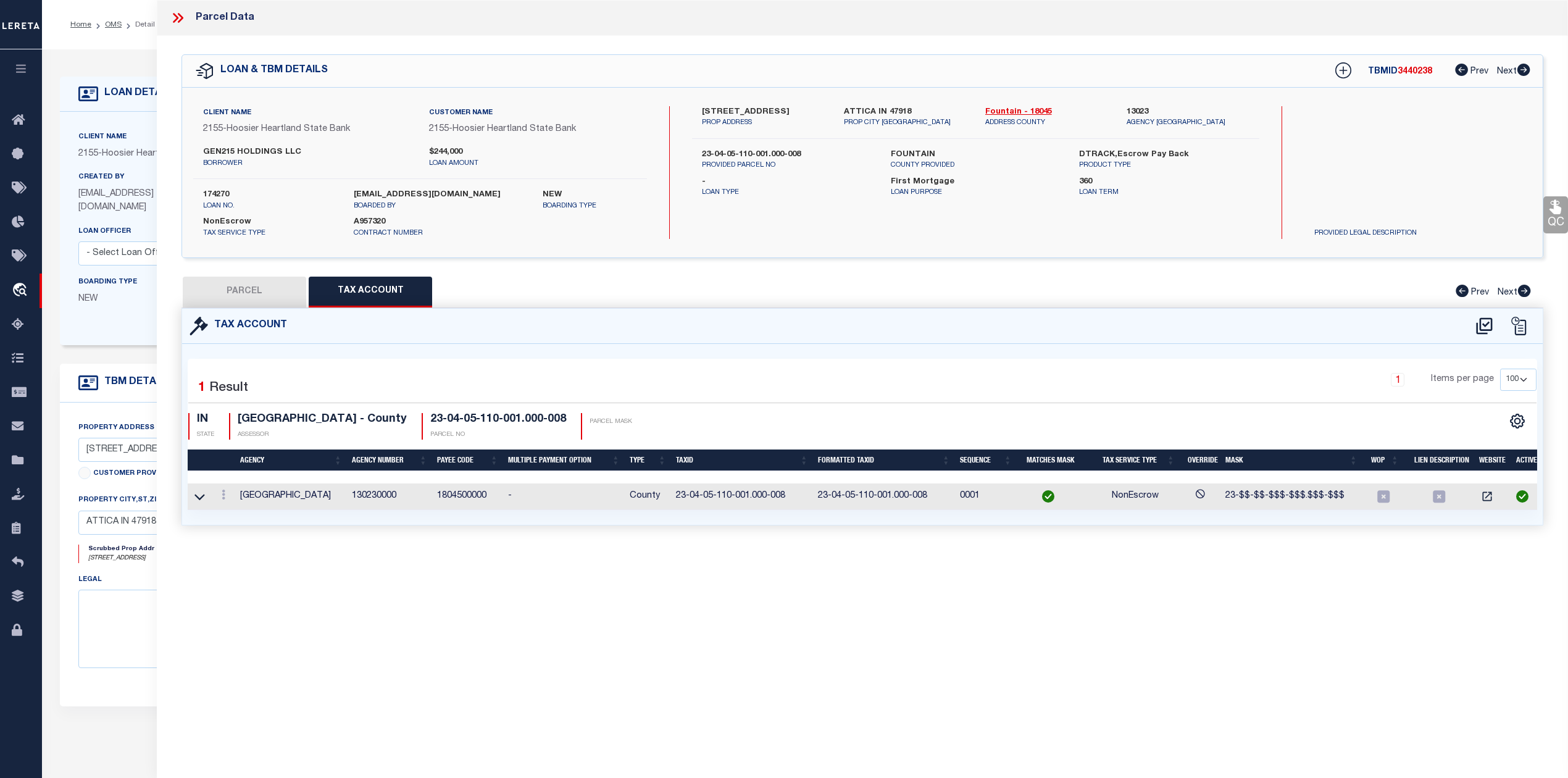
select select "100"
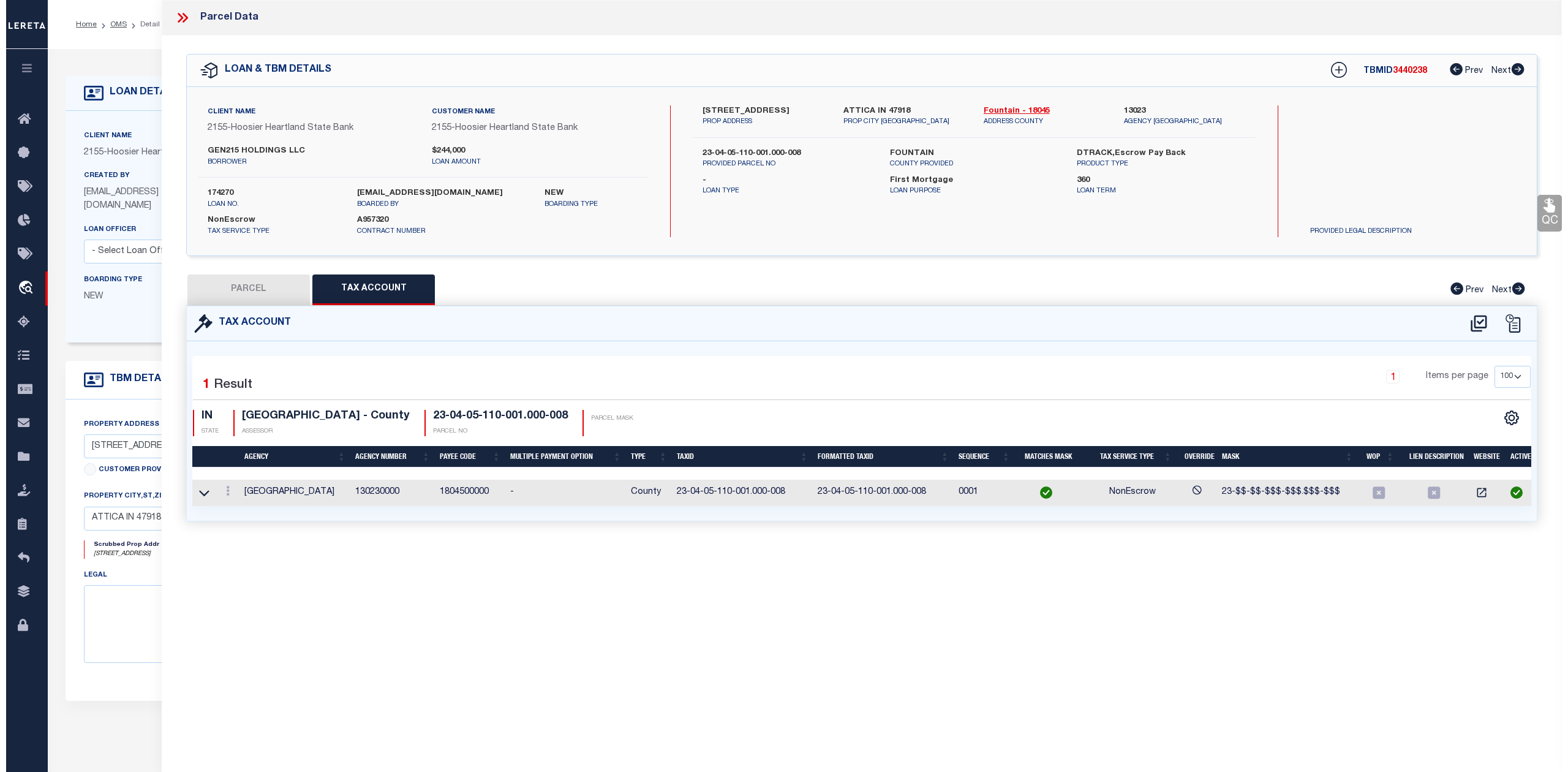
scroll to position [0, 0]
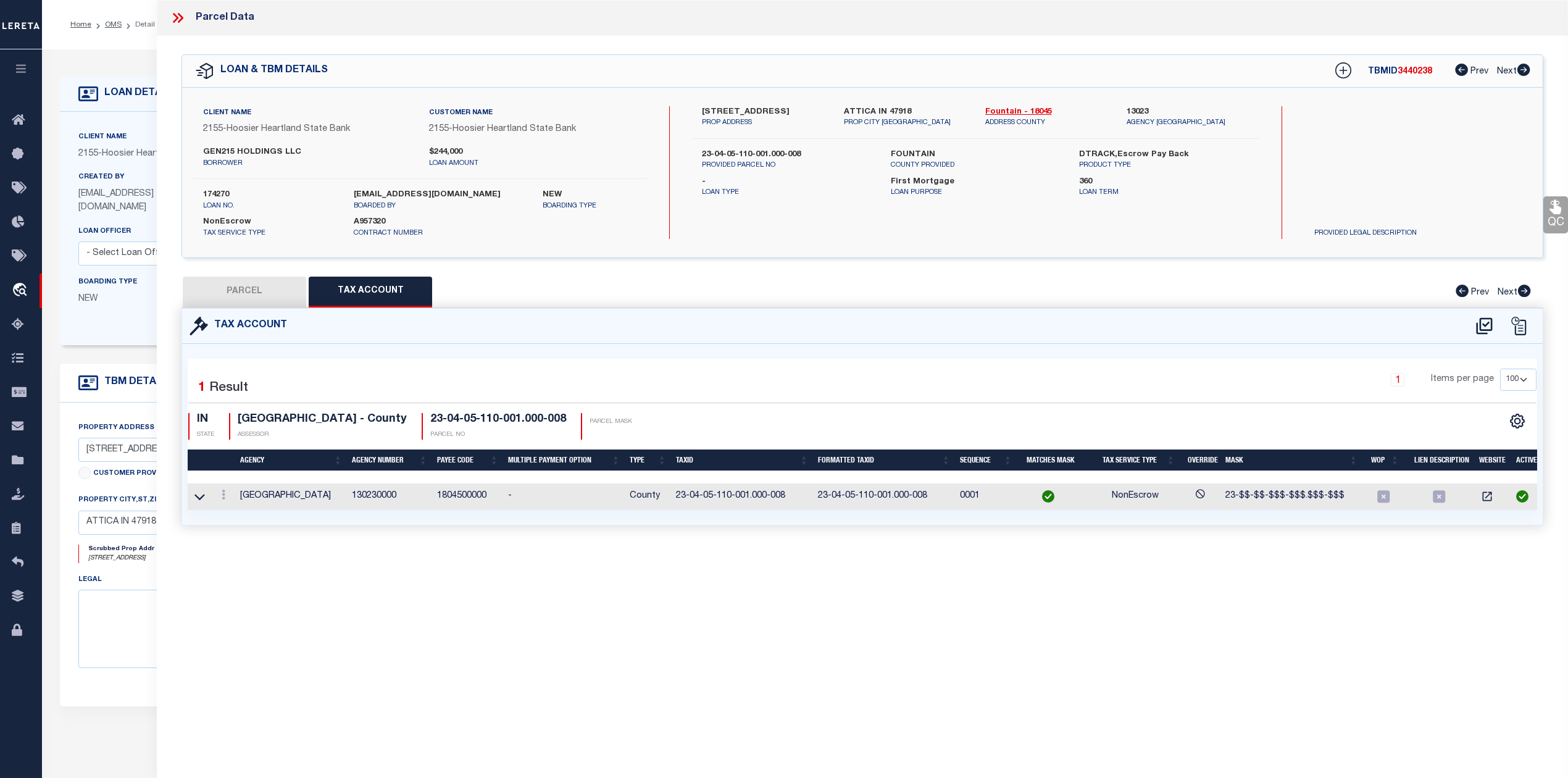
select select "AS"
select select
checkbox input "false"
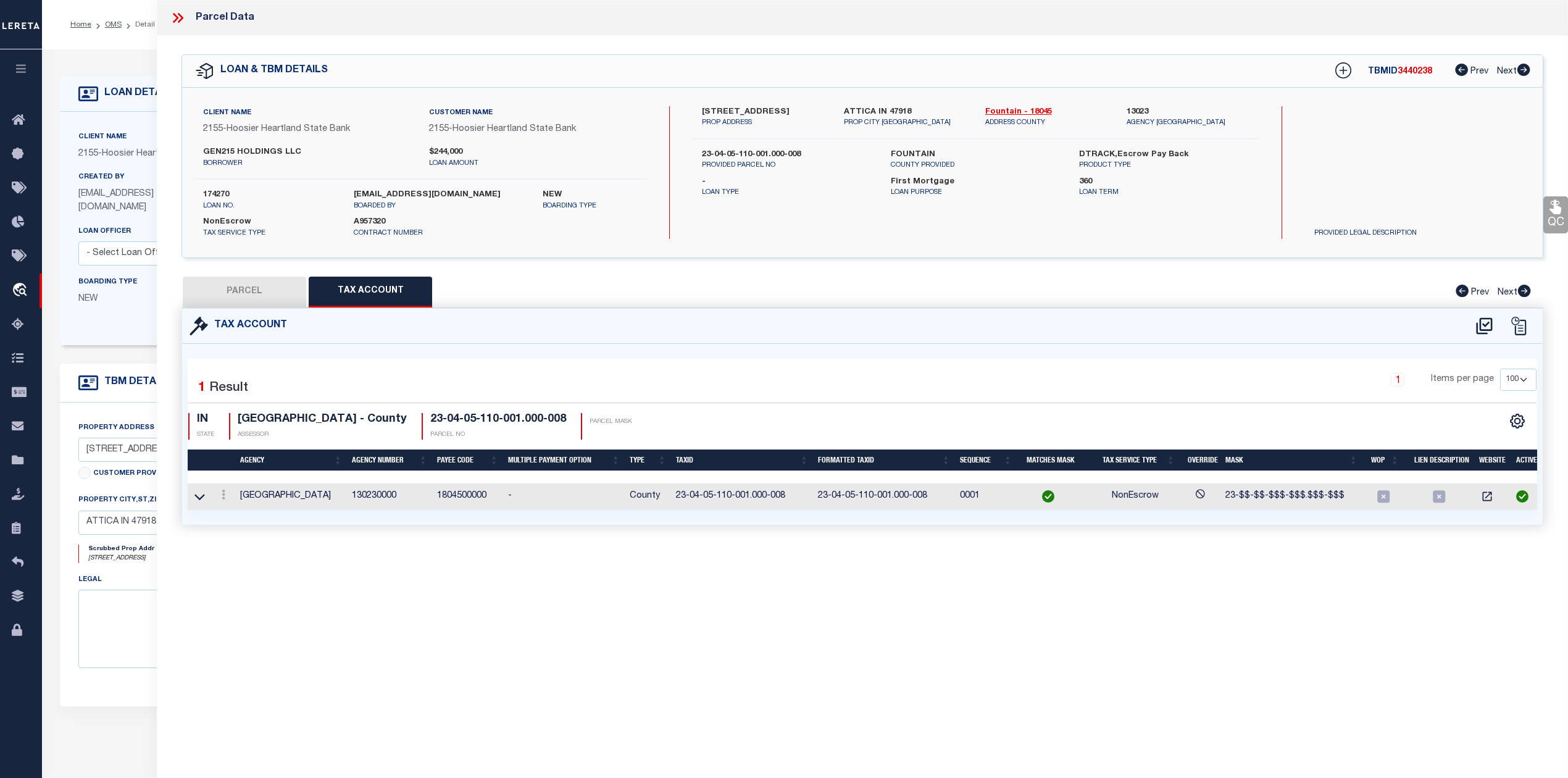
select select "PC"
type input "GEN215 HOLDINGS LLC"
select select "PHN"
select select "LEG"
type input "701 N PERRY St"
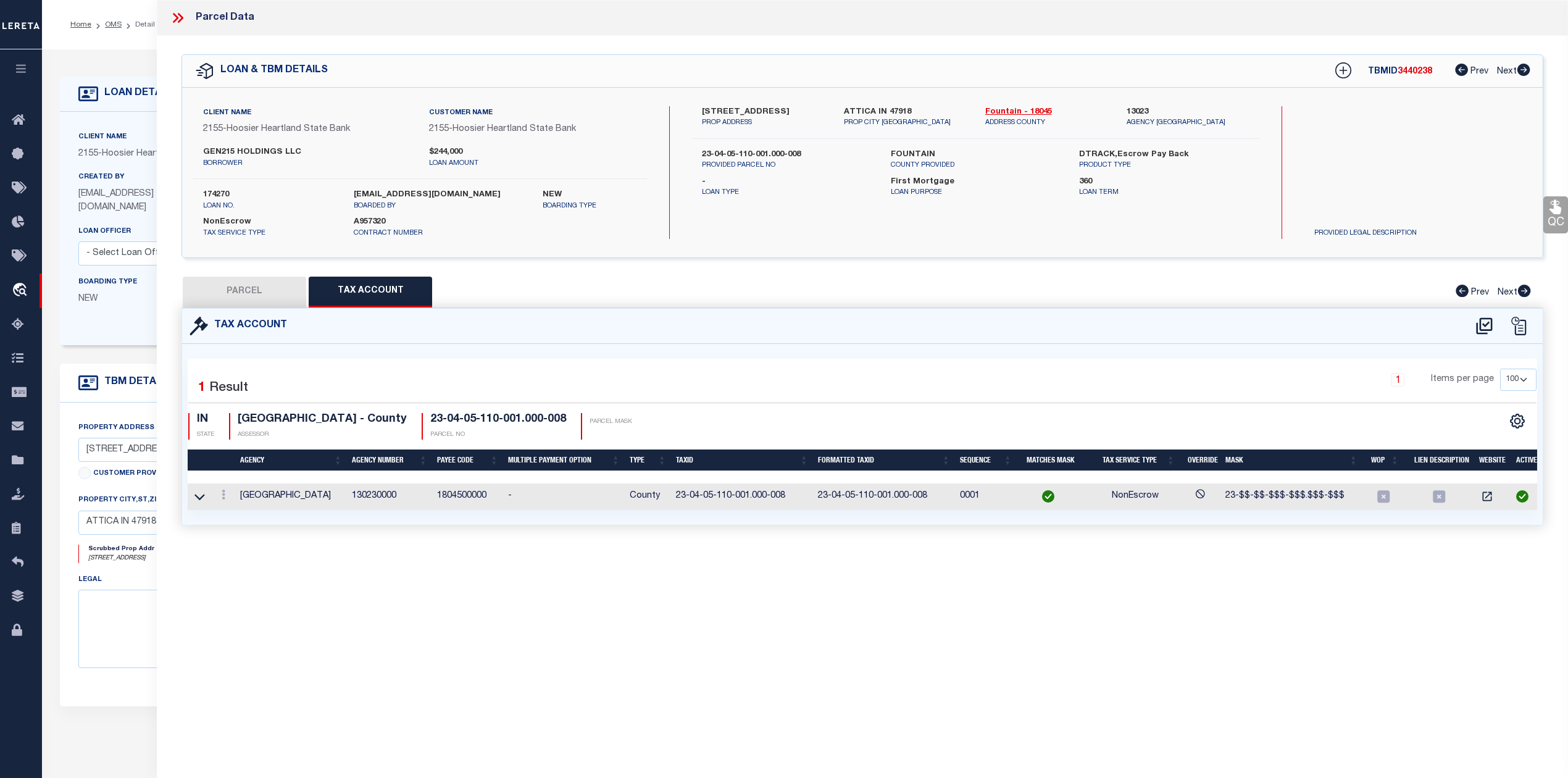
type textarea "014-01250-00 GRANTS FR COR MULBERRY & PERRY STS"
click at [247, 283] on button "PARCEL" at bounding box center [244, 292] width 124 height 31
select select "AS"
select select
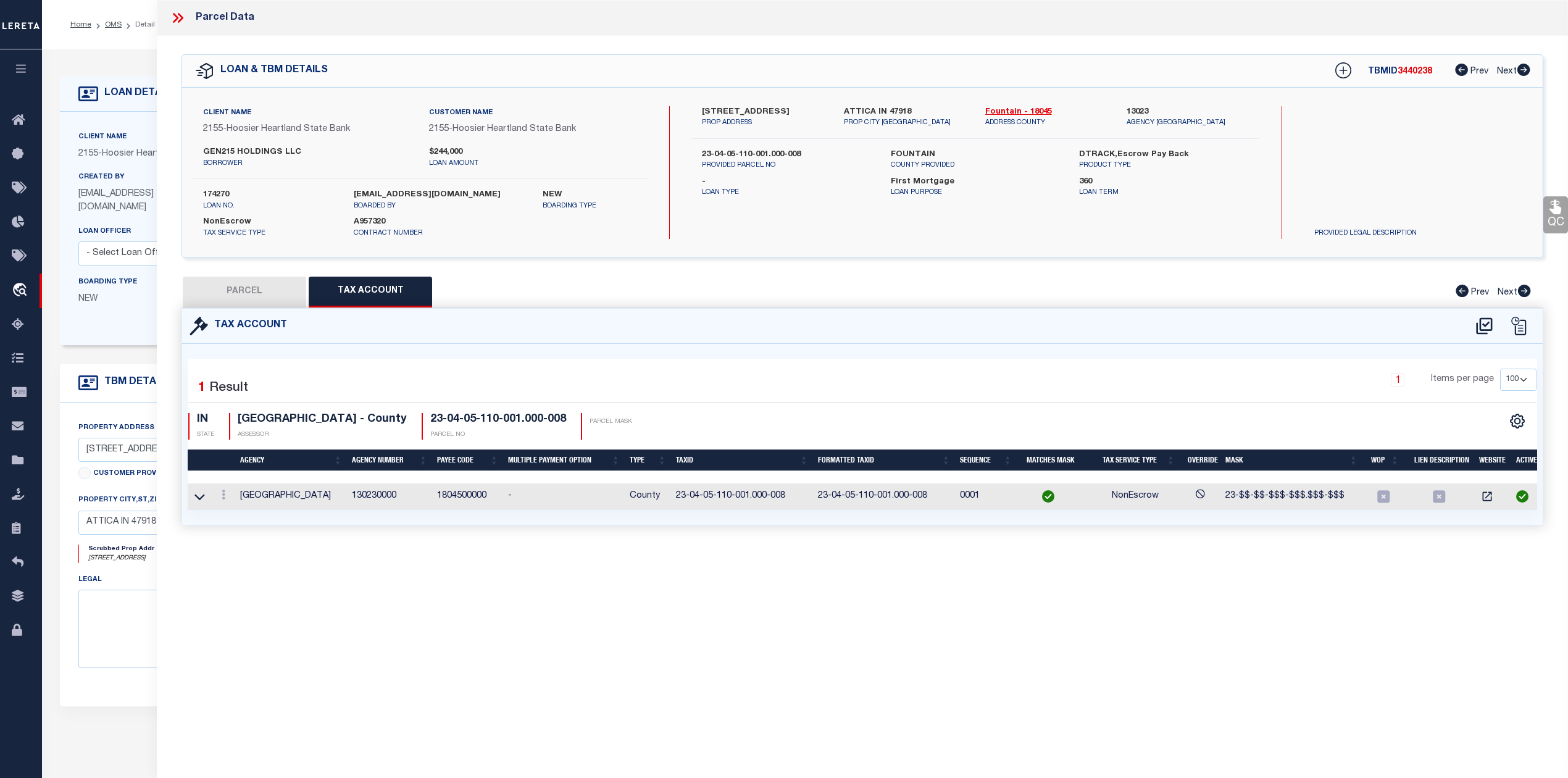
checkbox input "false"
select select "PC"
type input "GEN215 HOLDINGS LLC"
select select "PHN"
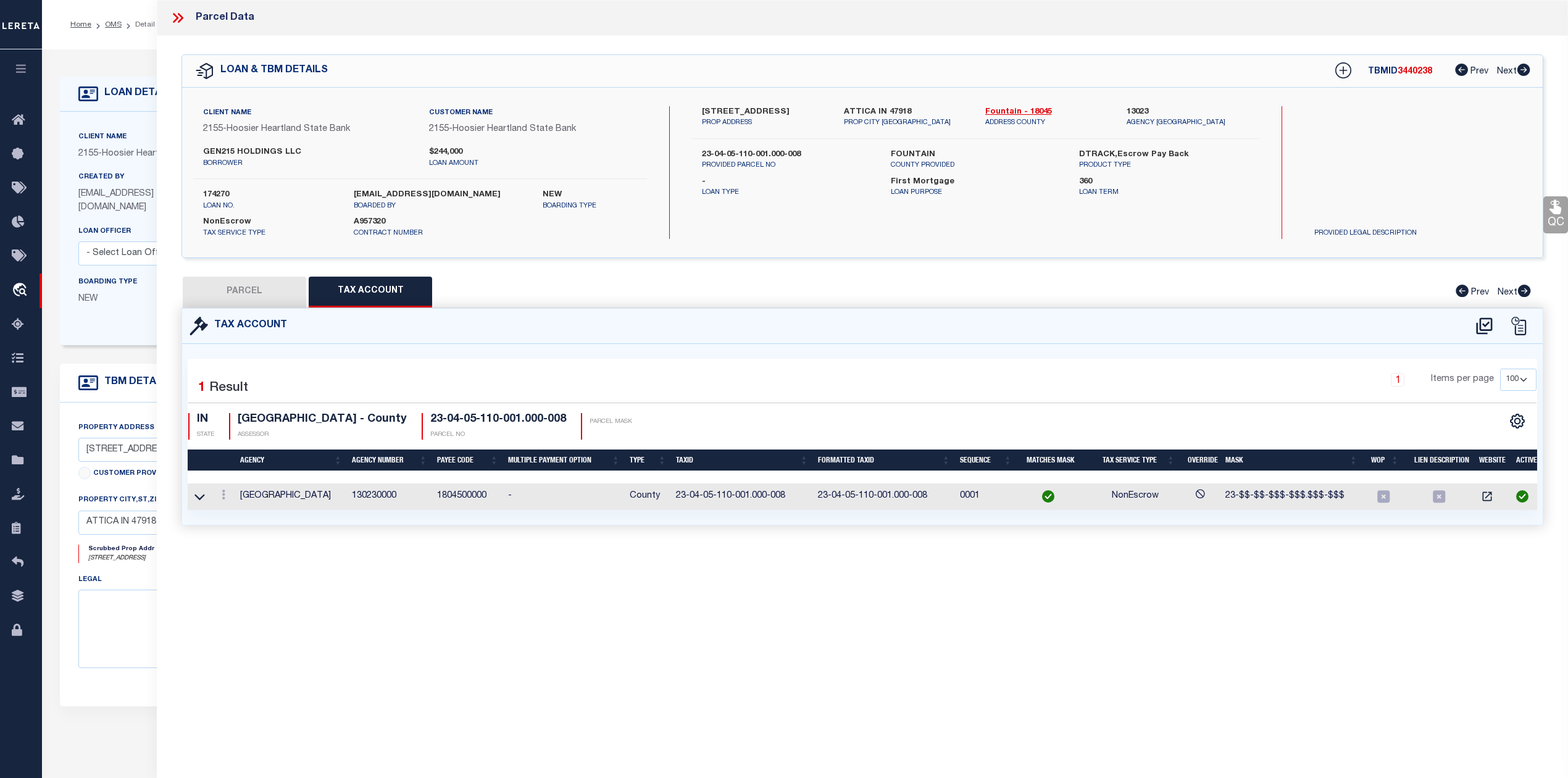
select select "LEG"
type input "701 N PERRY St"
type textarea "014-01250-00 GRANTS FR COR MULBERRY & PERRY STS"
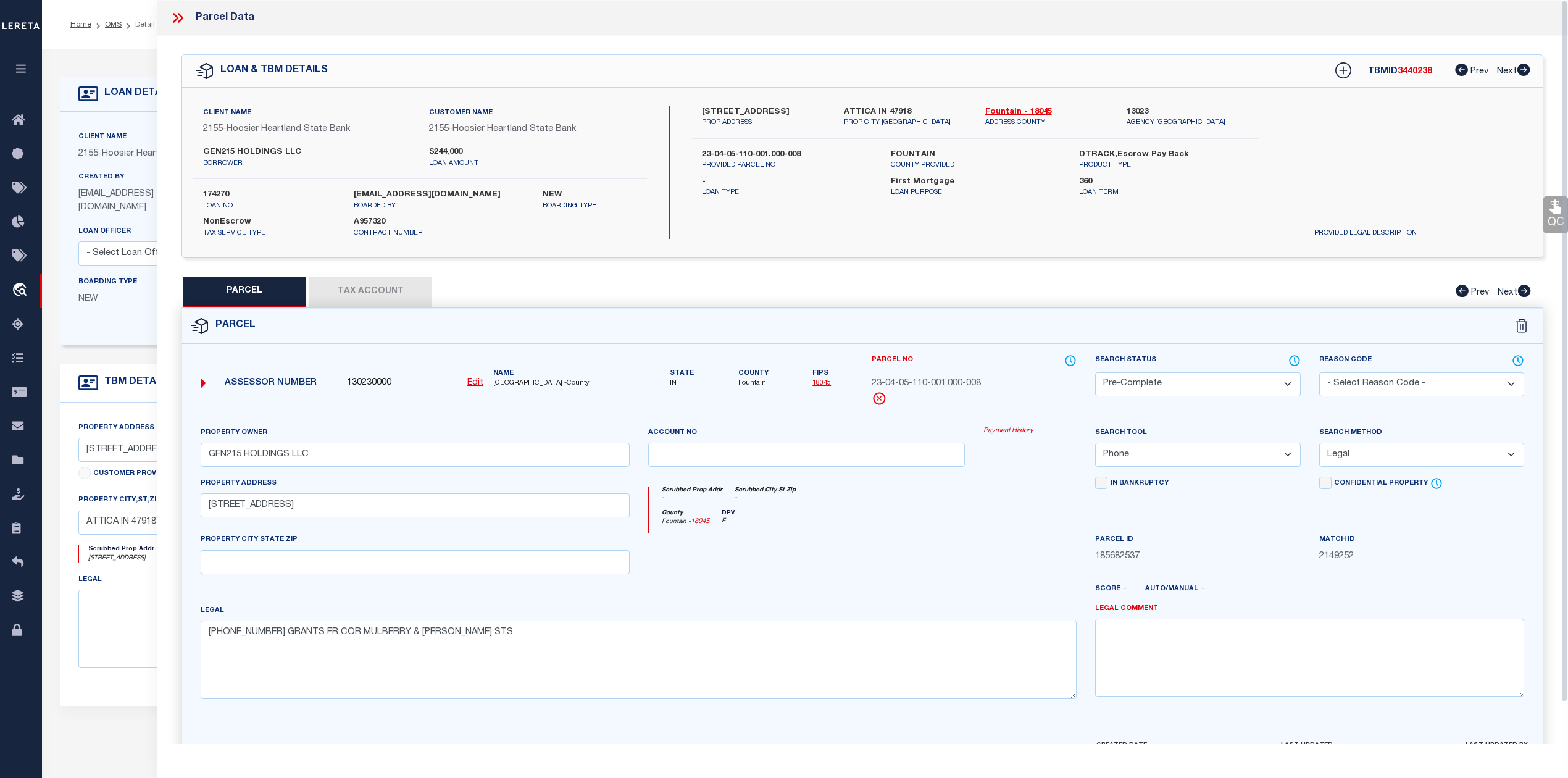
click at [405, 289] on button "Tax Account" at bounding box center [370, 292] width 124 height 31
select select "100"
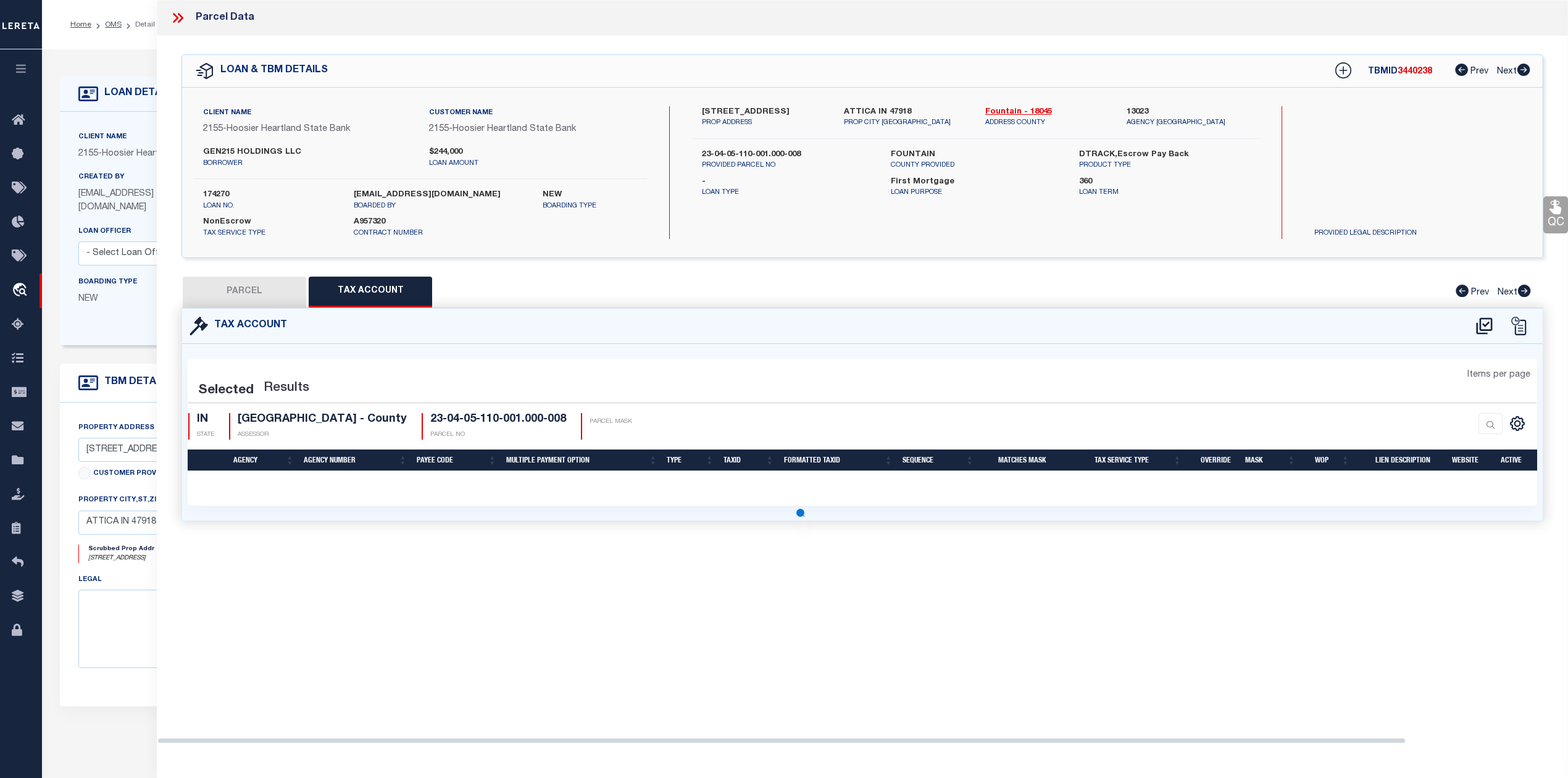
select select "100"
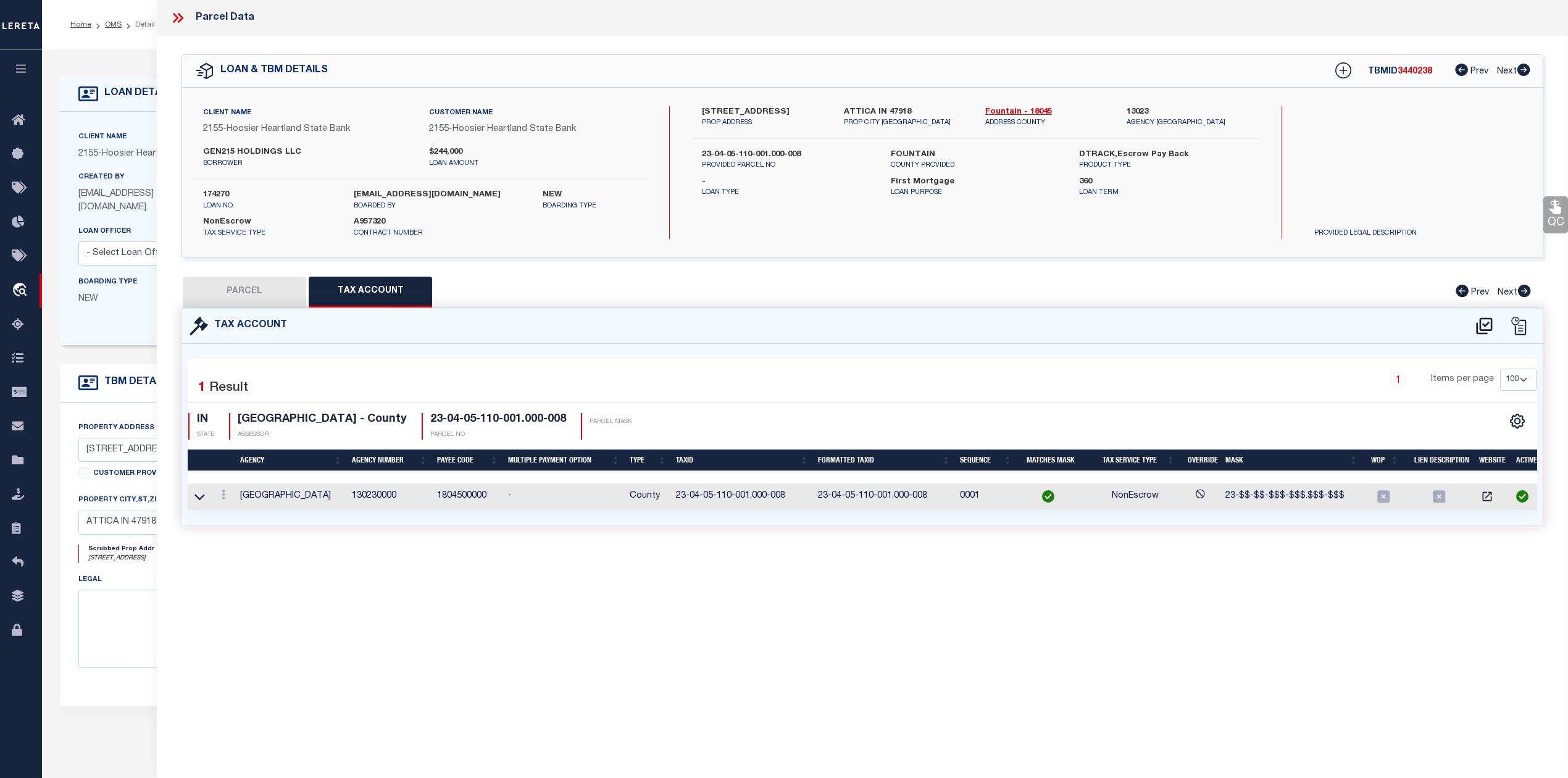
click at [276, 299] on button "PARCEL" at bounding box center [244, 292] width 124 height 31
select select "AS"
select select
checkbox input "false"
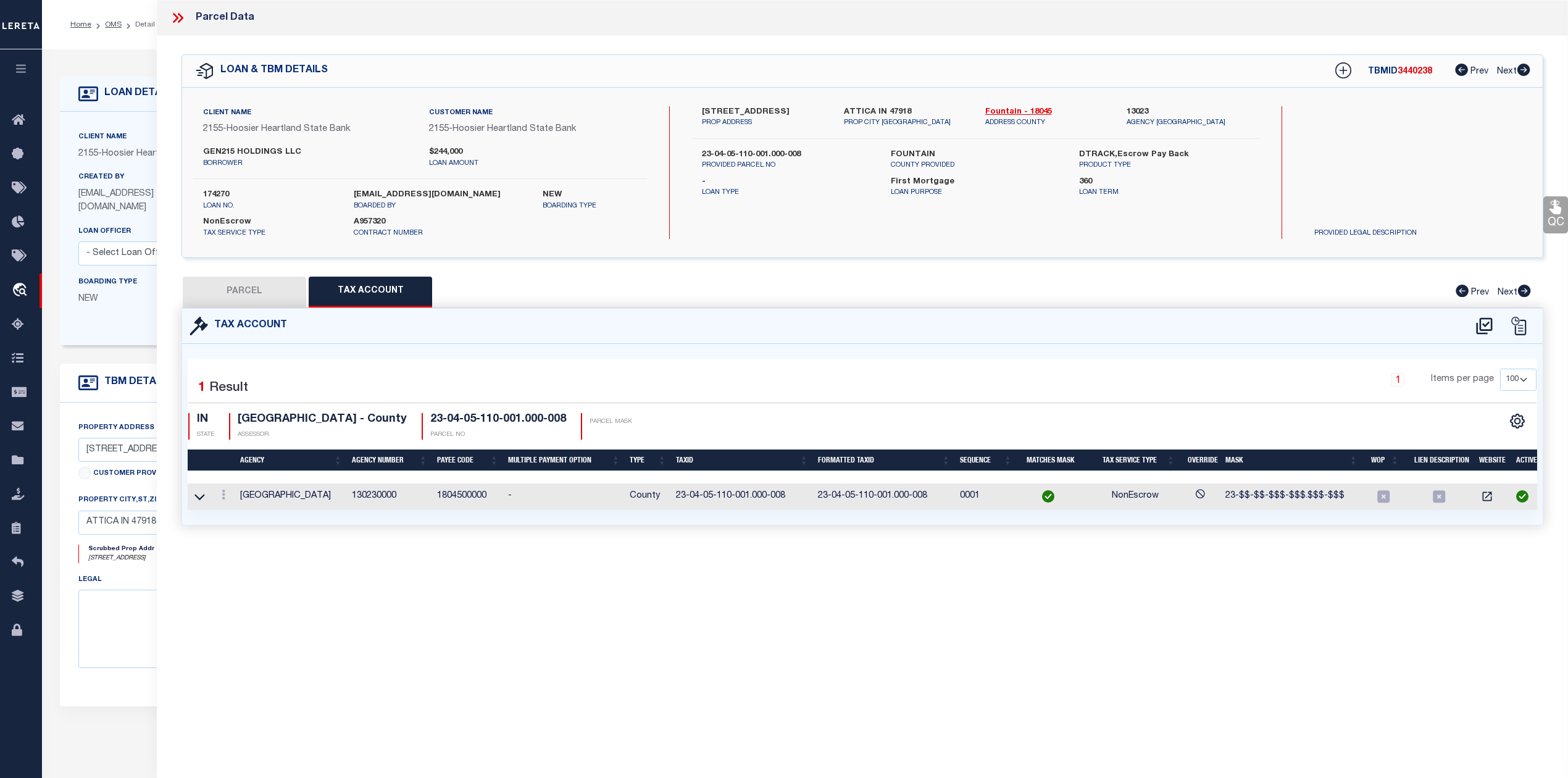
checkbox input "false"
select select "CP"
type input "GEN215 HOLDINGS LLC"
select select "PHN"
select select "LEG"
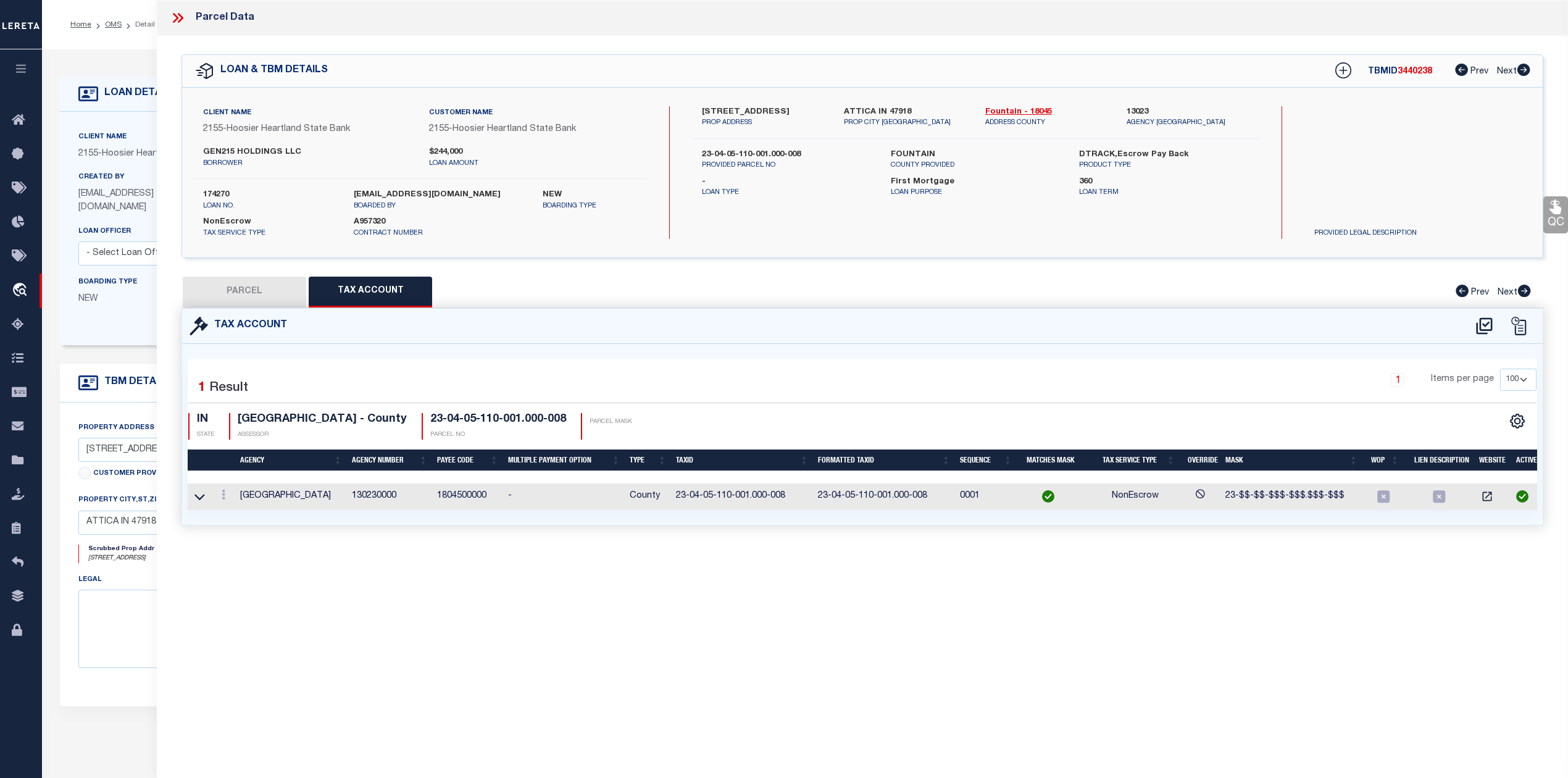
type input "701 N PERRY St"
type textarea "014-01250-00 GRANTS FR COR MULBERRY & PERRY STS"
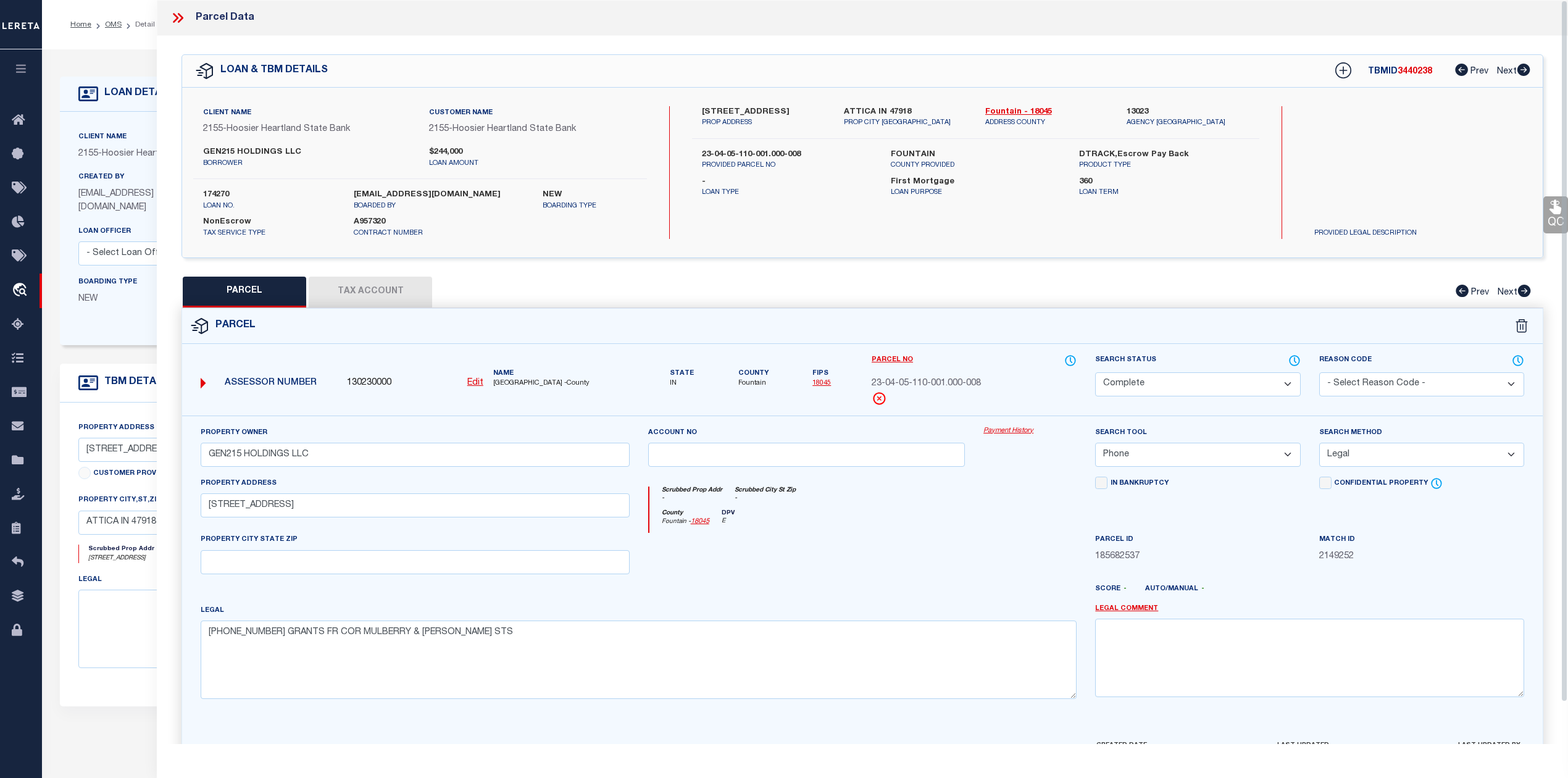
click at [178, 18] on icon at bounding box center [176, 18] width 5 height 10
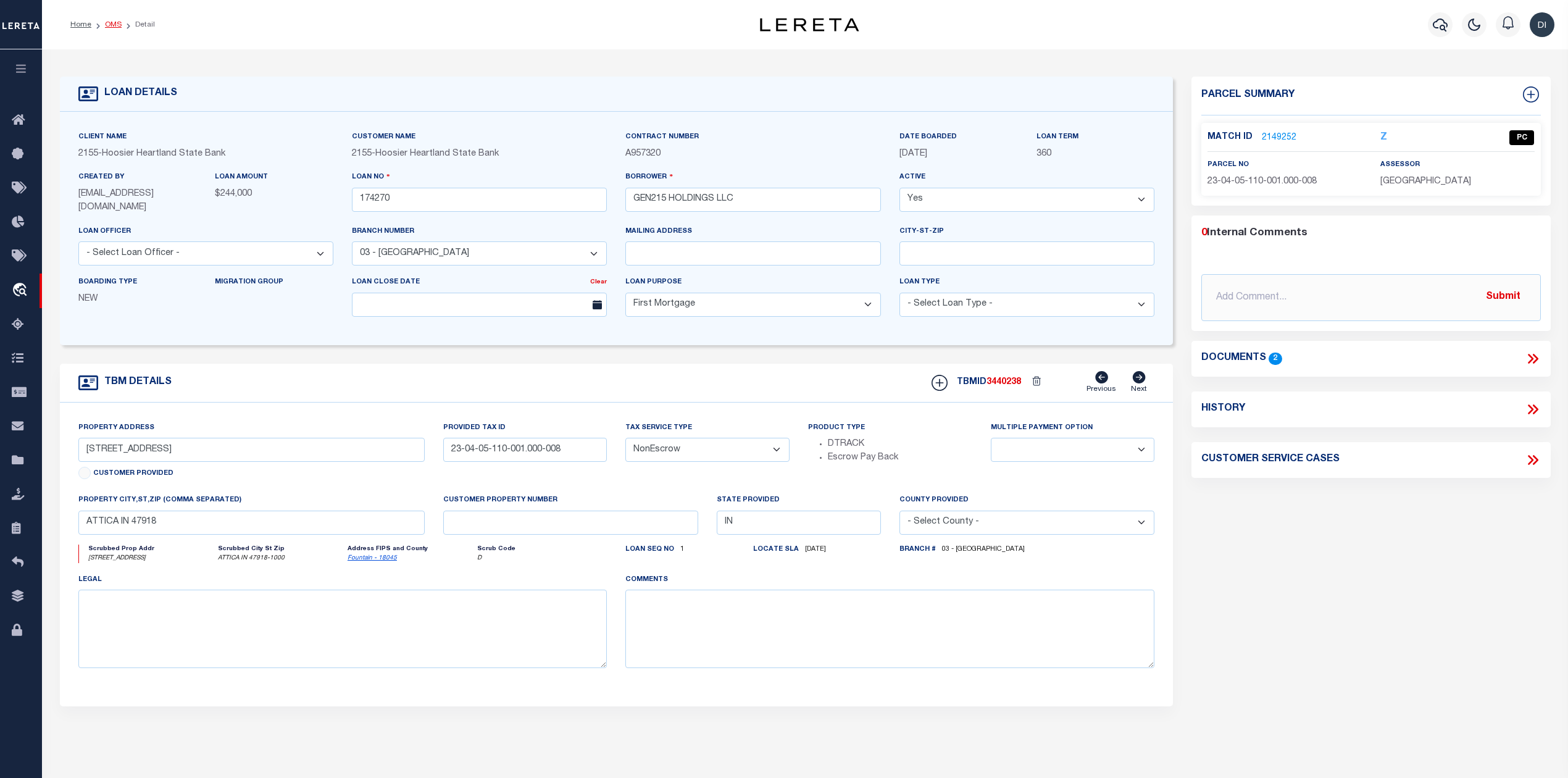
click at [111, 26] on link "OMS" at bounding box center [113, 24] width 17 height 7
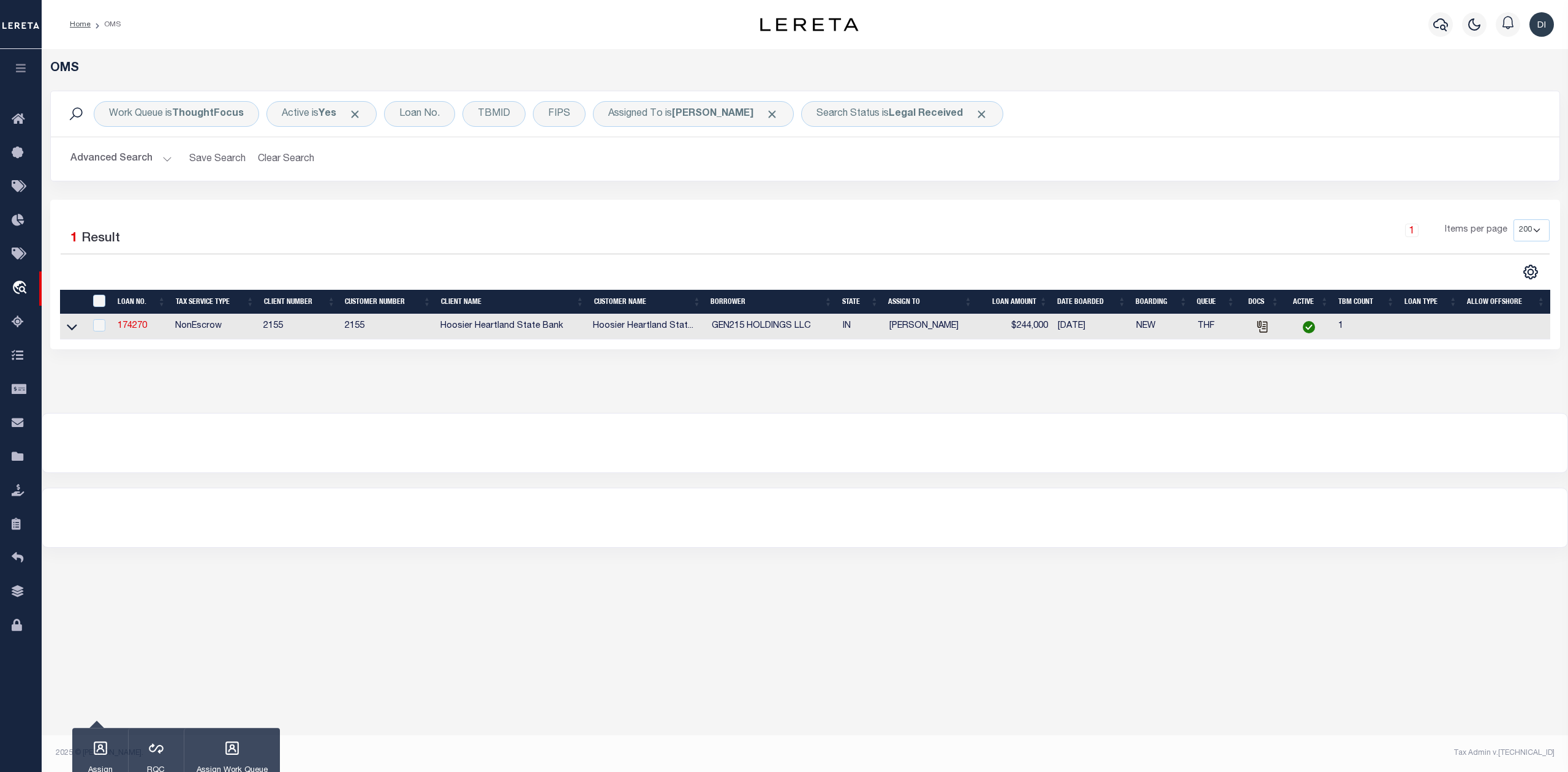
click at [652, 274] on div at bounding box center [432, 272] width 745 height 16
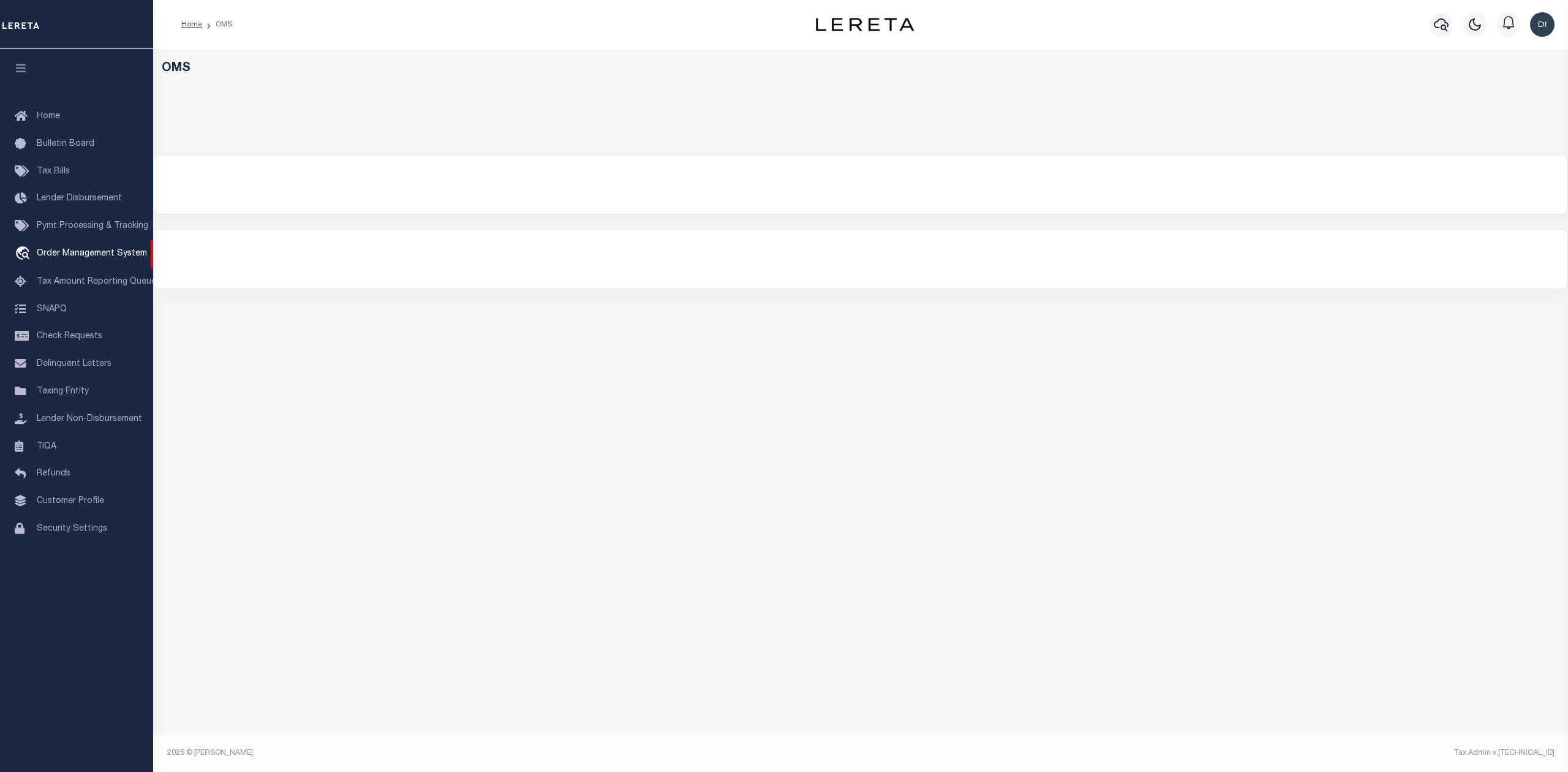
select select "200"
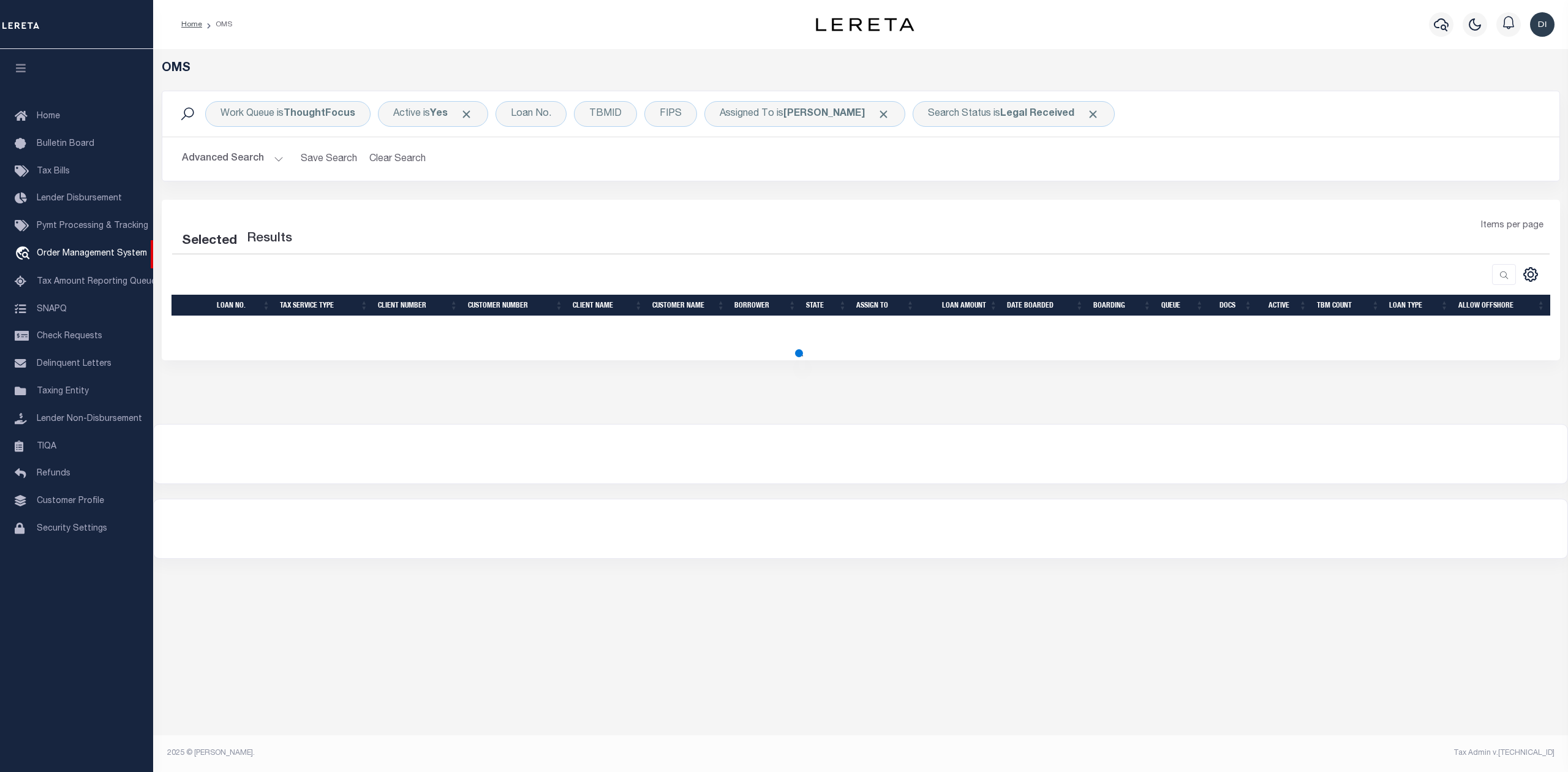
select select "200"
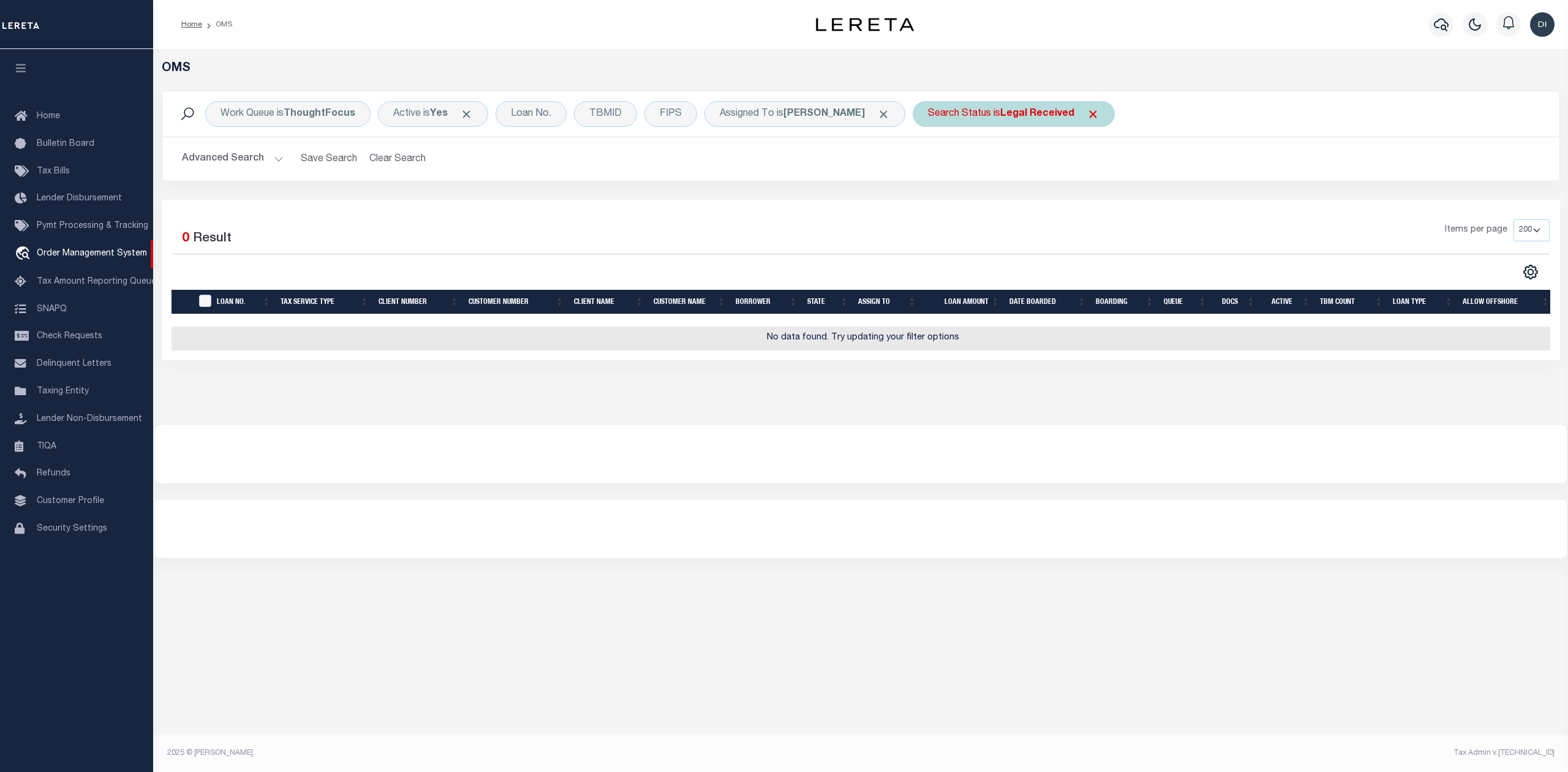
click at [990, 120] on div "Search Status is Legal Received" at bounding box center [1014, 114] width 202 height 25
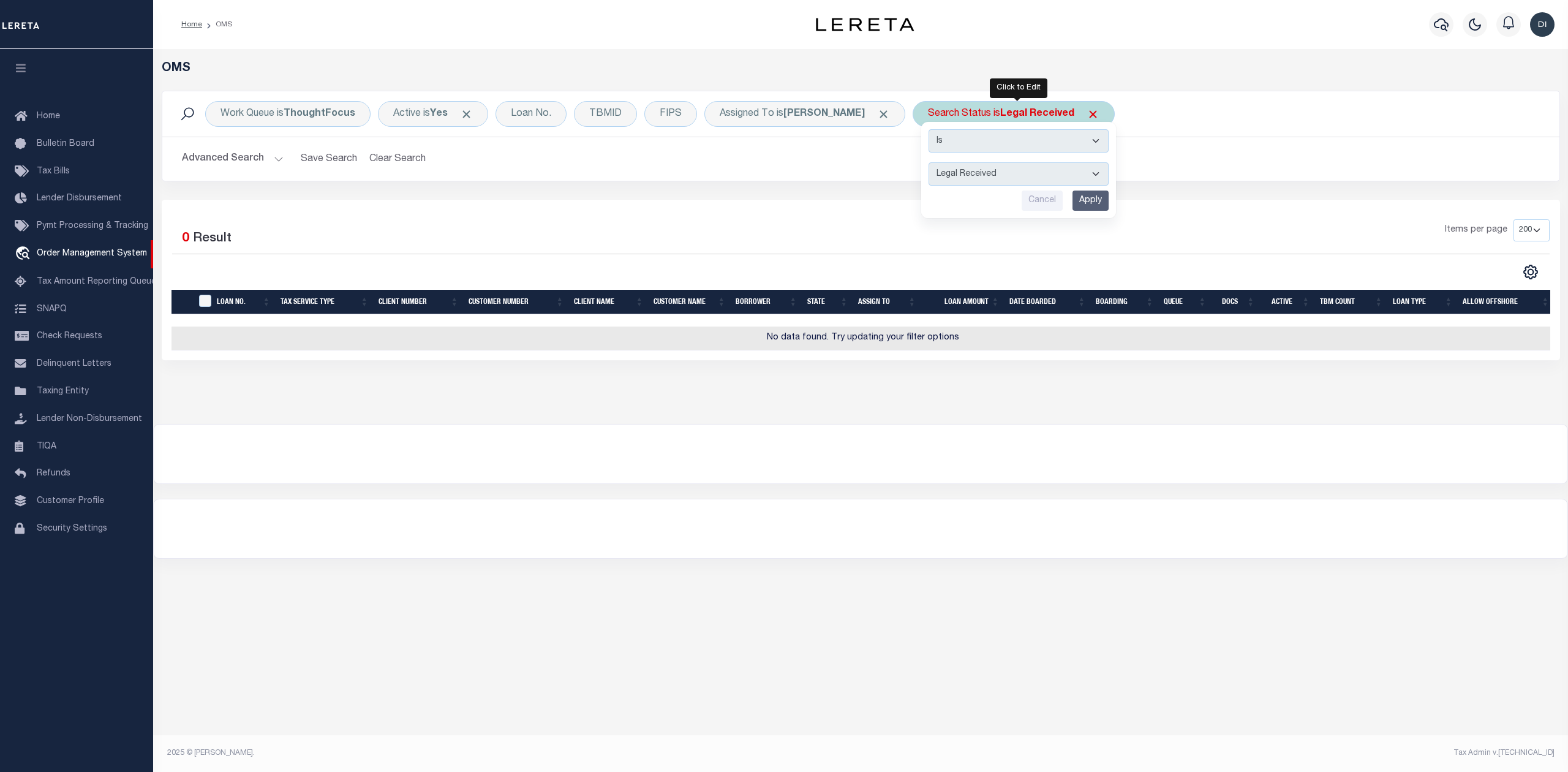
click at [970, 173] on select "Automated Search Bad Parcel Complete Duplicate Parcel High Dollar Reporting In …" at bounding box center [1018, 174] width 180 height 23
select select "IP"
click at [933, 163] on select "Automated Search Bad Parcel Complete Duplicate Parcel High Dollar Reporting In …" at bounding box center [1018, 174] width 180 height 23
click at [1098, 204] on input "Apply" at bounding box center [1091, 201] width 36 height 20
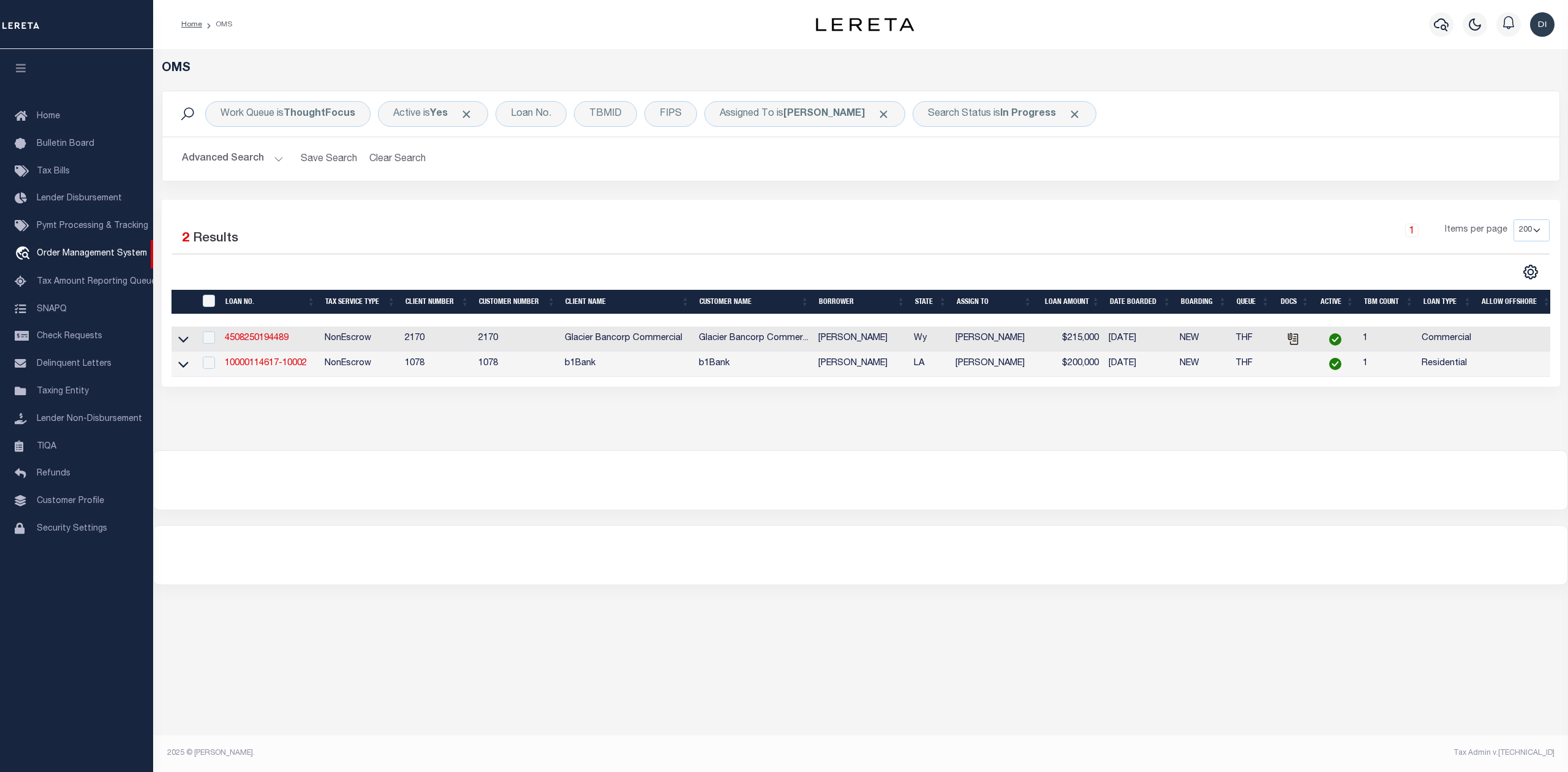
click at [1000, 472] on div at bounding box center [860, 480] width 1414 height 59
click at [283, 339] on link "4508250194489" at bounding box center [256, 338] width 64 height 9
type input "4508250194489"
type input "[PERSON_NAME]"
select select
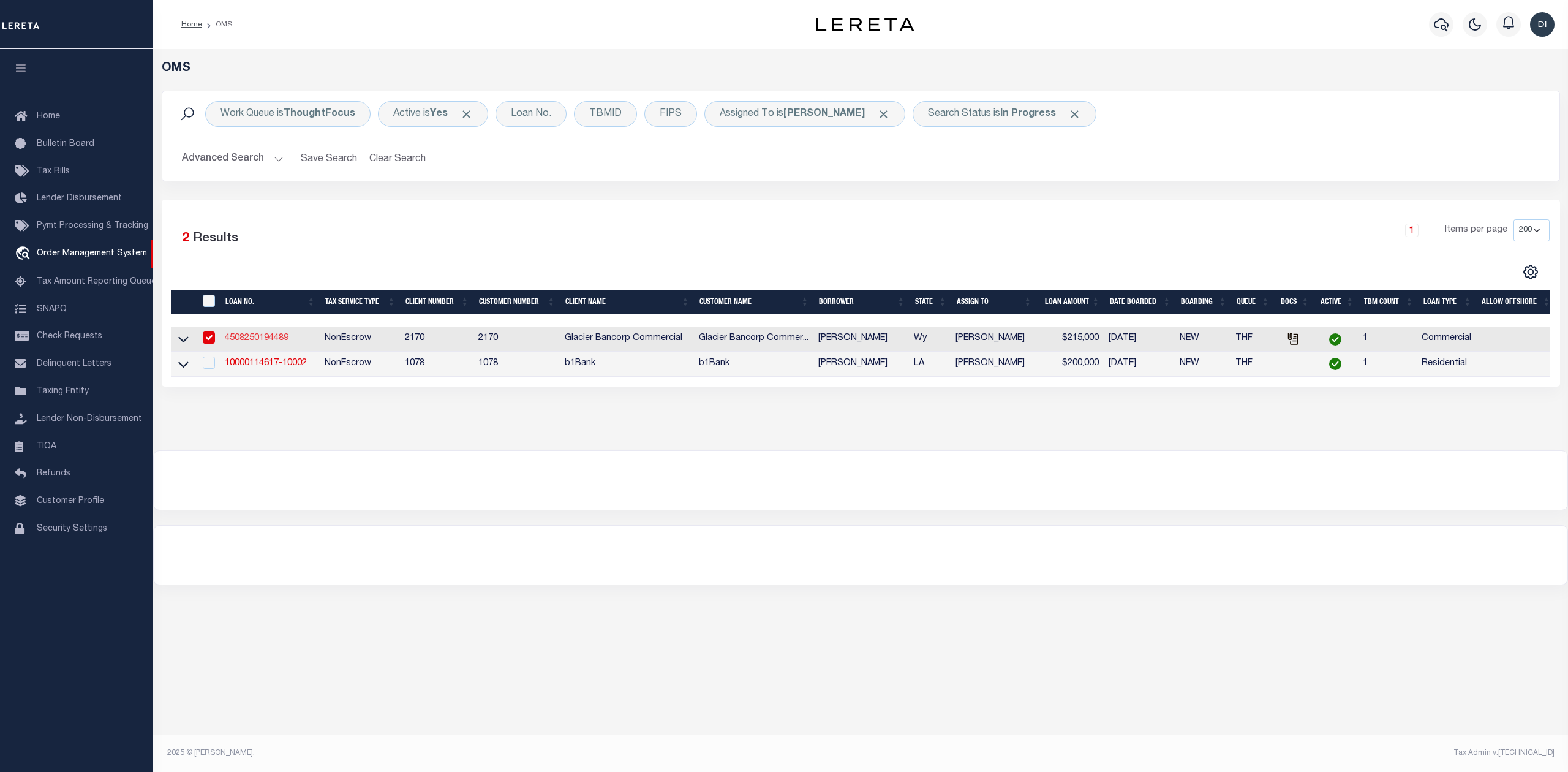
select select
type input "[STREET_ADDRESS]"
type input "WHEATLAND WY 82201-9230"
type input "[DATE]"
select select "100"
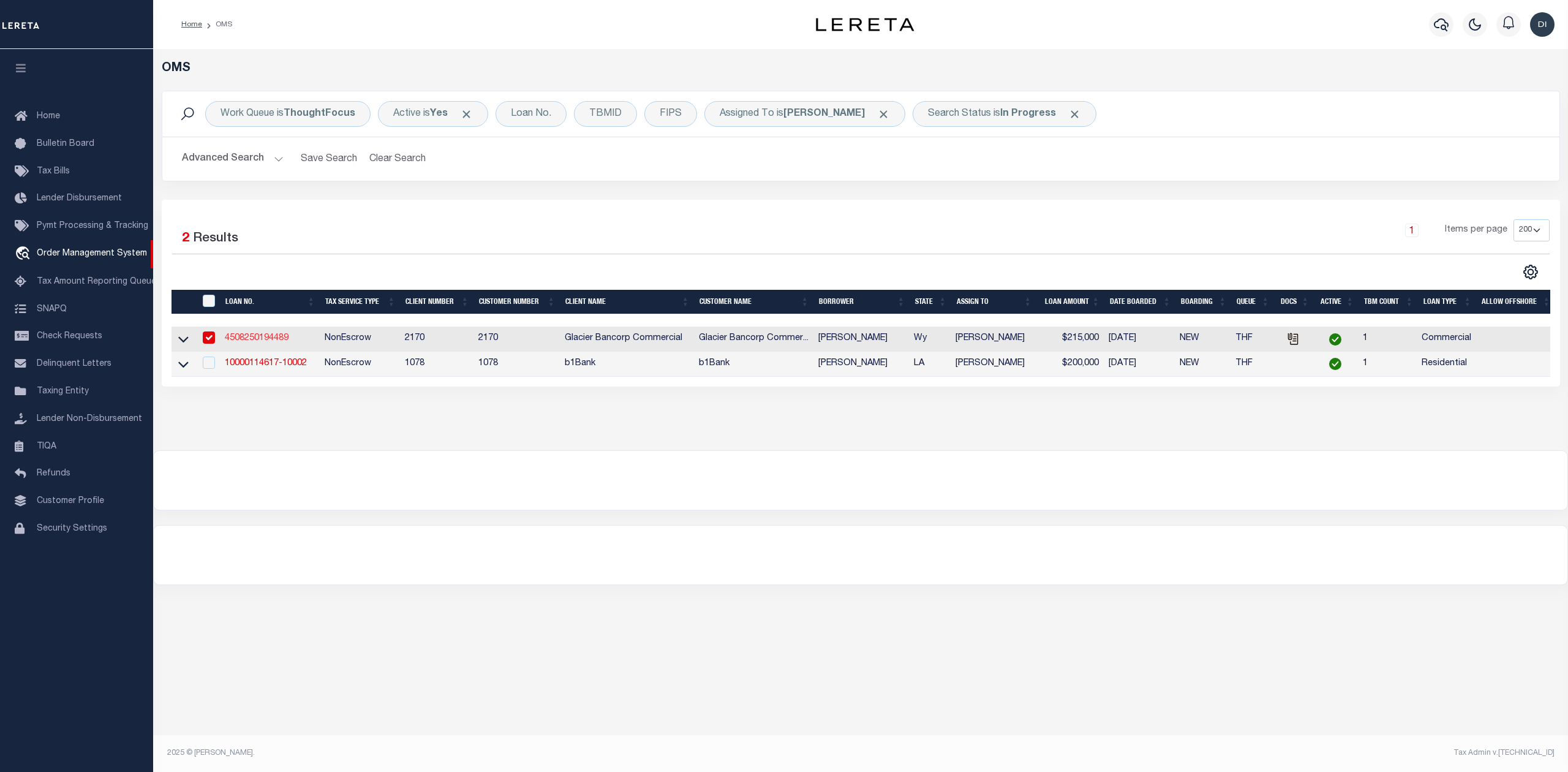
select select "20"
select select "NonEscrow"
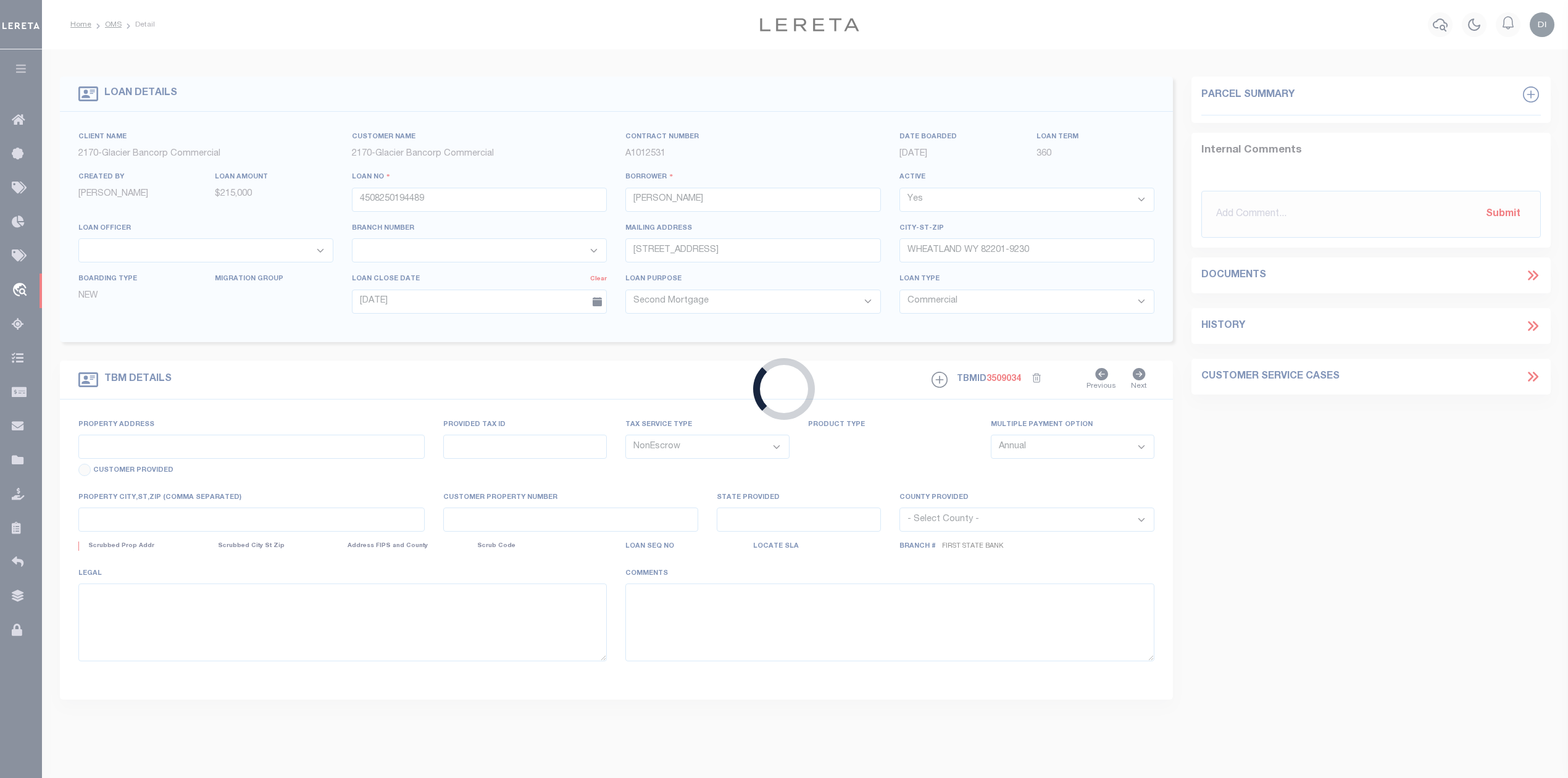
type input "[GEOGRAPHIC_DATA]"
type input "R0004743"
select select
type input "Wheatland Wy 82201"
type input "Wy"
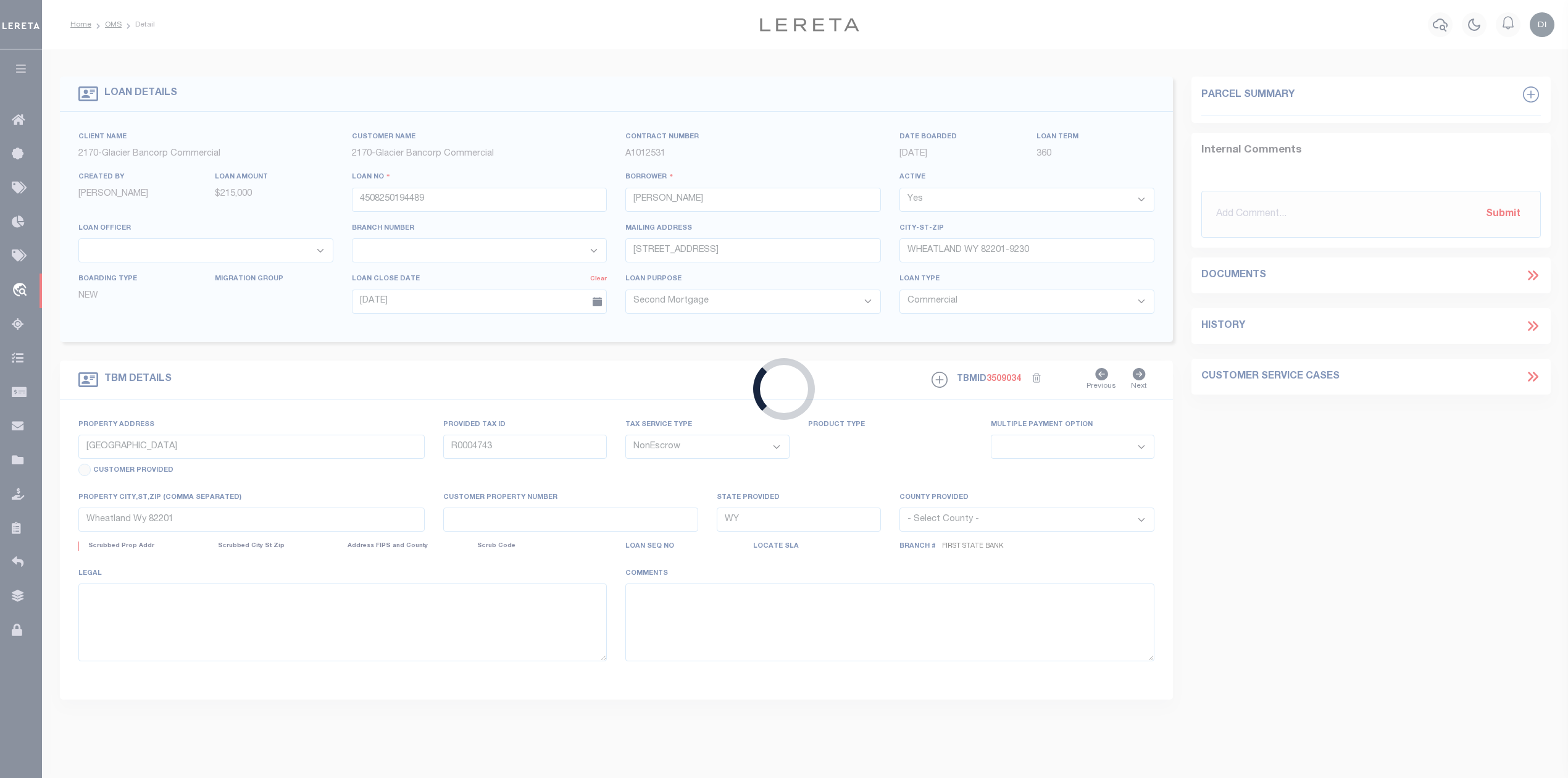
select select "4578"
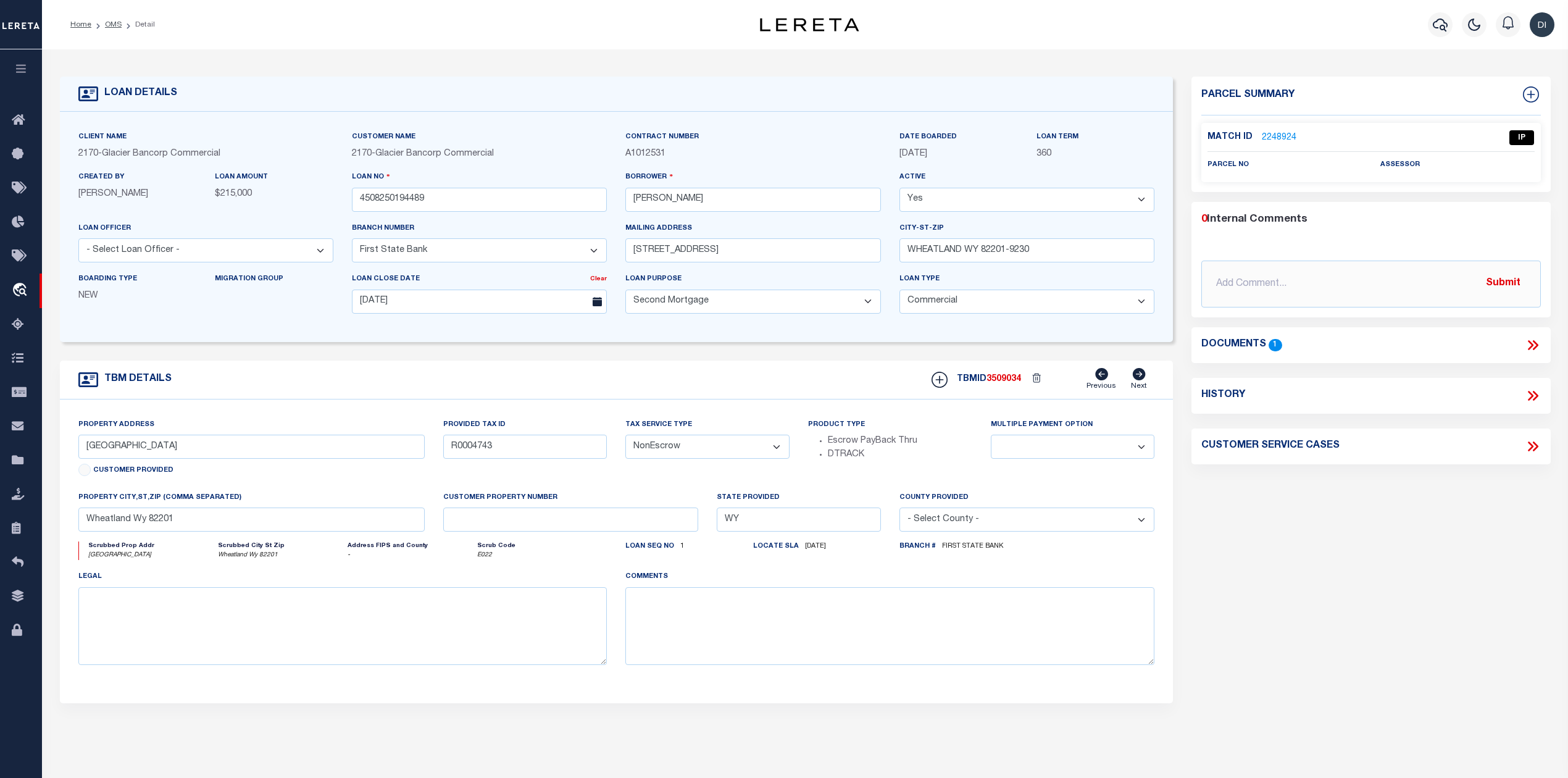
click at [1529, 344] on icon at bounding box center [1530, 345] width 5 height 10
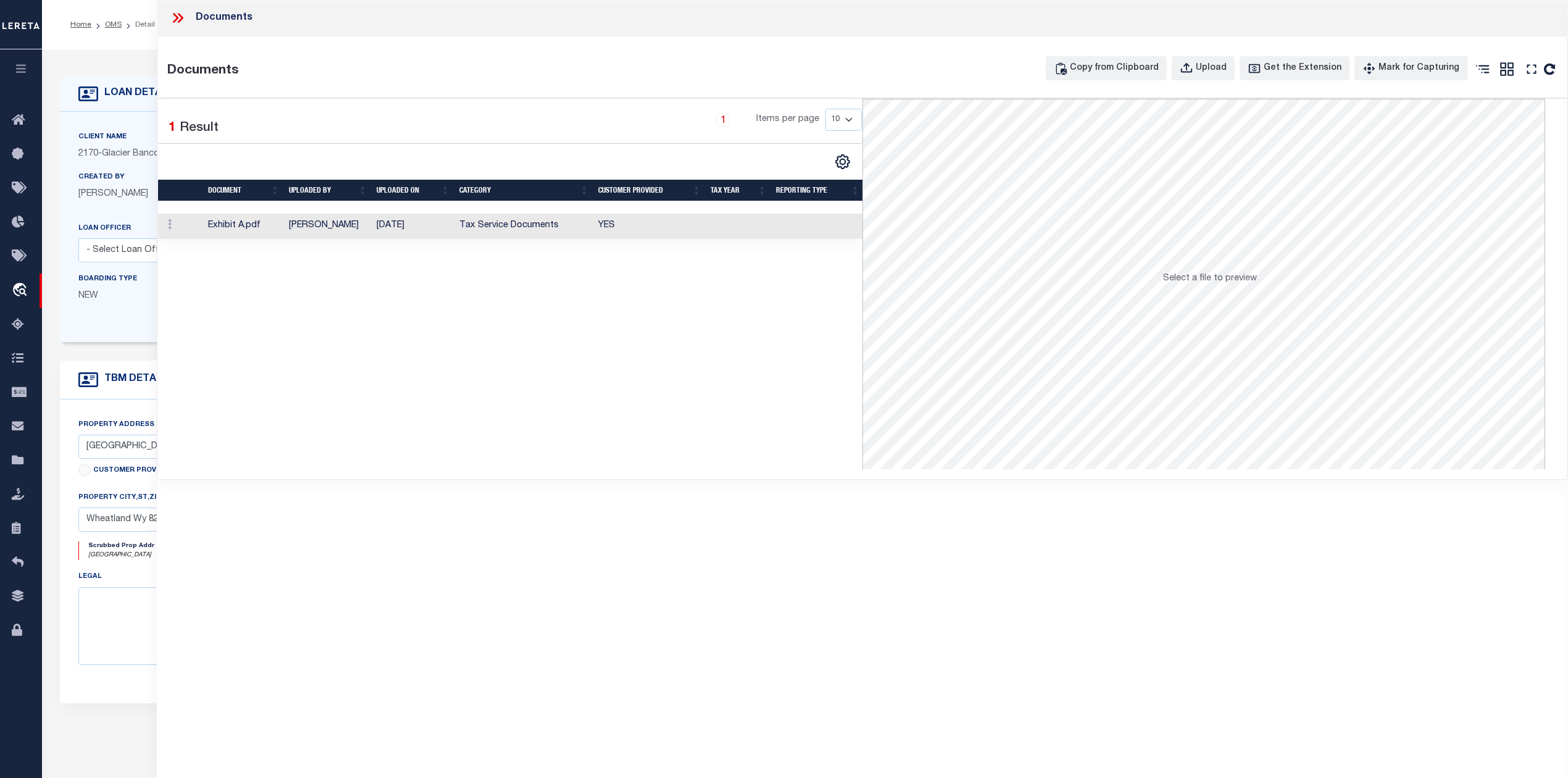
click at [331, 222] on td "[PERSON_NAME]" at bounding box center [328, 226] width 88 height 25
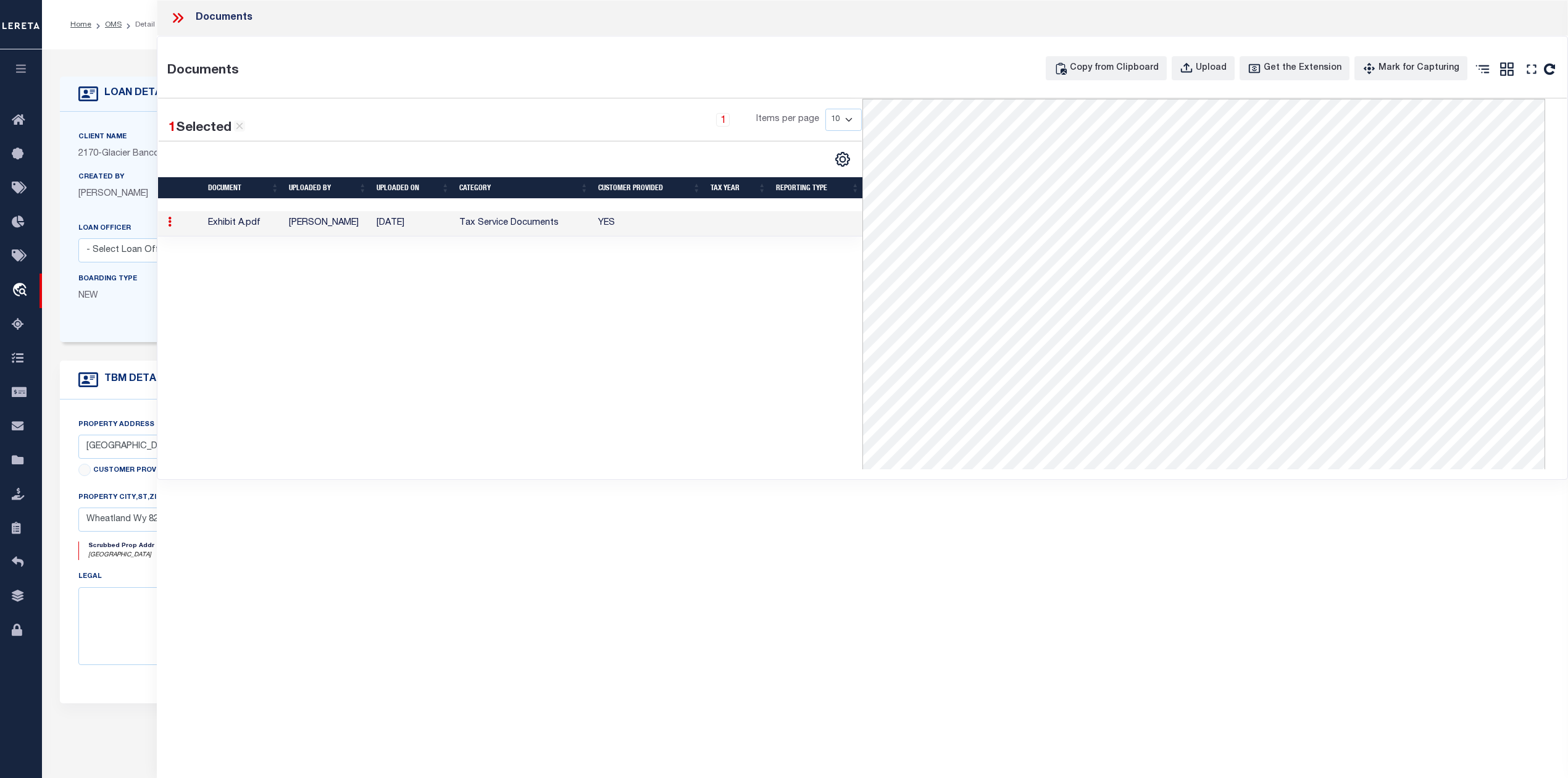
click at [178, 18] on icon at bounding box center [176, 18] width 5 height 10
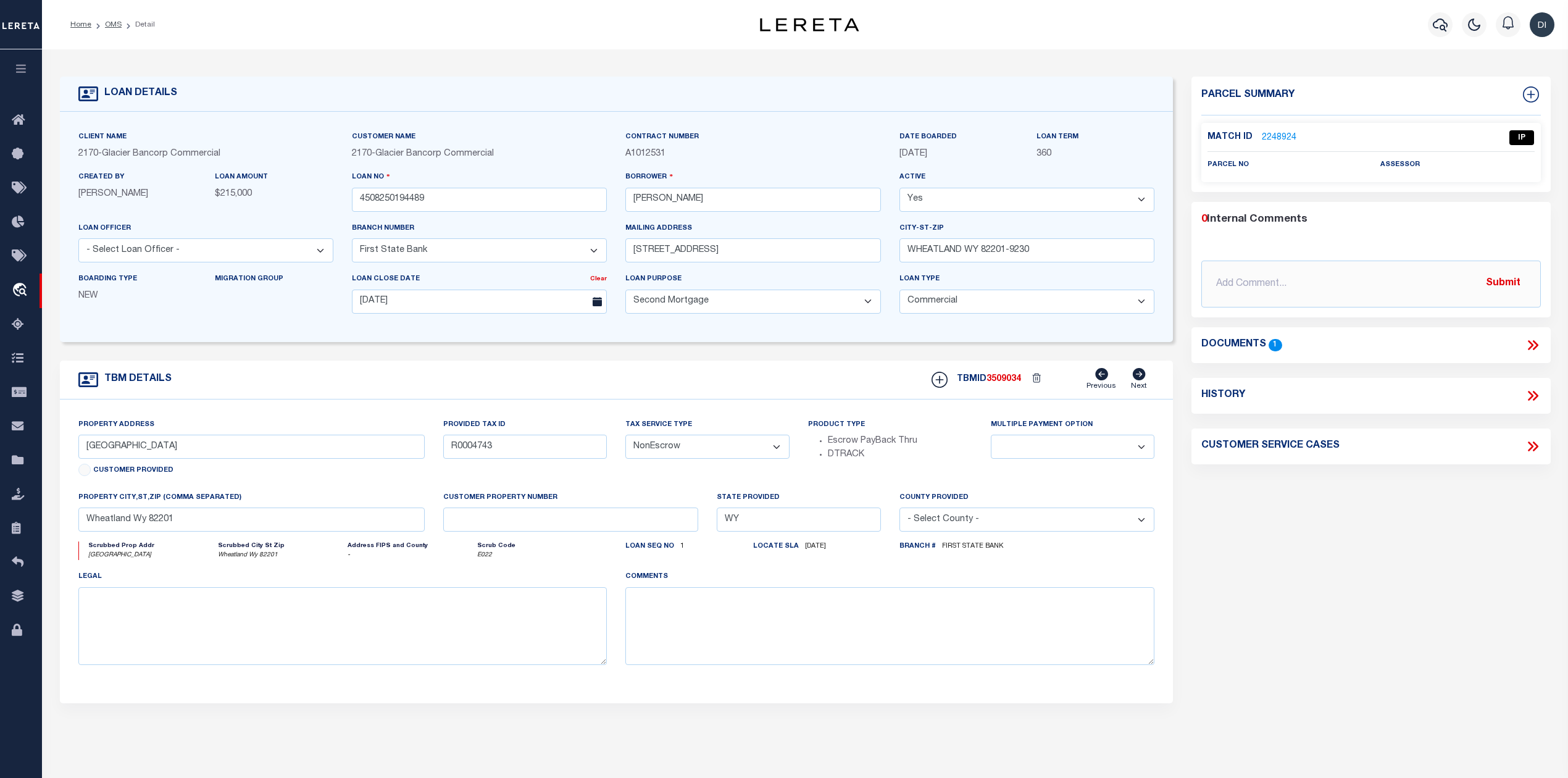
click at [1279, 133] on link "2248924" at bounding box center [1279, 138] width 34 height 13
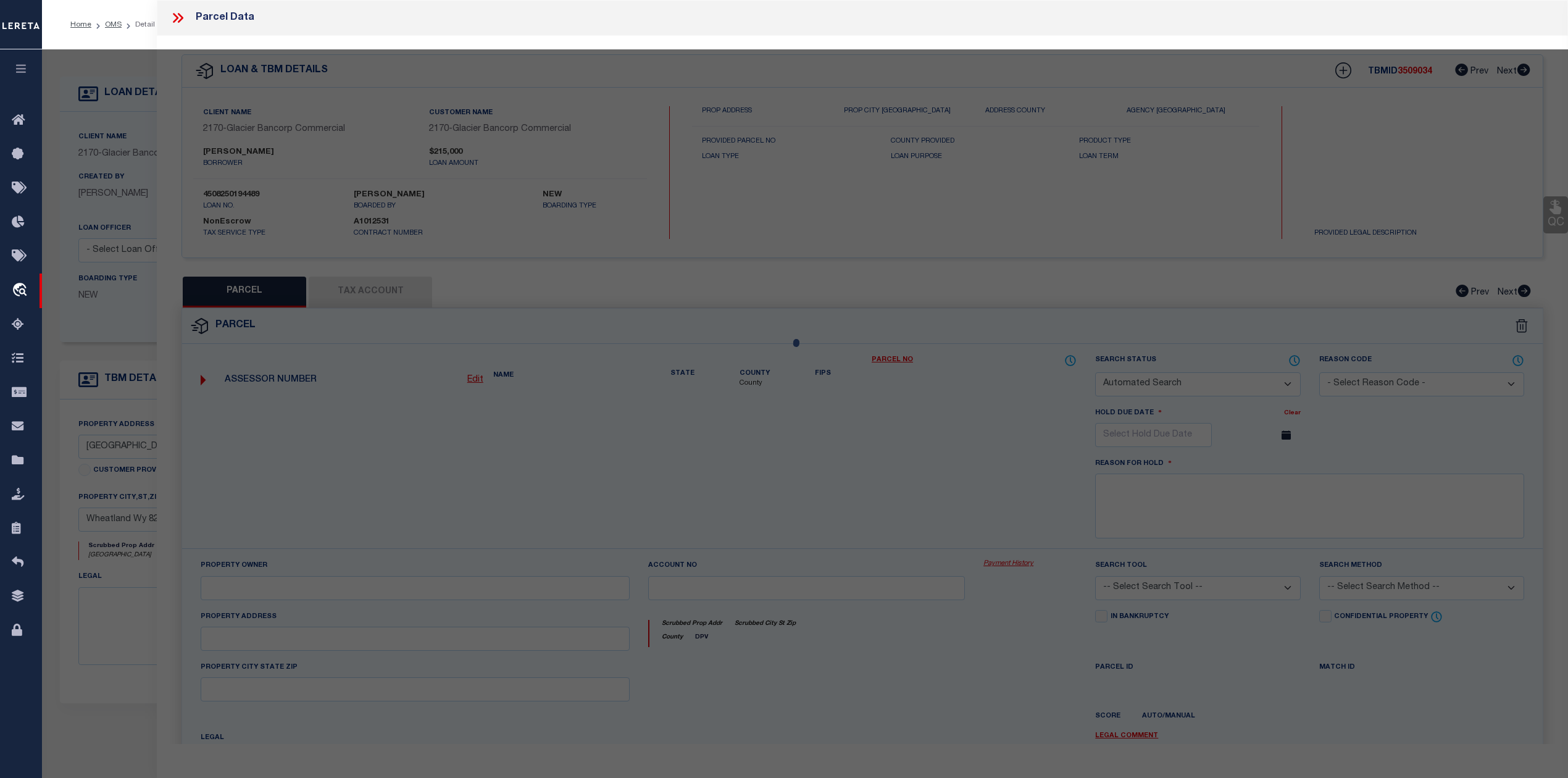
checkbox input "false"
select select "IP"
checkbox input "false"
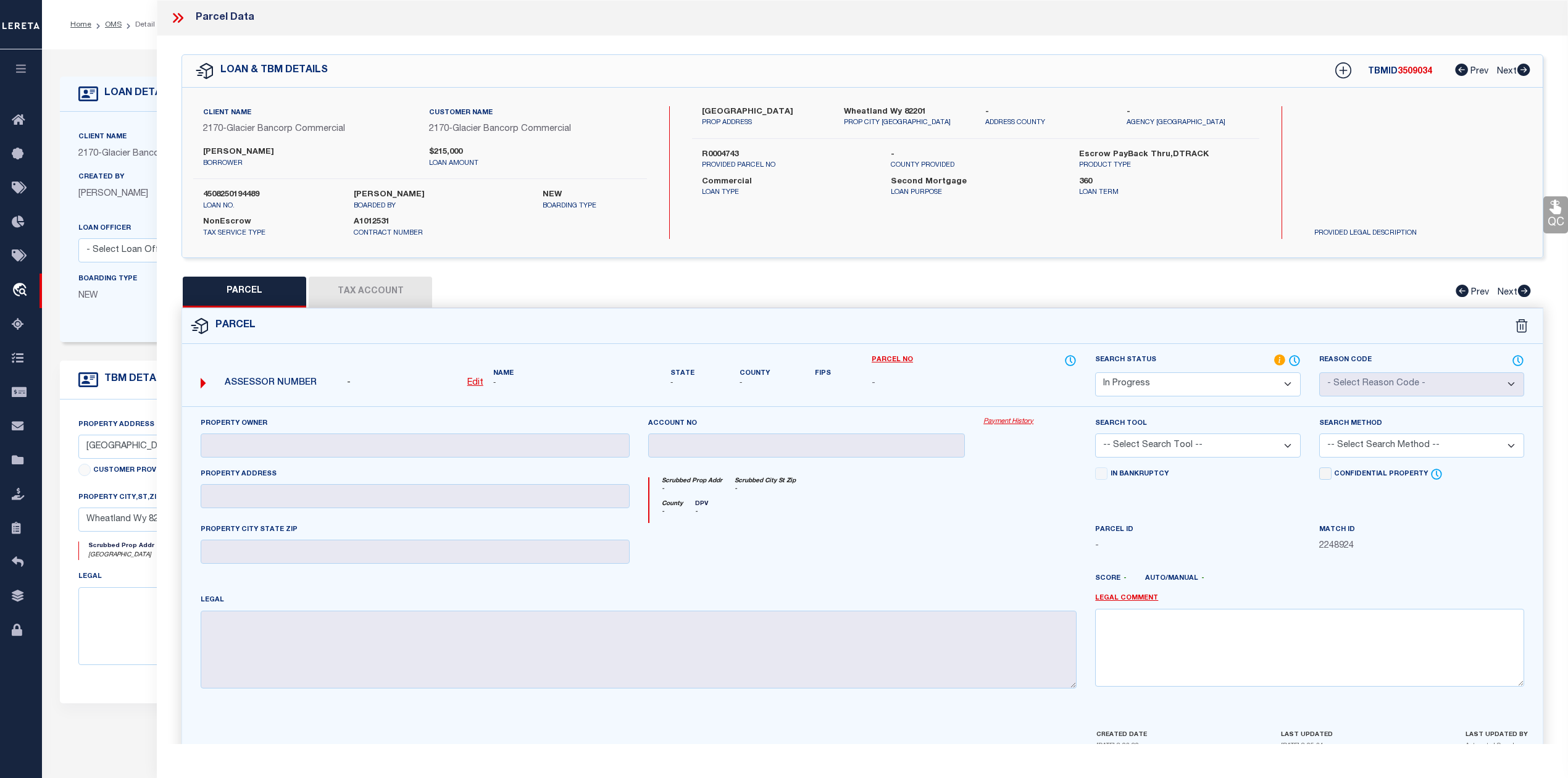
click at [894, 269] on div "QC QC QC" at bounding box center [862, 404] width 1411 height 737
click at [714, 151] on label "R0004743" at bounding box center [786, 155] width 170 height 12
copy label "R0004743"
drag, startPoint x: 203, startPoint y: 193, endPoint x: 261, endPoint y: 196, distance: 58.1
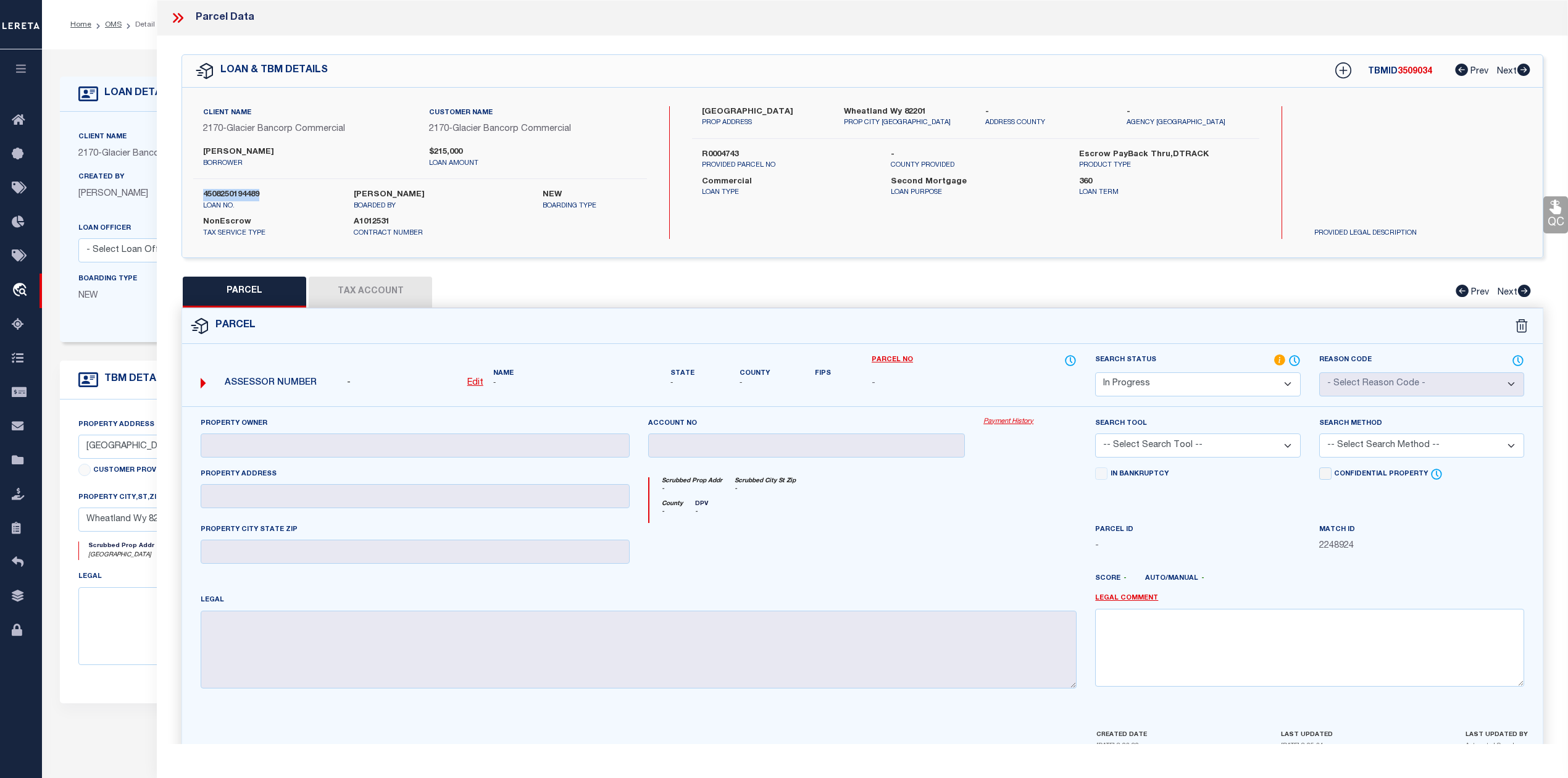
click at [261, 196] on div "4508250194489 loan no." at bounding box center [269, 200] width 151 height 22
copy label "4508250194489"
click at [260, 191] on label "4508250194489" at bounding box center [270, 195] width 132 height 12
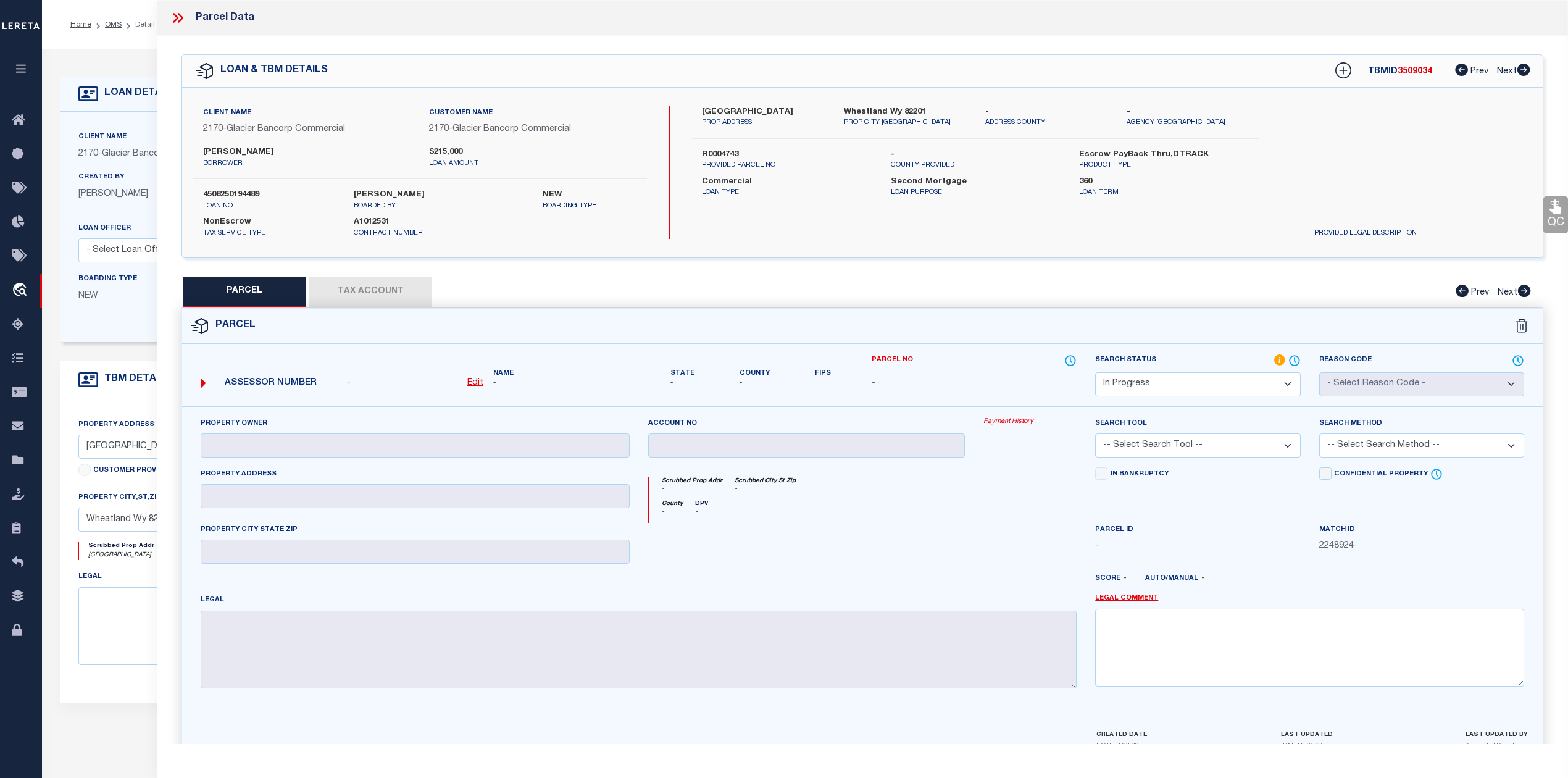
click at [221, 193] on label "4508250194489" at bounding box center [270, 195] width 132 height 12
copy label "4508250194489"
click at [173, 13] on icon at bounding box center [178, 18] width 16 height 16
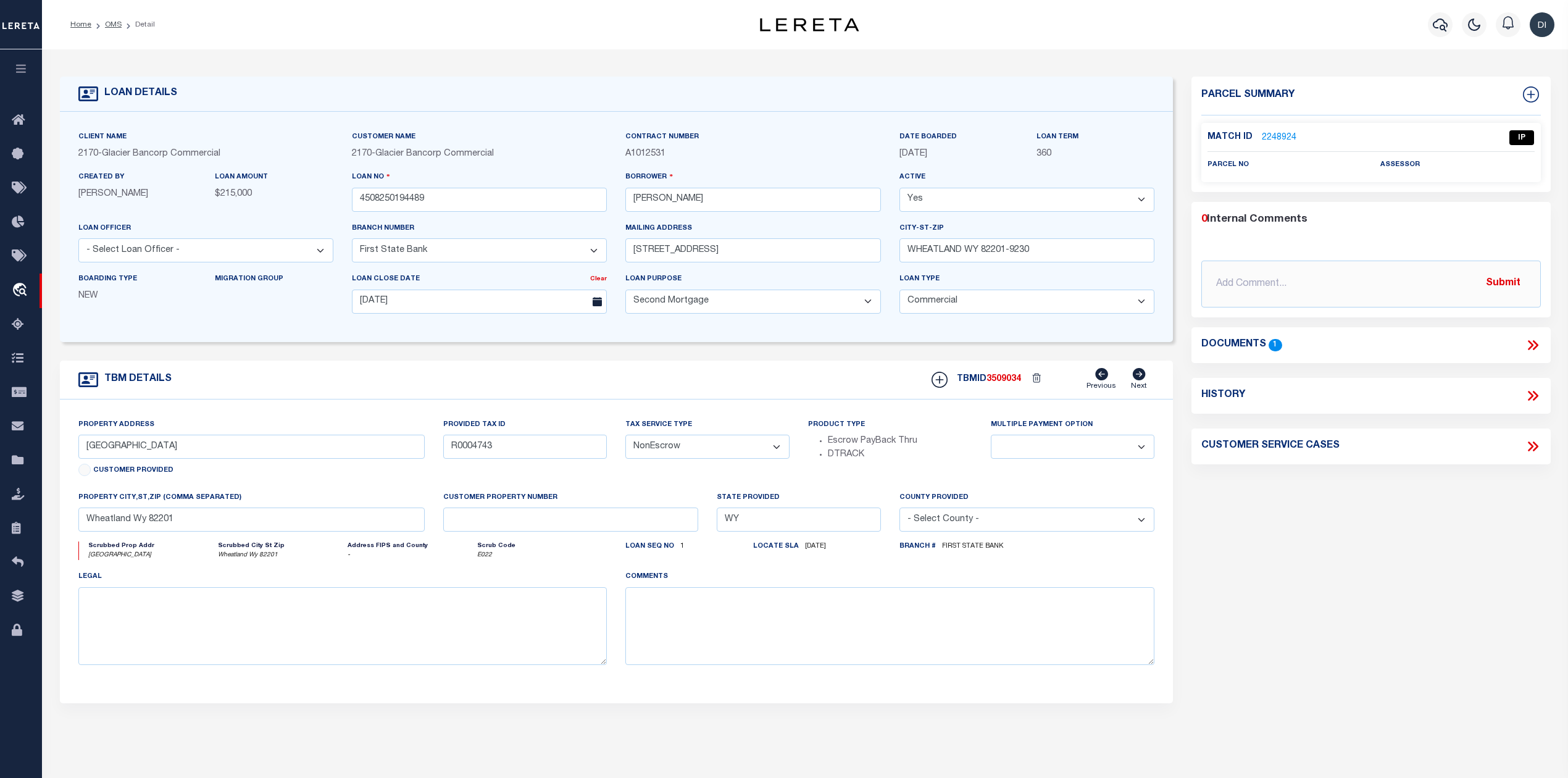
click at [1271, 137] on link "2248924" at bounding box center [1279, 138] width 34 height 13
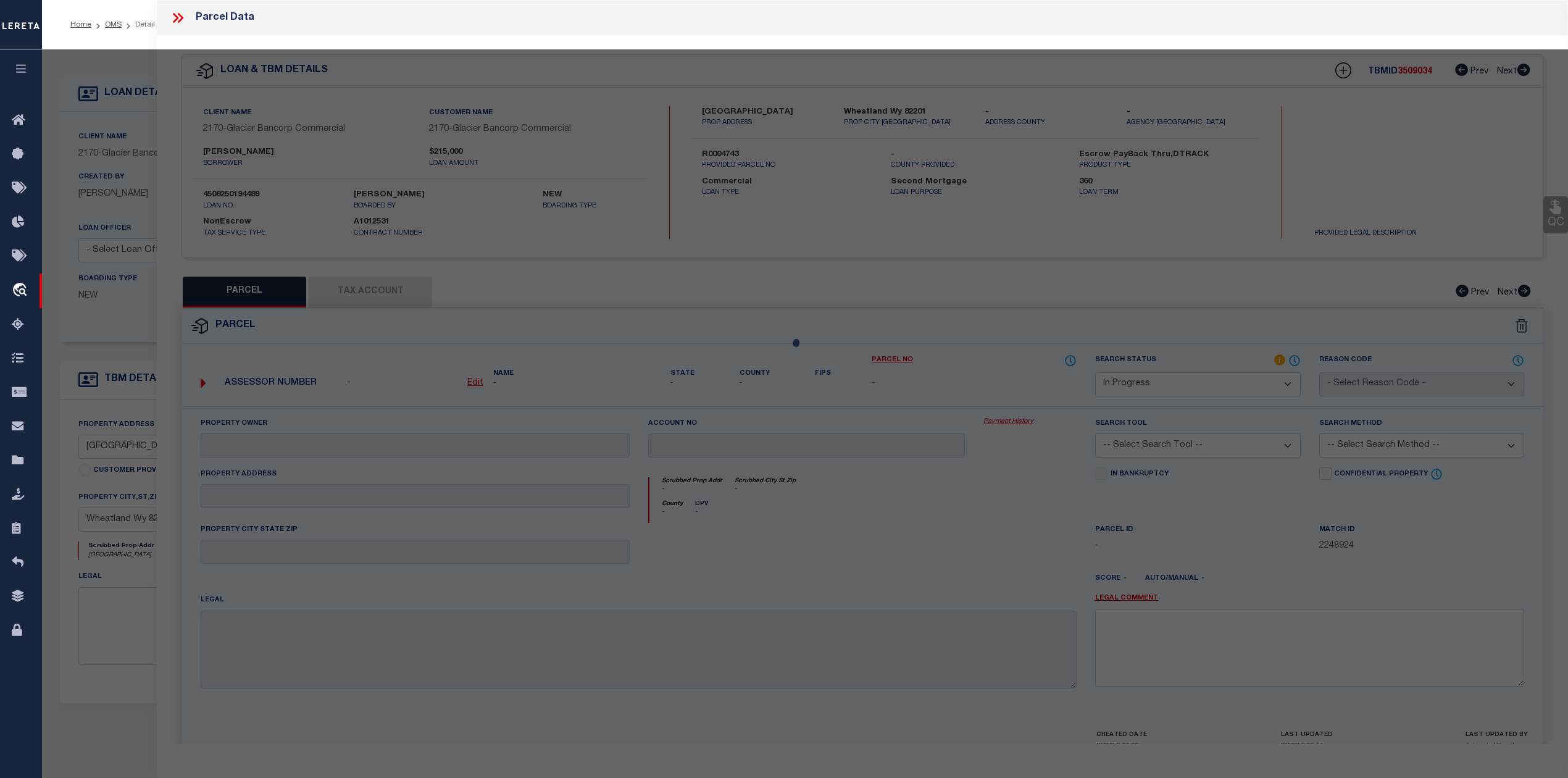
select select "AS"
checkbox input "false"
select select "IP"
checkbox input "false"
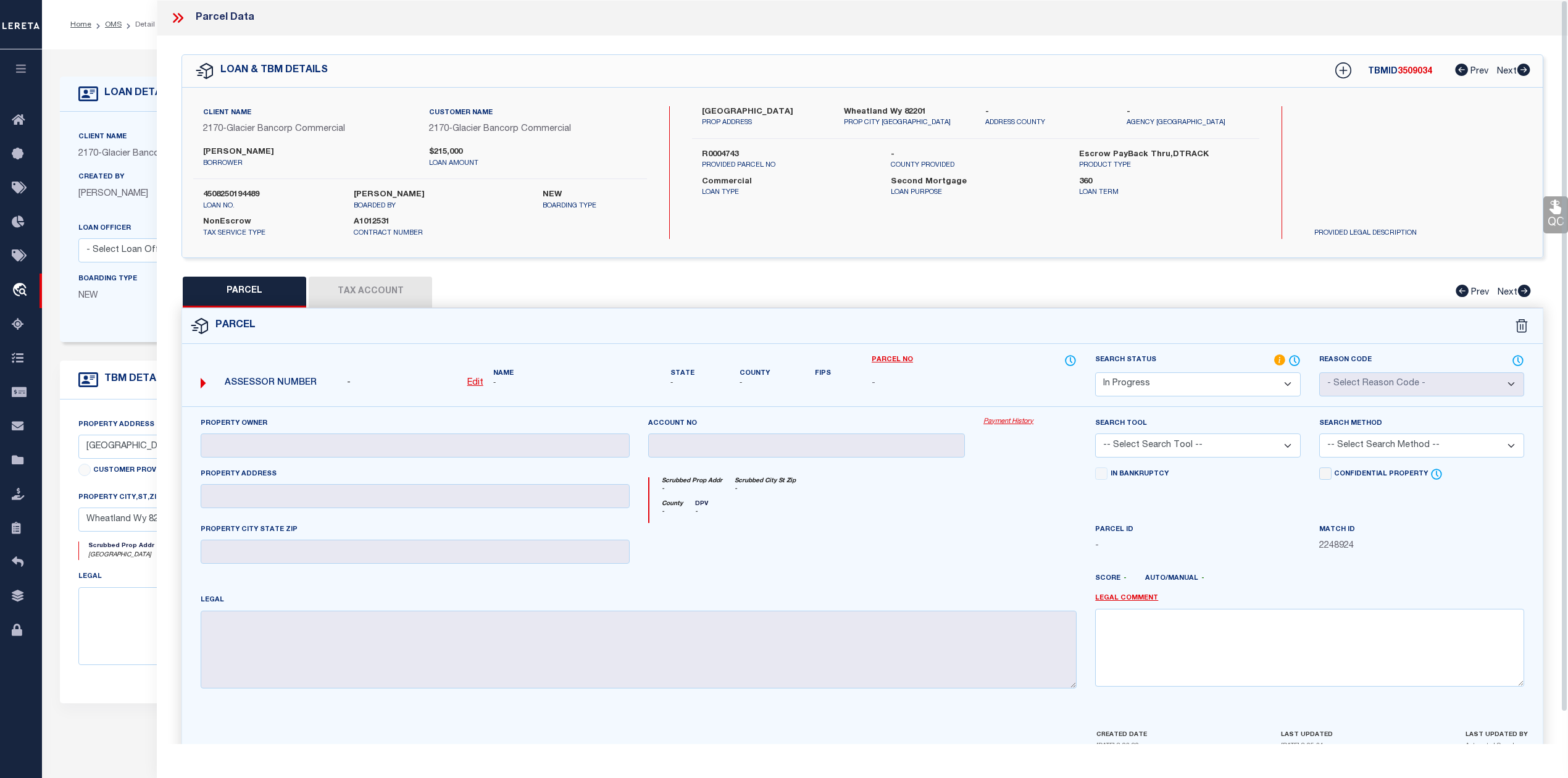
click at [724, 151] on label "R0004743" at bounding box center [786, 155] width 170 height 12
copy label "R0004743"
click at [479, 381] on u "Edit" at bounding box center [476, 383] width 16 height 9
select select "IP"
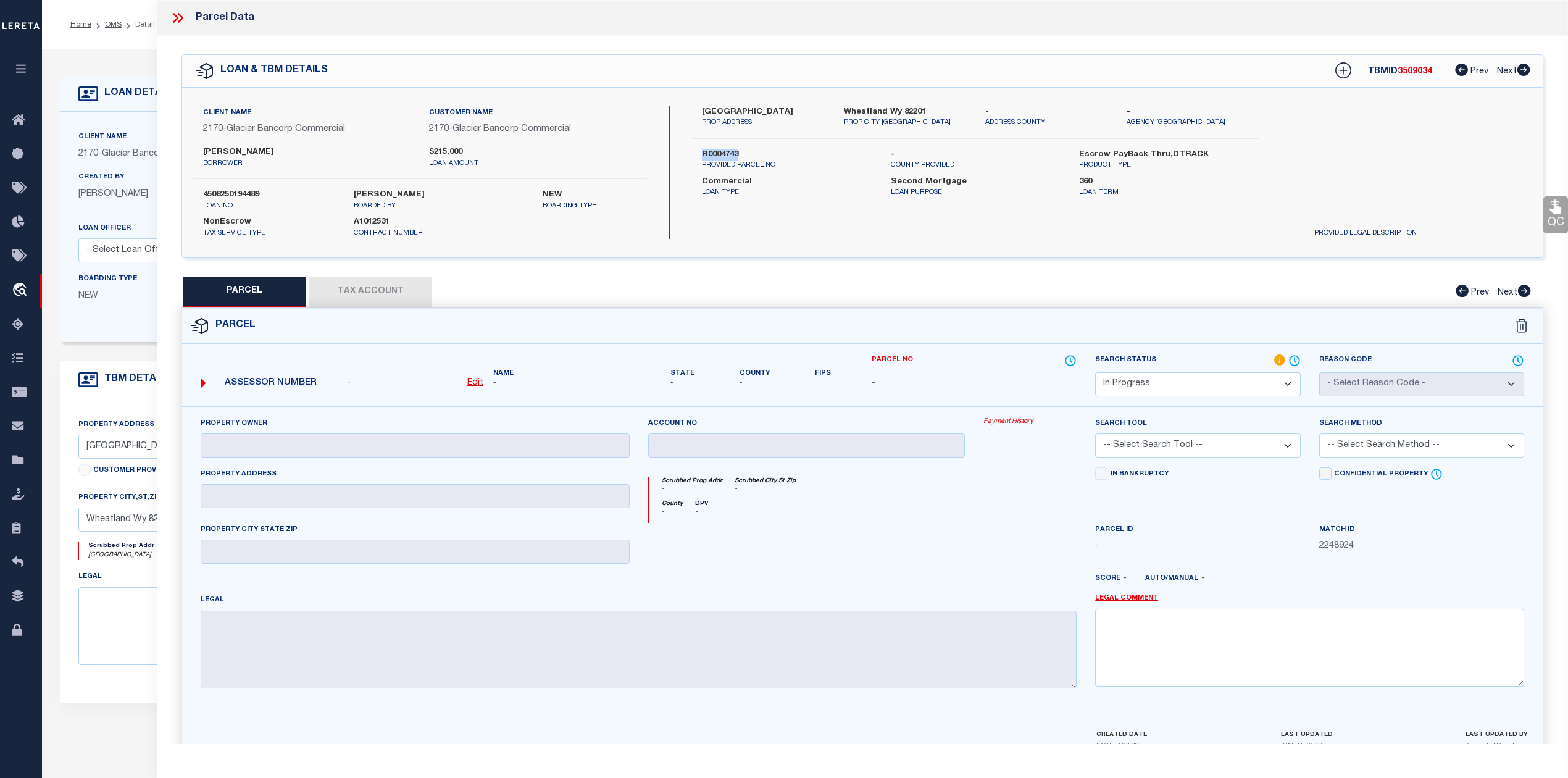
type textarea "-"
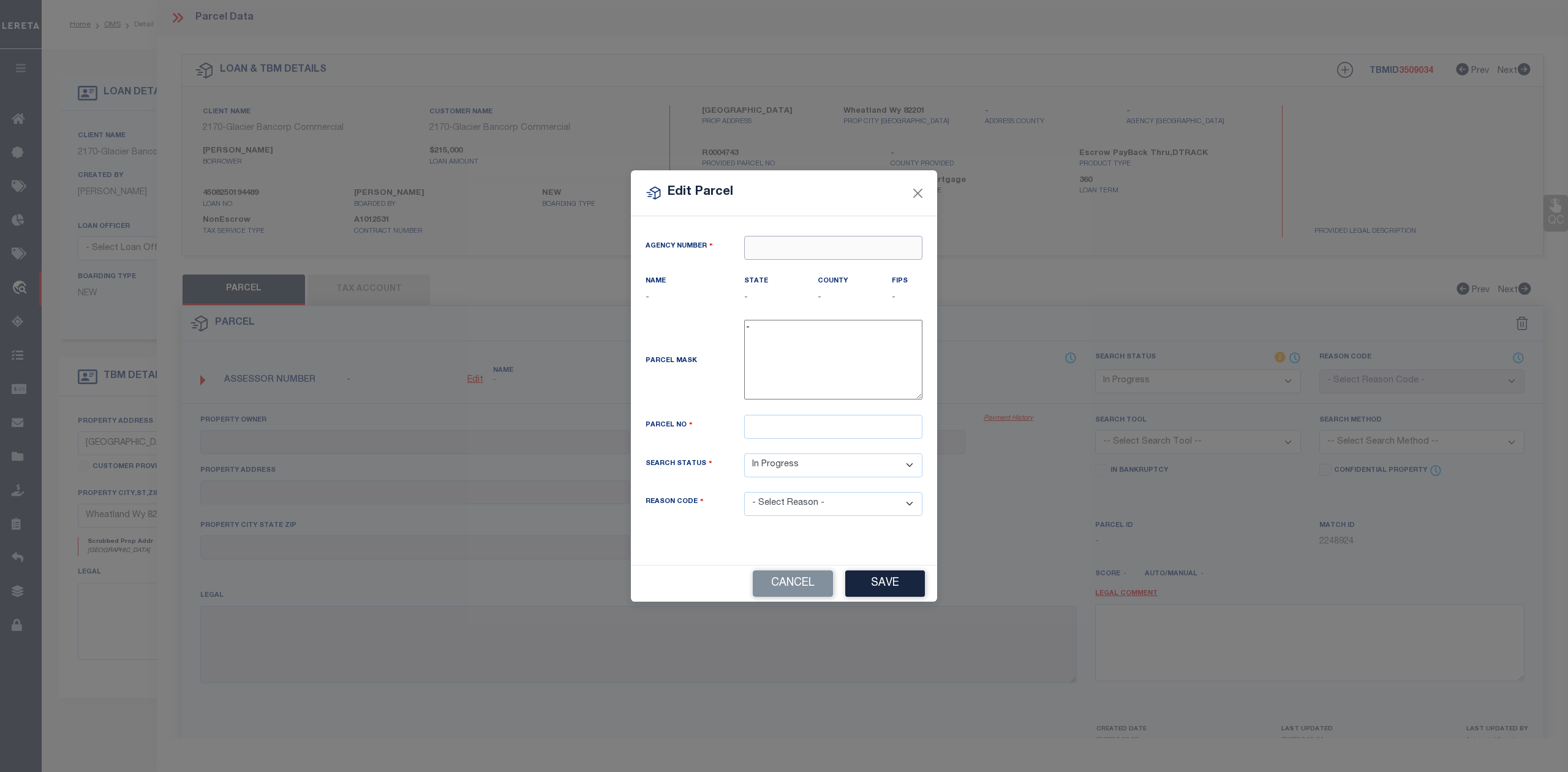
click at [765, 248] on input "text" at bounding box center [833, 248] width 178 height 24
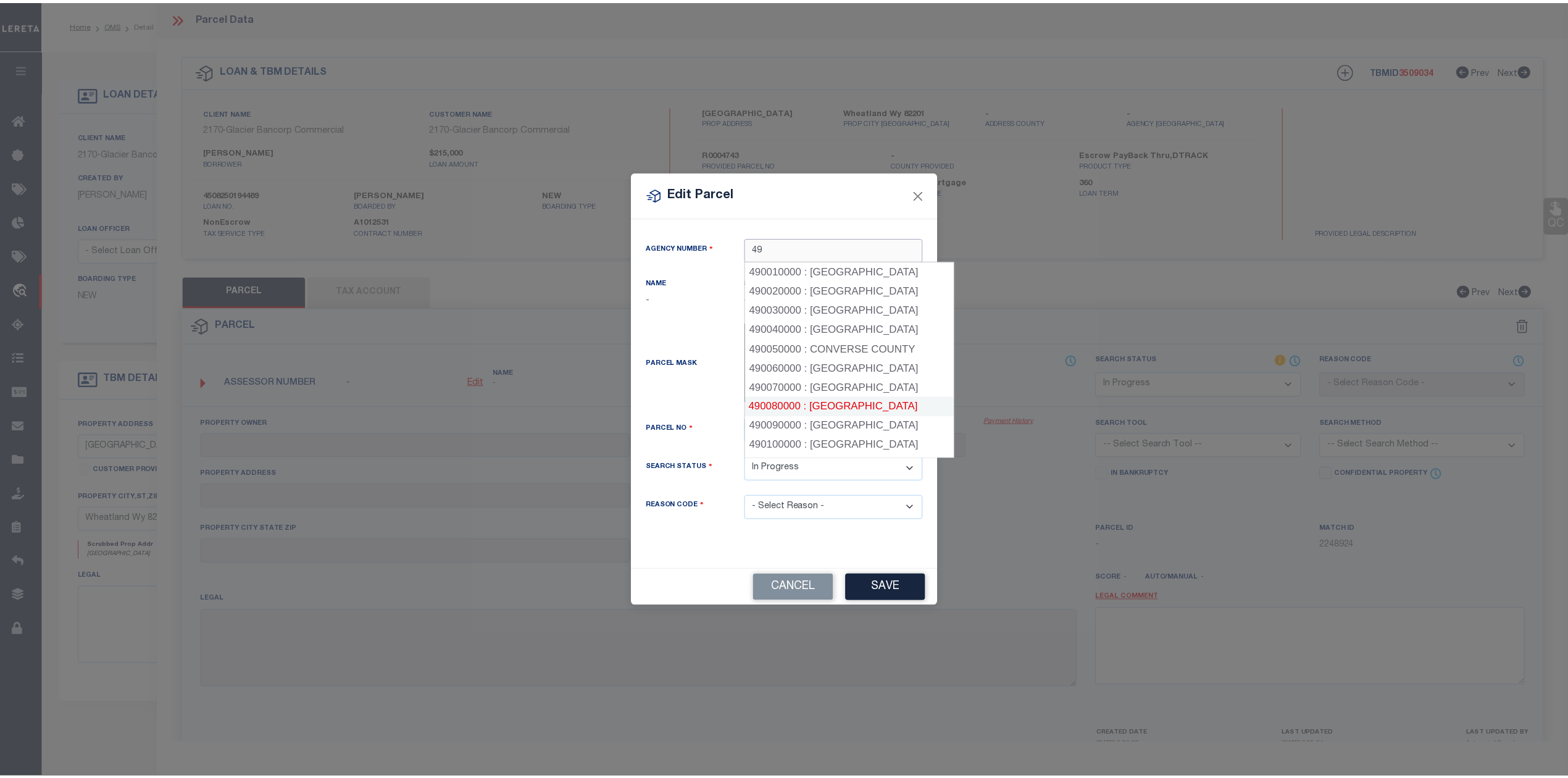
scroll to position [164, 0]
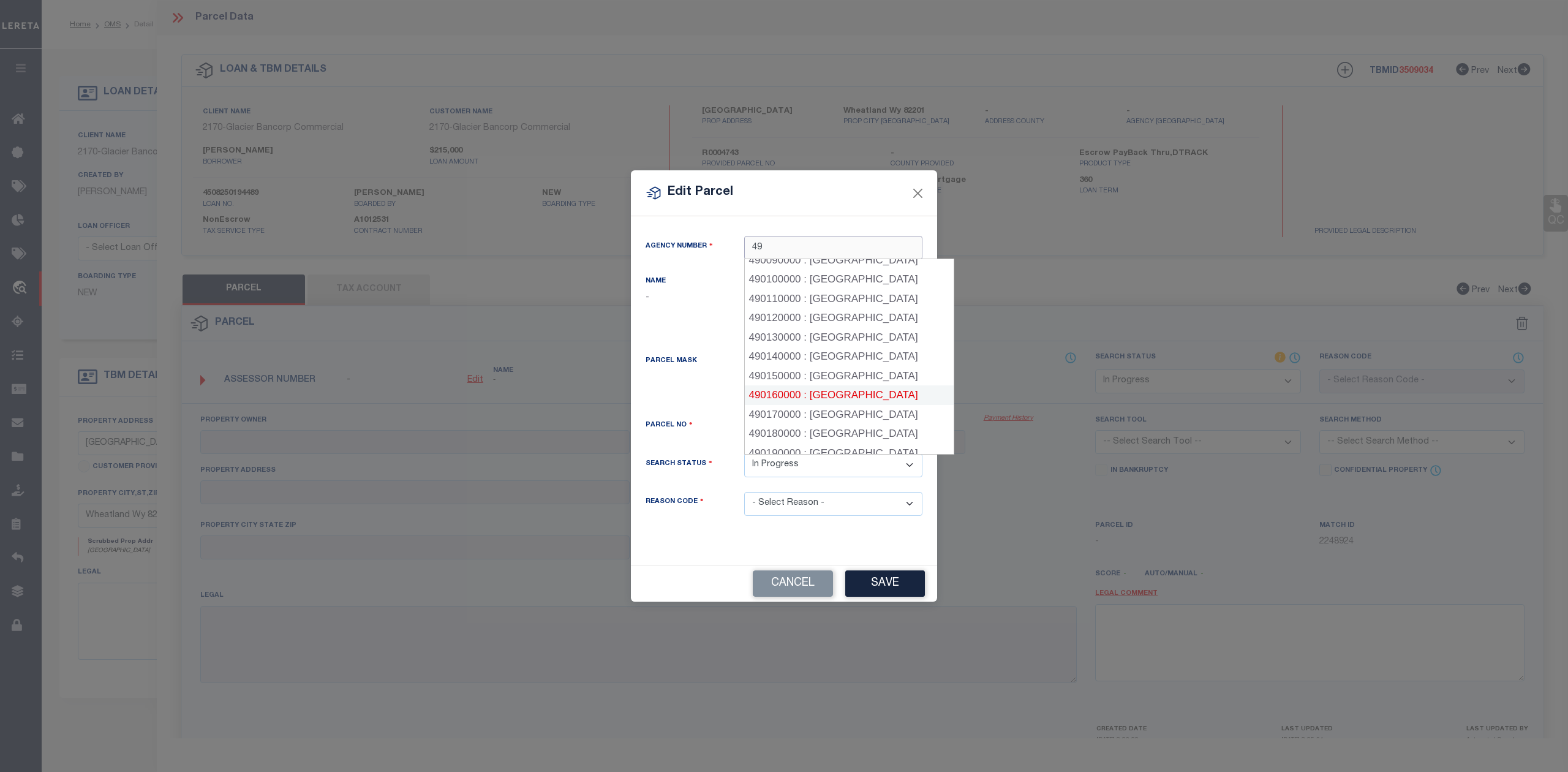
click at [858, 393] on div "490160000 : PLATTE COUNTY" at bounding box center [849, 395] width 209 height 19
type input "490160000"
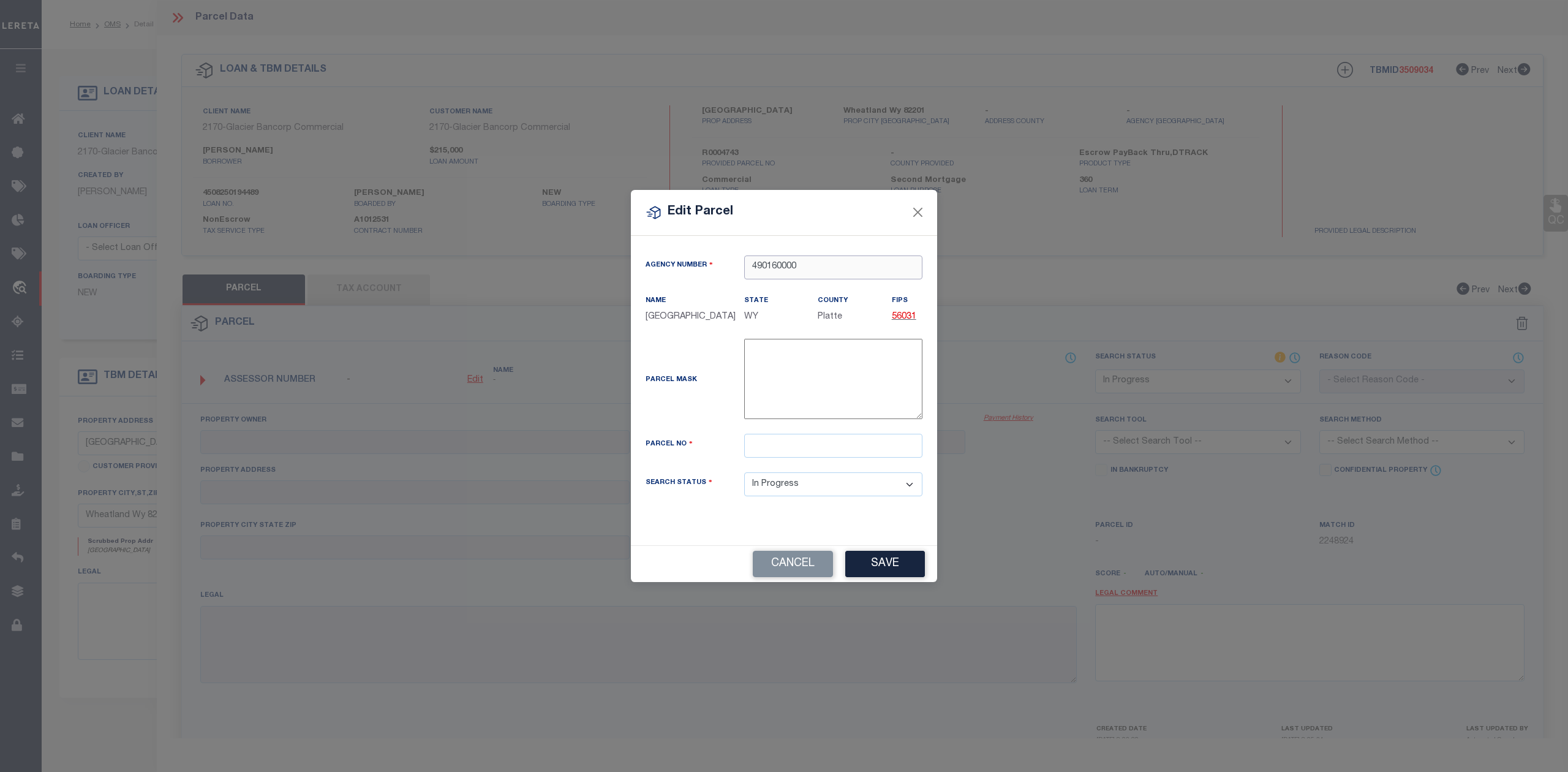
type input "490160000"
click at [785, 451] on input "text" at bounding box center [833, 446] width 178 height 24
paste input "R0004743"
type input "R0004743"
click at [706, 398] on div "Parcel Mask -" at bounding box center [784, 381] width 295 height 85
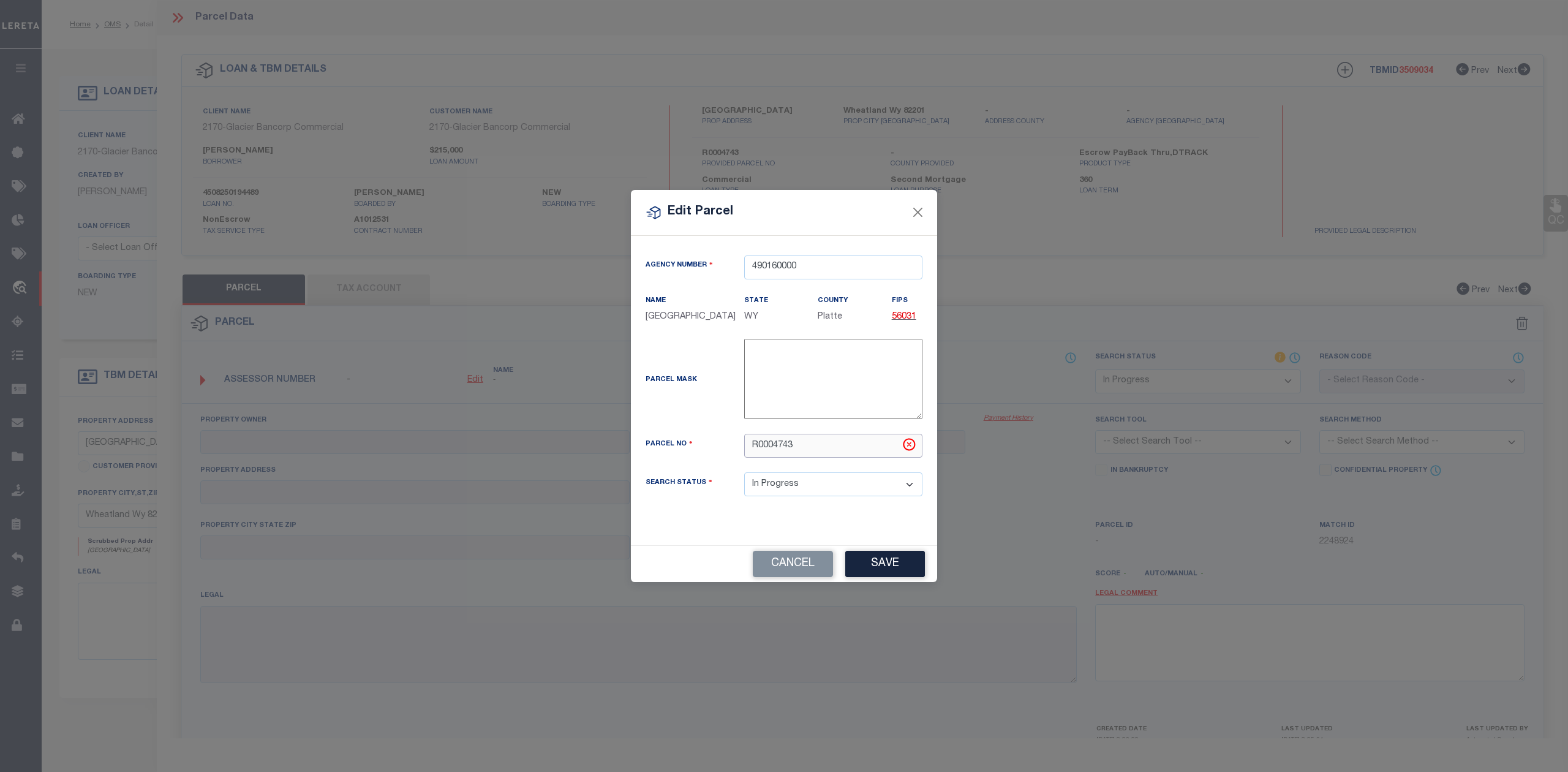
click at [752, 445] on input "R0004743" at bounding box center [833, 446] width 178 height 24
click at [895, 559] on button "Save" at bounding box center [885, 563] width 80 height 26
select select "IP"
checkbox input "false"
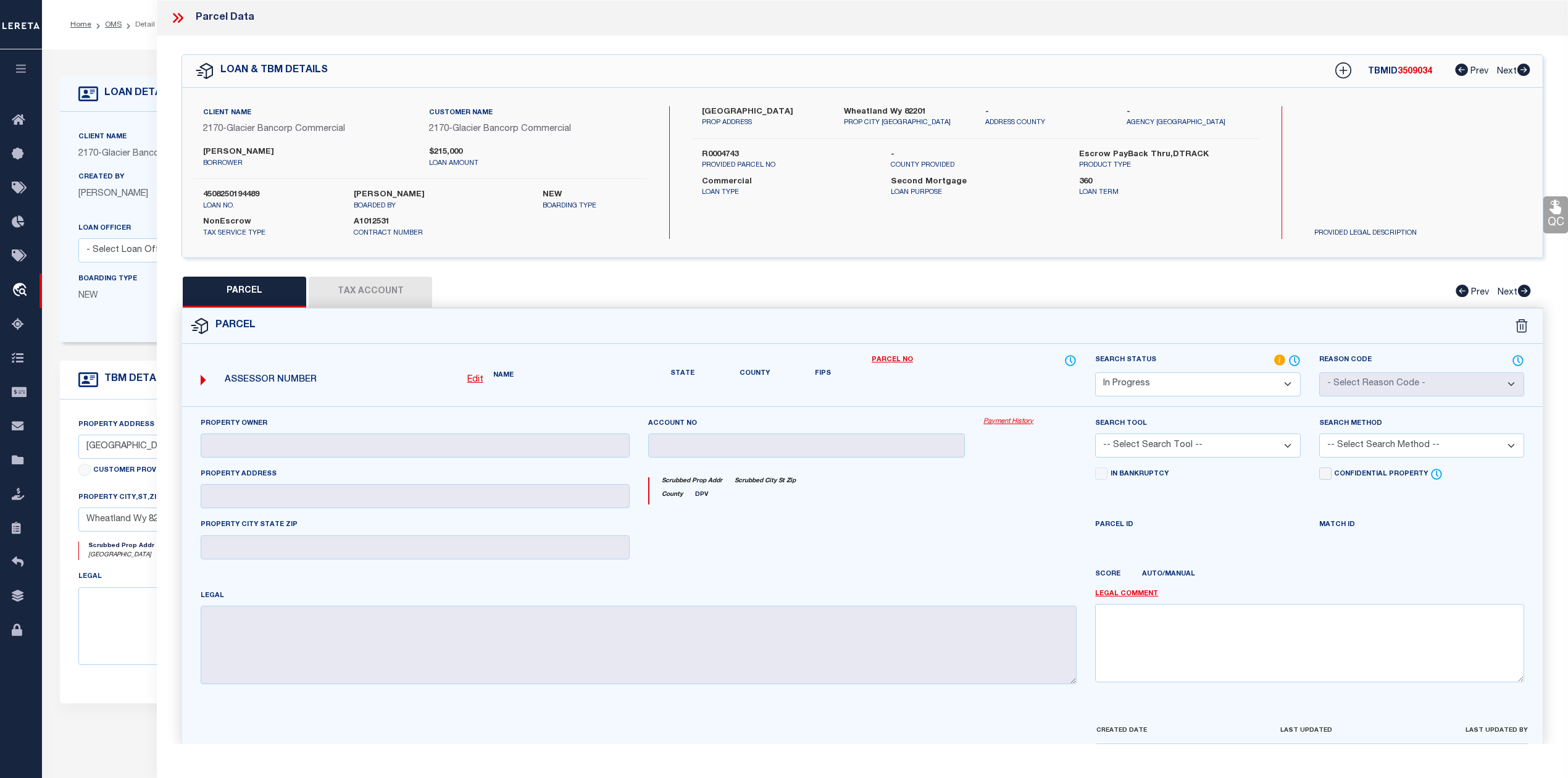
type input "MORRIS ZANE R & ERIN"
type input "239 E FAIRVIEW RD"
type input "WHEATLAND WY 82201"
type textarea "25-67-33 S2NW4, SW4; 240 ACRES"
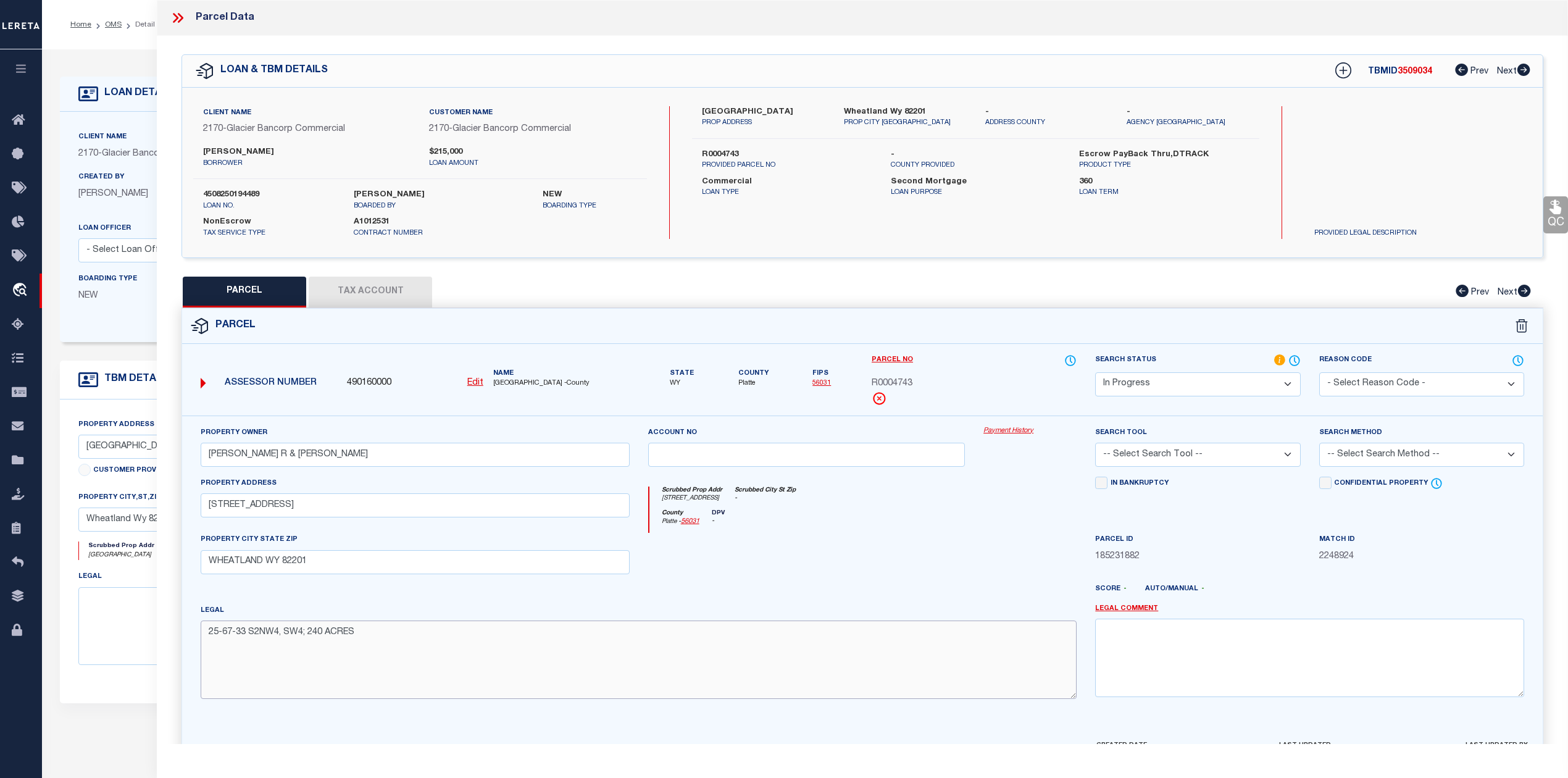
click at [370, 646] on textarea "25-67-33 S2NW4, SW4; 240 ACRES" at bounding box center [638, 659] width 876 height 78
click at [1215, 454] on select "-- Select Search Tool -- 3rd Party Website Agency File Agency Website ATLS CNV-…" at bounding box center [1197, 455] width 205 height 24
select select "AGW"
click at [1095, 445] on select "-- Select Search Tool -- 3rd Party Website Agency File Agency Website ATLS CNV-…" at bounding box center [1197, 455] width 205 height 24
click at [1379, 448] on select "-- Select Search Method -- Property Address Legal Liability Info Provided" at bounding box center [1421, 455] width 205 height 24
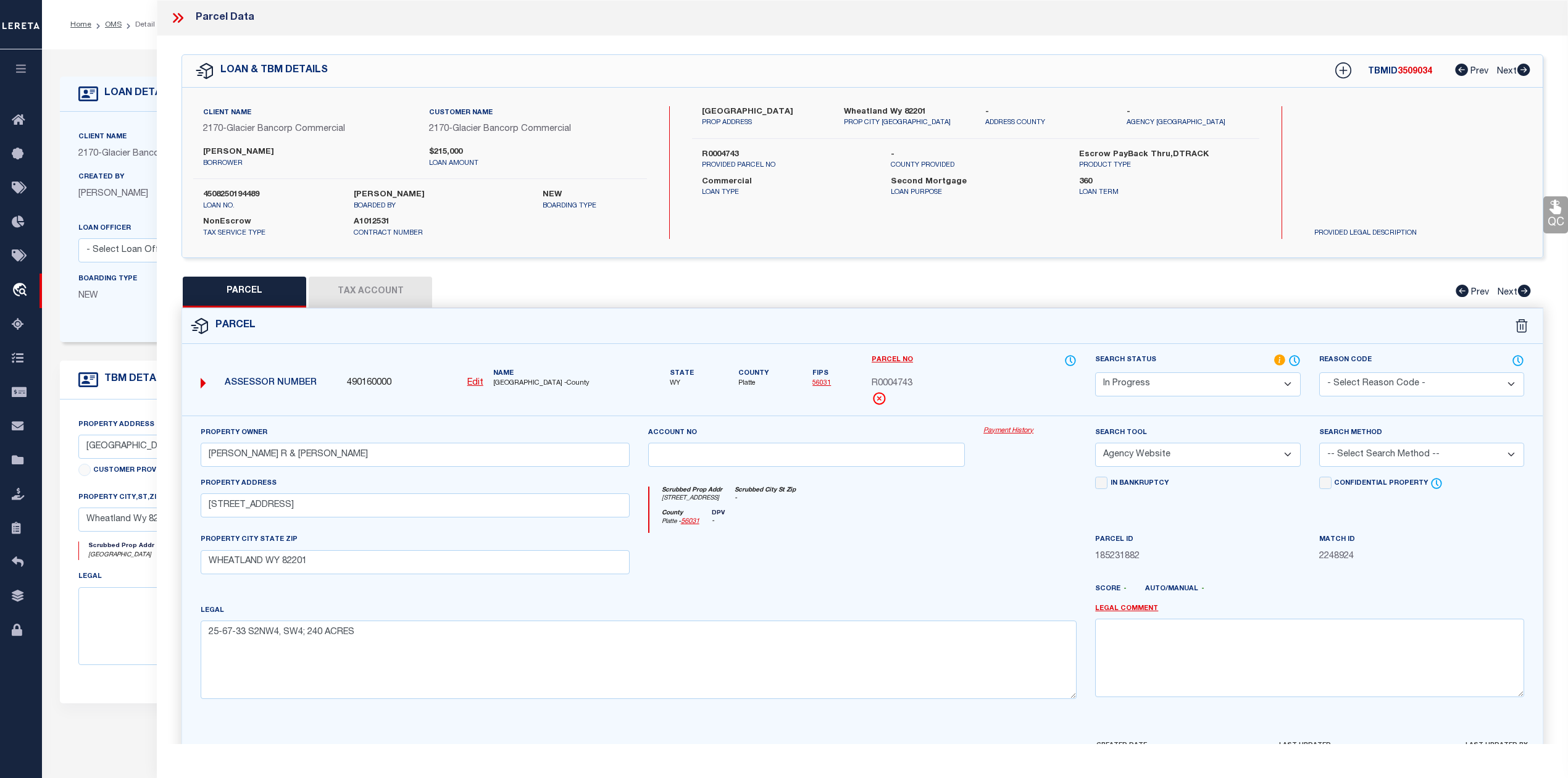
select select "LEG"
click at [1319, 445] on select "-- Select Search Method -- Property Address Legal Liability Info Provided" at bounding box center [1421, 455] width 205 height 24
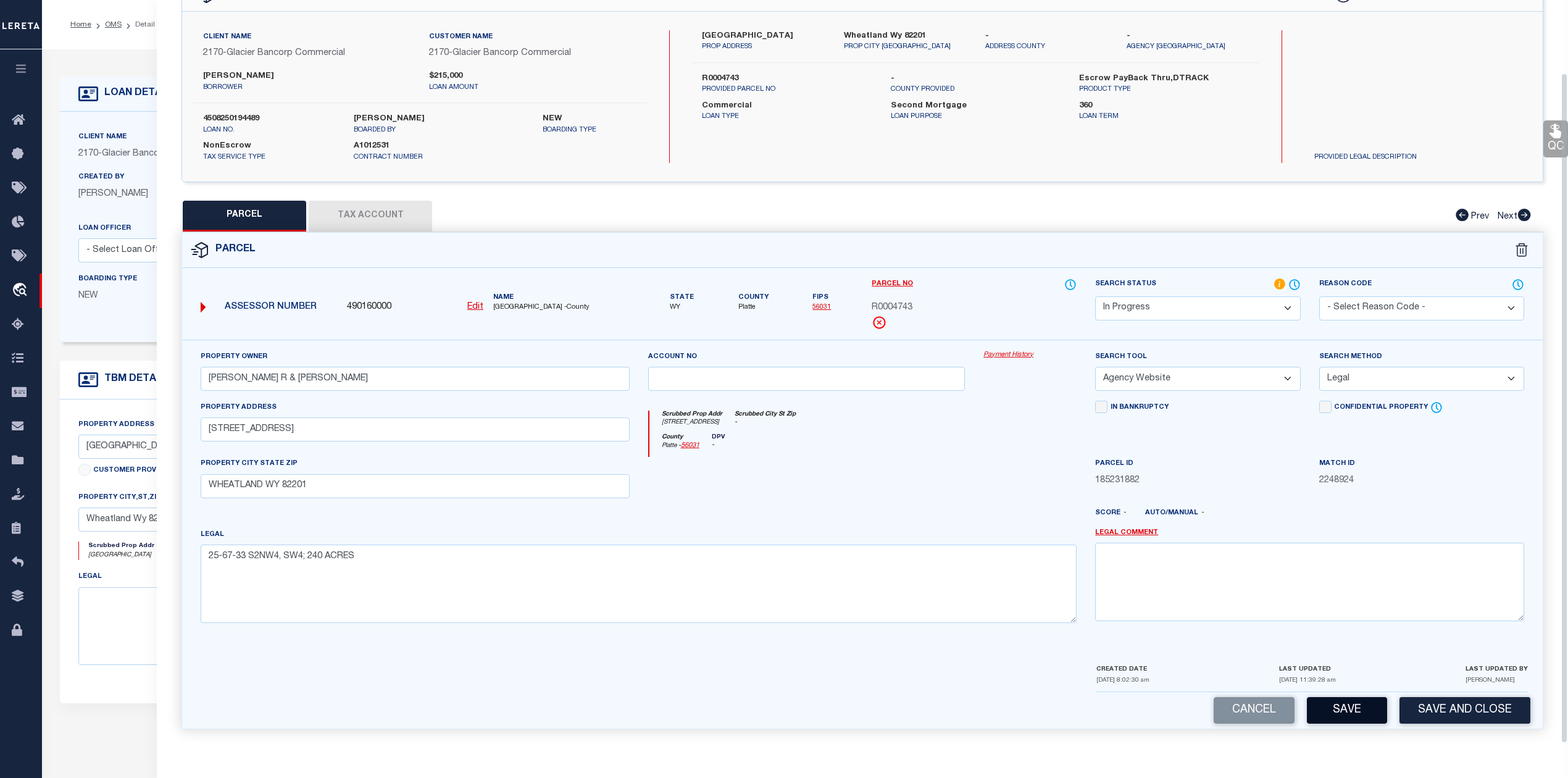
click at [1334, 708] on button "Save" at bounding box center [1346, 710] width 80 height 26
click at [378, 213] on button "Tax Account" at bounding box center [370, 216] width 124 height 31
select select "100"
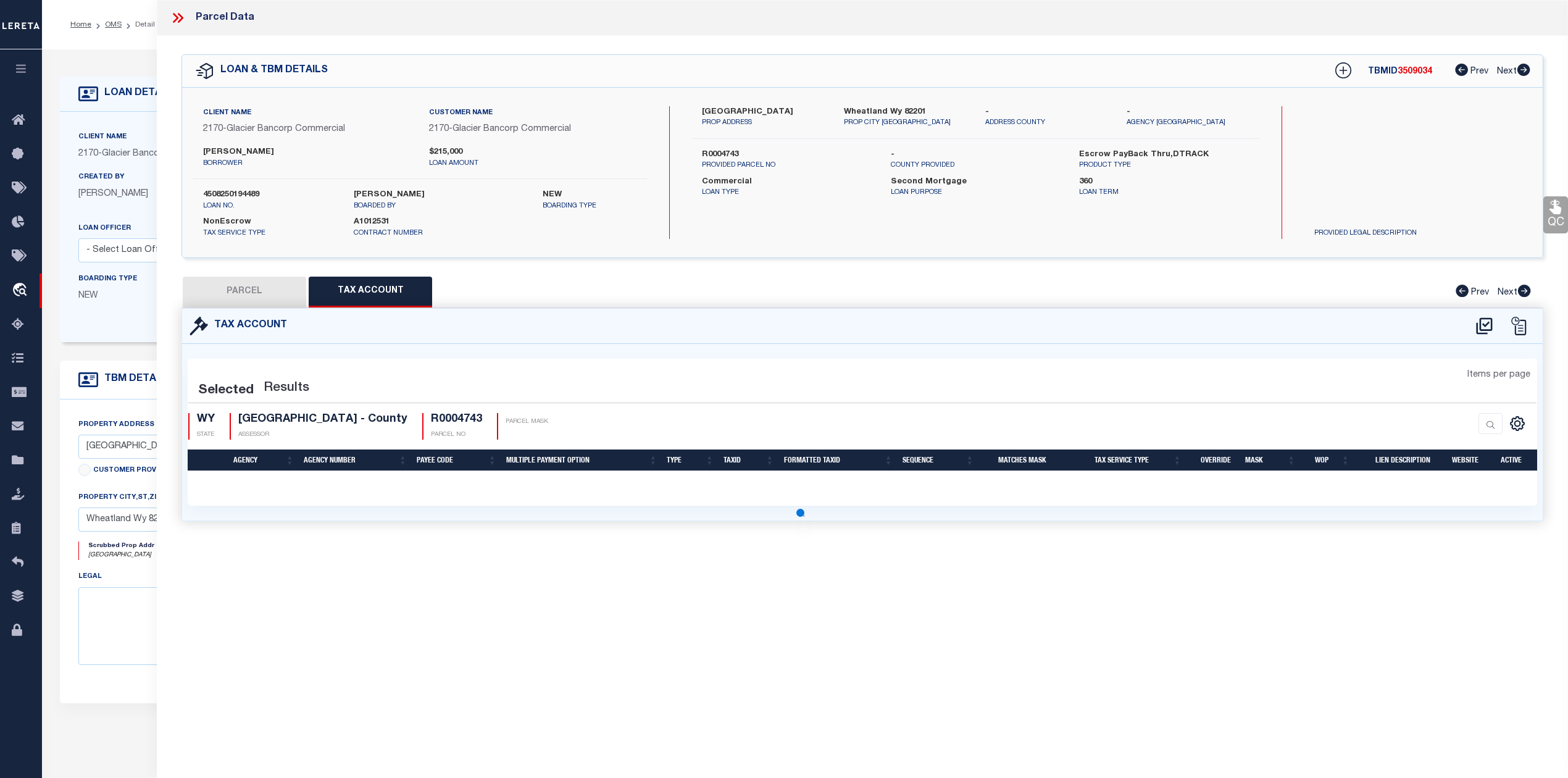
scroll to position [0, 0]
select select "100"
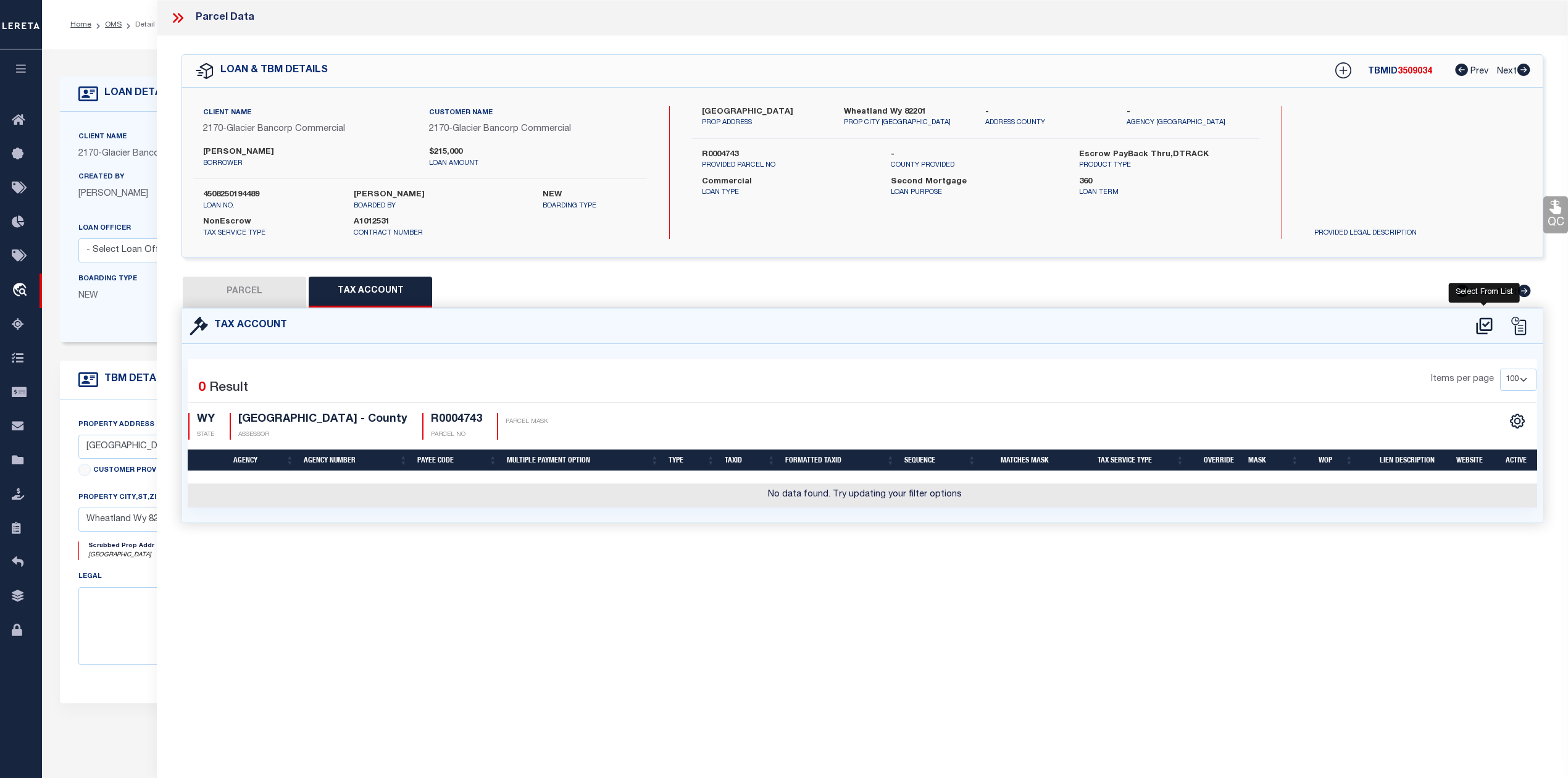
click at [1482, 324] on icon at bounding box center [1484, 326] width 20 height 20
select select "100"
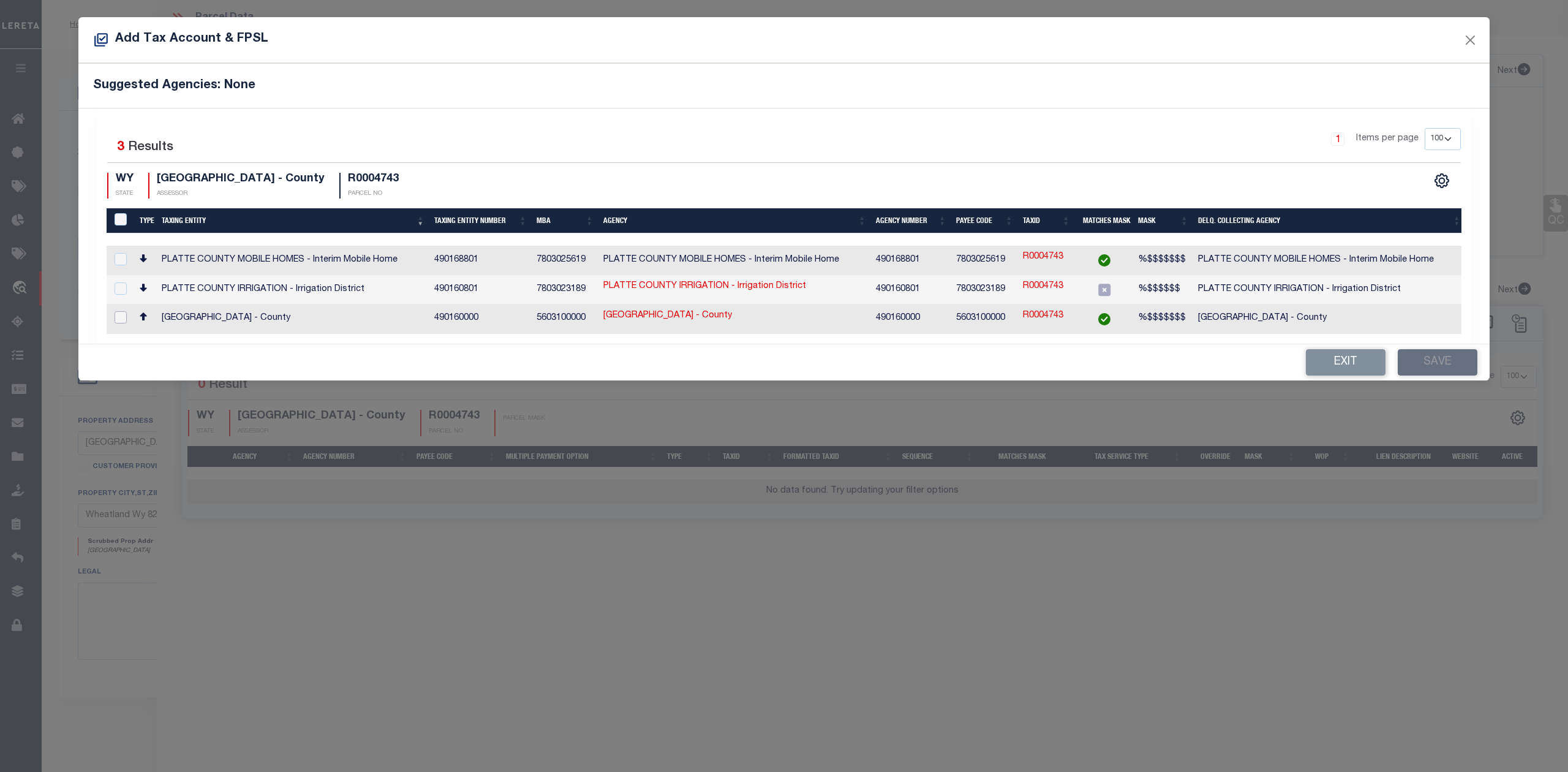
click at [121, 315] on input "checkbox" at bounding box center [121, 317] width 12 height 12
checkbox input "true"
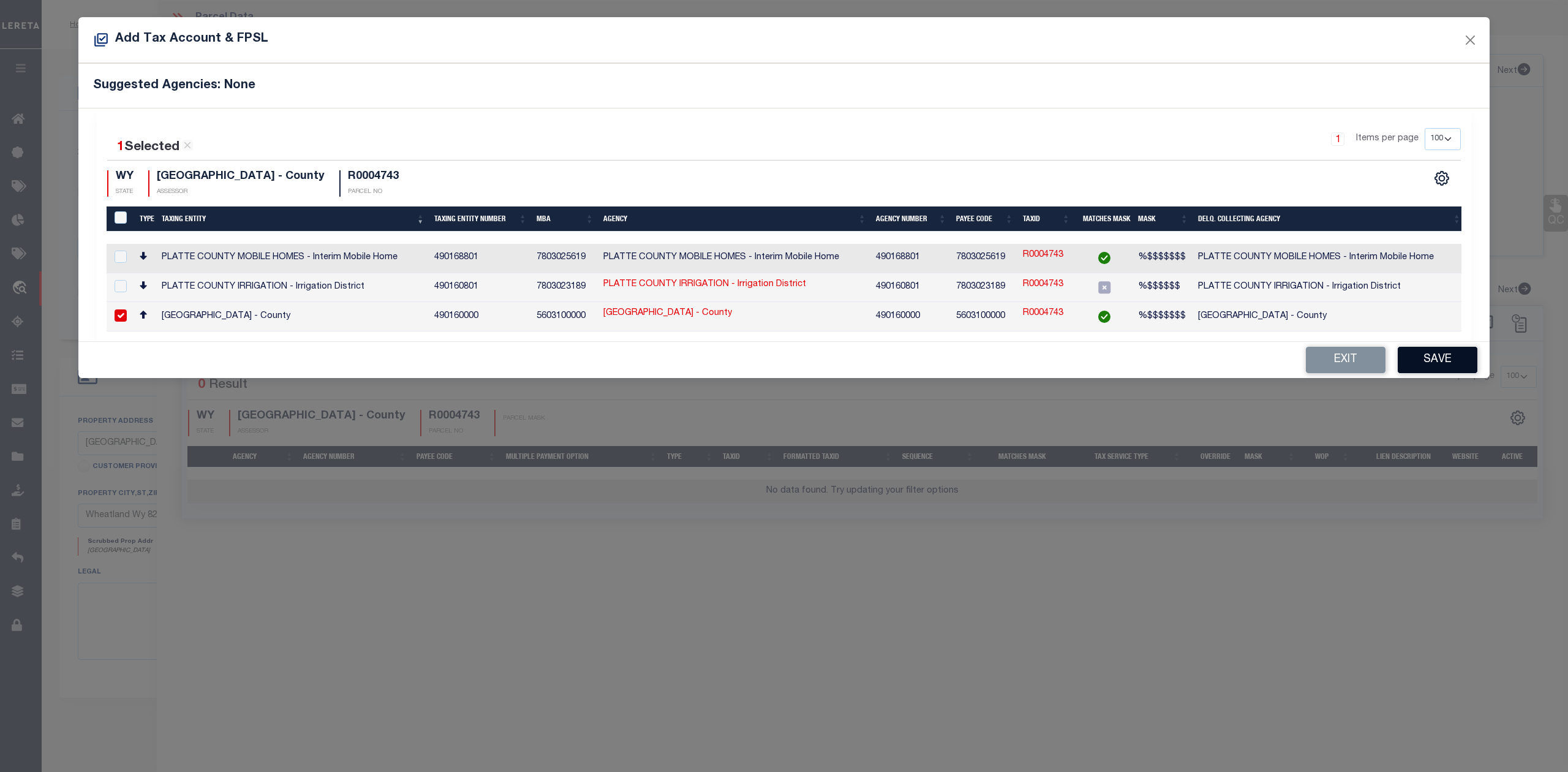
click at [1439, 366] on button "Save" at bounding box center [1437, 360] width 80 height 26
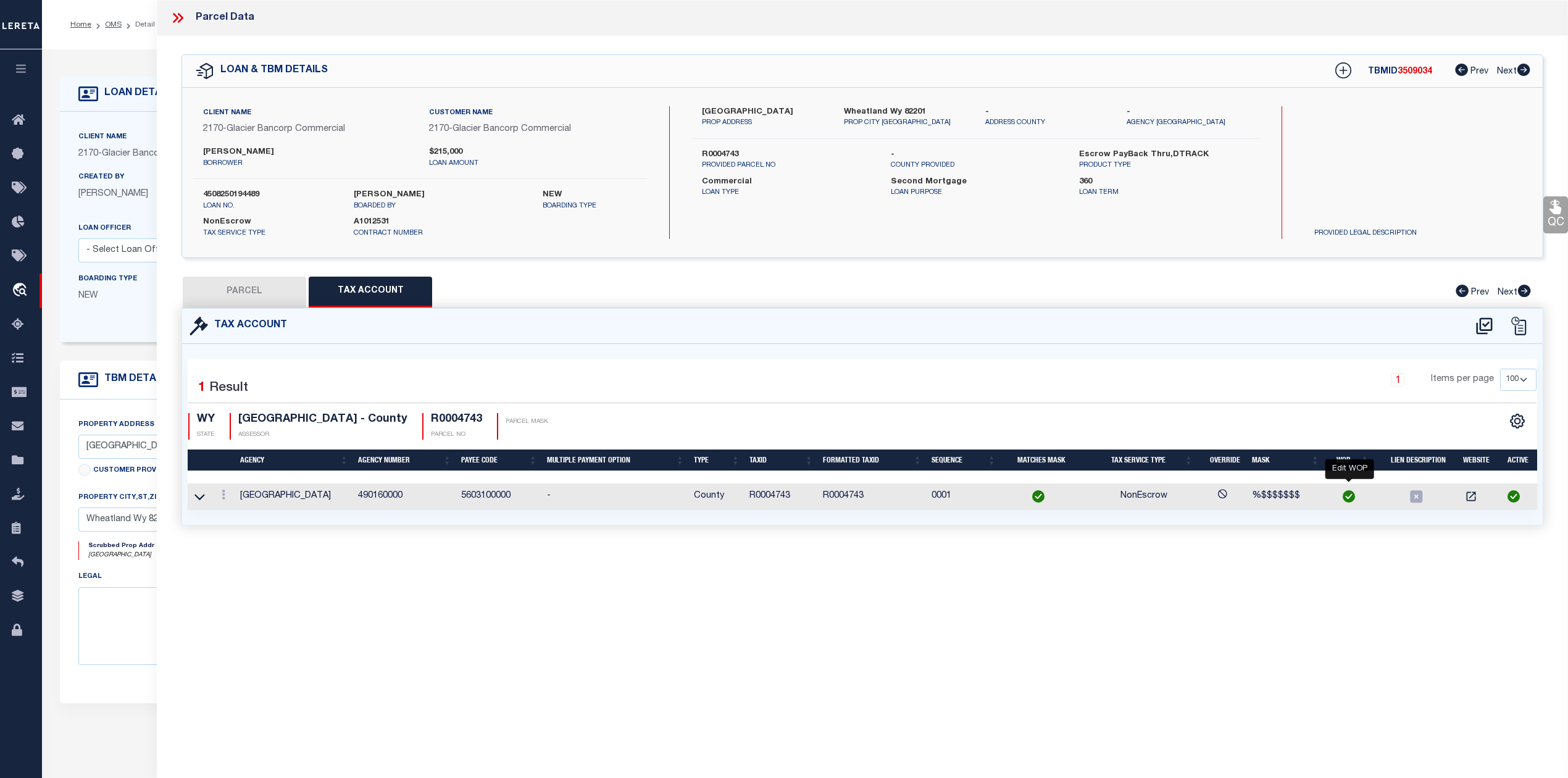
click at [1348, 497] on img at bounding box center [1348, 496] width 12 height 12
checkbox input "true"
type input "R0004743"
type textarea "%$$$$$$$"
checkbox input "true"
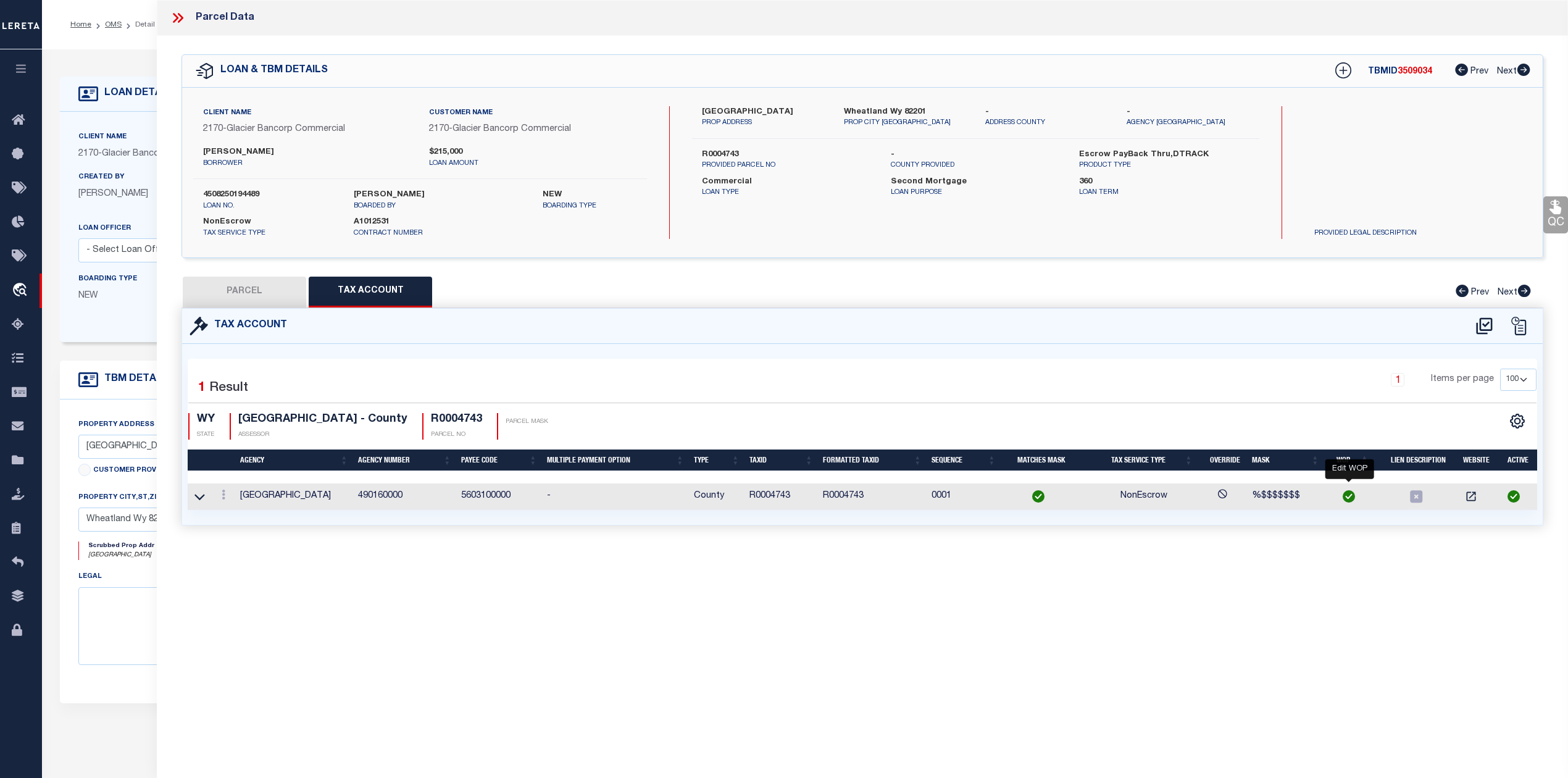
type input "XXXXXXXX*"
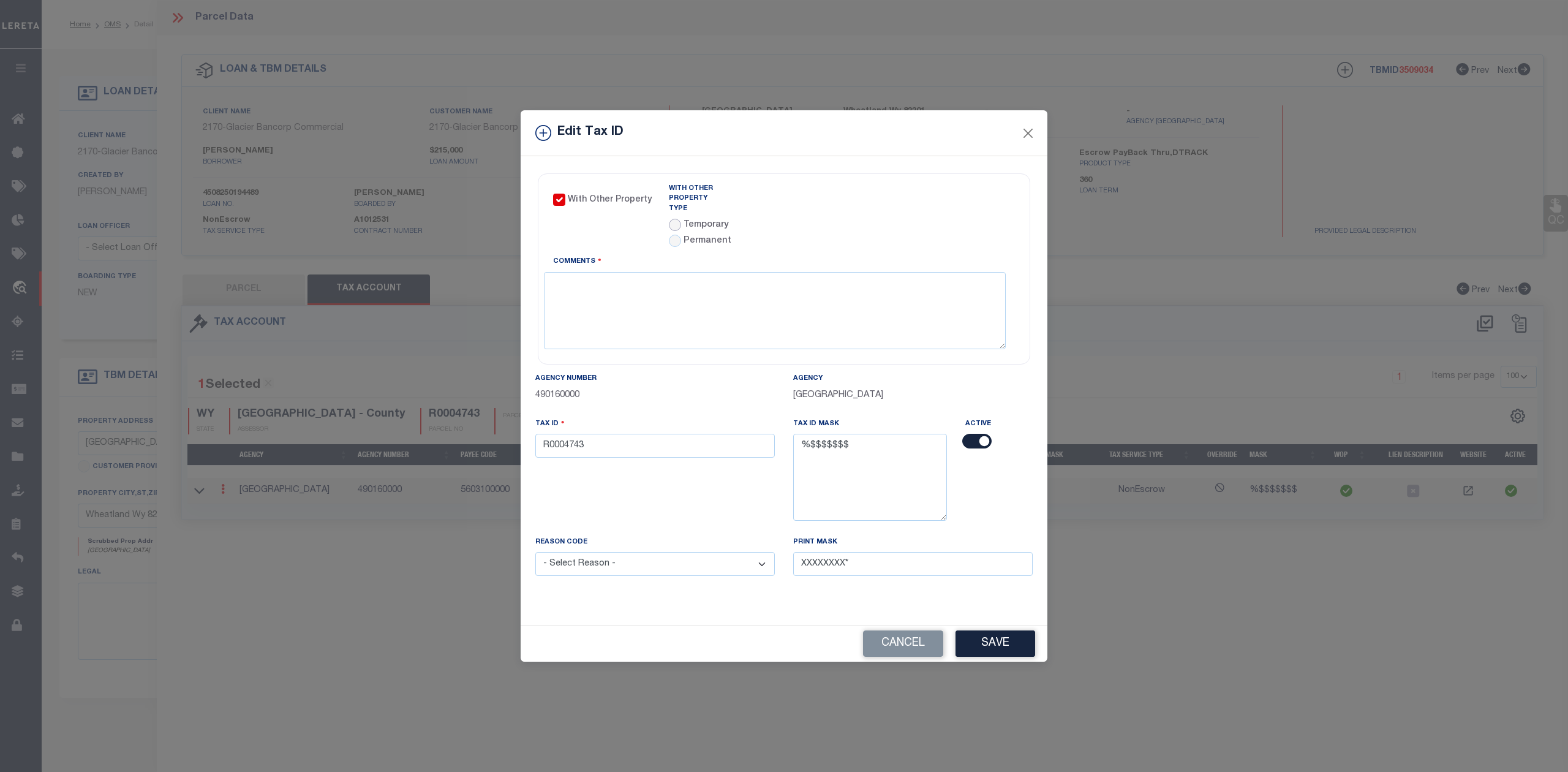
click at [676, 219] on input "radio" at bounding box center [675, 225] width 12 height 12
radio input "true"
click at [895, 212] on icon at bounding box center [890, 211] width 9 height 9
click at [861, 211] on input "text" at bounding box center [842, 211] width 116 height 24
click at [963, 241] on icon at bounding box center [963, 241] width 4 height 8
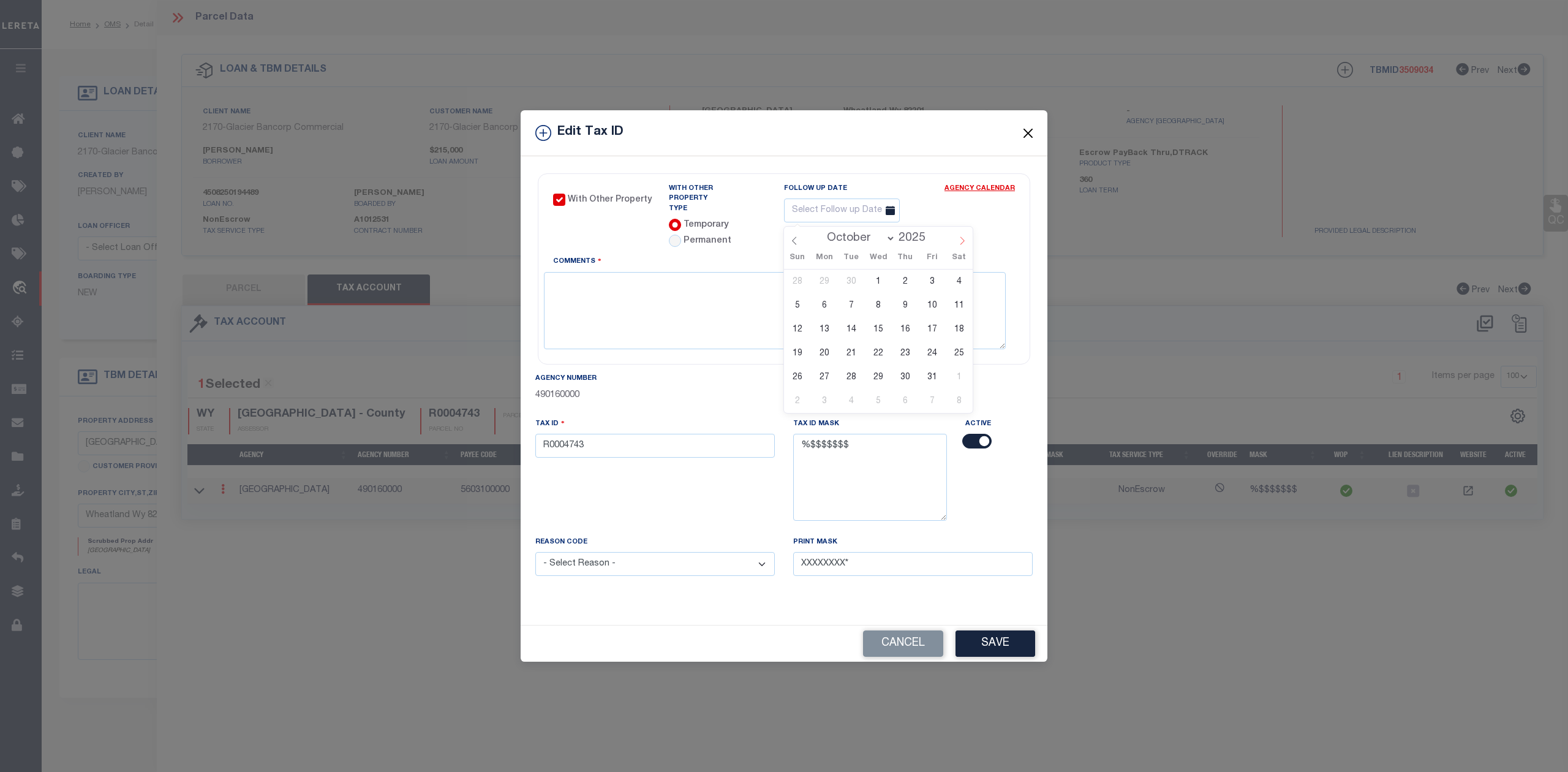
click at [963, 241] on icon at bounding box center [963, 241] width 4 height 8
select select "11"
click at [904, 283] on span "4" at bounding box center [905, 282] width 24 height 24
click at [895, 214] on icon at bounding box center [890, 211] width 9 height 9
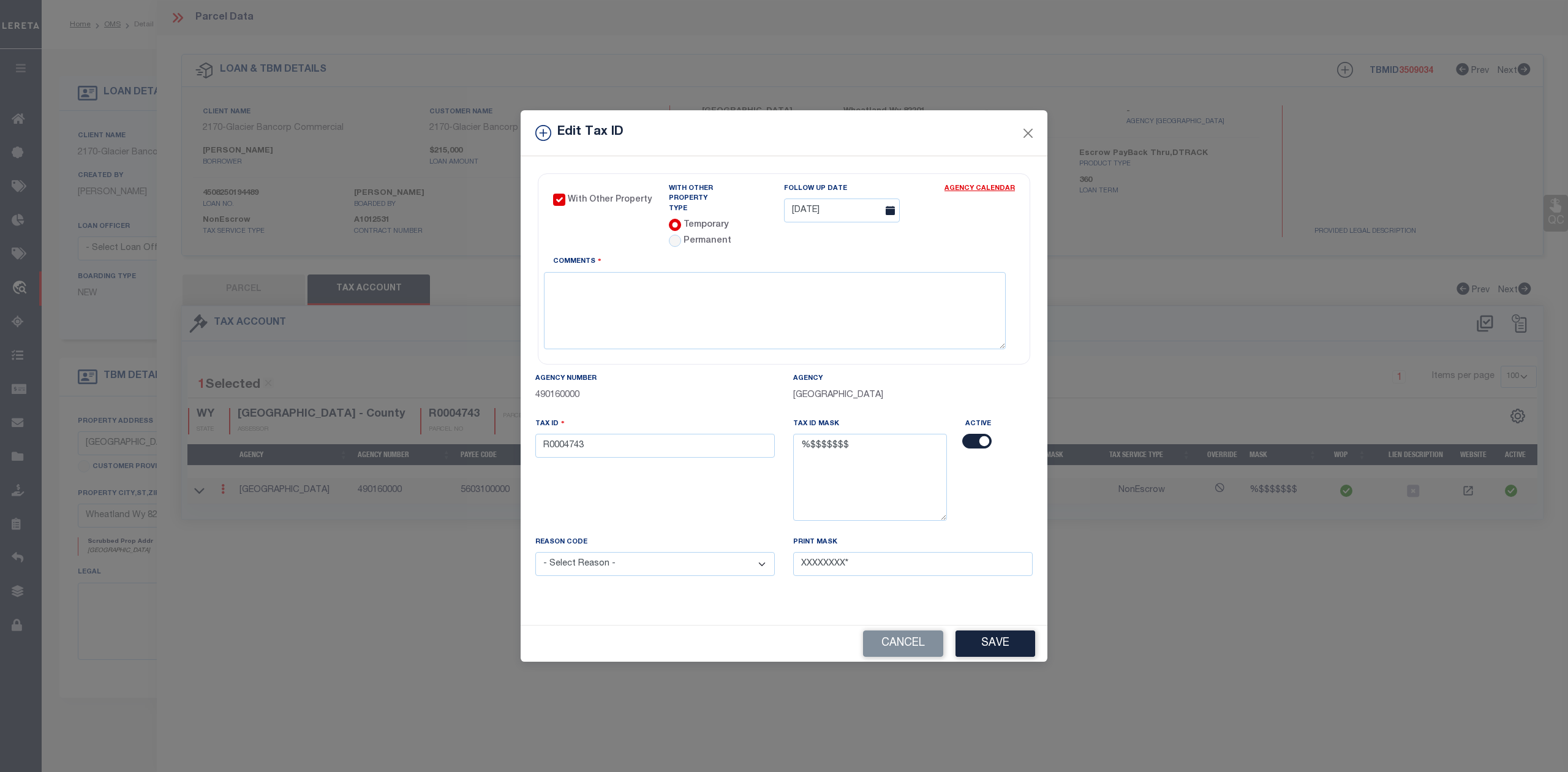
click at [895, 209] on icon at bounding box center [890, 211] width 9 height 9
click at [841, 213] on input "12/04/2025" at bounding box center [842, 211] width 116 height 24
click at [930, 280] on span "5" at bounding box center [932, 282] width 24 height 24
type input "12/05/2025"
click at [779, 300] on textarea "Comments" at bounding box center [774, 311] width 462 height 77
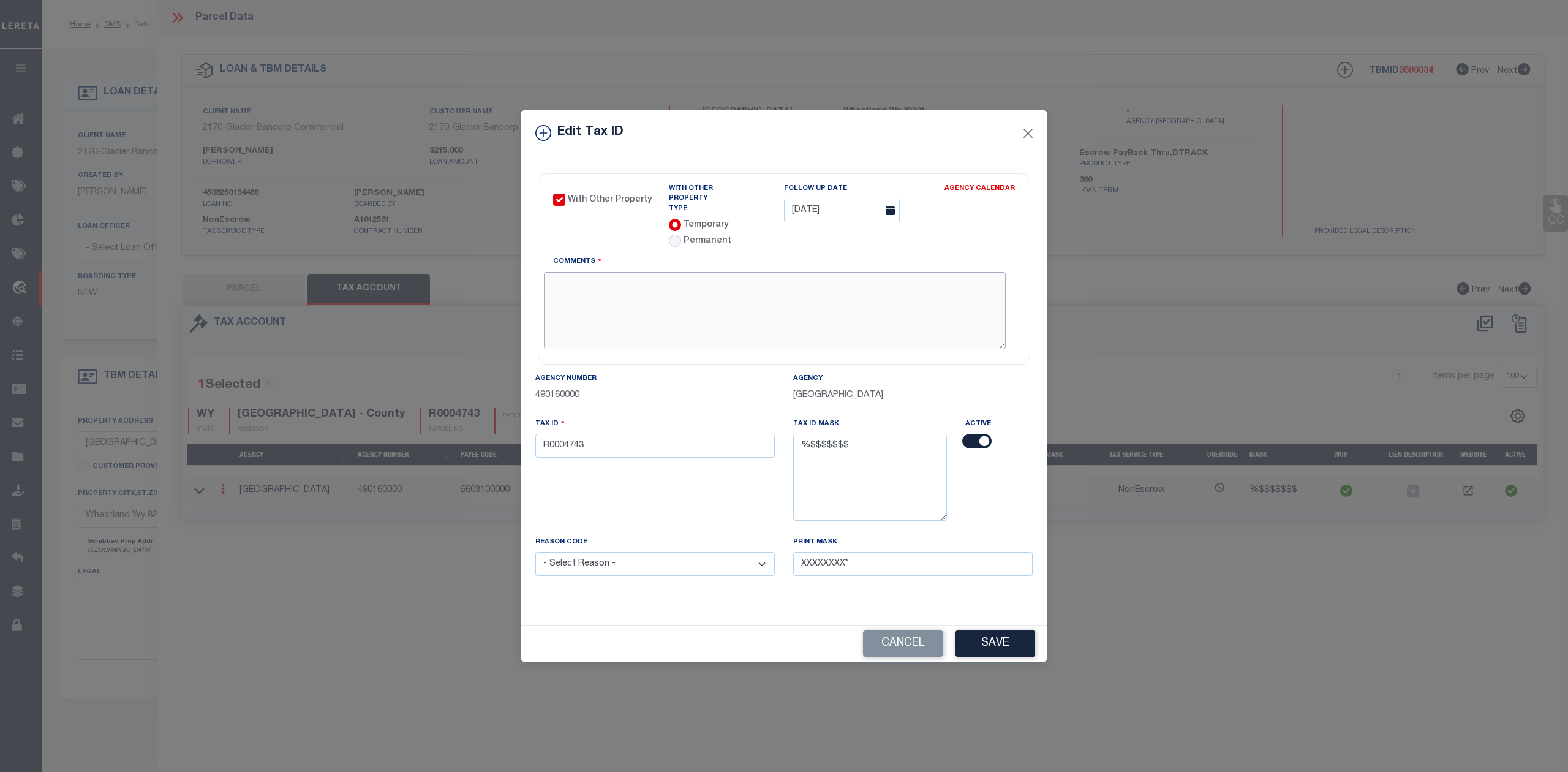
click at [591, 310] on textarea "Comments" at bounding box center [774, 311] width 462 height 77
paste textarea "In Legal Acreage showing as 3.444 but in website acreage showing as 13.48 hence…"
drag, startPoint x: 667, startPoint y: 274, endPoint x: 690, endPoint y: 273, distance: 23.0
click at [690, 273] on textarea "In Legal Acreage showing as 3.444 but in website acreage showing as 13.48 hence…" at bounding box center [774, 311] width 462 height 77
paste textarea "124.027 acres"
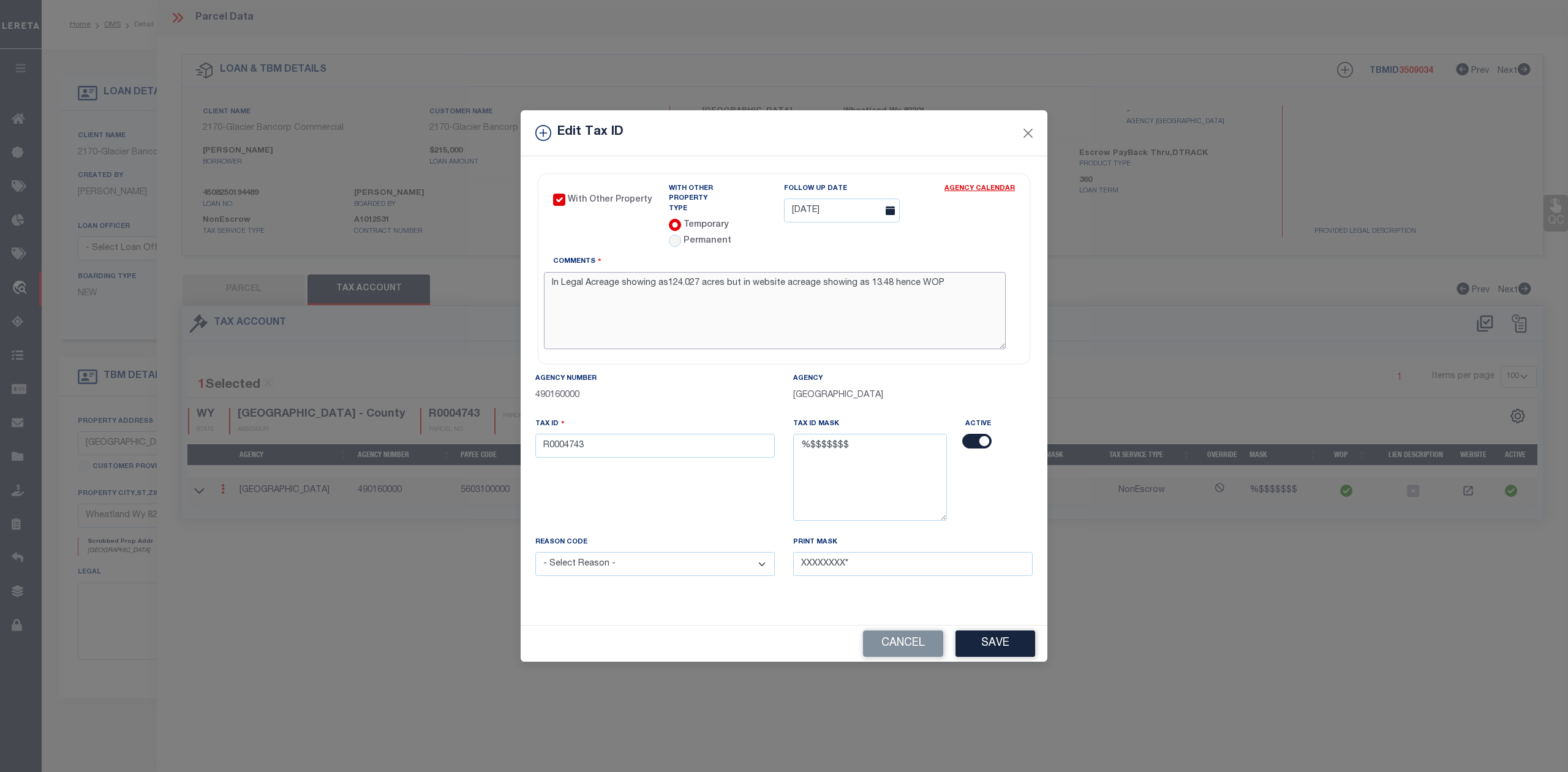
click at [666, 274] on textarea "In Legal Acreage showing as124.027 acres but in website acreage showing as 13.4…" at bounding box center [774, 311] width 462 height 77
drag, startPoint x: 723, startPoint y: 274, endPoint x: 701, endPoint y: 276, distance: 22.1
click at [701, 276] on textarea "In Legal Acreage showing as 124.027 acres but in website acreage showing as 13.…" at bounding box center [774, 311] width 462 height 77
drag, startPoint x: 727, startPoint y: 277, endPoint x: 701, endPoint y: 277, distance: 26.0
click at [701, 277] on textarea "In Legal Acreage showing as 124.027 acres but in website acreage showing as 13.…" at bounding box center [774, 311] width 462 height 77
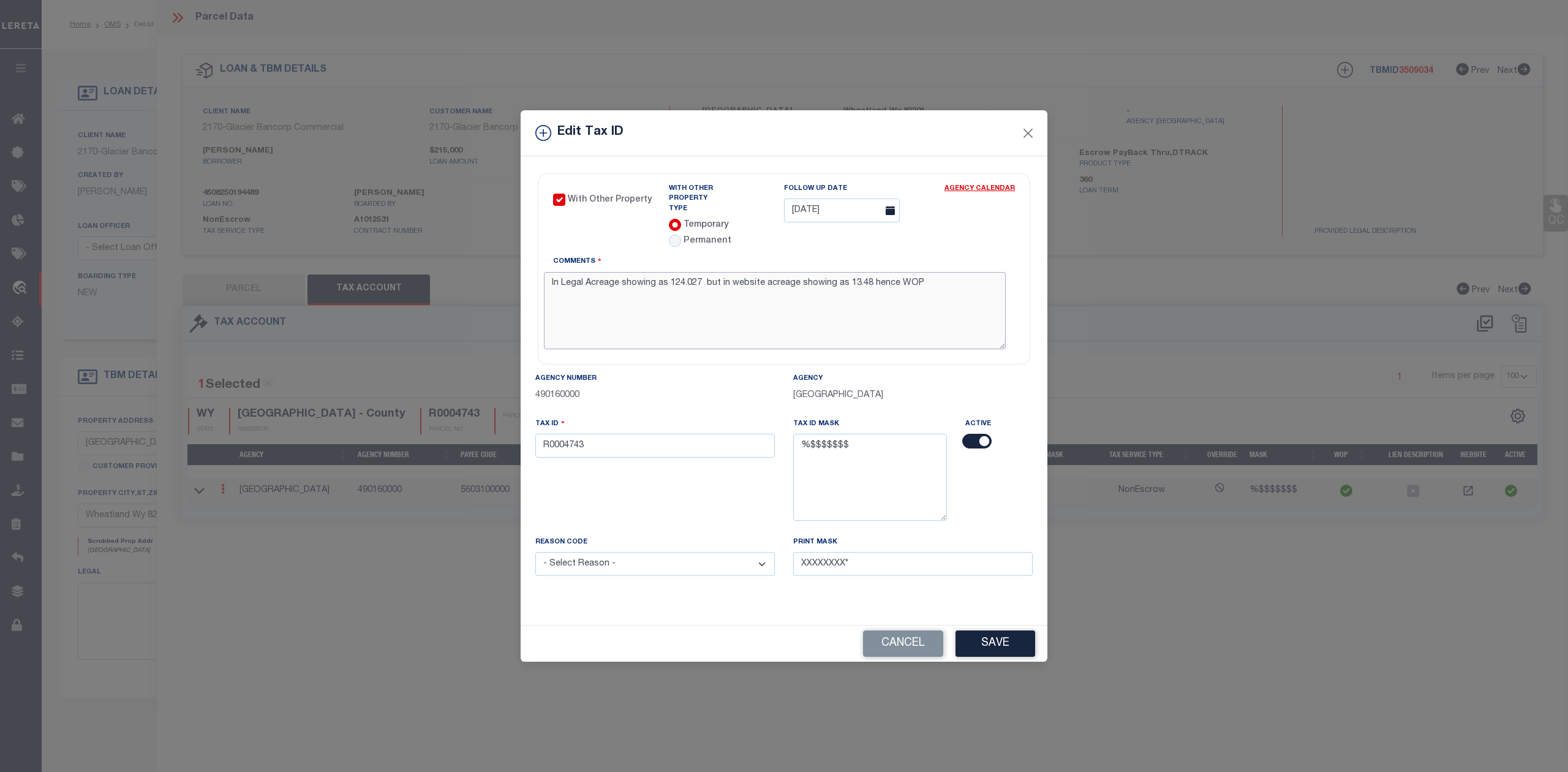
drag, startPoint x: 853, startPoint y: 272, endPoint x: 859, endPoint y: 277, distance: 7.8
click at [867, 272] on textarea "In Legal Acreage showing as 124.027 but in website acreage showing as 13.48 hen…" at bounding box center [774, 311] width 462 height 77
drag, startPoint x: 847, startPoint y: 273, endPoint x: 868, endPoint y: 268, distance: 21.6
click at [868, 272] on textarea "In Legal Acreage showing as 124.027 but in website acreage showing as 13.48 hen…" at bounding box center [774, 311] width 462 height 77
paste textarea "240"
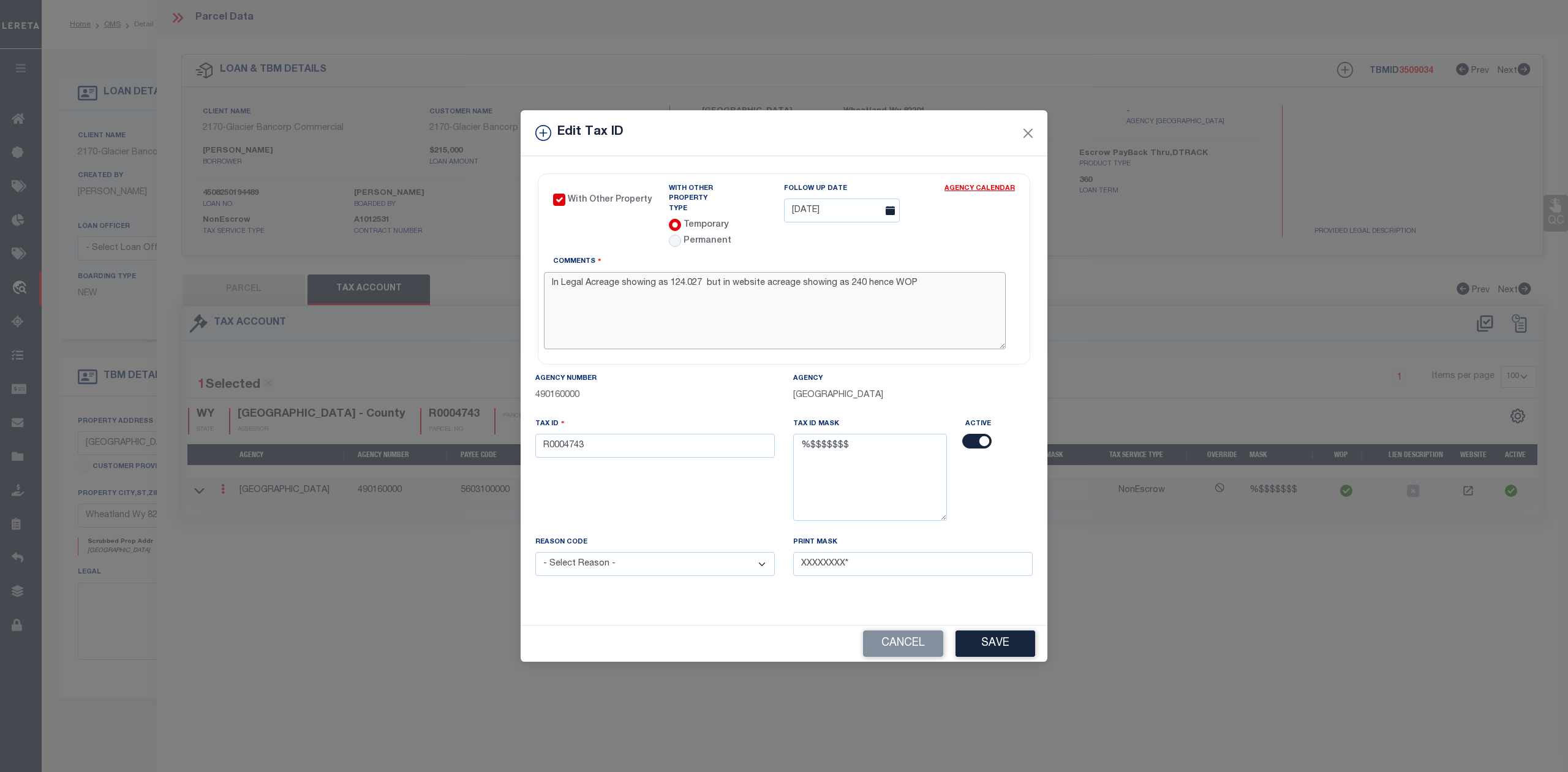
click at [857, 300] on textarea "In Legal Acreage showing as 124.027 but in website acreage showing as 240 hence…" at bounding box center [774, 311] width 462 height 77
type textarea "In Legal Acreage showing as 124.027 but in website acreage showing as 240 hence…"
click at [992, 641] on button "Save" at bounding box center [995, 643] width 80 height 26
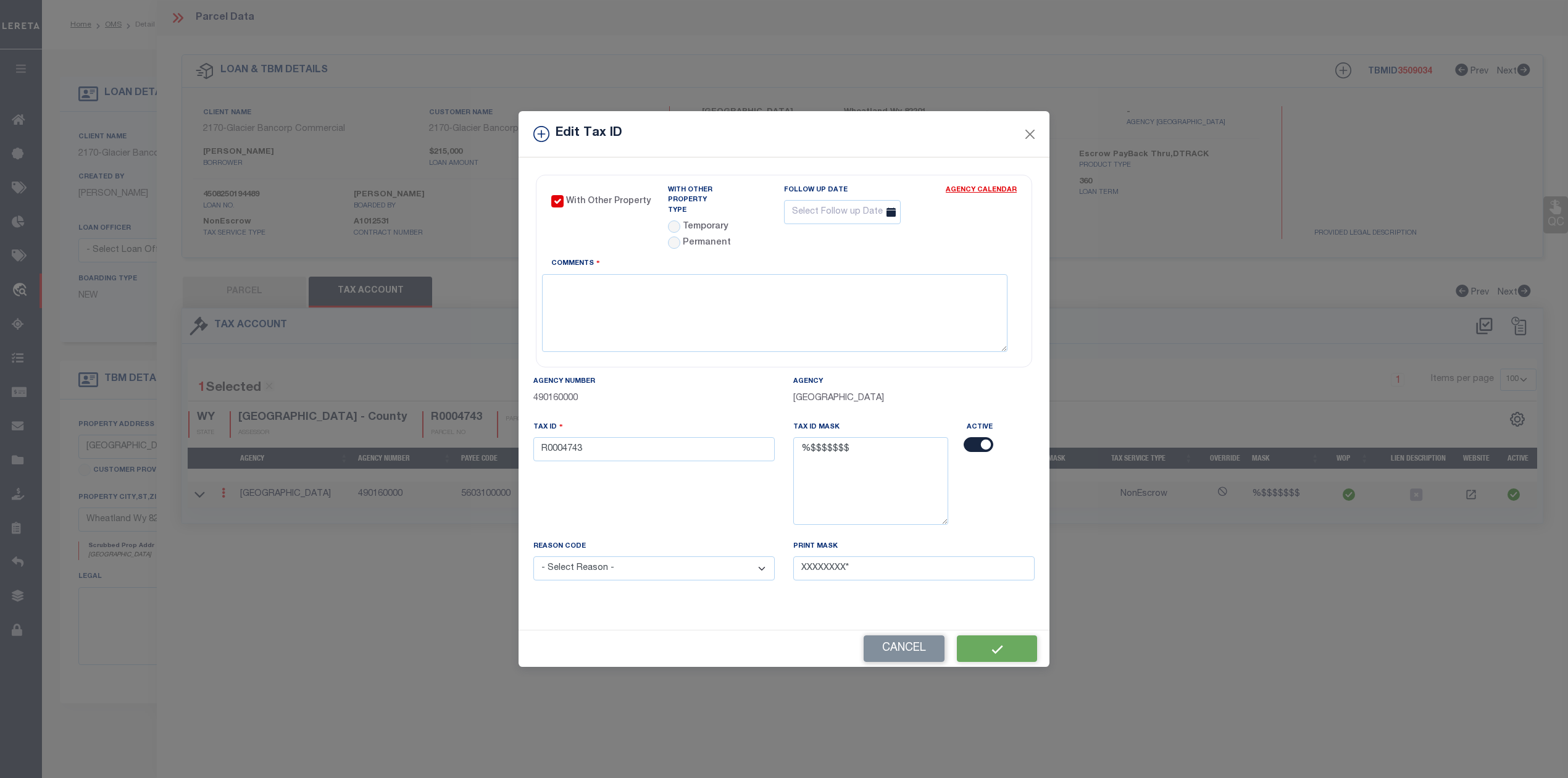
select select
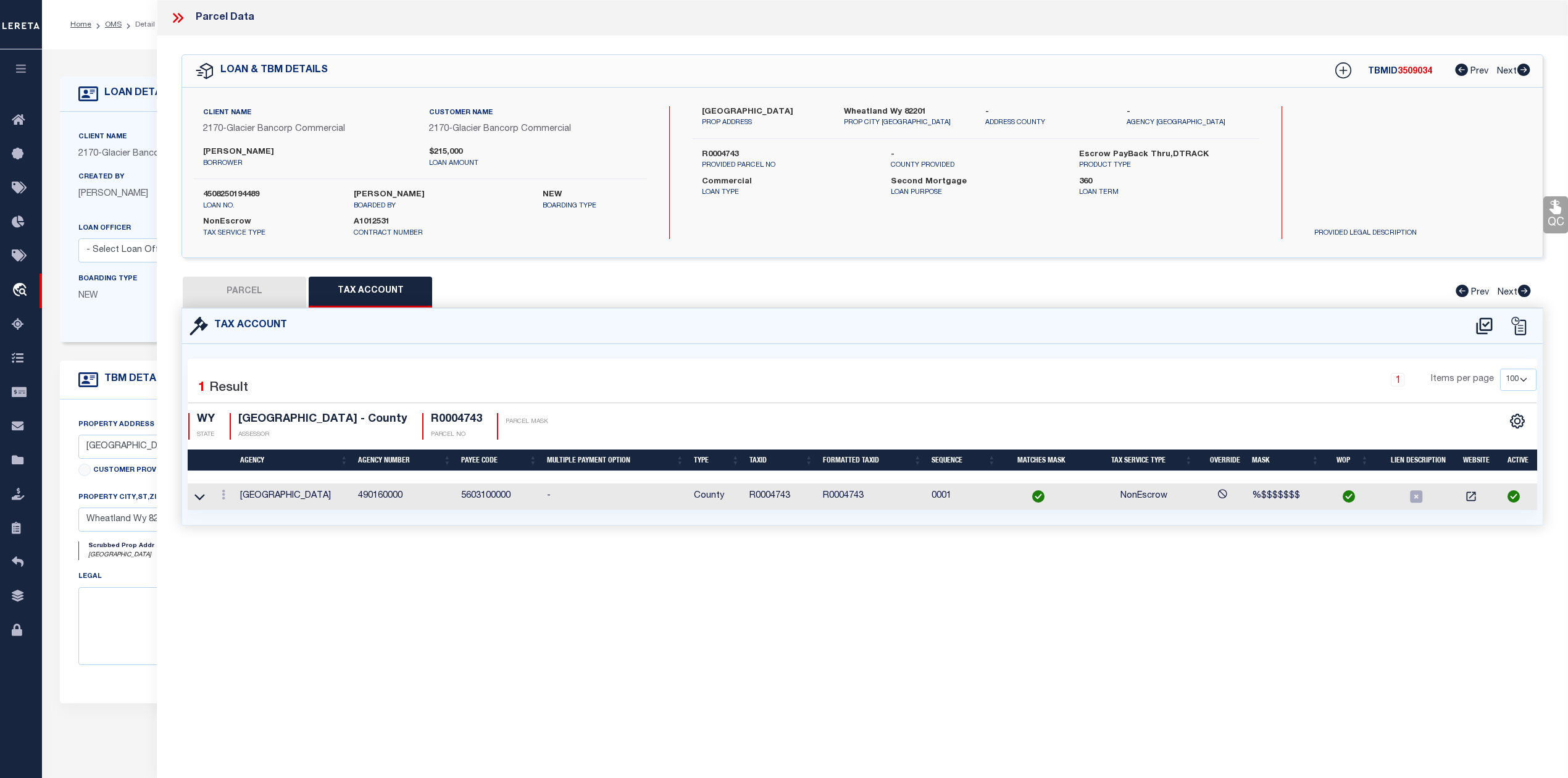
click at [250, 294] on button "PARCEL" at bounding box center [244, 292] width 124 height 31
select select "AS"
select select
checkbox input "false"
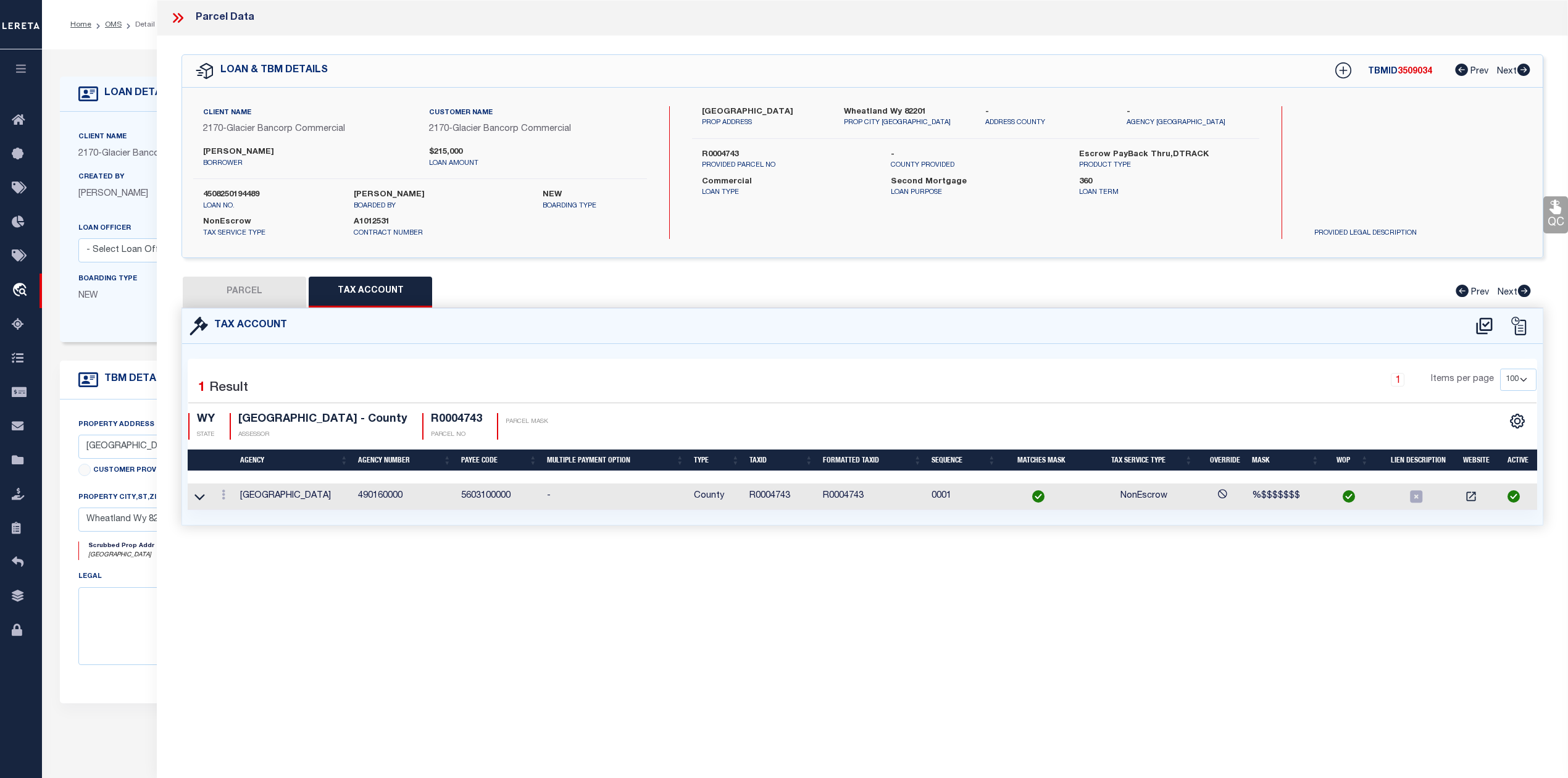
checkbox input "false"
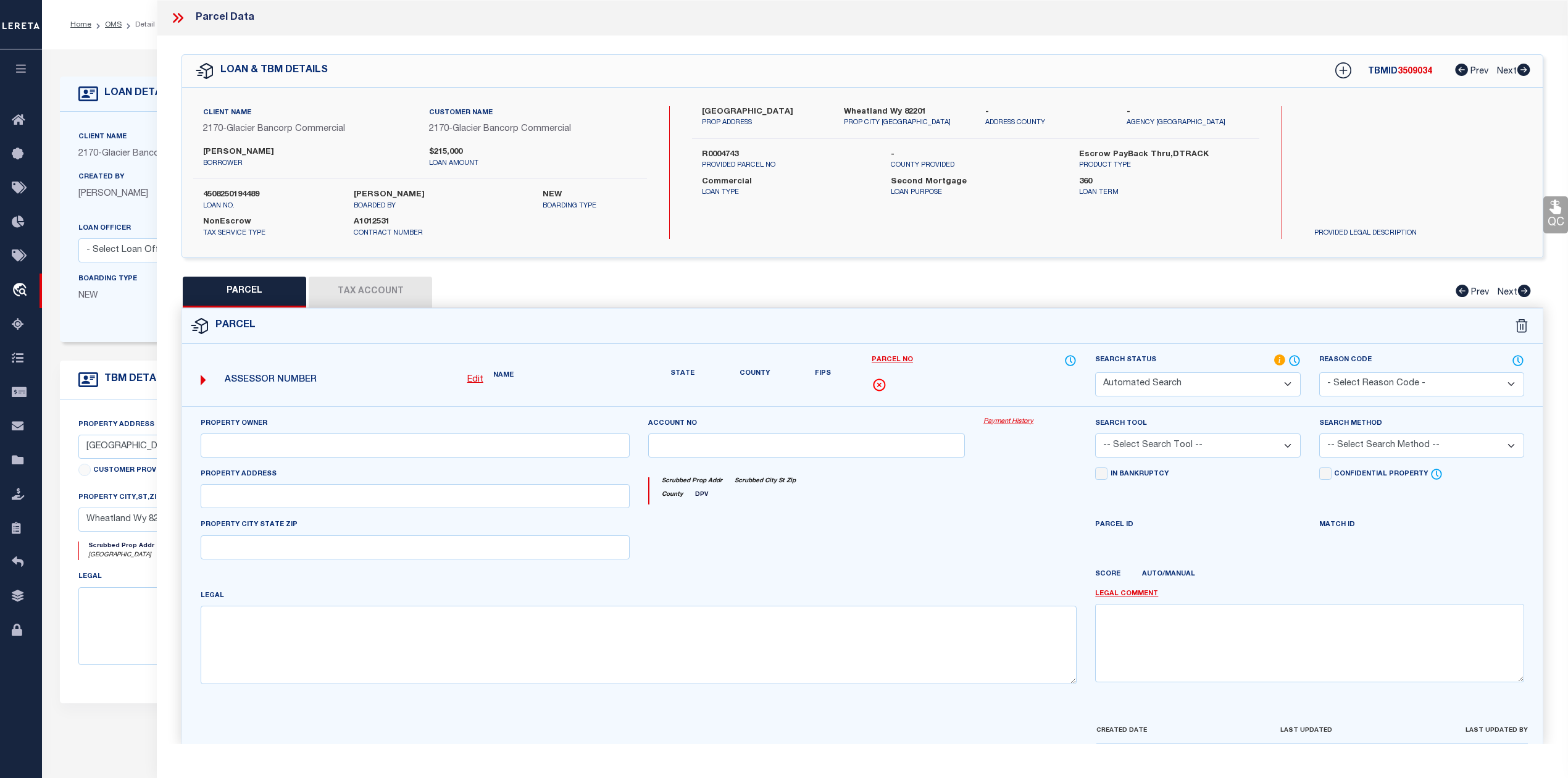
select select "IP"
type input "MORRIS ZANE R & ERIN"
select select "AGW"
select select "LEG"
type input "239 E FAIRVIEW RD"
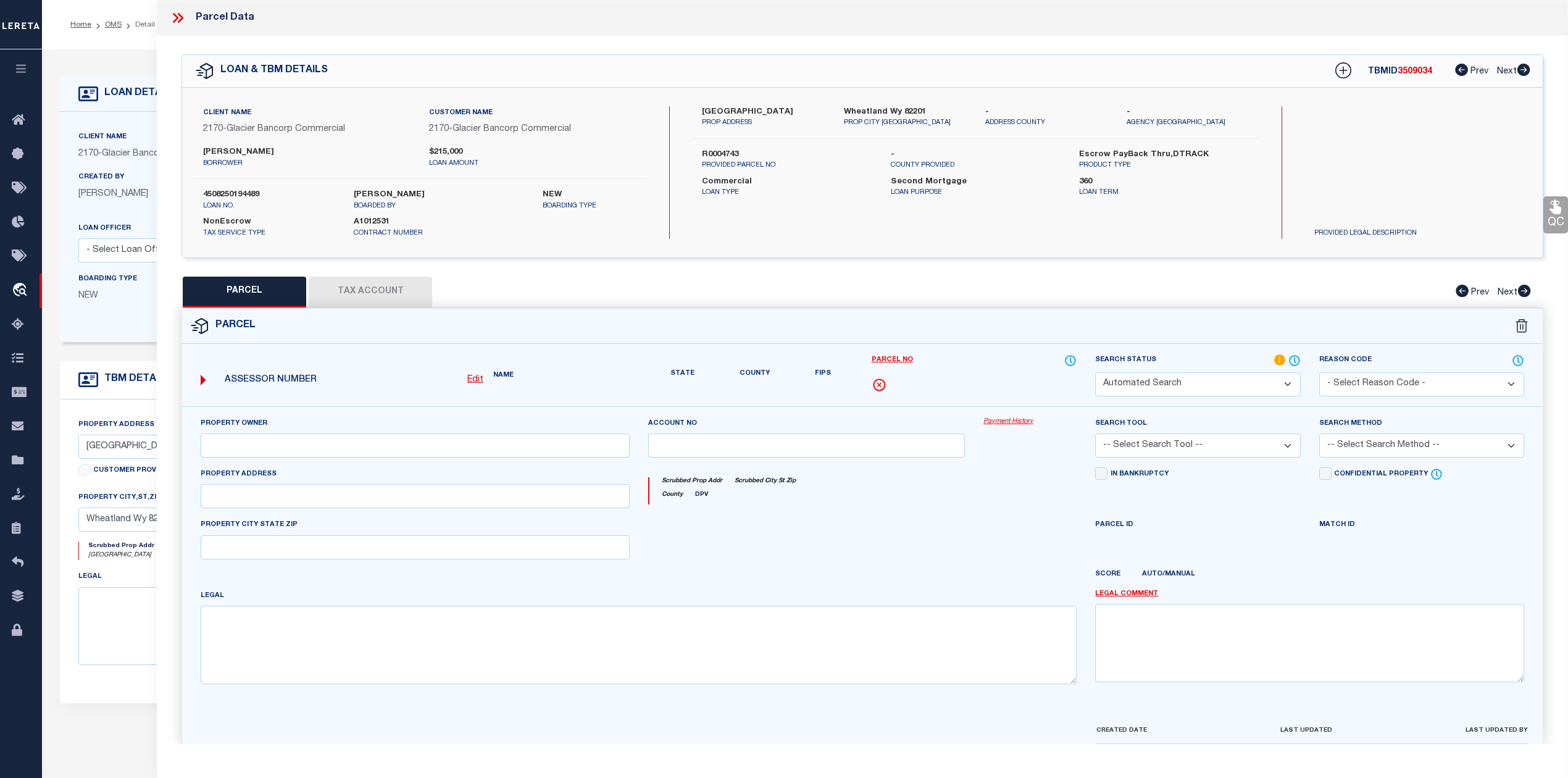
type input "WHEATLAND WY 82201"
type textarea "25-67-33 S2NW4, SW4; 240 ACRES"
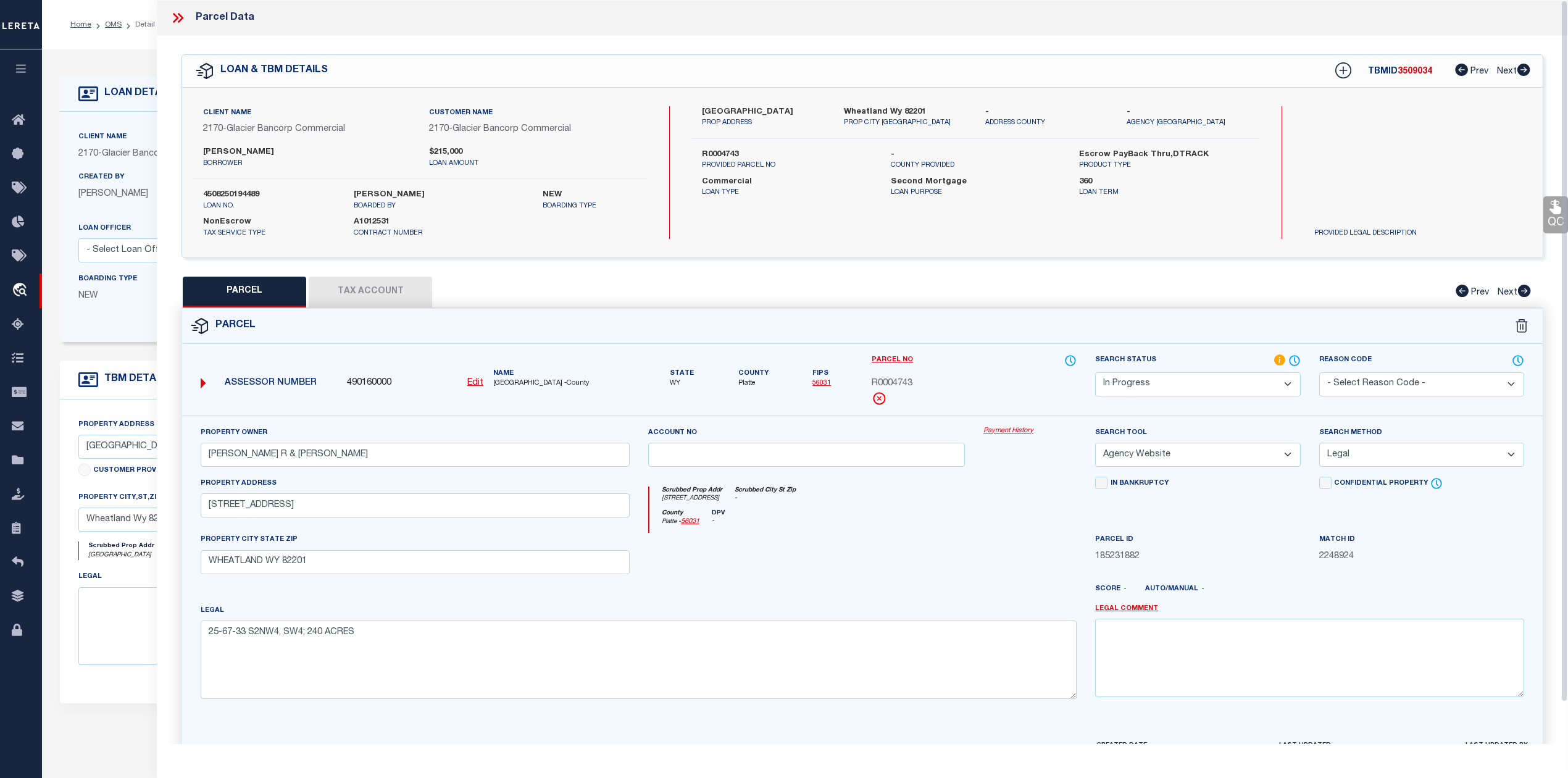
click at [1413, 68] on span "3509034" at bounding box center [1415, 72] width 34 height 9
copy span "3509034"
click at [511, 387] on span "PLATTE COUNTY -County" at bounding box center [561, 384] width 136 height 11
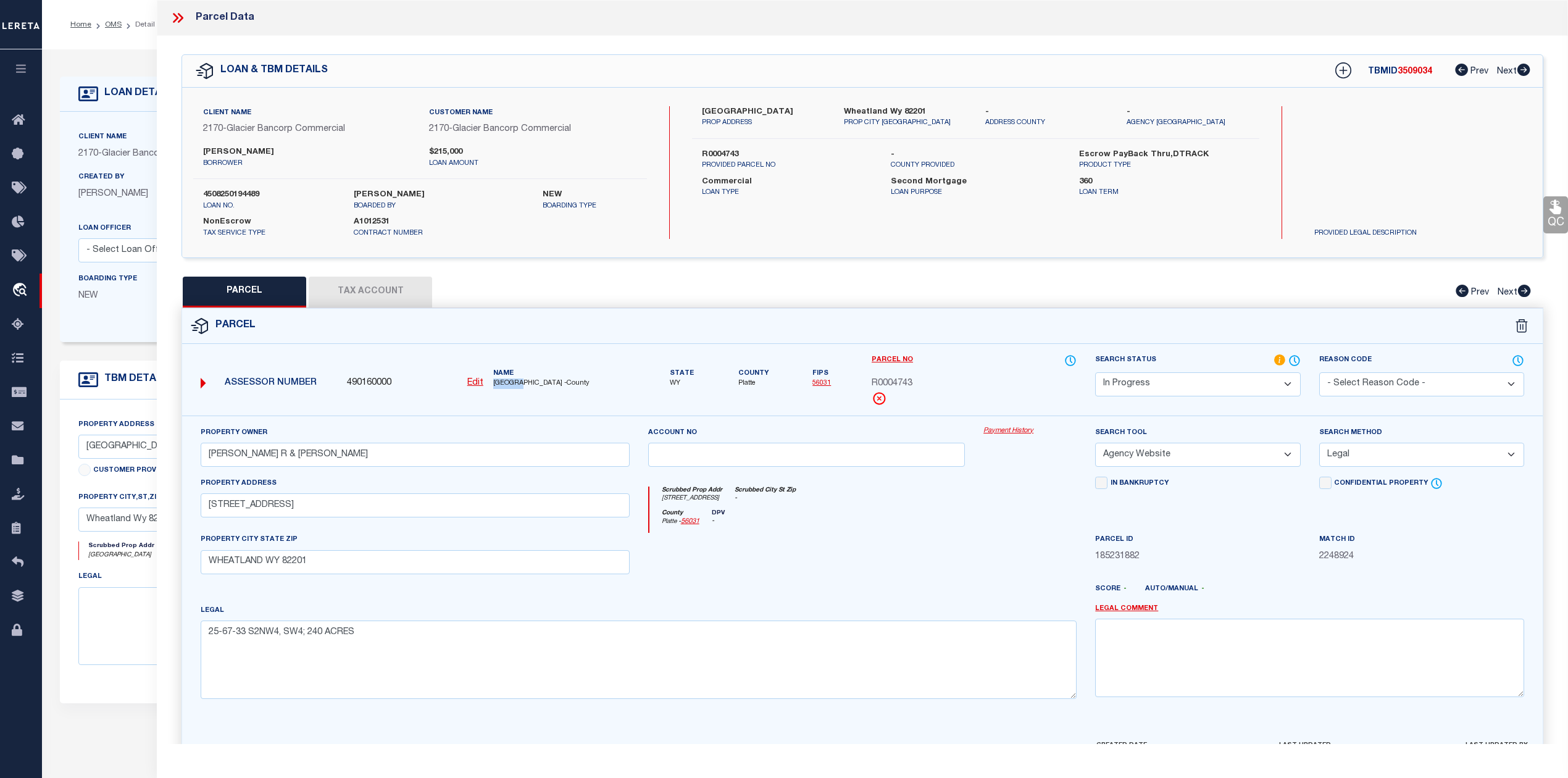
copy span "PLATTE"
click at [892, 381] on span "R0004743" at bounding box center [892, 384] width 41 height 14
copy span "R0004743"
click at [376, 287] on button "Tax Account" at bounding box center [370, 292] width 124 height 31
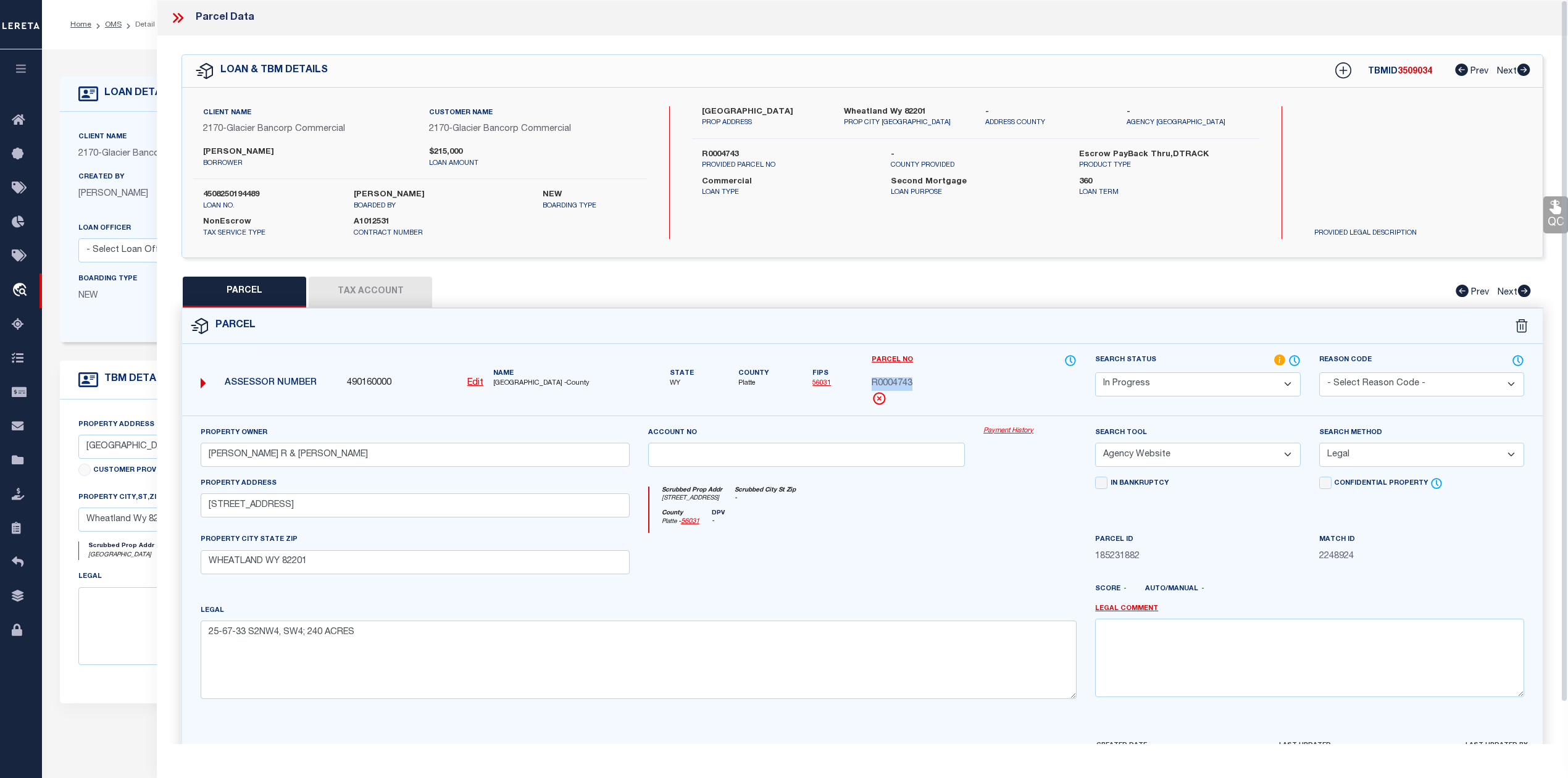
select select "100"
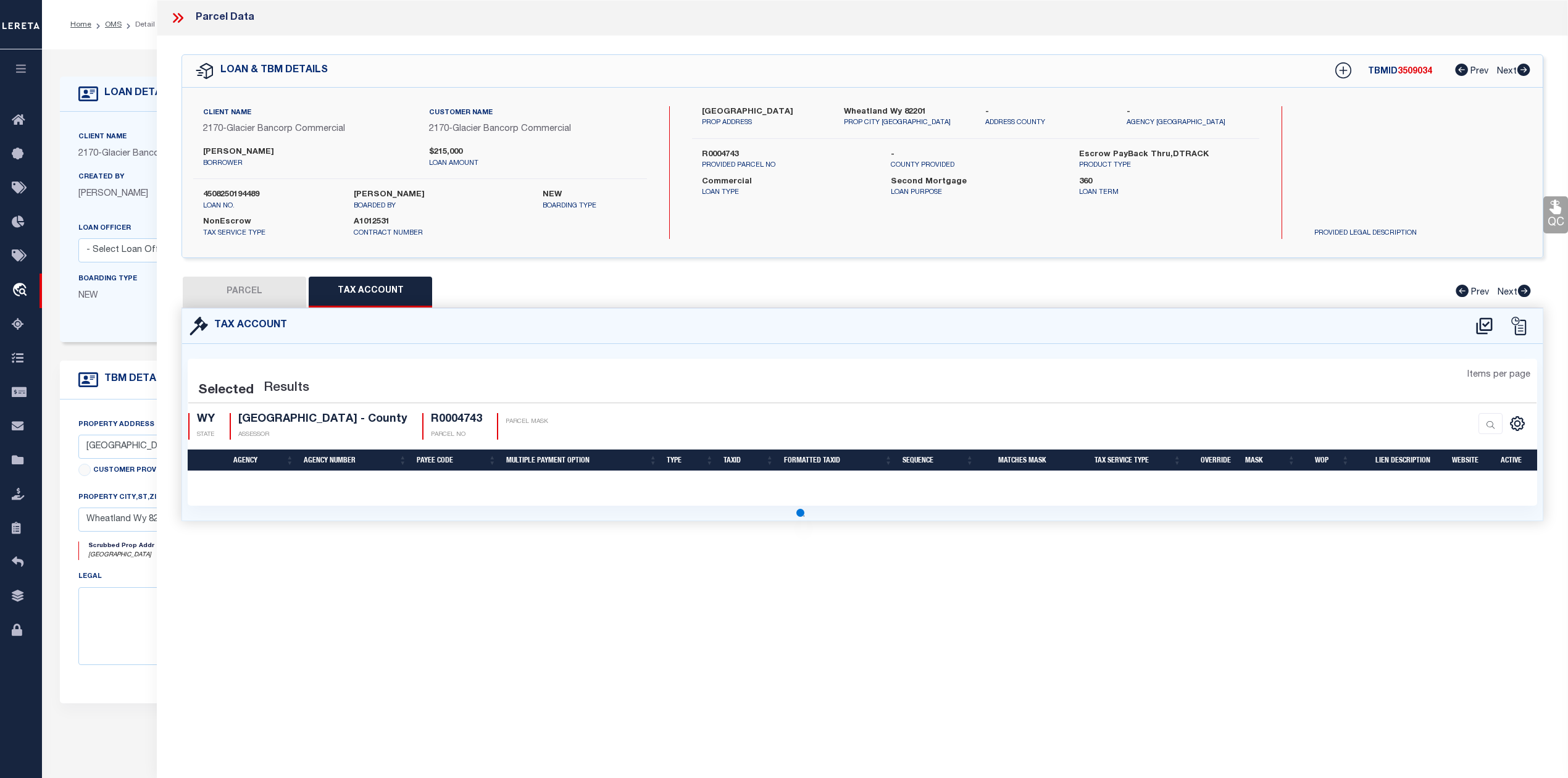
select select "100"
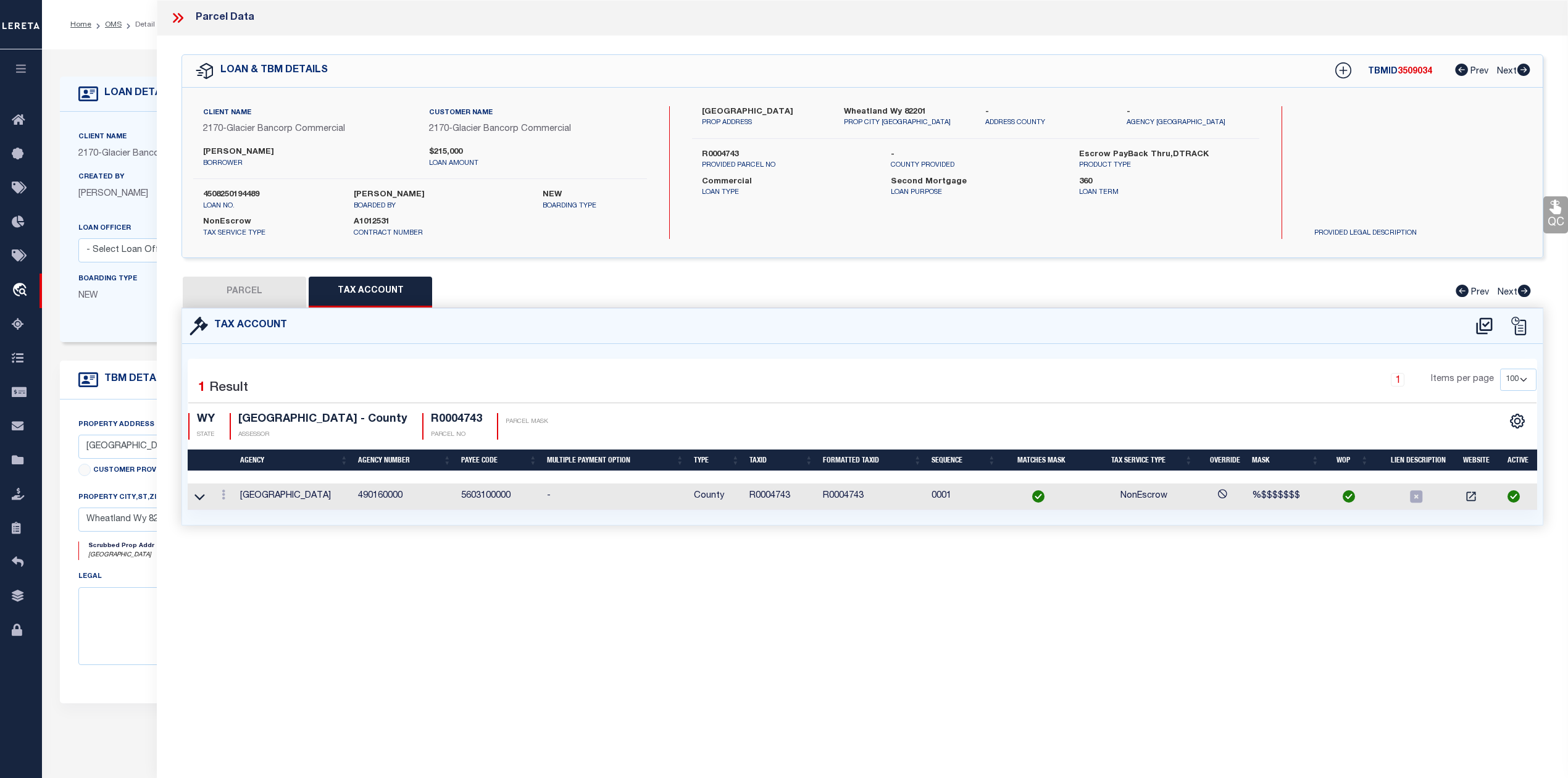
click at [269, 290] on button "PARCEL" at bounding box center [244, 292] width 124 height 31
select select "AS"
select select
checkbox input "false"
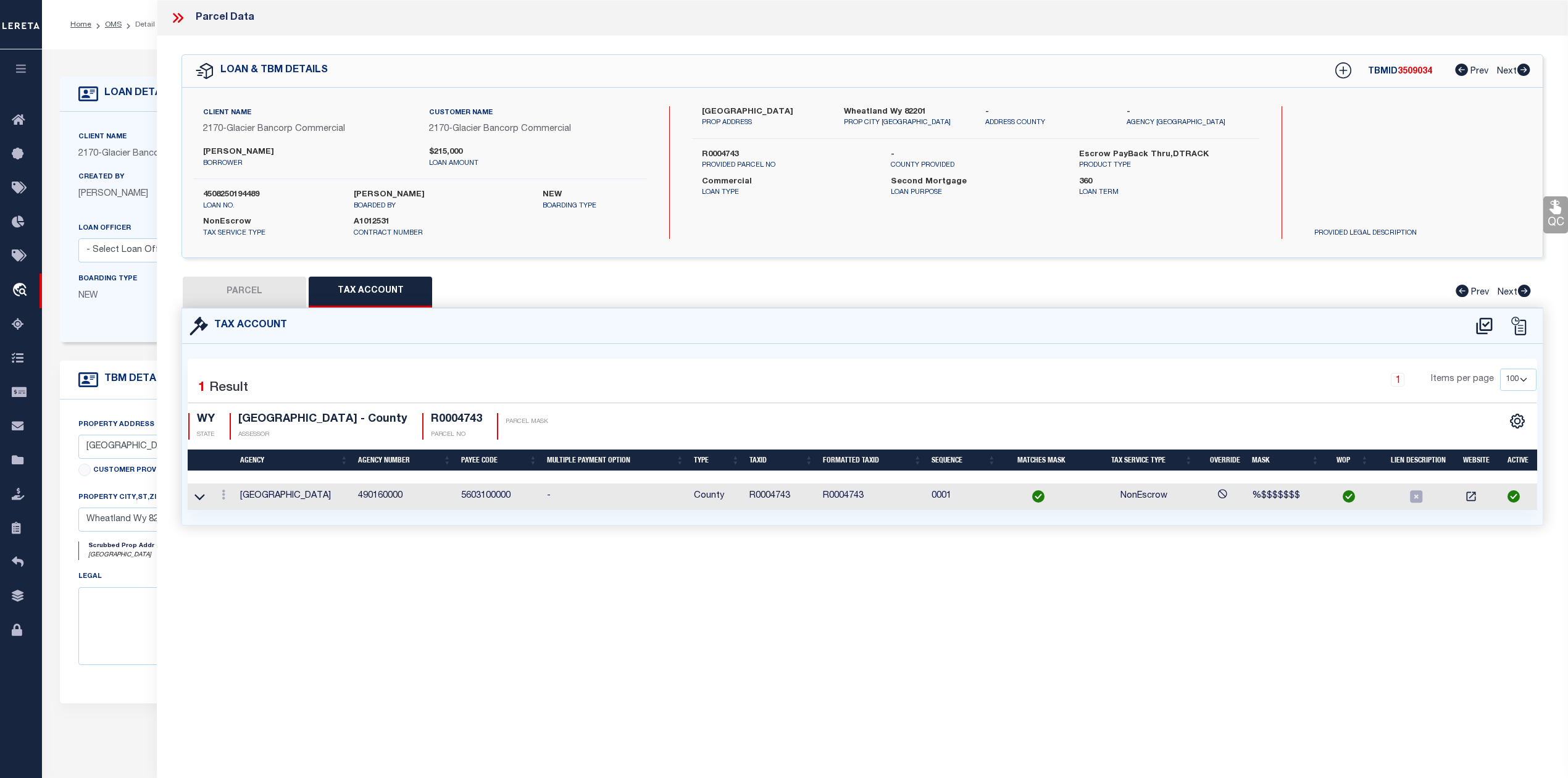
checkbox input "false"
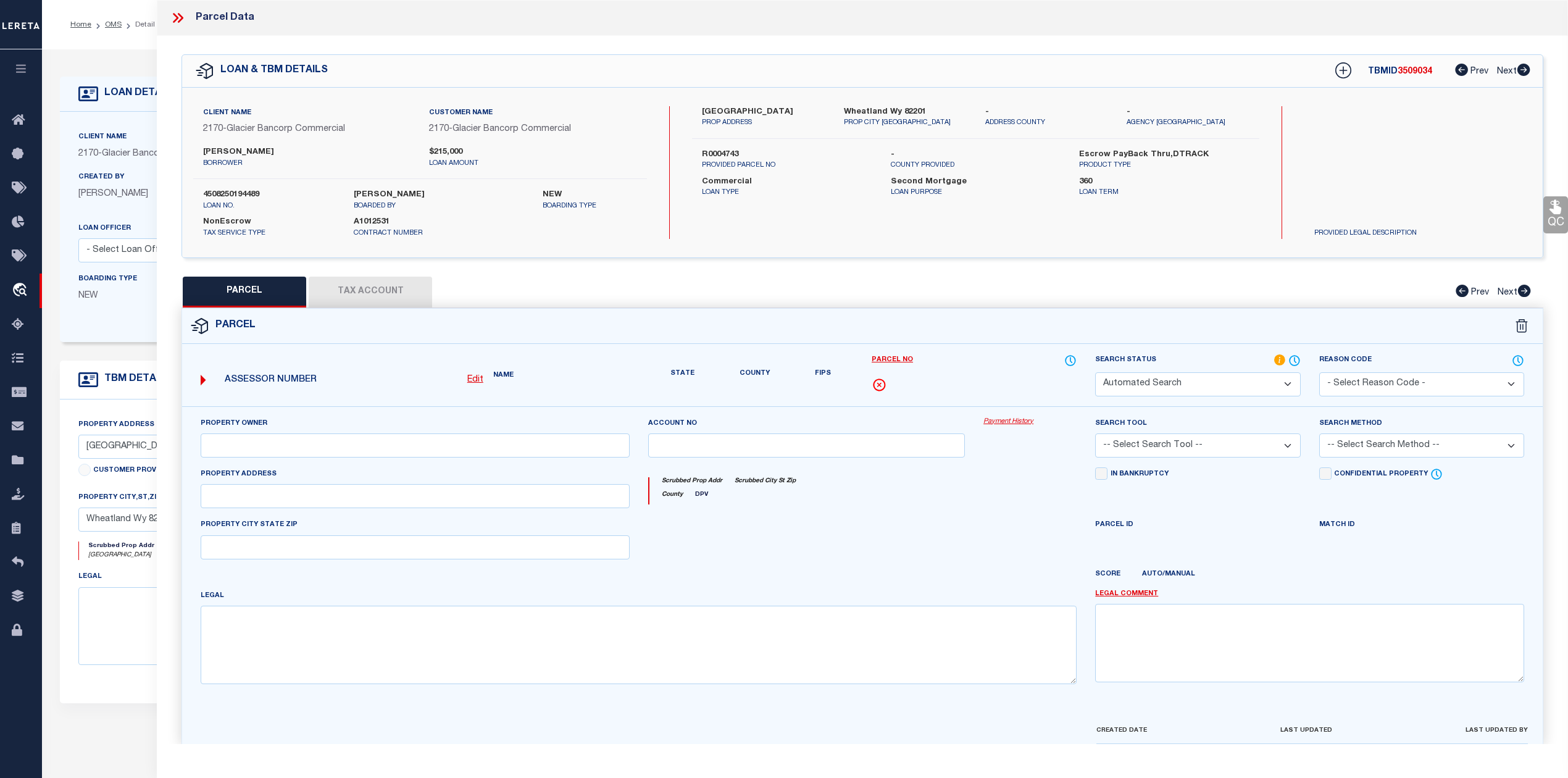
select select "IP"
type input "MORRIS ZANE R & ERIN"
select select "AGW"
select select "LEG"
type input "239 E FAIRVIEW RD"
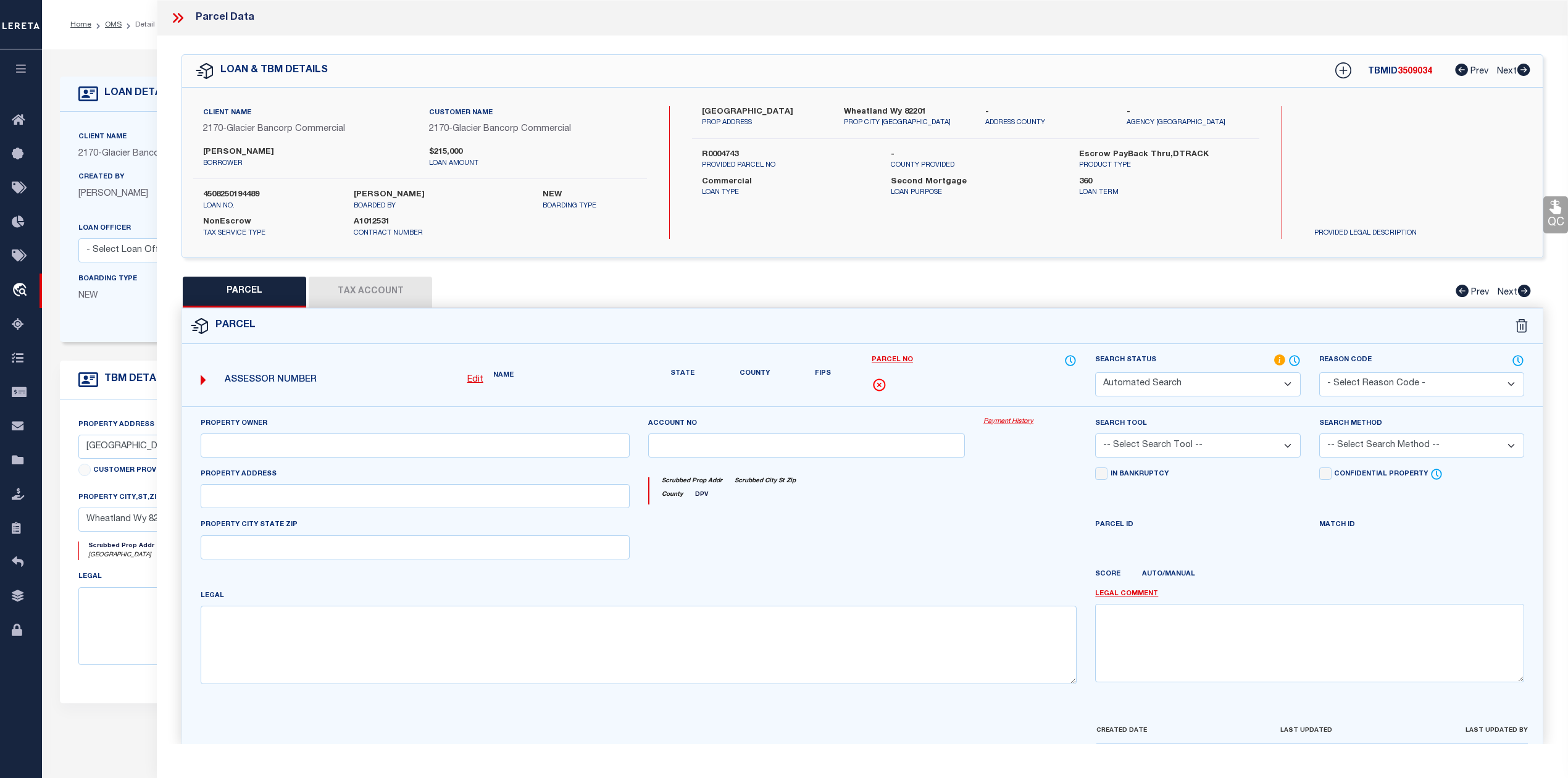
type input "WHEATLAND WY 82201"
type textarea "25-67-33 S2NW4, SW4; 240 ACRES"
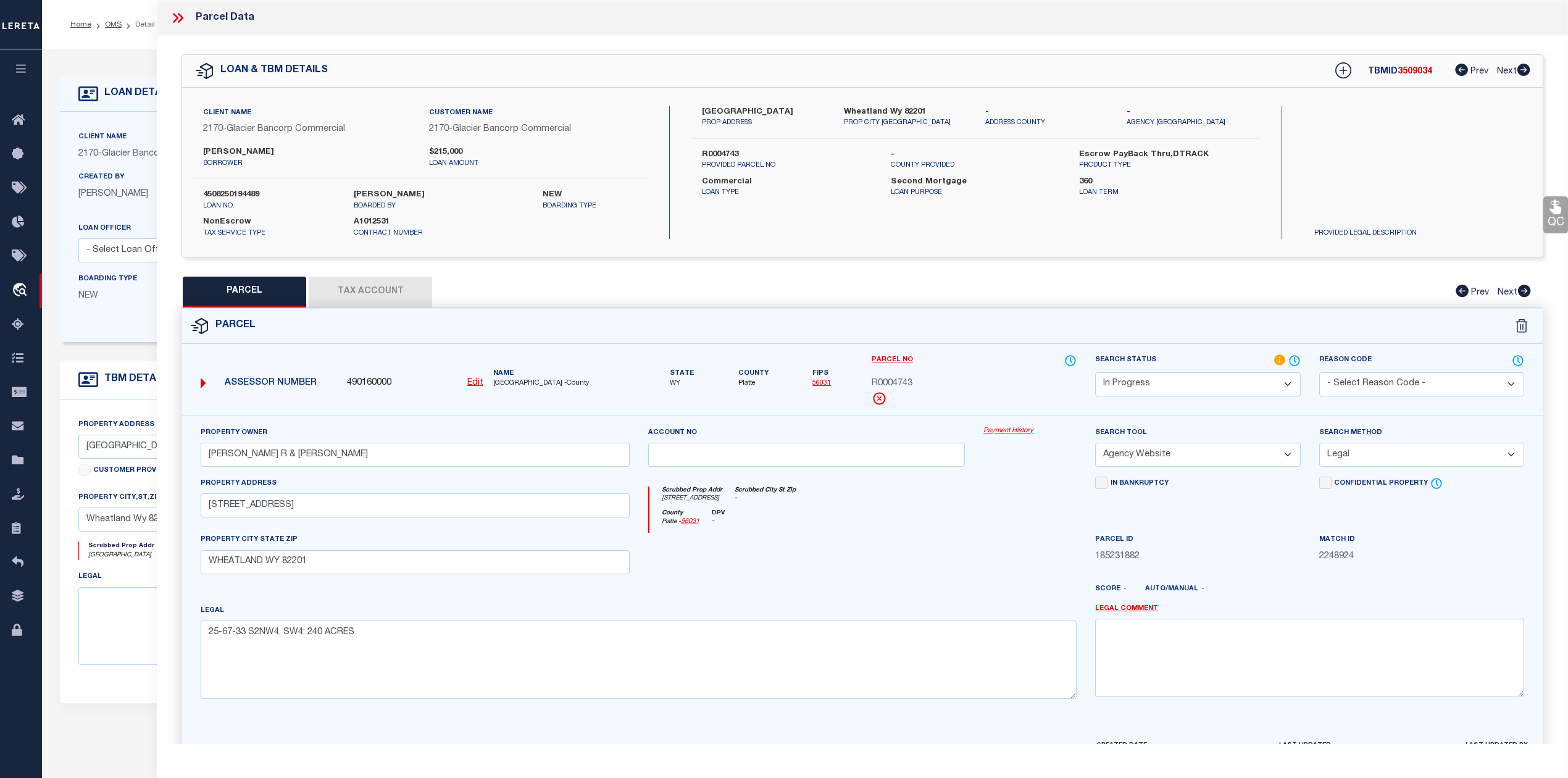
click at [1225, 383] on select "Automated Search Bad Parcel Complete Duplicate Parcel High Dollar Reporting In …" at bounding box center [1197, 385] width 205 height 24
select select "PC"
click at [1095, 372] on select "Automated Search Bad Parcel Complete Duplicate Parcel High Dollar Reporting In …" at bounding box center [1197, 385] width 205 height 24
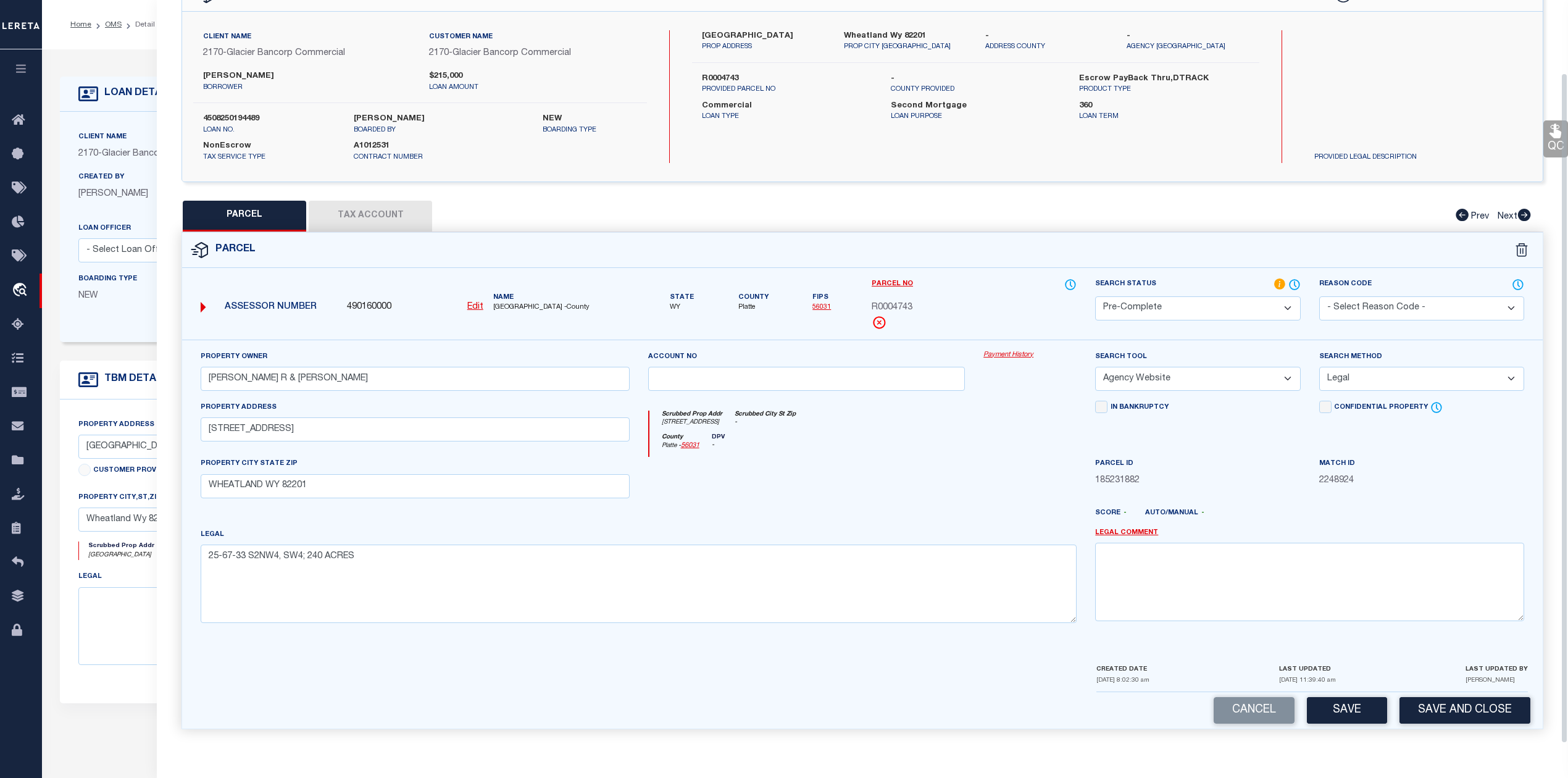
click at [1354, 710] on button "Save" at bounding box center [1346, 710] width 80 height 26
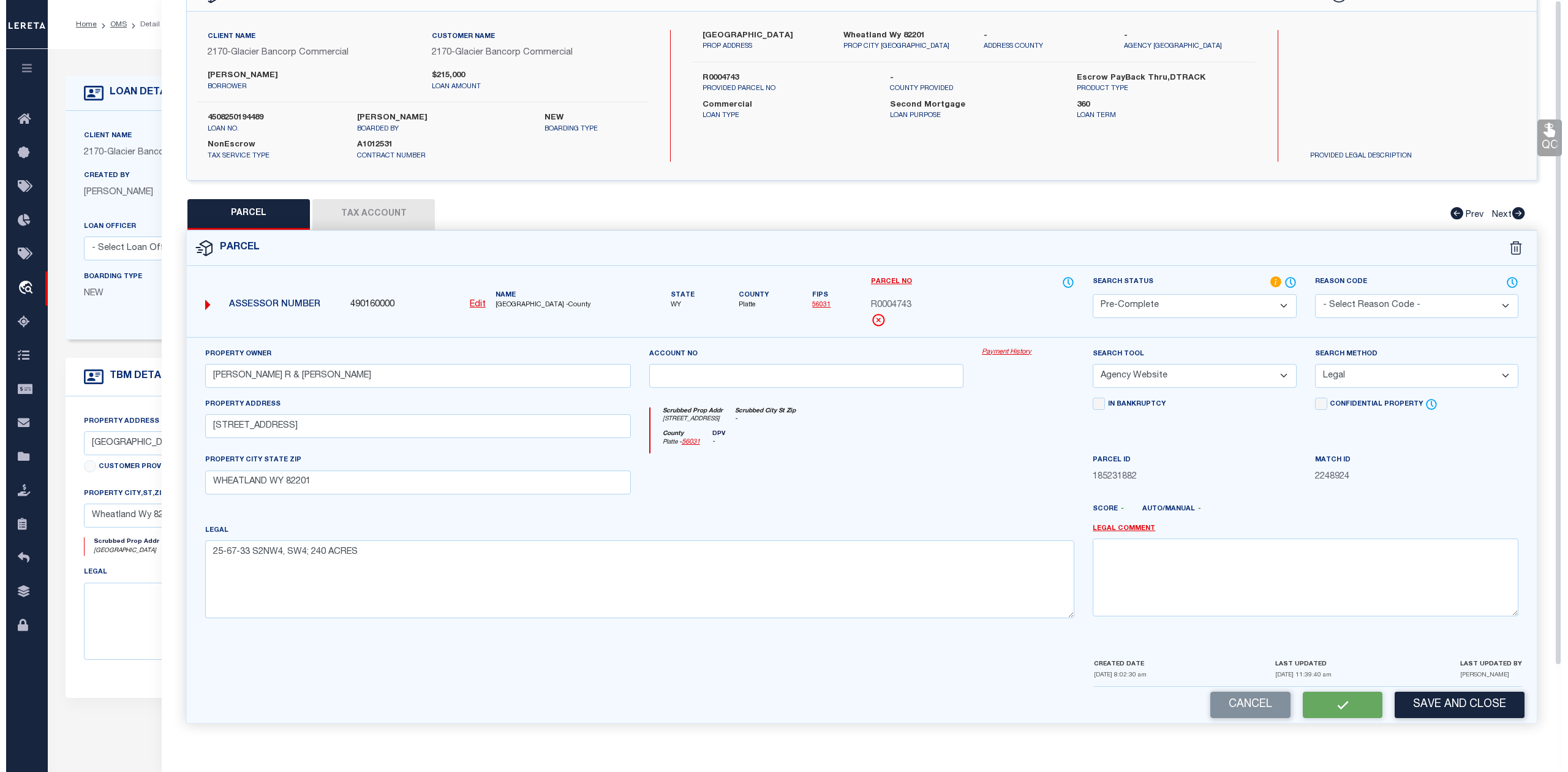
scroll to position [0, 0]
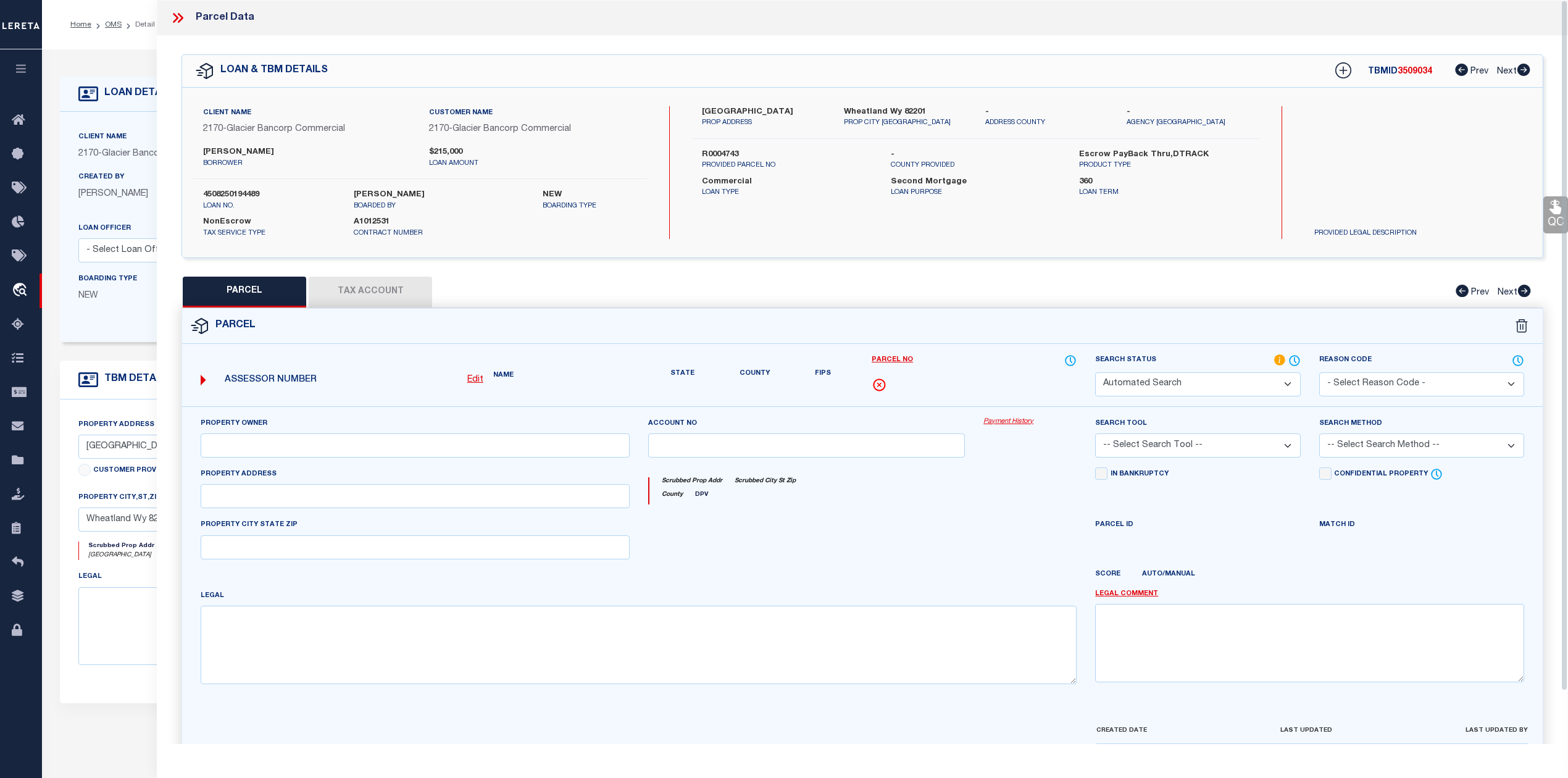
click at [396, 285] on button "Tax Account" at bounding box center [370, 292] width 124 height 31
select select "100"
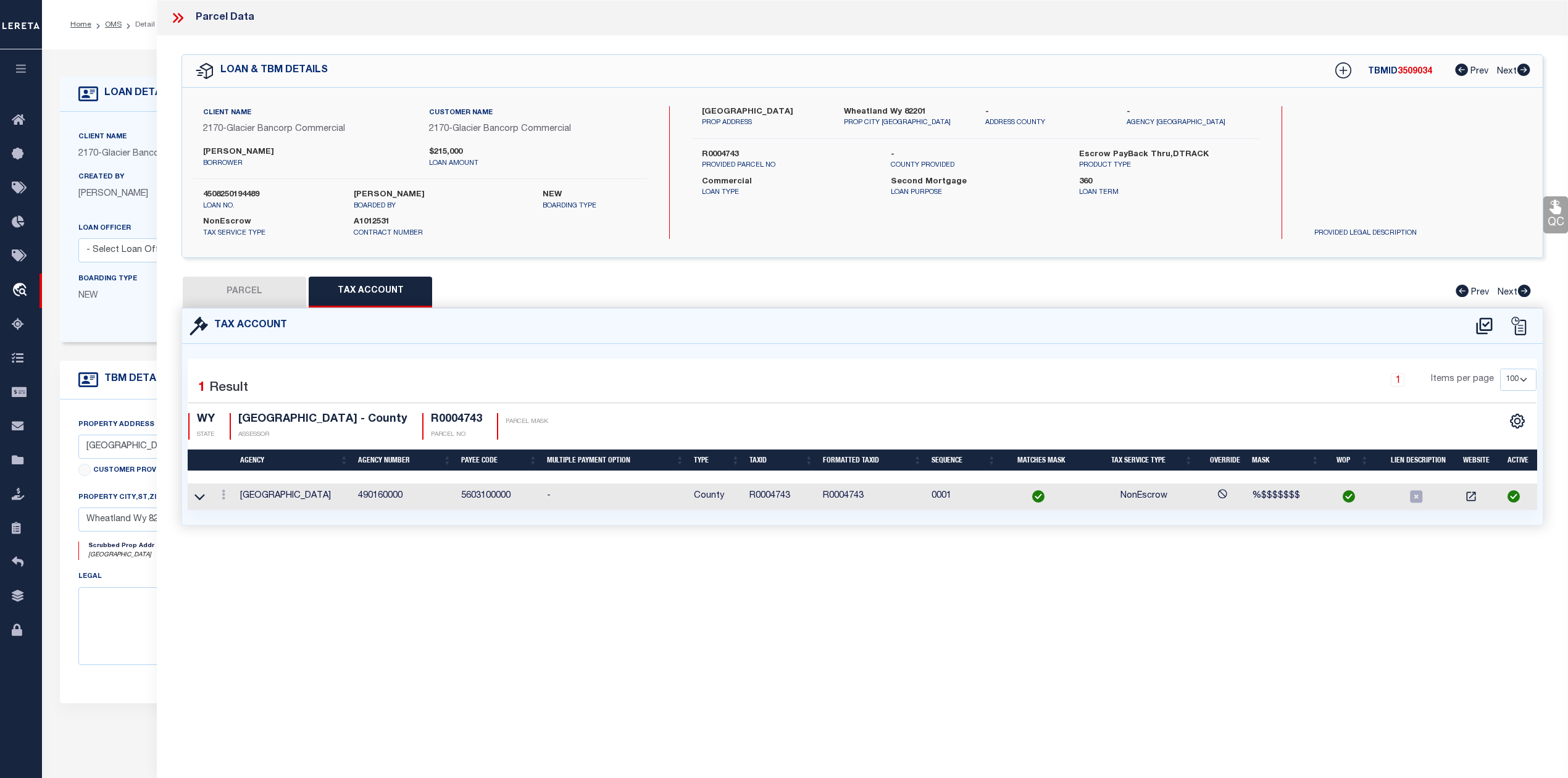
click at [259, 291] on button "PARCEL" at bounding box center [244, 292] width 124 height 31
select select "AS"
select select
checkbox input "false"
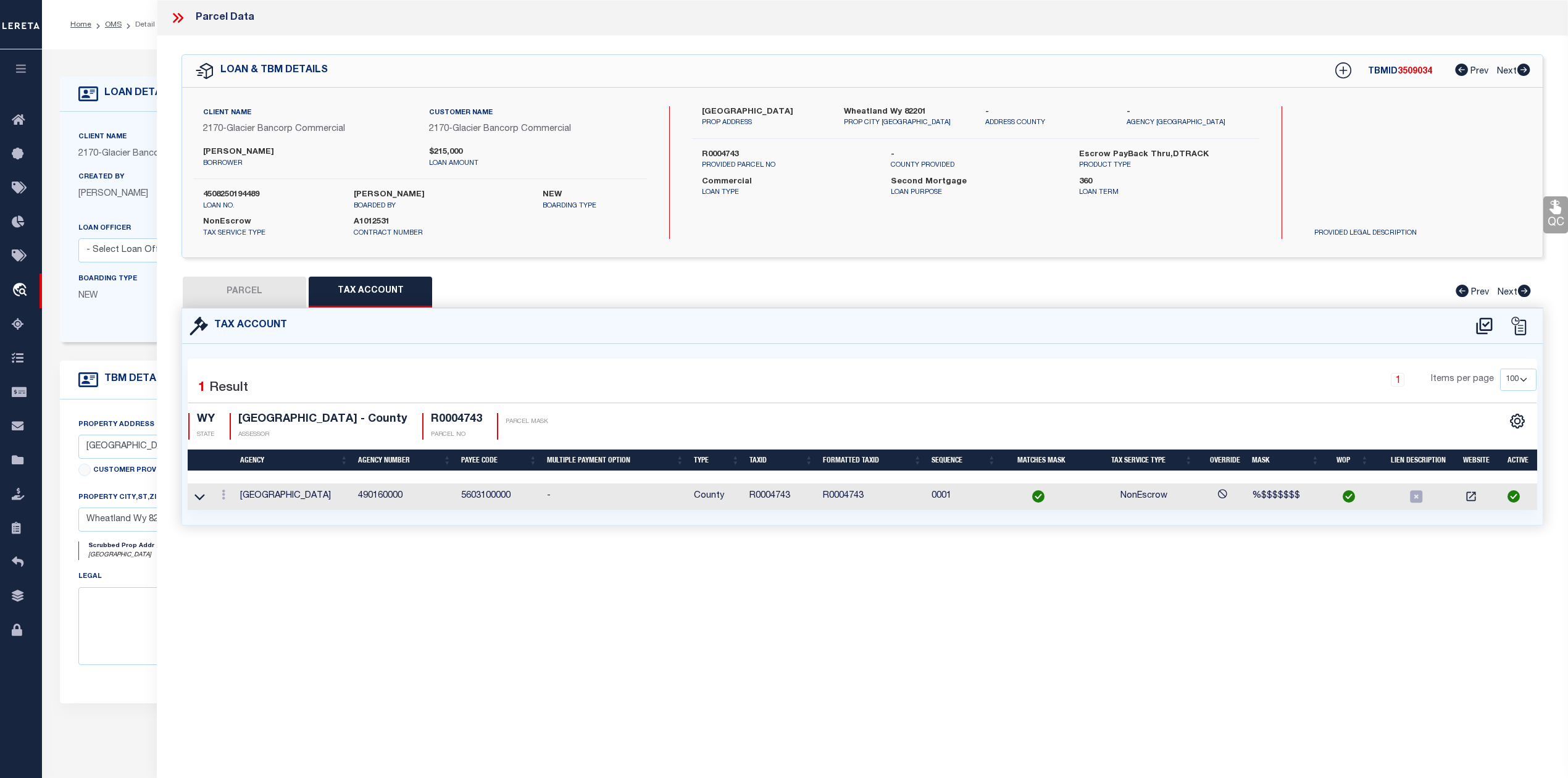
checkbox input "false"
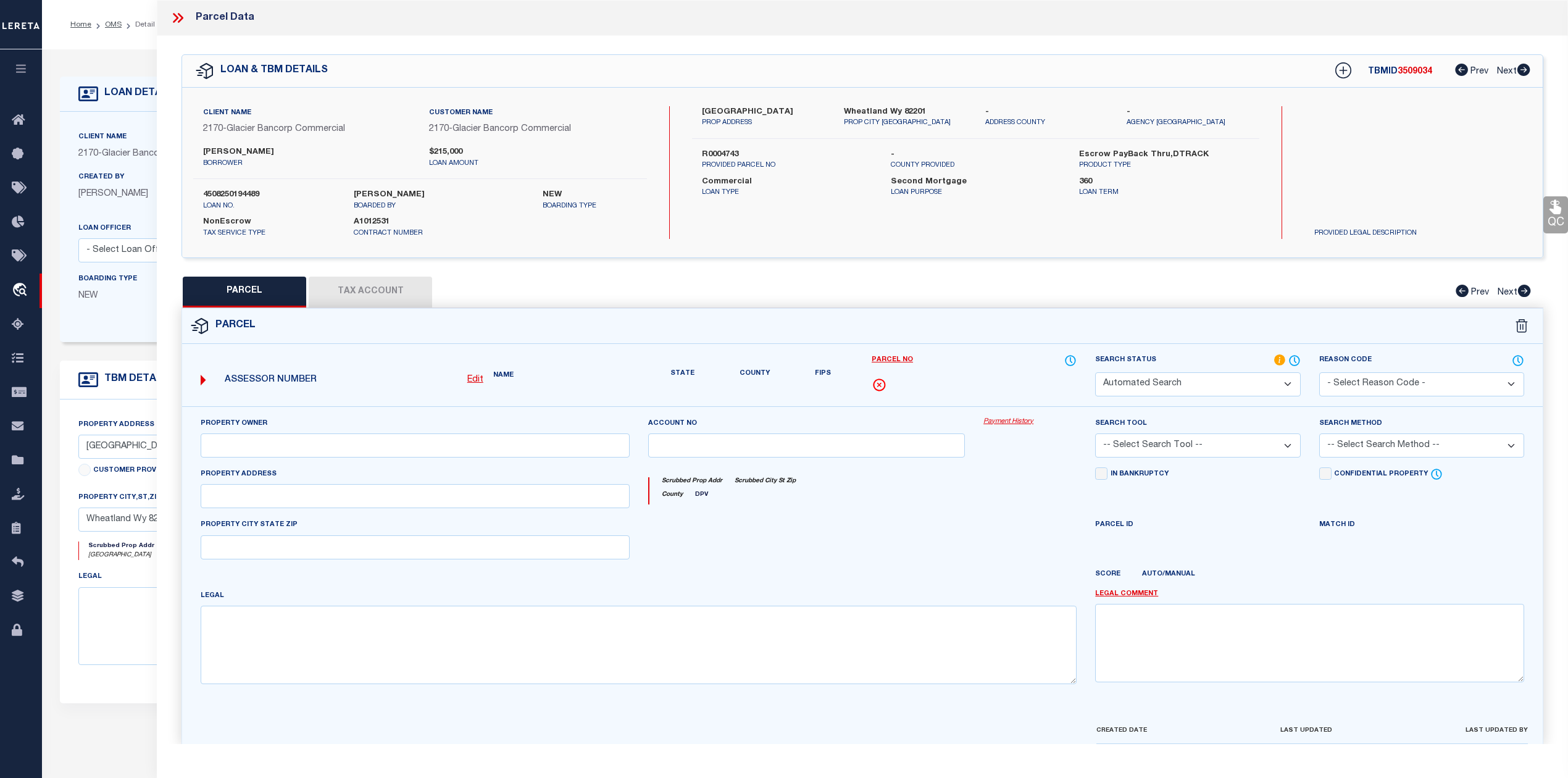
select select "PC"
type input "MORRIS ZANE R & ERIN"
select select "AGW"
select select "LEG"
type input "239 E FAIRVIEW RD"
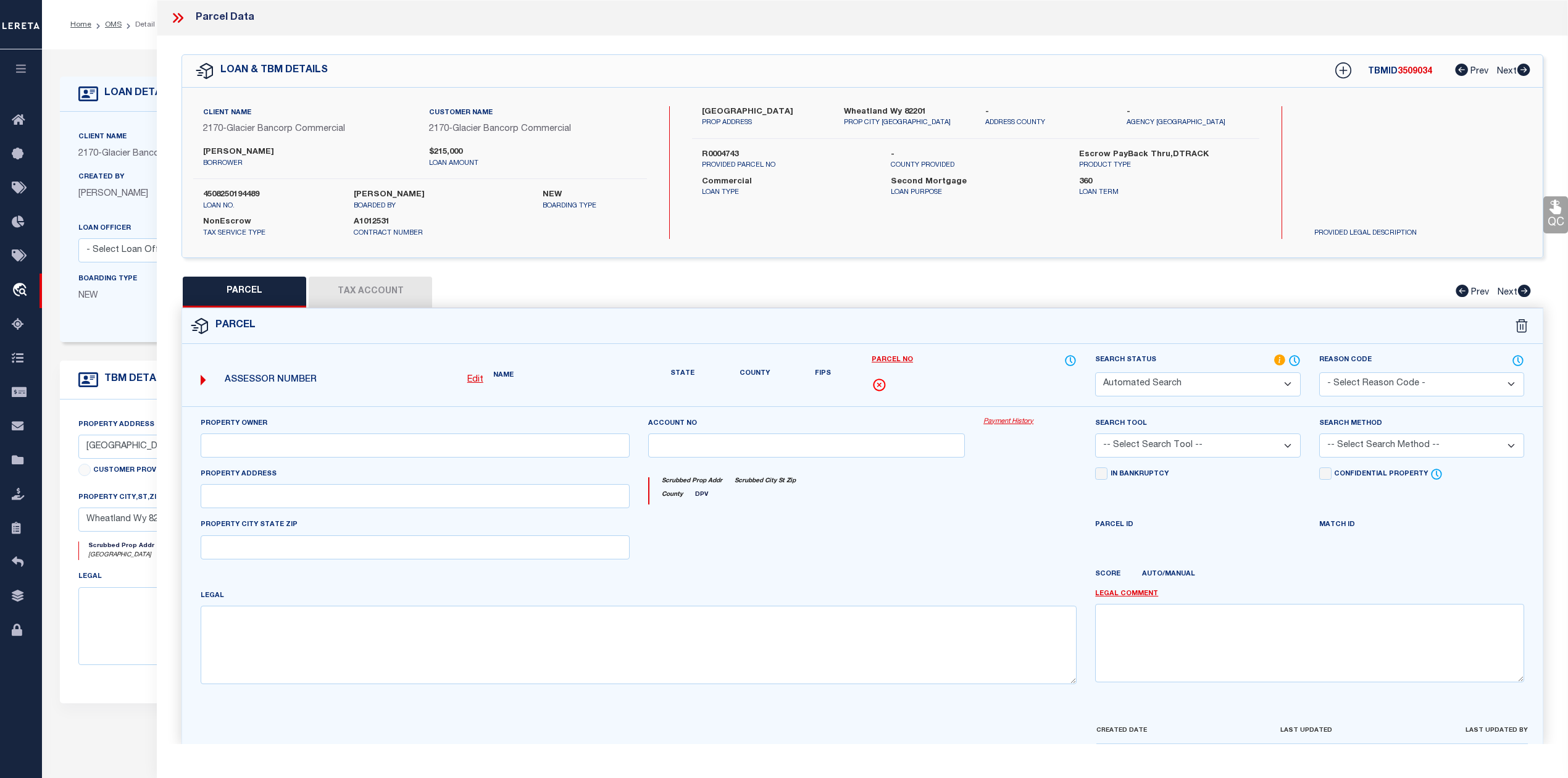
type input "WHEATLAND WY 82201"
type textarea "25-67-33 S2NW4, SW4; 240 ACRES"
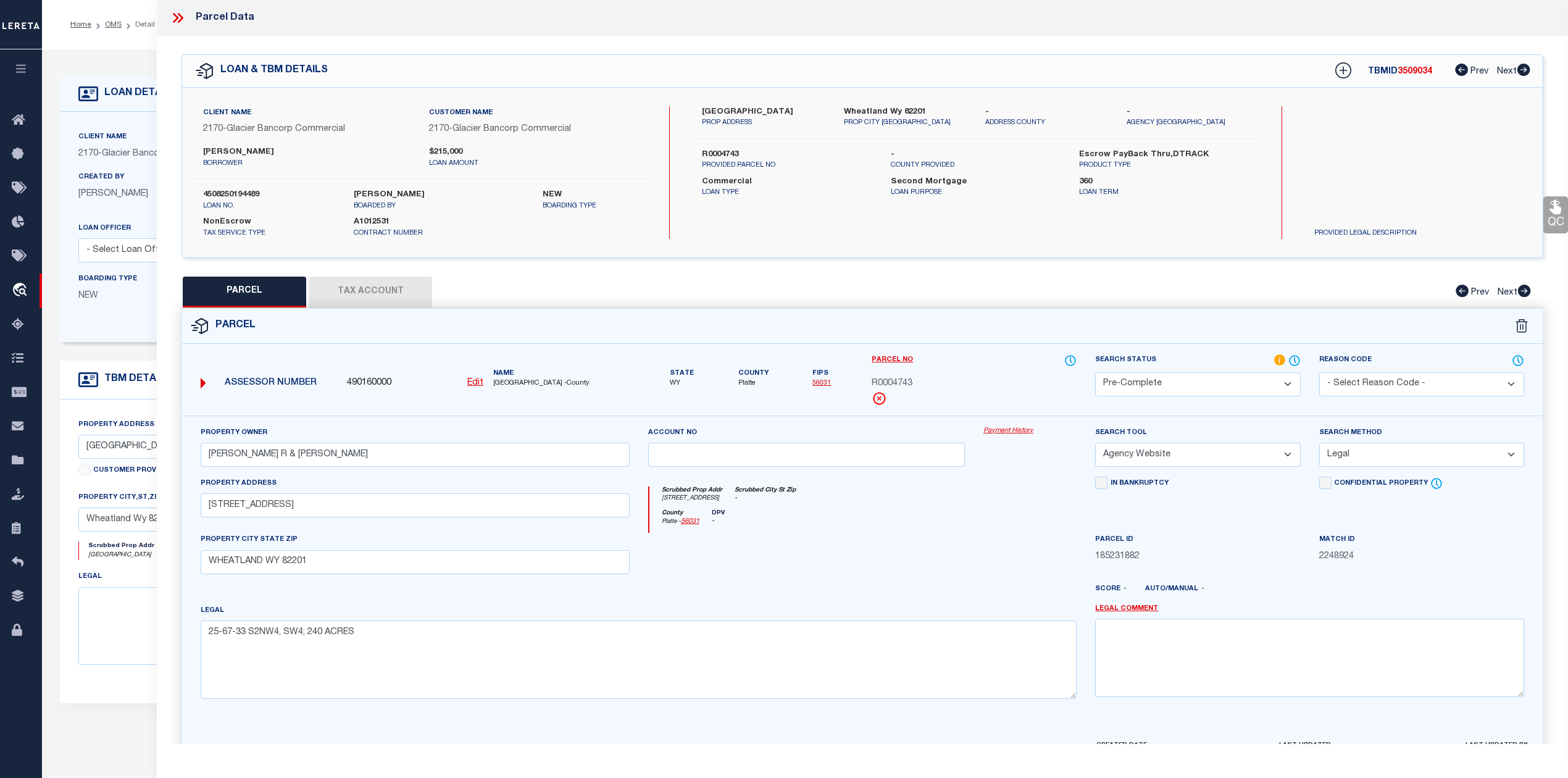
click at [376, 290] on button "Tax Account" at bounding box center [370, 292] width 124 height 31
select select "100"
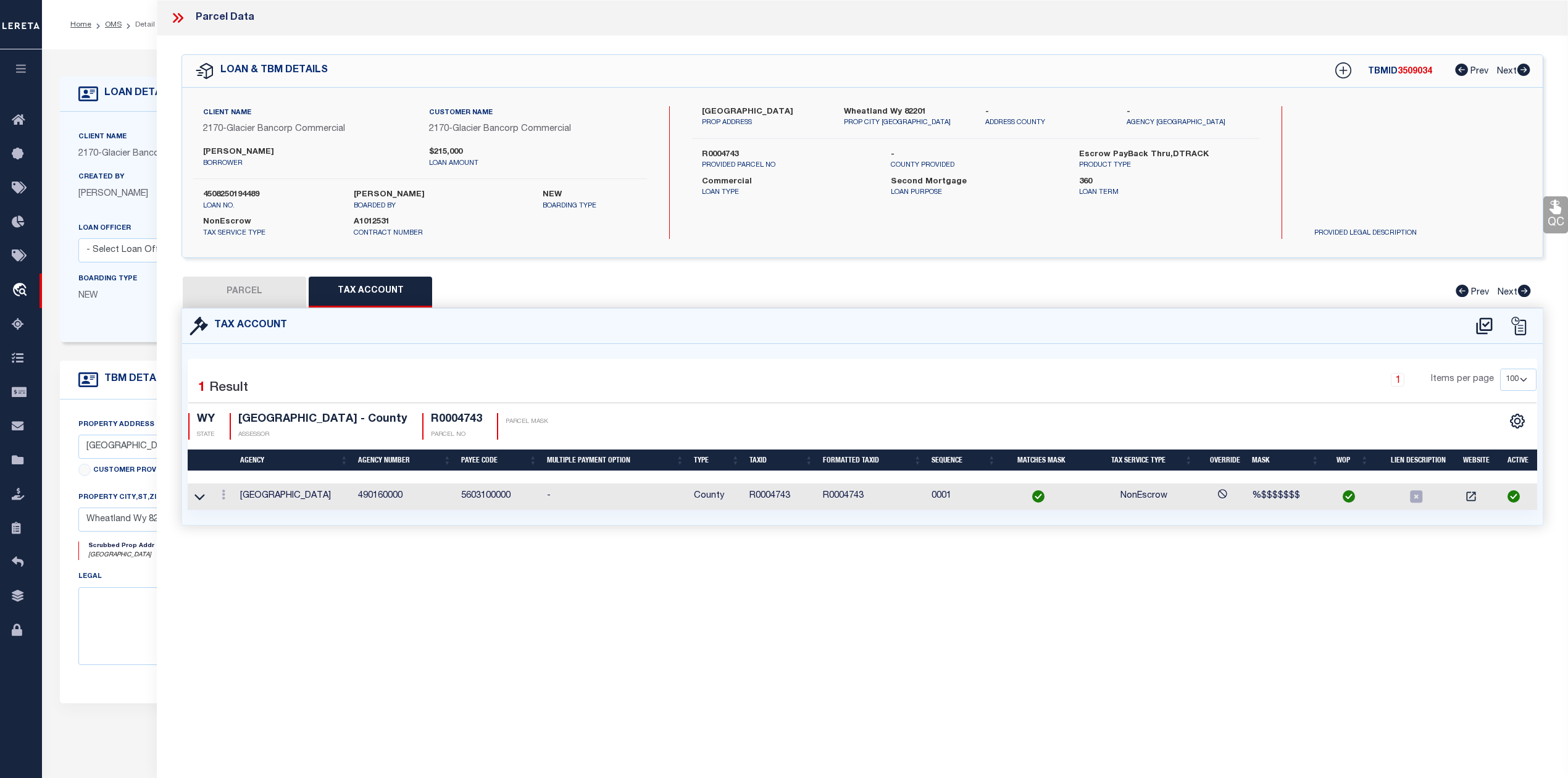
click at [249, 297] on button "PARCEL" at bounding box center [244, 292] width 124 height 31
select select "AS"
select select
checkbox input "false"
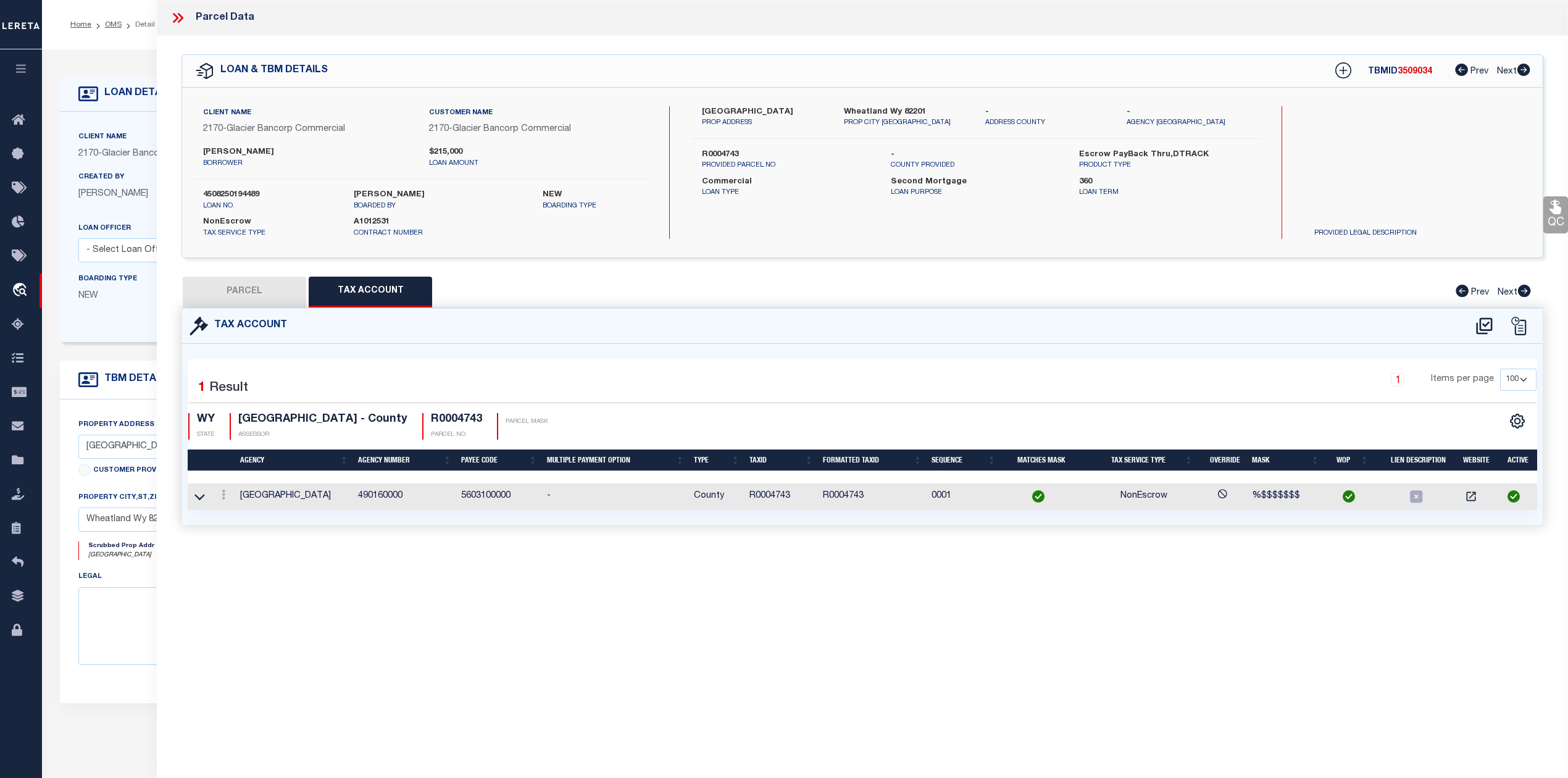
checkbox input "false"
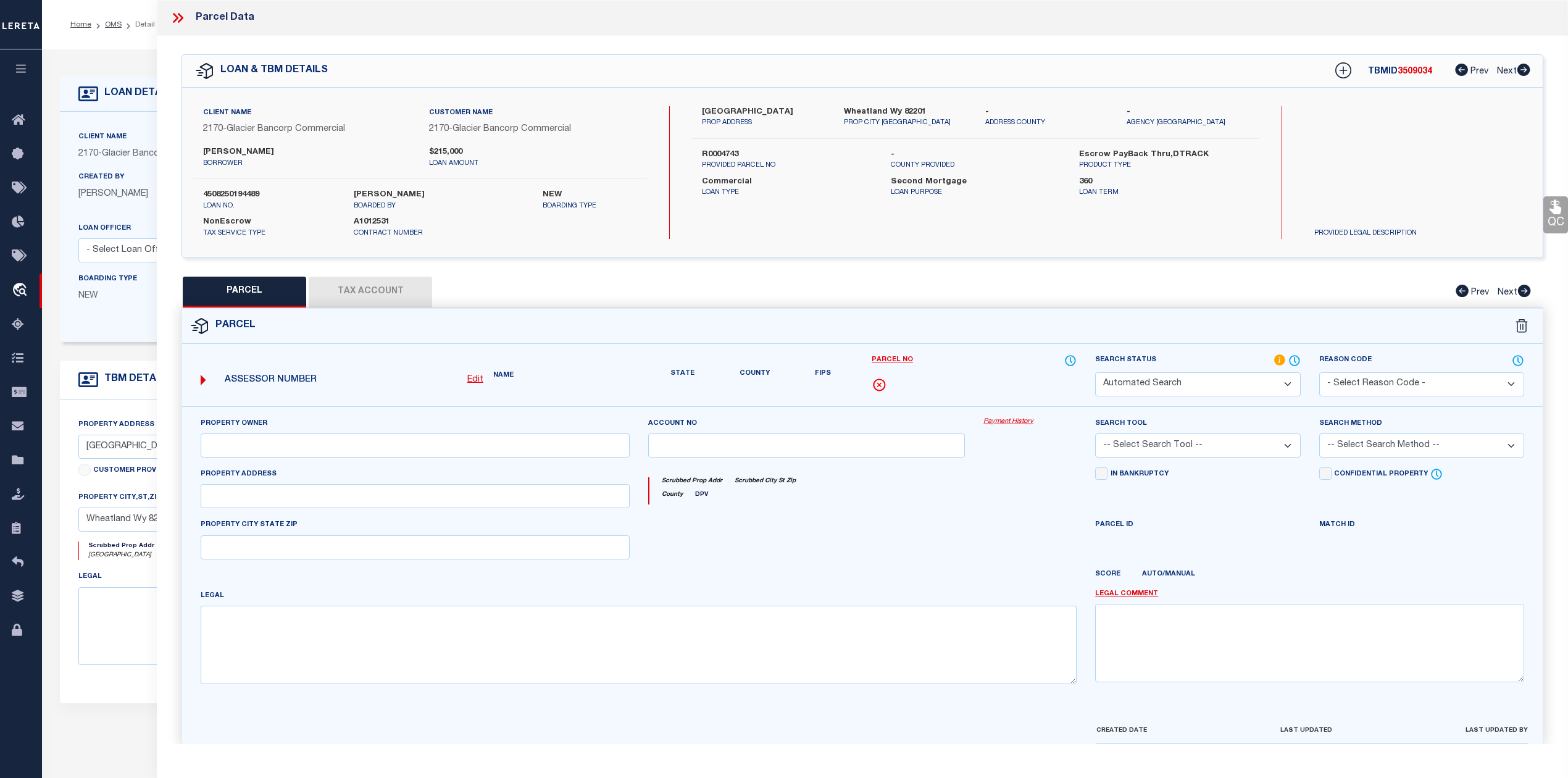
select select "PC"
type input "MORRIS ZANE R & ERIN"
select select "AGW"
select select "LEG"
type input "239 E FAIRVIEW RD"
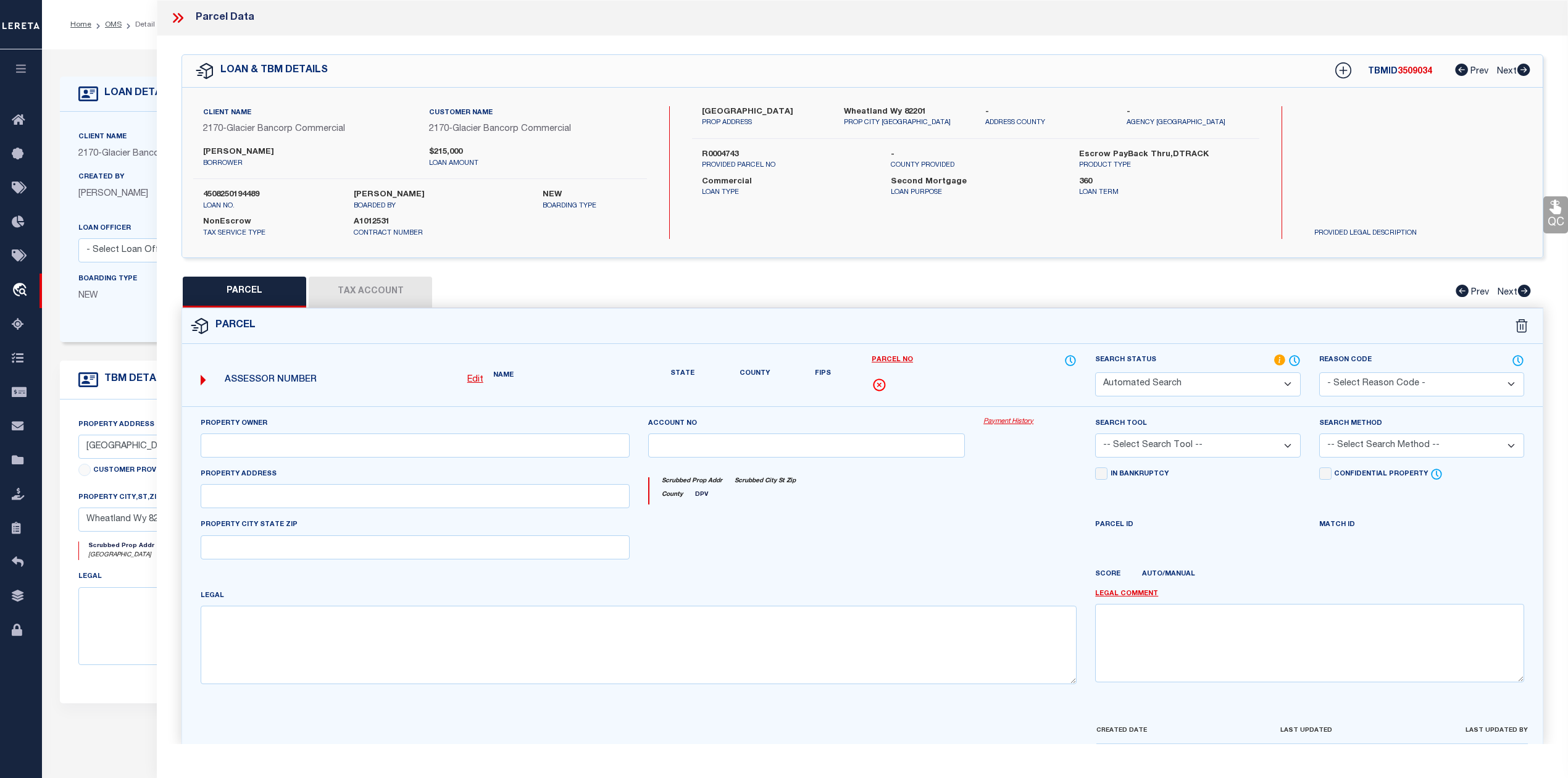
type input "WHEATLAND WY 82201"
type textarea "25-67-33 S2NW4, SW4; 240 ACRES"
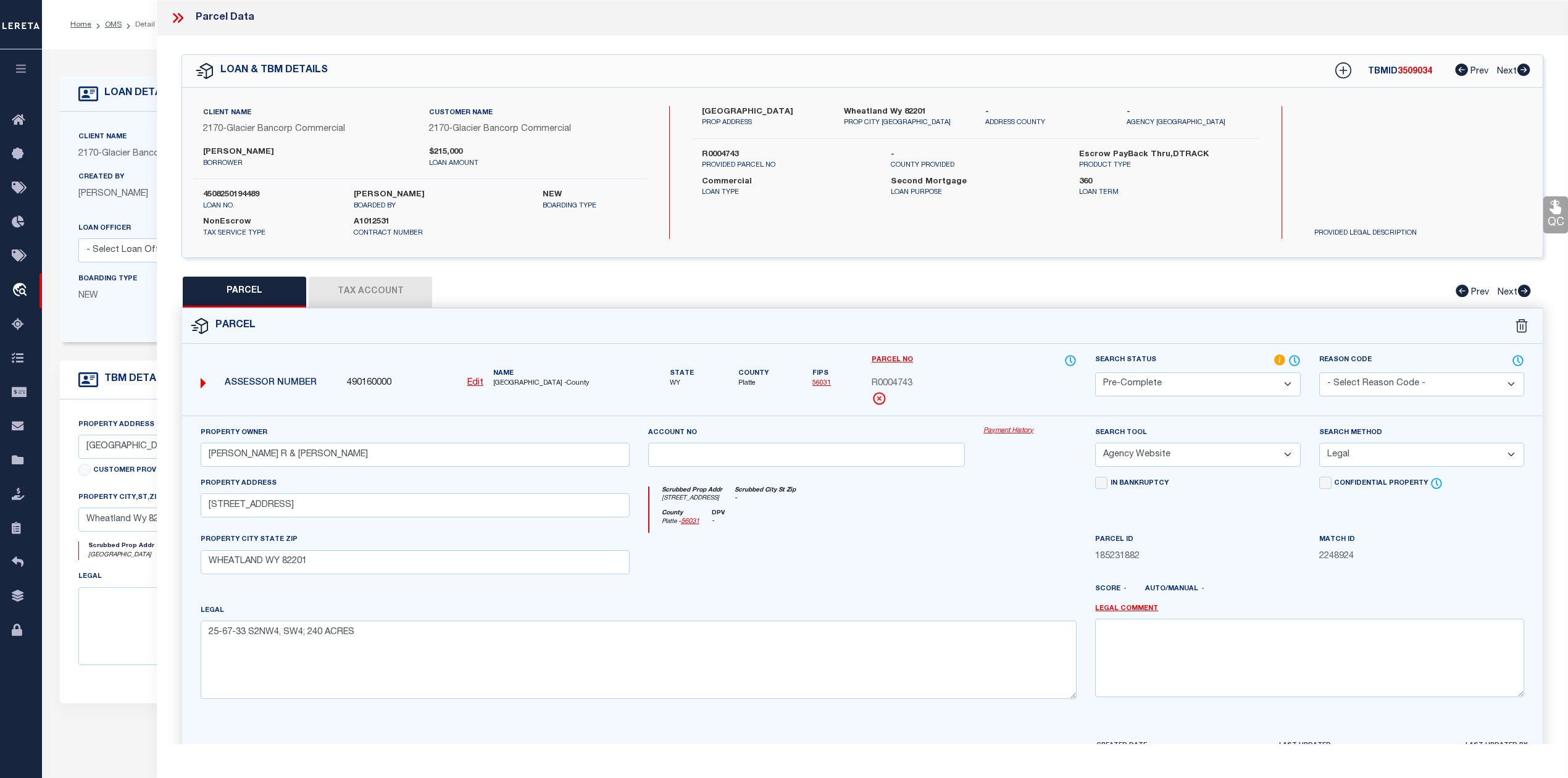
click at [367, 299] on button "Tax Account" at bounding box center [370, 292] width 124 height 31
select select "100"
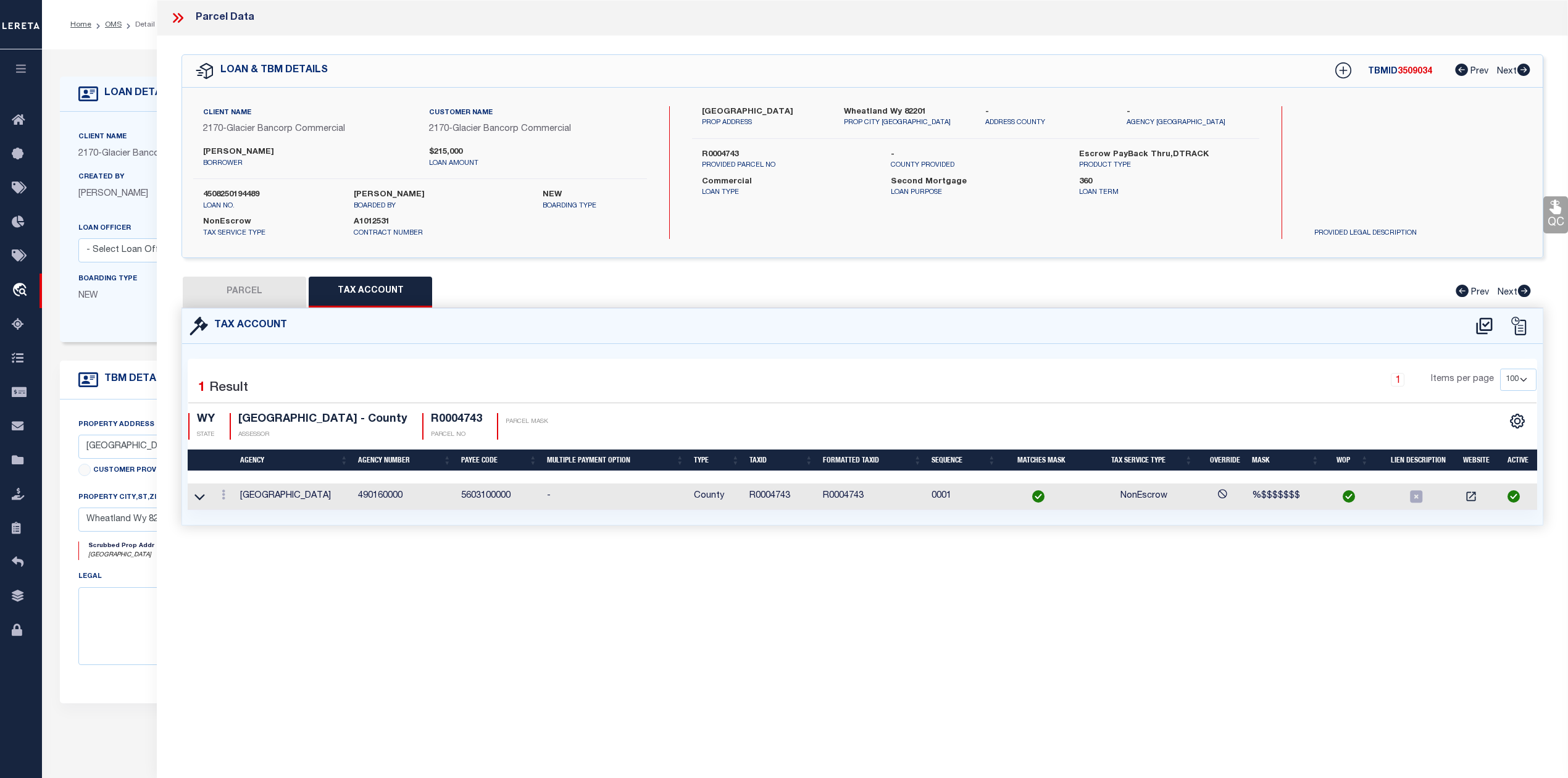
click at [245, 295] on button "PARCEL" at bounding box center [244, 292] width 124 height 31
select select "AS"
select select
checkbox input "false"
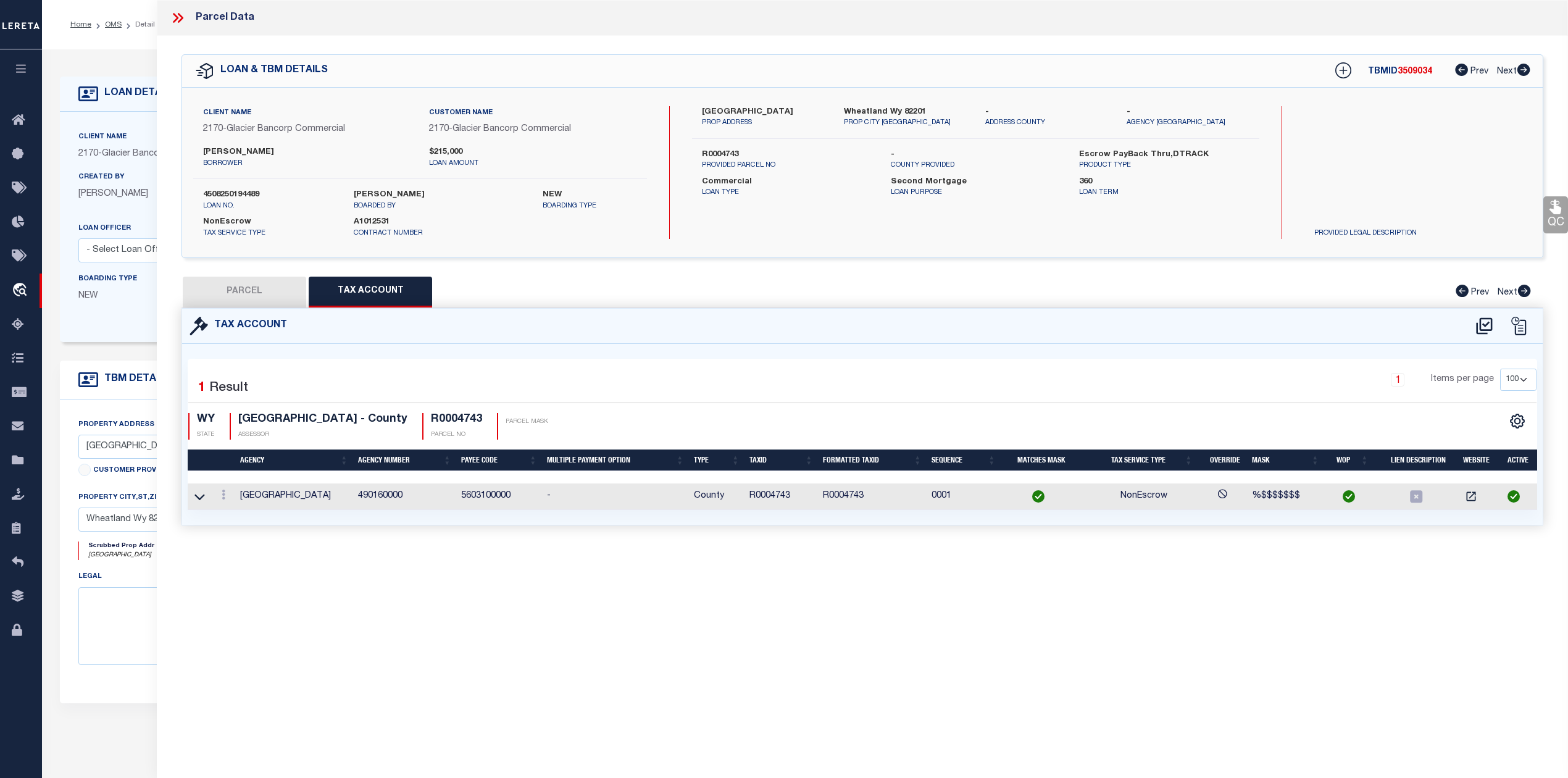
checkbox input "false"
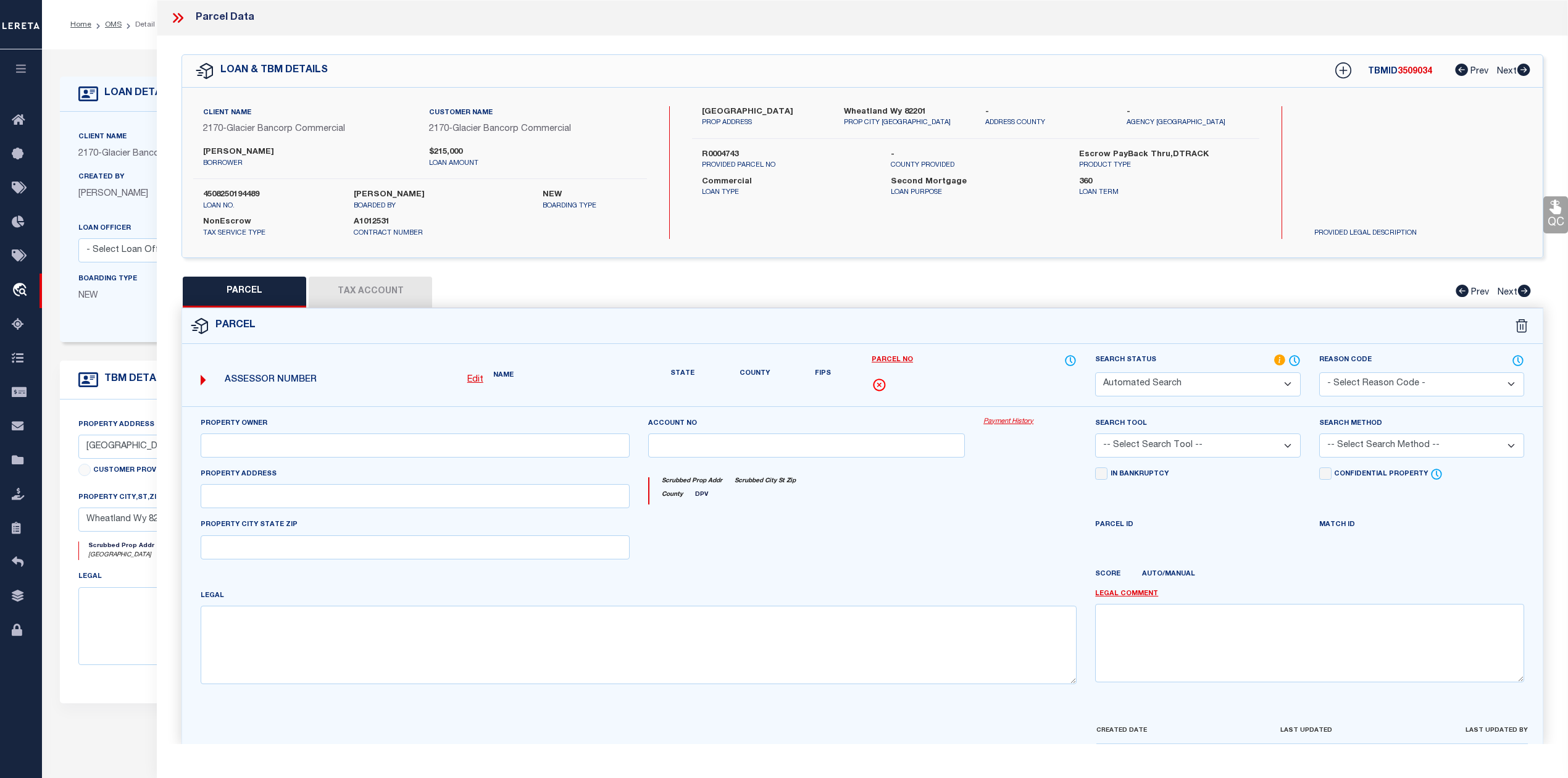
select select "PC"
type input "MORRIS ZANE R & ERIN"
select select "AGW"
select select "LEG"
type input "239 E FAIRVIEW RD"
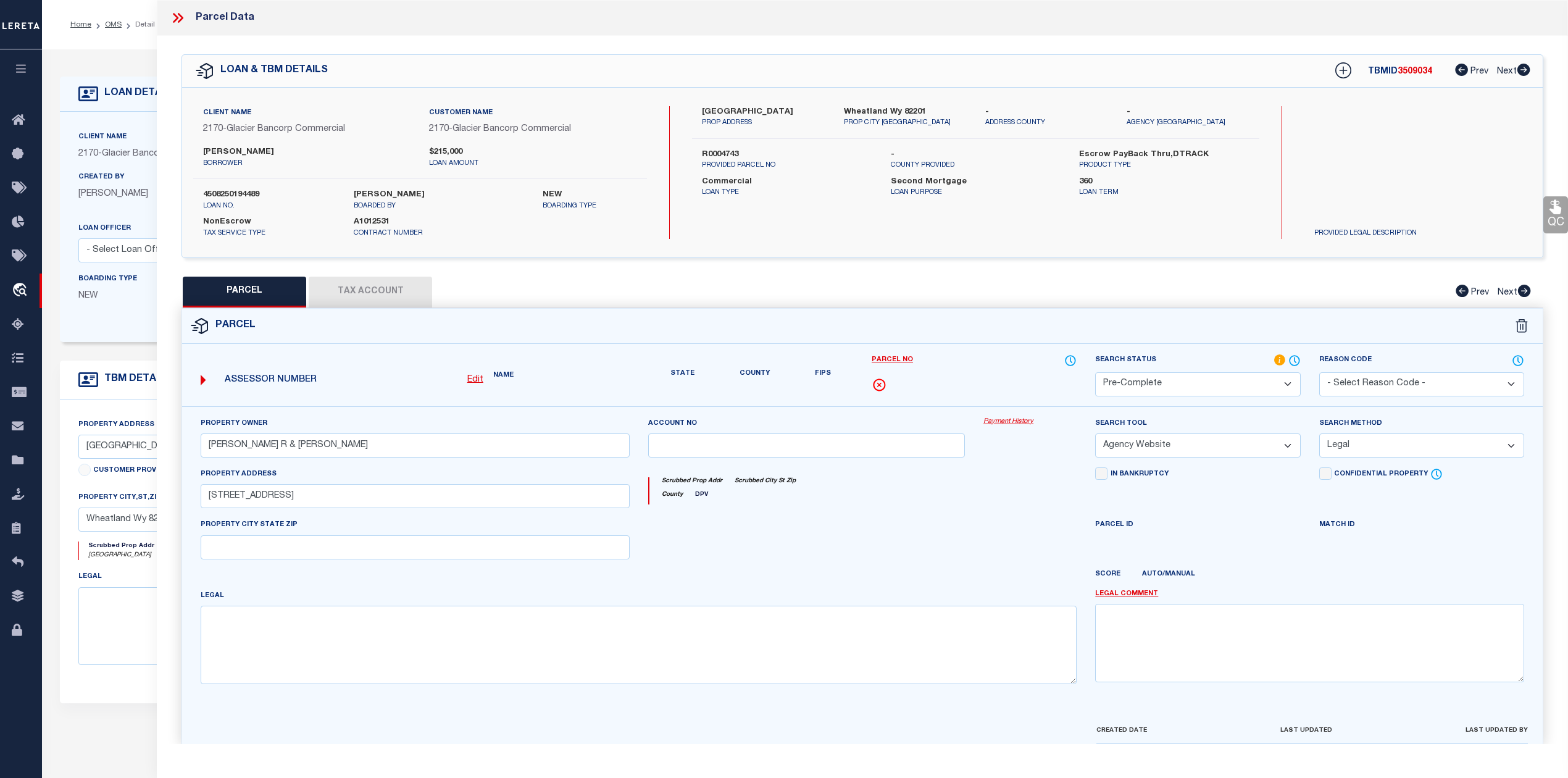
type input "WHEATLAND WY 82201"
type textarea "25-67-33 S2NW4, SW4; 240 ACRES"
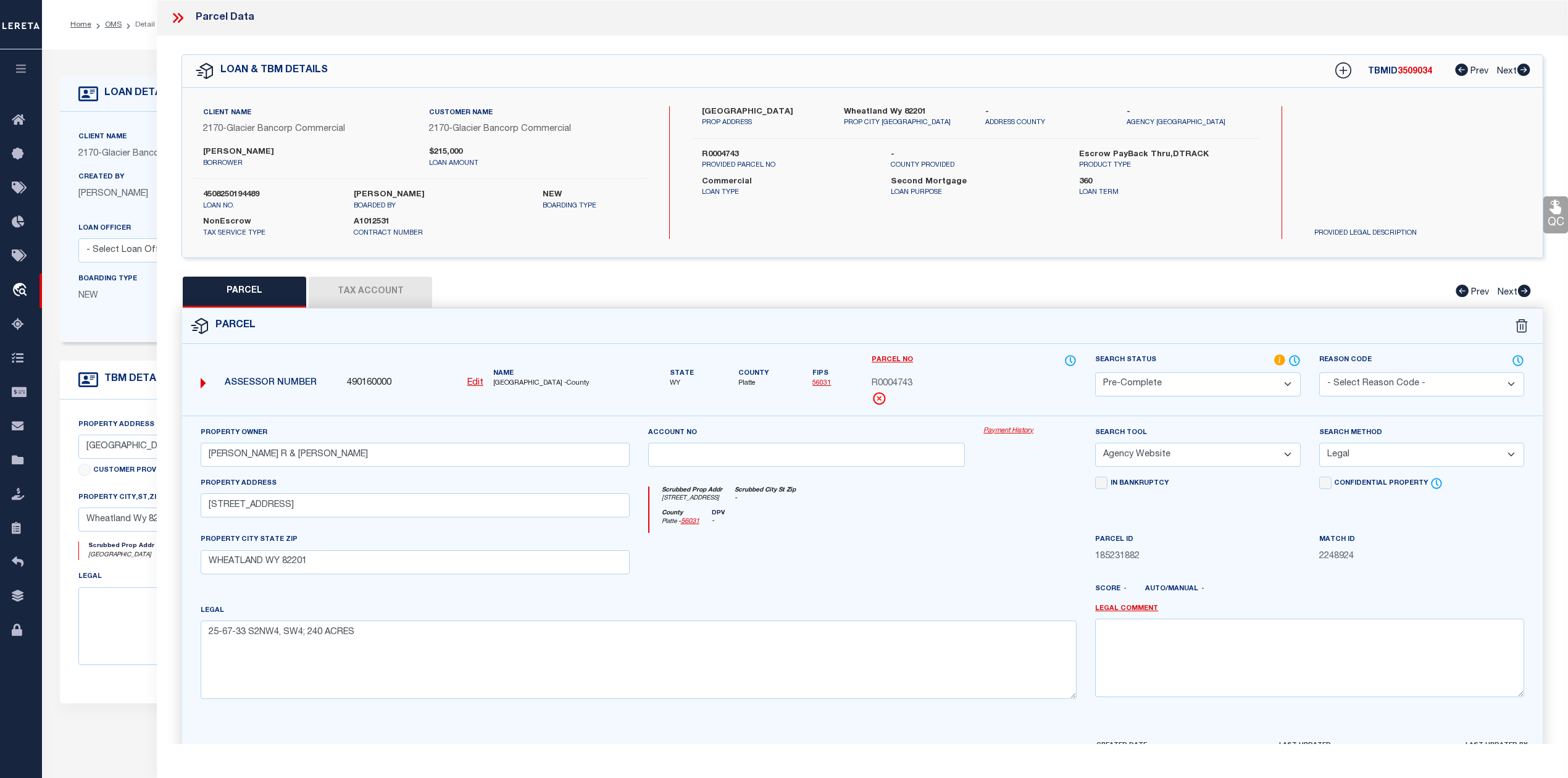
click at [373, 297] on button "Tax Account" at bounding box center [370, 292] width 124 height 31
select select "100"
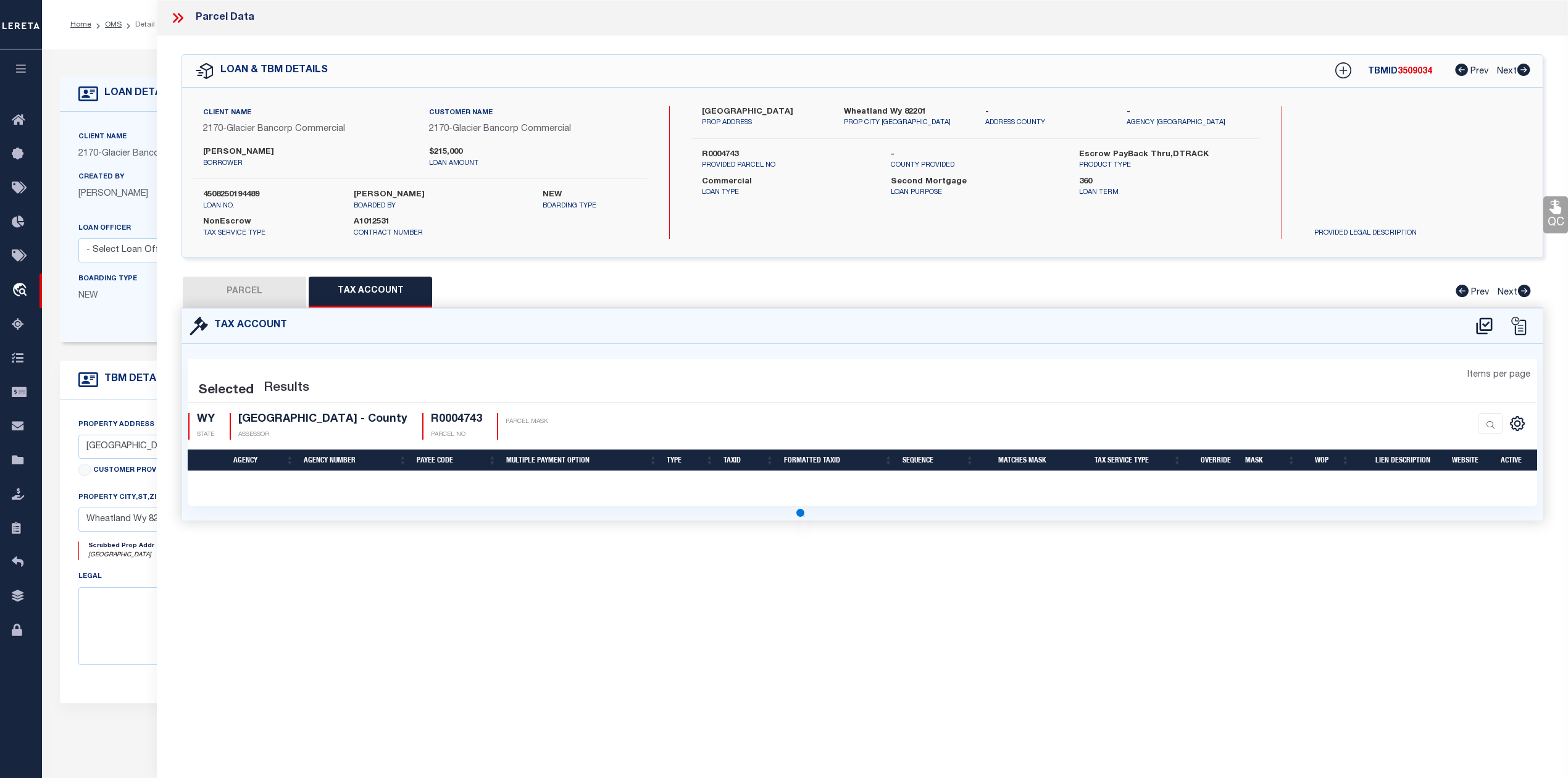
select select "100"
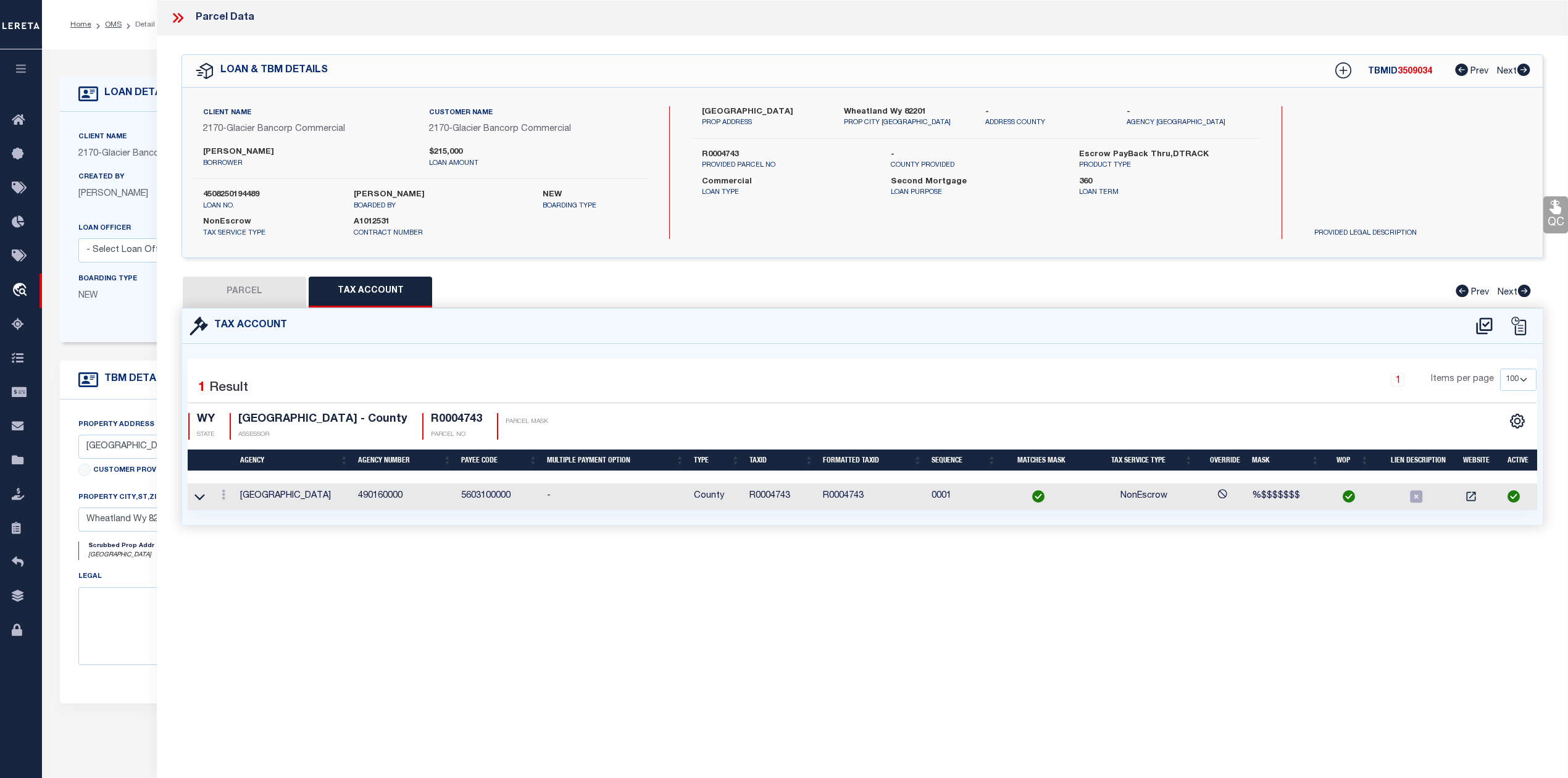
click at [261, 297] on button "PARCEL" at bounding box center [244, 292] width 124 height 31
select select "AS"
select select
checkbox input "false"
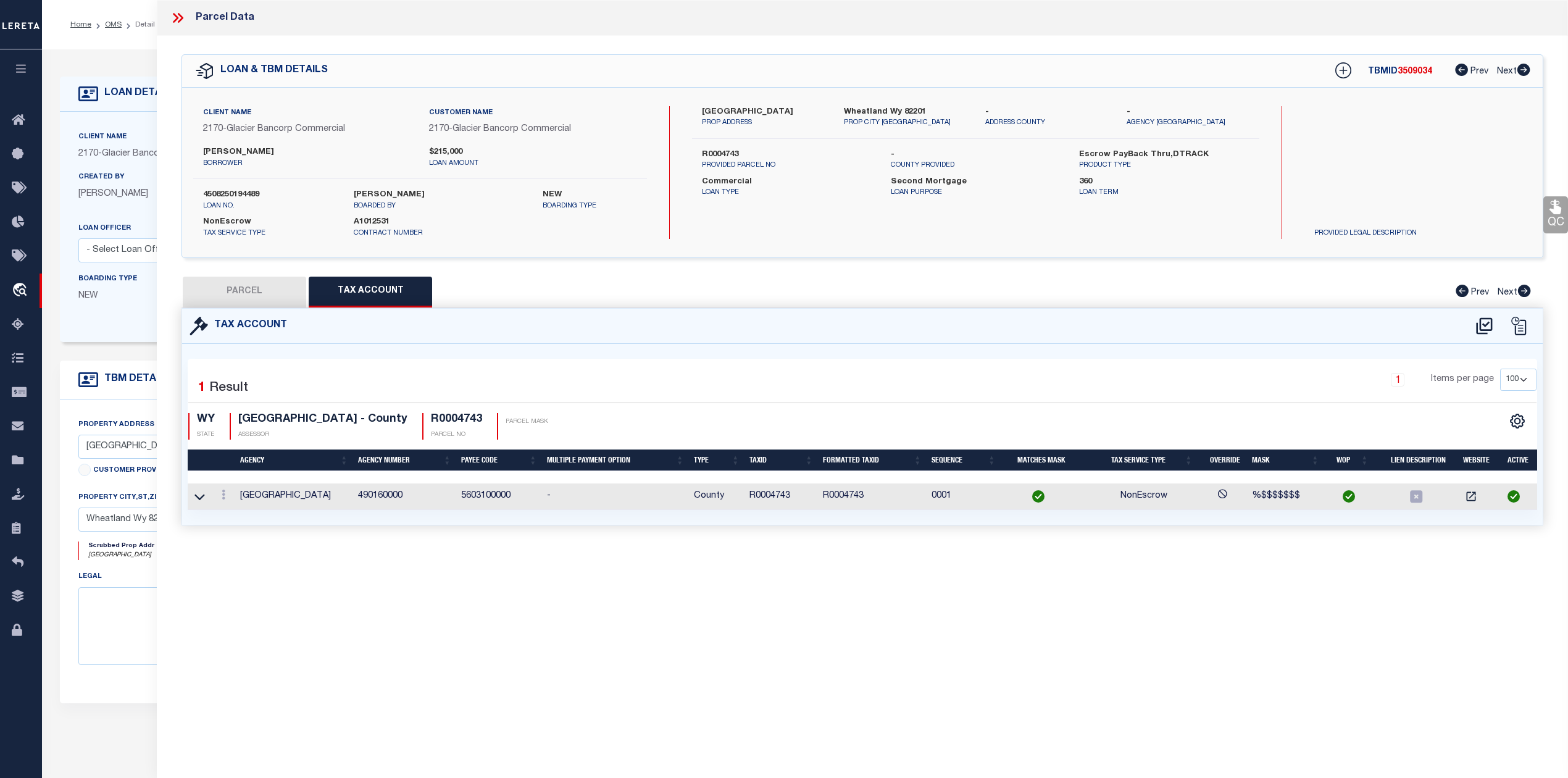
checkbox input "false"
select select "PC"
type input "MORRIS ZANE R & ERIN"
select select "AGW"
select select "LEG"
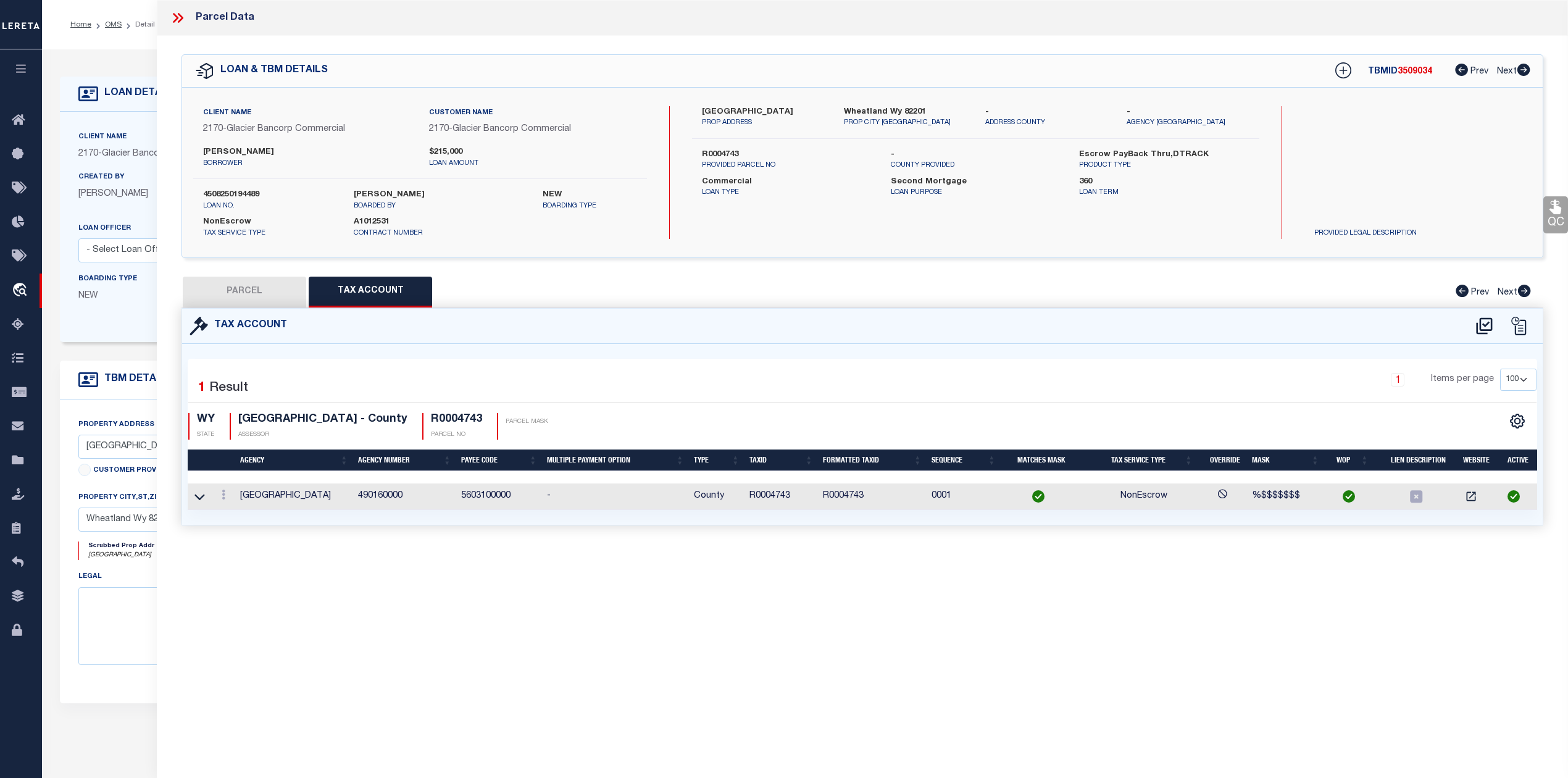
type input "239 E FAIRVIEW RD"
type input "WHEATLAND WY 82201"
type textarea "25-67-33 S2NW4, SW4; 240 ACRES"
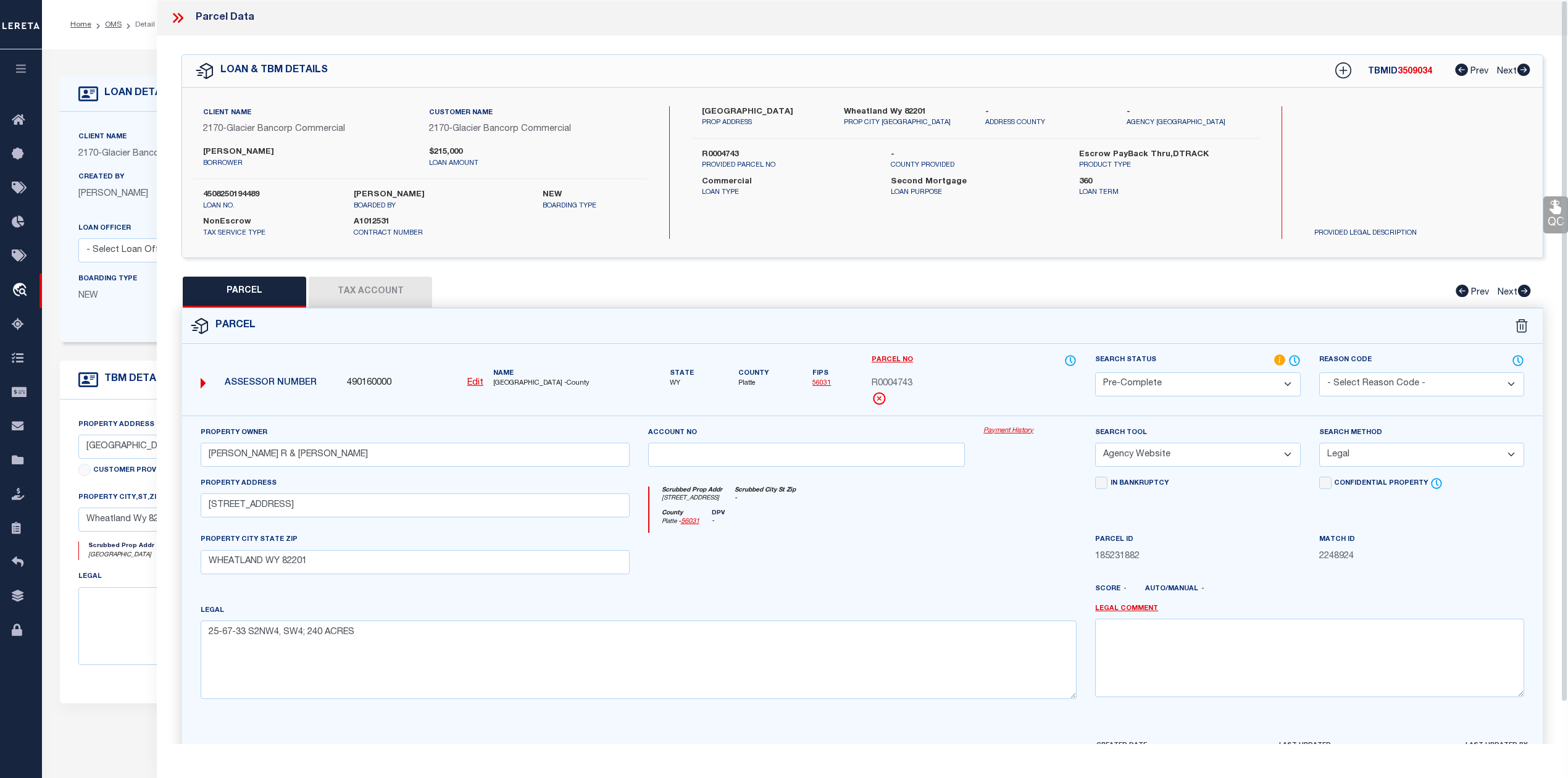
click at [173, 13] on icon at bounding box center [178, 18] width 16 height 16
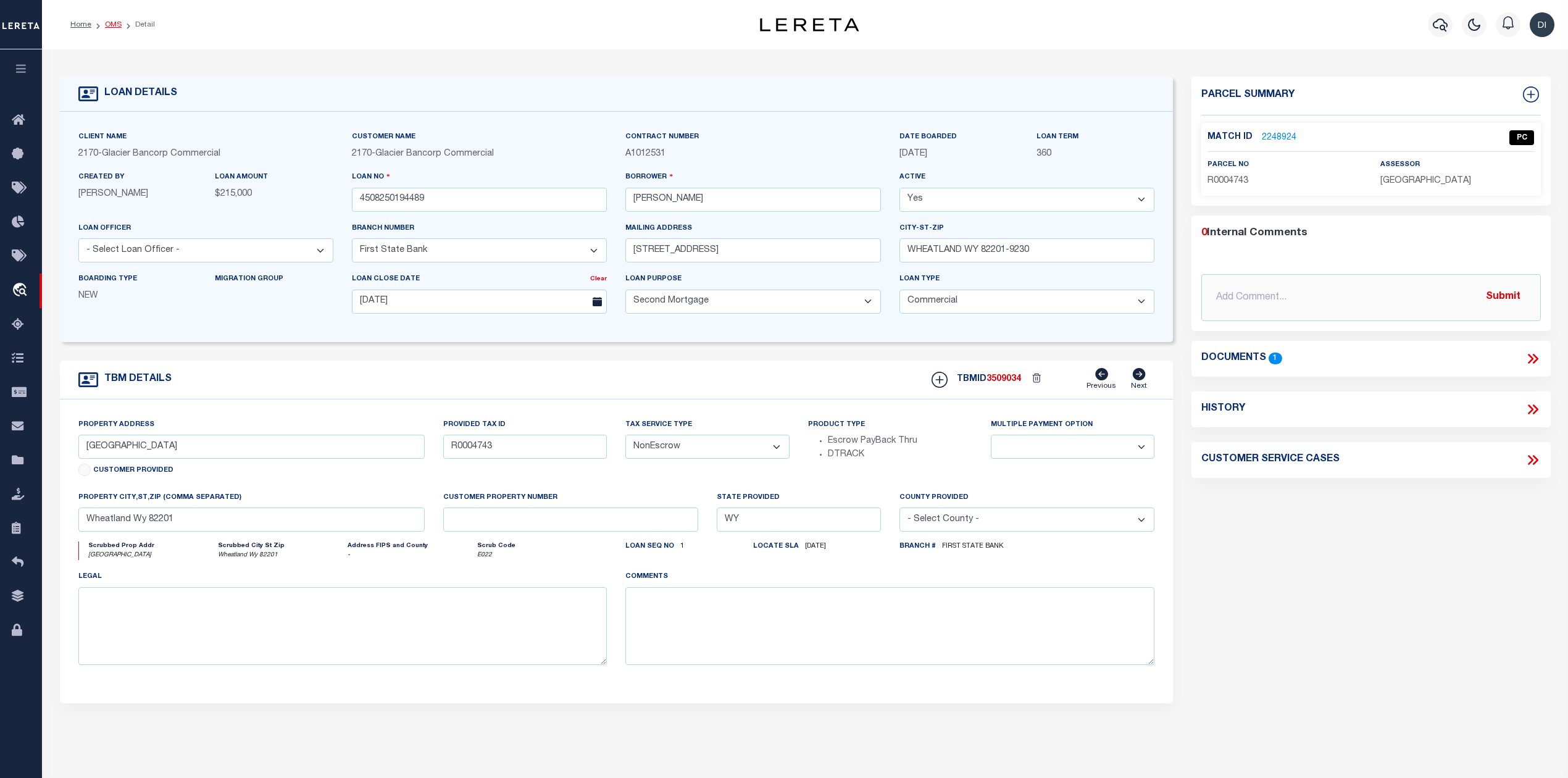
click at [118, 21] on link "OMS" at bounding box center [113, 24] width 17 height 7
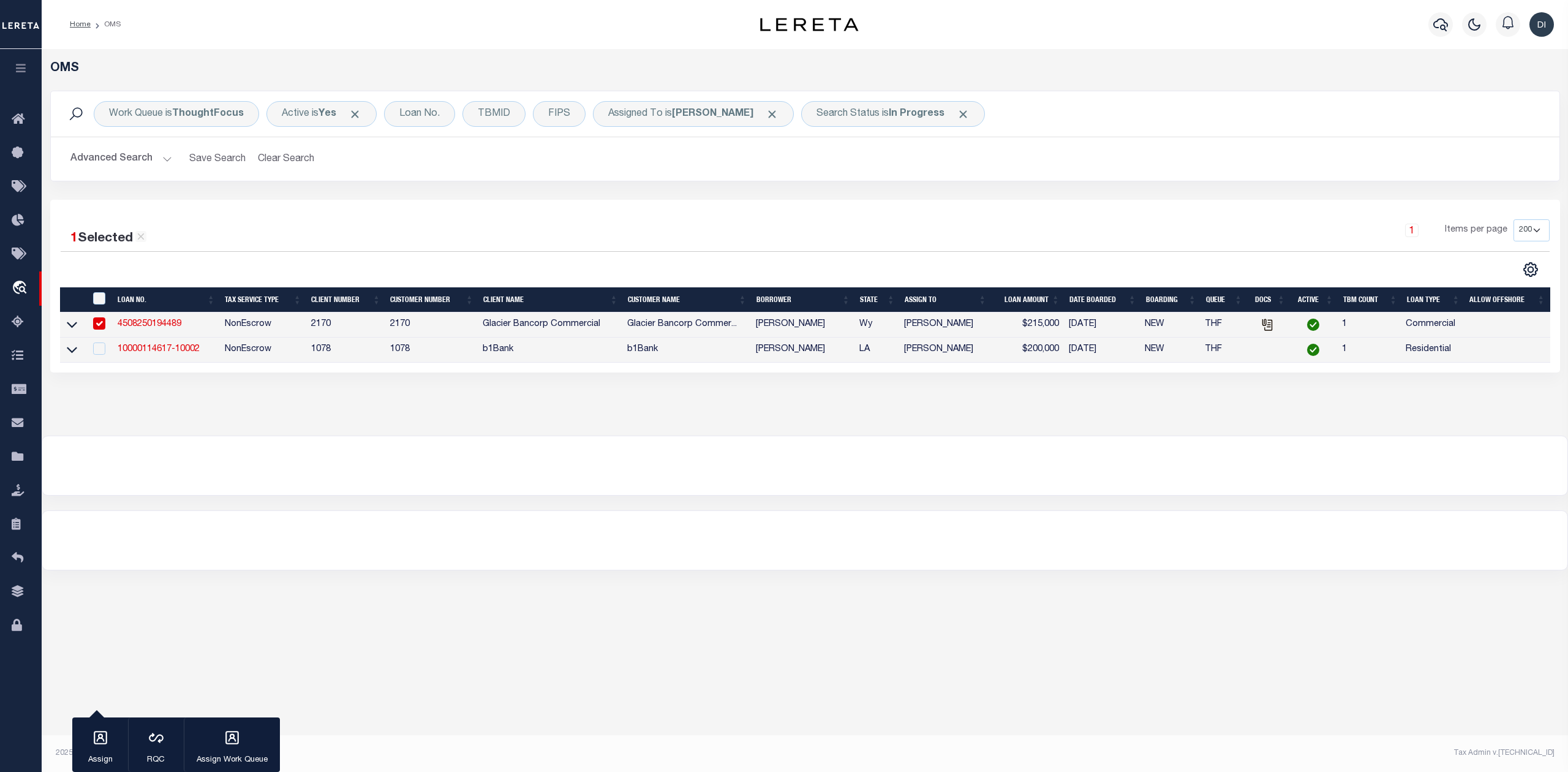
click at [615, 266] on div at bounding box center [432, 270] width 745 height 16
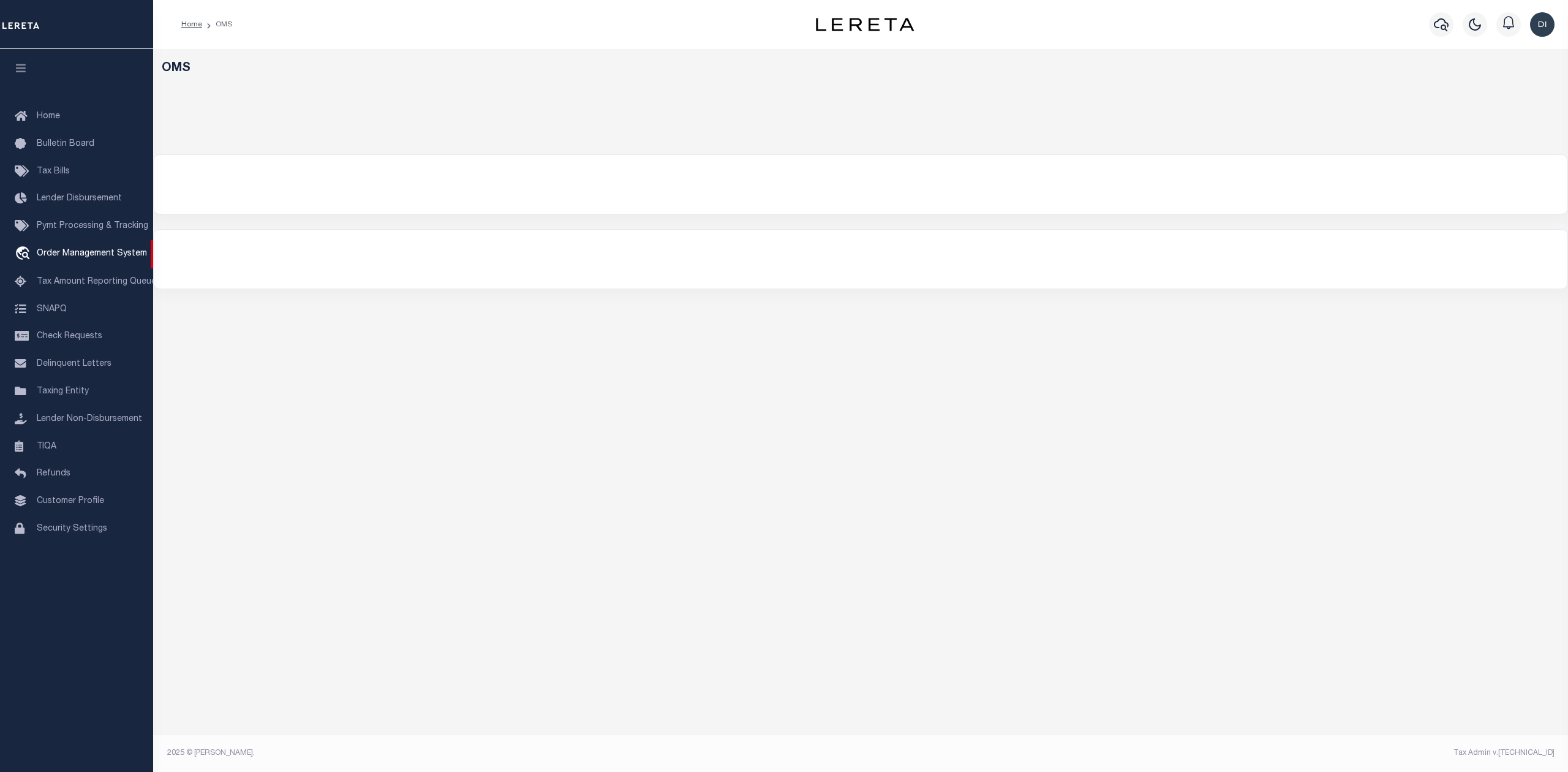
select select "200"
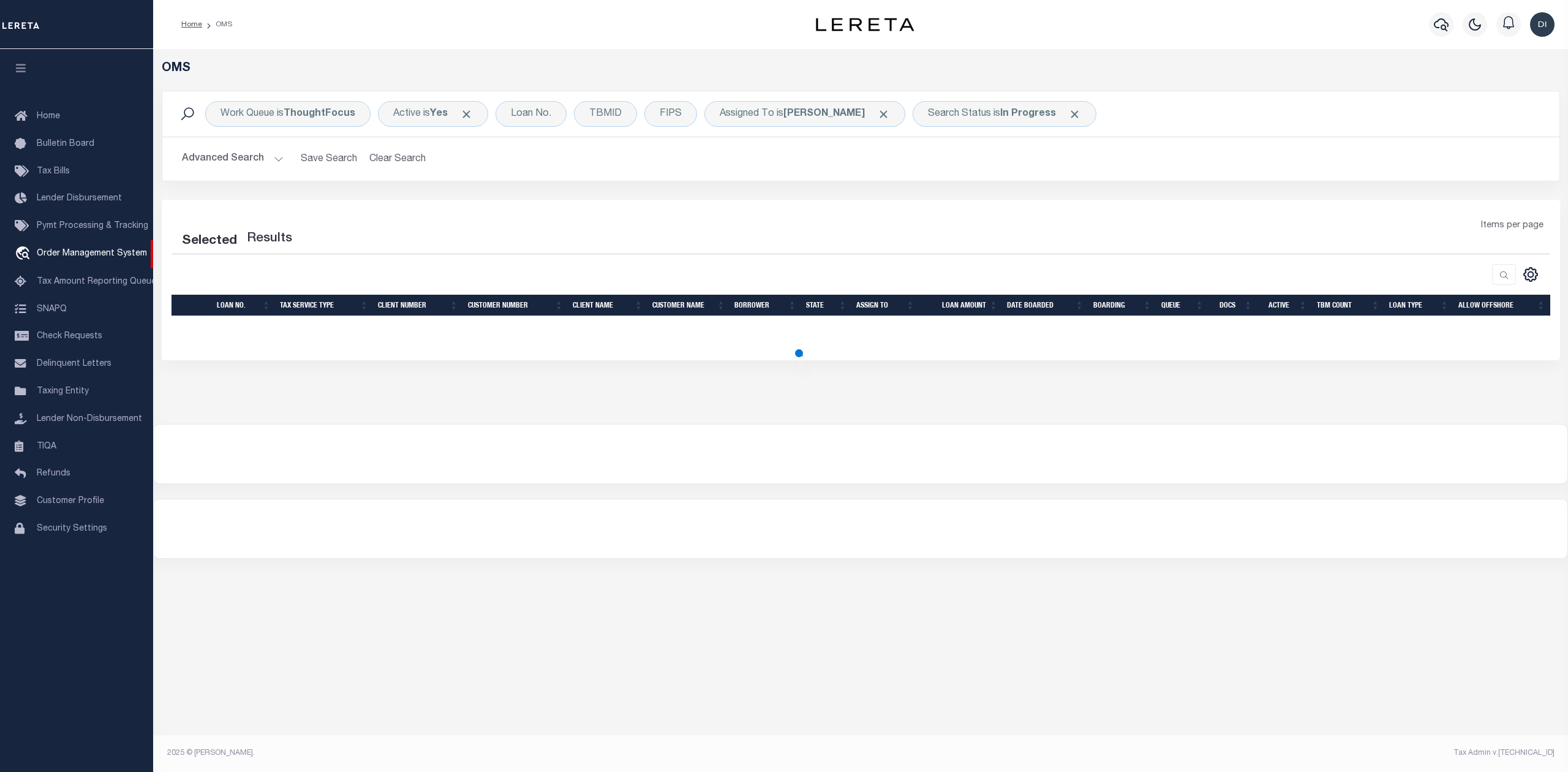
select select "200"
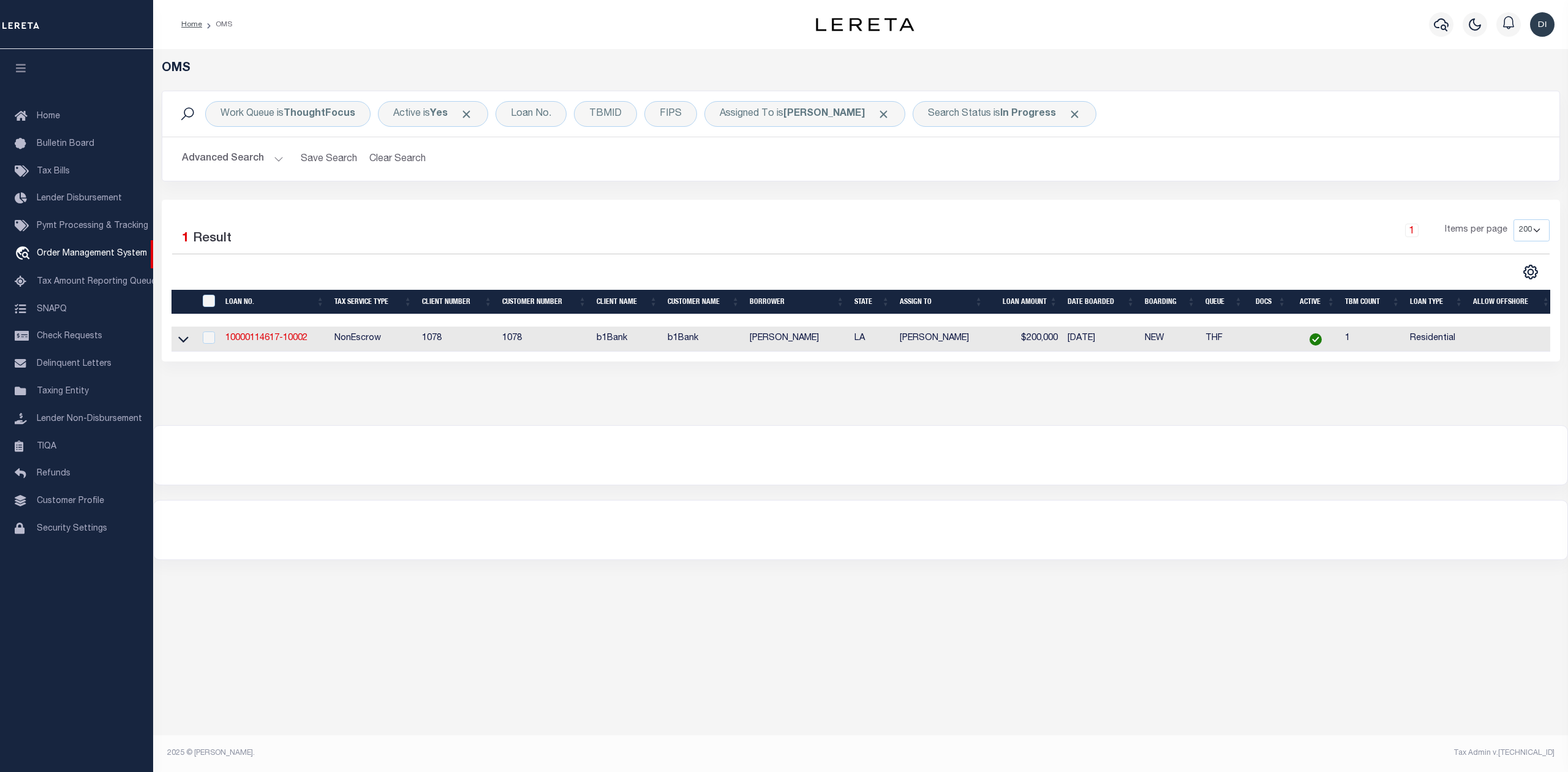
click at [522, 206] on div "Selected 1 Result 1 Items per page 10 25 50 100 200" at bounding box center [861, 280] width 1398 height 162
click at [1547, 23] on img "button" at bounding box center [1542, 24] width 25 height 25
click at [1498, 85] on span "Sign out" at bounding box center [1494, 87] width 35 height 9
